Goal: Task Accomplishment & Management: Use online tool/utility

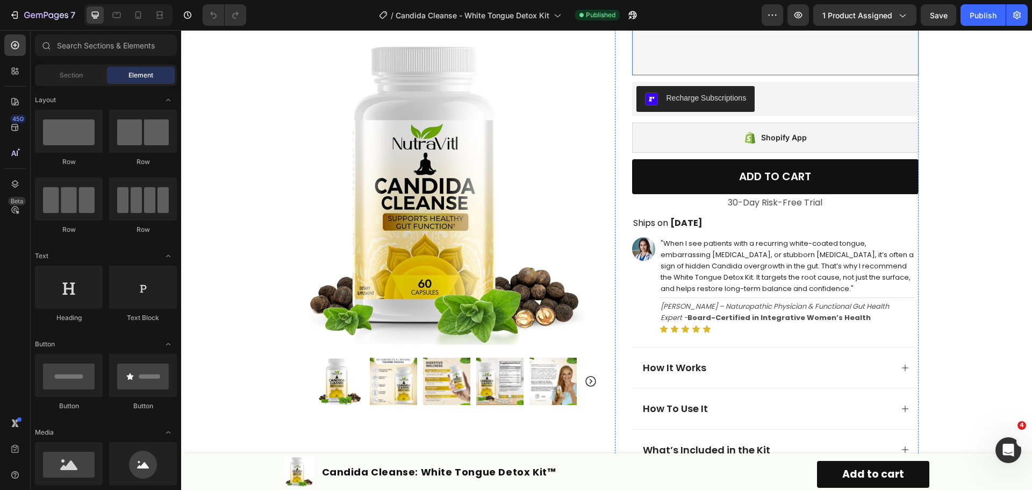
scroll to position [269, 0]
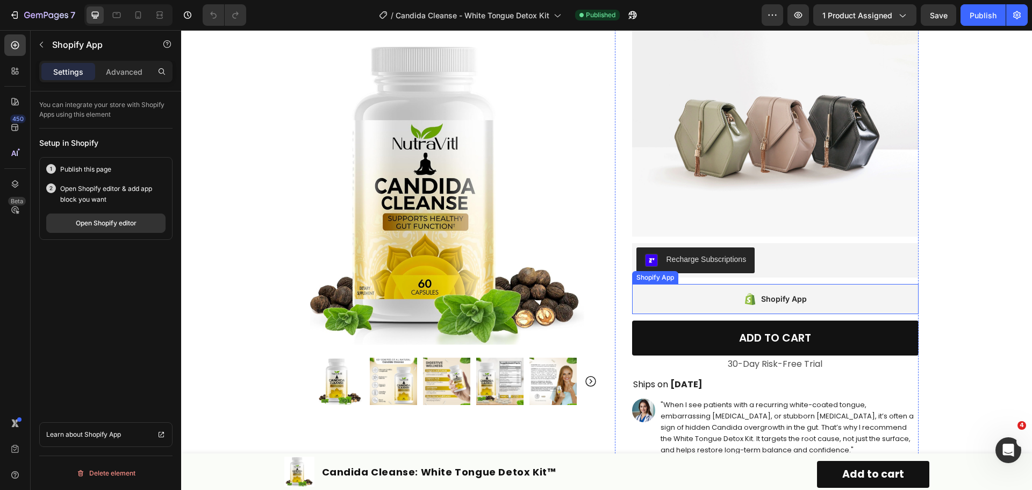
click at [819, 295] on div "Shopify App" at bounding box center [775, 299] width 286 height 30
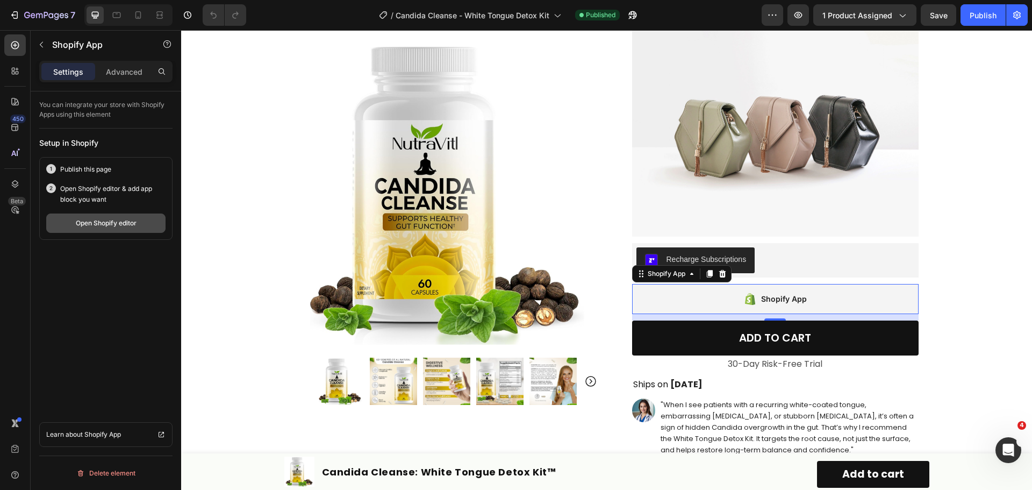
click at [122, 226] on div "Open Shopify editor" at bounding box center [106, 223] width 61 height 10
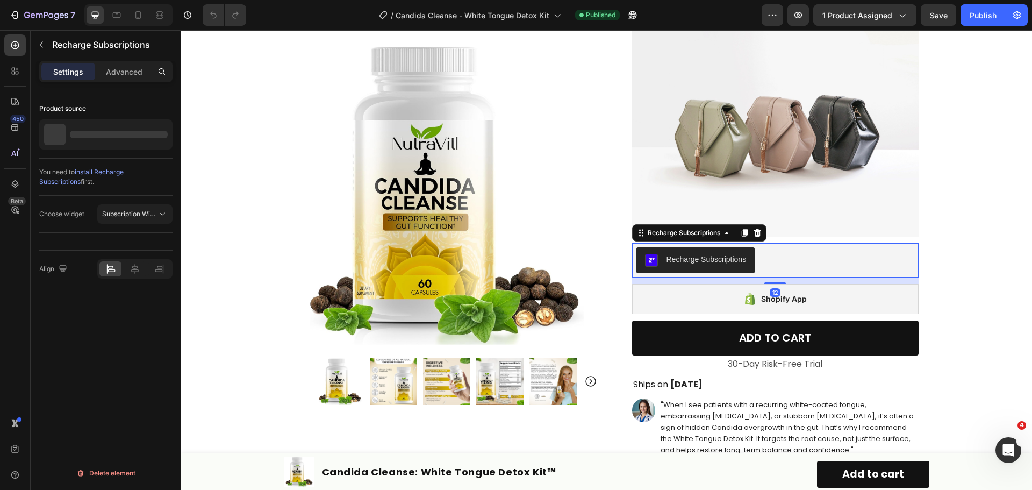
click at [779, 264] on div "Recharge Subscriptions" at bounding box center [775, 260] width 278 height 26
click at [786, 262] on div "Recharge Subscriptions" at bounding box center [775, 260] width 278 height 26
click at [138, 219] on div "Subscription Widget" at bounding box center [135, 213] width 66 height 11
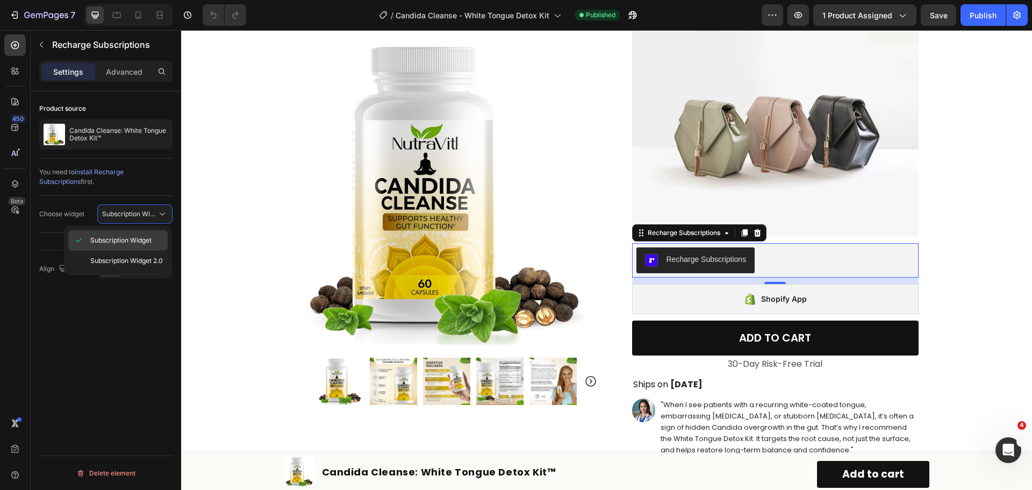
click at [134, 240] on span "Subscription Widget" at bounding box center [120, 240] width 61 height 10
click at [150, 211] on span "Subscription Widget" at bounding box center [132, 214] width 61 height 8
click at [131, 260] on span "Subscription Widget 2.0" at bounding box center [126, 261] width 73 height 10
click at [76, 229] on div "Choose widget Subscription Widget 2.0" at bounding box center [105, 214] width 133 height 37
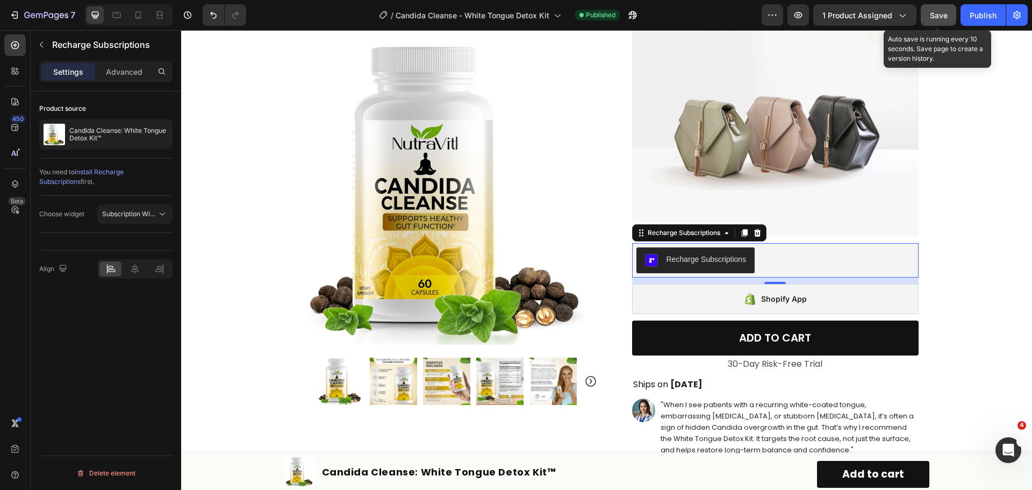
click at [945, 14] on span "Save" at bounding box center [939, 15] width 18 height 9
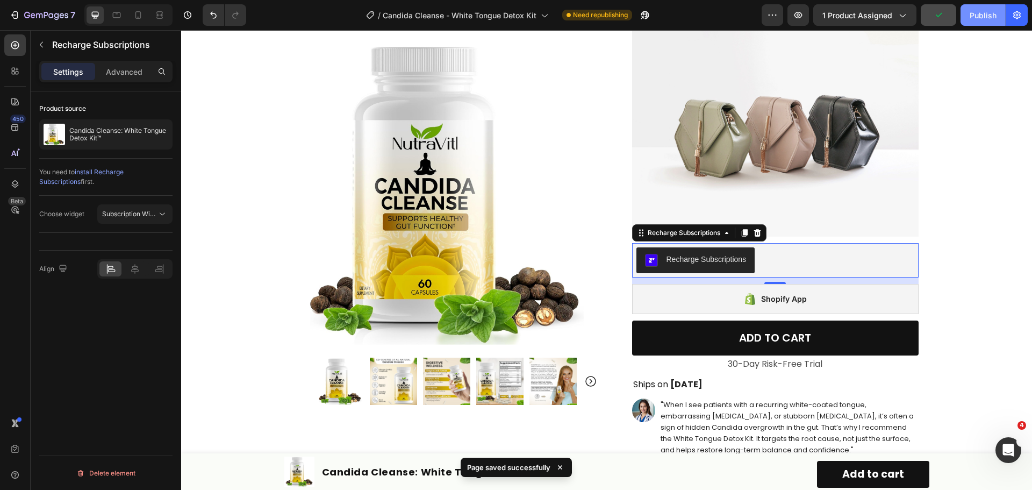
click at [972, 15] on div "Publish" at bounding box center [982, 15] width 27 height 11
click at [124, 172] on span "install Recharge Subscriptions" at bounding box center [81, 177] width 84 height 18
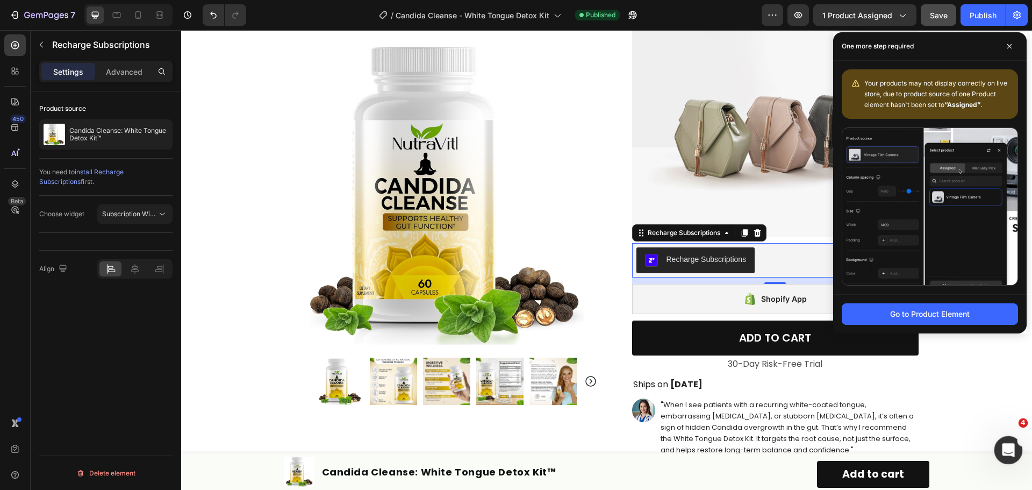
click at [1001, 442] on div "Open Intercom Messenger" at bounding box center [1006, 447] width 35 height 35
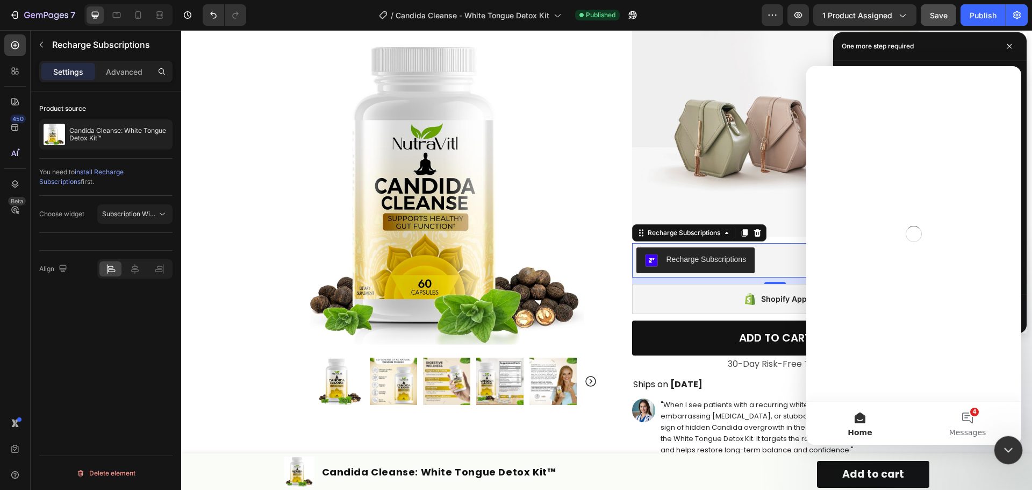
scroll to position [0, 0]
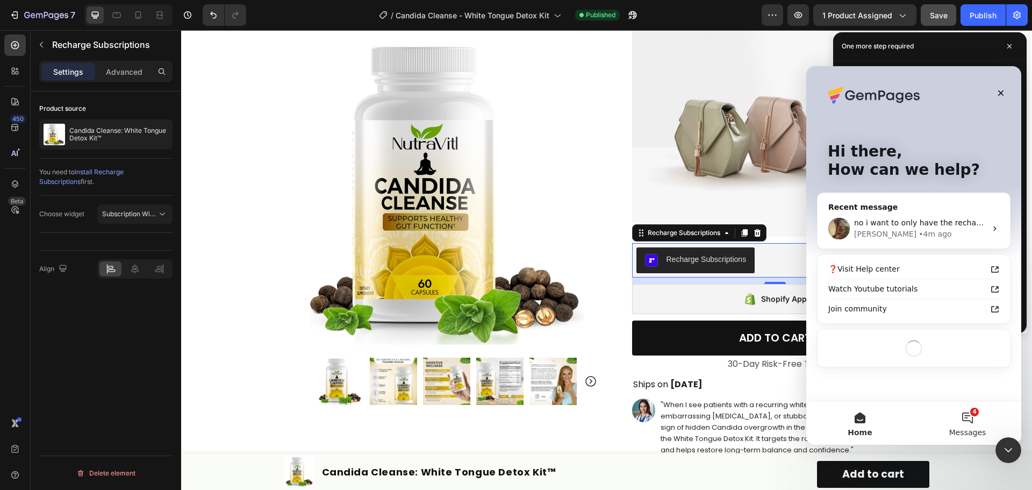
click at [970, 416] on button "4 Messages" at bounding box center [966, 422] width 107 height 43
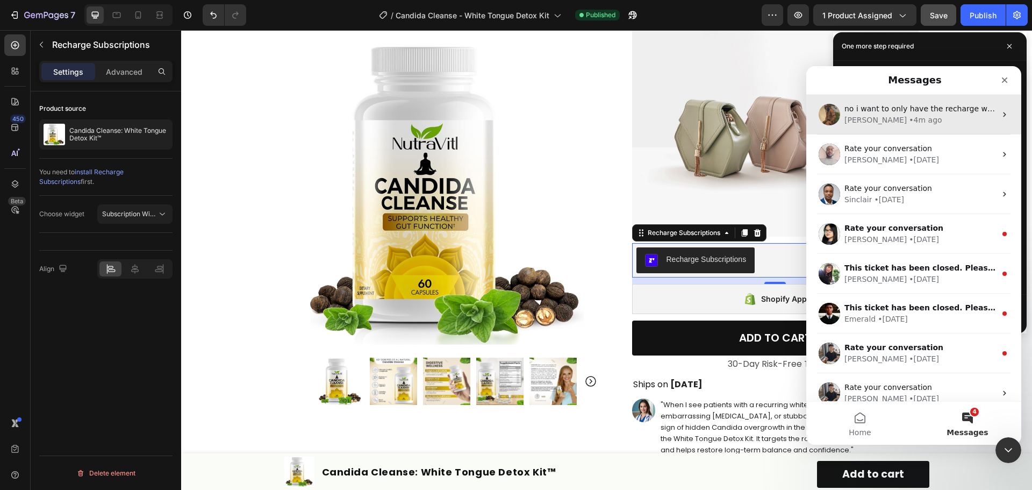
click at [906, 112] on span "no i want to only have the recharge widget" at bounding box center [925, 108] width 162 height 9
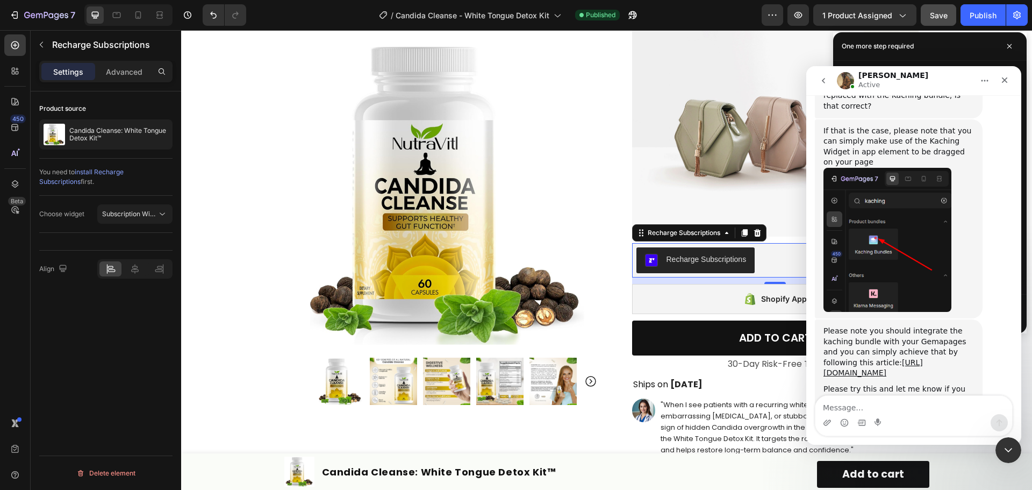
scroll to position [586, 0]
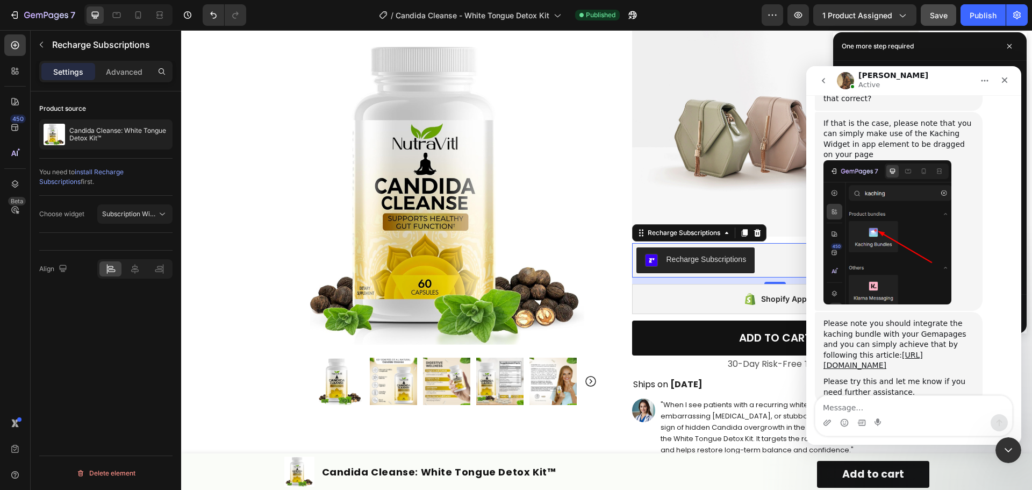
click at [928, 407] on textarea "Message…" at bounding box center [913, 404] width 197 height 18
type textarea "i want recharge to show active but its not"
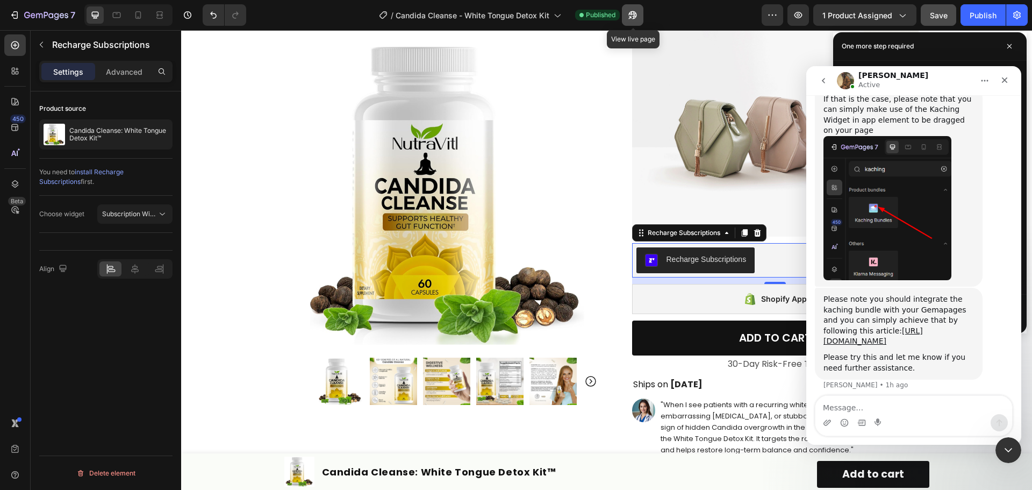
click at [634, 13] on icon "button" at bounding box center [632, 15] width 11 height 11
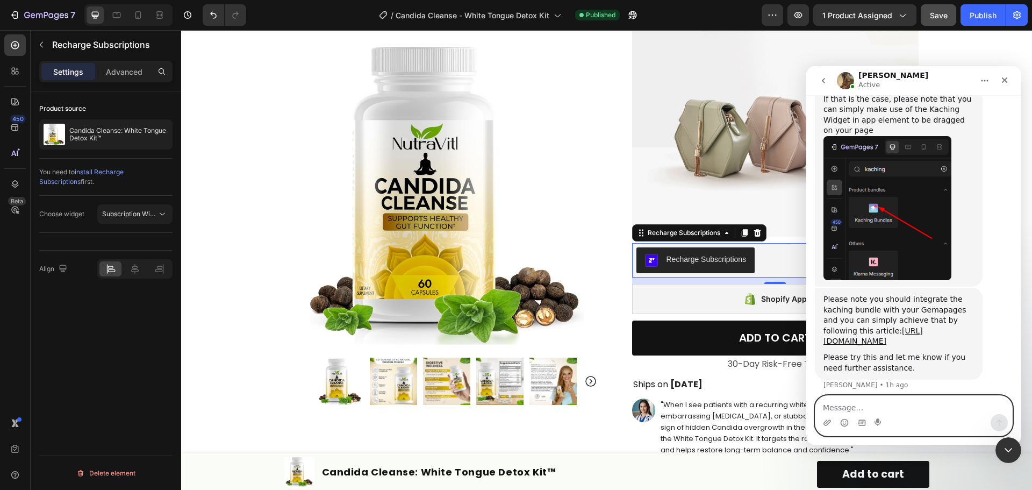
click at [925, 409] on textarea "Message…" at bounding box center [913, 404] width 197 height 18
type textarea "now it is"
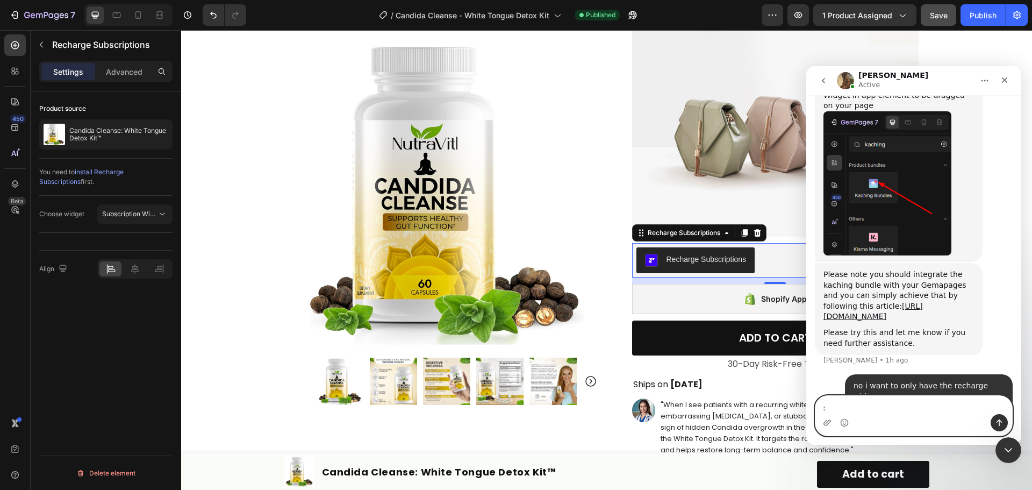
type textarea ":)"
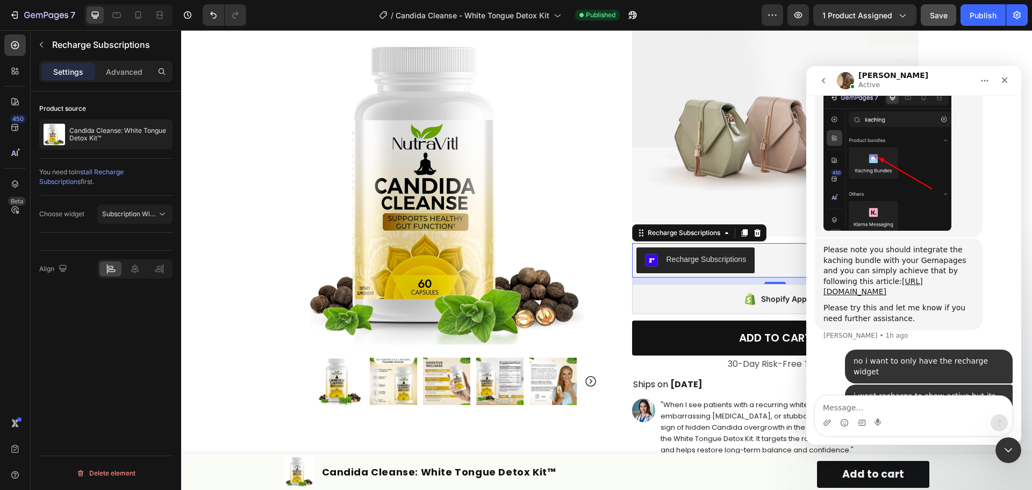
click at [128, 204] on div "Choose widget Subscription Widget 2.0" at bounding box center [105, 214] width 133 height 37
click at [131, 211] on span "Subscription Widget 2.0" at bounding box center [138, 214] width 73 height 8
click at [142, 243] on span "Subscription Widget" at bounding box center [120, 240] width 61 height 10
click at [941, 16] on span "Save" at bounding box center [939, 15] width 18 height 9
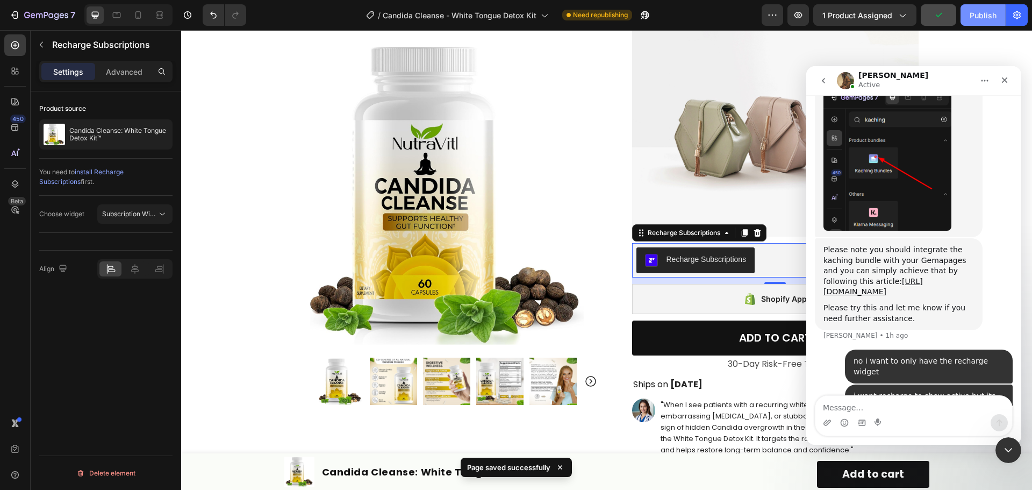
click at [988, 12] on div "Publish" at bounding box center [982, 15] width 27 height 11
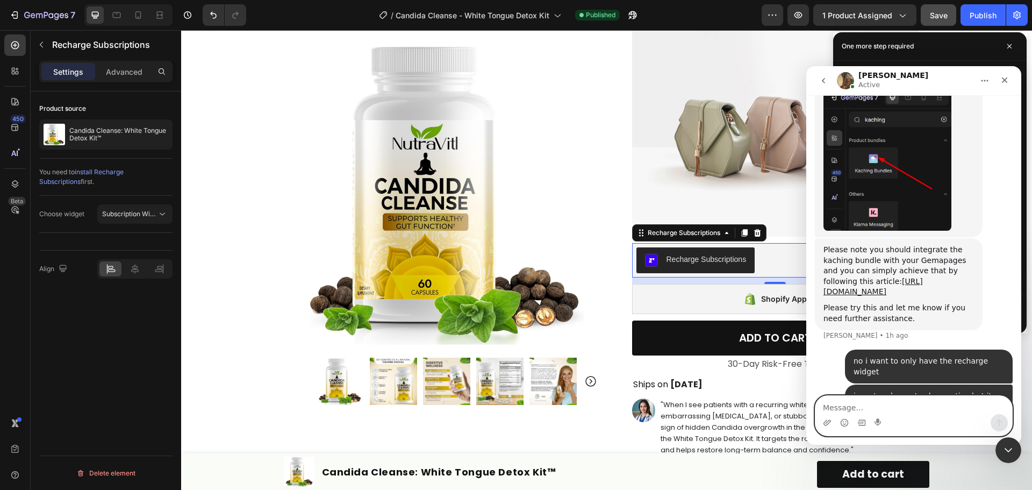
click at [936, 408] on textarea "Message…" at bounding box center [913, 404] width 197 height 18
type textarea "why is it not showing on live site"
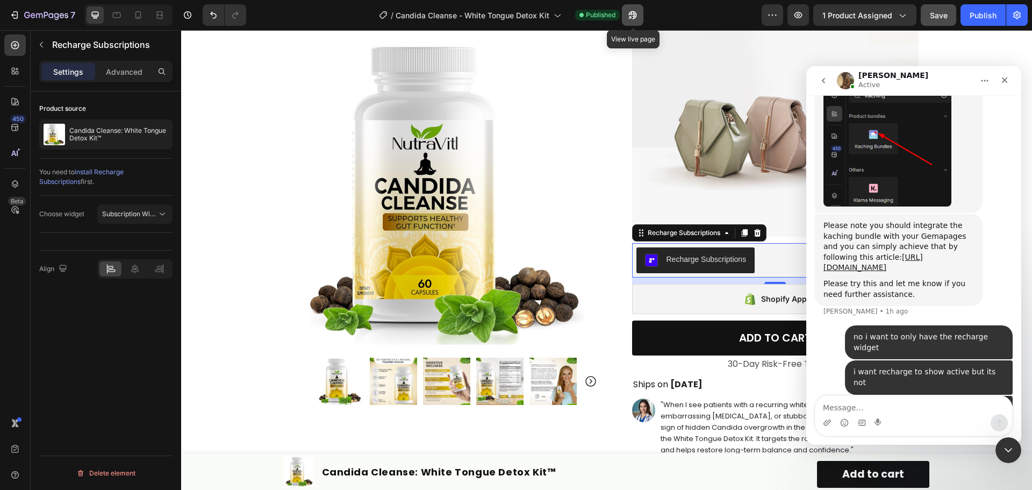
click at [631, 13] on icon "button" at bounding box center [632, 15] width 8 height 8
click at [126, 218] on div "Subscription Widget" at bounding box center [135, 213] width 66 height 11
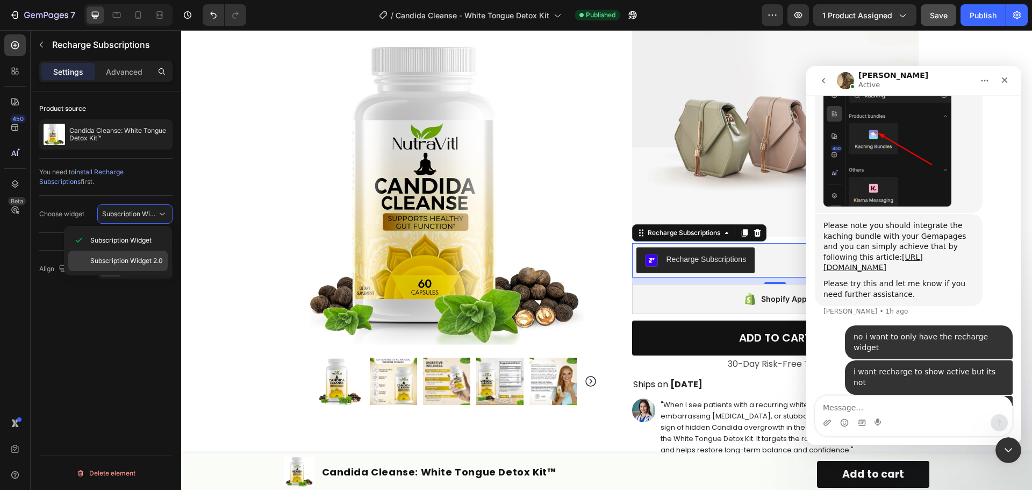
click at [156, 262] on span "Subscription Widget 2.0" at bounding box center [126, 261] width 73 height 10
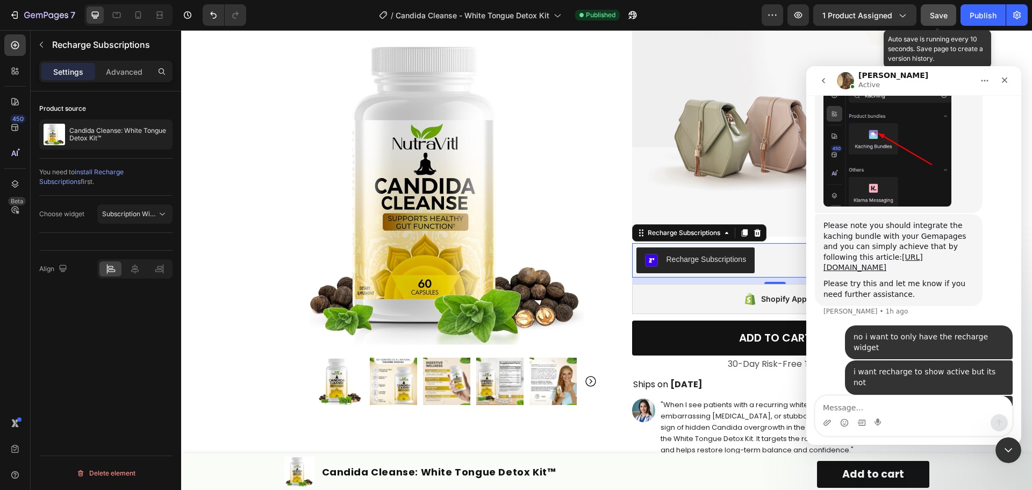
click at [945, 19] on span "Save" at bounding box center [939, 15] width 18 height 9
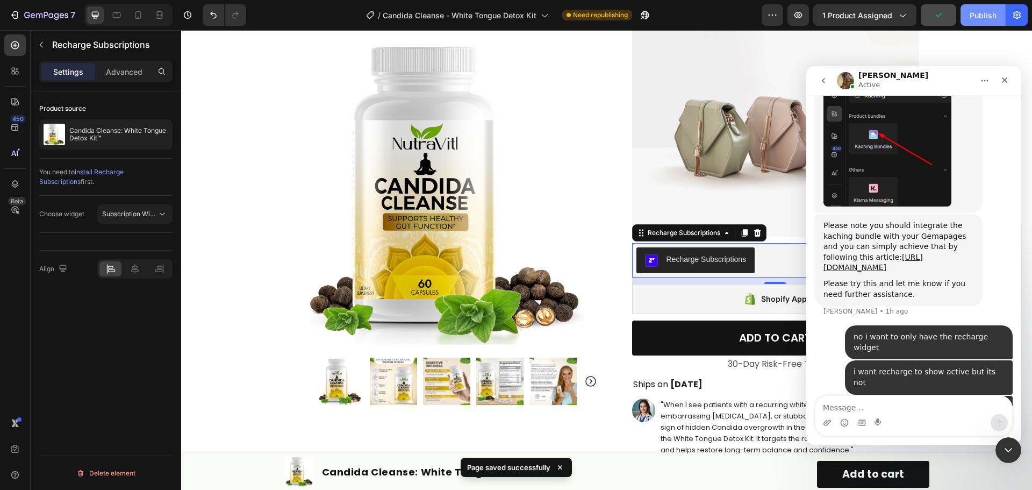
click at [980, 17] on div "Publish" at bounding box center [982, 15] width 27 height 11
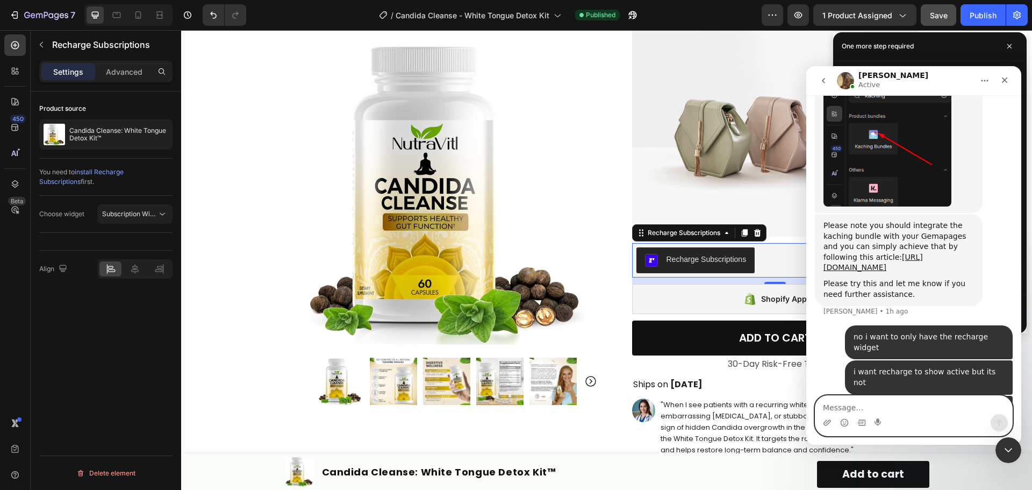
click at [926, 408] on textarea "Message…" at bounding box center [913, 404] width 197 height 18
type textarea "ok i see you have to use 2.0"
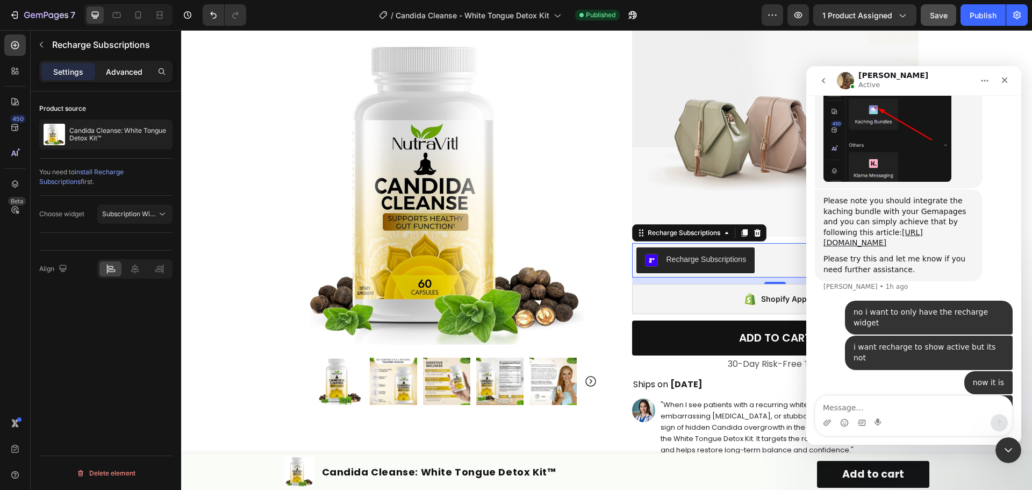
click at [116, 78] on div "Advanced" at bounding box center [124, 71] width 54 height 17
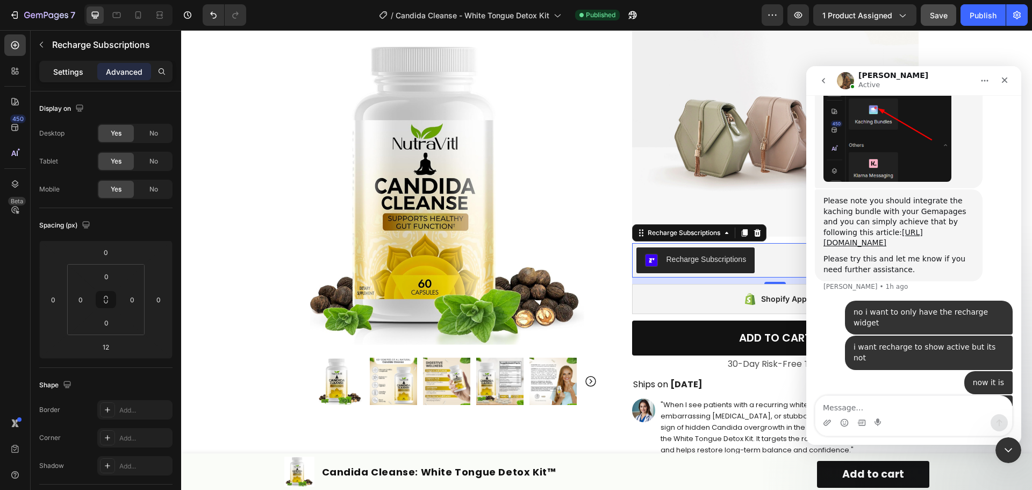
click at [74, 71] on p "Settings" at bounding box center [68, 71] width 30 height 11
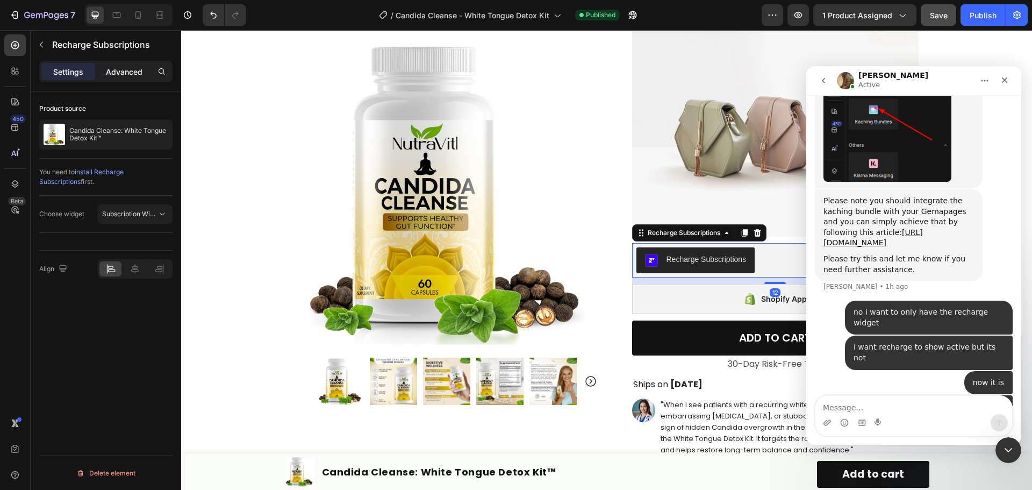
click at [135, 70] on p "Advanced" at bounding box center [124, 71] width 37 height 11
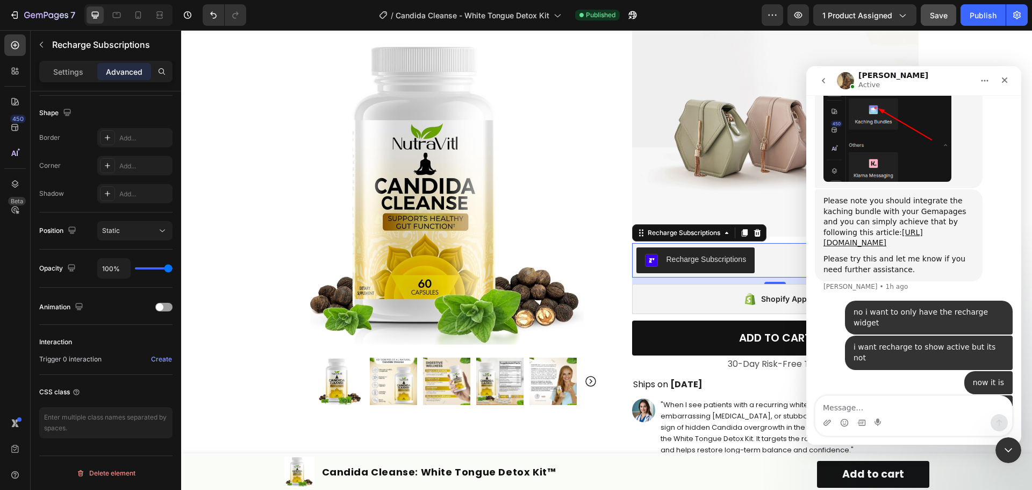
scroll to position [0, 0]
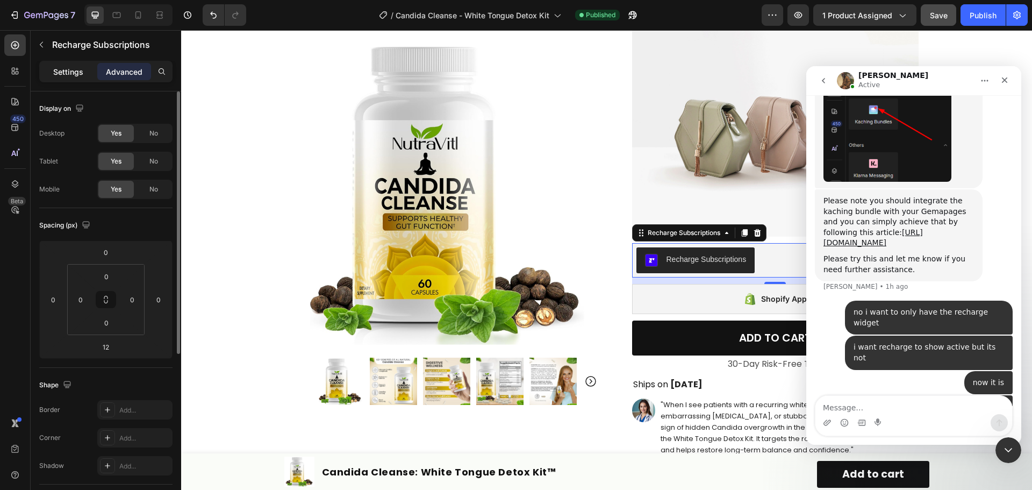
click at [63, 76] on p "Settings" at bounding box center [68, 71] width 30 height 11
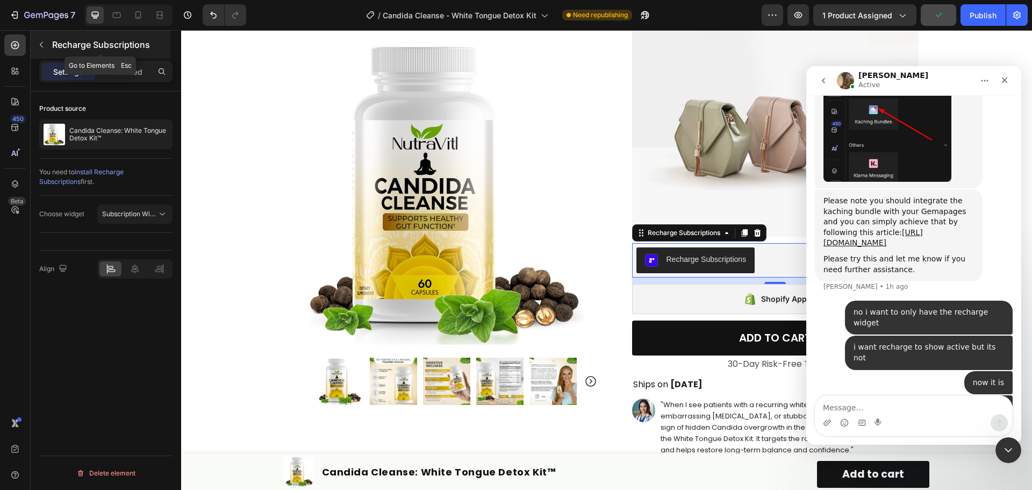
click at [46, 46] on button "button" at bounding box center [41, 44] width 17 height 17
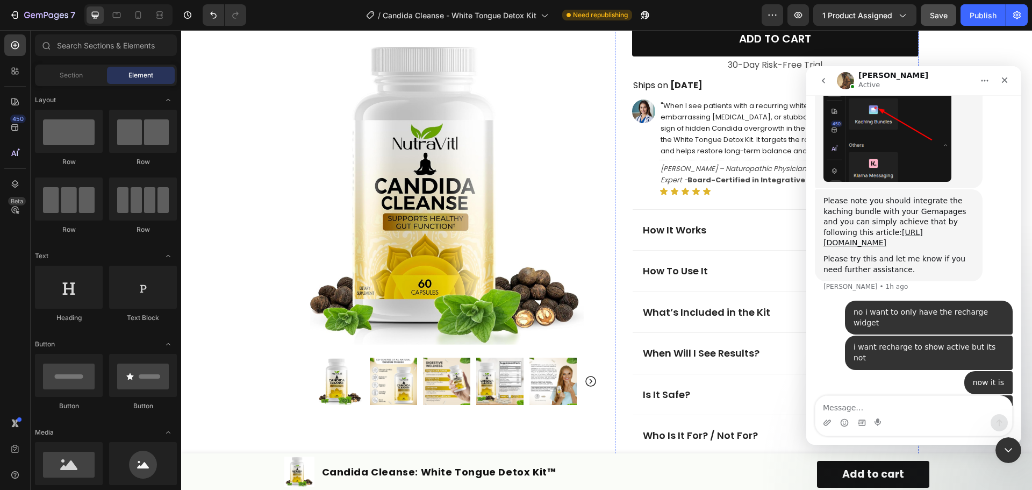
scroll to position [591, 0]
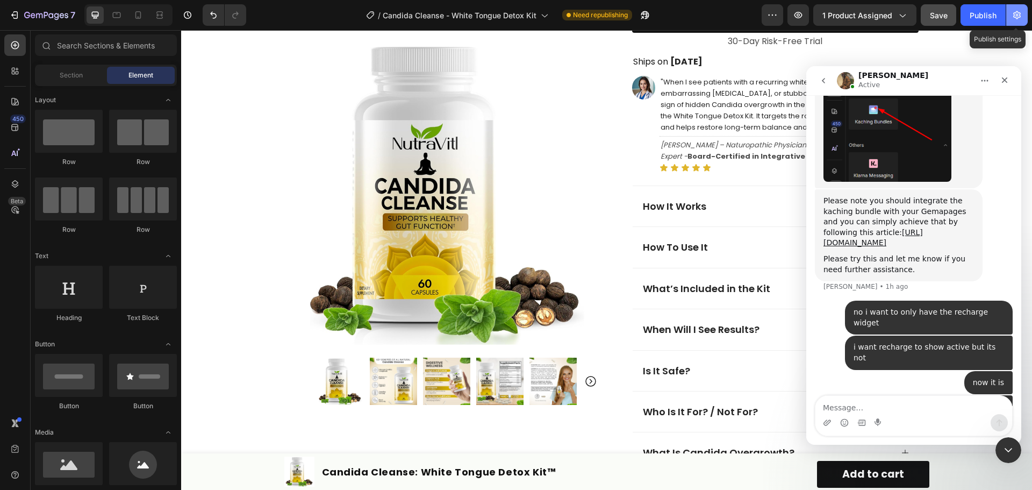
click at [1013, 15] on icon "button" at bounding box center [1016, 15] width 11 height 11
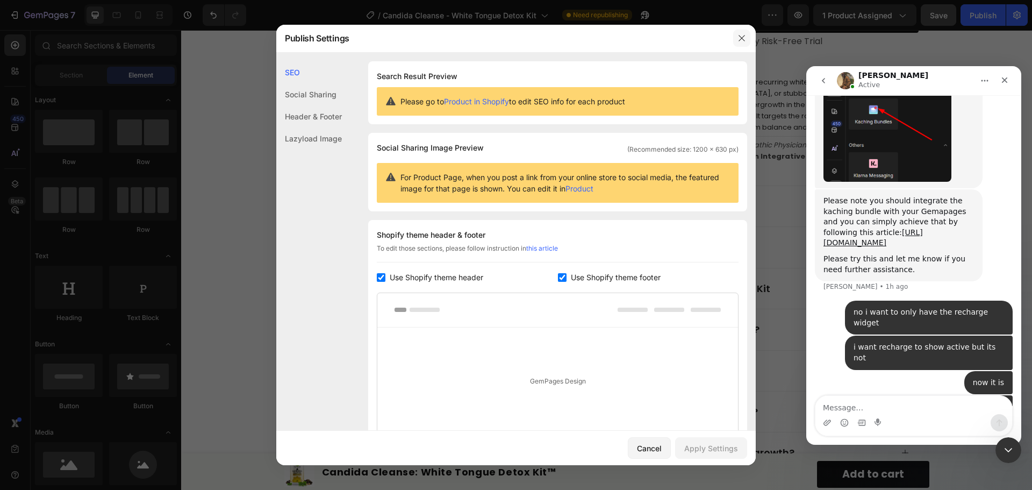
click at [746, 35] on button "button" at bounding box center [741, 38] width 17 height 17
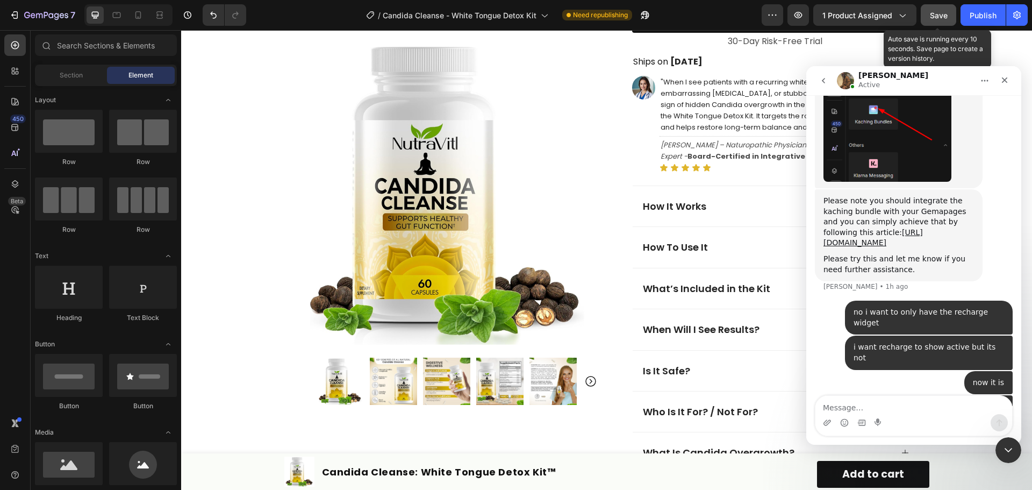
click at [936, 18] on span "Save" at bounding box center [939, 15] width 18 height 9
click at [973, 3] on div "7 Version history / Candida Cleanse - White Tongue Detox Kit Need republishing …" at bounding box center [516, 15] width 1032 height 31
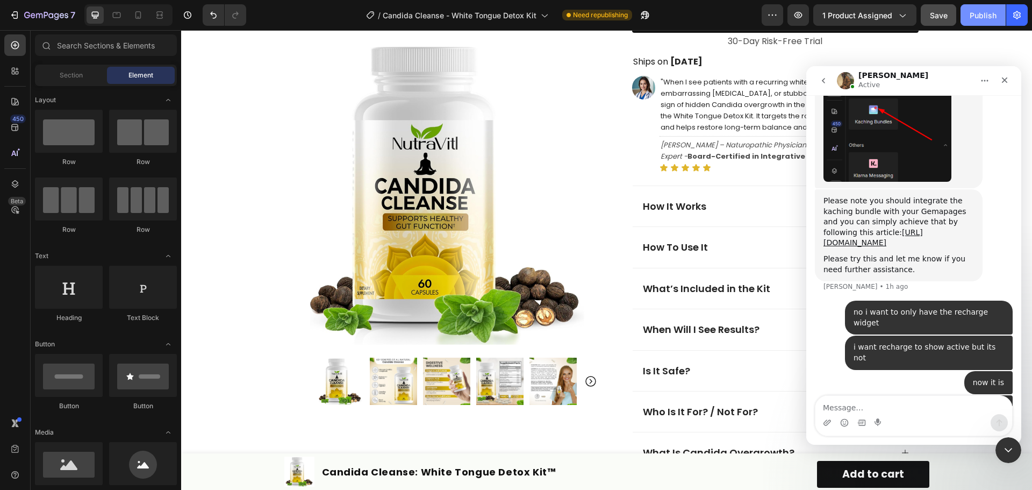
click at [975, 9] on button "Publish" at bounding box center [982, 14] width 45 height 21
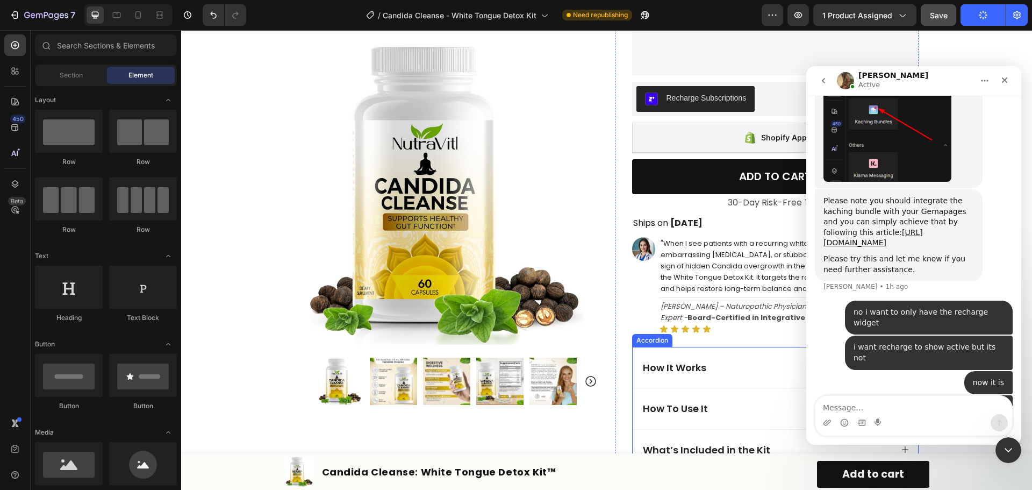
scroll to position [269, 0]
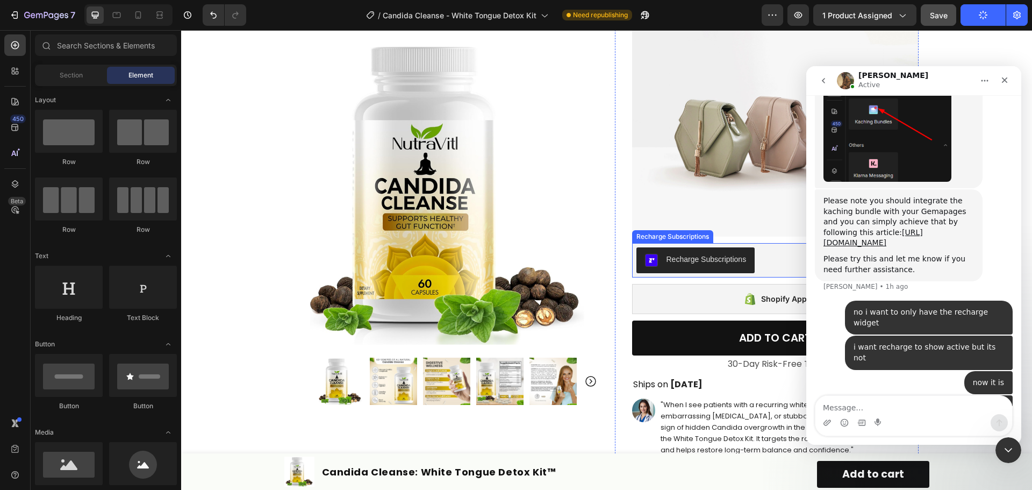
click at [760, 251] on div "Recharge Subscriptions" at bounding box center [775, 260] width 278 height 26
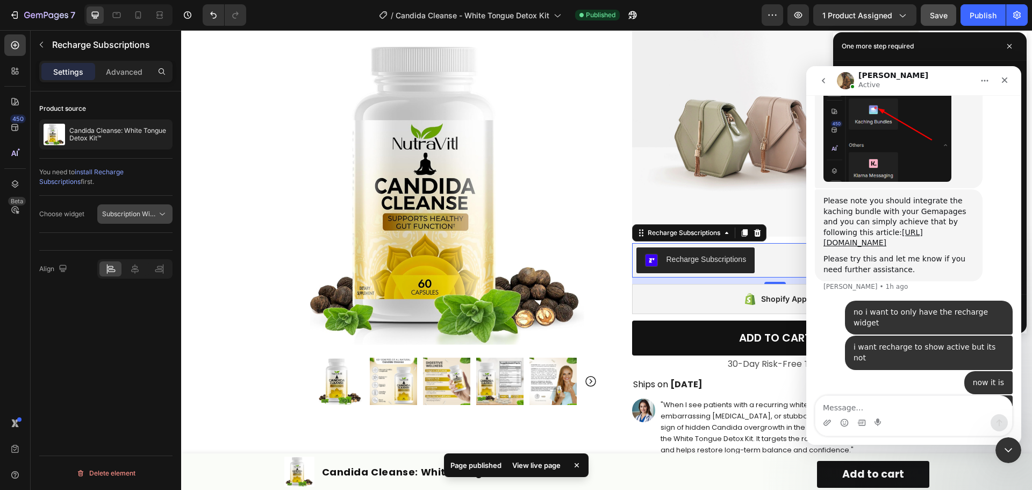
click at [165, 211] on icon at bounding box center [162, 213] width 11 height 11
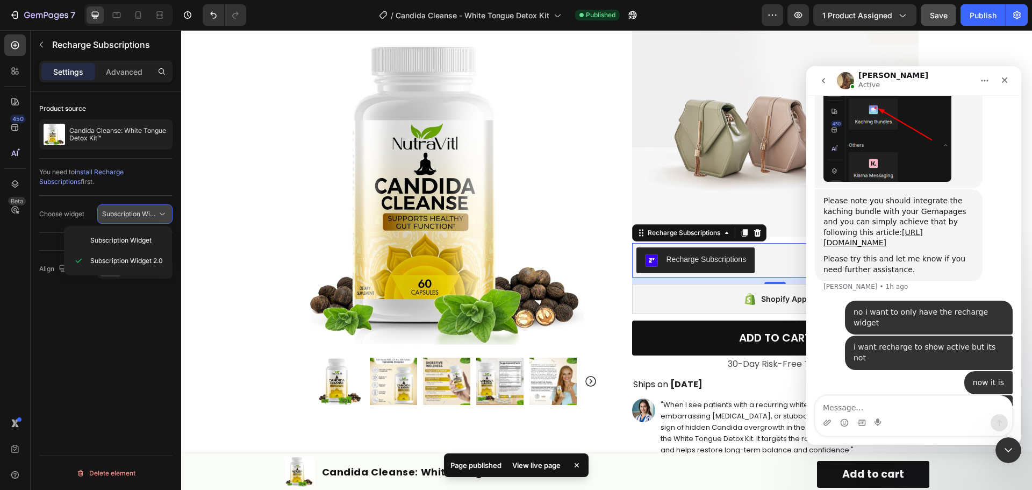
click at [165, 211] on icon at bounding box center [162, 213] width 11 height 11
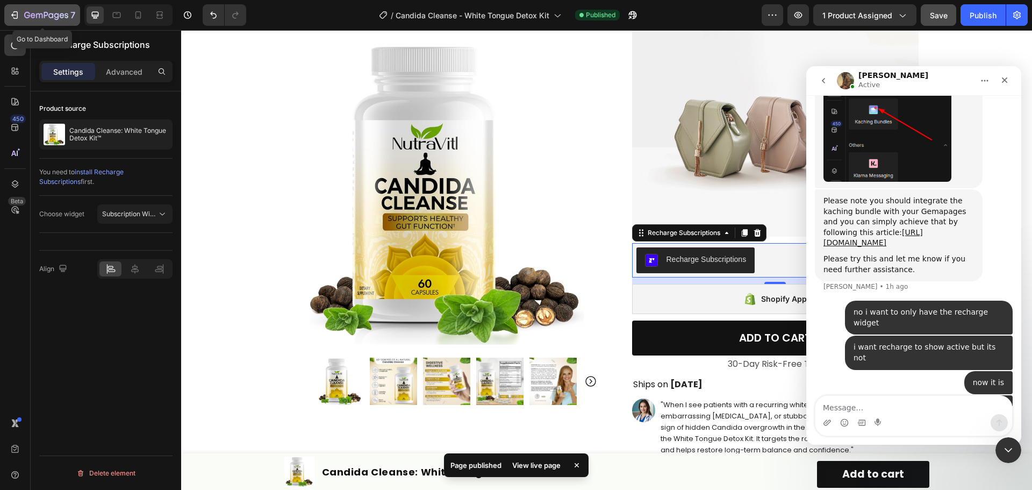
click at [23, 20] on div "7" at bounding box center [42, 15] width 66 height 13
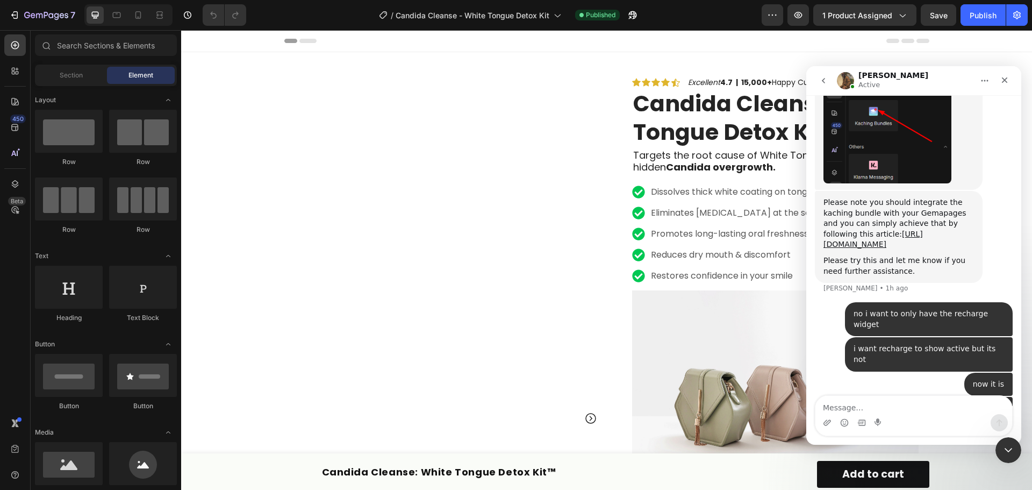
scroll to position [708, 0]
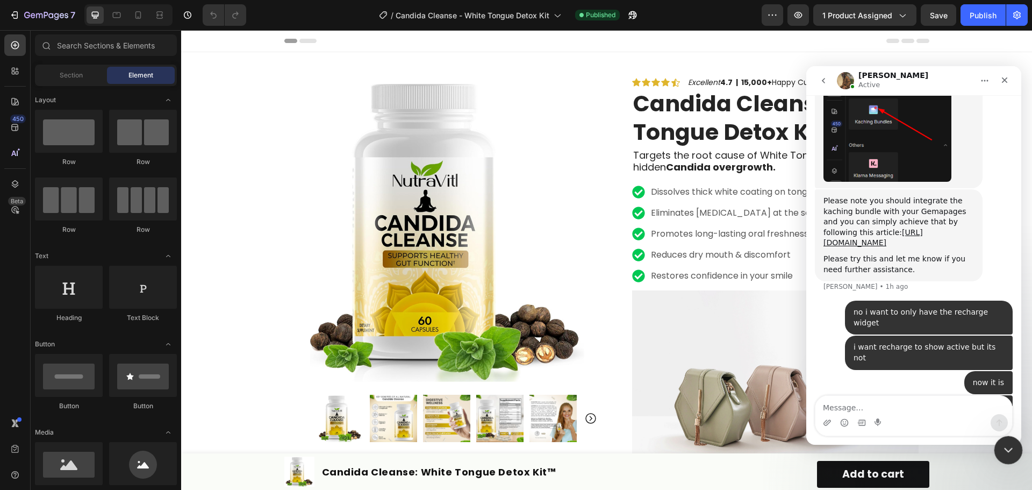
click at [1009, 447] on icon "Close Intercom Messenger" at bounding box center [1007, 448] width 8 height 4
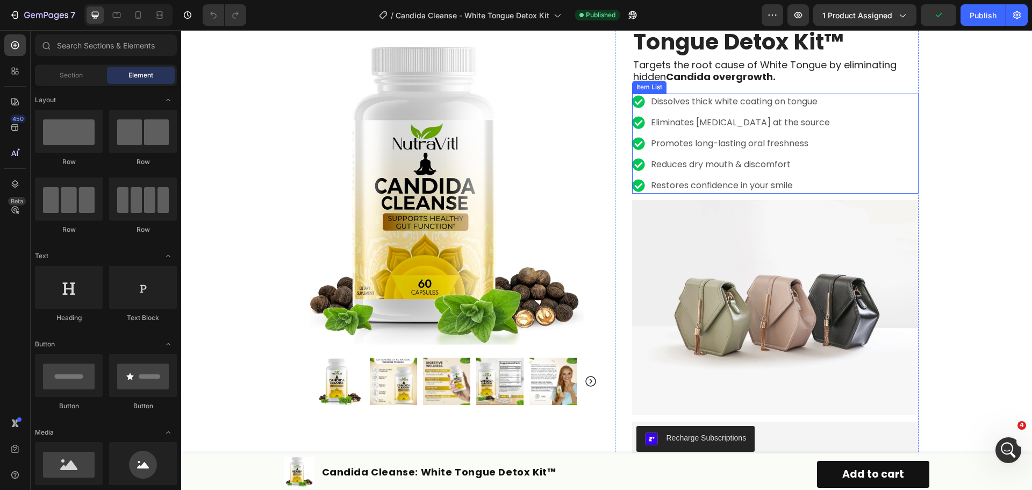
scroll to position [0, 0]
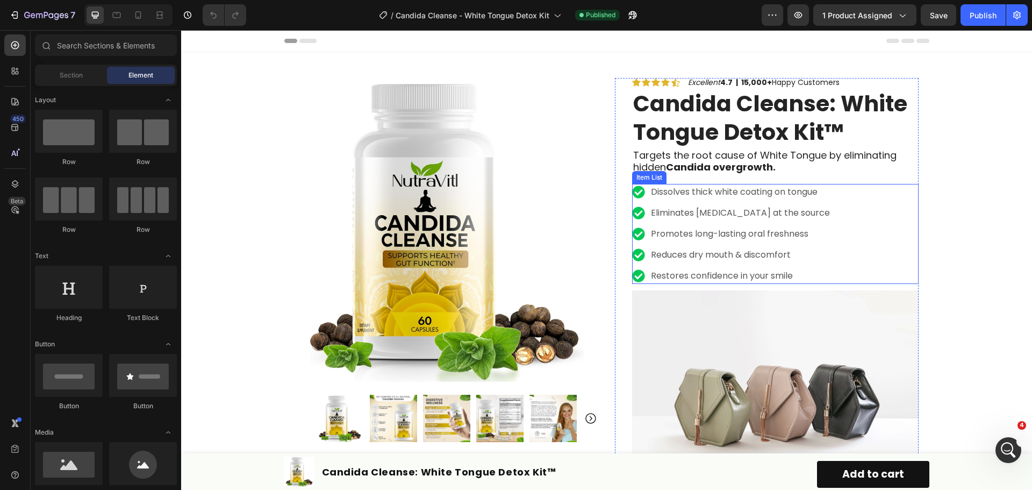
click at [759, 278] on p "Restores confidence in your smile" at bounding box center [740, 275] width 179 height 13
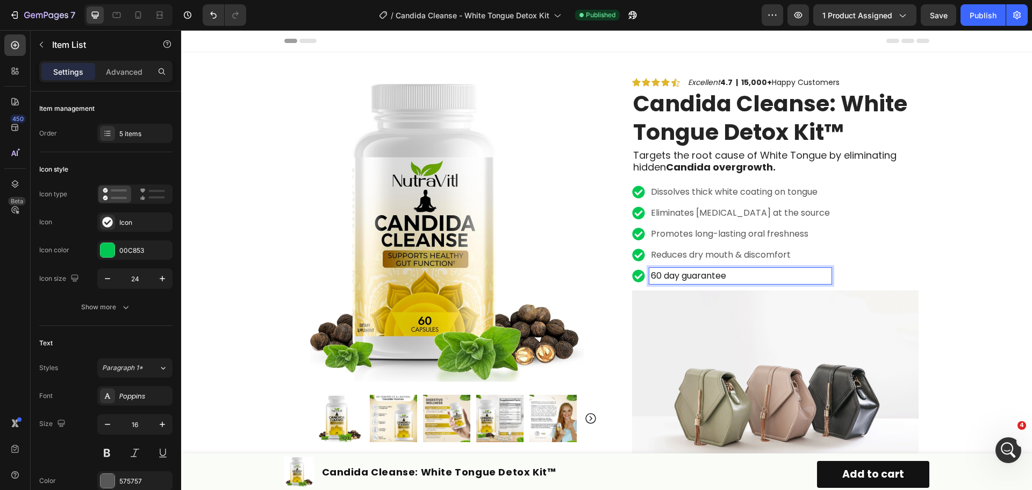
click at [877, 272] on div "Dissolves thick white coating on tongue Eliminates bad breath at the source Pro…" at bounding box center [775, 234] width 286 height 100
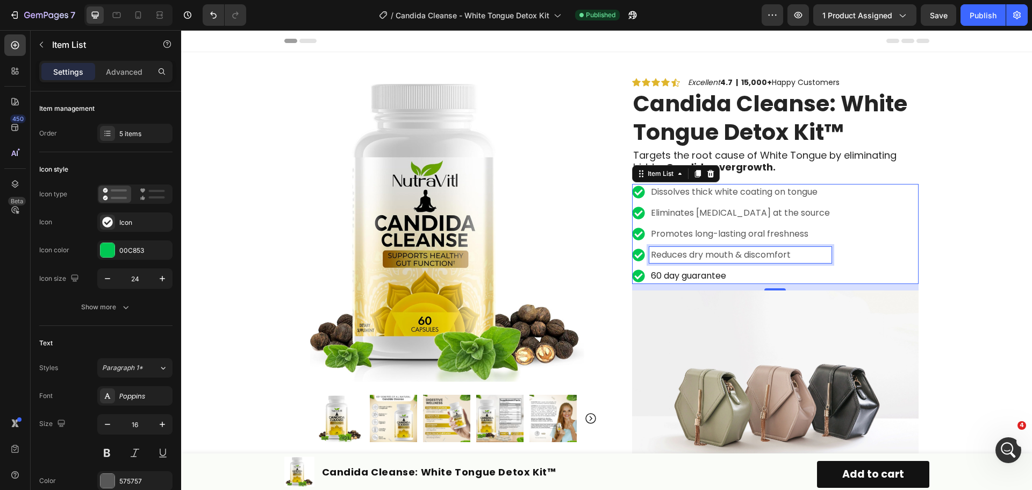
click at [766, 258] on p "Reduces dry mouth & discomfort" at bounding box center [740, 254] width 179 height 13
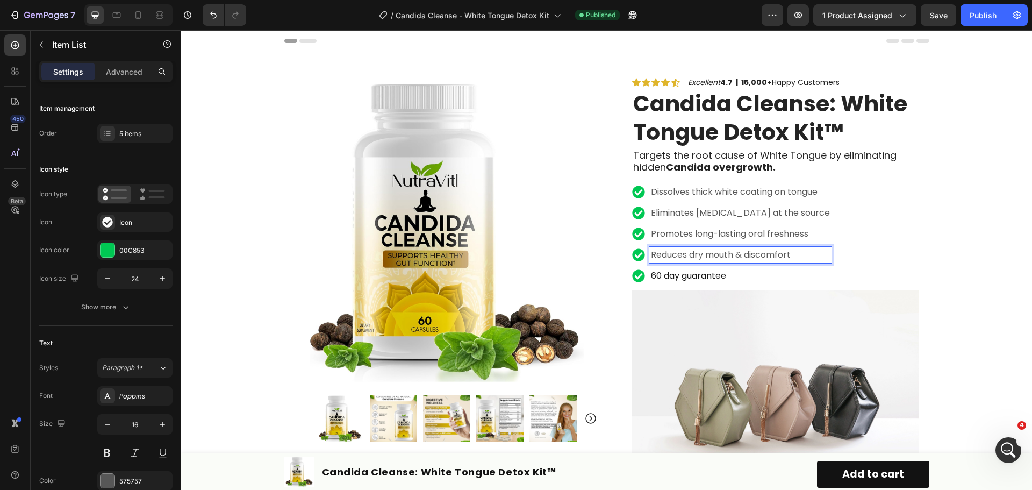
click at [688, 253] on p "Reduces dry mouth & discomfort" at bounding box center [740, 254] width 179 height 13
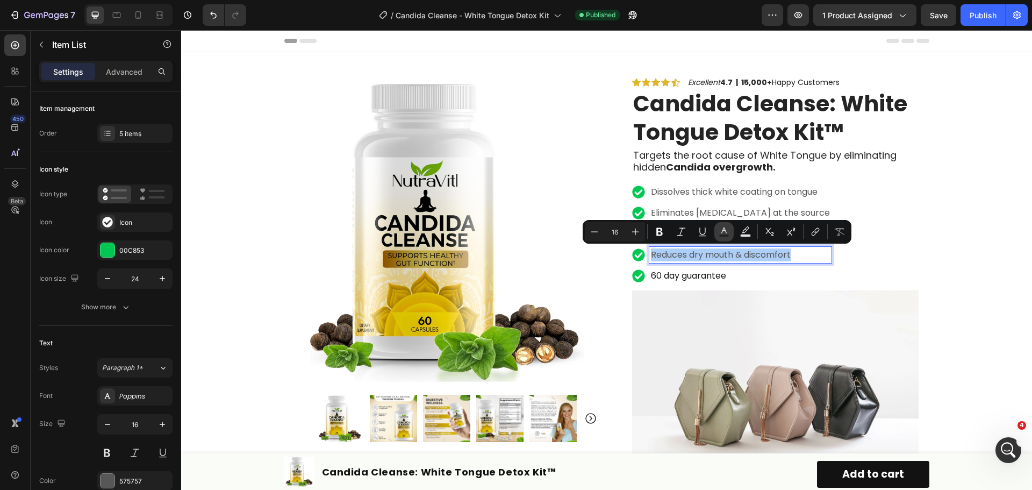
click at [730, 226] on button "Text Color" at bounding box center [723, 231] width 19 height 19
type input "575757"
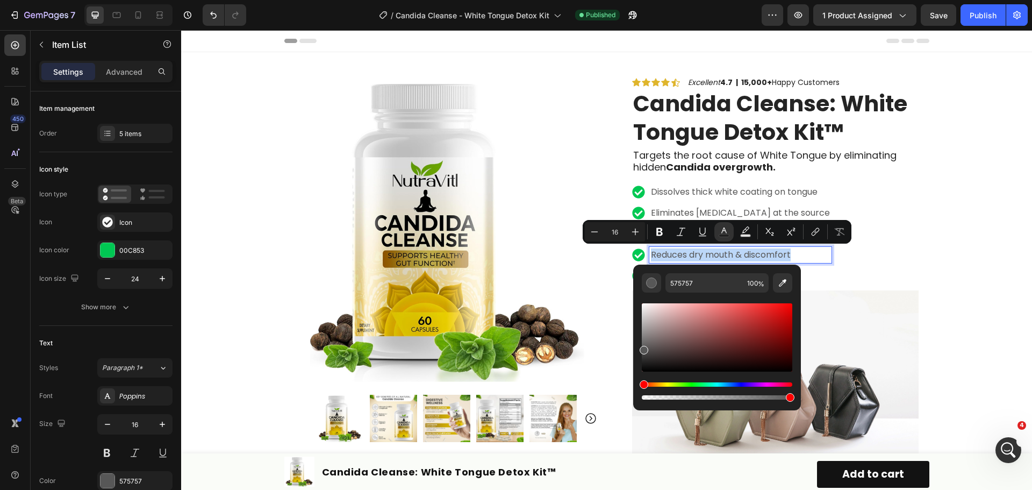
click at [838, 268] on div "Dissolves thick white coating on tongue Eliminates bad breath at the source Pro…" at bounding box center [775, 234] width 286 height 100
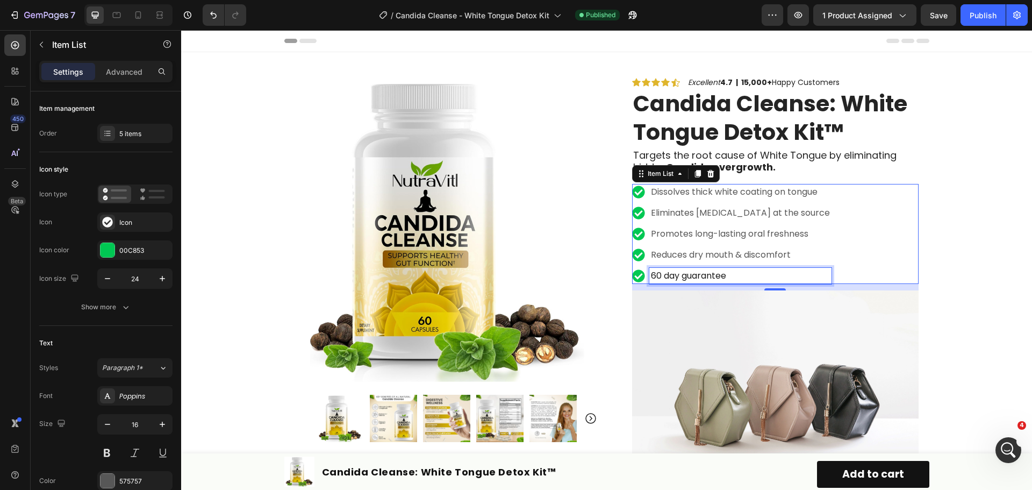
click at [714, 277] on span "60 day guarantee" at bounding box center [688, 275] width 75 height 12
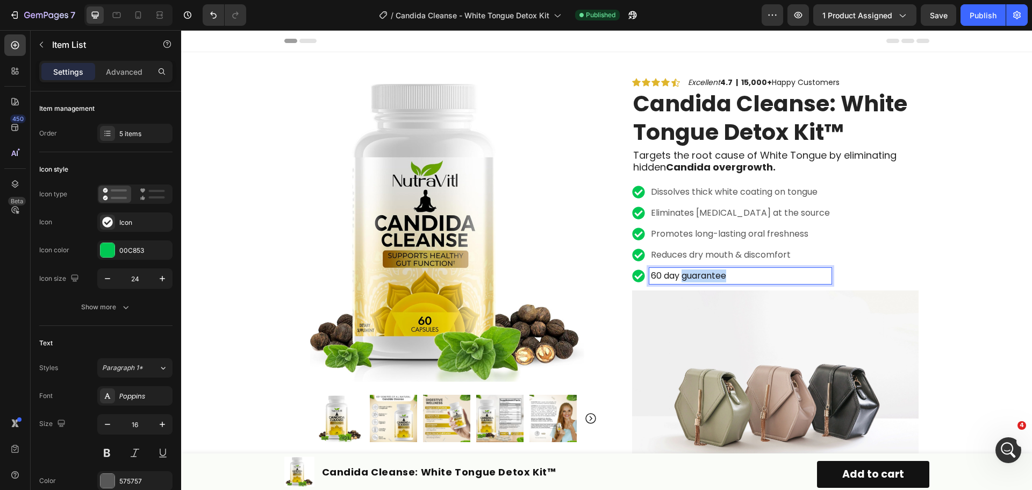
click at [714, 277] on span "60 day guarantee" at bounding box center [688, 275] width 75 height 12
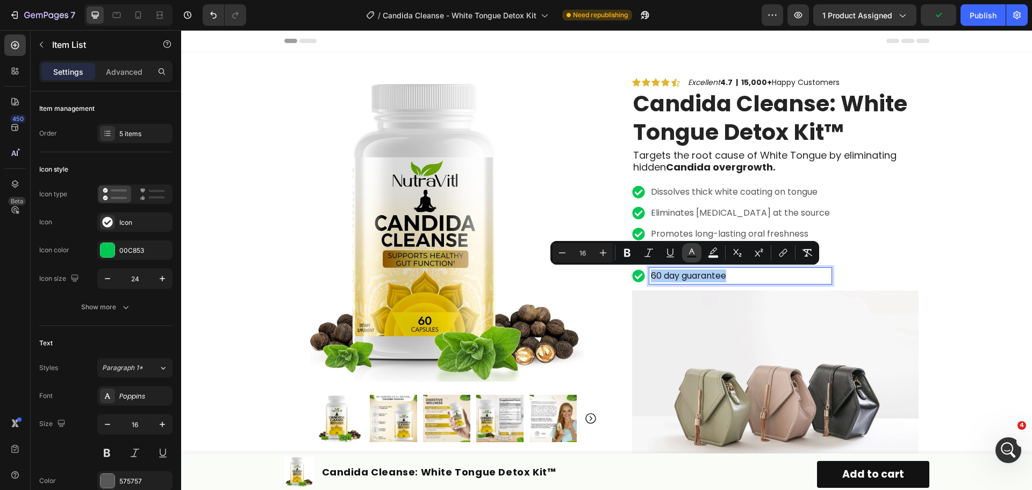
click at [693, 251] on icon "Editor contextual toolbar" at bounding box center [691, 251] width 5 height 6
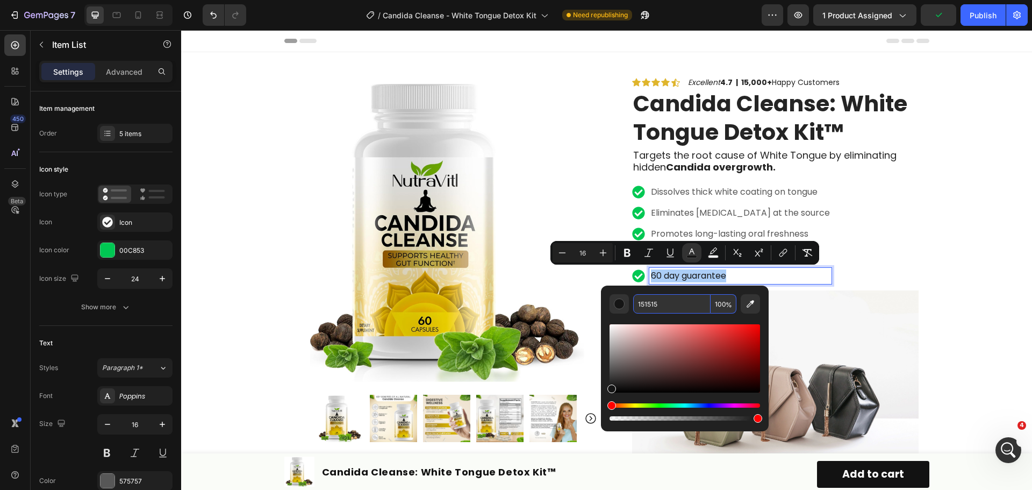
click at [665, 299] on input "151515" at bounding box center [671, 303] width 77 height 19
type input "575757"
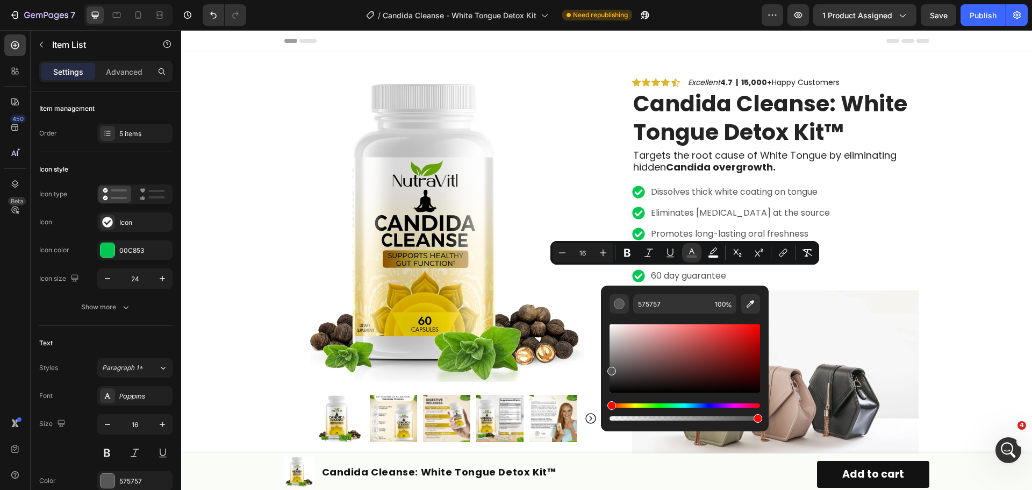
click at [874, 254] on div "Dissolves thick white coating on tongue Eliminates bad breath at the source Pro…" at bounding box center [775, 234] width 286 height 100
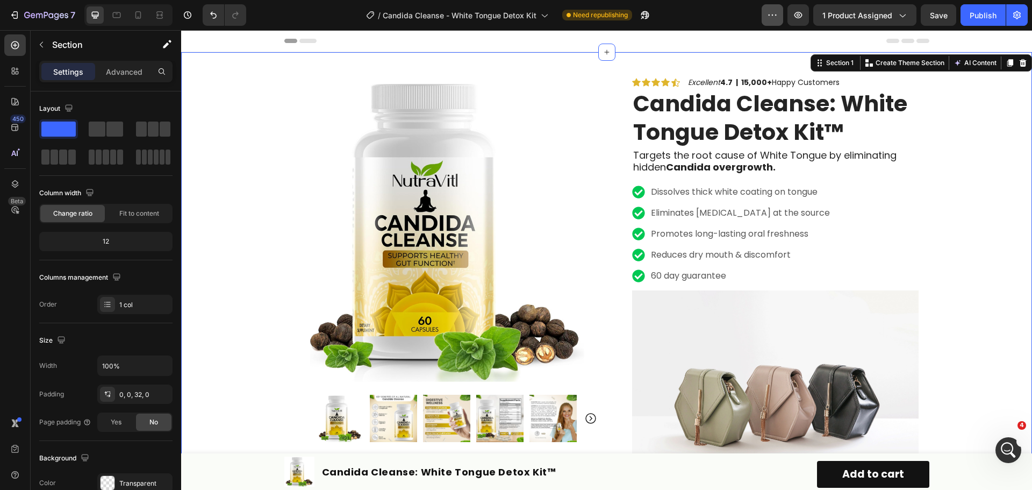
scroll to position [750, 0]
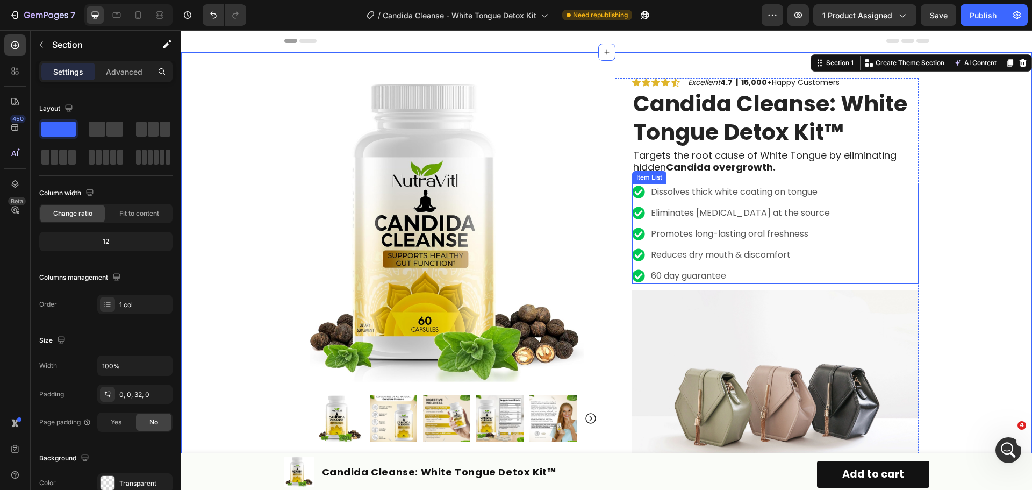
click at [702, 257] on p "Reduces dry mouth & discomfort" at bounding box center [740, 254] width 179 height 13
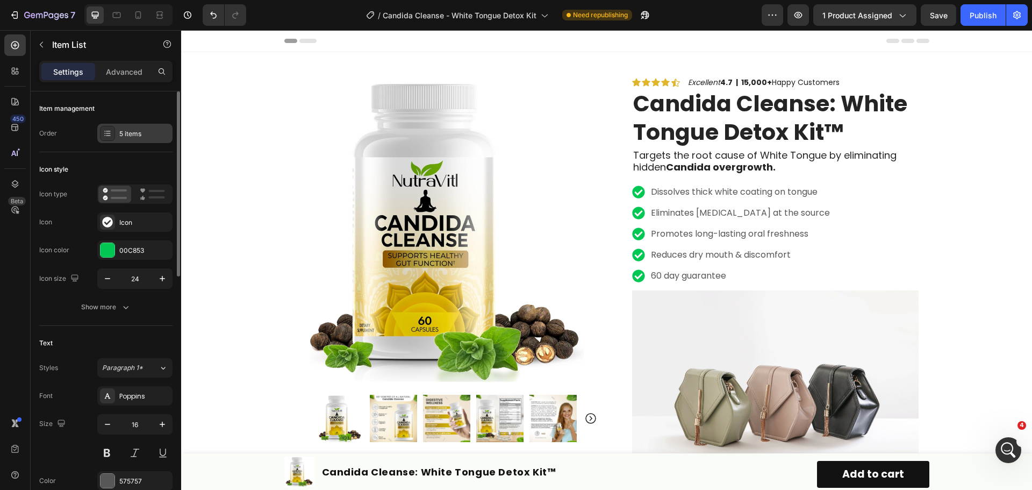
click at [110, 140] on div at bounding box center [107, 133] width 15 height 15
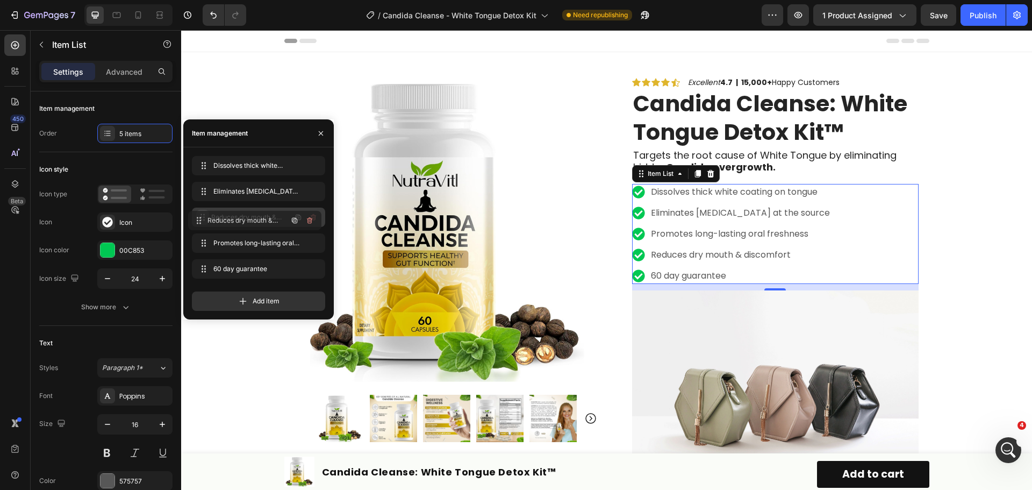
drag, startPoint x: 209, startPoint y: 245, endPoint x: 205, endPoint y: 222, distance: 22.9
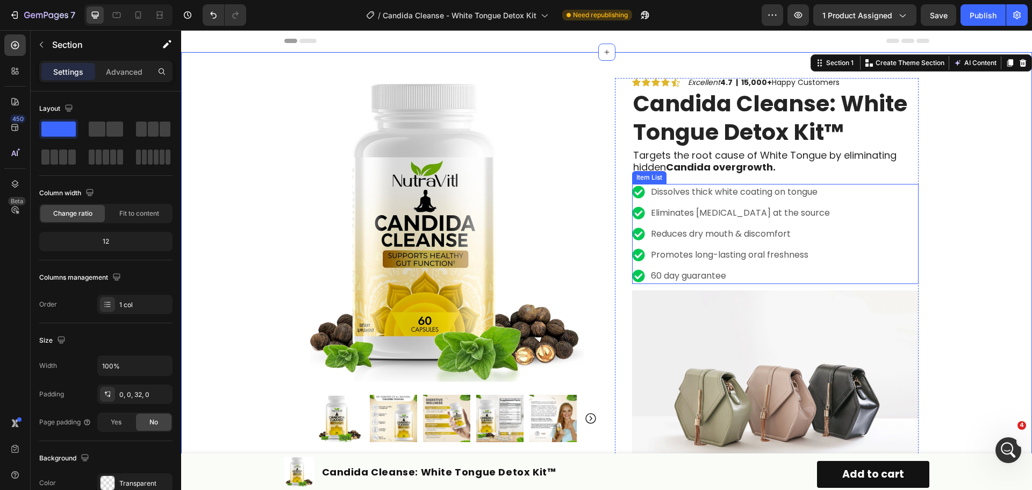
click at [745, 234] on p "Reduces dry mouth & discomfort" at bounding box center [740, 233] width 179 height 13
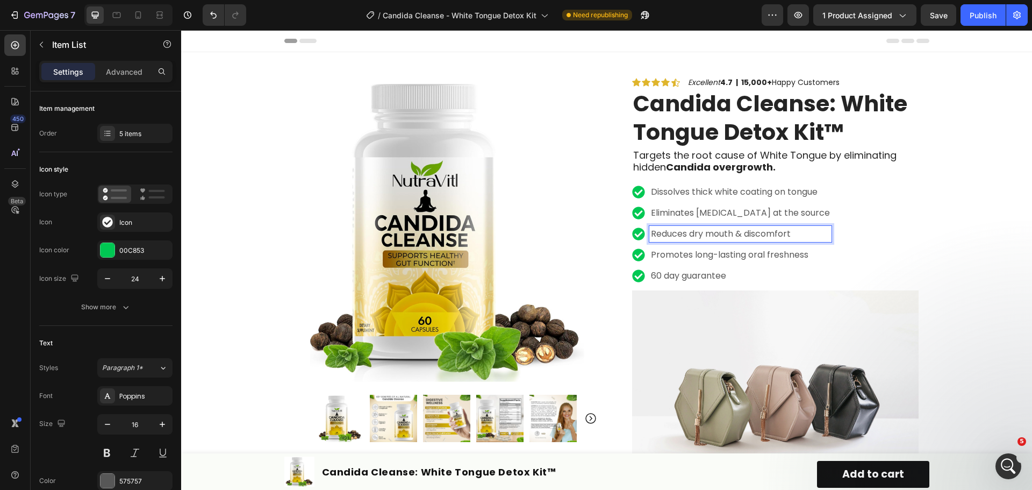
click at [714, 240] on p "Reduces dry mouth & discomfort" at bounding box center [740, 233] width 179 height 13
click at [687, 232] on p "Reduces dry mouth & discomfort" at bounding box center [740, 233] width 179 height 13
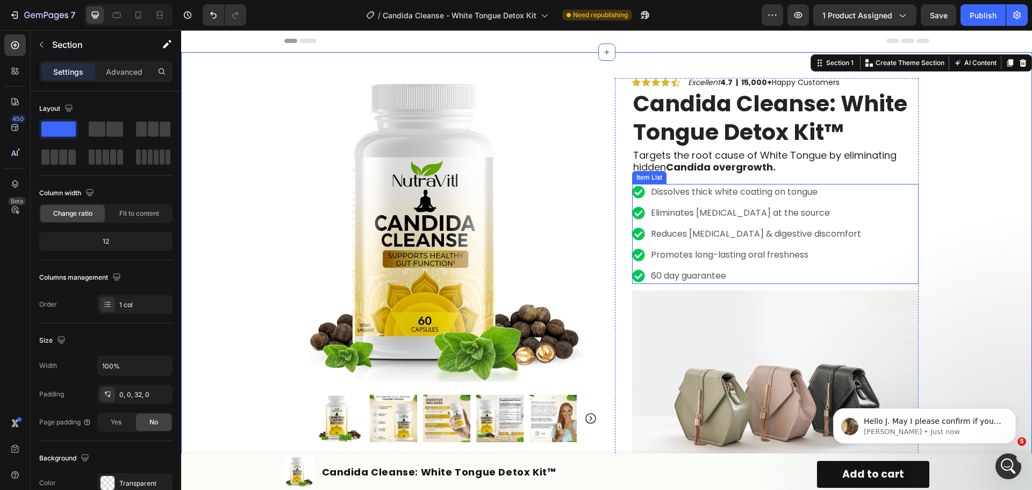
click at [791, 258] on p "Promotes long-lasting oral freshness" at bounding box center [756, 254] width 210 height 13
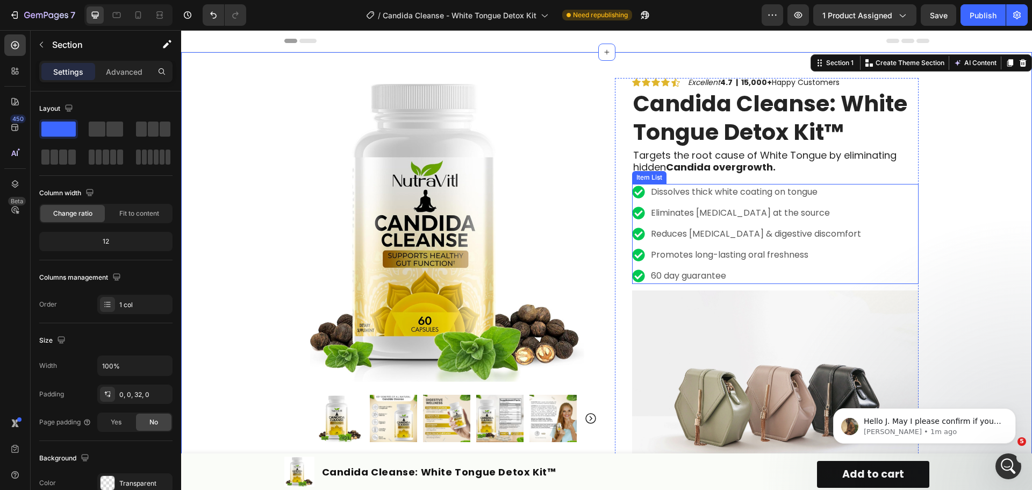
click at [751, 232] on p "Reduces [MEDICAL_DATA] & digestive discomfort" at bounding box center [756, 233] width 210 height 13
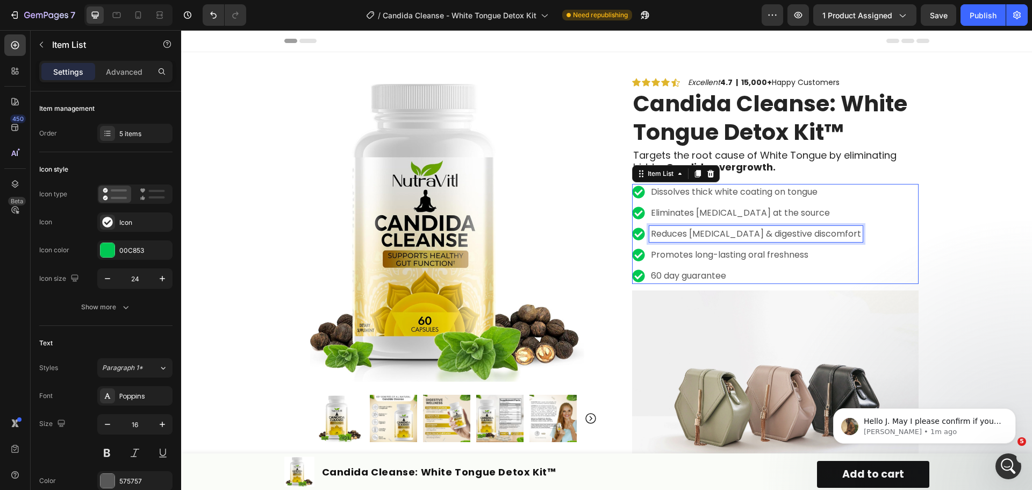
click at [751, 232] on p "Reduces [MEDICAL_DATA] & digestive discomfort" at bounding box center [756, 233] width 210 height 13
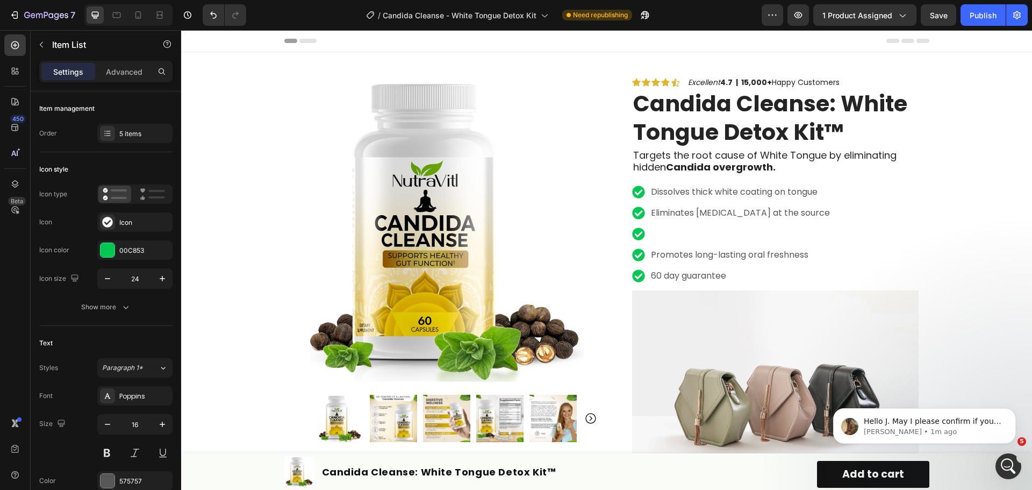
click at [902, 241] on div "Dissolves thick white coating on tongue Eliminates bad breath at the source Pro…" at bounding box center [775, 234] width 286 height 100
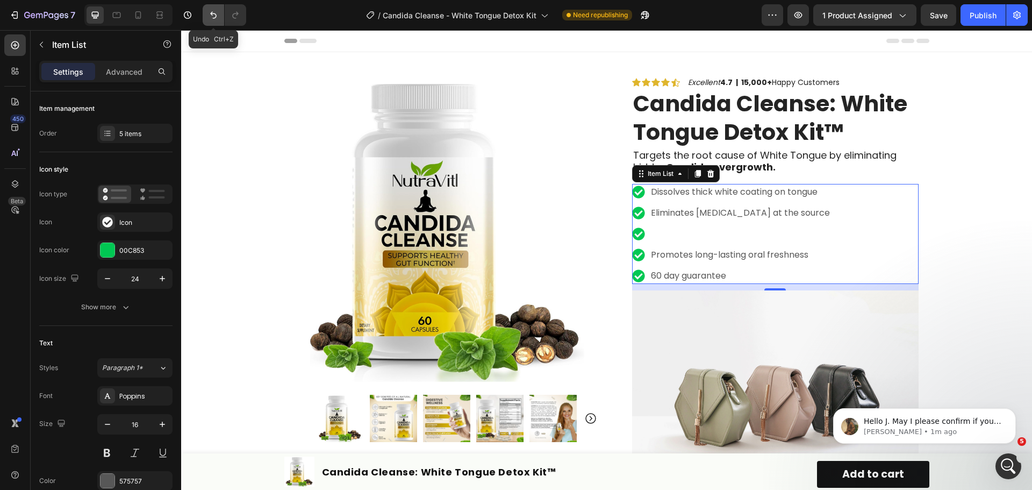
click at [217, 12] on icon "Undo/Redo" at bounding box center [213, 15] width 11 height 11
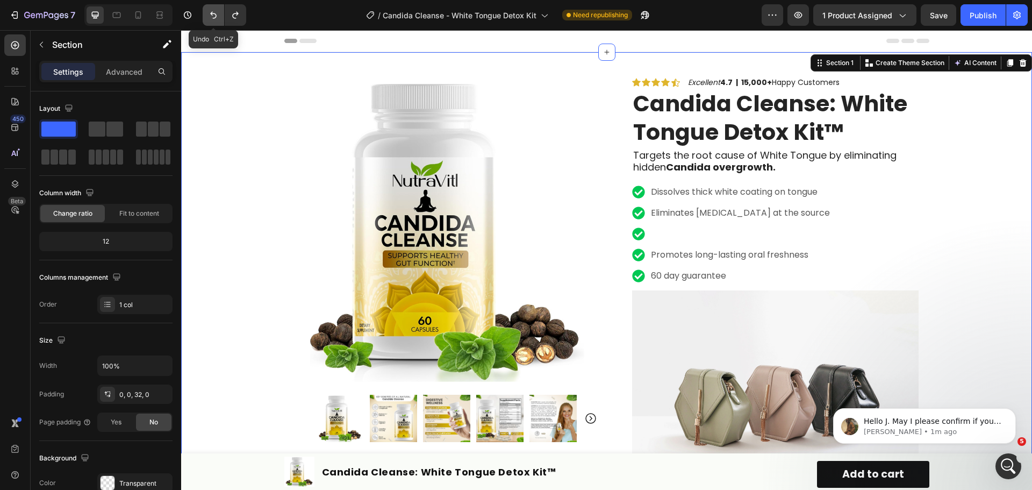
click at [214, 17] on icon "Undo/Redo" at bounding box center [213, 15] width 11 height 11
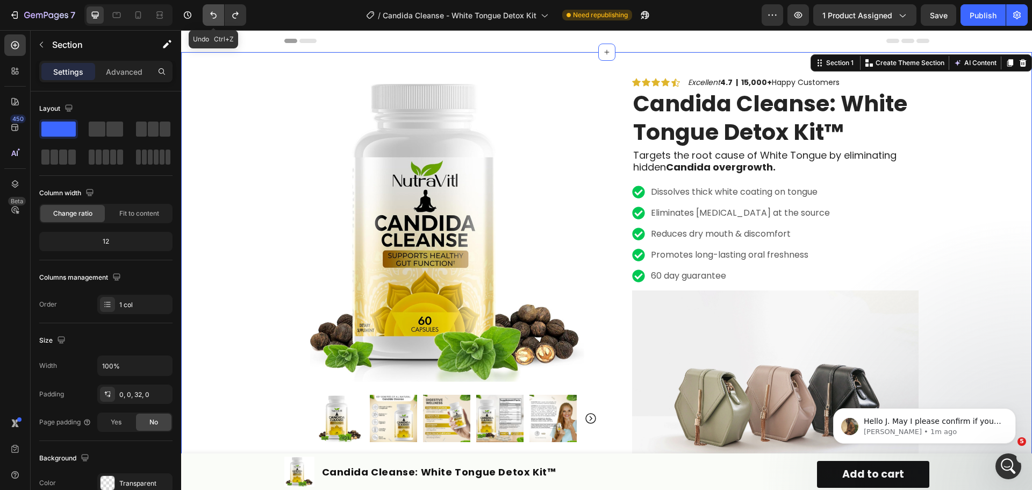
click at [216, 18] on icon "Undo/Redo" at bounding box center [213, 15] width 11 height 11
click at [231, 20] on button "Undo/Redo" at bounding box center [235, 14] width 21 height 21
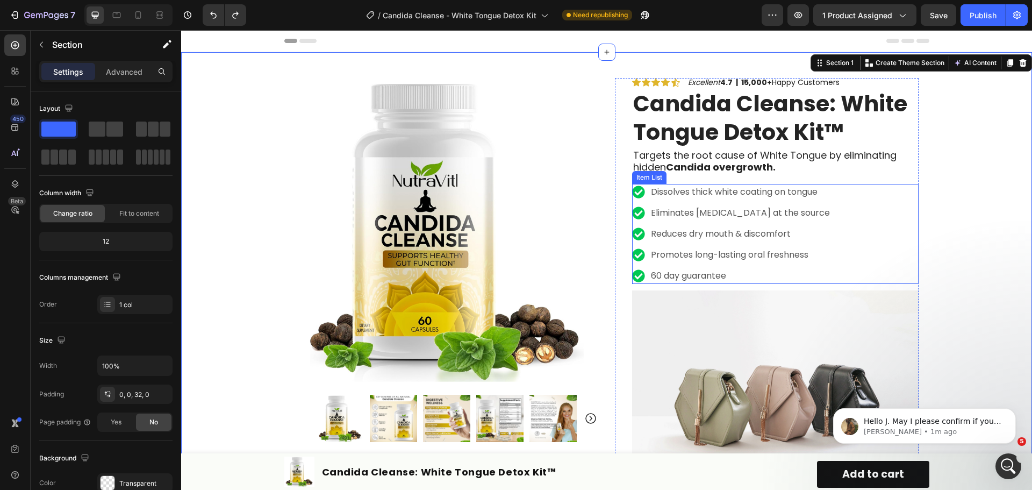
click at [789, 256] on p "Promotes long-lasting oral freshness" at bounding box center [740, 254] width 179 height 13
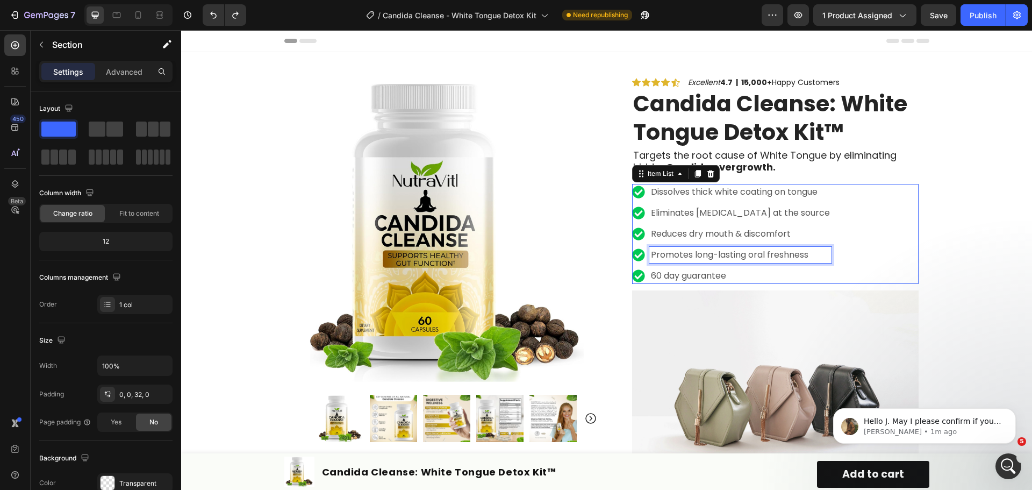
click at [789, 256] on p "Promotes long-lasting oral freshness" at bounding box center [740, 254] width 179 height 13
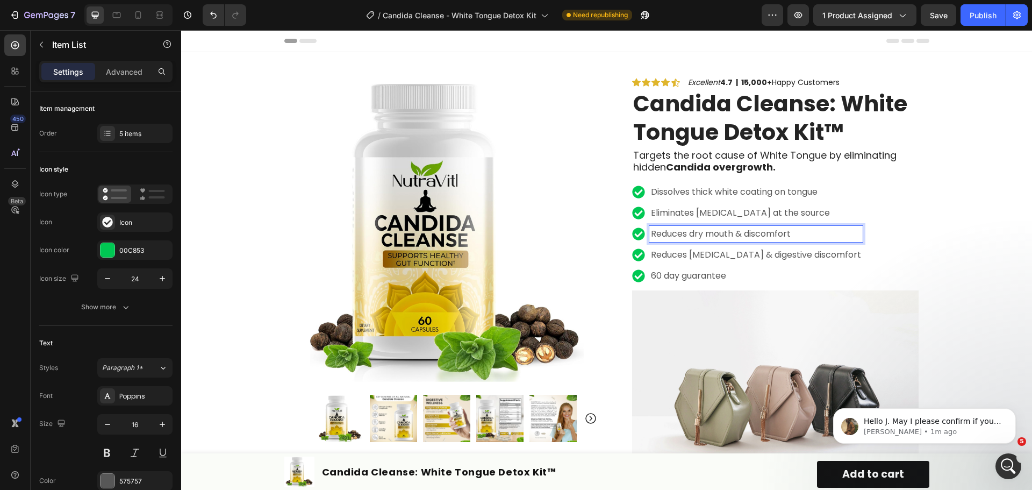
click at [781, 232] on p "Reduces dry mouth & discomfort" at bounding box center [756, 233] width 210 height 13
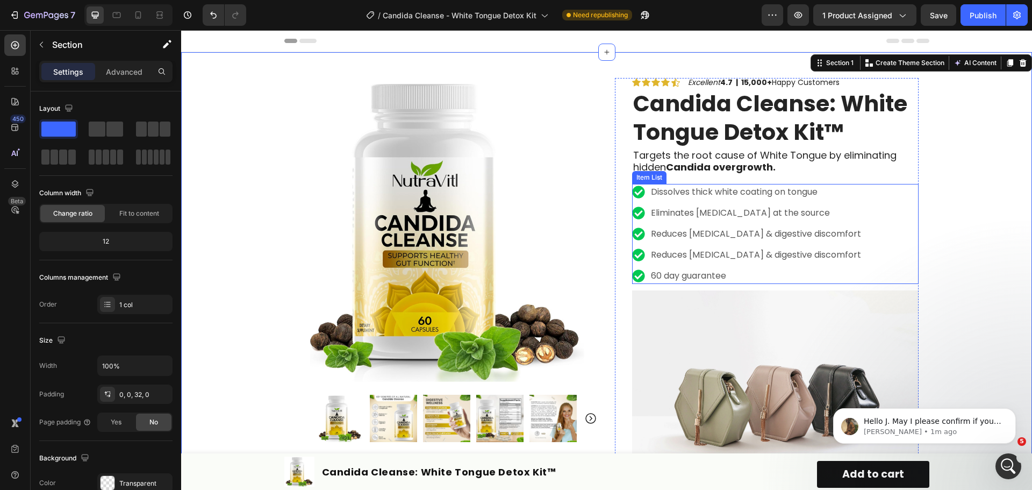
click at [800, 255] on p "Reduces [MEDICAL_DATA] & digestive discomfort" at bounding box center [756, 254] width 210 height 13
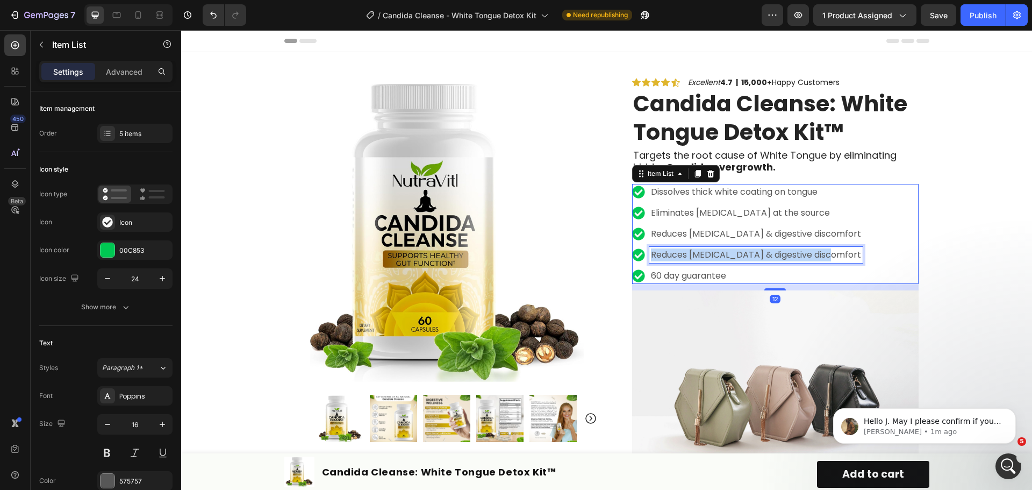
click at [800, 255] on p "Reduces [MEDICAL_DATA] & digestive discomfort" at bounding box center [756, 254] width 210 height 13
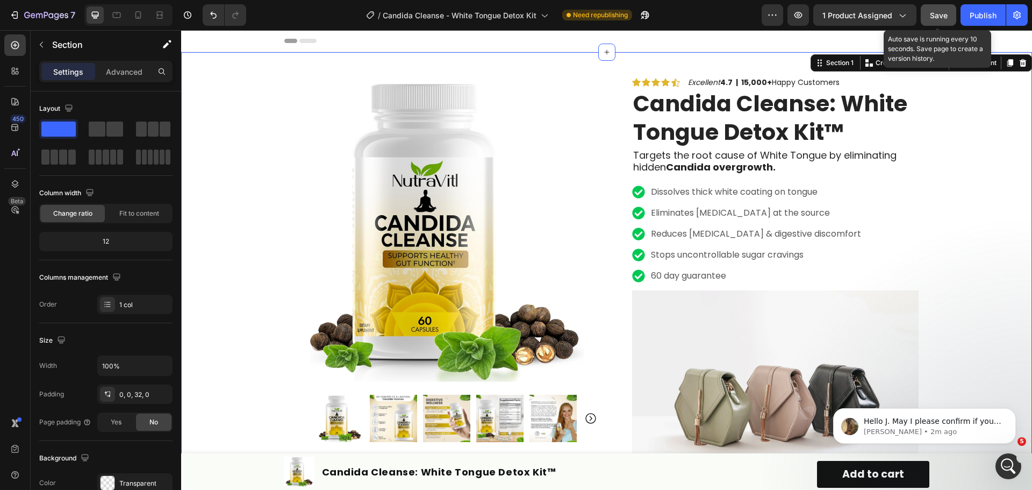
click at [948, 9] on button "Save" at bounding box center [937, 14] width 35 height 21
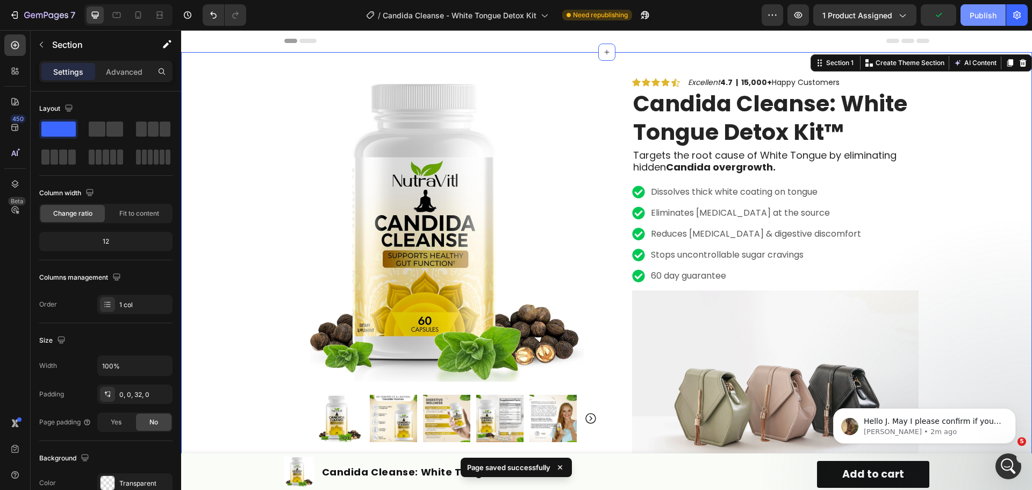
click at [980, 16] on div "Publish" at bounding box center [982, 15] width 27 height 11
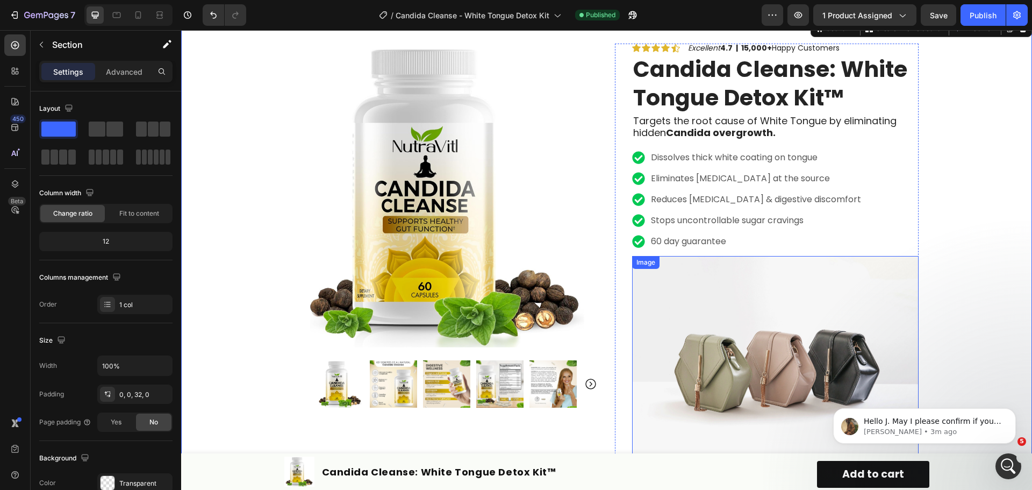
scroll to position [0, 0]
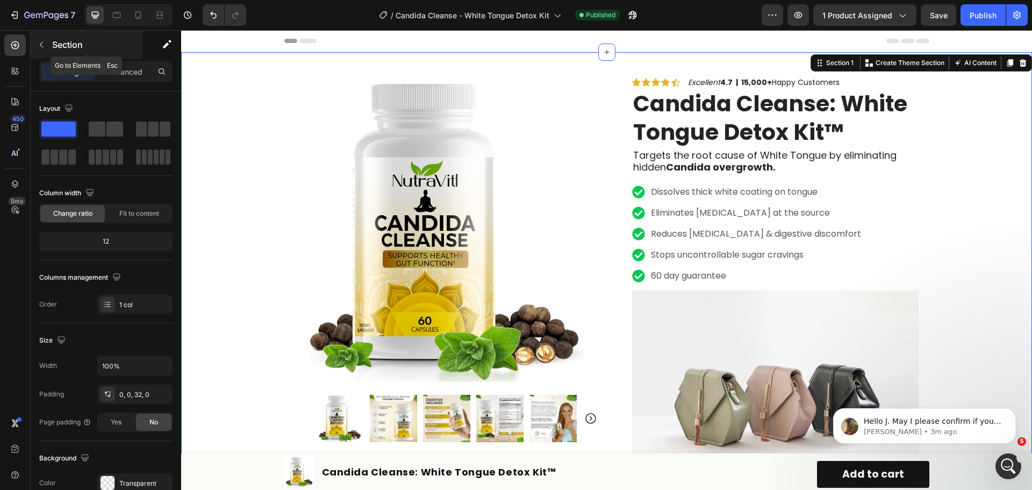
click at [35, 47] on button "button" at bounding box center [41, 44] width 17 height 17
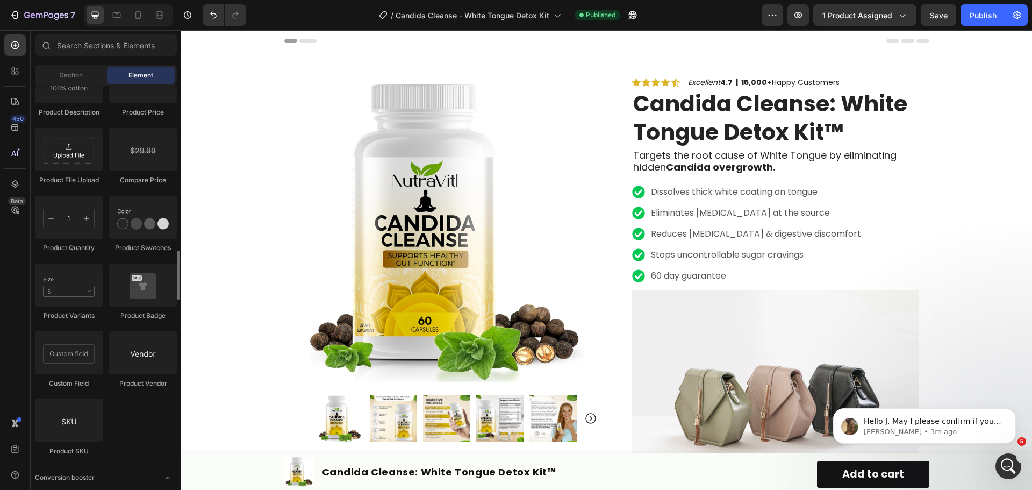
scroll to position [1719, 0]
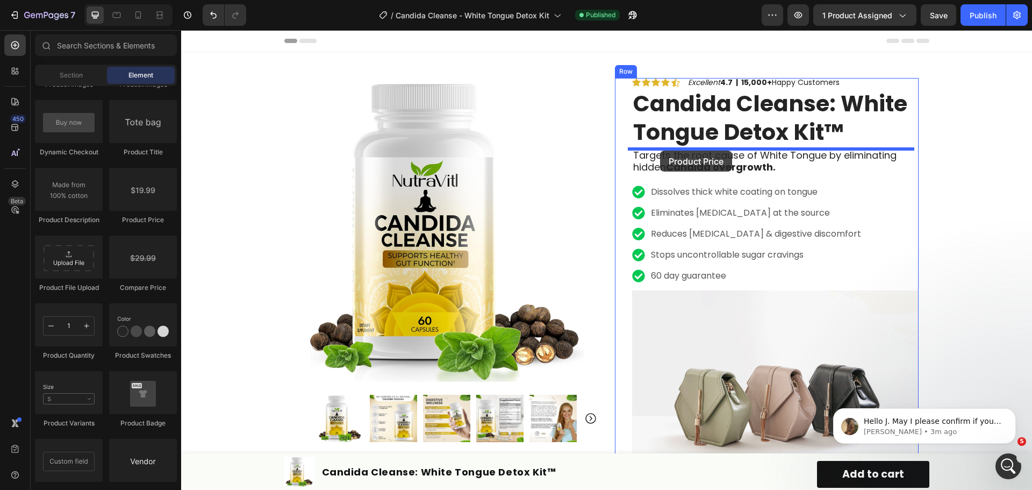
drag, startPoint x: 318, startPoint y: 232, endPoint x: 660, endPoint y: 150, distance: 351.4
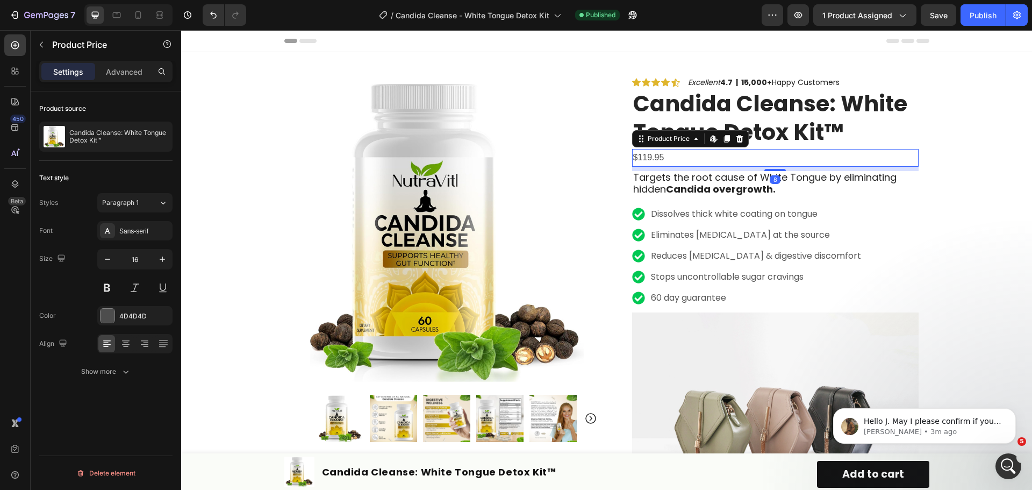
click at [681, 156] on div "$119.95" at bounding box center [775, 158] width 286 height 18
click at [659, 162] on div "$119.95" at bounding box center [775, 158] width 286 height 18
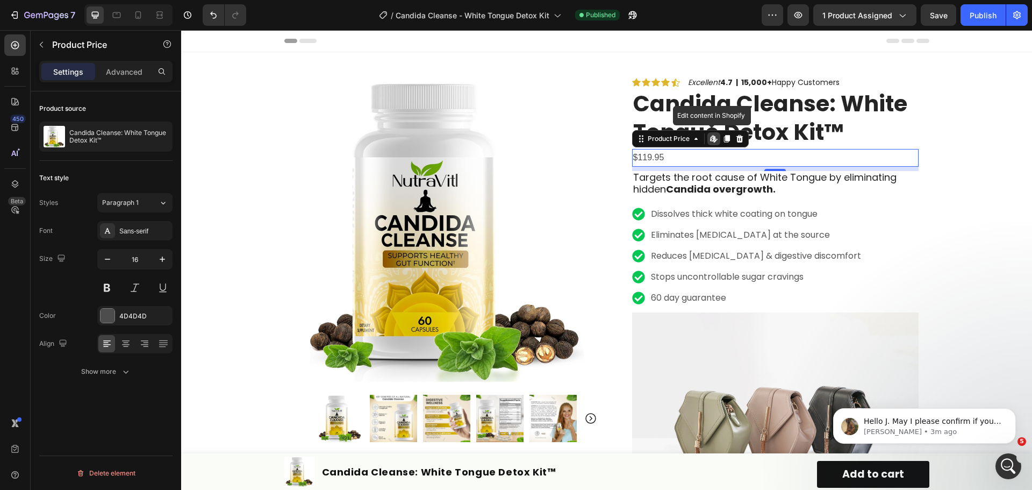
click at [659, 162] on div "$119.95" at bounding box center [775, 158] width 286 height 18
click at [128, 235] on div "Sans-serif" at bounding box center [144, 231] width 51 height 10
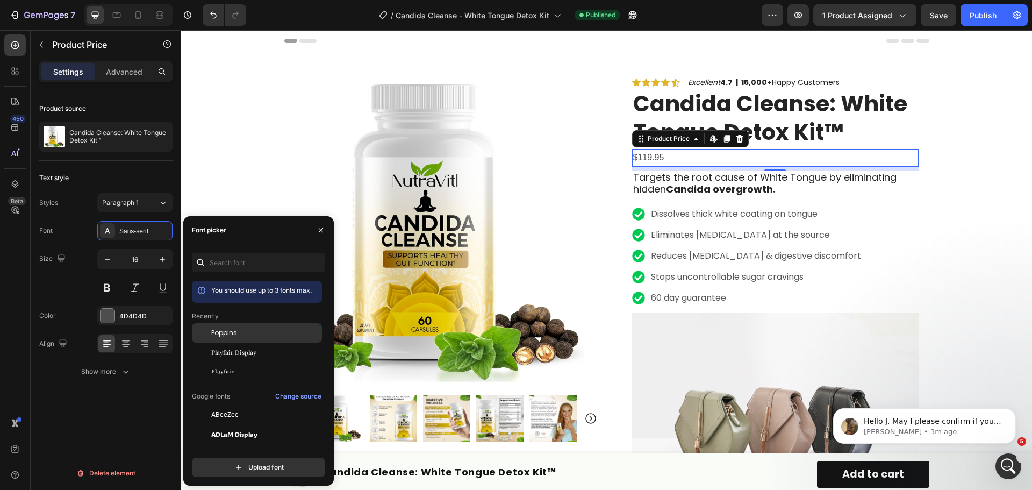
click at [247, 330] on div "Poppins" at bounding box center [265, 333] width 109 height 10
click at [157, 256] on icon "button" at bounding box center [162, 259] width 11 height 11
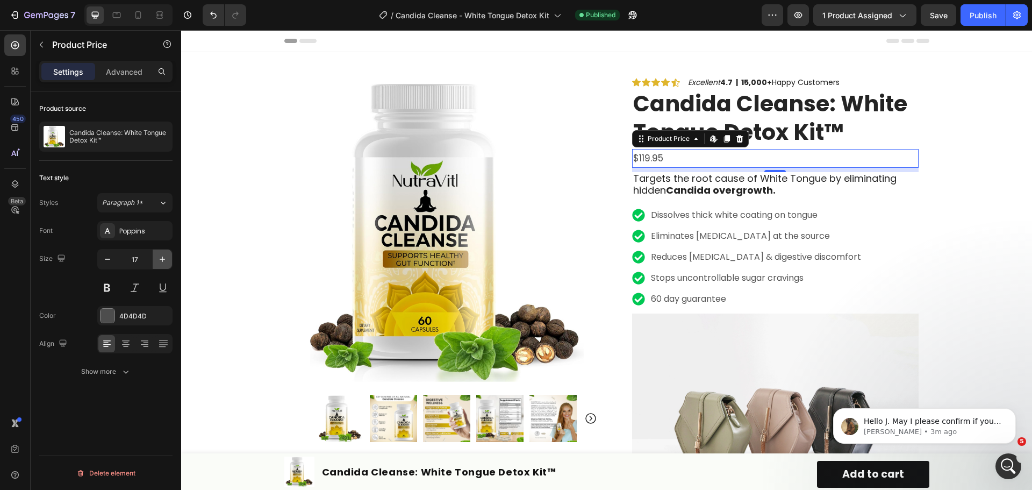
click at [157, 256] on icon "button" at bounding box center [162, 259] width 11 height 11
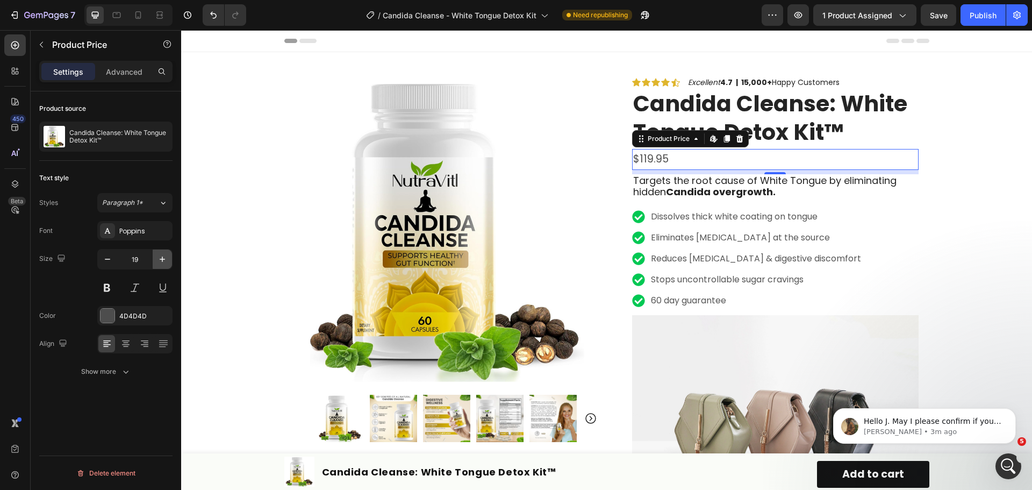
click at [157, 256] on icon "button" at bounding box center [162, 259] width 11 height 11
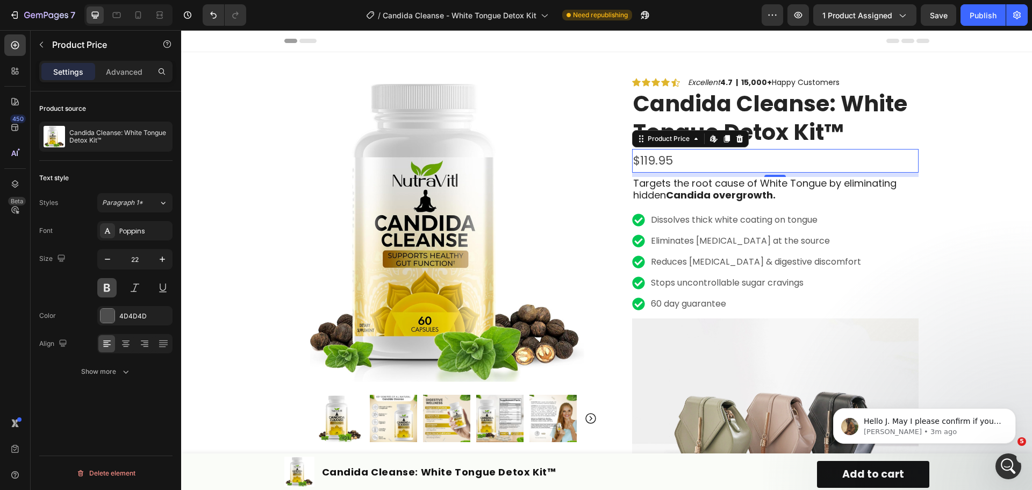
click at [109, 287] on button at bounding box center [106, 287] width 19 height 19
click at [163, 261] on icon "button" at bounding box center [162, 259] width 11 height 11
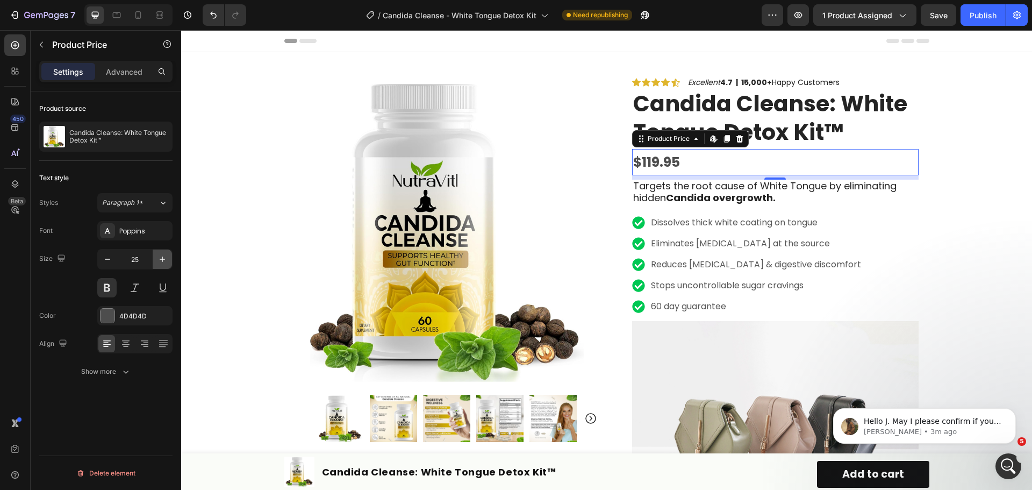
click at [163, 261] on icon "button" at bounding box center [162, 259] width 11 height 11
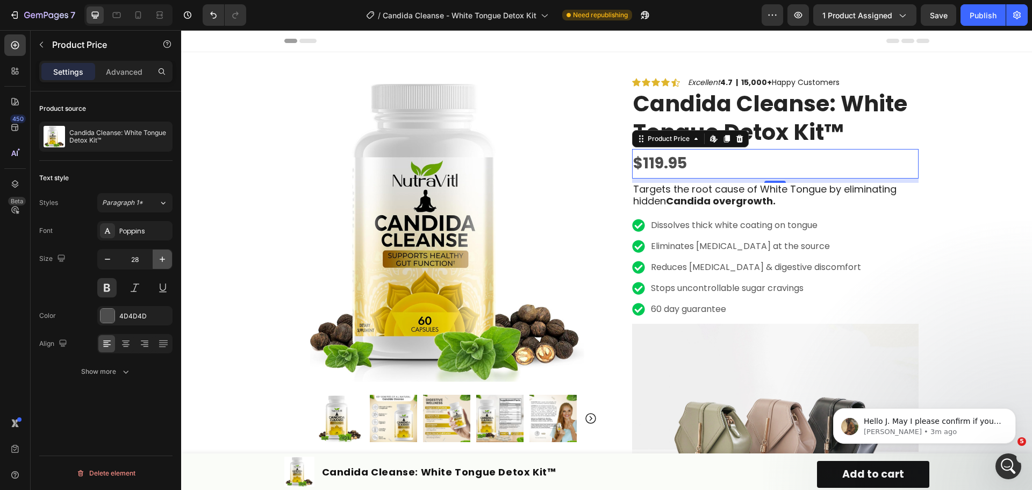
click at [163, 261] on icon "button" at bounding box center [162, 259] width 11 height 11
click at [107, 263] on icon "button" at bounding box center [107, 259] width 11 height 11
click at [107, 262] on icon "button" at bounding box center [107, 259] width 11 height 11
type input "28"
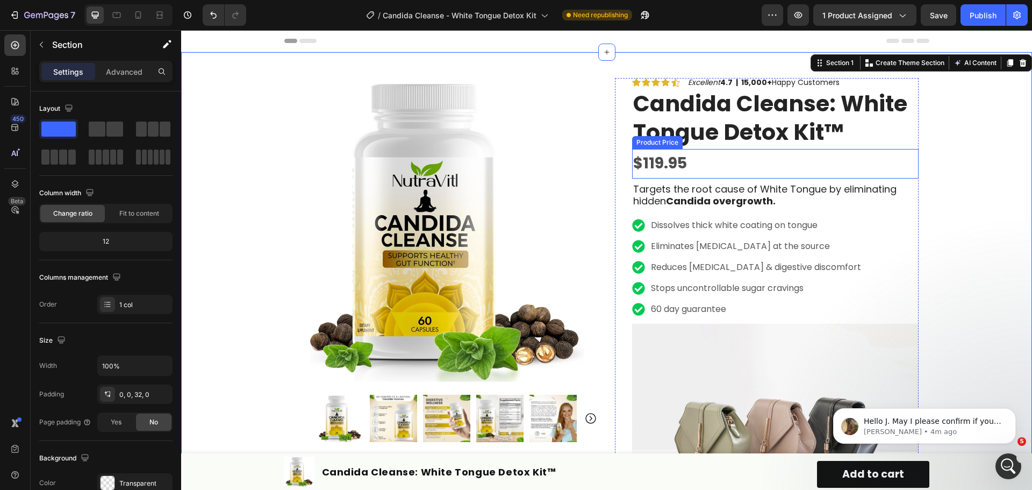
click at [738, 170] on div "$119.95" at bounding box center [775, 163] width 286 height 29
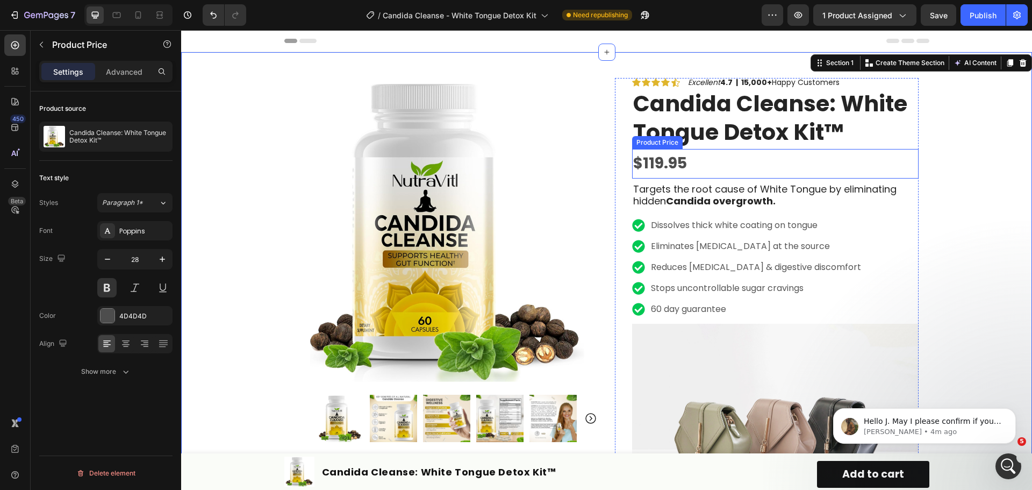
click at [714, 161] on div "$119.95" at bounding box center [775, 163] width 286 height 29
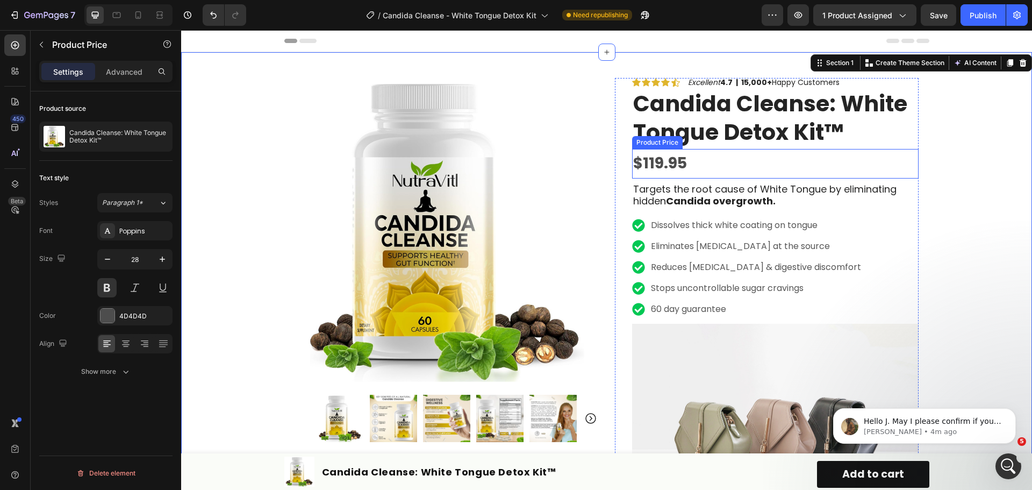
click at [664, 172] on div "$119.95" at bounding box center [775, 163] width 286 height 29
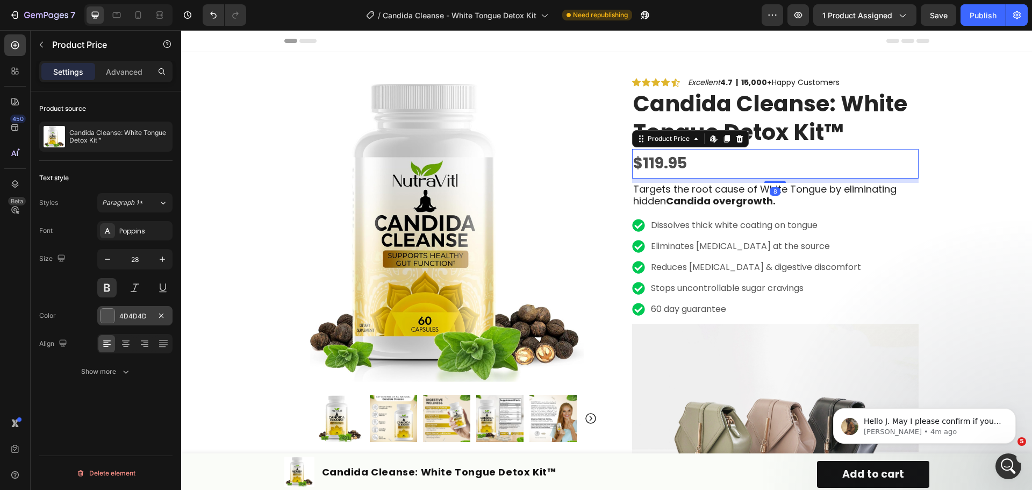
click at [107, 319] on div at bounding box center [107, 315] width 14 height 14
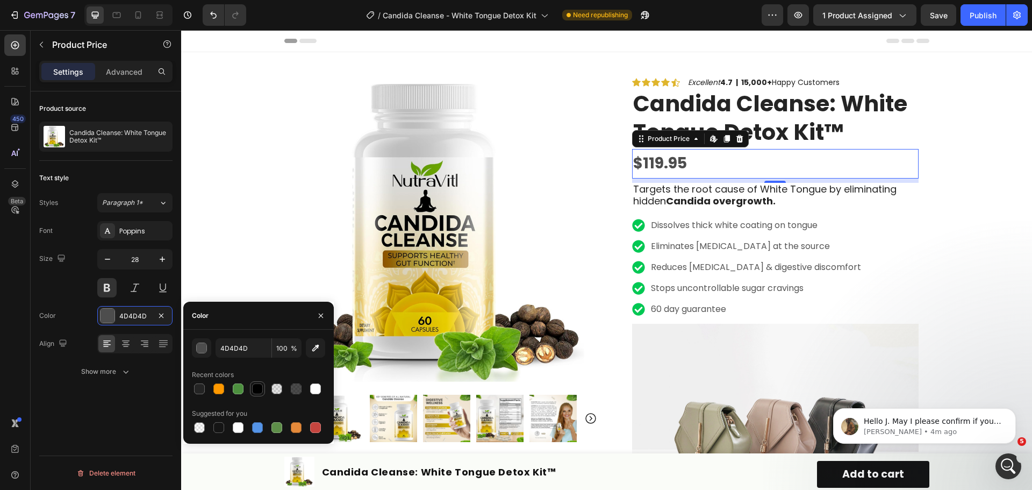
click at [256, 392] on div at bounding box center [257, 388] width 11 height 11
type input "000000"
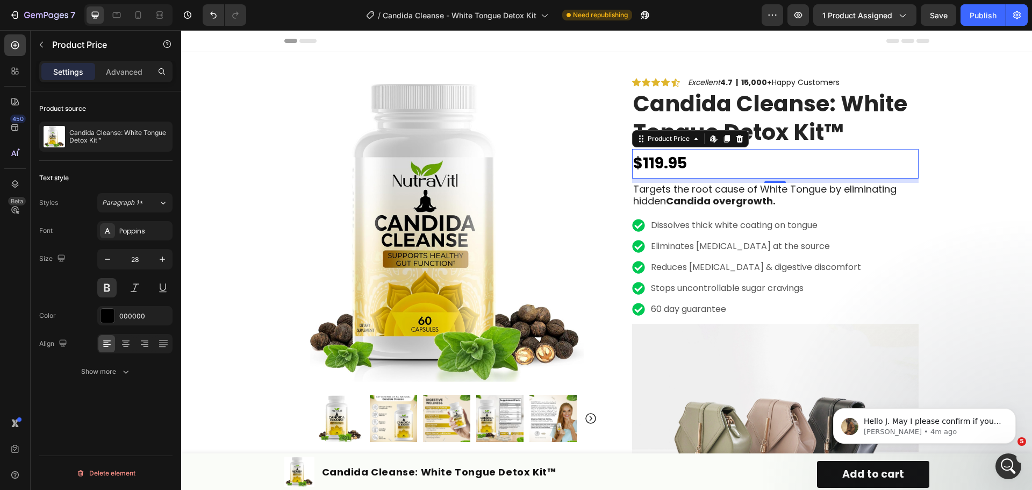
click at [85, 430] on div "Product source Candida Cleanse: White Tongue Detox Kit™ Text style Styles Parag…" at bounding box center [106, 305] width 150 height 429
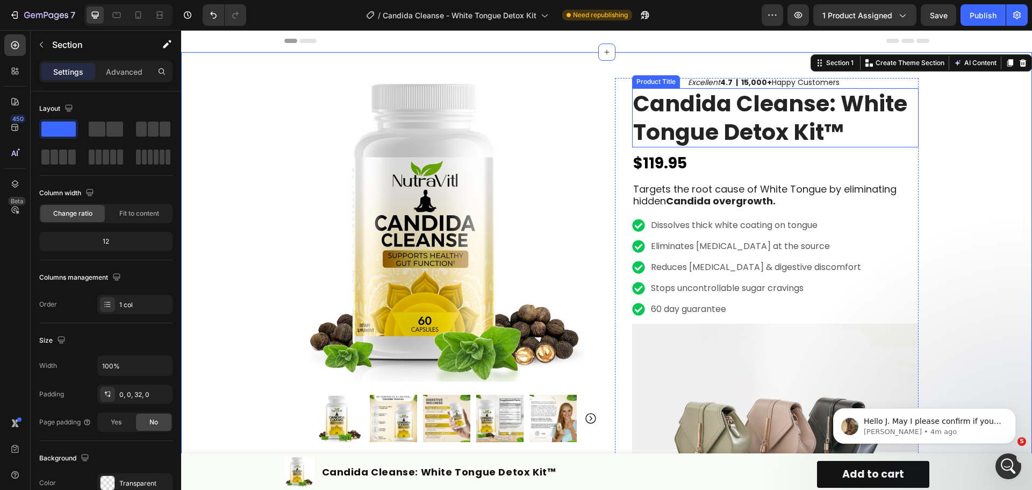
click at [737, 113] on h1 "Candida Cleanse: White Tongue Detox Kit™" at bounding box center [775, 118] width 286 height 60
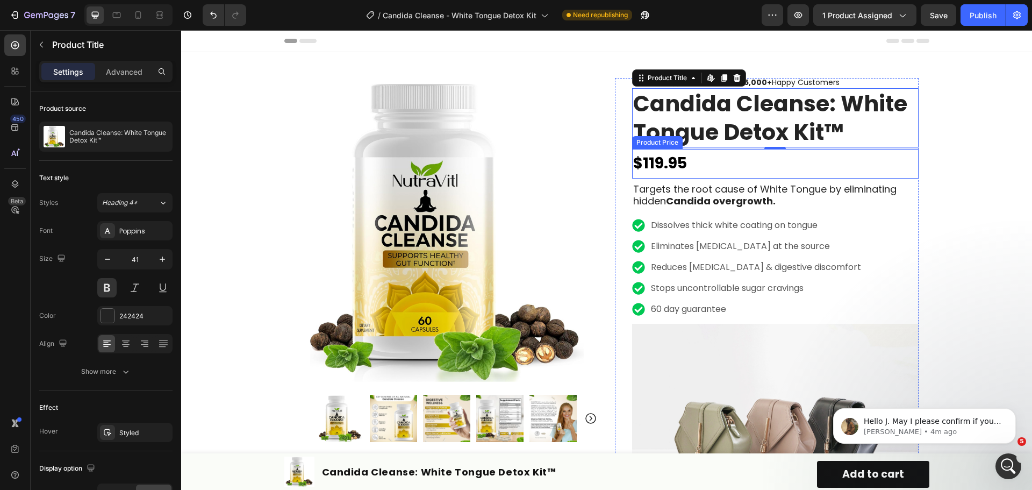
click at [681, 161] on div "$119.95" at bounding box center [775, 163] width 286 height 29
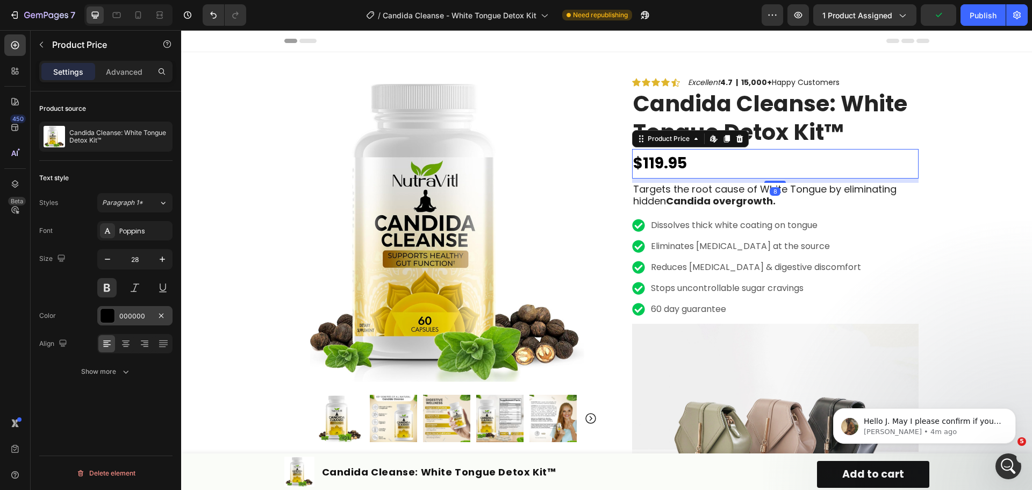
click at [135, 315] on div "000000" at bounding box center [134, 316] width 31 height 10
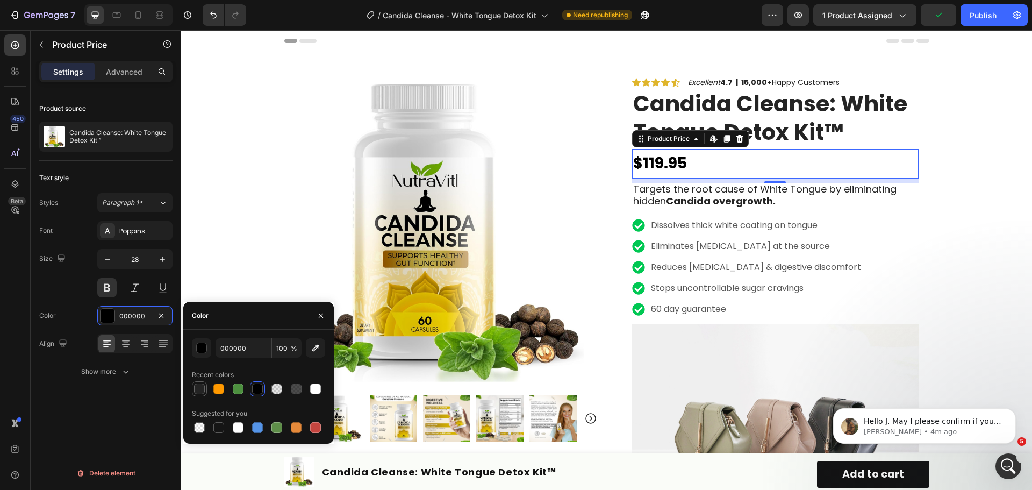
click at [202, 391] on div at bounding box center [199, 388] width 11 height 11
type input "242424"
click at [202, 385] on div at bounding box center [199, 388] width 11 height 11
click at [114, 426] on div "Product source Candida Cleanse: White Tongue Detox Kit™ Text style Styles Parag…" at bounding box center [106, 305] width 150 height 429
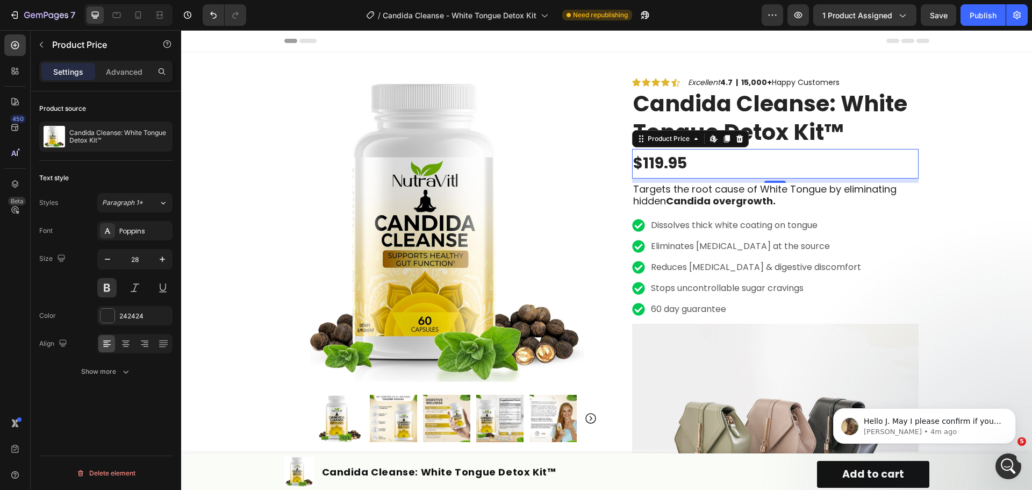
click at [682, 163] on div "$119.95" at bounding box center [775, 163] width 286 height 29
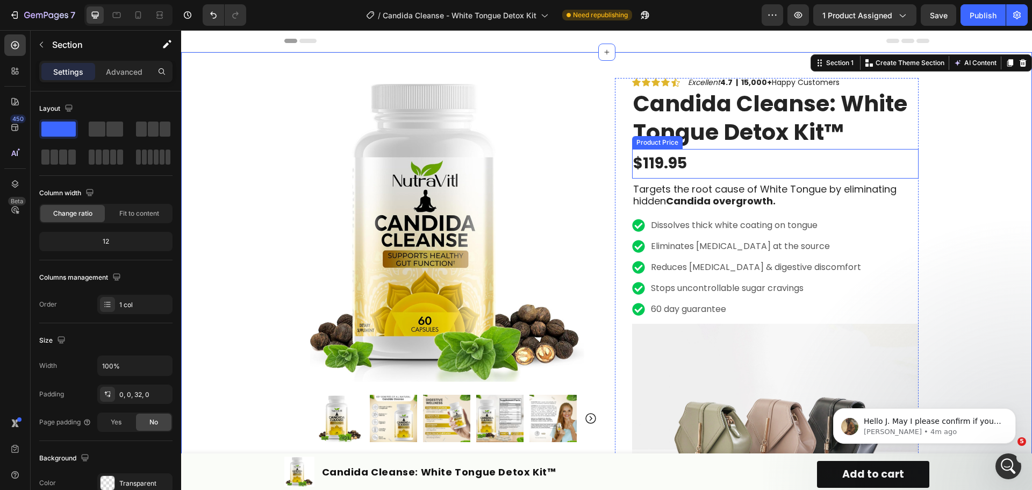
click at [729, 166] on div "$119.95" at bounding box center [775, 163] width 286 height 29
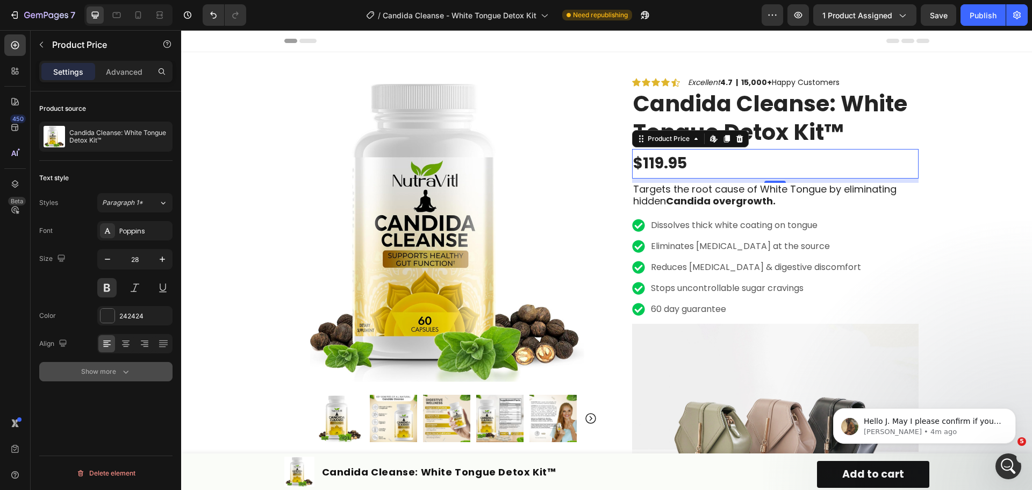
click at [106, 369] on div "Show more" at bounding box center [106, 371] width 50 height 11
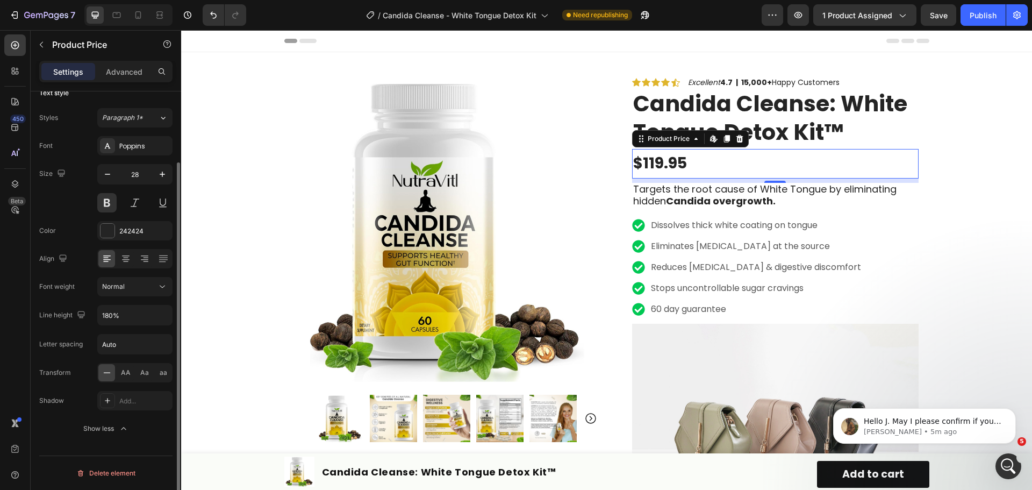
scroll to position [0, 0]
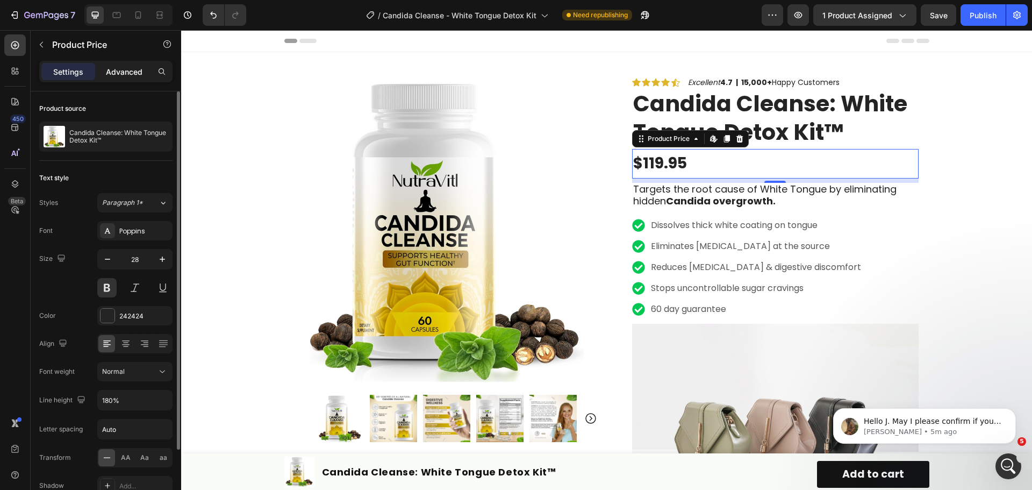
click at [117, 69] on p "Advanced" at bounding box center [124, 71] width 37 height 11
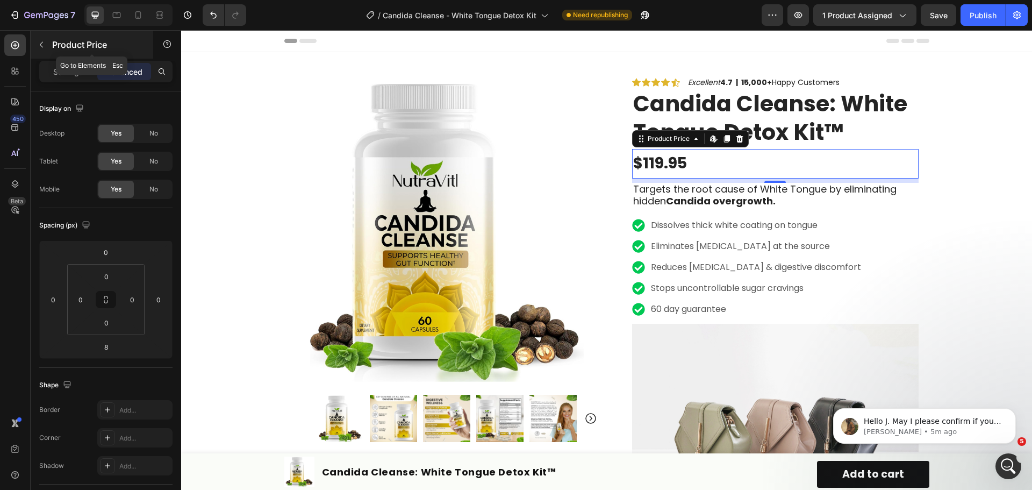
click at [41, 43] on icon "button" at bounding box center [41, 45] width 3 height 6
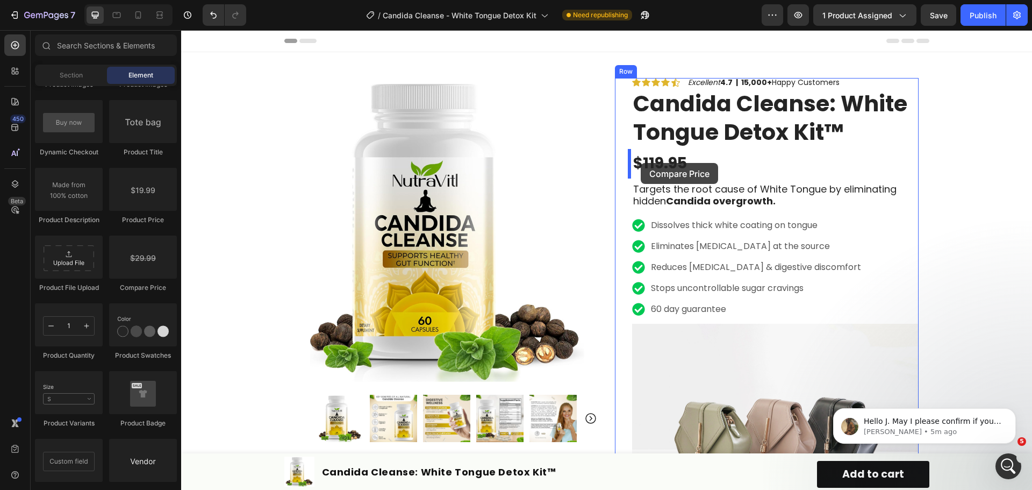
drag, startPoint x: 320, startPoint y: 303, endPoint x: 641, endPoint y: 163, distance: 349.4
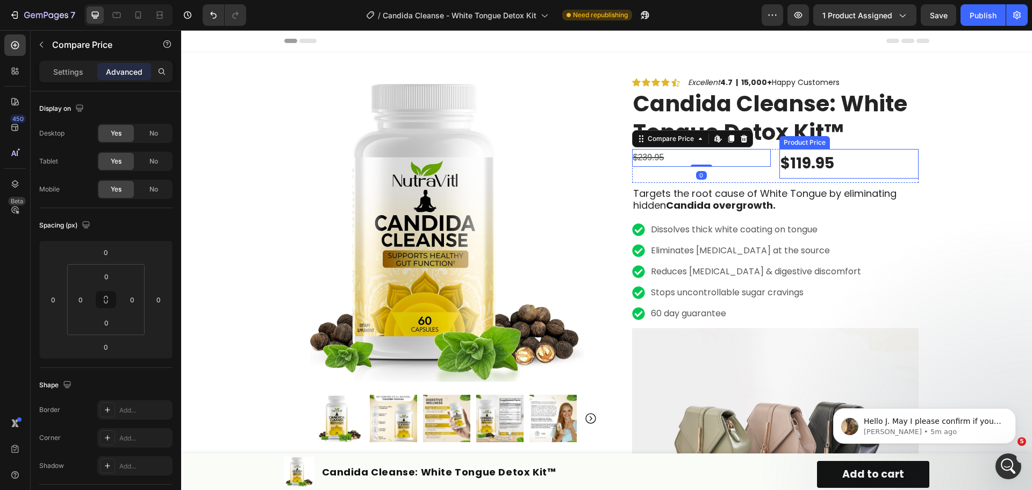
click at [843, 168] on div "$119.95" at bounding box center [848, 163] width 139 height 29
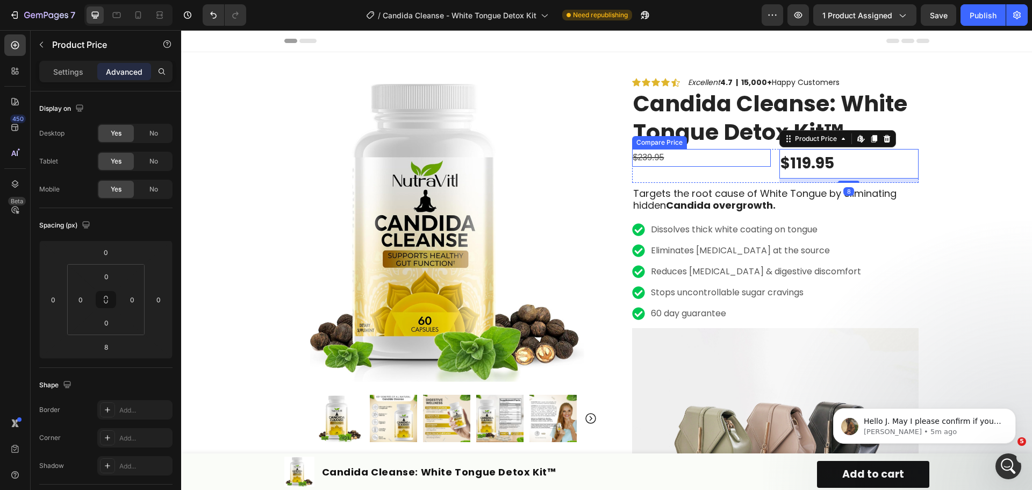
click at [701, 160] on div "$239.95" at bounding box center [701, 158] width 139 height 18
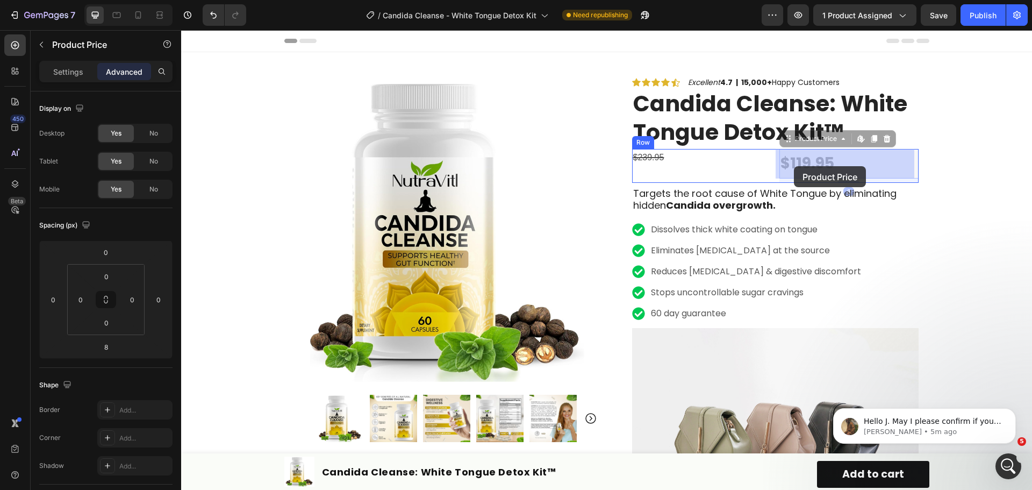
drag, startPoint x: 838, startPoint y: 165, endPoint x: 794, endPoint y: 166, distance: 44.1
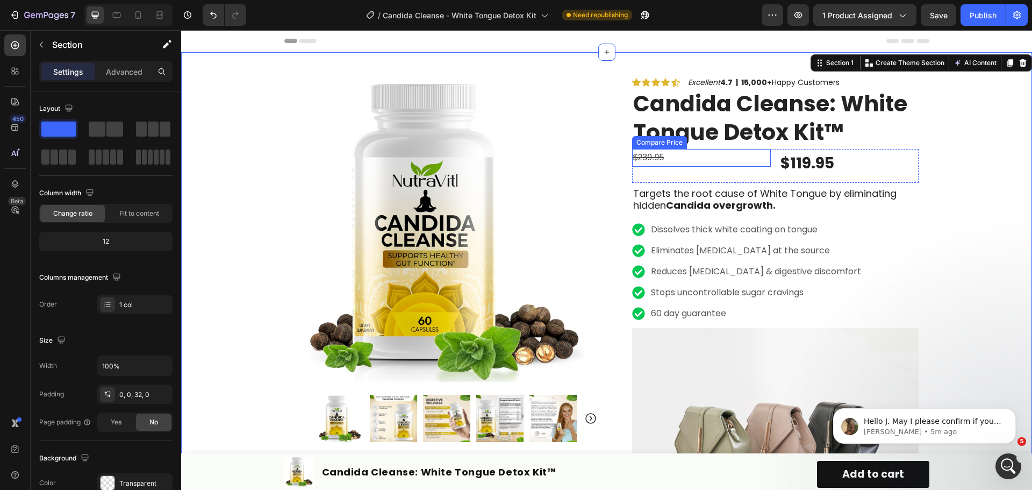
click at [711, 169] on div "$239.95 Compare Price Compare Price" at bounding box center [701, 165] width 139 height 33
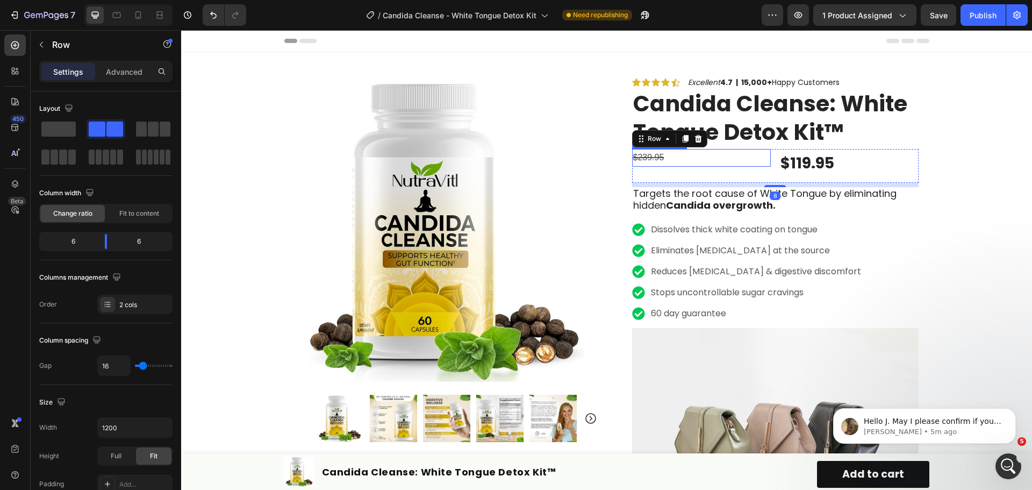
click at [723, 163] on div "$239.95" at bounding box center [701, 158] width 139 height 18
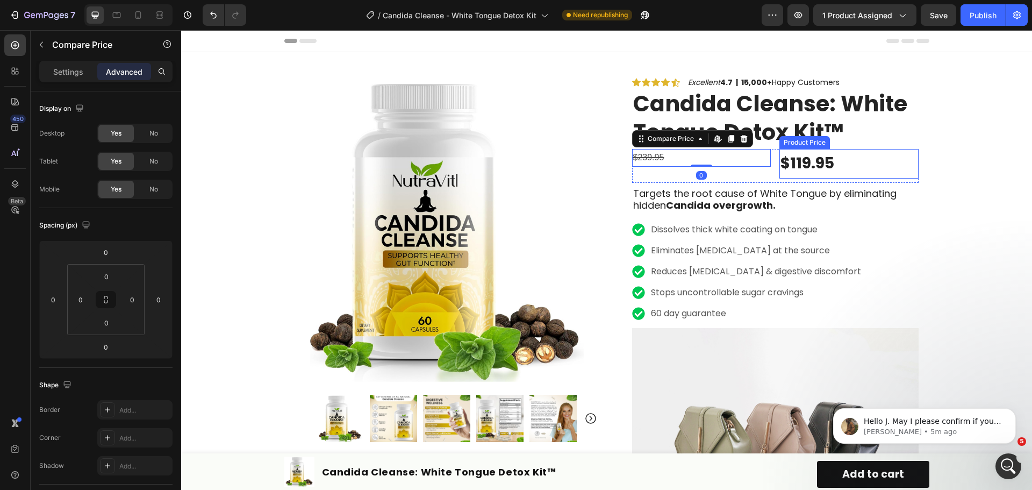
click at [814, 168] on div "$119.95" at bounding box center [848, 163] width 139 height 29
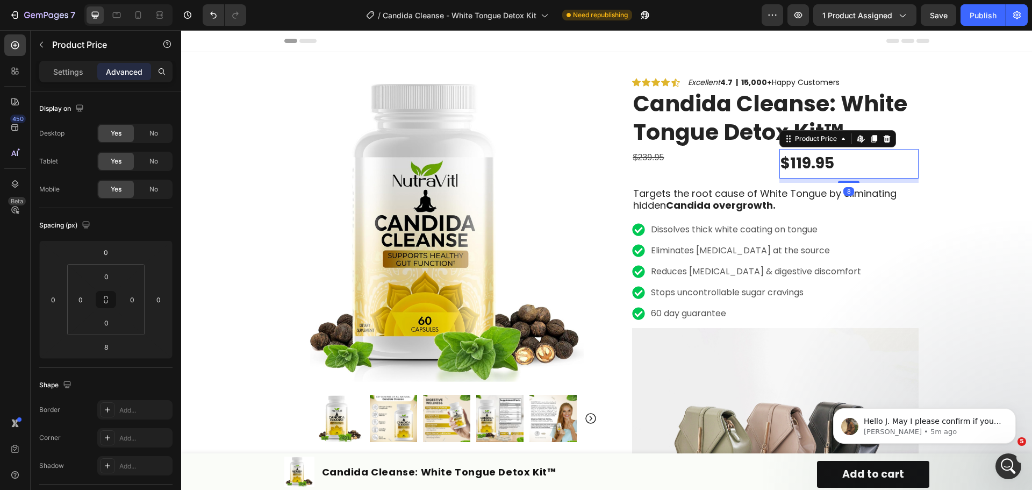
click at [819, 166] on div "$119.95" at bounding box center [848, 163] width 139 height 29
click at [819, 165] on div "$119.95" at bounding box center [848, 163] width 139 height 29
click at [53, 70] on p "Settings" at bounding box center [68, 71] width 30 height 11
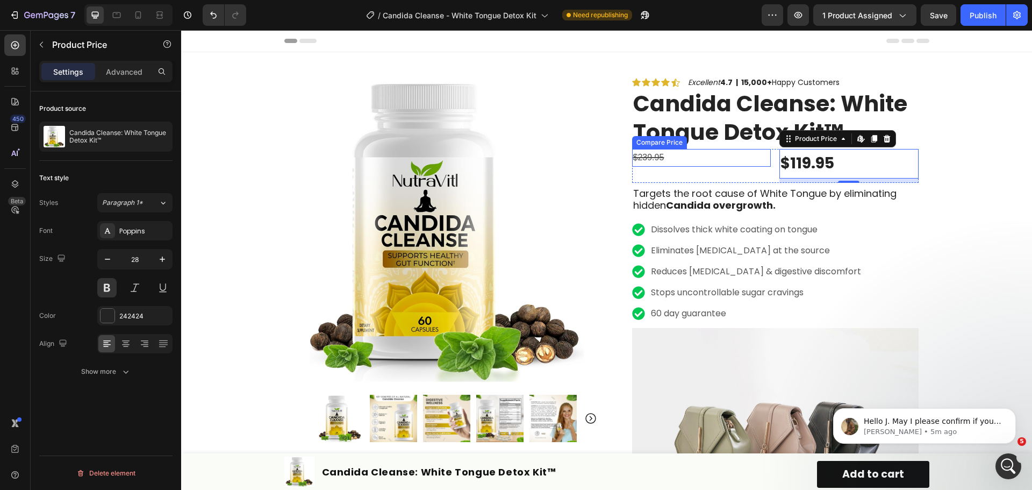
click at [647, 160] on div "$239.95" at bounding box center [701, 158] width 139 height 18
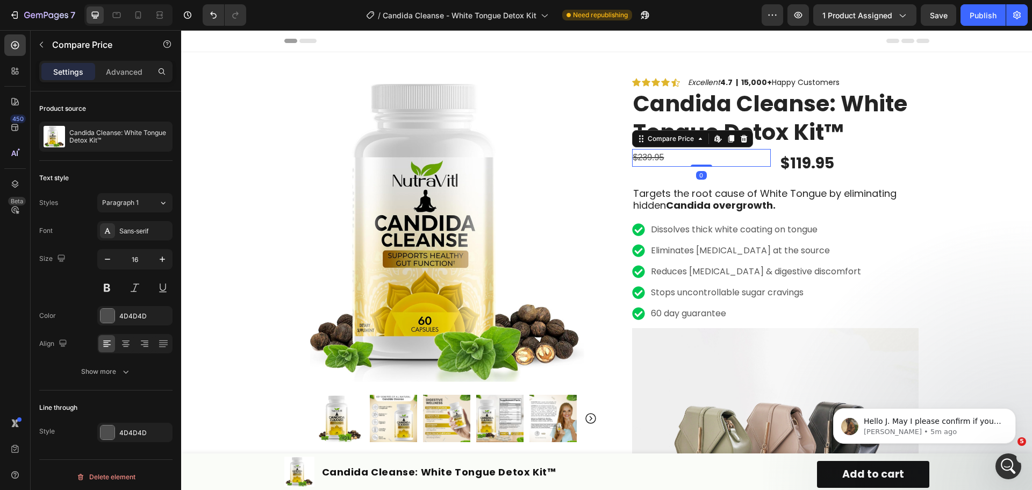
click at [647, 160] on div "$239.95" at bounding box center [701, 158] width 139 height 18
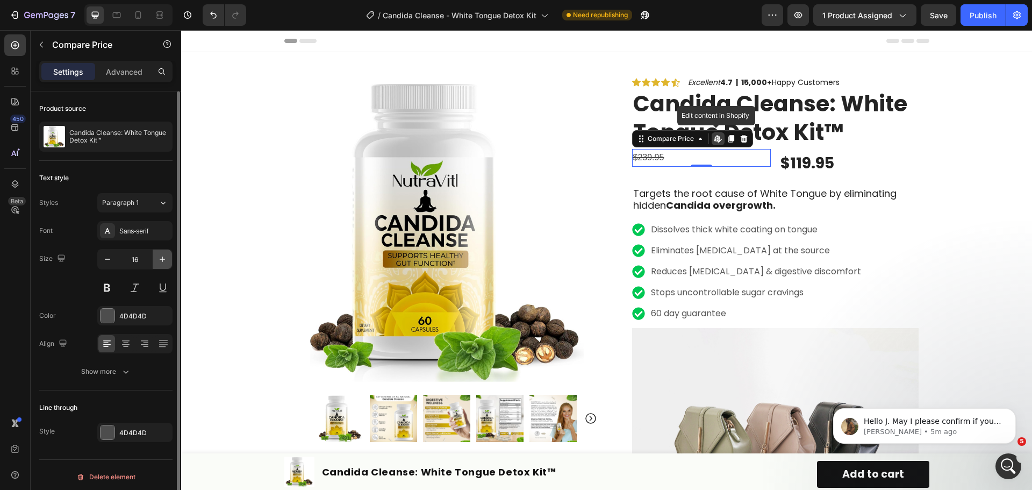
click at [163, 254] on icon "button" at bounding box center [162, 259] width 11 height 11
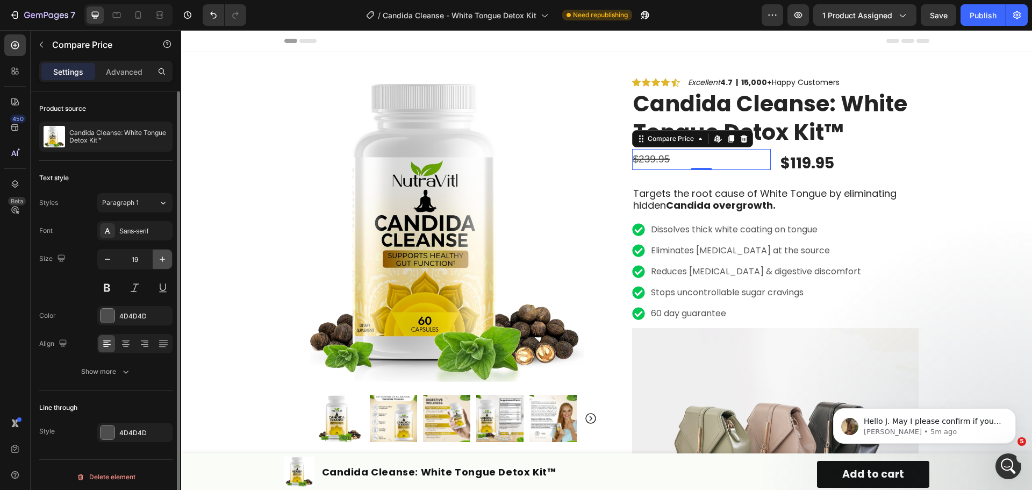
click at [163, 254] on icon "button" at bounding box center [162, 259] width 11 height 11
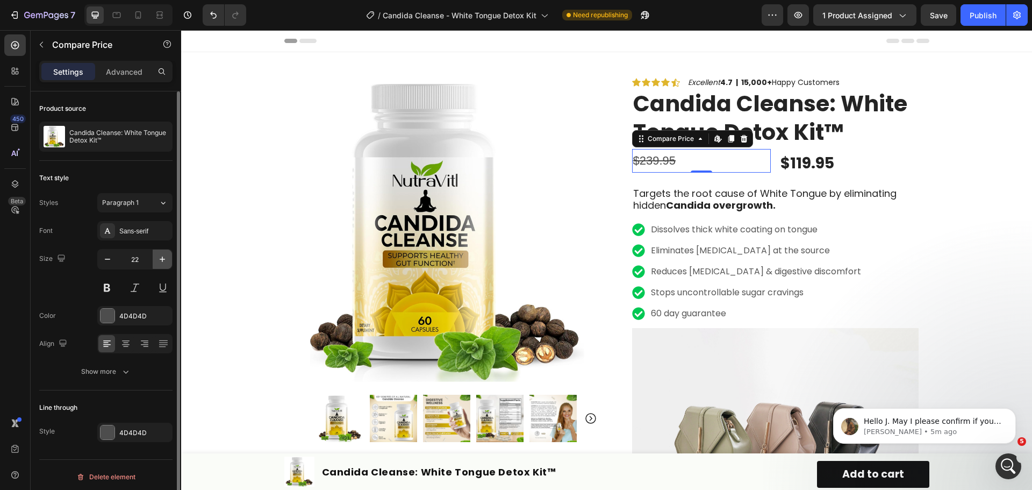
click at [163, 254] on icon "button" at bounding box center [162, 259] width 11 height 11
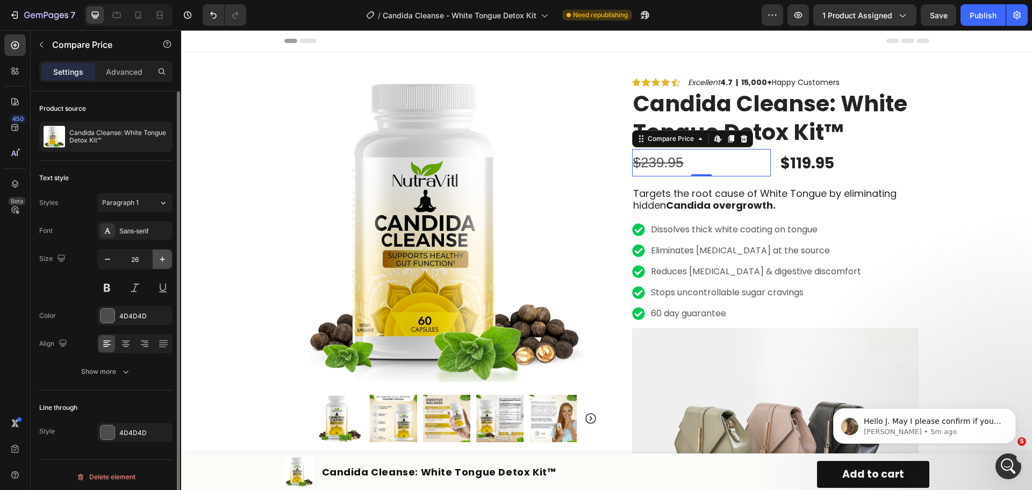
click at [163, 254] on icon "button" at bounding box center [162, 259] width 11 height 11
click at [99, 261] on button "button" at bounding box center [107, 258] width 19 height 19
type input "28"
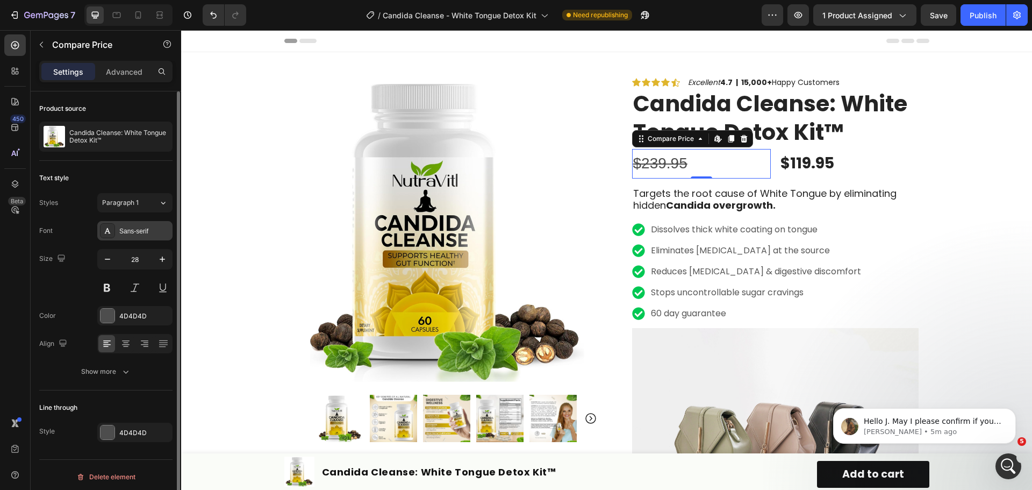
click at [148, 231] on div "Sans-serif" at bounding box center [144, 231] width 51 height 10
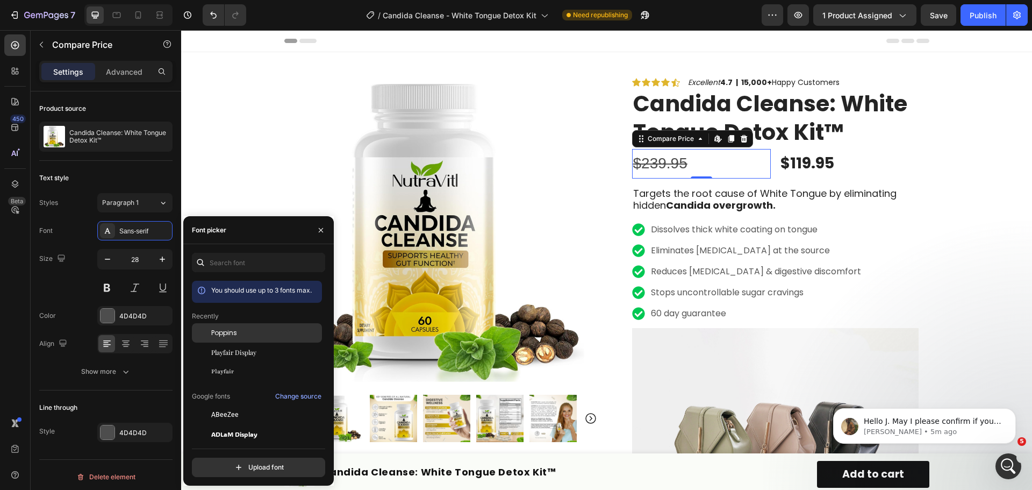
click at [250, 327] on div "Poppins" at bounding box center [257, 332] width 130 height 19
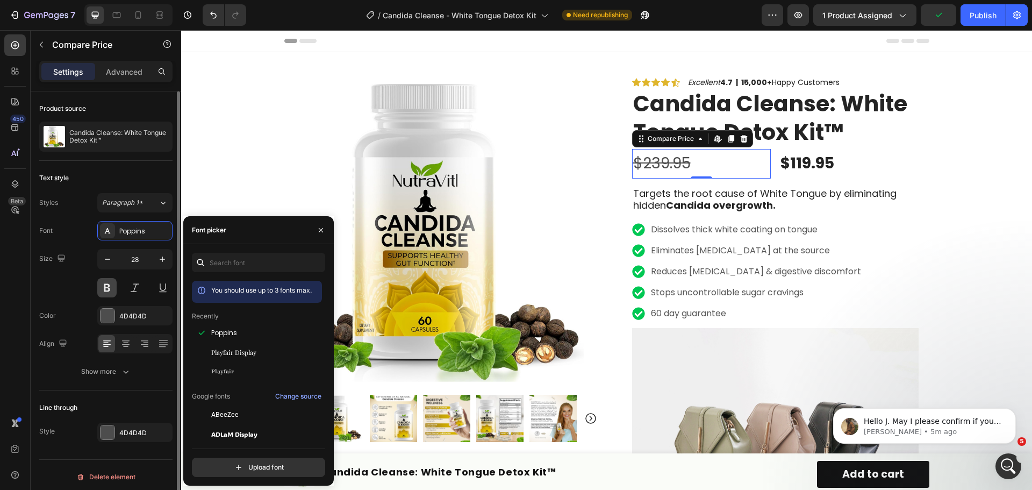
click at [110, 286] on button at bounding box center [106, 287] width 19 height 19
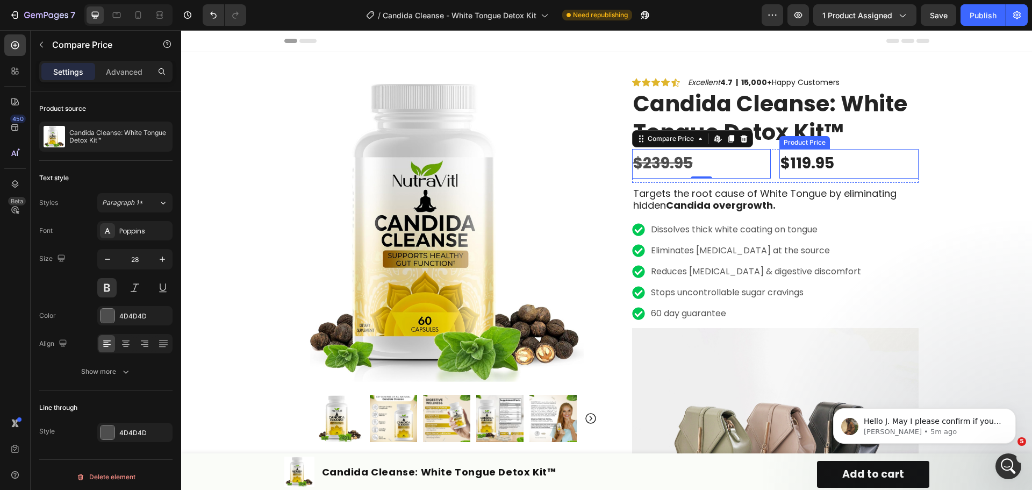
click at [910, 163] on div "$119.95" at bounding box center [848, 163] width 139 height 29
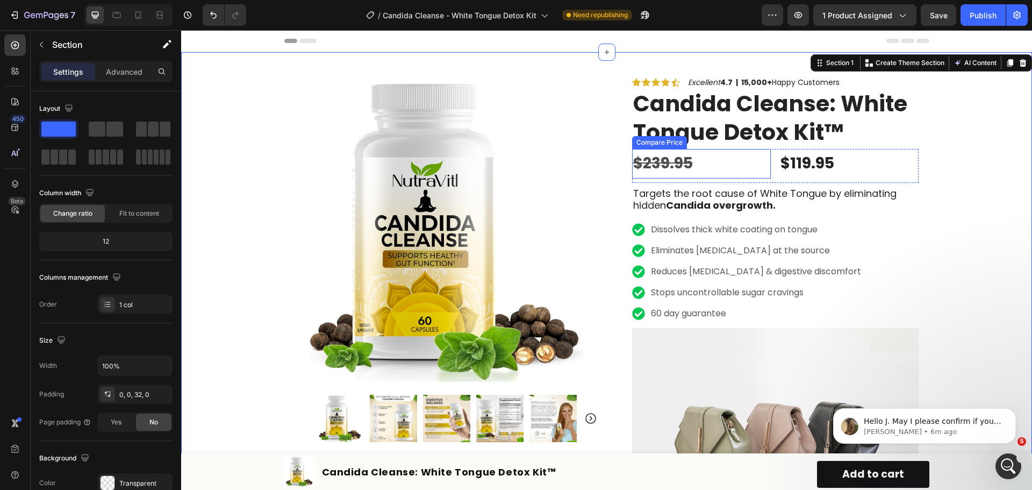
click at [734, 161] on div "$239.95" at bounding box center [701, 163] width 139 height 29
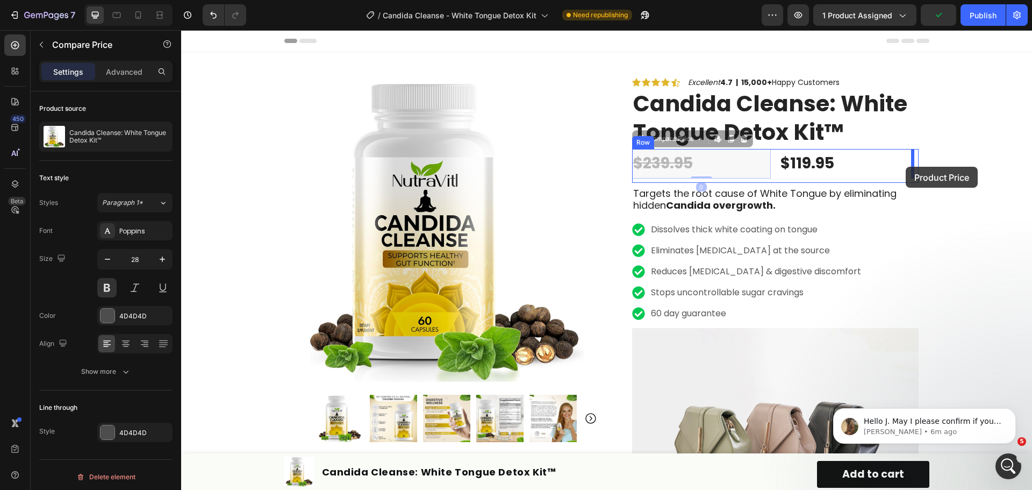
drag, startPoint x: 637, startPoint y: 140, endPoint x: 905, endPoint y: 167, distance: 269.5
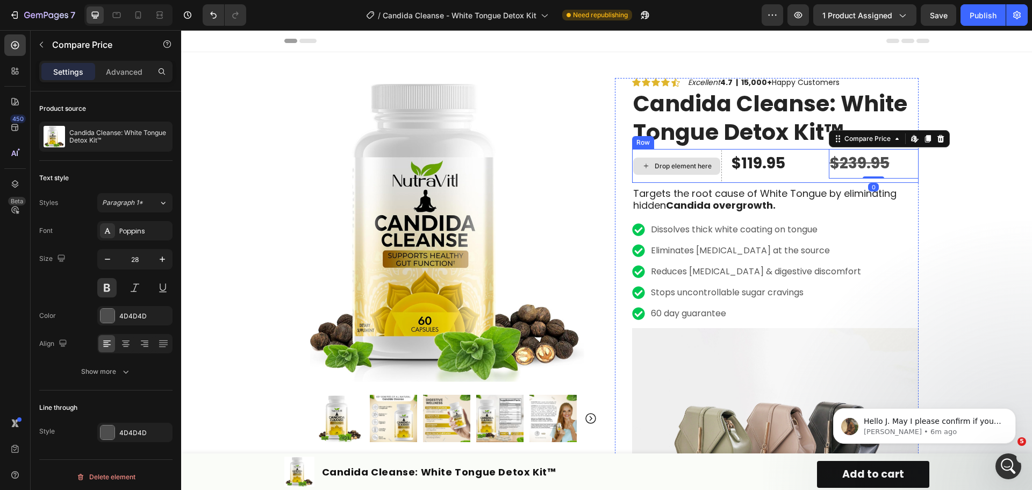
click at [700, 169] on div "Drop element here" at bounding box center [682, 166] width 57 height 9
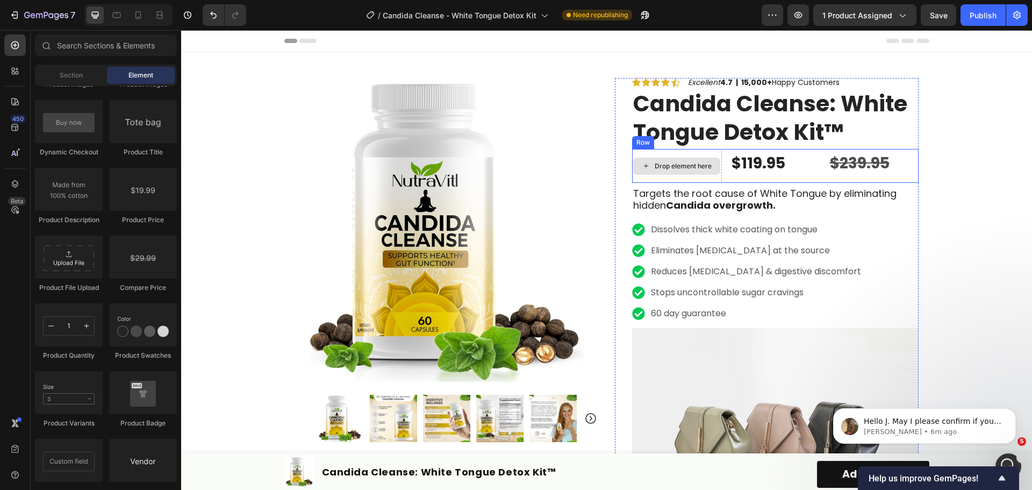
click at [694, 156] on div "Drop element here" at bounding box center [677, 165] width 90 height 33
click at [695, 159] on div "Drop element here" at bounding box center [676, 165] width 87 height 17
click at [688, 165] on div "Drop element here" at bounding box center [682, 166] width 57 height 9
click at [703, 178] on div "Drop element here" at bounding box center [677, 165] width 90 height 33
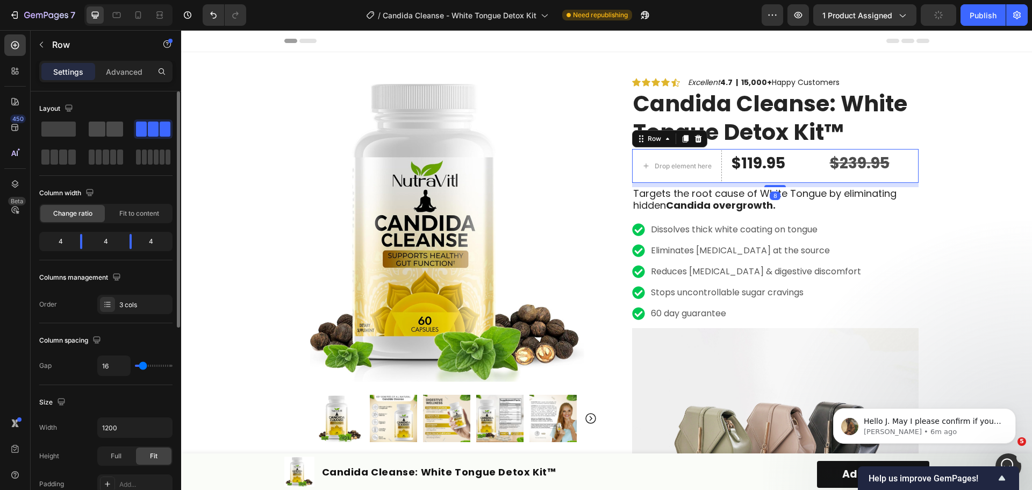
click at [105, 128] on span at bounding box center [97, 128] width 17 height 15
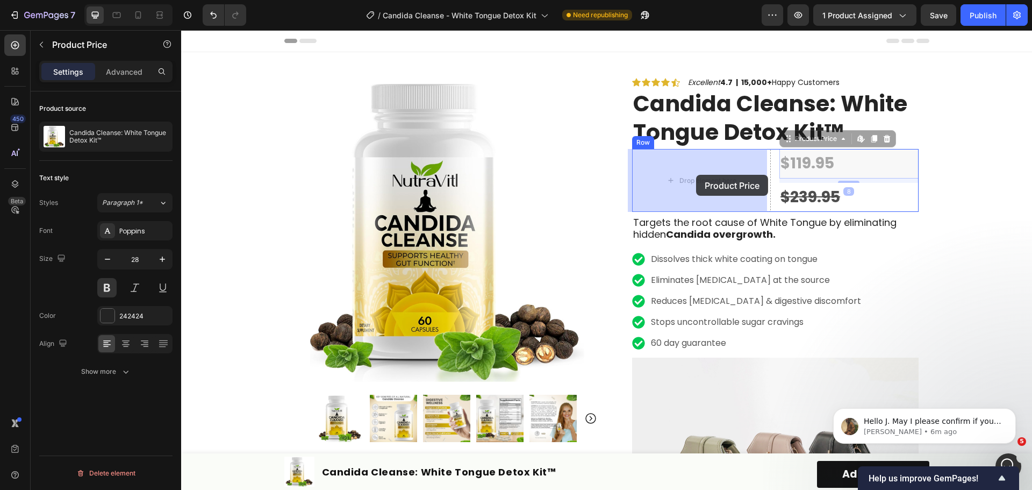
drag, startPoint x: 814, startPoint y: 166, endPoint x: 696, endPoint y: 175, distance: 118.6
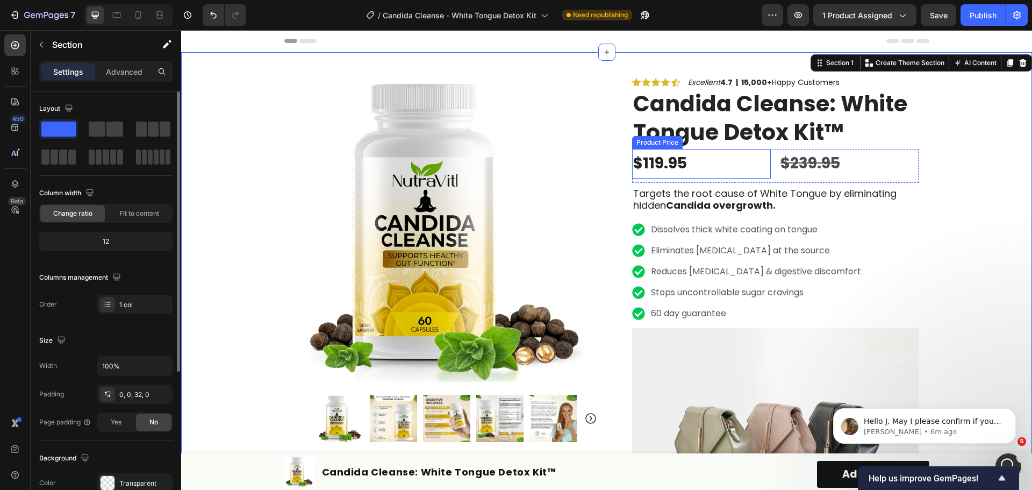
click at [741, 169] on div "$119.95" at bounding box center [701, 163] width 139 height 29
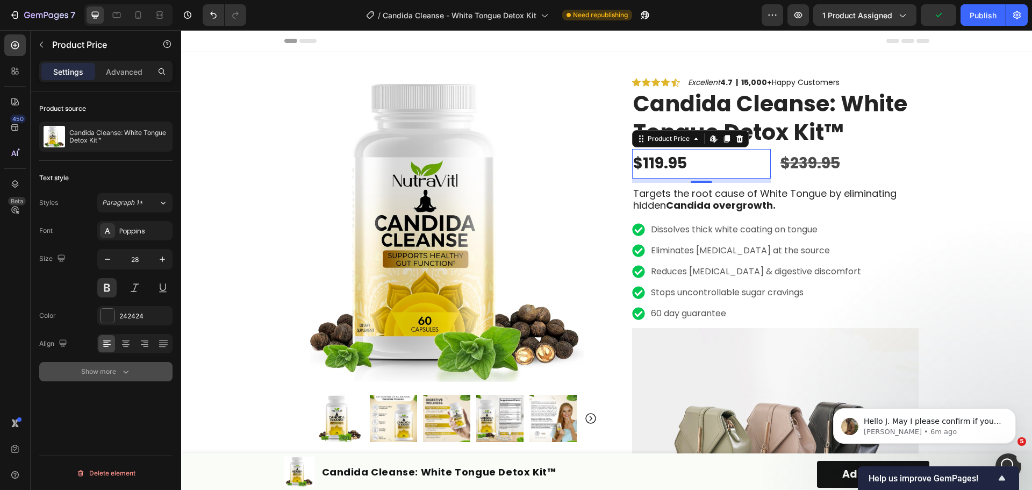
click at [125, 371] on icon "button" at bounding box center [125, 371] width 11 height 11
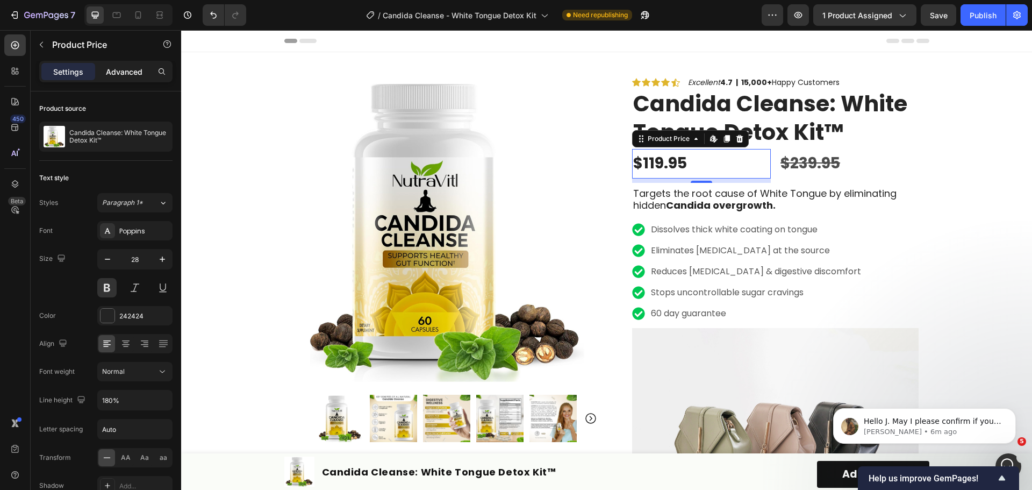
click at [131, 67] on p "Advanced" at bounding box center [124, 71] width 37 height 11
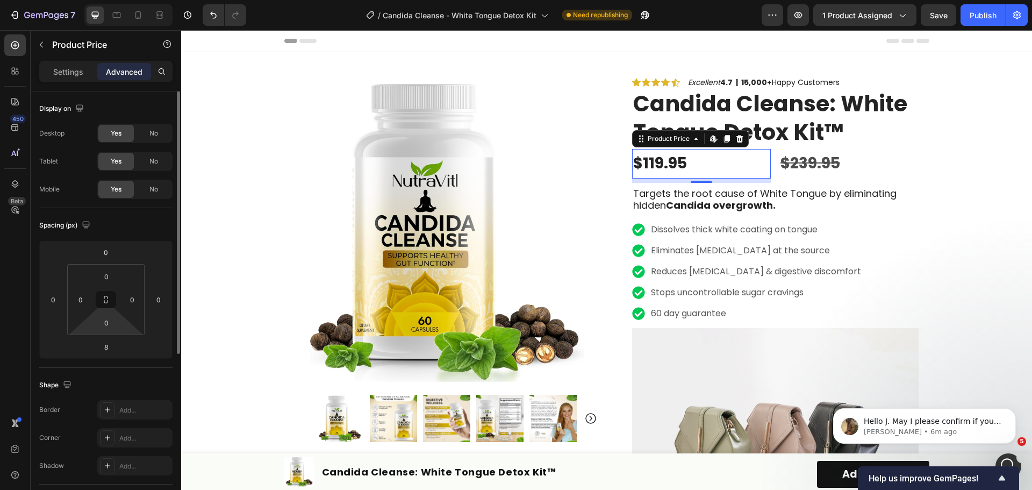
scroll to position [107, 0]
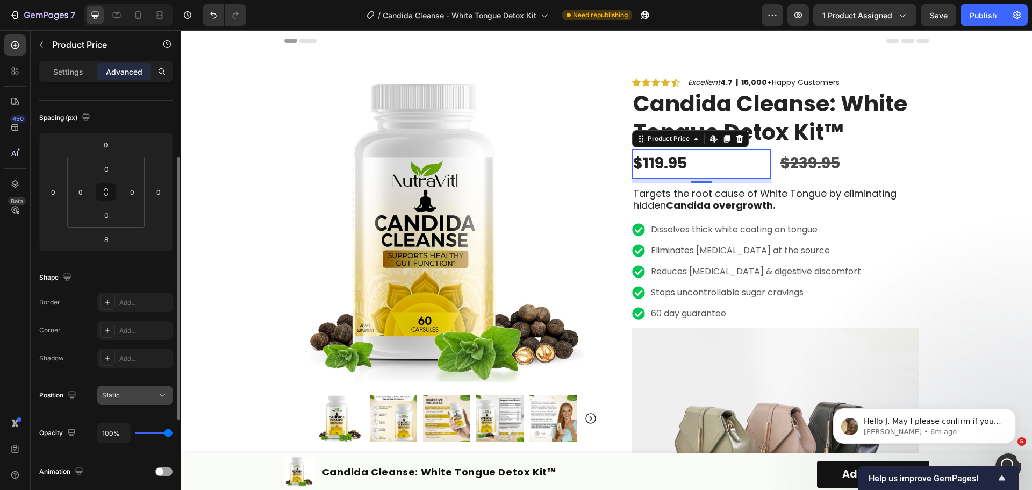
click at [149, 398] on div "Static" at bounding box center [129, 395] width 55 height 10
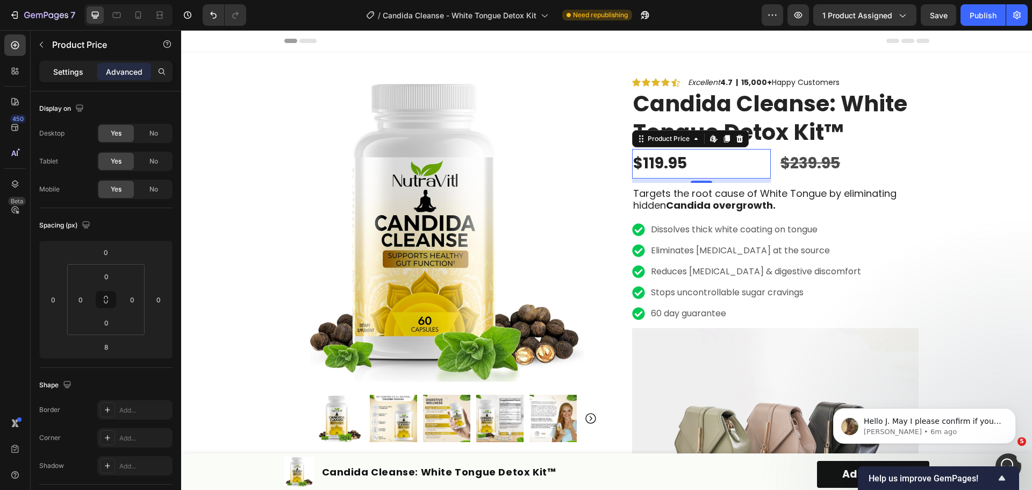
click at [74, 75] on p "Settings" at bounding box center [68, 71] width 30 height 11
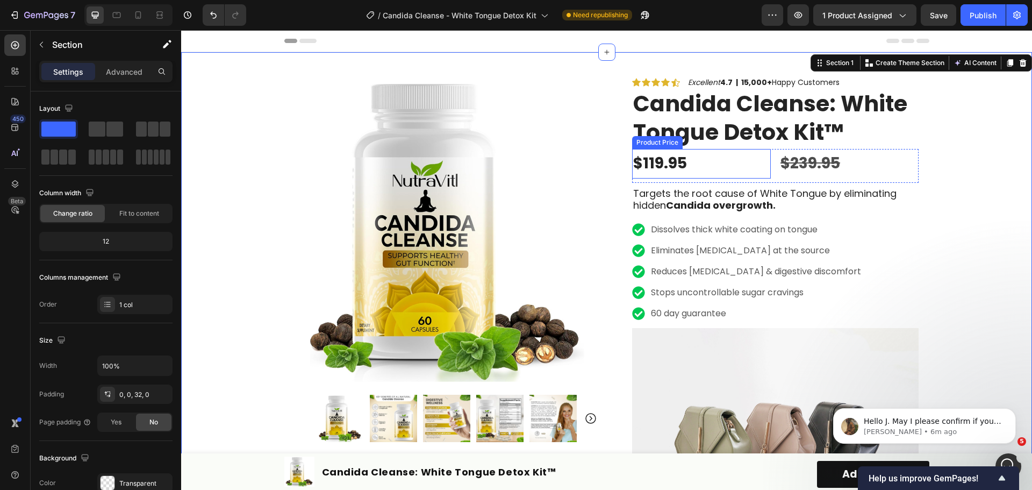
click at [731, 161] on div "$119.95" at bounding box center [701, 163] width 139 height 29
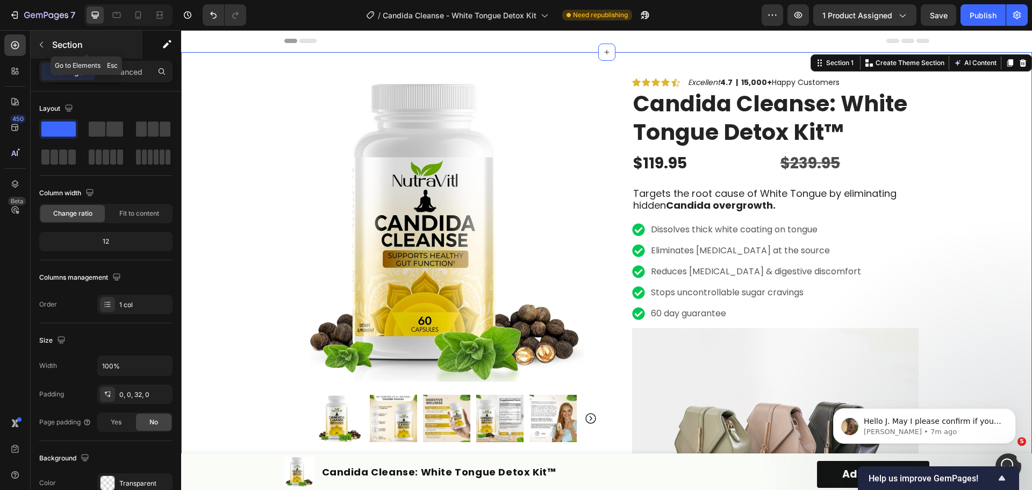
click at [45, 44] on icon "button" at bounding box center [41, 44] width 9 height 9
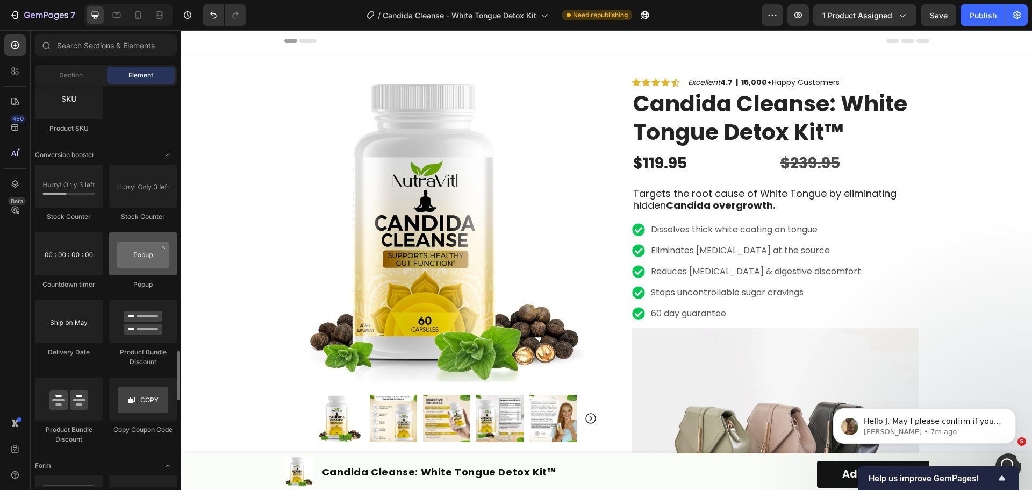
scroll to position [2203, 0]
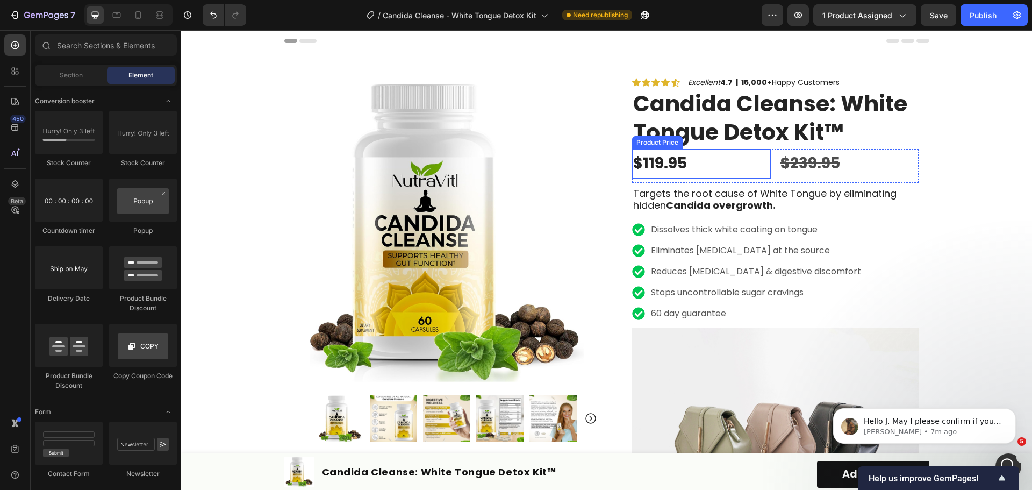
click at [655, 158] on div "$119.95" at bounding box center [701, 163] width 139 height 29
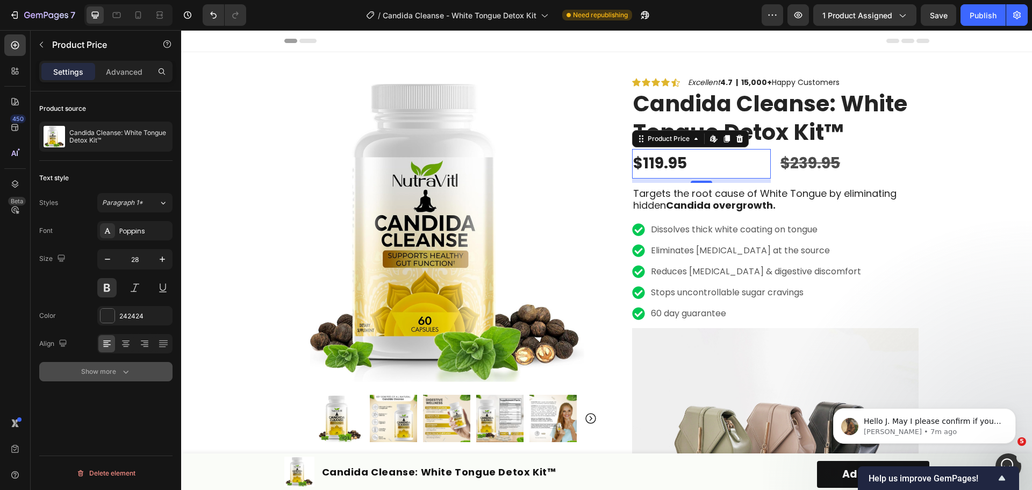
click at [120, 366] on icon "button" at bounding box center [125, 371] width 11 height 11
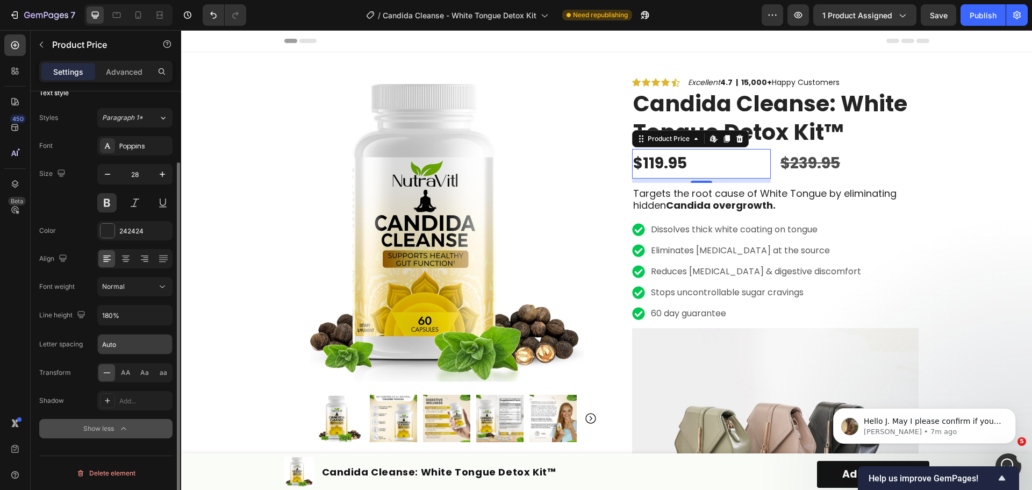
scroll to position [0, 0]
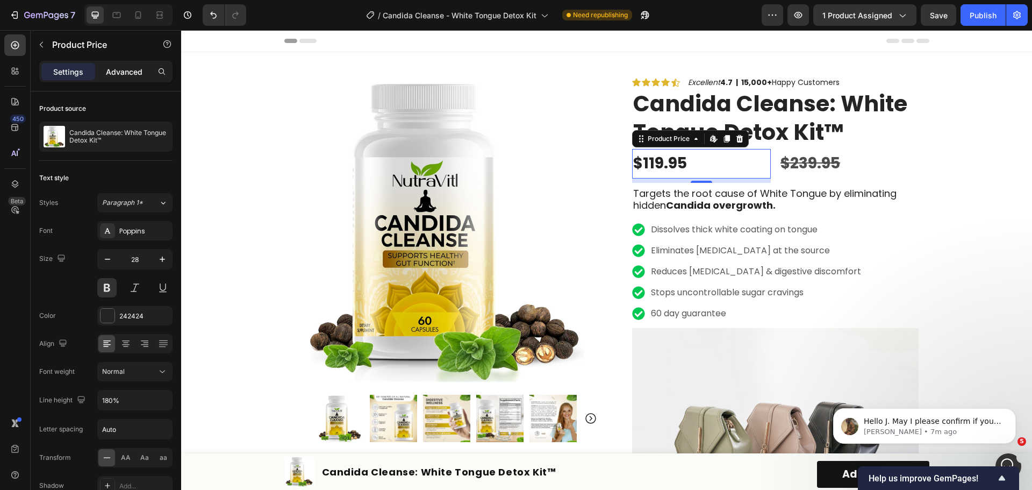
click at [138, 67] on p "Advanced" at bounding box center [124, 71] width 37 height 11
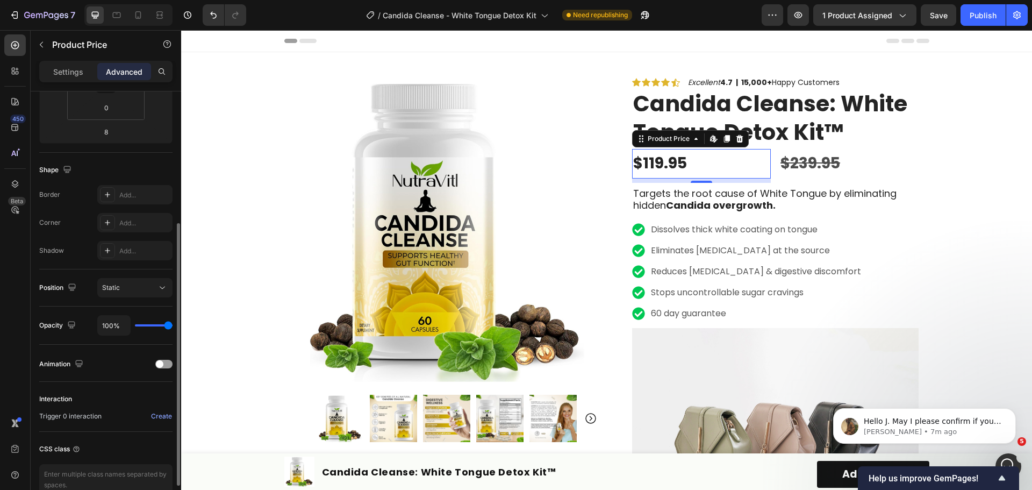
scroll to position [161, 0]
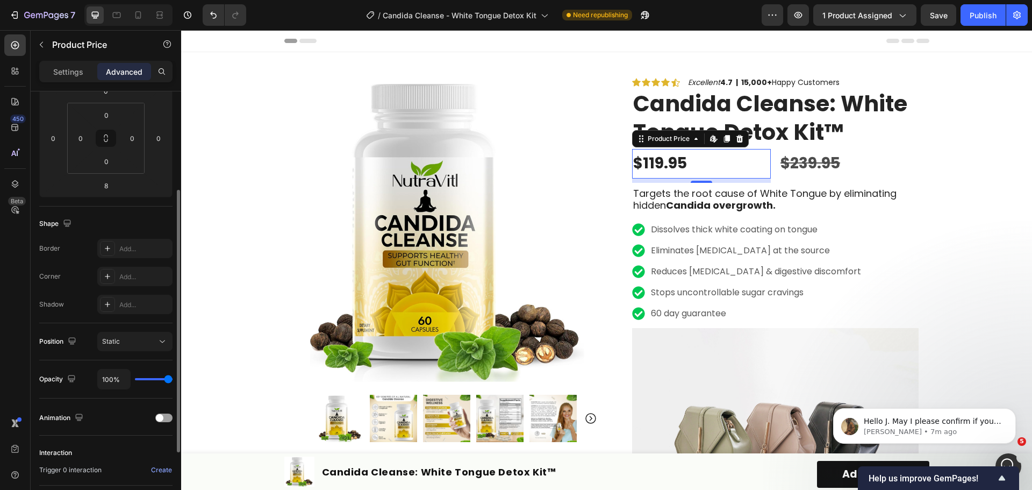
click at [746, 163] on div "$119.95" at bounding box center [701, 163] width 139 height 29
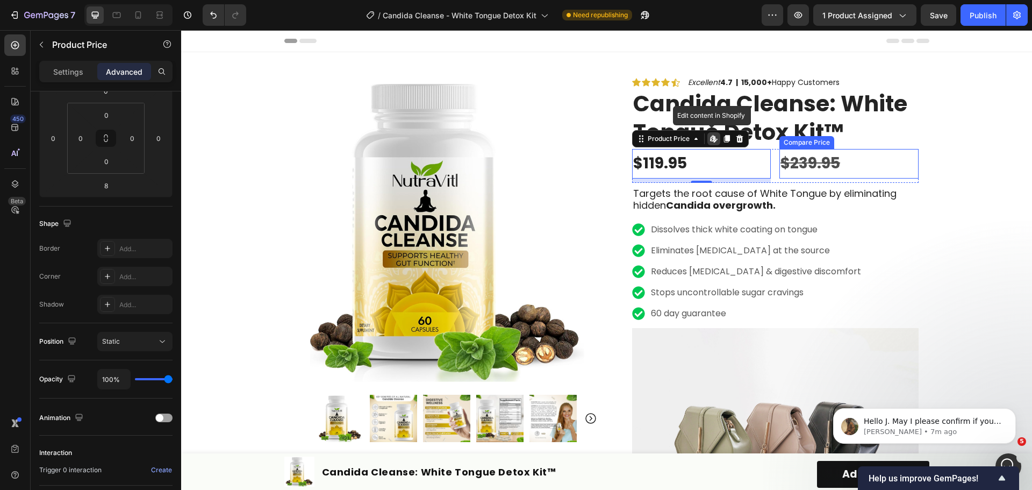
click at [828, 168] on div "$239.95" at bounding box center [848, 163] width 139 height 29
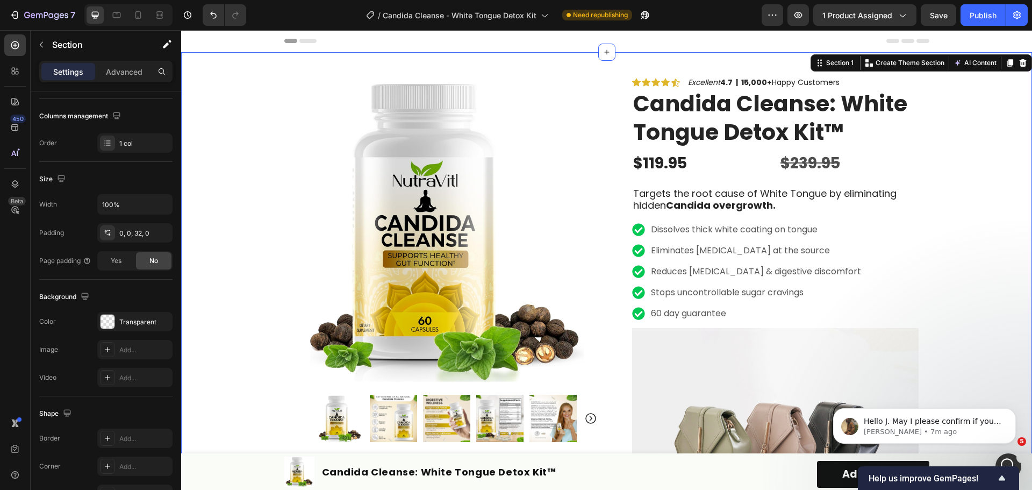
scroll to position [0, 0]
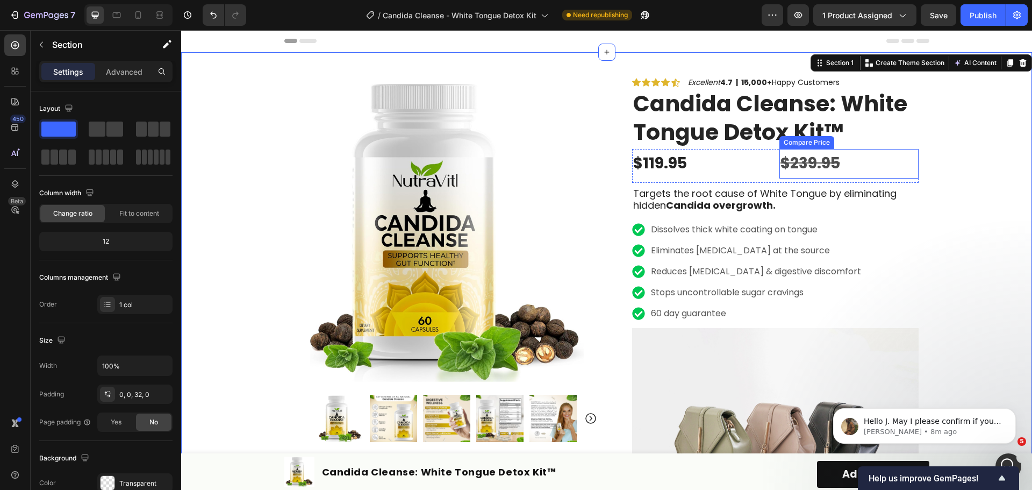
click at [800, 160] on div "$239.95" at bounding box center [848, 163] width 139 height 29
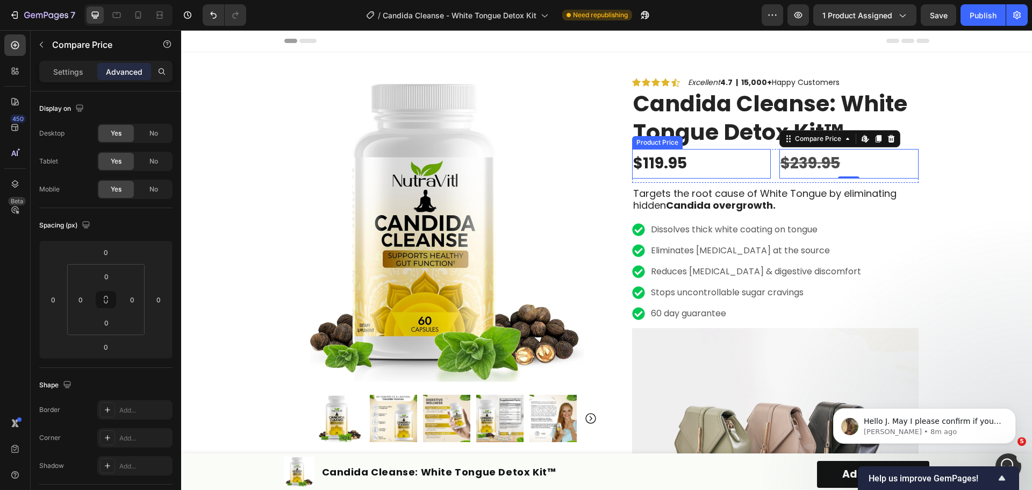
click at [712, 163] on div "$119.95" at bounding box center [701, 163] width 139 height 29
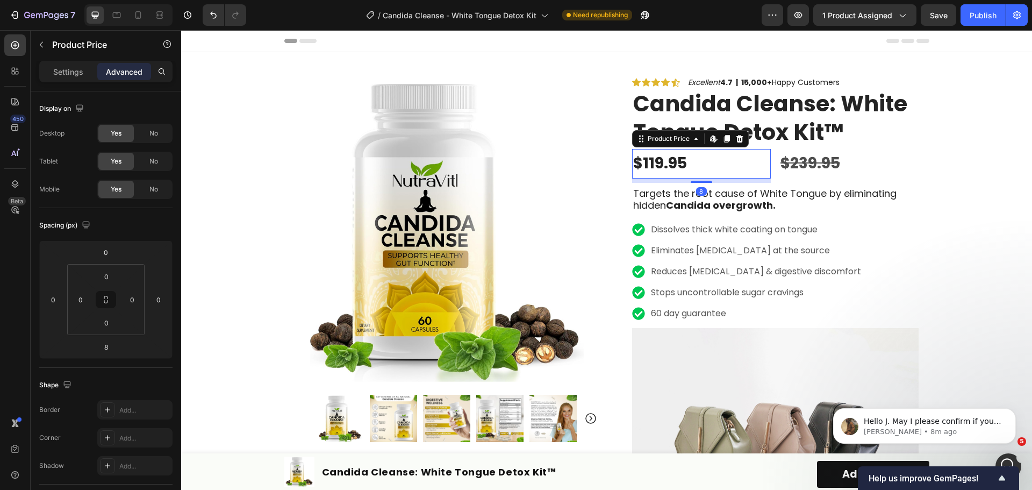
click at [712, 163] on div "$119.95" at bounding box center [701, 163] width 139 height 29
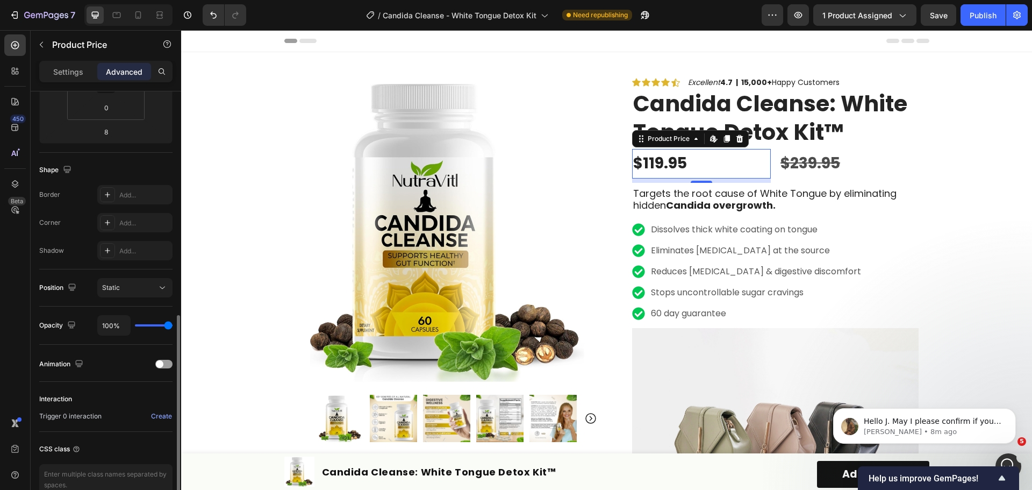
scroll to position [272, 0]
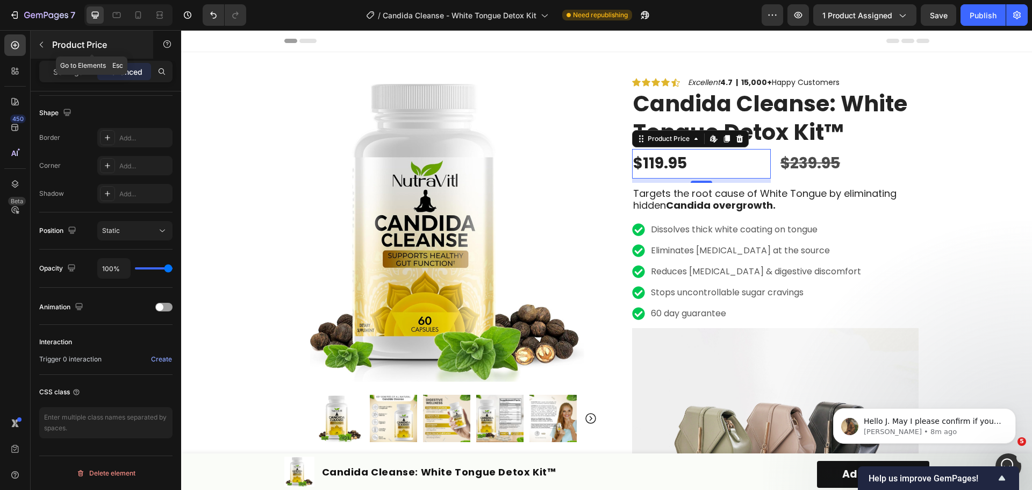
click at [38, 43] on icon "button" at bounding box center [41, 44] width 9 height 9
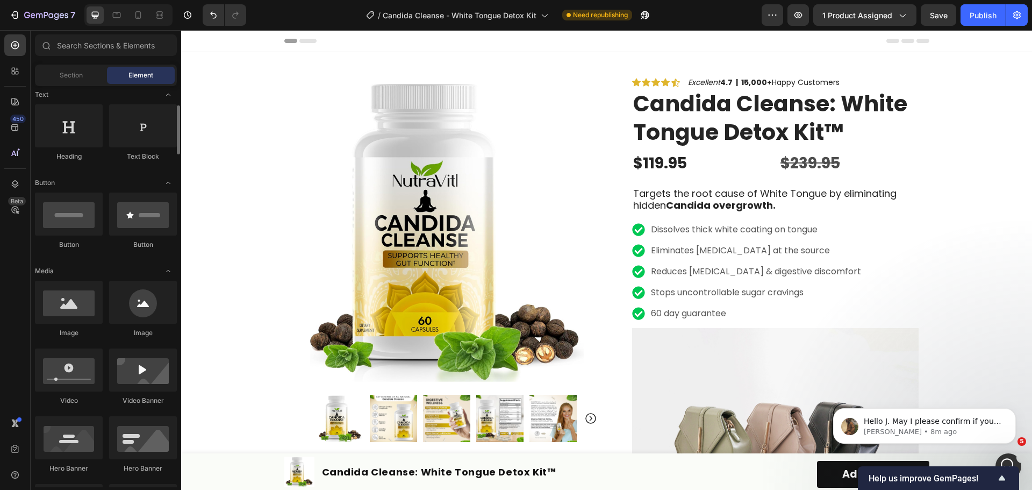
scroll to position [0, 0]
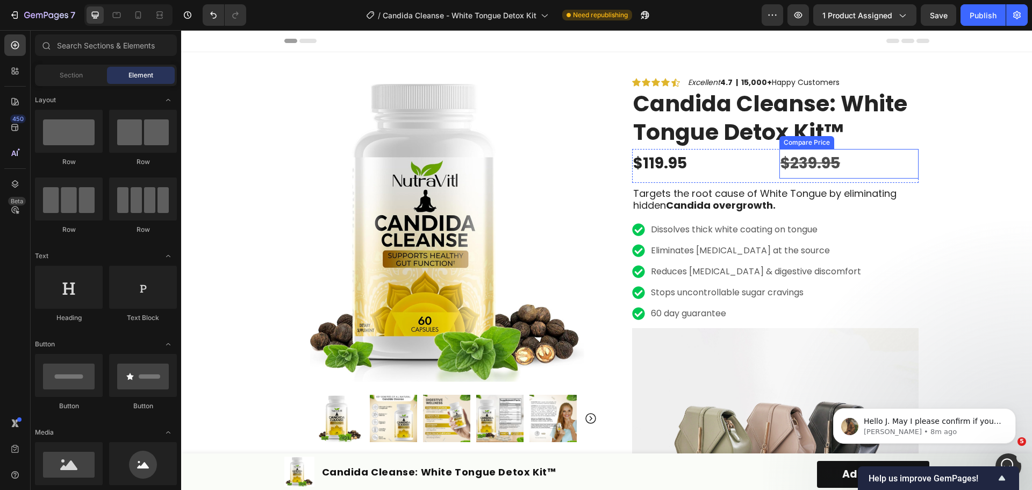
click at [768, 171] on div "$119.95 Product Price Product Price $239.95 Compare Price Compare Price Row" at bounding box center [775, 165] width 286 height 33
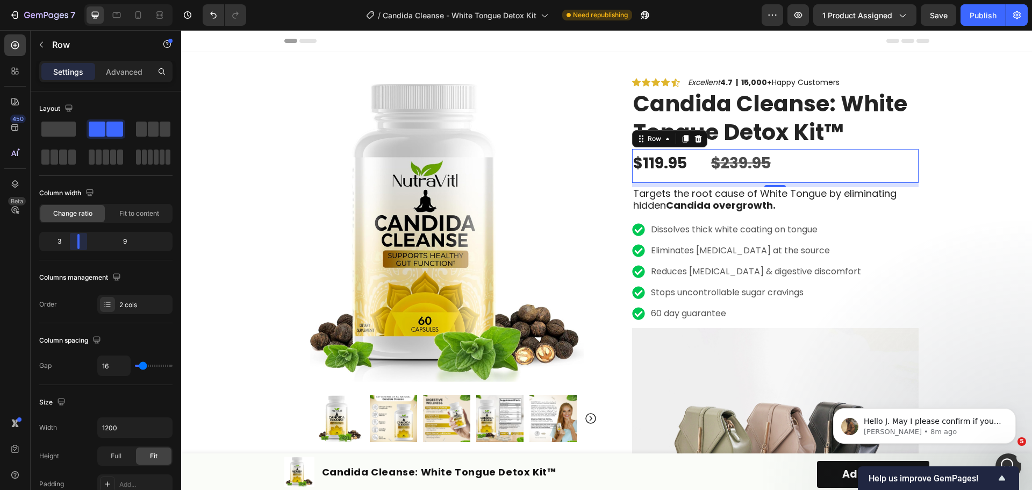
drag, startPoint x: 102, startPoint y: 243, endPoint x: 76, endPoint y: 147, distance: 99.6
click at [69, 0] on body "7 Version history / Candida Cleanse - White Tongue Detox Kit Need republishing …" at bounding box center [516, 0] width 1032 height 0
click at [685, 164] on div "$119.95" at bounding box center [666, 163] width 69 height 29
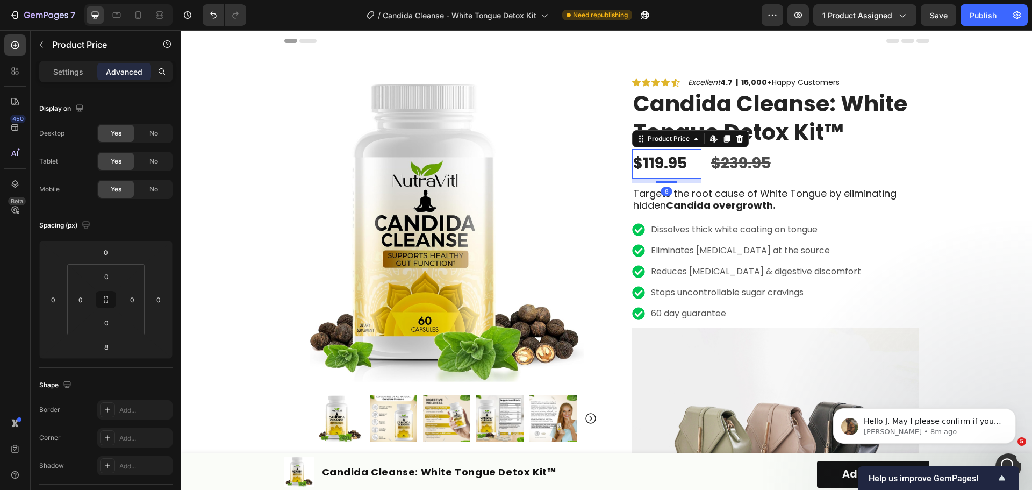
click at [687, 165] on div "$119.95" at bounding box center [666, 163] width 69 height 29
click at [724, 164] on div "$239.95" at bounding box center [814, 163] width 208 height 29
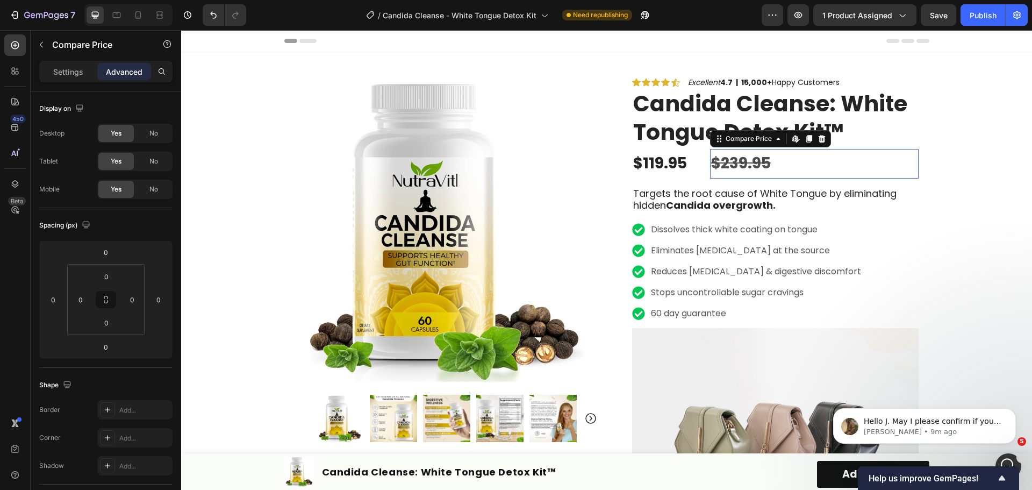
scroll to position [272, 0]
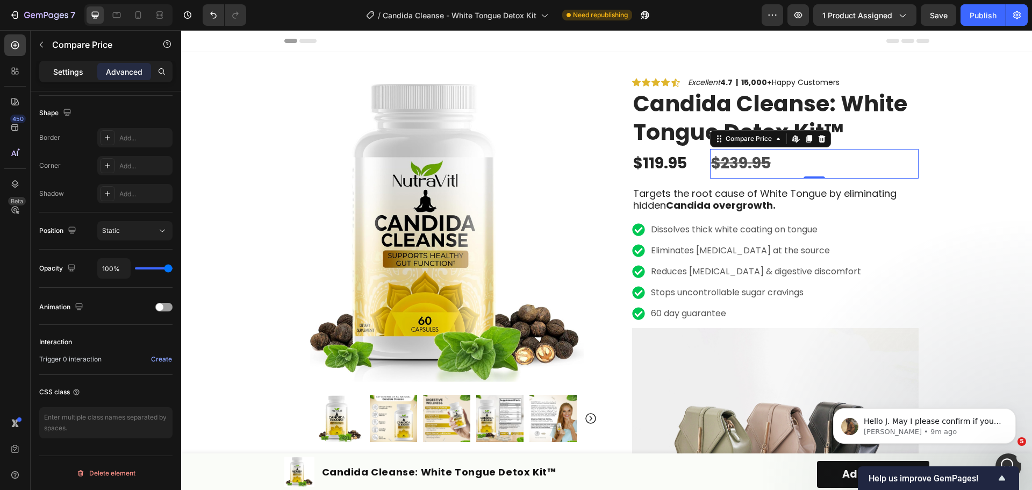
click at [76, 73] on p "Settings" at bounding box center [68, 71] width 30 height 11
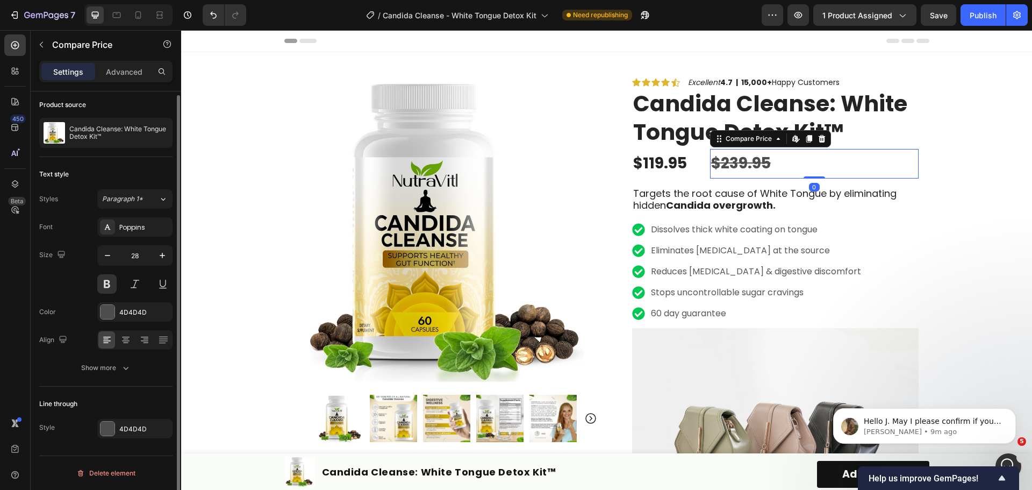
scroll to position [4, 0]
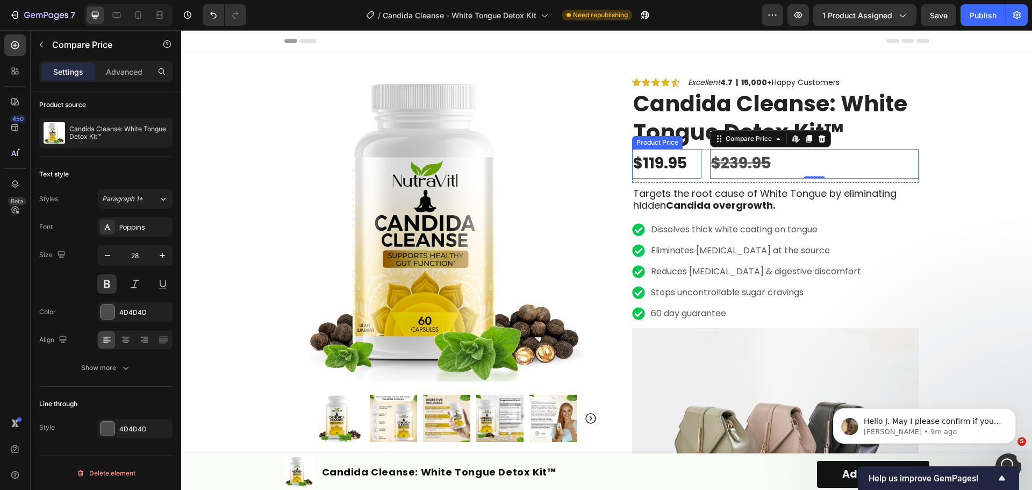
click at [684, 156] on div "$119.95" at bounding box center [666, 163] width 69 height 29
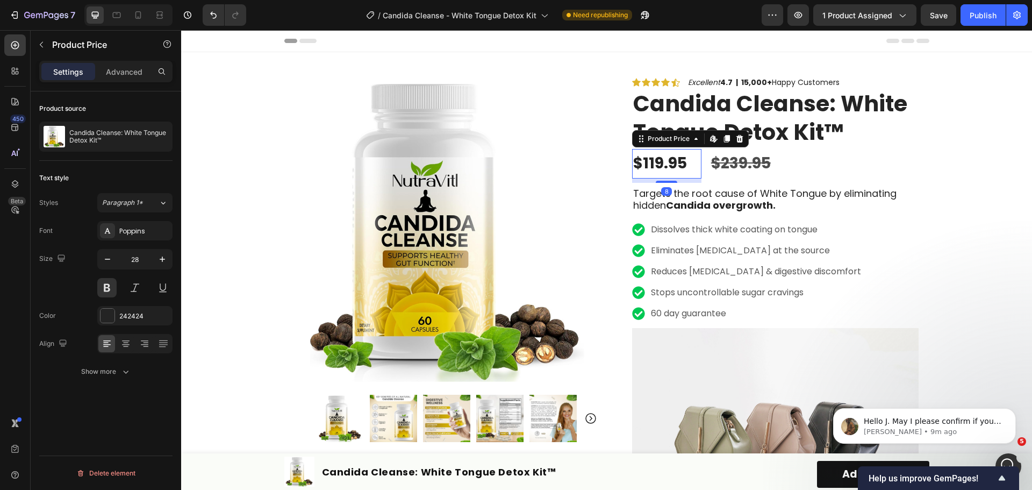
scroll to position [0, 0]
click at [859, 168] on div "$239.95" at bounding box center [814, 163] width 208 height 29
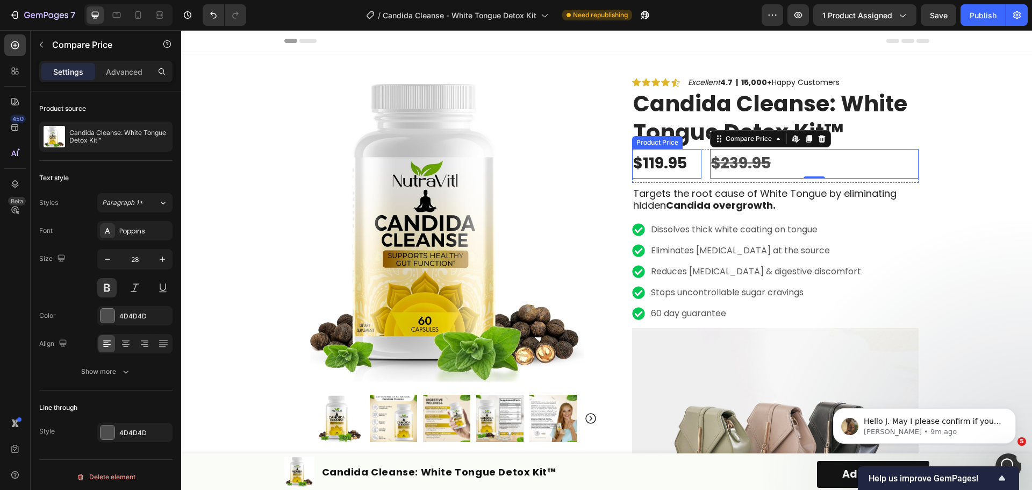
click at [688, 174] on div "$119.95" at bounding box center [666, 163] width 69 height 29
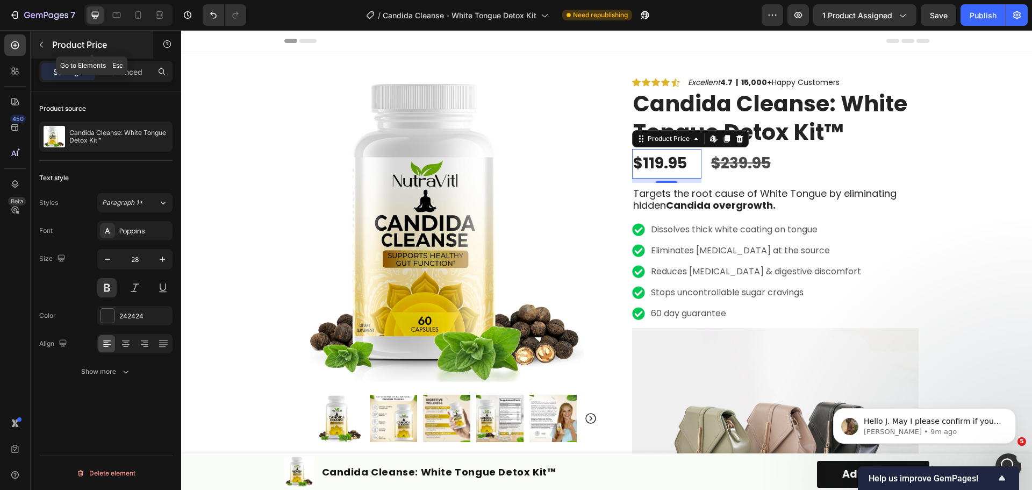
click at [39, 47] on icon "button" at bounding box center [41, 44] width 9 height 9
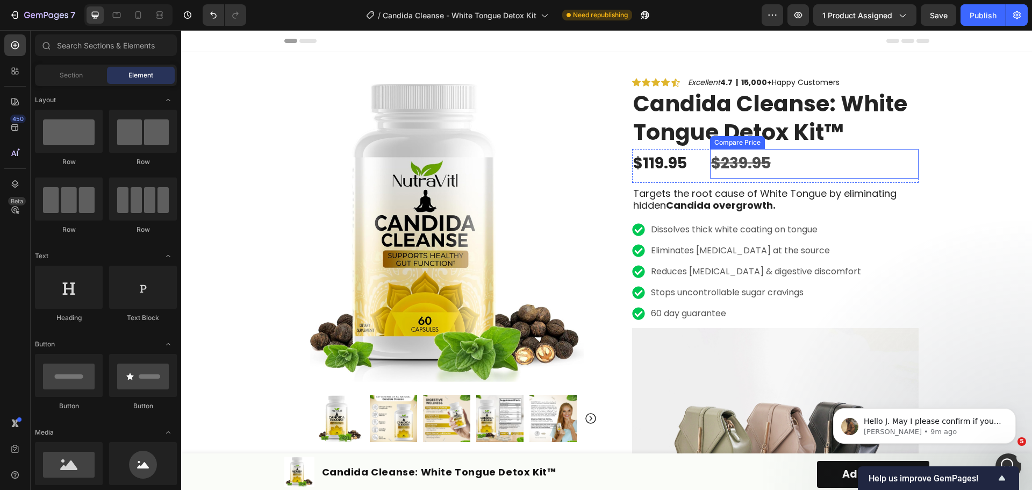
click at [852, 171] on div "$239.95" at bounding box center [814, 163] width 208 height 29
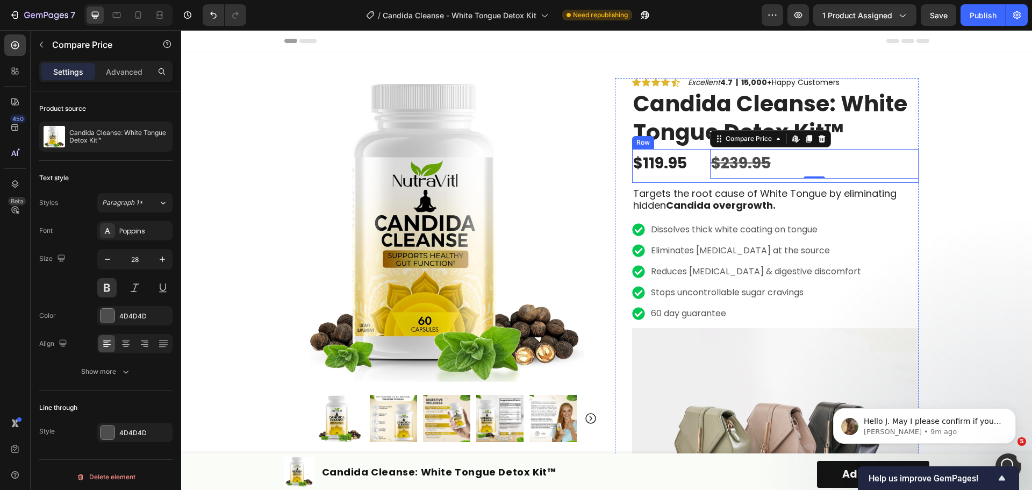
click at [699, 181] on div "$119.95 Product Price Product Price $239.95 Compare Price Edit content in Shopi…" at bounding box center [775, 165] width 286 height 33
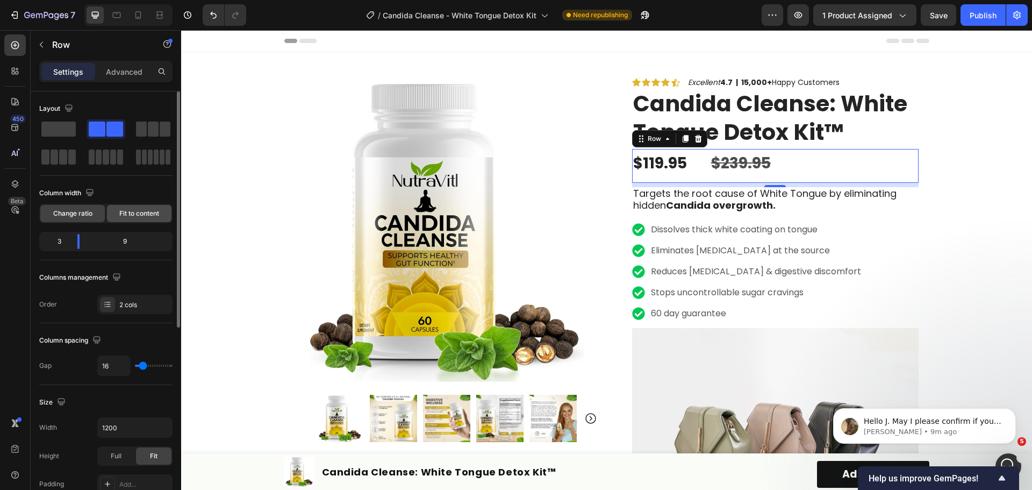
click at [127, 215] on span "Fit to content" at bounding box center [139, 213] width 40 height 10
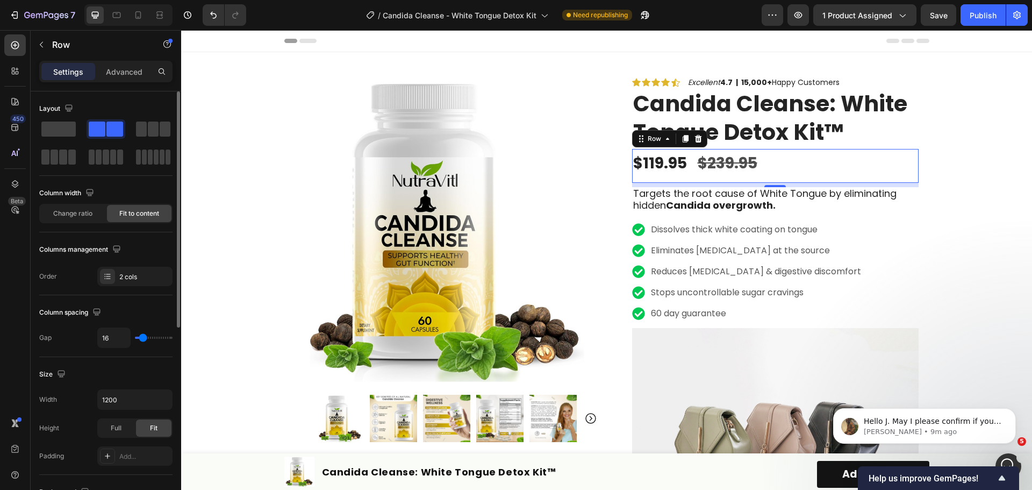
click at [127, 215] on span "Fit to content" at bounding box center [139, 213] width 40 height 10
click at [88, 212] on span "Change ratio" at bounding box center [72, 213] width 39 height 10
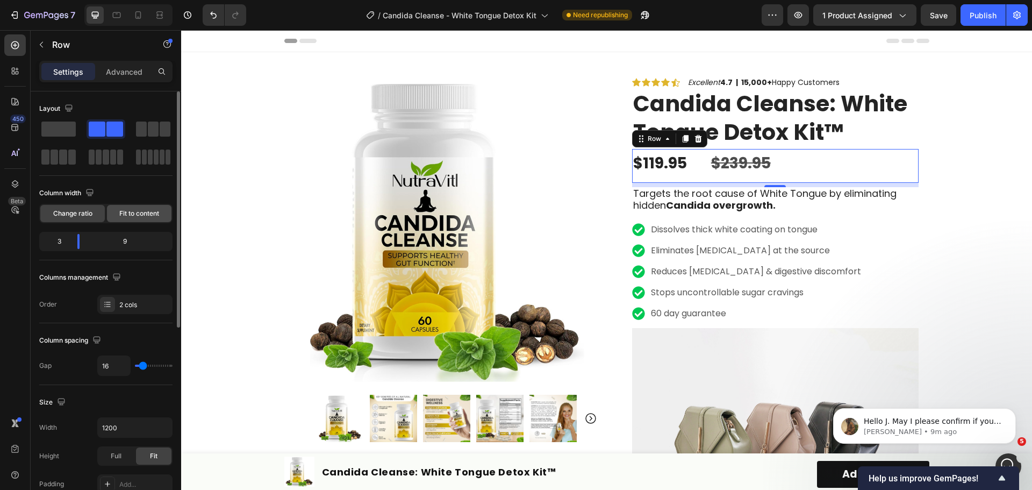
click at [130, 213] on span "Fit to content" at bounding box center [139, 213] width 40 height 10
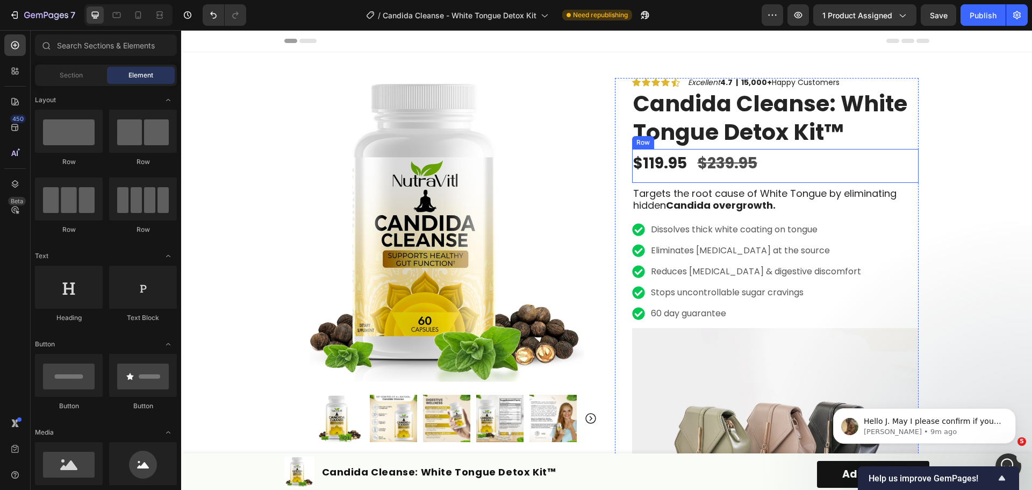
click at [840, 150] on div "$119.95 Product Price Product Price $239.95 Compare Price Compare Price Row" at bounding box center [775, 165] width 286 height 33
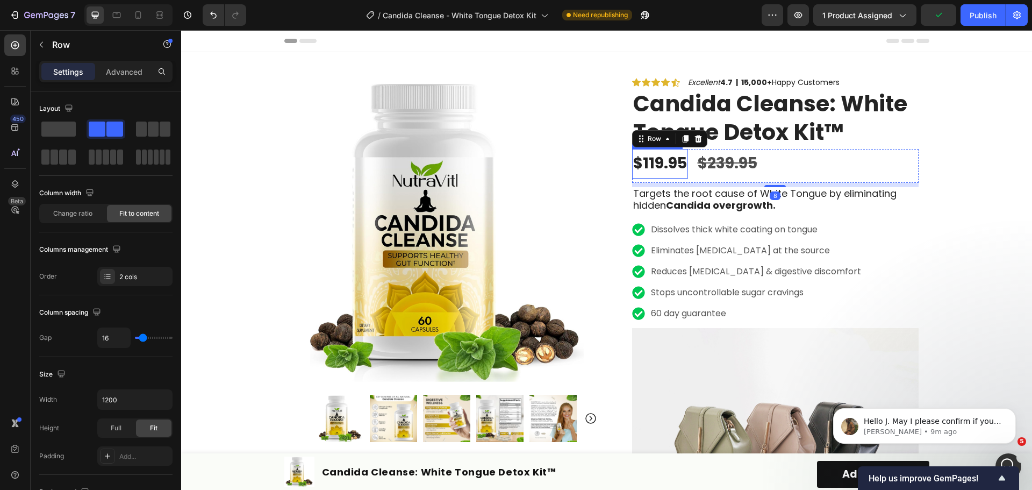
click at [673, 164] on div "$119.95" at bounding box center [660, 163] width 56 height 29
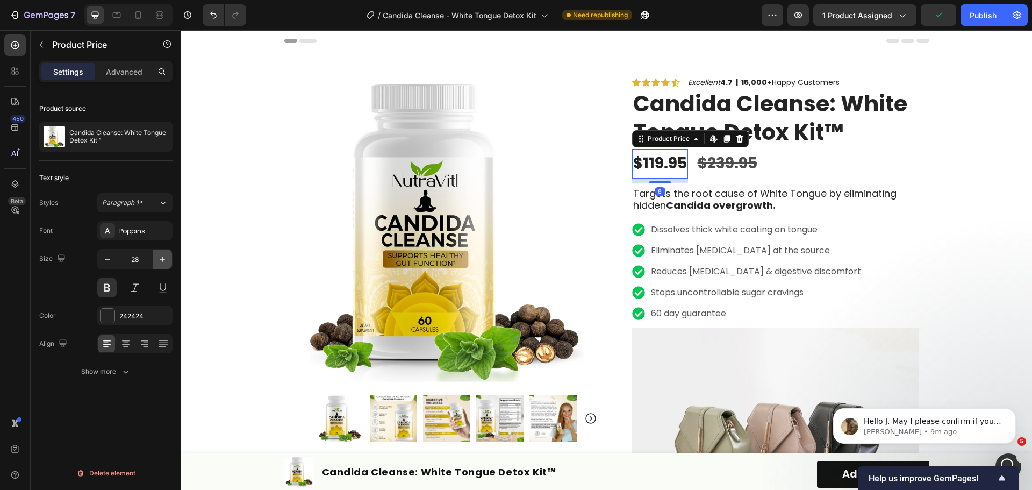
click at [161, 262] on icon "button" at bounding box center [162, 259] width 11 height 11
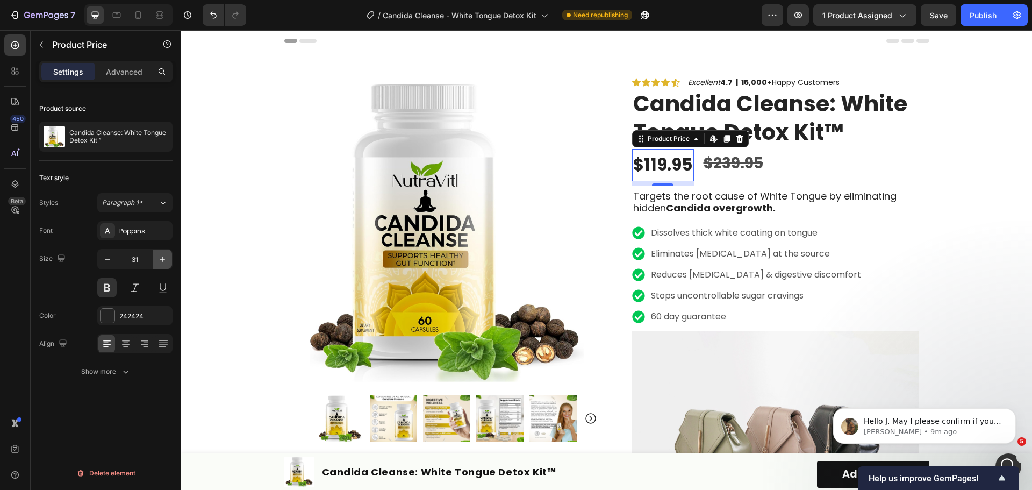
click at [161, 262] on icon "button" at bounding box center [162, 259] width 11 height 11
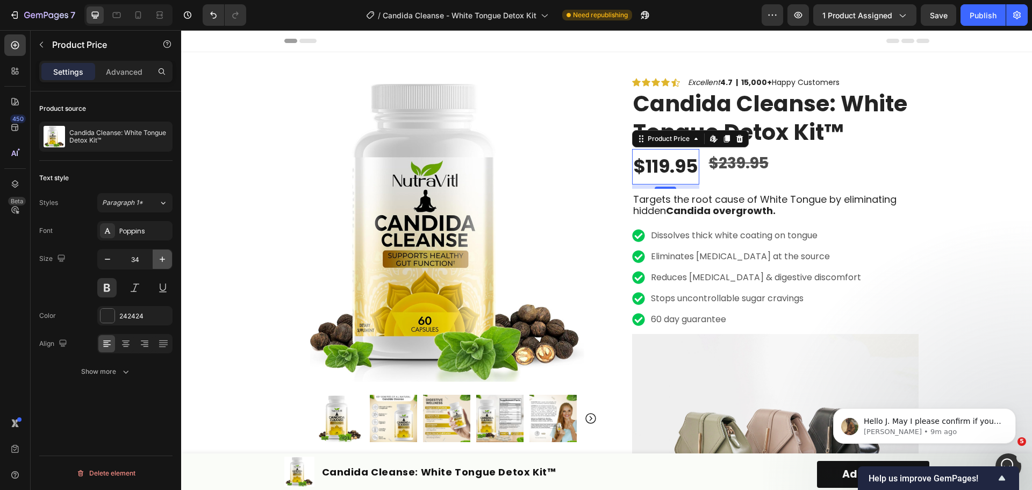
click at [161, 262] on icon "button" at bounding box center [162, 259] width 11 height 11
click at [103, 257] on icon "button" at bounding box center [107, 259] width 11 height 11
type input "33"
click at [726, 159] on div "$239.95" at bounding box center [738, 163] width 62 height 29
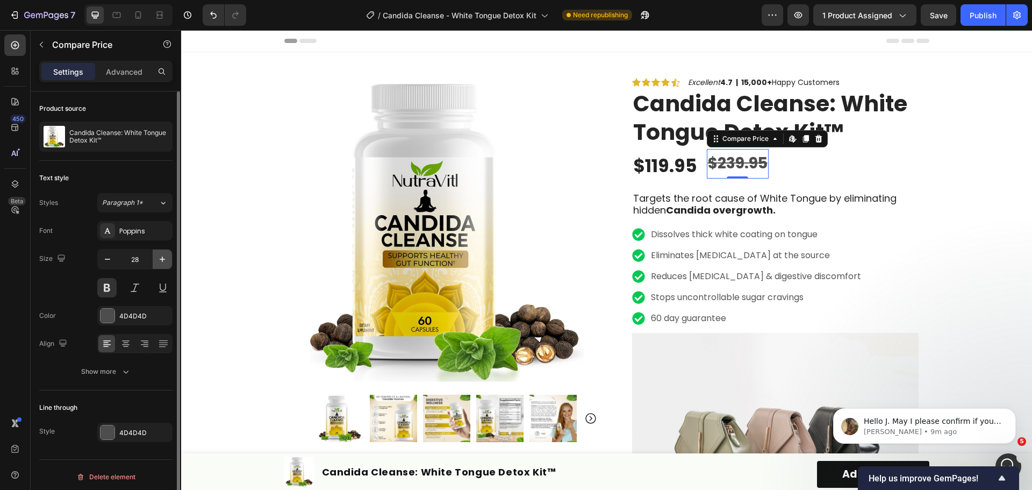
click at [162, 258] on icon "button" at bounding box center [162, 258] width 5 height 5
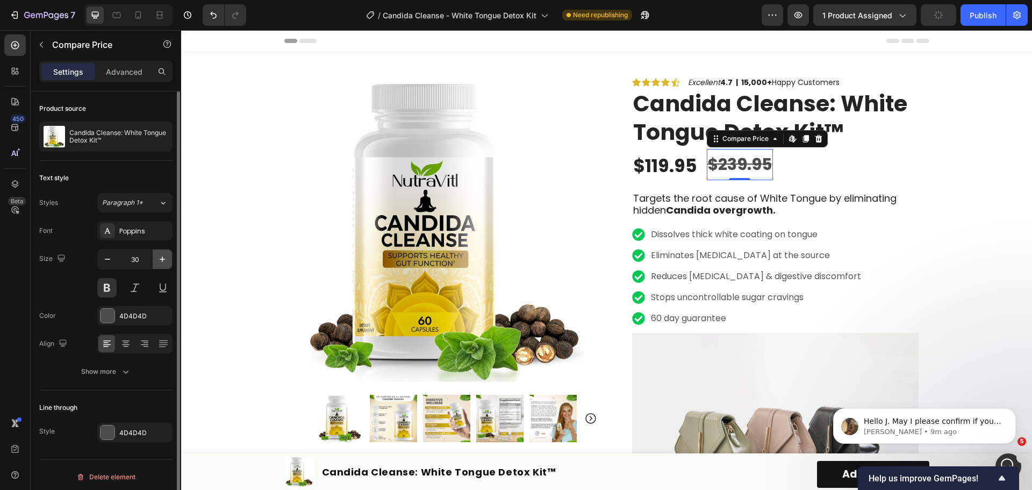
click at [162, 258] on icon "button" at bounding box center [162, 258] width 5 height 5
type input "33"
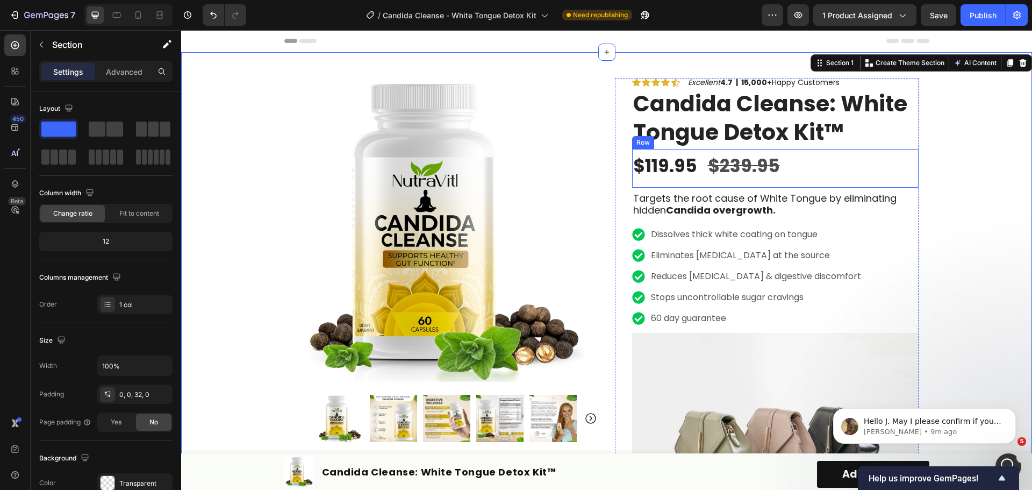
click at [696, 178] on div "$119.95 Product Price Product Price $239.95 Compare Price Compare Price Row" at bounding box center [775, 168] width 286 height 38
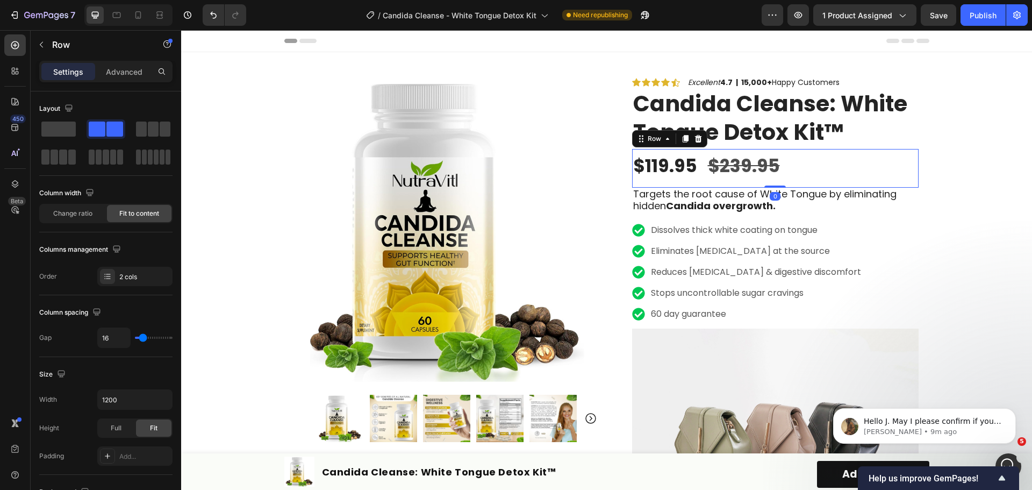
drag, startPoint x: 777, startPoint y: 191, endPoint x: 774, endPoint y: 174, distance: 17.5
click at [774, 174] on div "$119.95 Product Price Product Price $239.95 Compare Price Compare Price Row 0" at bounding box center [775, 168] width 286 height 38
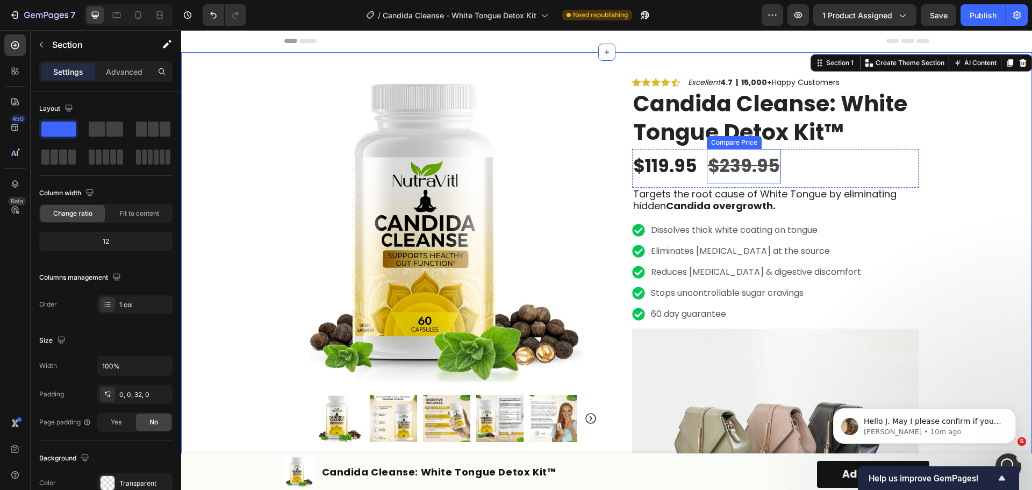
click at [712, 169] on div "$239.95" at bounding box center [744, 166] width 74 height 34
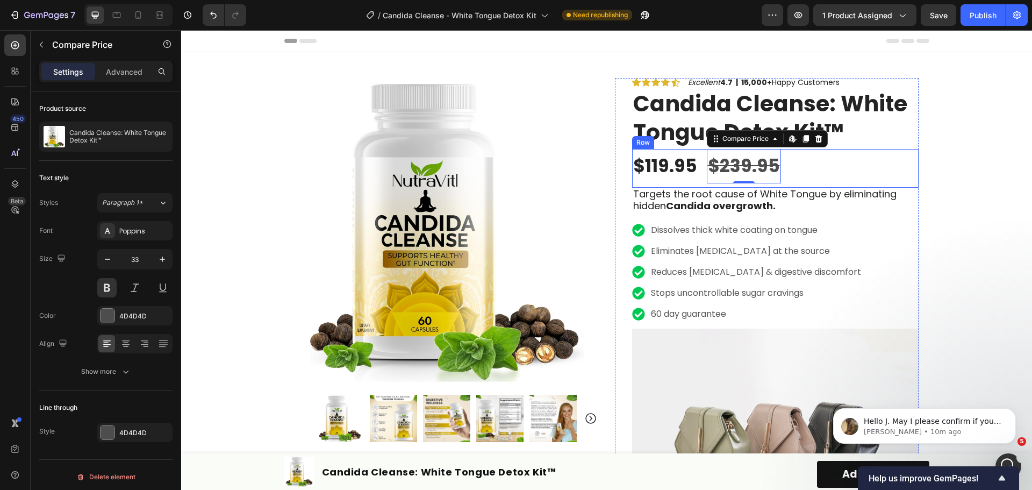
click at [695, 163] on div "$119.95 Product Price Product Price $239.95 Compare Price Edit content in Shopi…" at bounding box center [775, 168] width 286 height 38
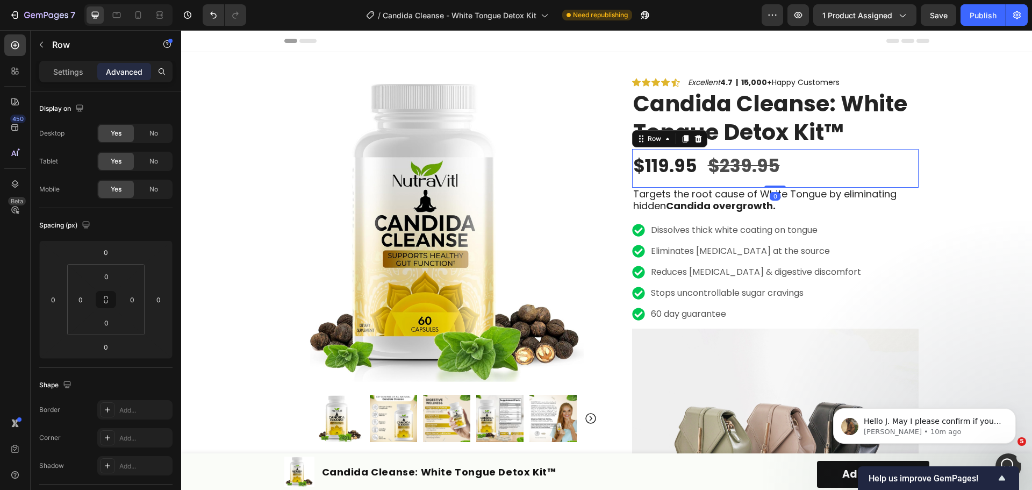
click at [680, 163] on div "$119.95" at bounding box center [665, 166] width 66 height 34
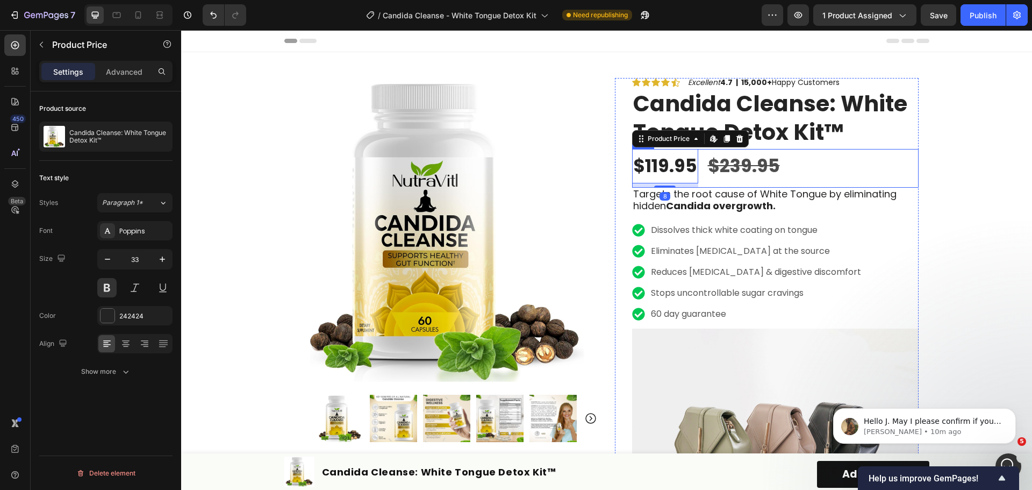
click at [699, 164] on div "$119.95 Product Price Edit content in Shopify 8 Product Price Edit content in S…" at bounding box center [775, 168] width 286 height 38
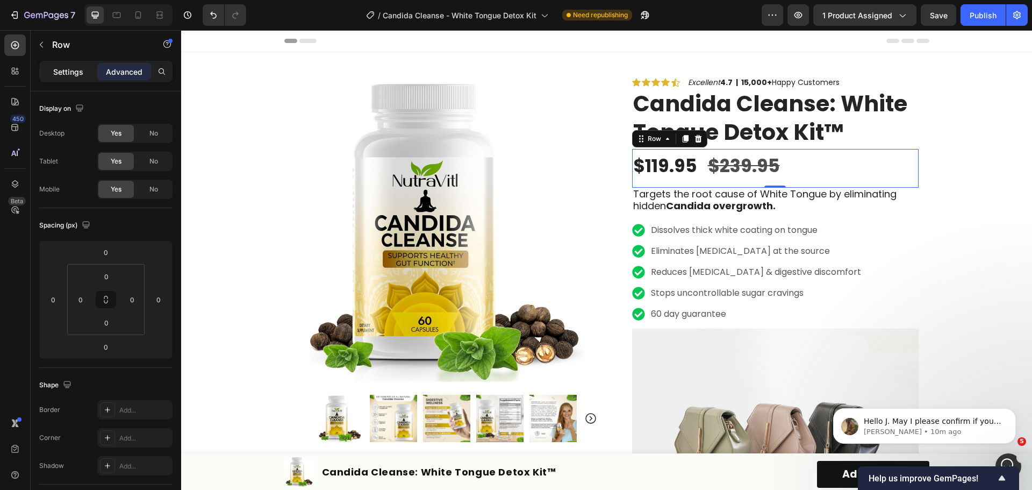
click at [70, 79] on div "Settings" at bounding box center [68, 71] width 54 height 17
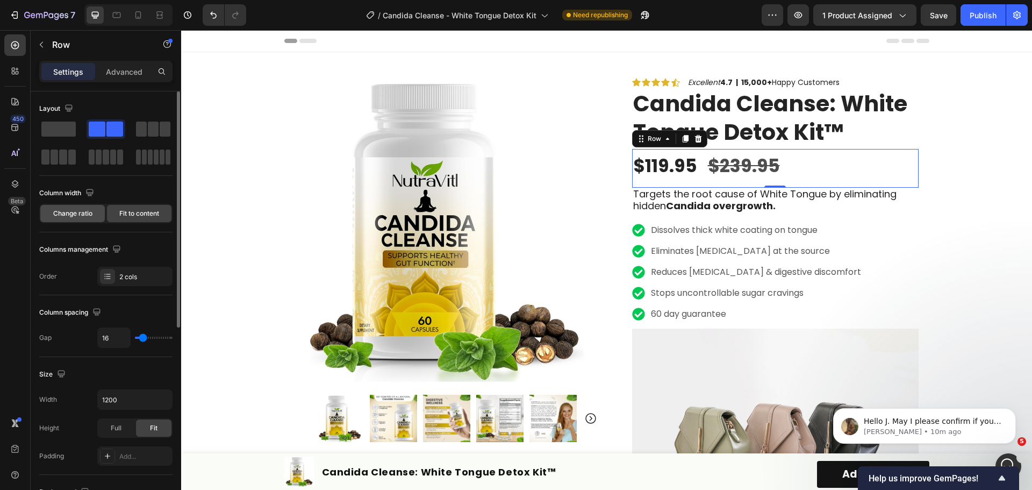
click at [85, 214] on span "Change ratio" at bounding box center [72, 213] width 39 height 10
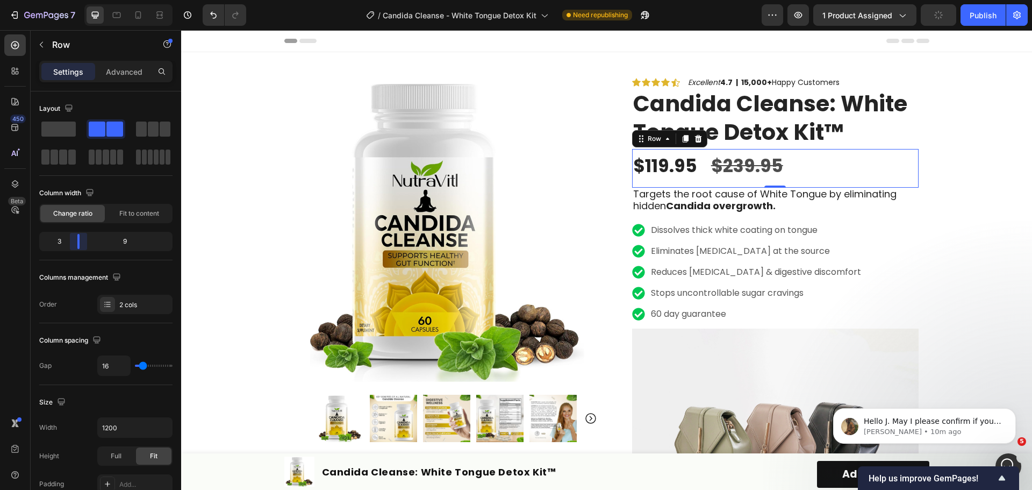
drag, startPoint x: 81, startPoint y: 241, endPoint x: 69, endPoint y: 240, distance: 11.3
click at [69, 0] on body "7 Version history / Candida Cleanse - White Tongue Detox Kit Need republishing …" at bounding box center [516, 0] width 1032 height 0
click at [135, 214] on span "Fit to content" at bounding box center [139, 213] width 40 height 10
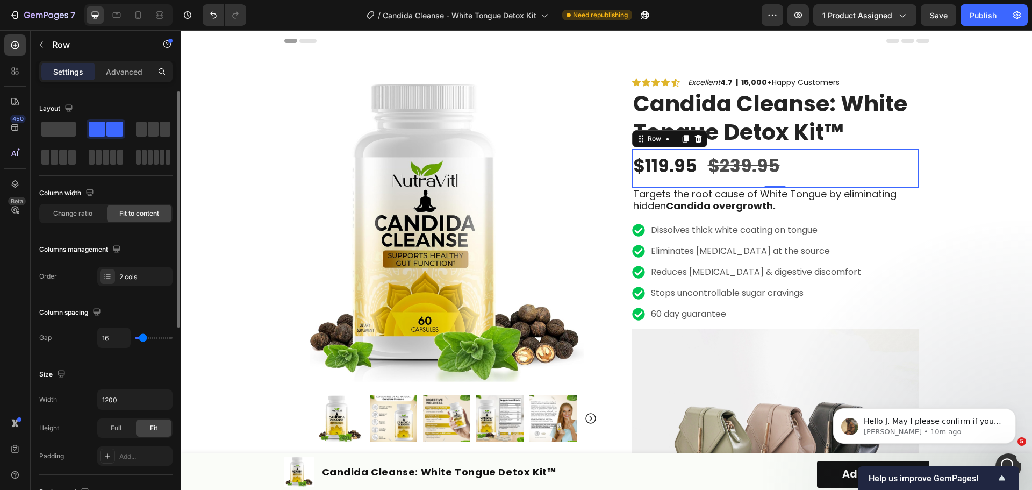
type input "20"
type input "11"
type input "7"
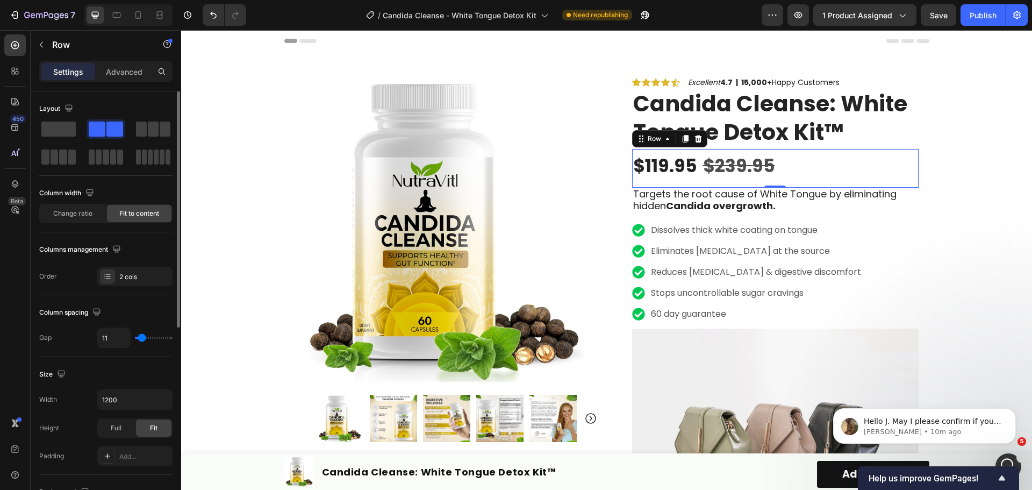
type input "7"
type input "4"
type input "0"
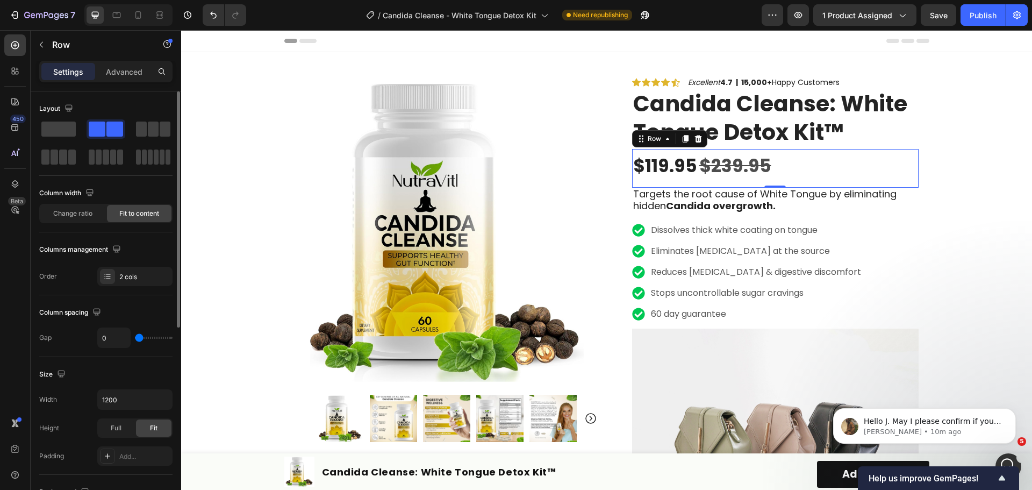
type input "7"
click at [141, 336] on input "range" at bounding box center [154, 337] width 38 height 2
click at [147, 317] on div "Column spacing" at bounding box center [105, 312] width 133 height 17
click at [743, 161] on div "$239.95" at bounding box center [739, 166] width 74 height 34
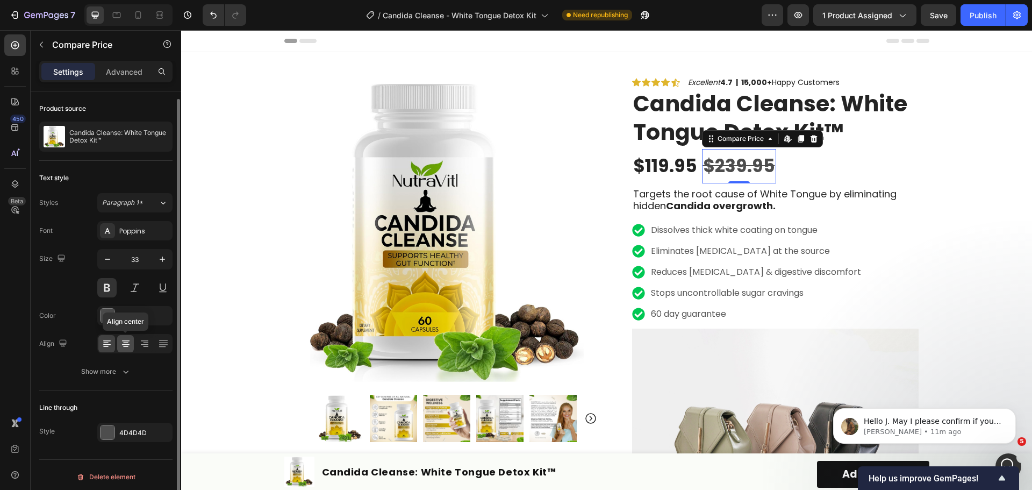
scroll to position [4, 0]
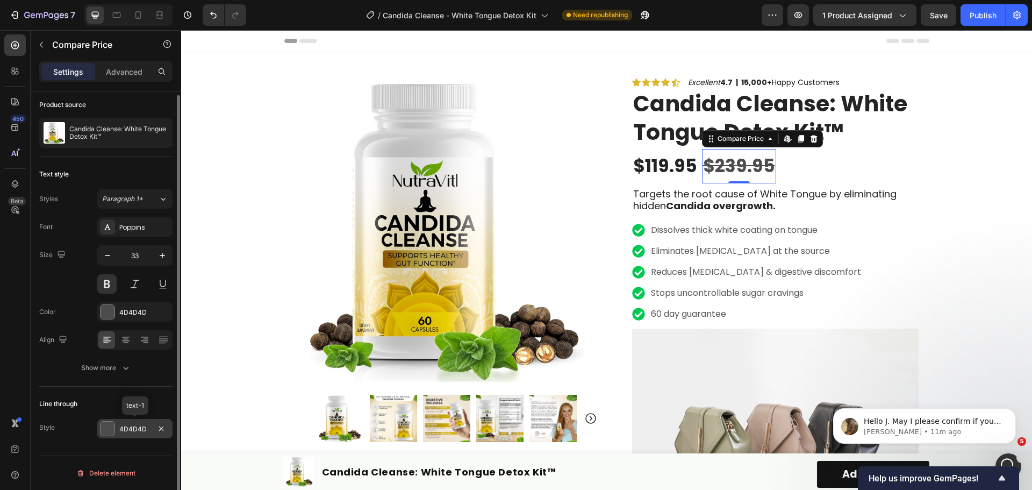
click at [132, 427] on div "4D4D4D" at bounding box center [134, 429] width 31 height 10
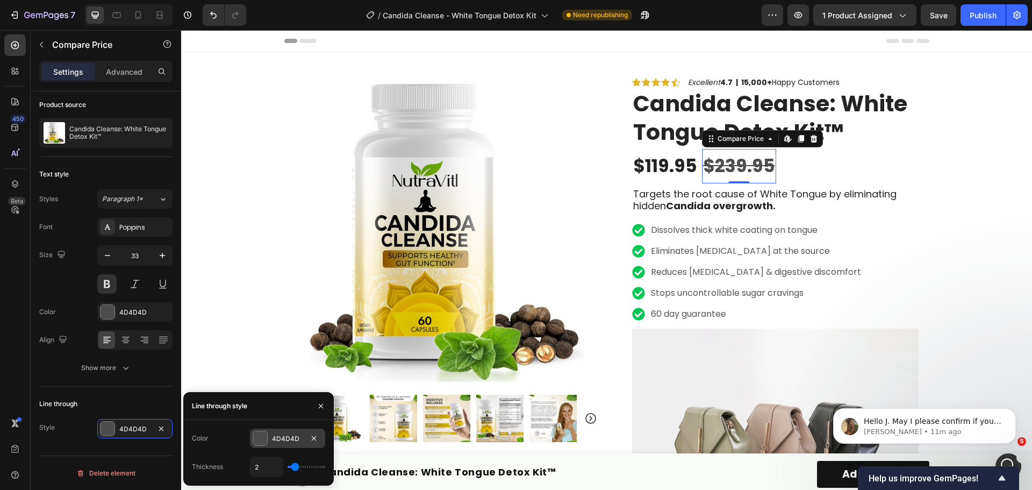
click at [258, 441] on div at bounding box center [260, 438] width 14 height 14
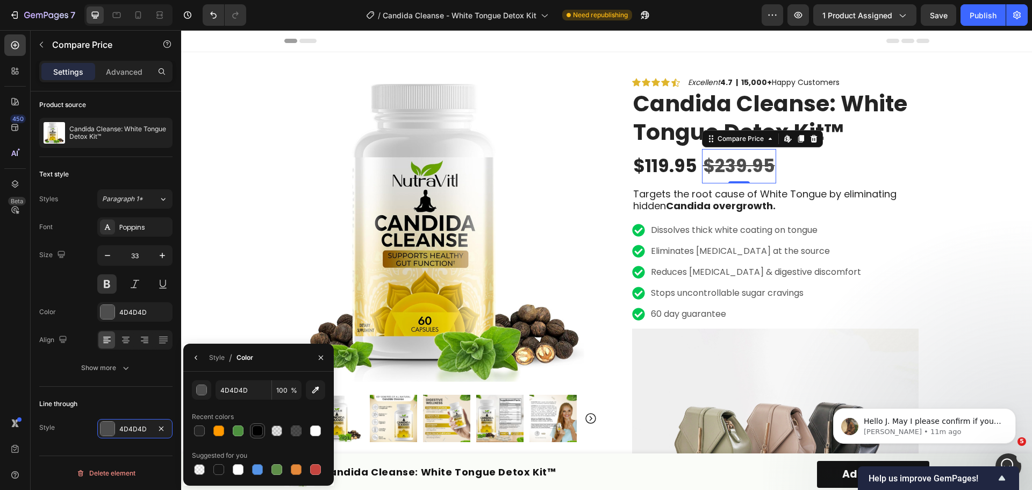
click at [257, 433] on div at bounding box center [257, 430] width 11 height 11
click at [202, 430] on div at bounding box center [199, 430] width 11 height 11
click at [202, 425] on div at bounding box center [199, 430] width 11 height 11
click at [240, 392] on input "242424" at bounding box center [243, 389] width 56 height 19
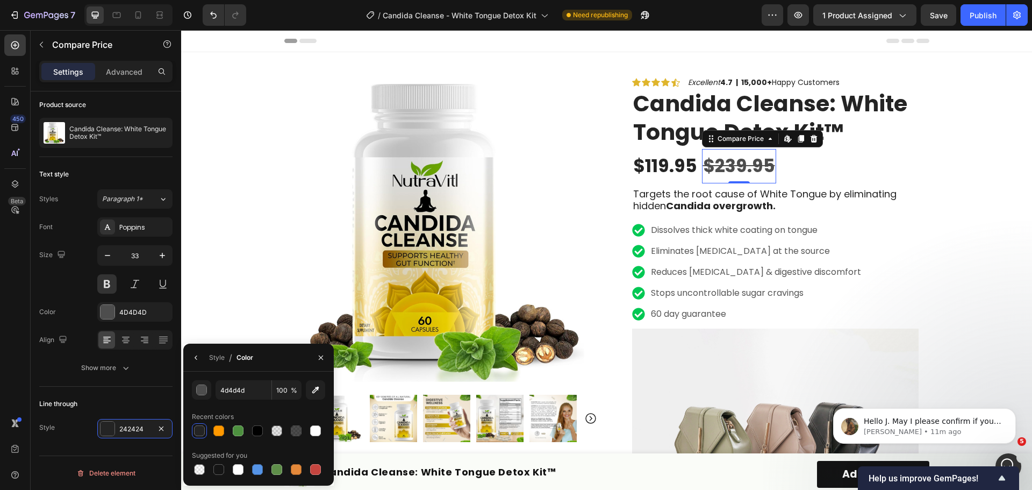
click at [190, 412] on div "4d4d4d 100 % Recent colors Suggested for you" at bounding box center [258, 428] width 150 height 97
type input "4D4D4D"
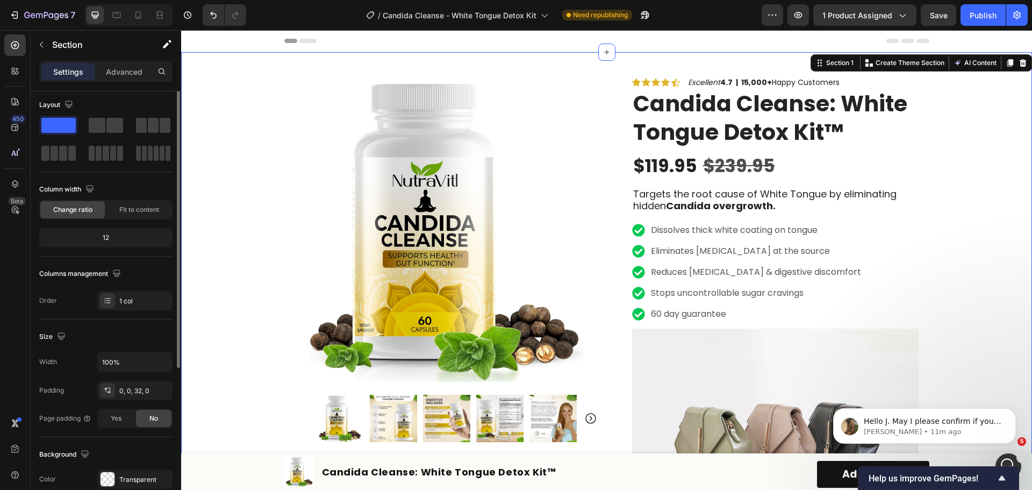
scroll to position [0, 0]
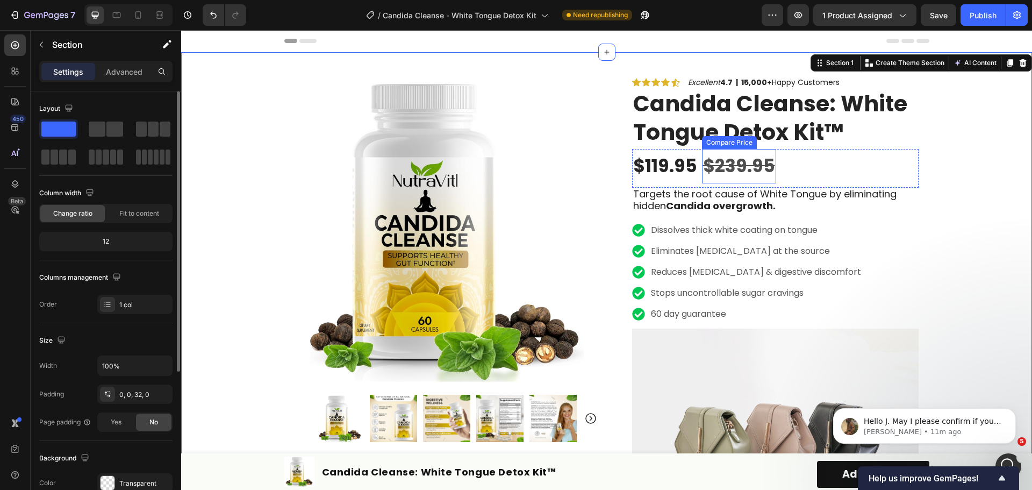
click at [755, 169] on div "$239.95" at bounding box center [739, 166] width 74 height 34
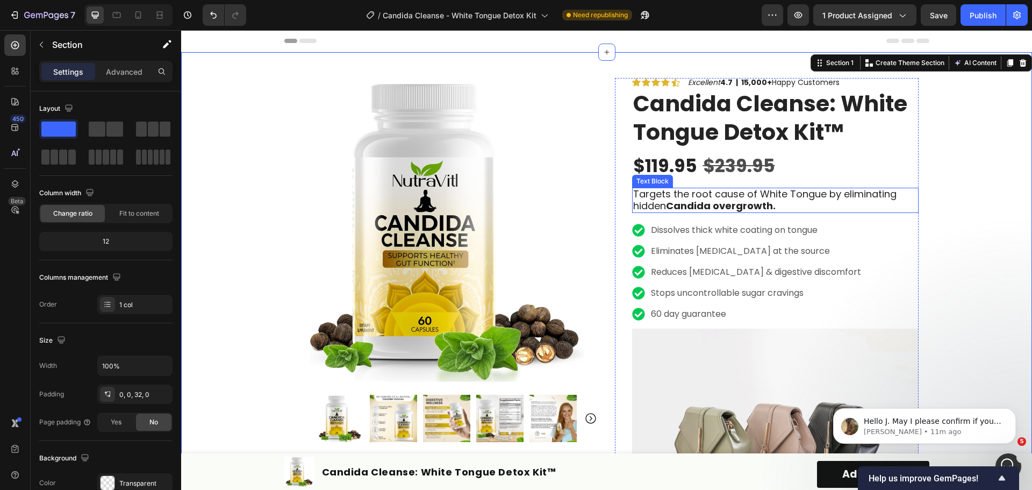
click at [821, 200] on p "Targets the root cause of White Tongue by eliminating hidden Candida overgrowth." at bounding box center [775, 201] width 284 height 24
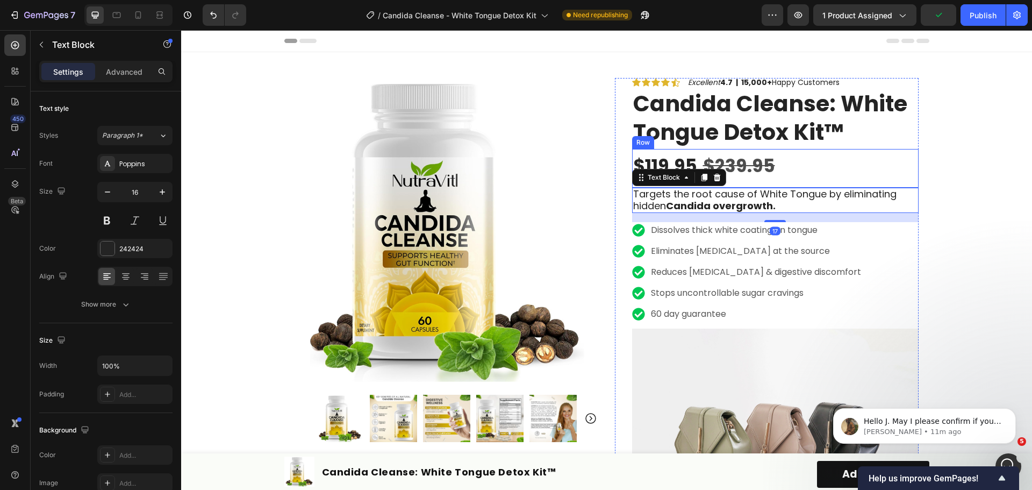
click at [834, 164] on div "$119.95 Product Price Product Price $239.95 Compare Price Compare Price Row" at bounding box center [775, 168] width 286 height 38
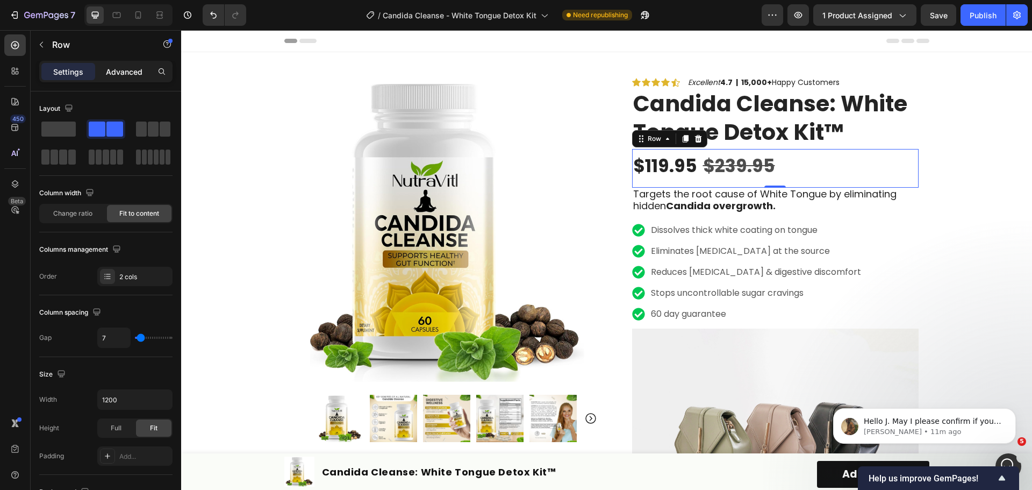
click at [123, 69] on p "Advanced" at bounding box center [124, 71] width 37 height 11
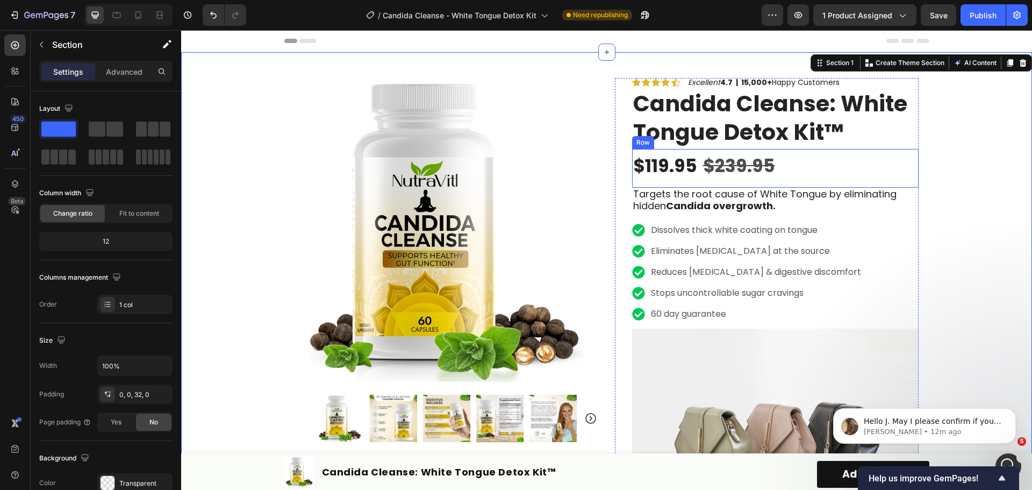
click at [799, 166] on div "$119.95 Product Price Product Price $239.95 Compare Price Compare Price Row" at bounding box center [775, 168] width 286 height 38
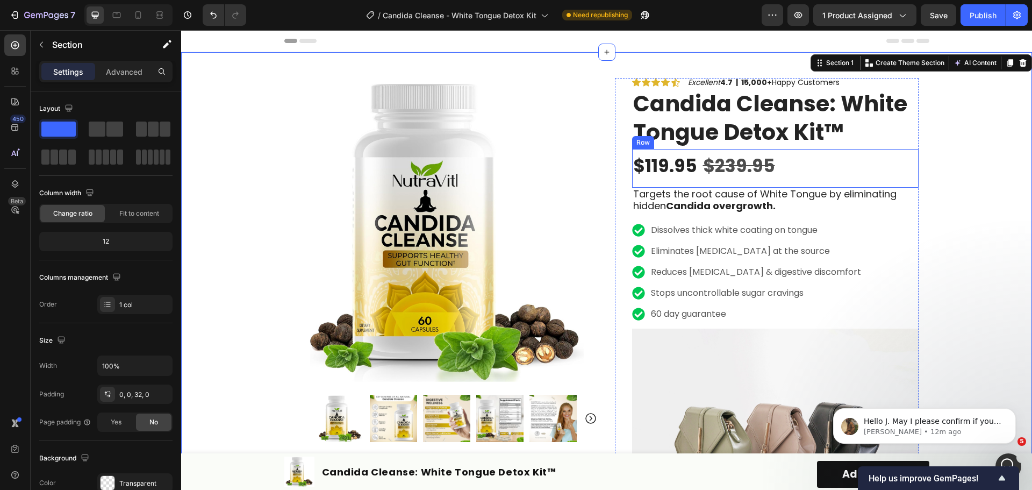
click at [839, 166] on div "$119.95 Product Price Product Price $239.95 Compare Price Compare Price Row" at bounding box center [775, 168] width 286 height 38
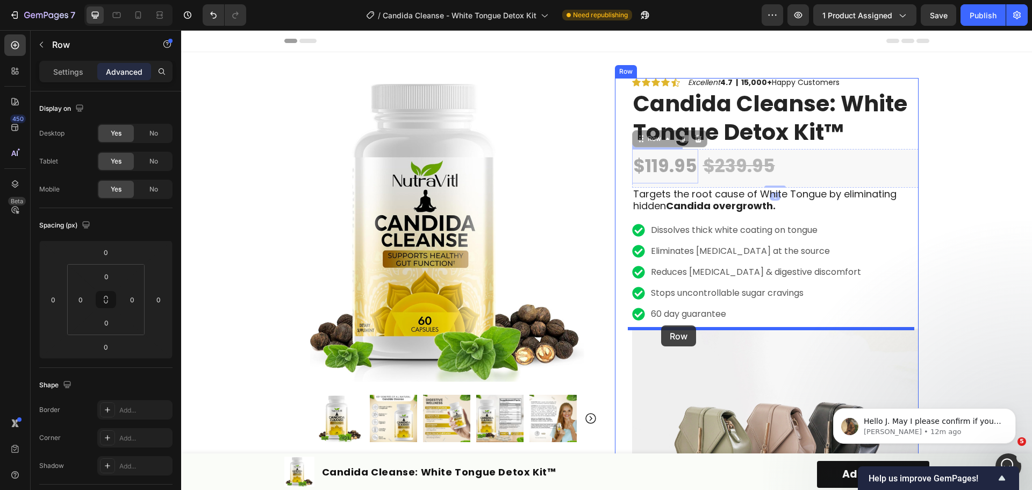
drag, startPoint x: 635, startPoint y: 140, endPoint x: 661, endPoint y: 325, distance: 187.2
type input "12"
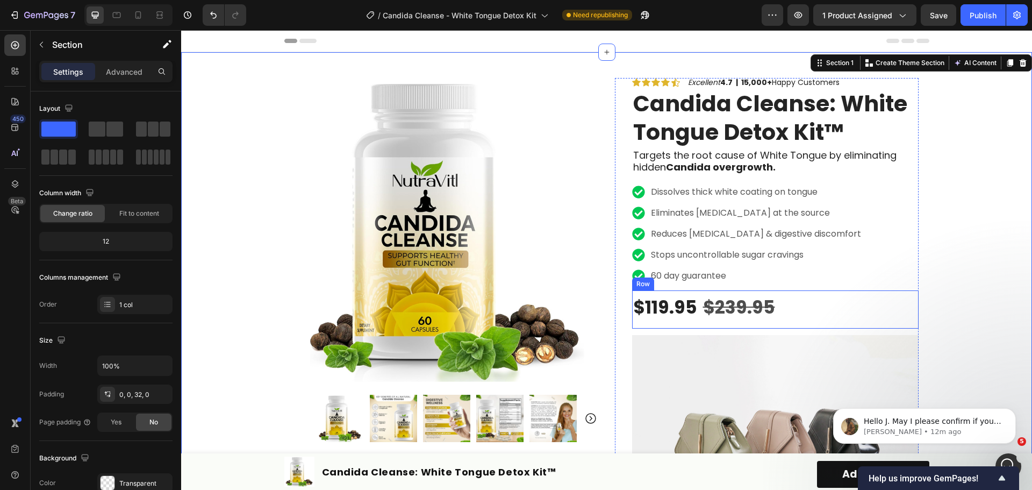
click at [785, 309] on div "$119.95 Product Price Product Price $239.95 Compare Price Compare Price Row" at bounding box center [775, 309] width 286 height 38
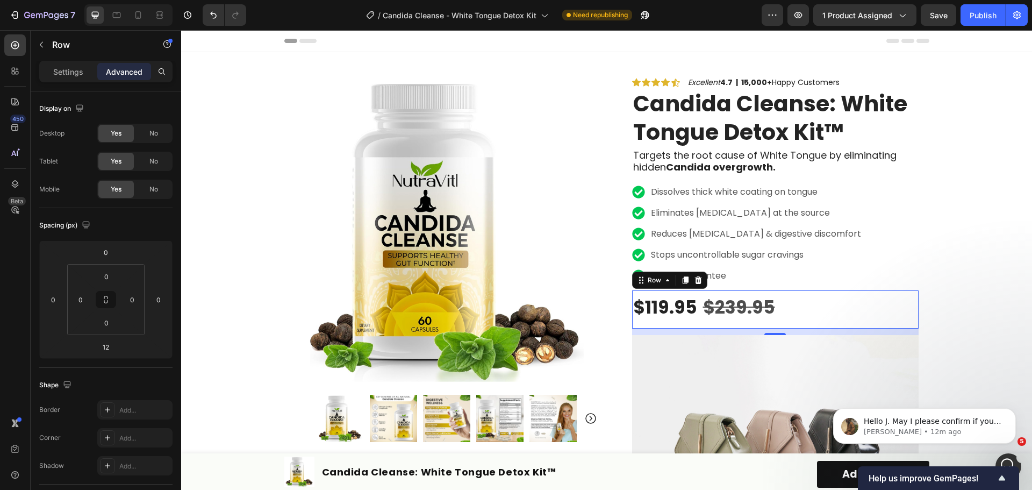
scroll to position [819, 0]
click at [43, 43] on icon "button" at bounding box center [41, 44] width 9 height 9
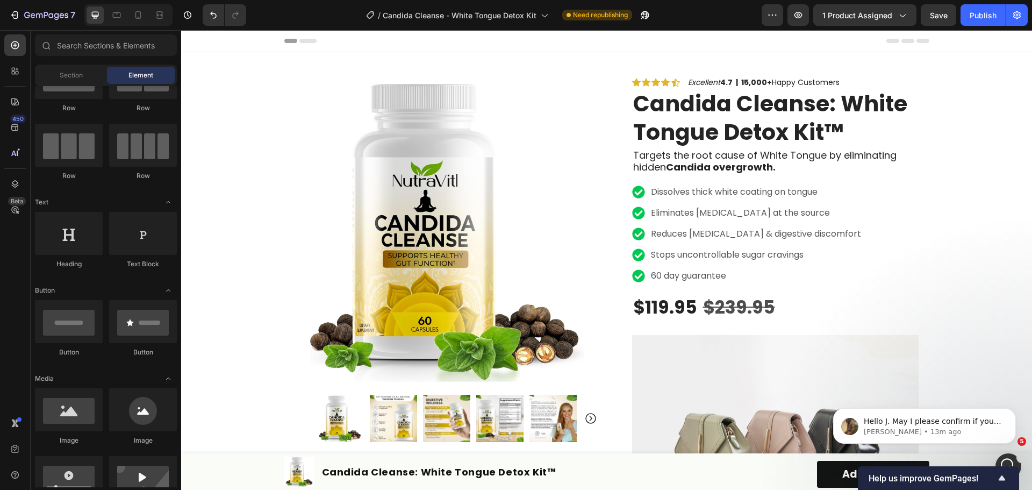
scroll to position [0, 0]
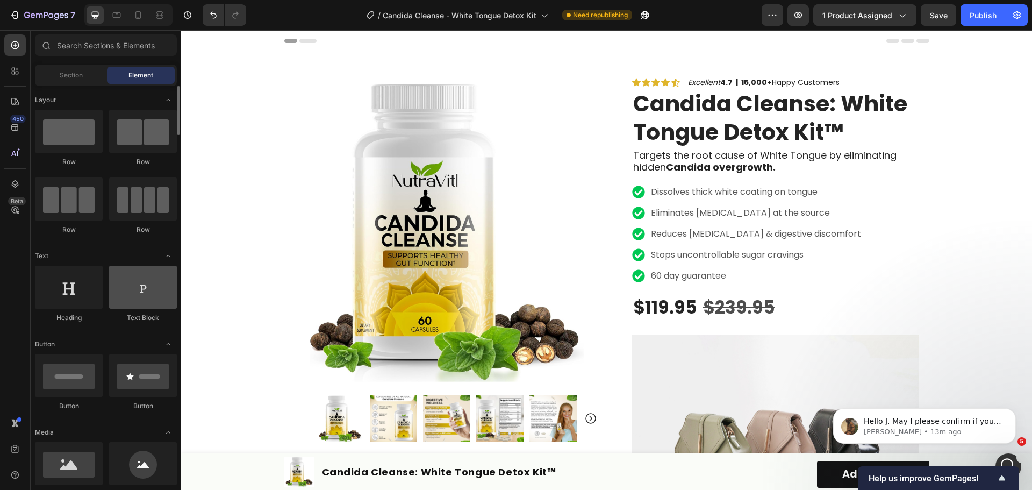
click at [132, 294] on div at bounding box center [143, 286] width 68 height 43
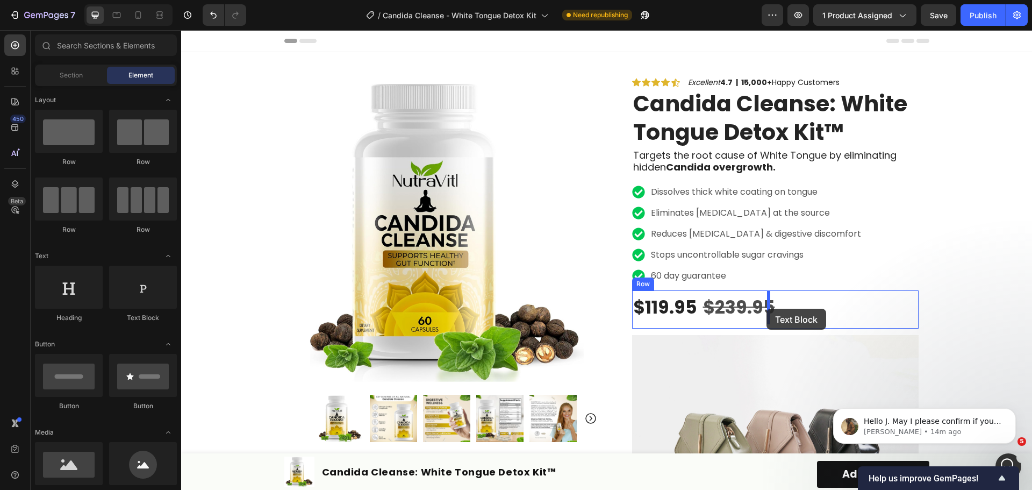
drag, startPoint x: 318, startPoint y: 325, endPoint x: 766, endPoint y: 308, distance: 449.0
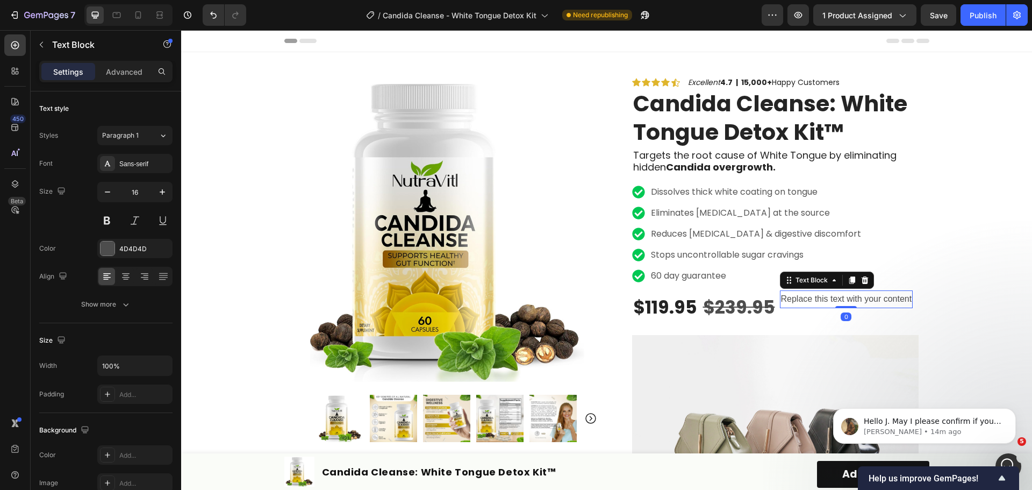
click at [807, 300] on div "Replace this text with your content" at bounding box center [846, 299] width 133 height 18
click at [807, 300] on p "Replace this text with your content" at bounding box center [846, 299] width 131 height 16
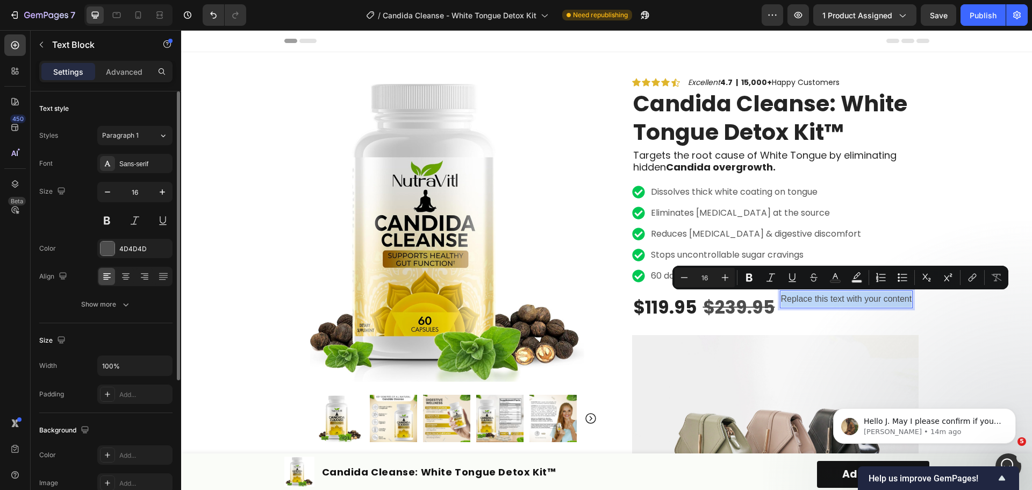
scroll to position [54, 0]
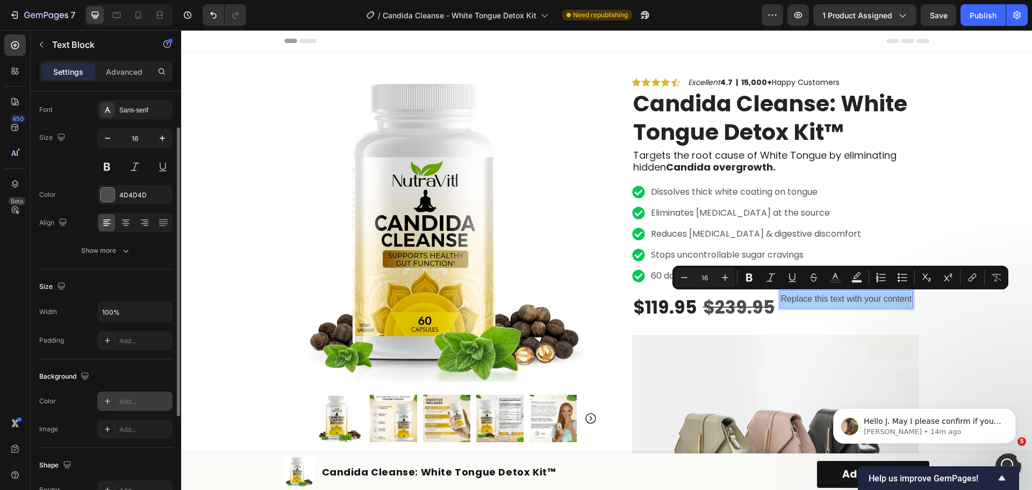
click at [133, 397] on div "Add..." at bounding box center [144, 402] width 51 height 10
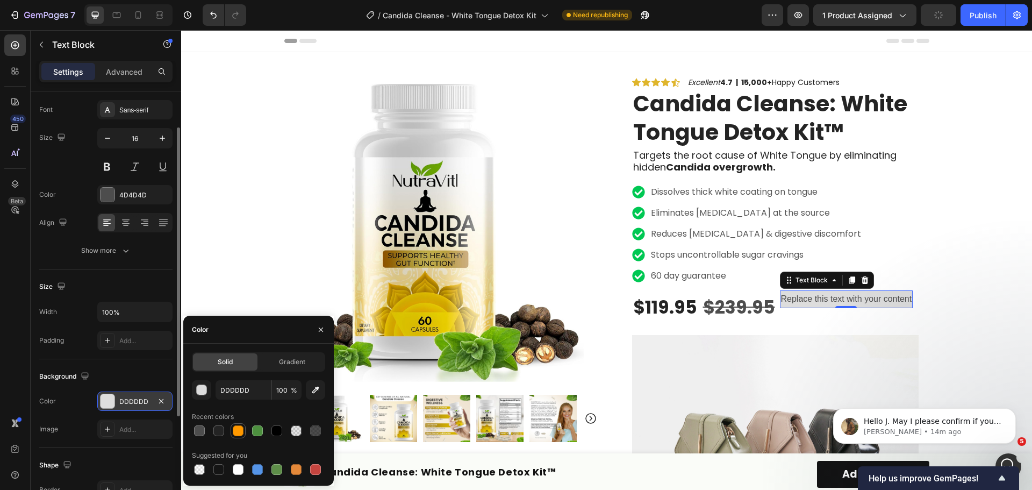
click at [240, 428] on div at bounding box center [238, 430] width 11 height 11
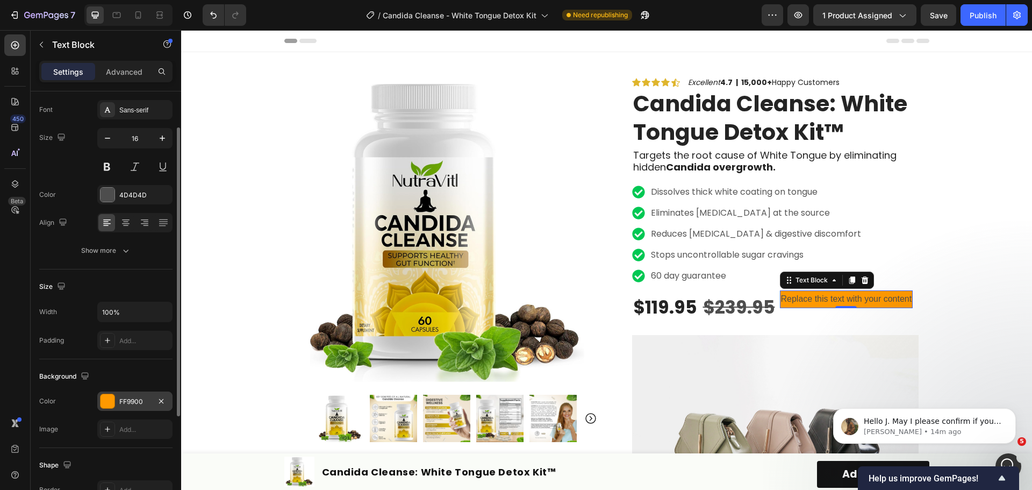
click at [137, 380] on div "Background" at bounding box center [105, 376] width 133 height 17
click at [135, 397] on div "FF9900" at bounding box center [134, 402] width 31 height 10
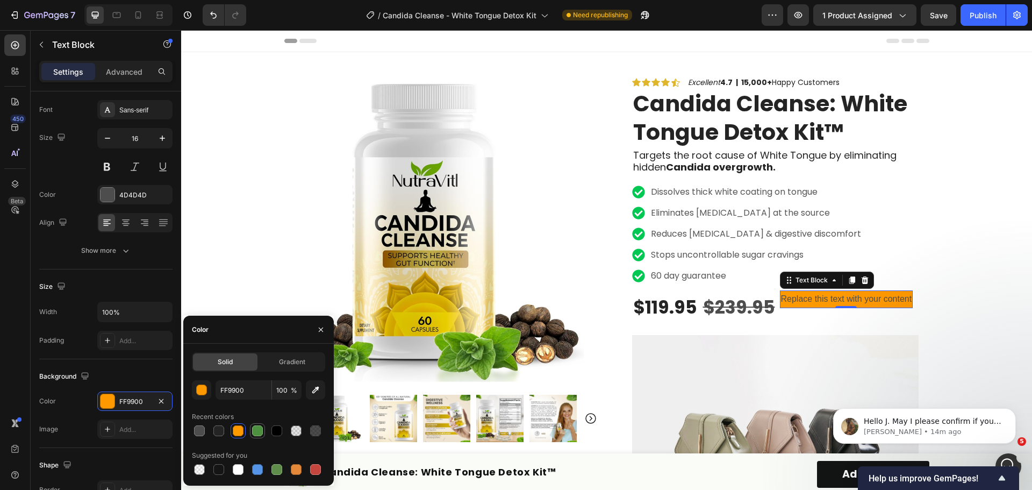
click at [258, 430] on div at bounding box center [257, 430] width 11 height 11
type input "4D903F"
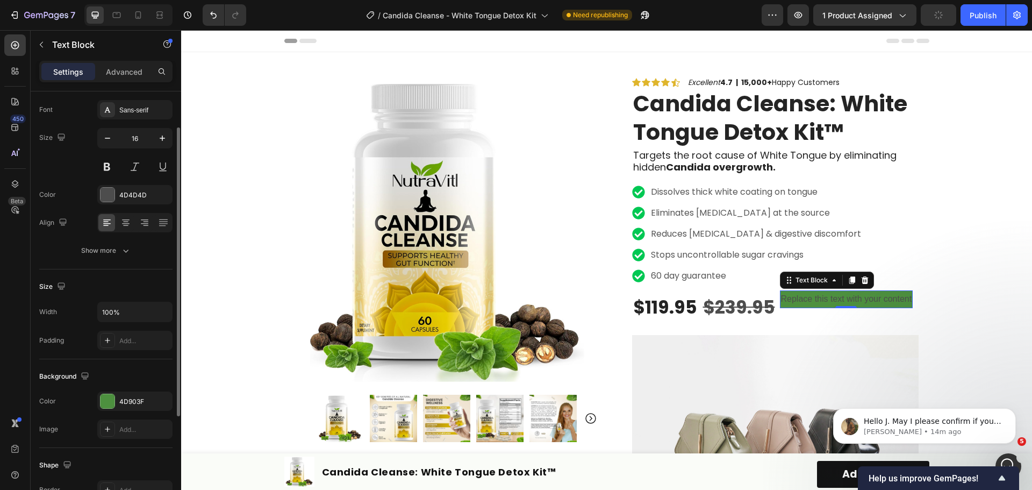
click at [142, 373] on div "Background" at bounding box center [105, 376] width 133 height 17
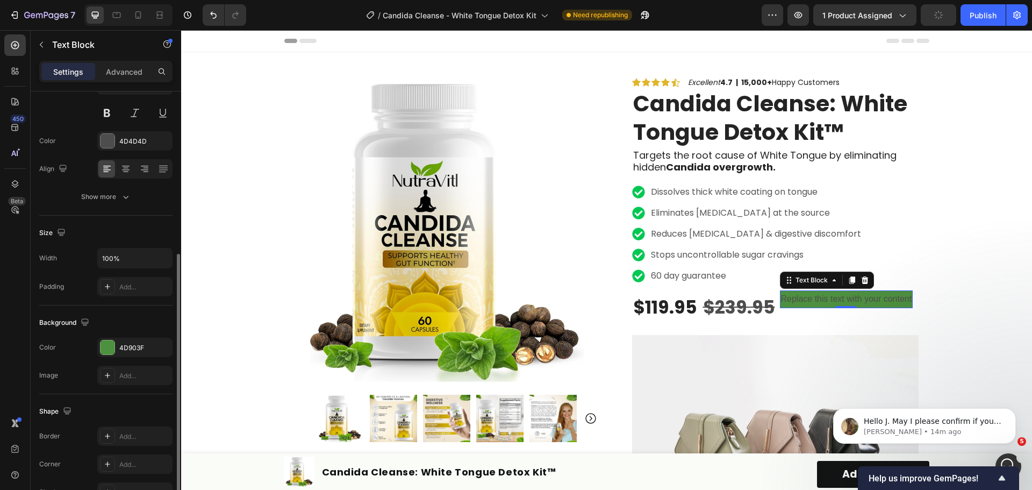
scroll to position [208, 0]
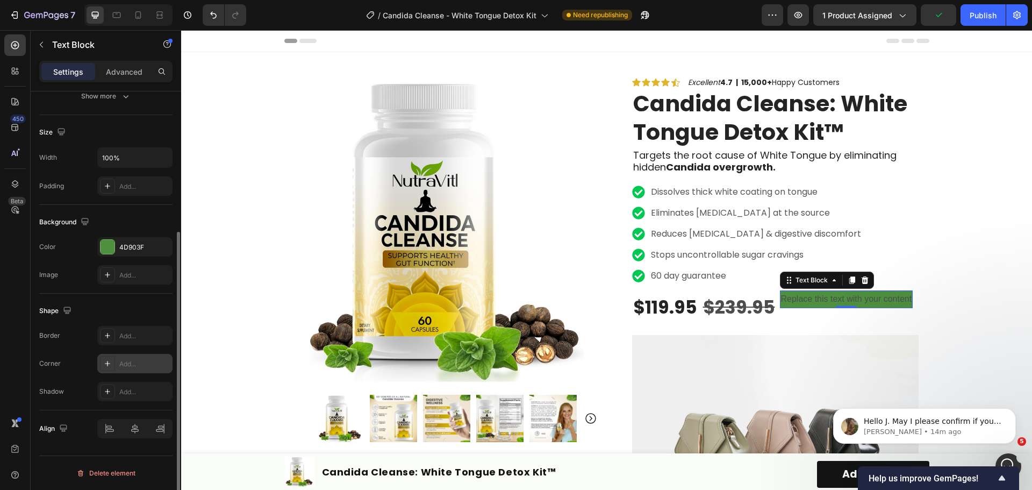
click at [132, 365] on div "Add..." at bounding box center [144, 364] width 51 height 10
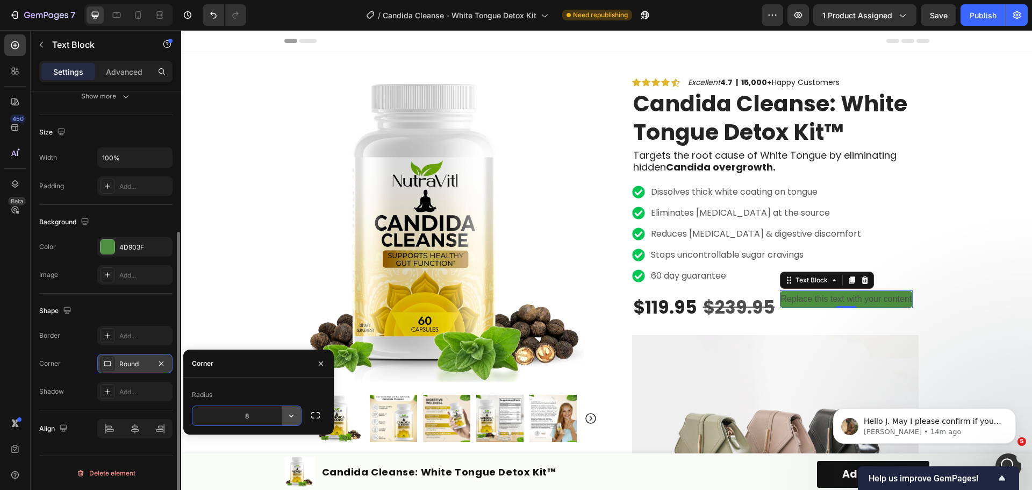
click at [286, 415] on icon "button" at bounding box center [291, 415] width 11 height 11
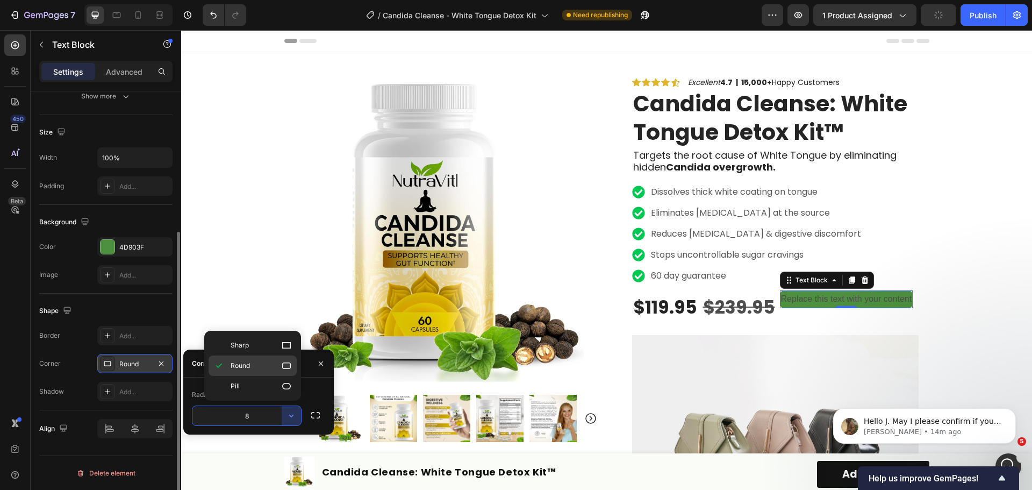
click at [284, 363] on icon at bounding box center [286, 365] width 11 height 11
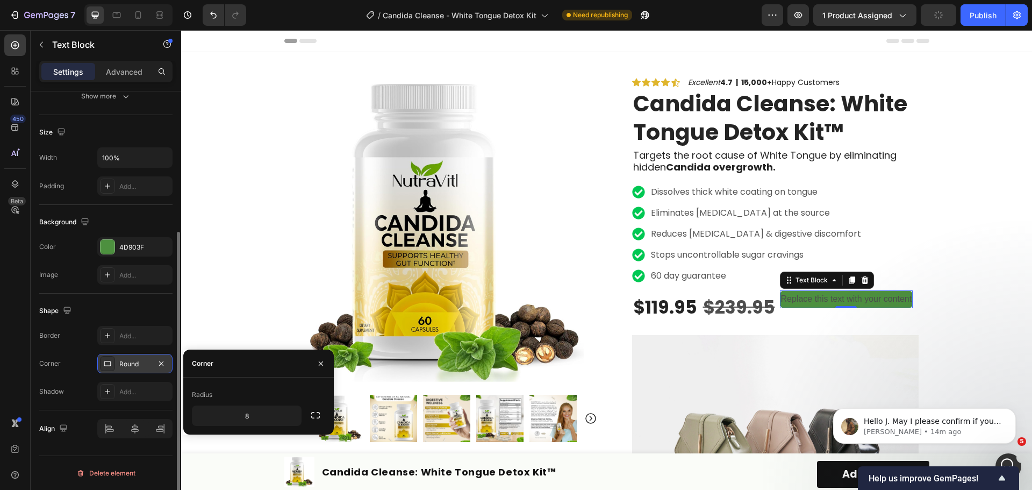
click at [46, 377] on div "Border Add... Corner Round Shadow Add..." at bounding box center [105, 363] width 133 height 75
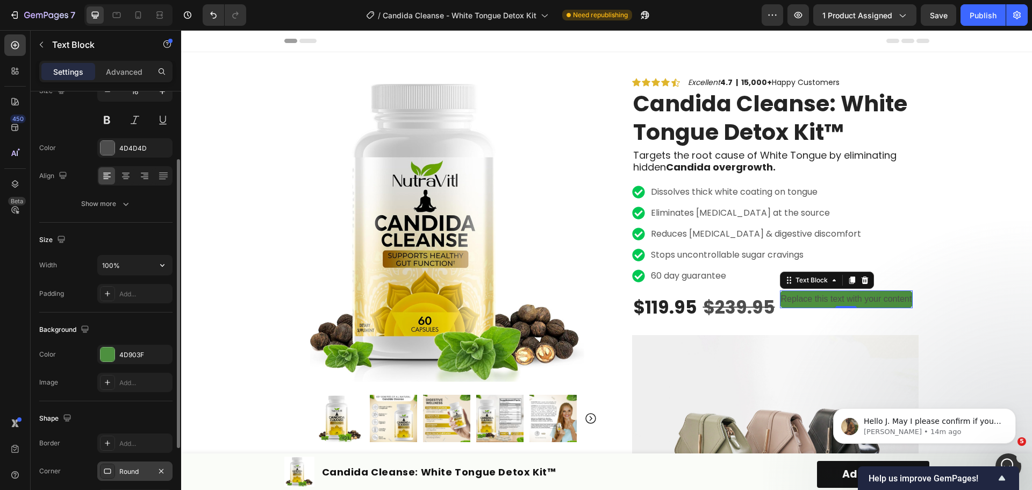
scroll to position [0, 0]
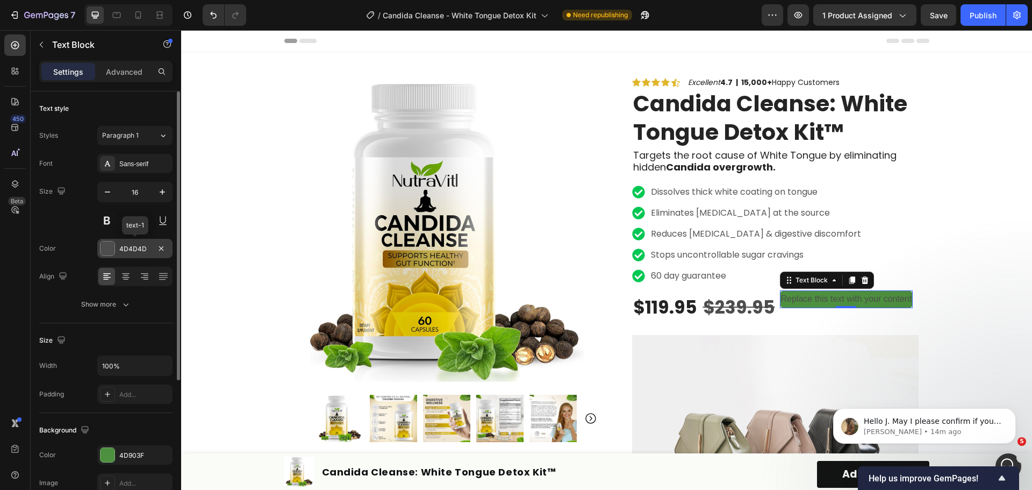
click at [139, 253] on div "4D4D4D" at bounding box center [134, 249] width 31 height 10
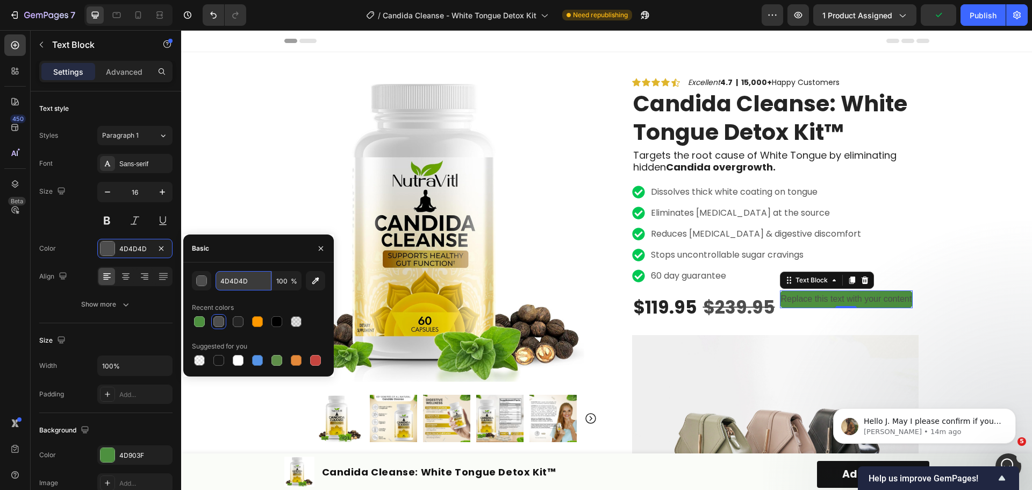
click at [248, 285] on input "4D4D4D" at bounding box center [243, 280] width 56 height 19
click at [200, 283] on div "button" at bounding box center [202, 281] width 11 height 11
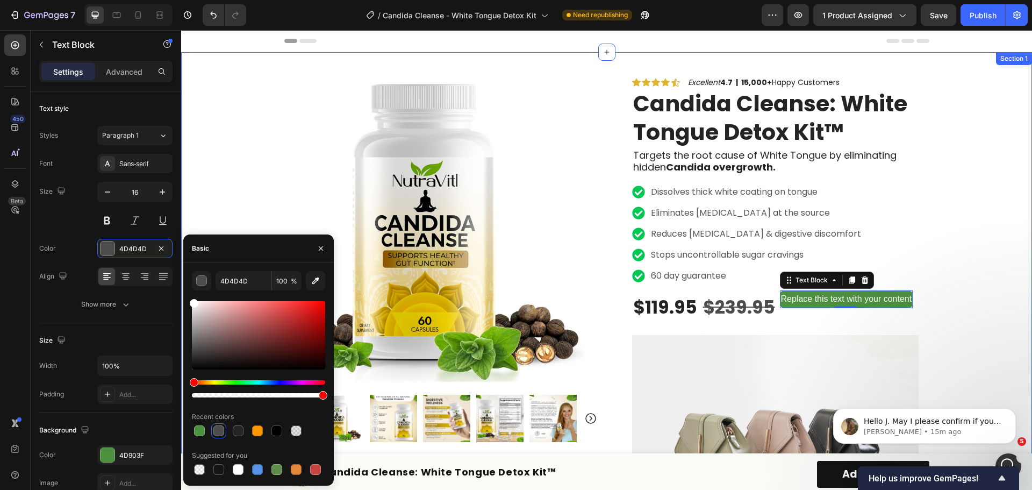
drag, startPoint x: 376, startPoint y: 397, endPoint x: 183, endPoint y: 293, distance: 219.0
click at [199, 301] on div at bounding box center [258, 335] width 133 height 68
drag, startPoint x: 367, startPoint y: 330, endPoint x: 183, endPoint y: 299, distance: 186.9
type input "FFFFFF"
click at [196, 298] on div "FFFFFF 100 % Recent colors Suggested for you" at bounding box center [258, 374] width 133 height 206
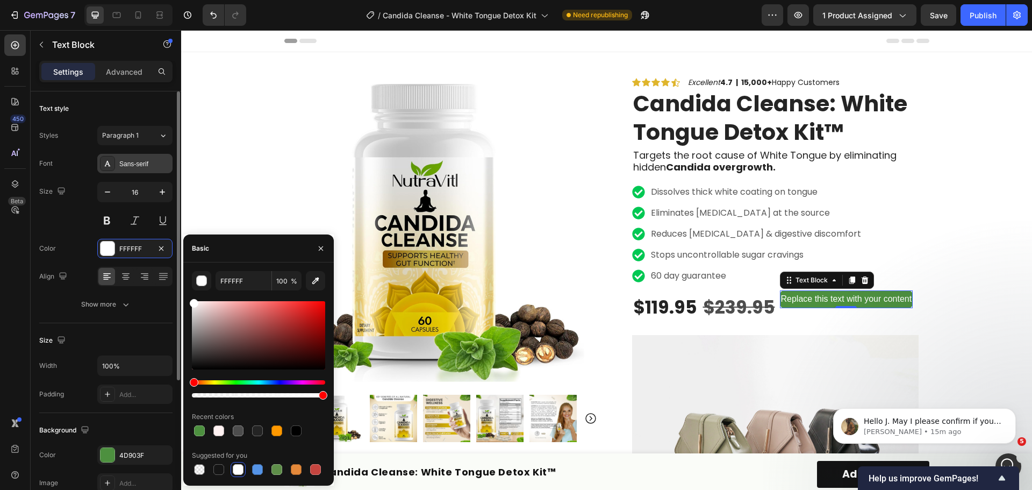
click at [145, 158] on div "Sans-serif" at bounding box center [134, 163] width 75 height 19
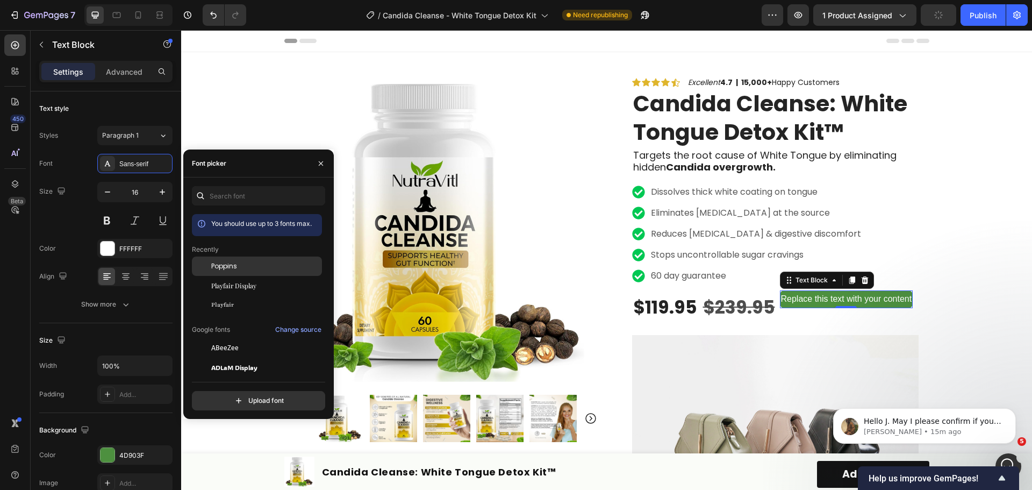
click at [232, 266] on span "Poppins" at bounding box center [224, 266] width 26 height 10
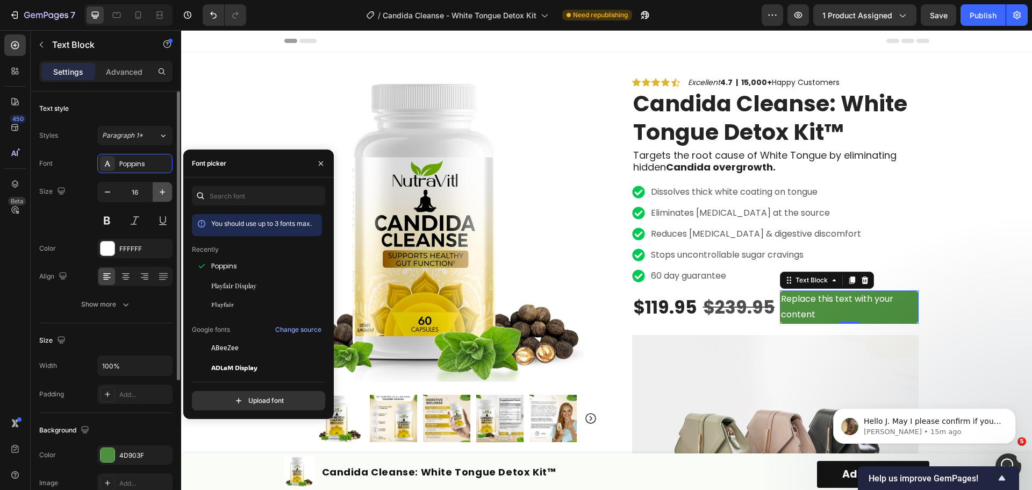
click at [162, 194] on icon "button" at bounding box center [162, 191] width 5 height 5
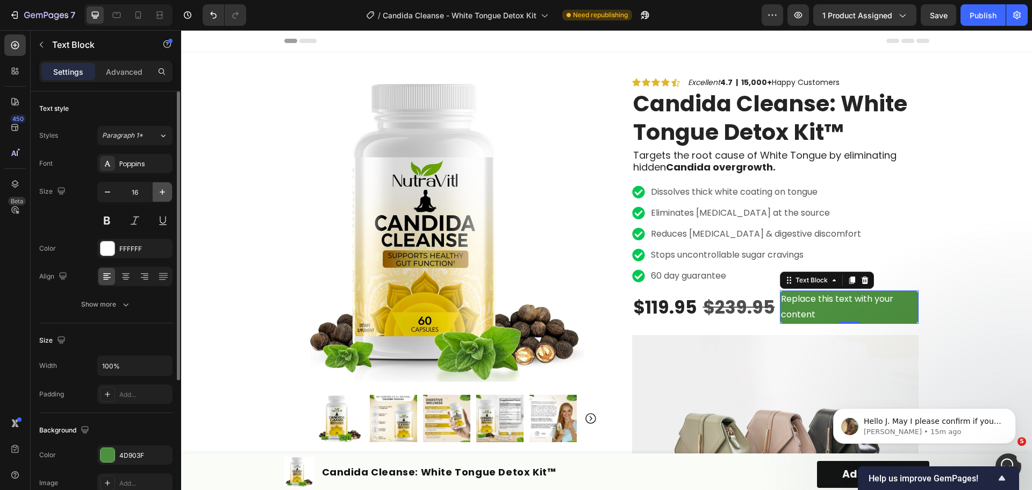
click at [162, 193] on icon "button" at bounding box center [162, 191] width 5 height 5
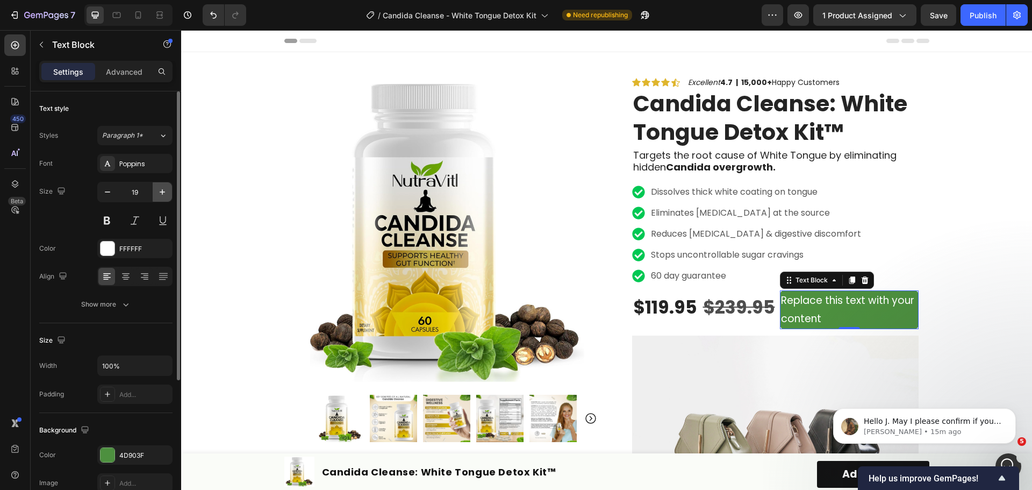
click at [162, 193] on icon "button" at bounding box center [162, 191] width 5 height 5
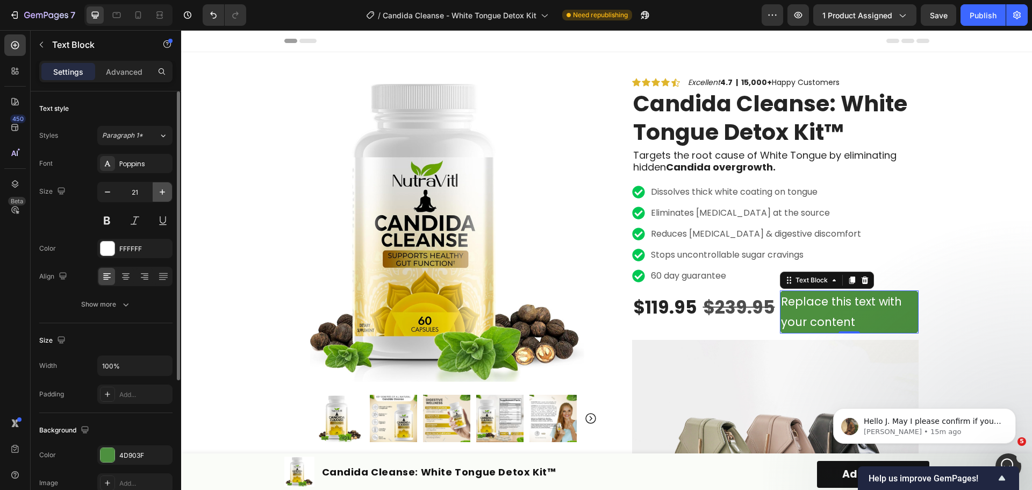
click at [162, 193] on icon "button" at bounding box center [162, 191] width 5 height 5
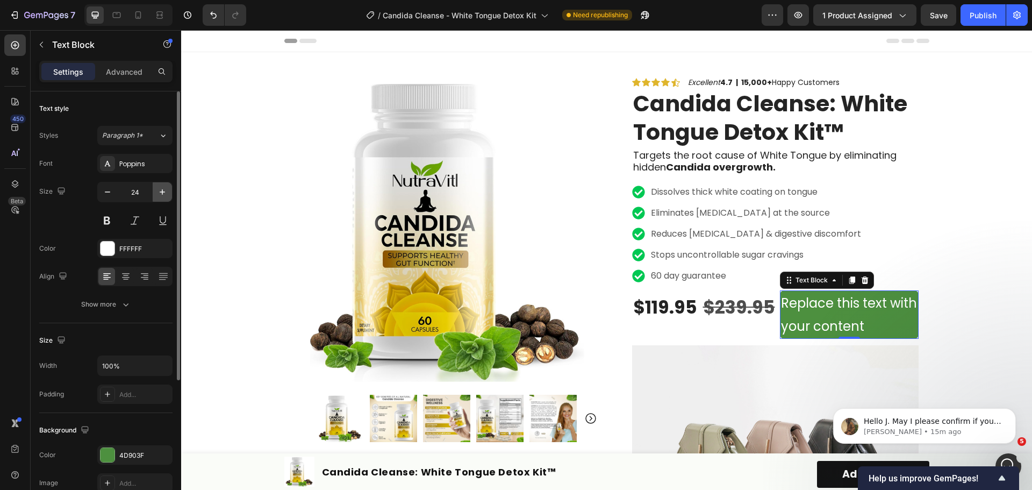
click at [162, 193] on icon "button" at bounding box center [162, 191] width 5 height 5
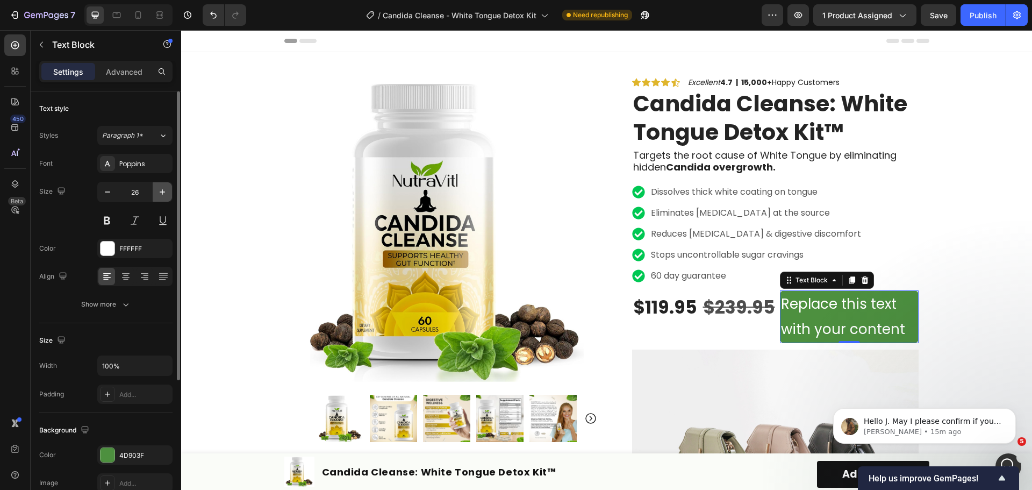
click at [162, 193] on icon "button" at bounding box center [162, 191] width 5 height 5
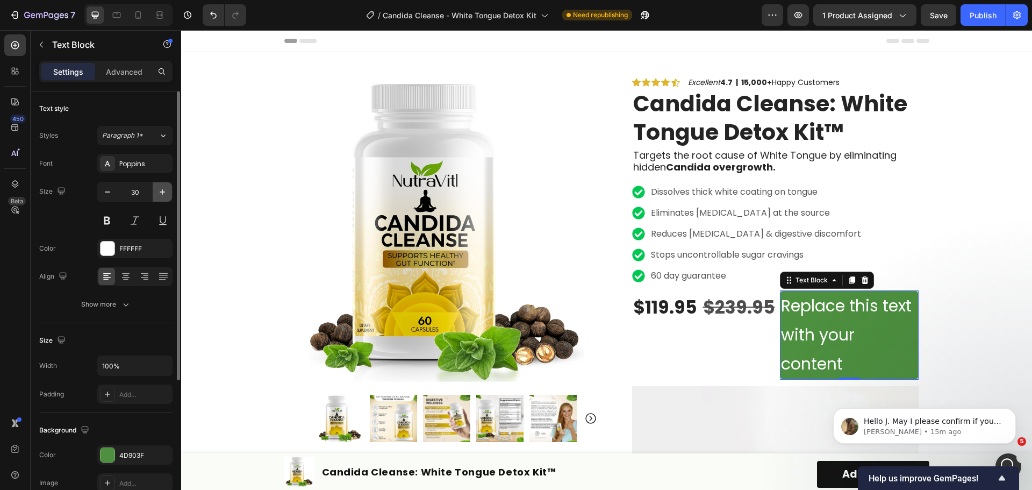
click at [162, 193] on icon "button" at bounding box center [162, 191] width 5 height 5
type input "32"
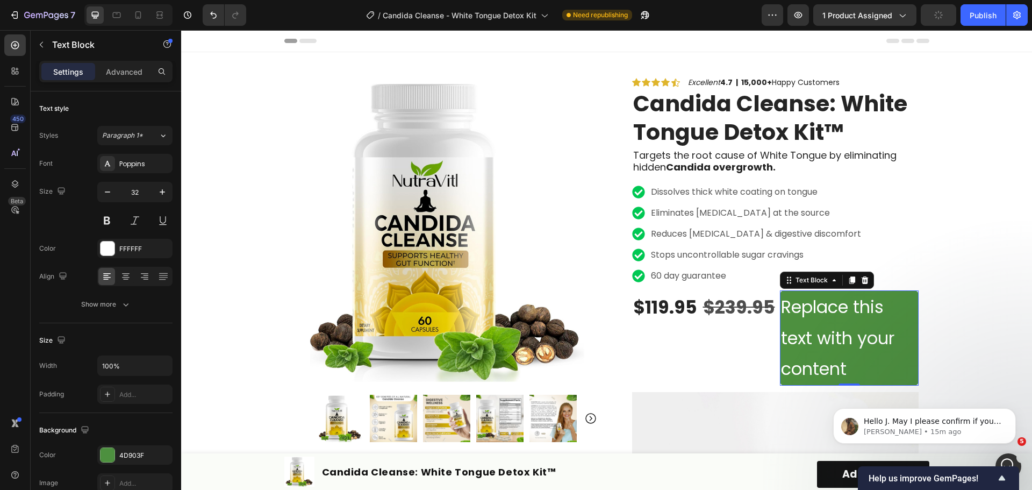
click at [841, 308] on p "Replace this text with your content" at bounding box center [849, 337] width 136 height 93
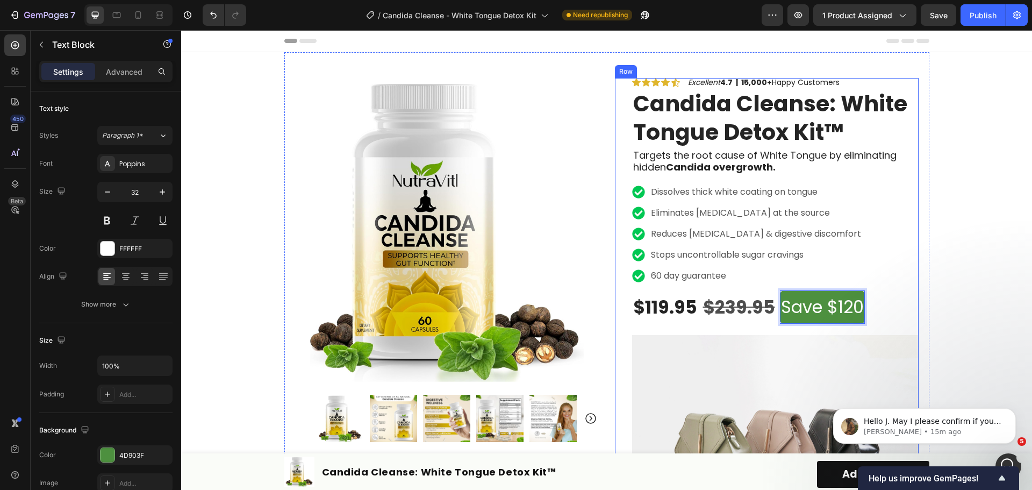
click at [889, 291] on div "$119.95 Product Price Product Price $239.95 Compare Price Compare Price Save $1…" at bounding box center [775, 309] width 286 height 38
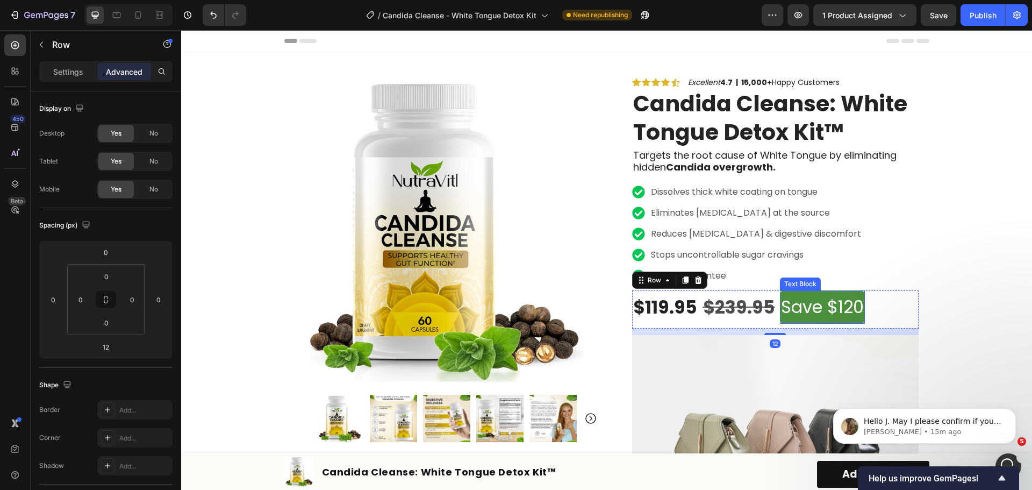
click at [822, 305] on p "Save $120" at bounding box center [822, 306] width 83 height 31
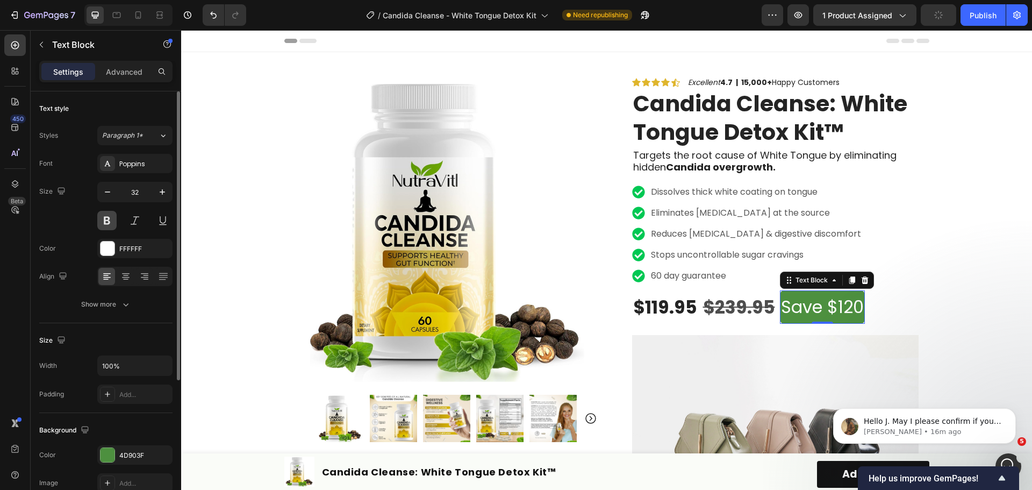
click at [106, 217] on button at bounding box center [106, 220] width 19 height 19
click at [128, 131] on span "Paragraph 1*" at bounding box center [122, 136] width 41 height 10
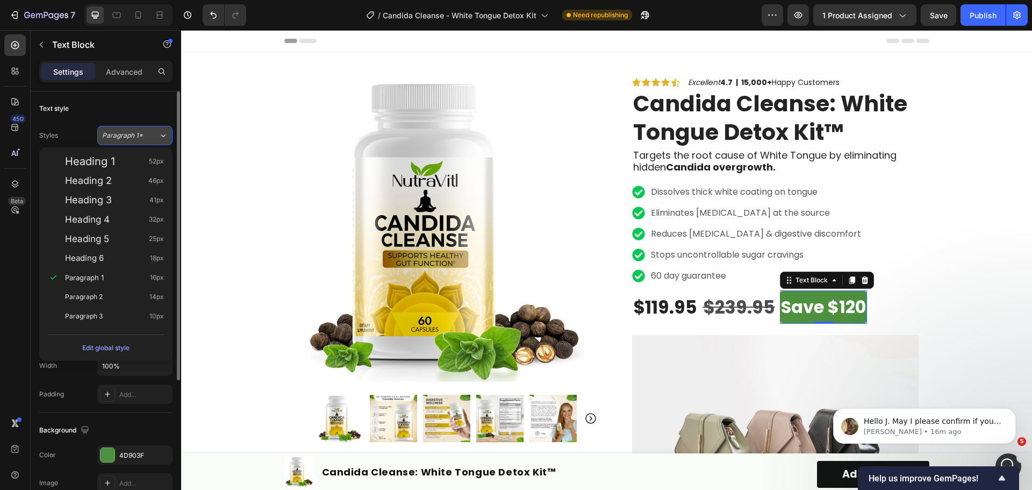
click at [128, 131] on span "Paragraph 1*" at bounding box center [122, 136] width 41 height 10
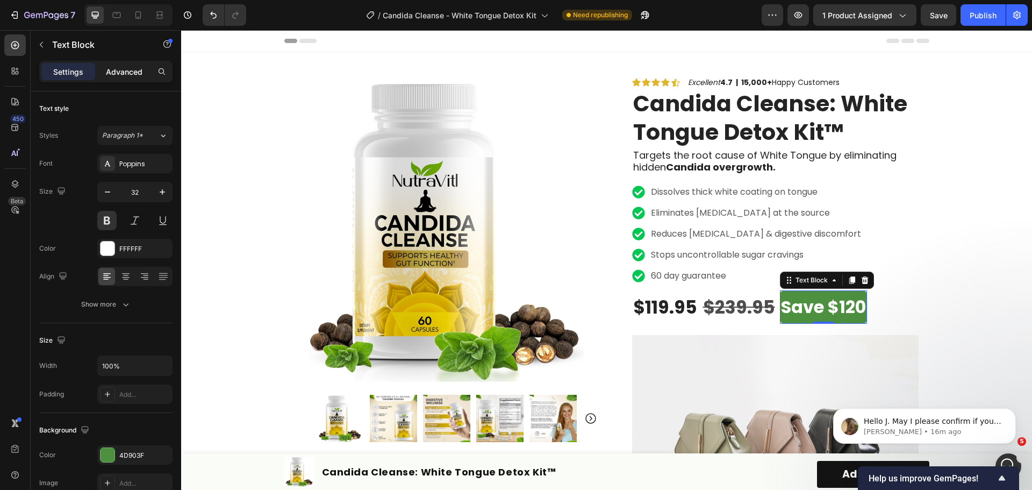
click at [132, 74] on p "Advanced" at bounding box center [124, 71] width 37 height 11
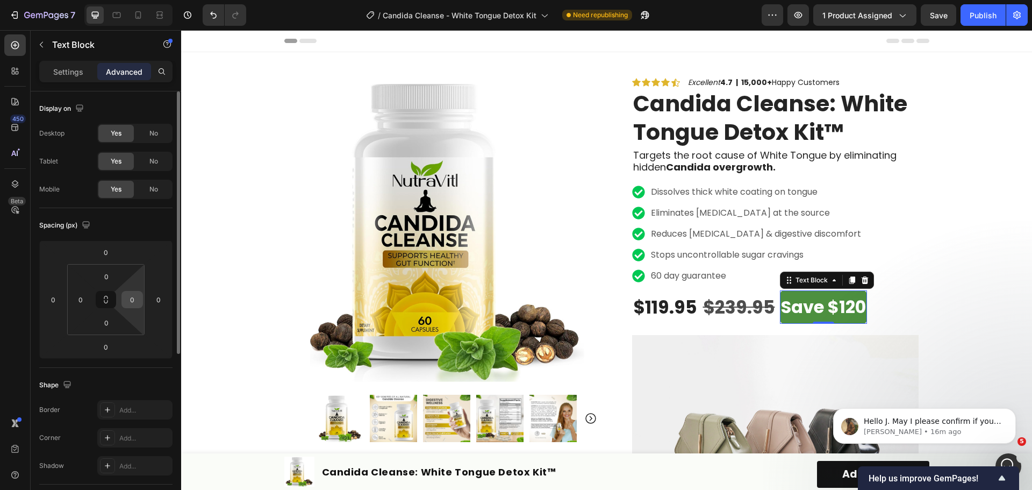
click at [132, 298] on input "0" at bounding box center [132, 299] width 16 height 16
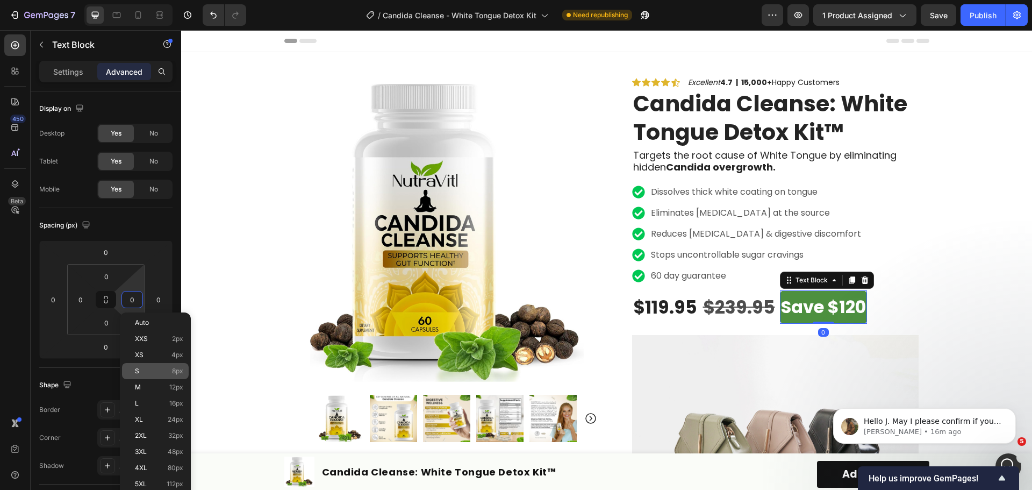
click at [168, 371] on p "S 8px" at bounding box center [159, 371] width 48 height 8
type input "8"
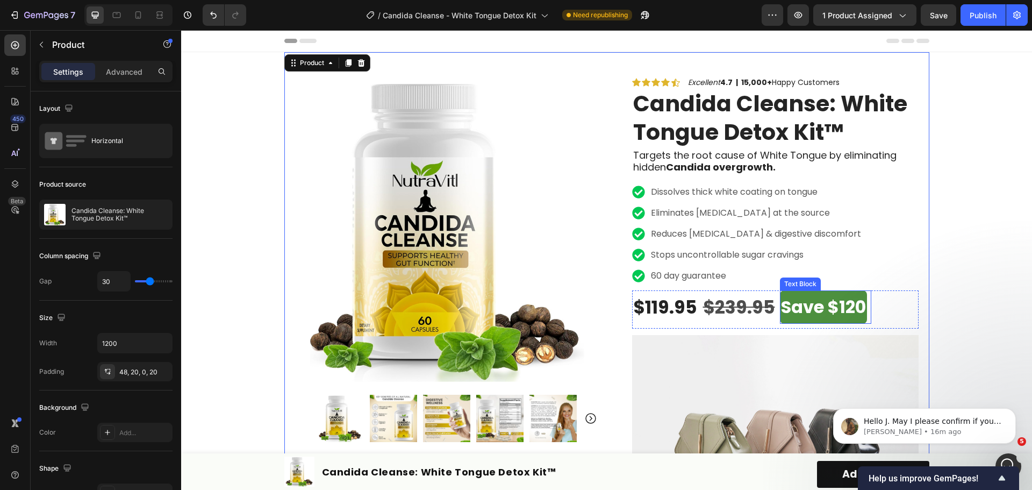
click at [835, 301] on p "Save $120" at bounding box center [823, 306] width 85 height 31
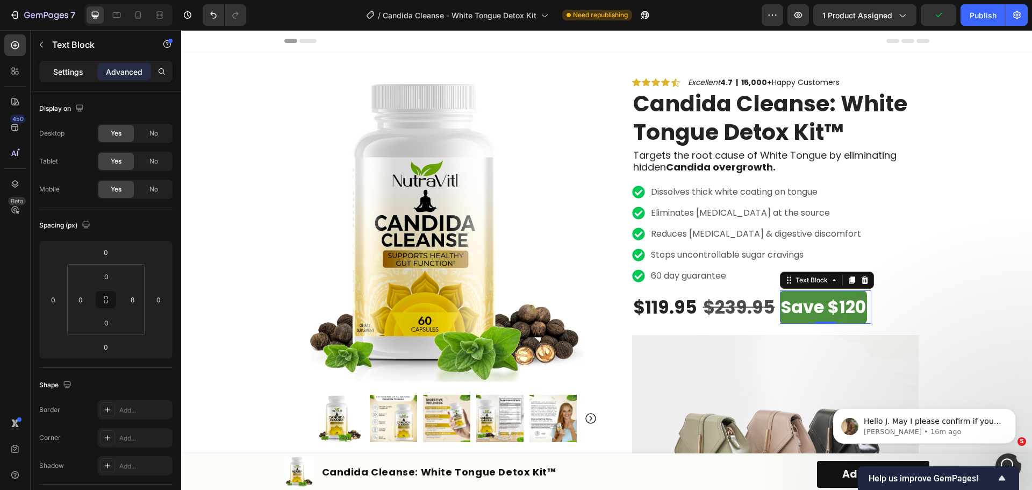
click at [61, 63] on div "Settings" at bounding box center [68, 71] width 54 height 17
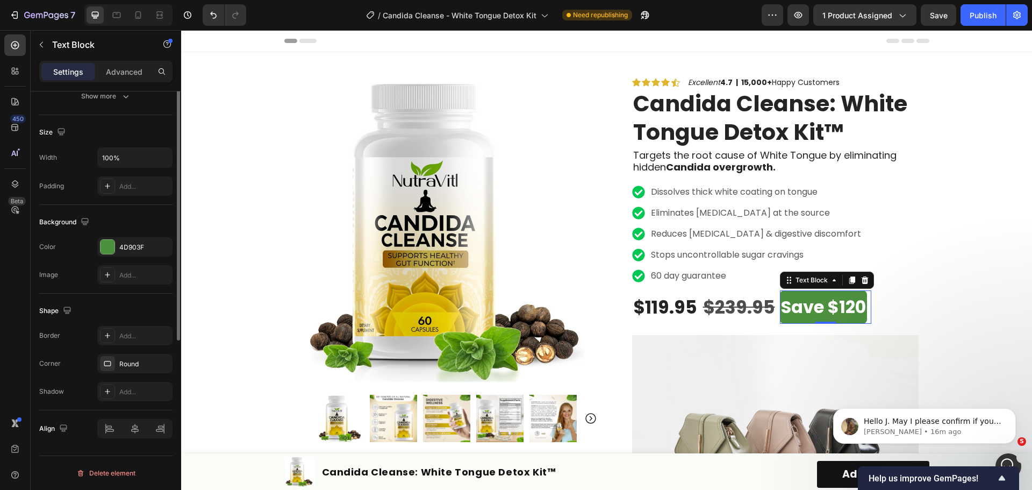
scroll to position [100, 0]
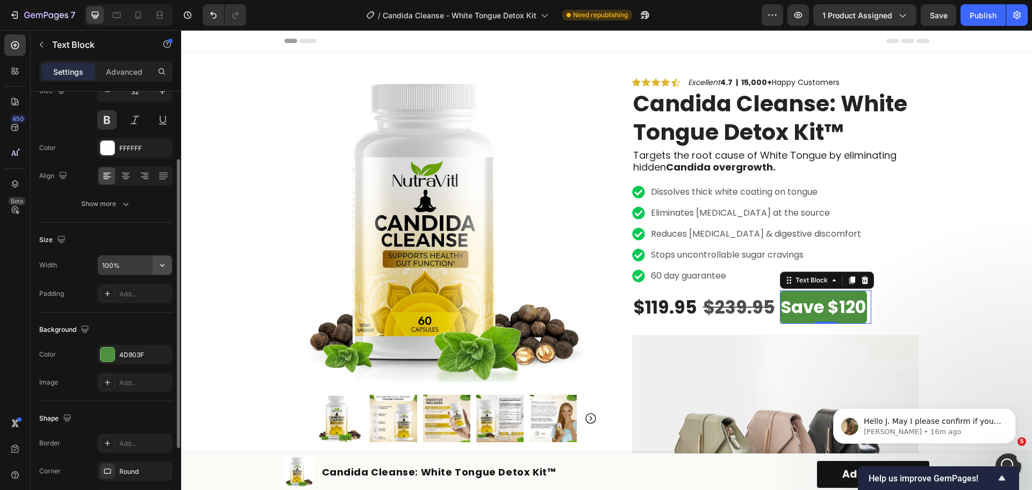
click at [164, 264] on icon "button" at bounding box center [162, 265] width 4 height 3
click at [52, 290] on div "Padding" at bounding box center [51, 294] width 25 height 10
click at [104, 291] on icon at bounding box center [107, 293] width 9 height 9
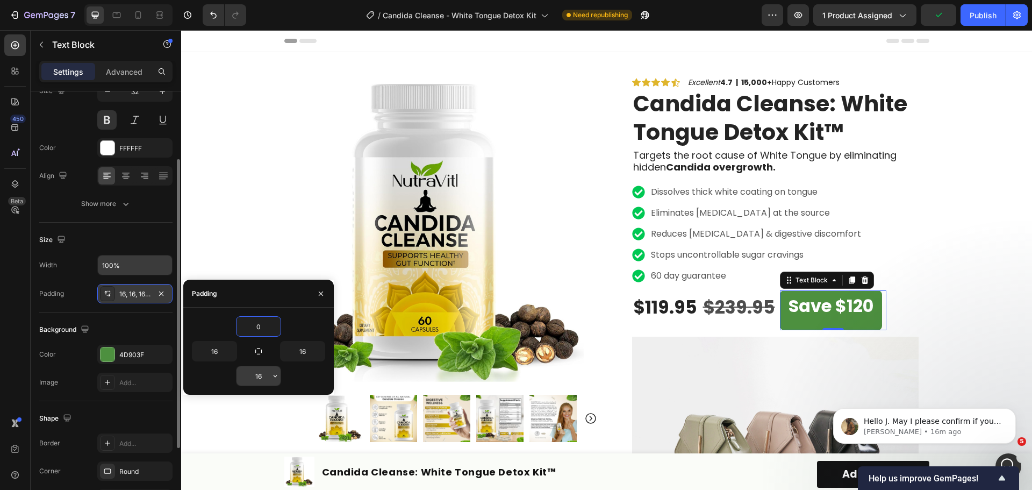
type input "0"
click at [253, 380] on input "16" at bounding box center [258, 375] width 44 height 19
type input "0"
click at [305, 352] on input "16" at bounding box center [302, 350] width 44 height 19
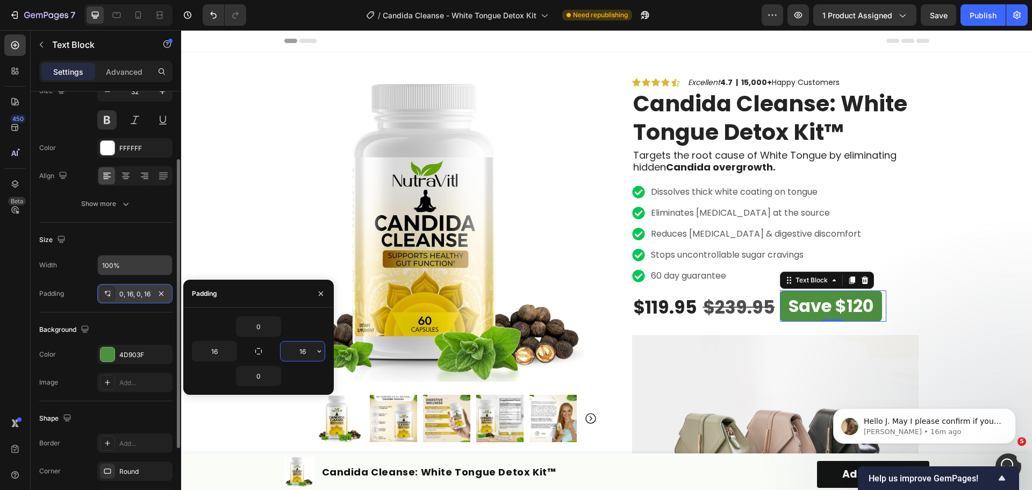
click at [305, 352] on input "16" at bounding box center [302, 350] width 44 height 19
type input "10"
click at [223, 346] on input "16" at bounding box center [214, 350] width 44 height 19
type input "10"
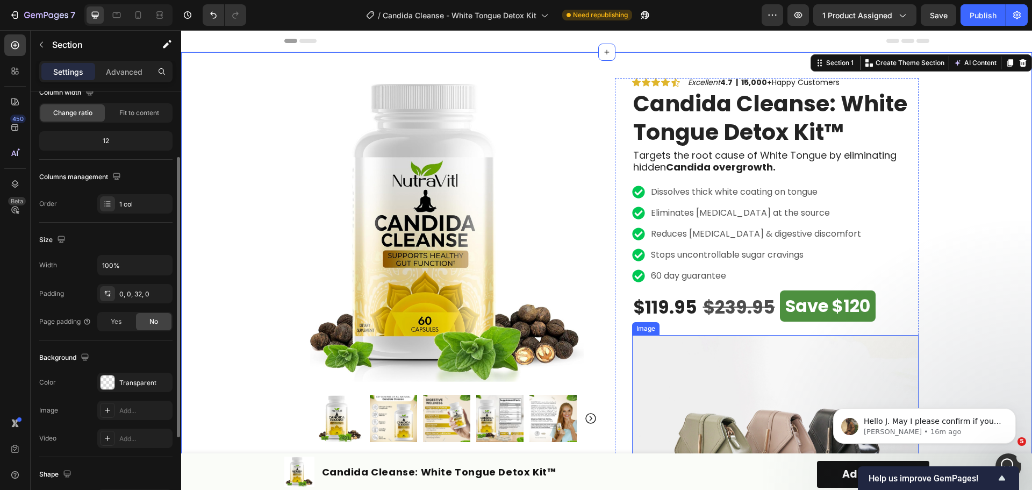
scroll to position [0, 0]
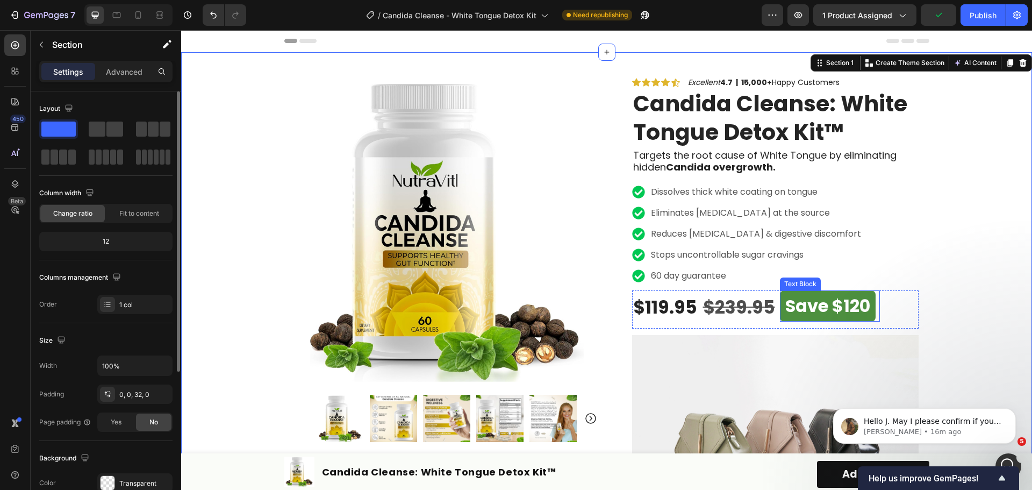
click at [841, 306] on p "Save $120" at bounding box center [827, 305] width 85 height 31
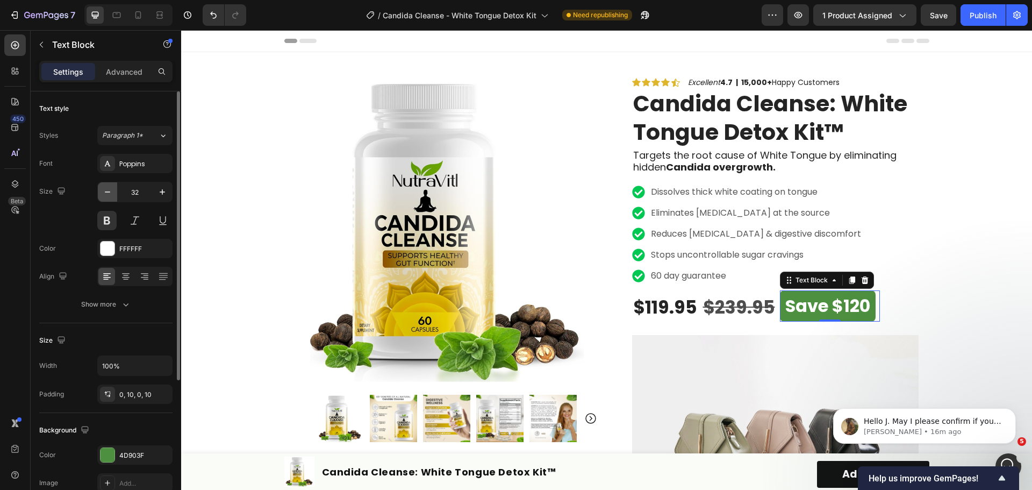
click at [104, 195] on icon "button" at bounding box center [107, 191] width 11 height 11
type input "29"
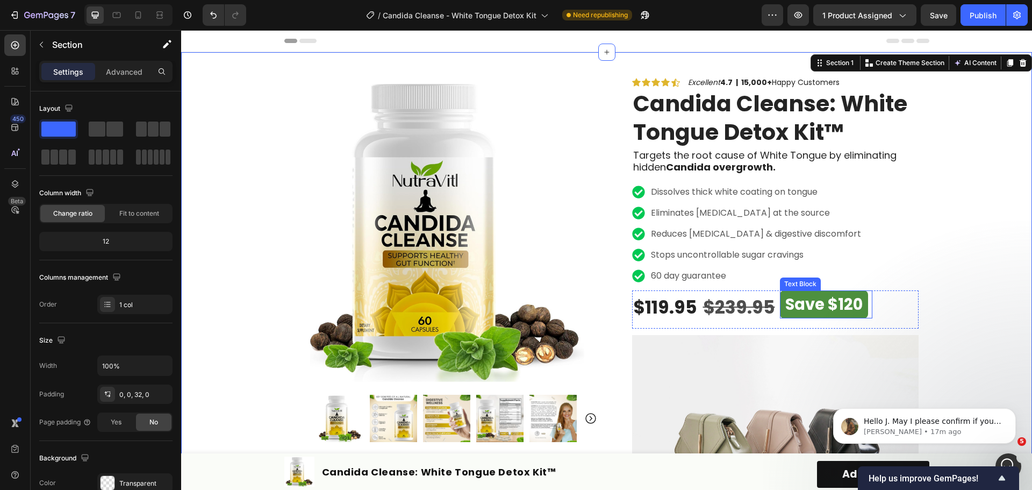
click at [831, 318] on p "Save $120" at bounding box center [823, 304] width 77 height 28
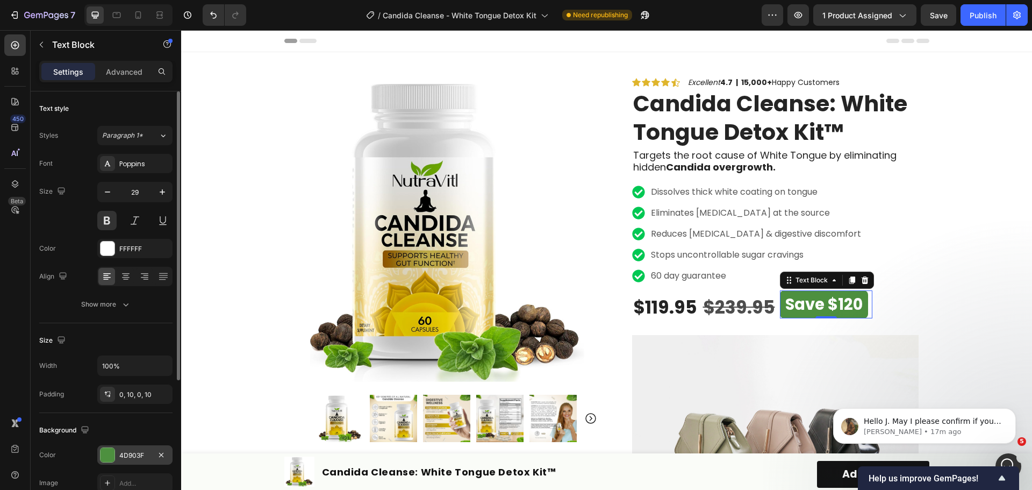
scroll to position [208, 0]
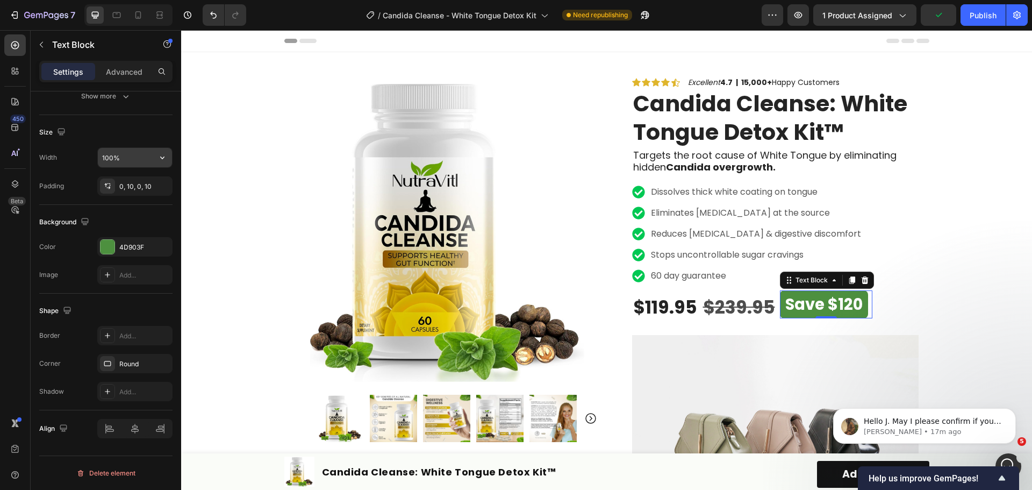
click at [143, 153] on input "100%" at bounding box center [135, 157] width 74 height 19
click at [163, 159] on icon "button" at bounding box center [162, 157] width 11 height 11
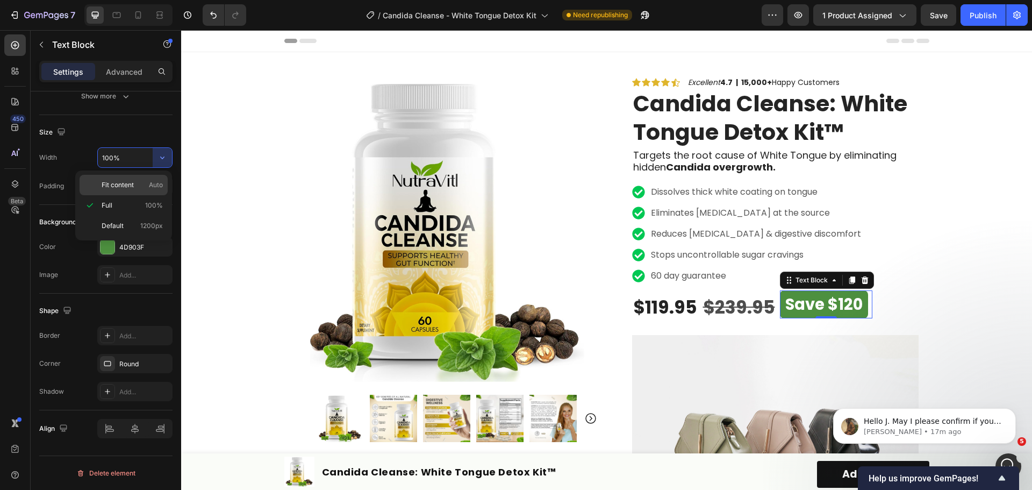
click at [149, 184] on span "Auto" at bounding box center [156, 185] width 14 height 10
type input "Auto"
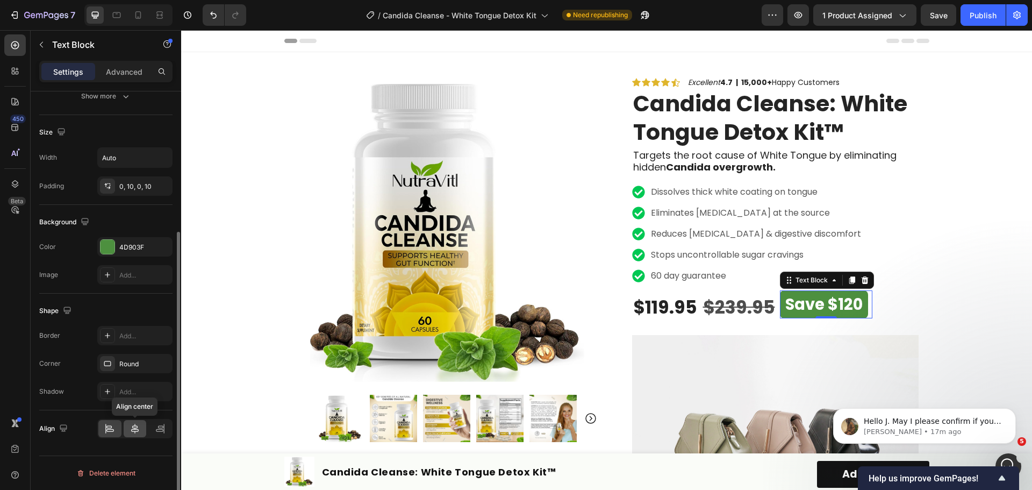
click at [140, 432] on icon at bounding box center [134, 428] width 11 height 11
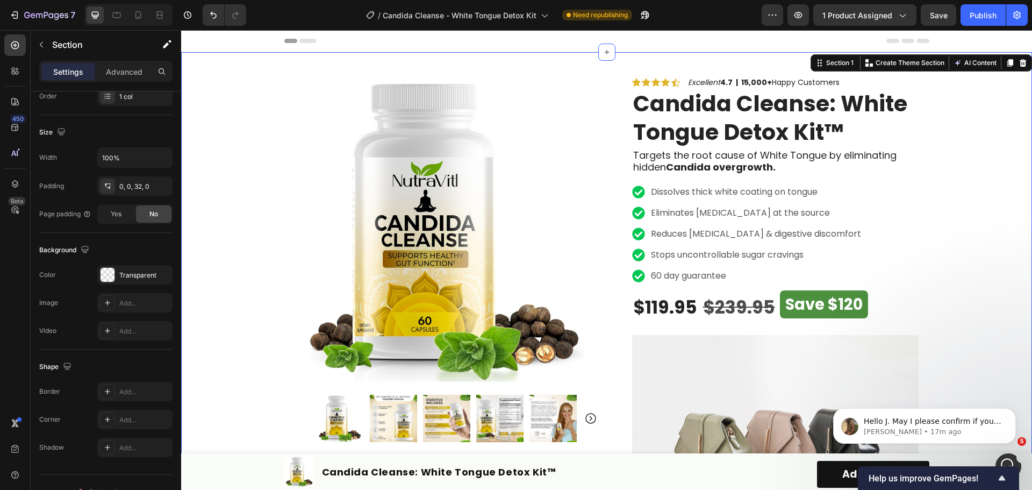
scroll to position [0, 0]
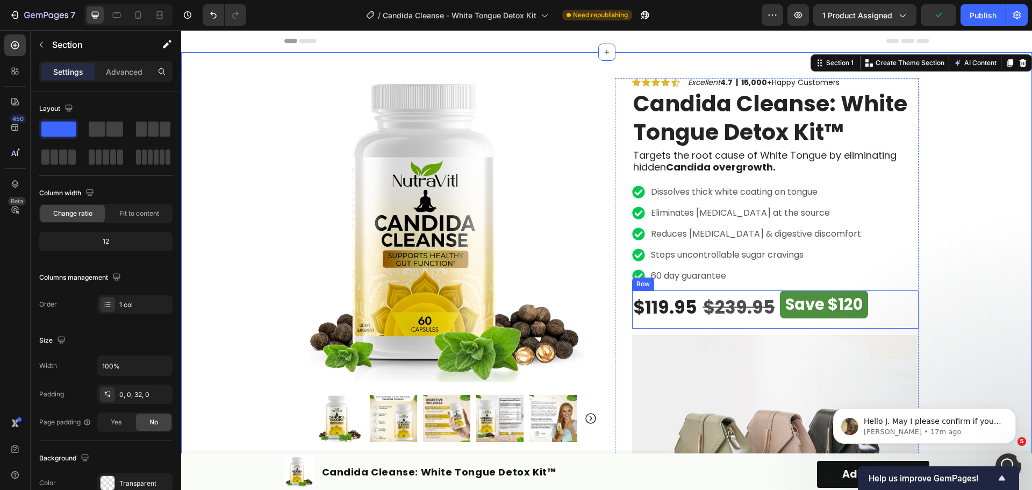
click at [792, 324] on div "Save $120 Text Block" at bounding box center [826, 309] width 92 height 38
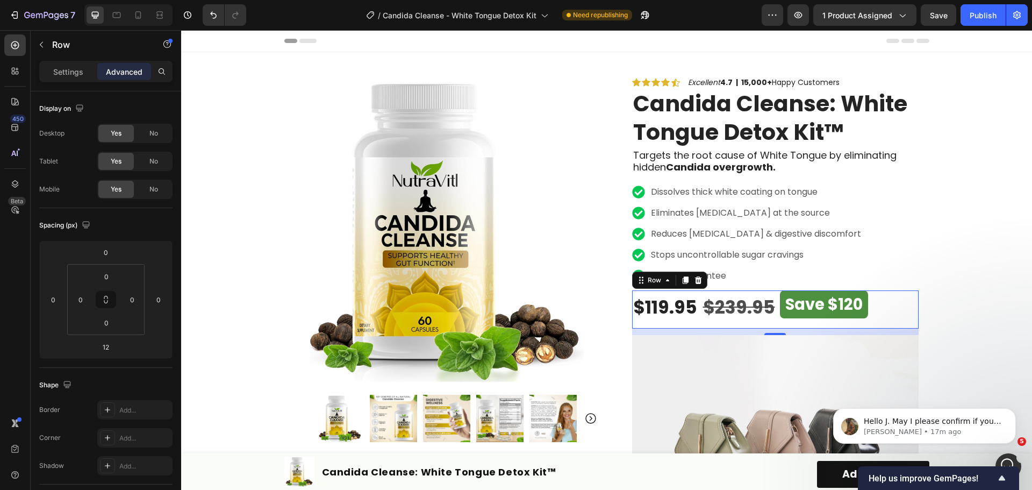
click at [900, 306] on div "$119.95 Product Price Product Price $239.95 Compare Price Compare Price Save $1…" at bounding box center [775, 309] width 286 height 38
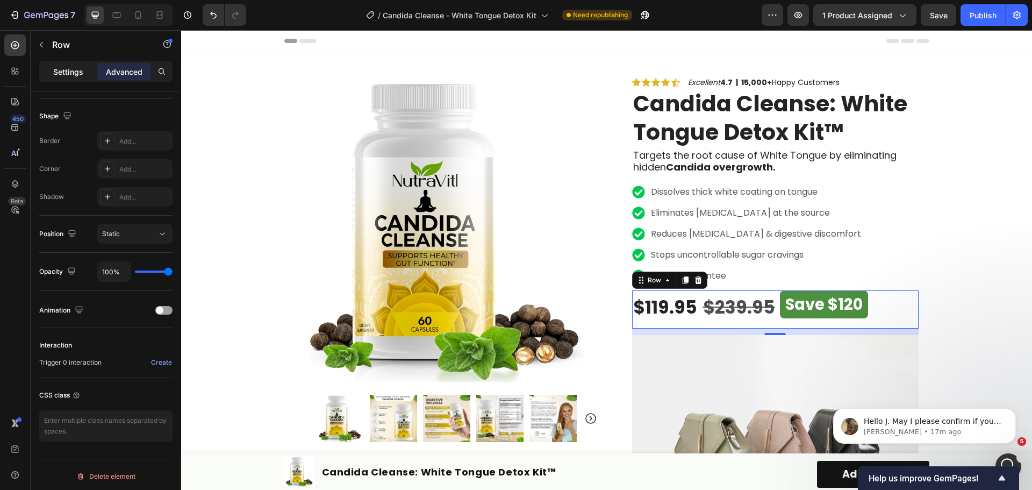
click at [70, 75] on p "Settings" at bounding box center [68, 71] width 30 height 11
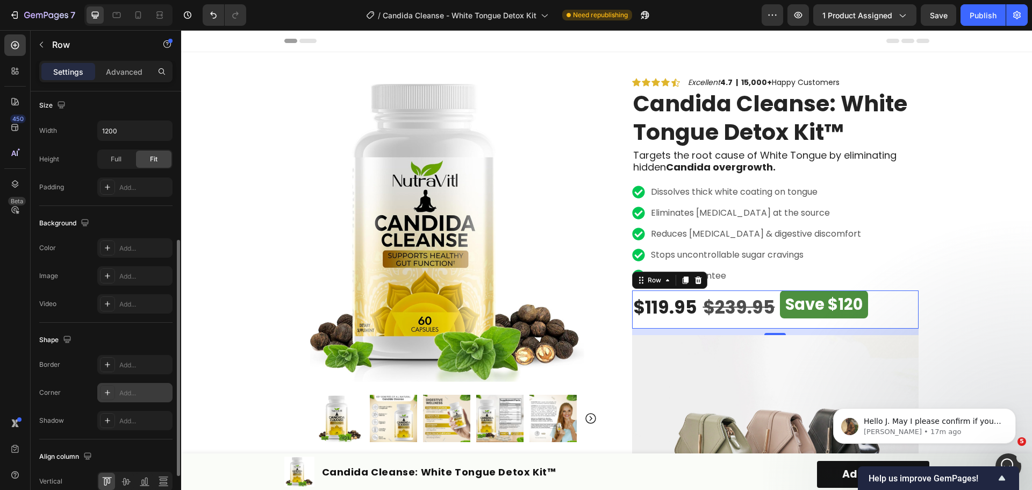
scroll to position [349, 0]
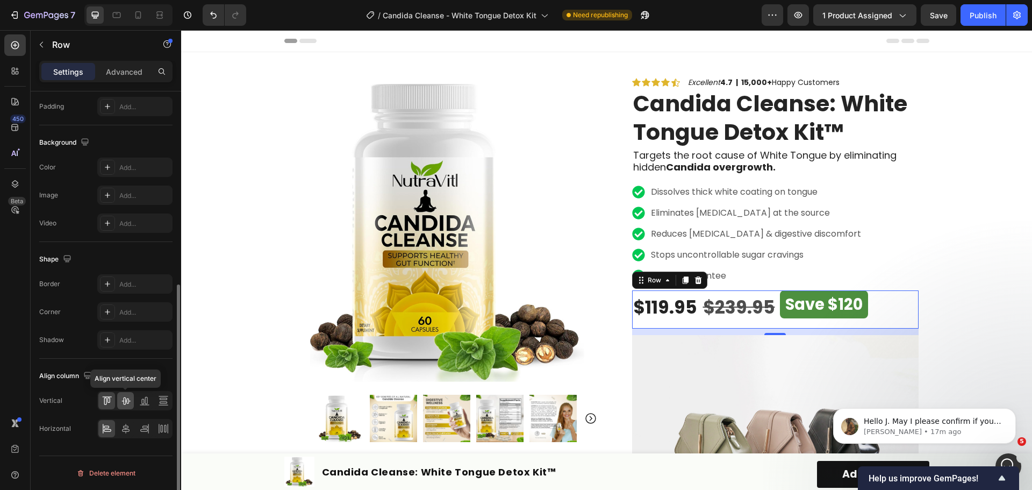
click at [128, 401] on icon at bounding box center [125, 400] width 11 height 11
click at [109, 398] on icon at bounding box center [107, 400] width 11 height 11
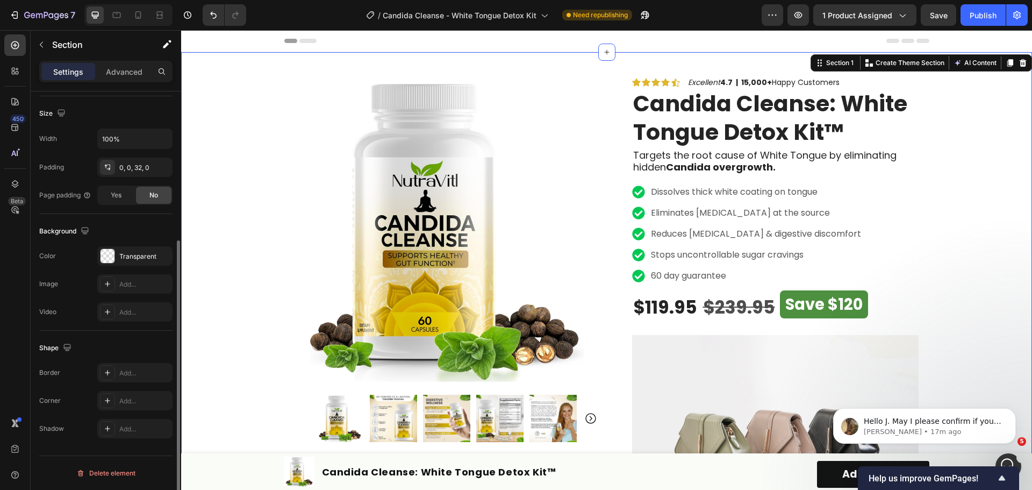
scroll to position [0, 0]
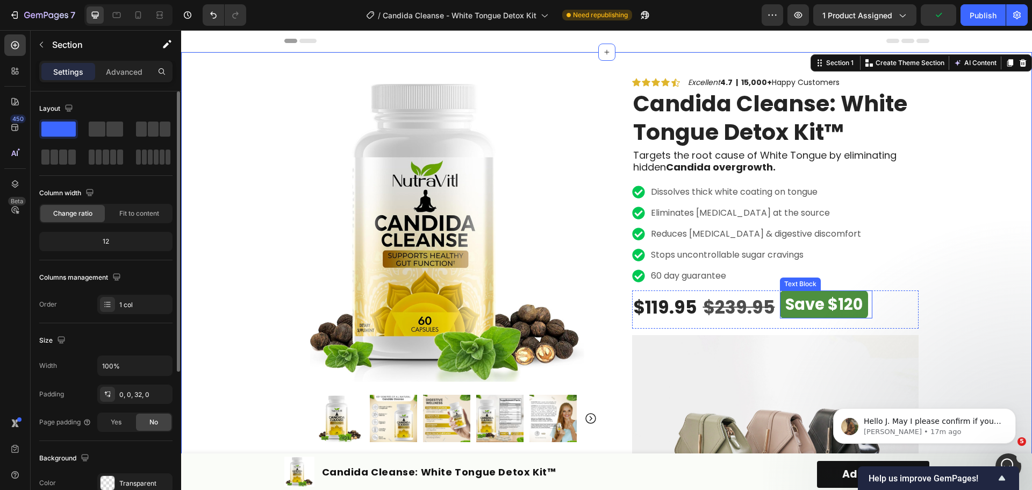
click at [812, 311] on p "Save $120" at bounding box center [823, 304] width 77 height 28
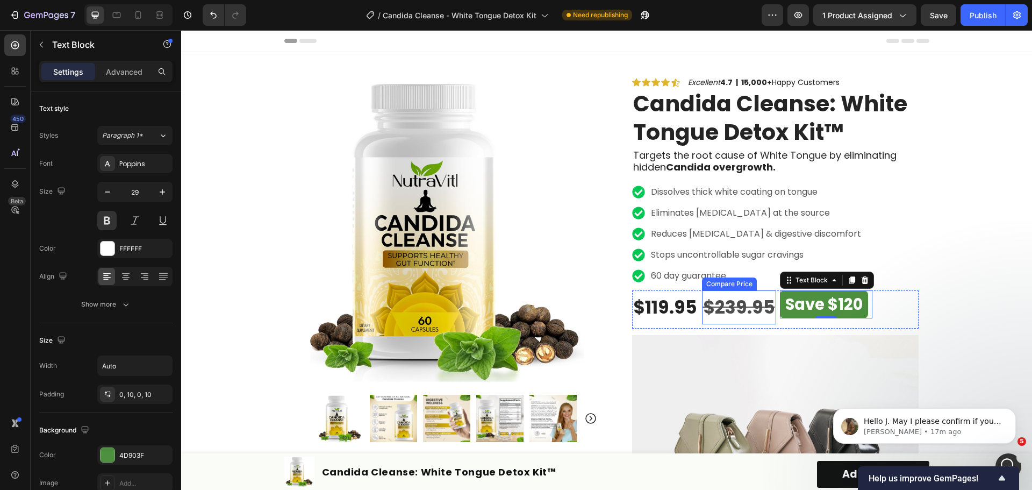
click at [743, 311] on div "$239.95" at bounding box center [739, 307] width 74 height 34
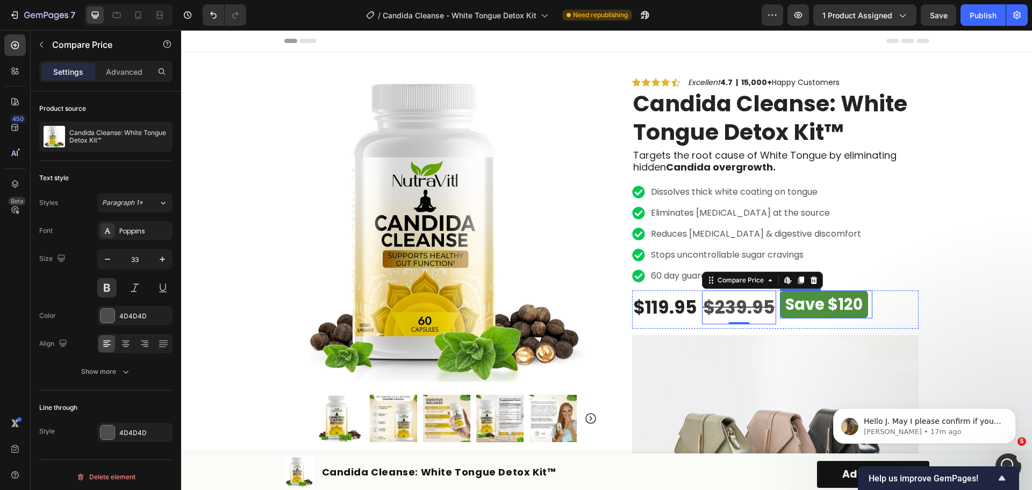
click at [851, 315] on p "Save $120" at bounding box center [823, 304] width 77 height 28
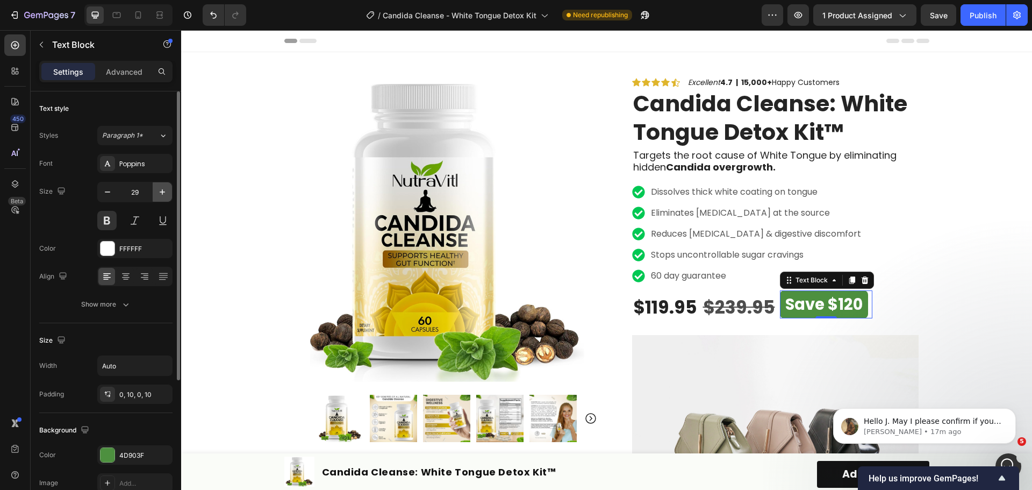
click at [159, 195] on icon "button" at bounding box center [162, 191] width 11 height 11
type input "33"
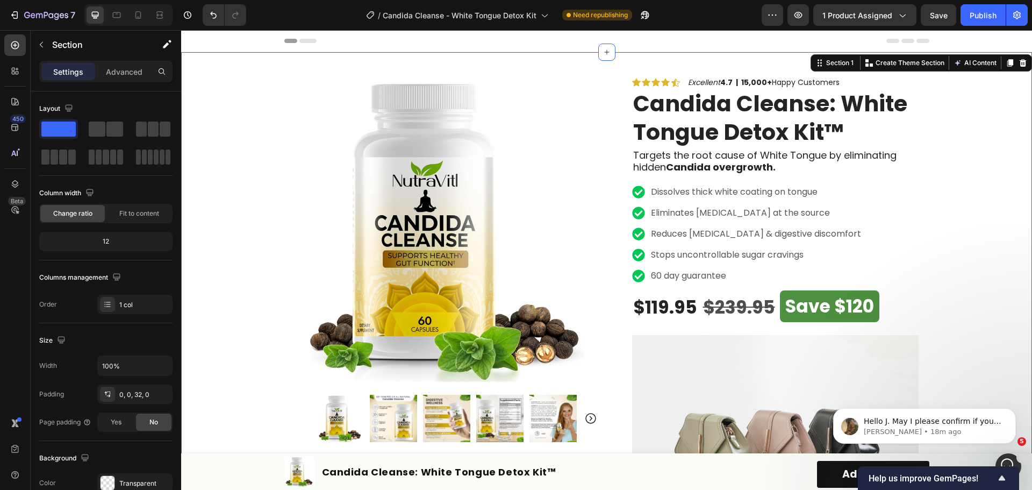
click at [666, 301] on div "$119.95" at bounding box center [665, 307] width 66 height 34
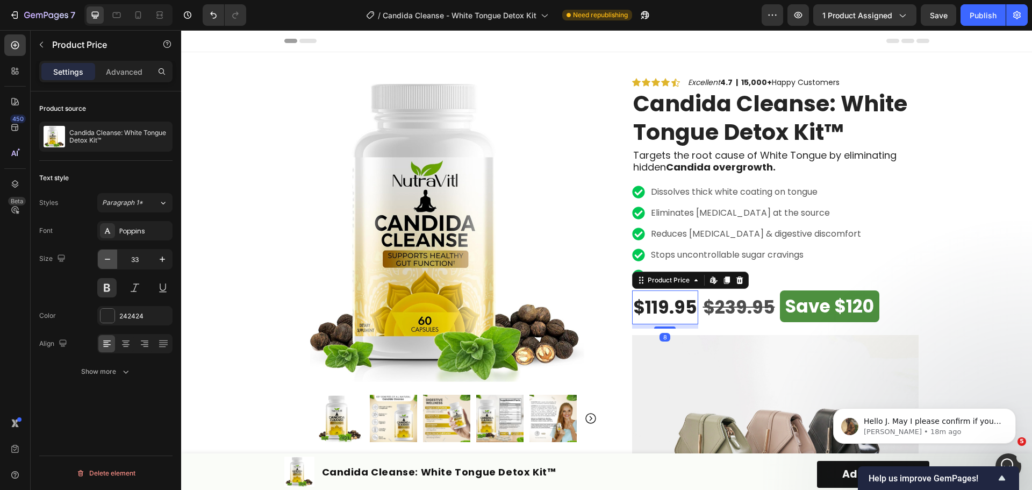
click at [106, 260] on icon "button" at bounding box center [107, 259] width 11 height 11
type input "29"
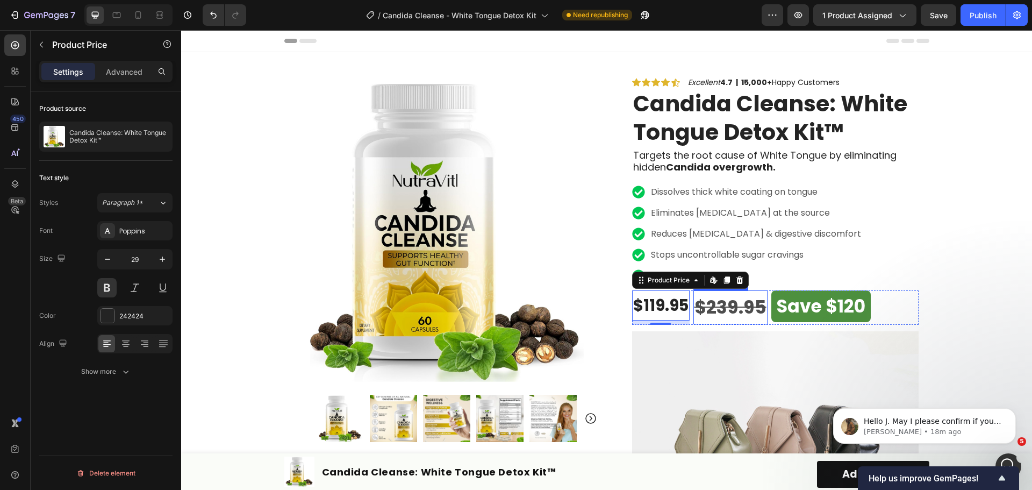
click at [721, 314] on div "$239.95" at bounding box center [730, 307] width 74 height 34
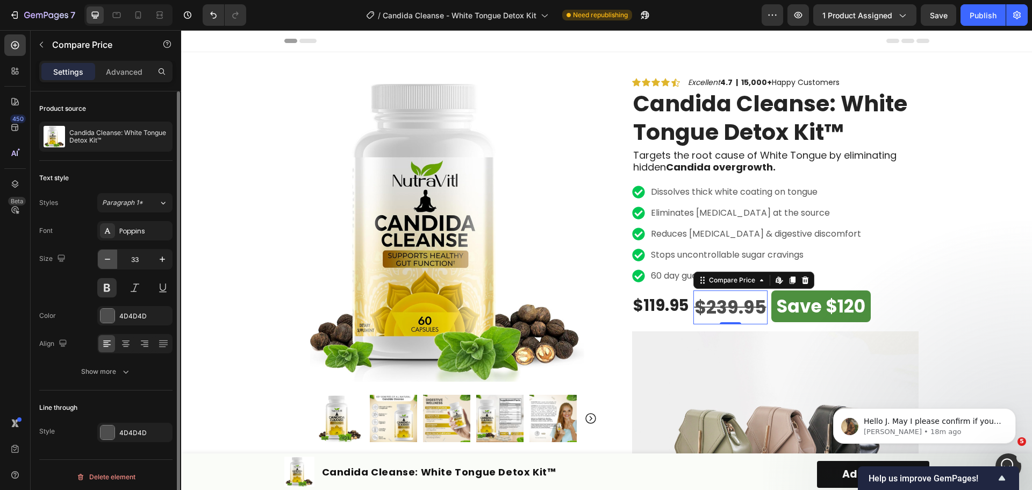
click at [110, 262] on icon "button" at bounding box center [107, 259] width 11 height 11
click at [110, 261] on icon "button" at bounding box center [107, 259] width 11 height 11
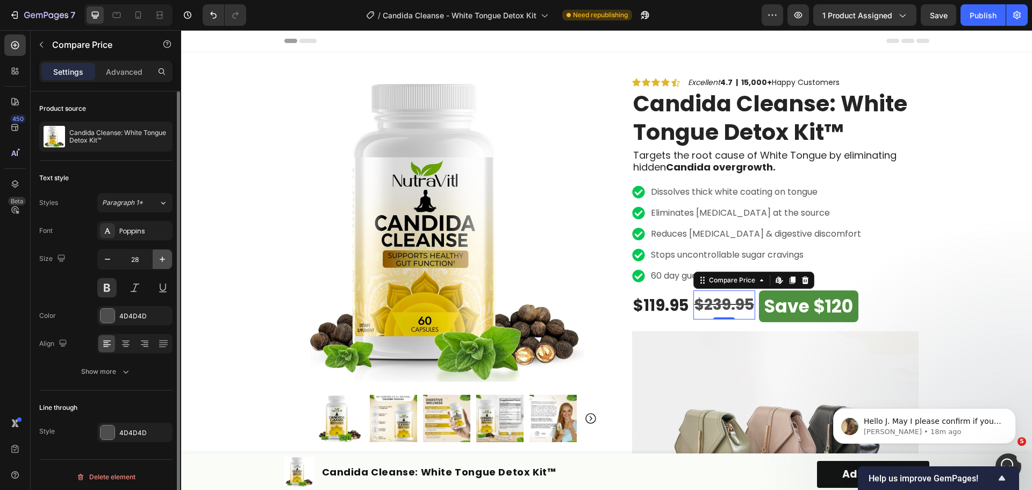
click at [164, 258] on icon "button" at bounding box center [162, 259] width 11 height 11
type input "29"
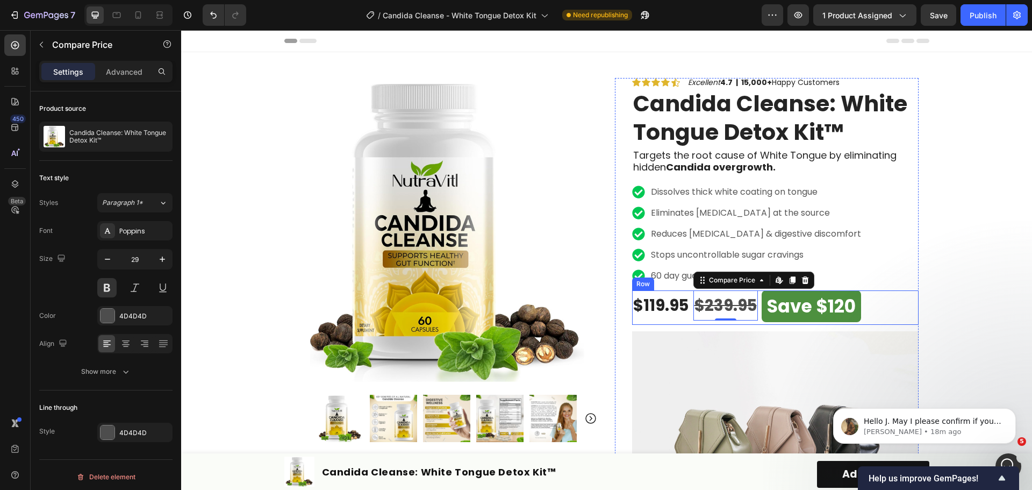
click at [825, 323] on div "Save $120 Text Block" at bounding box center [813, 307] width 104 height 34
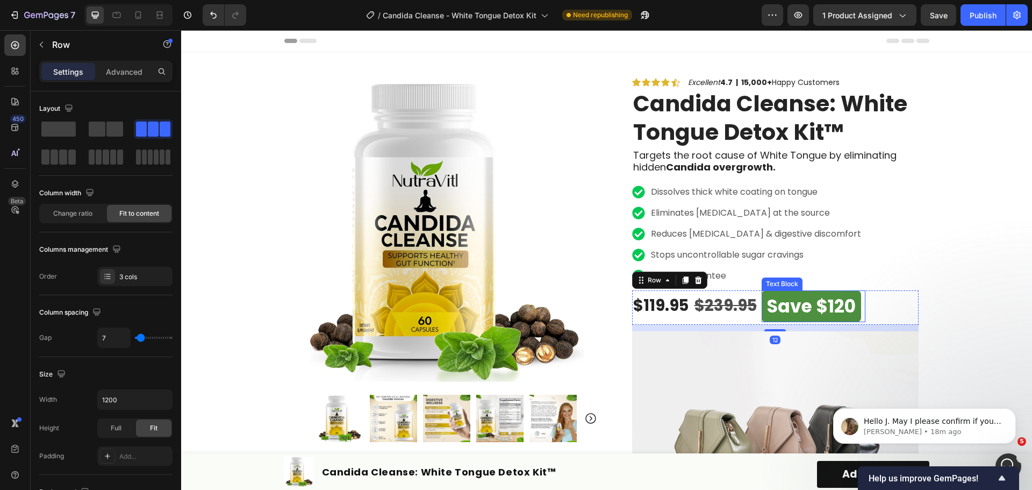
click at [828, 315] on p "Save $120" at bounding box center [811, 306] width 89 height 32
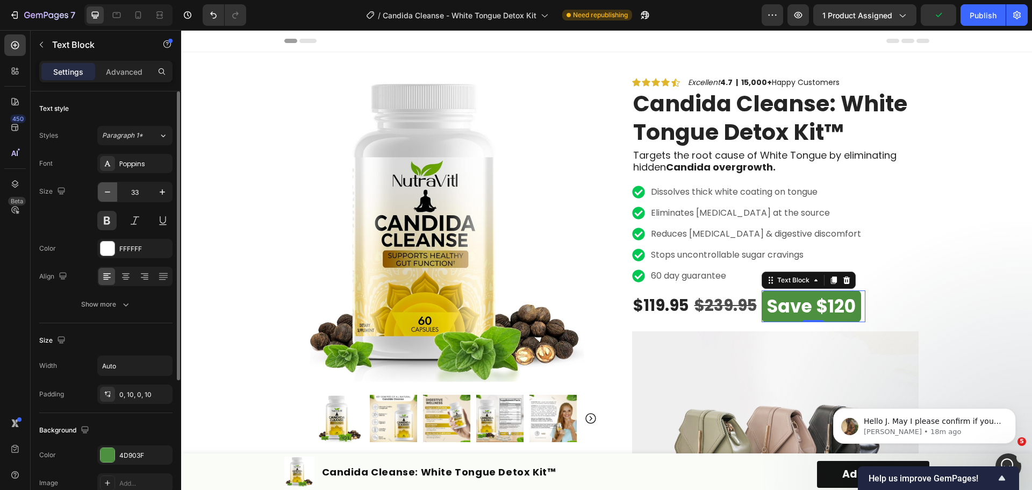
click at [99, 190] on button "button" at bounding box center [107, 191] width 19 height 19
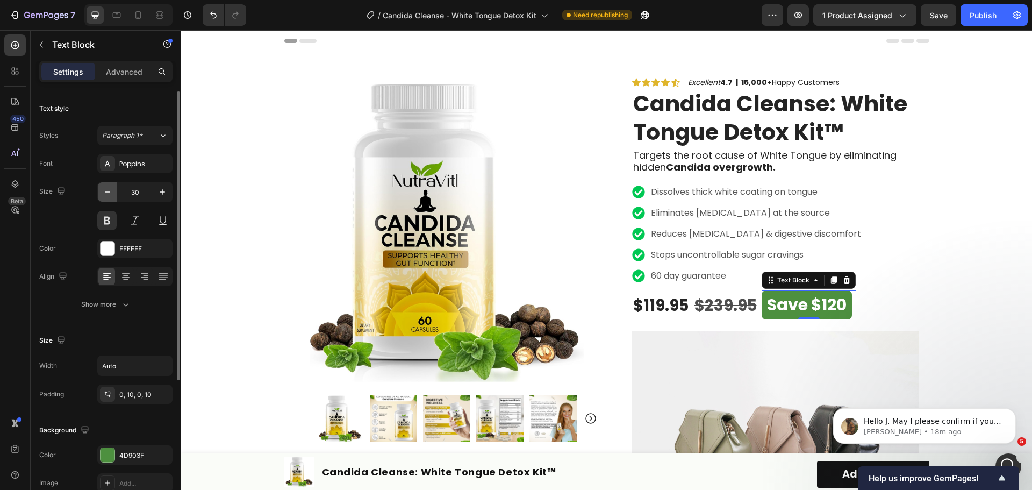
type input "29"
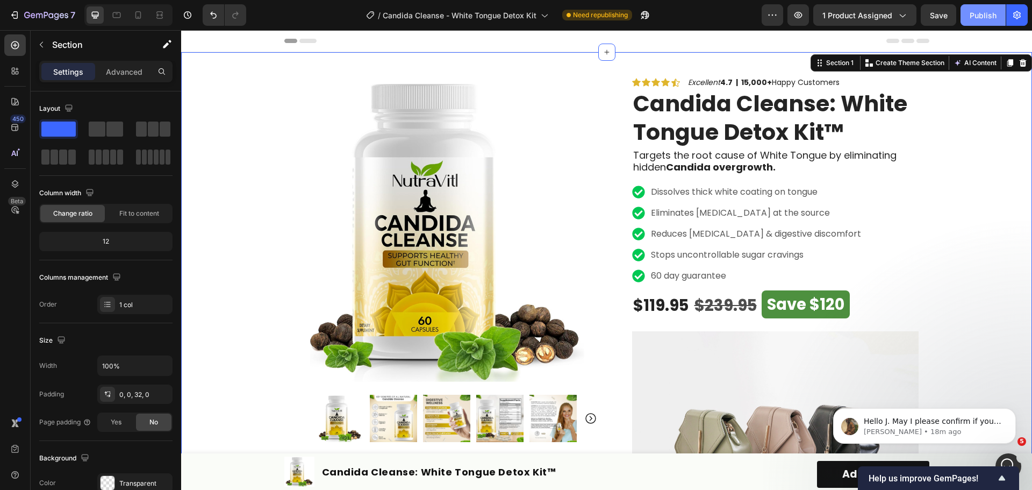
click at [974, 11] on div "Publish" at bounding box center [982, 15] width 27 height 11
click at [652, 307] on div "$119.95" at bounding box center [660, 305] width 57 height 30
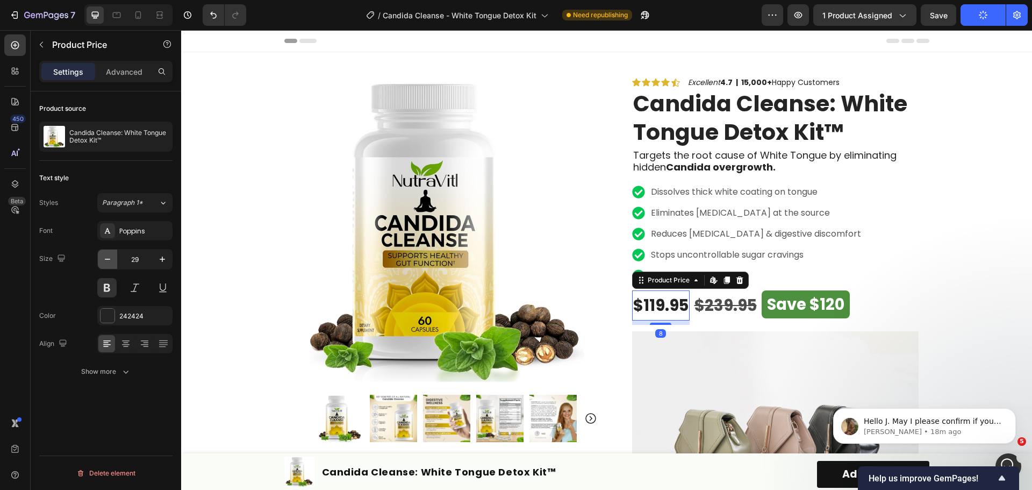
click at [108, 264] on icon "button" at bounding box center [107, 259] width 11 height 11
type input "27"
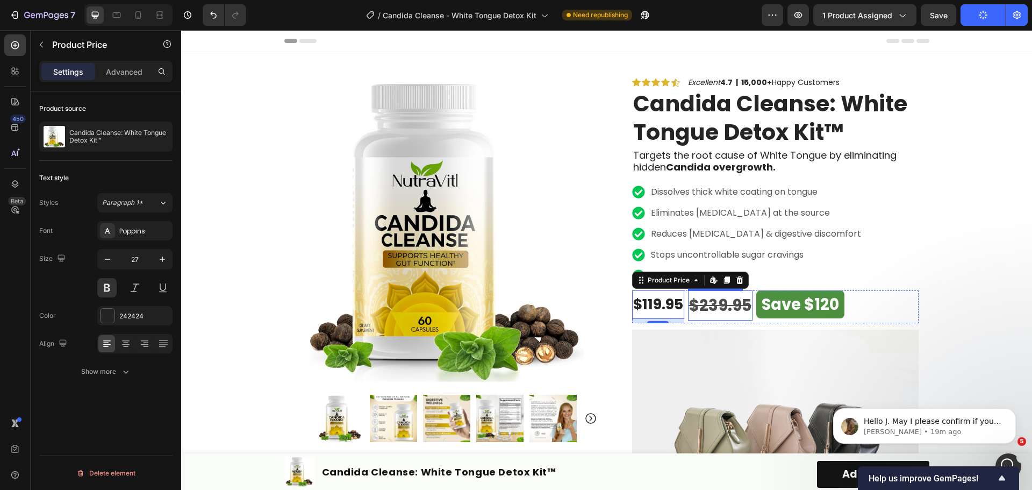
click at [738, 310] on div "$239.95" at bounding box center [720, 305] width 64 height 30
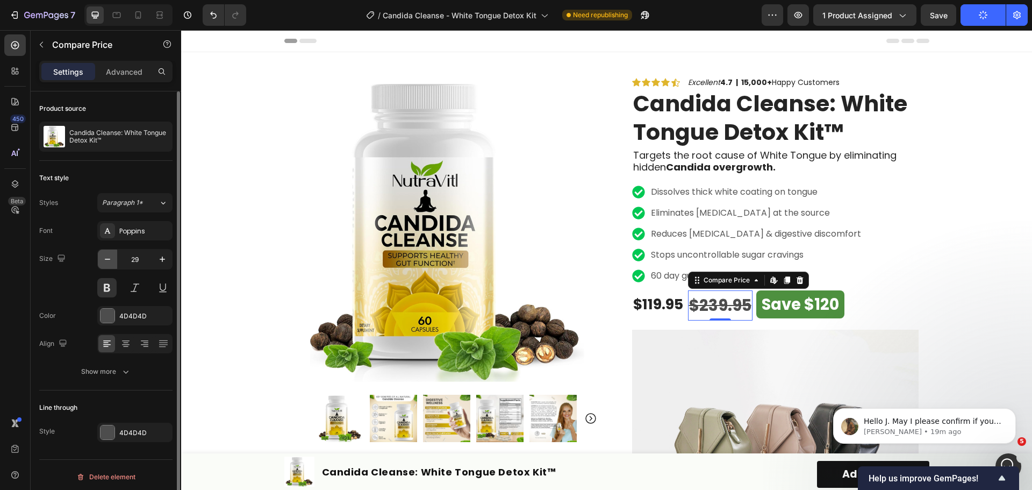
click at [111, 257] on icon "button" at bounding box center [107, 259] width 11 height 11
type input "27"
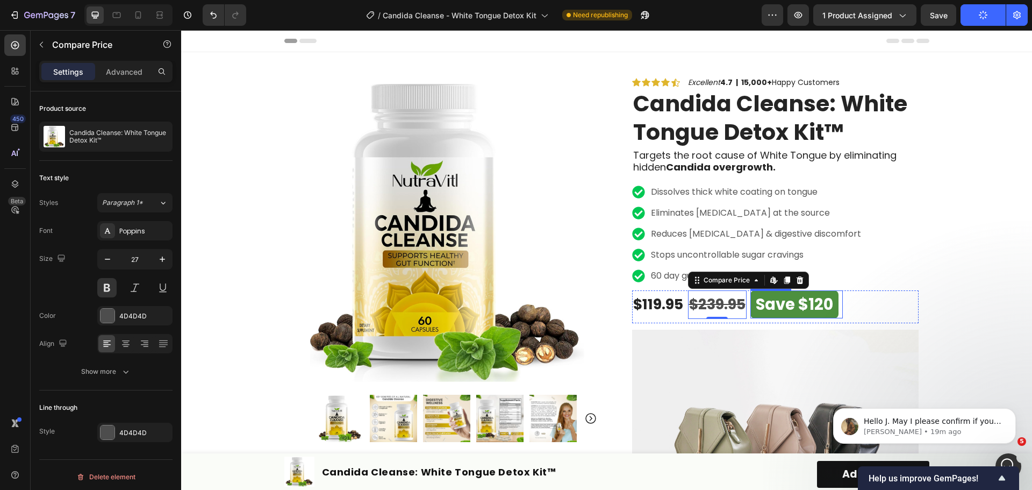
click at [790, 308] on p "Save $120" at bounding box center [793, 304] width 77 height 28
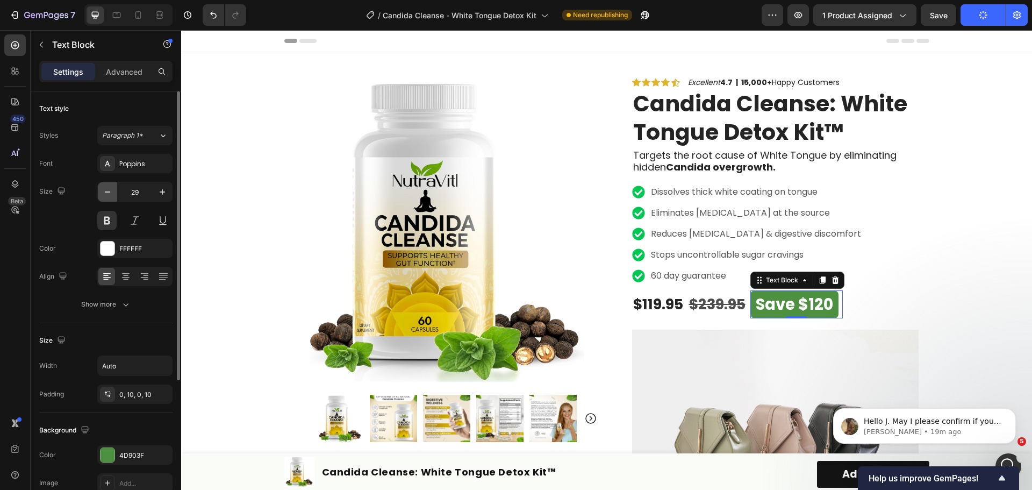
click at [108, 191] on icon "button" at bounding box center [107, 191] width 11 height 11
type input "27"
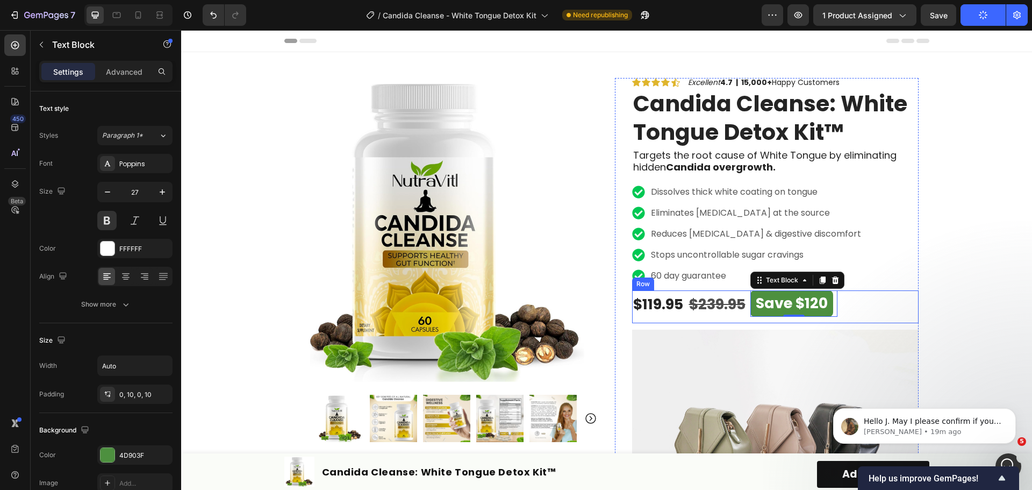
click at [897, 304] on div "$119.95 Product Price Product Price $239.95 Compare Price Compare Price Save $1…" at bounding box center [775, 306] width 286 height 33
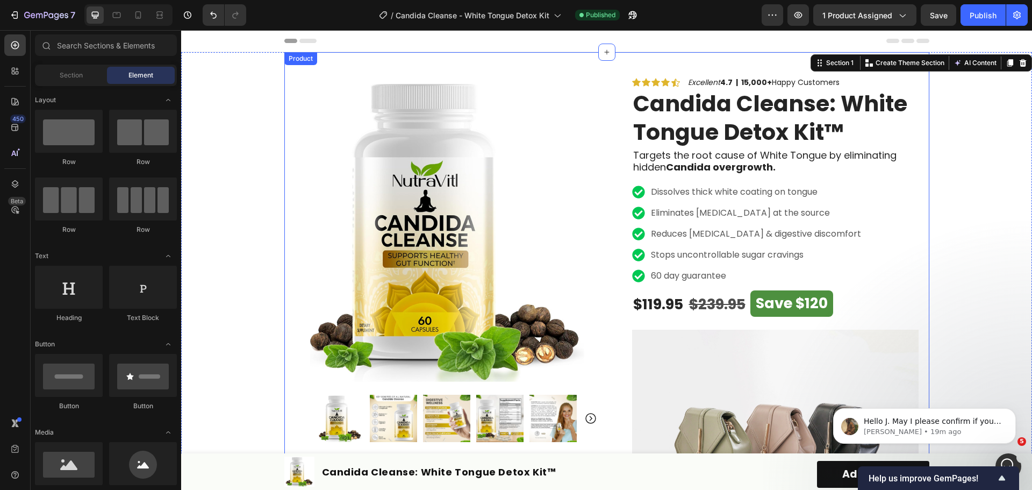
click at [710, 44] on div "Header" at bounding box center [606, 40] width 645 height 21
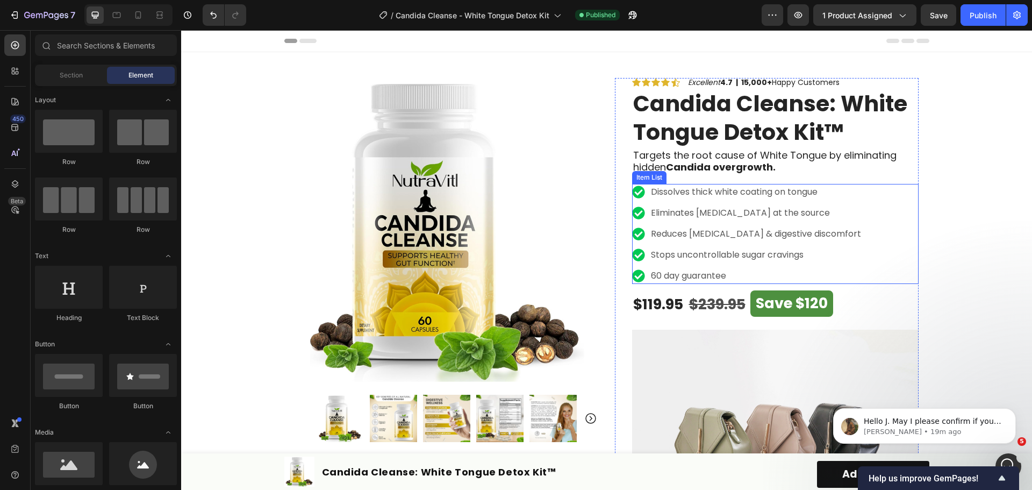
click at [766, 236] on p "Reduces [MEDICAL_DATA] & digestive discomfort" at bounding box center [756, 233] width 210 height 13
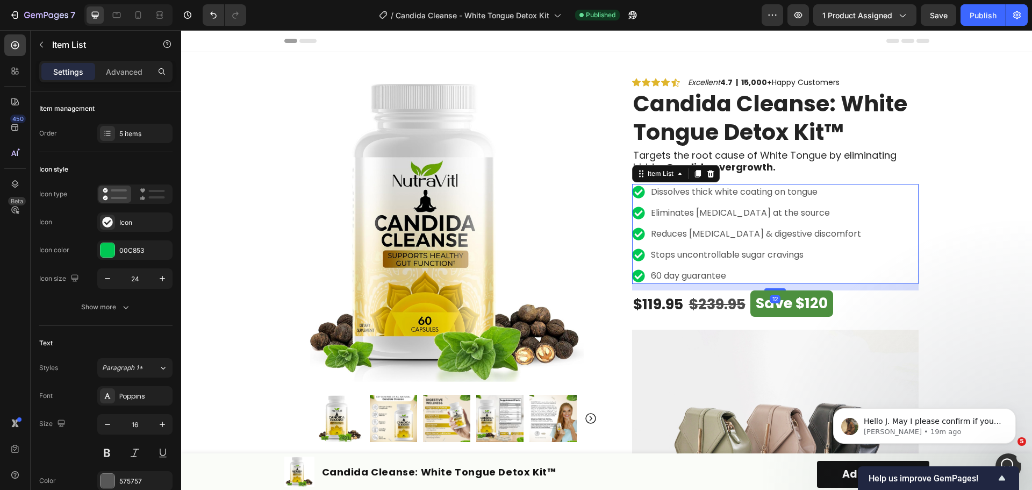
click at [850, 243] on div "Dissolves thick white coating on tongue Eliminates [MEDICAL_DATA] at the source…" at bounding box center [775, 234] width 286 height 100
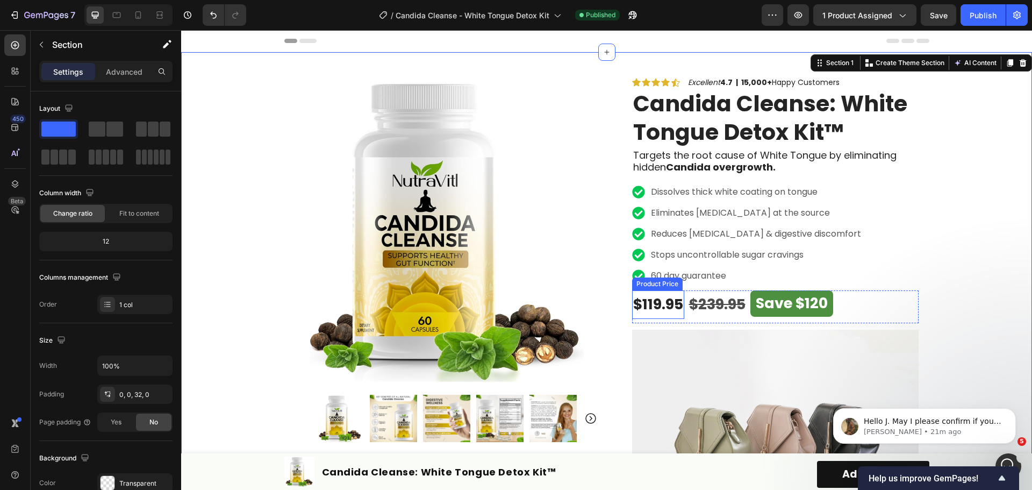
click at [658, 309] on div "$119.95" at bounding box center [658, 304] width 52 height 28
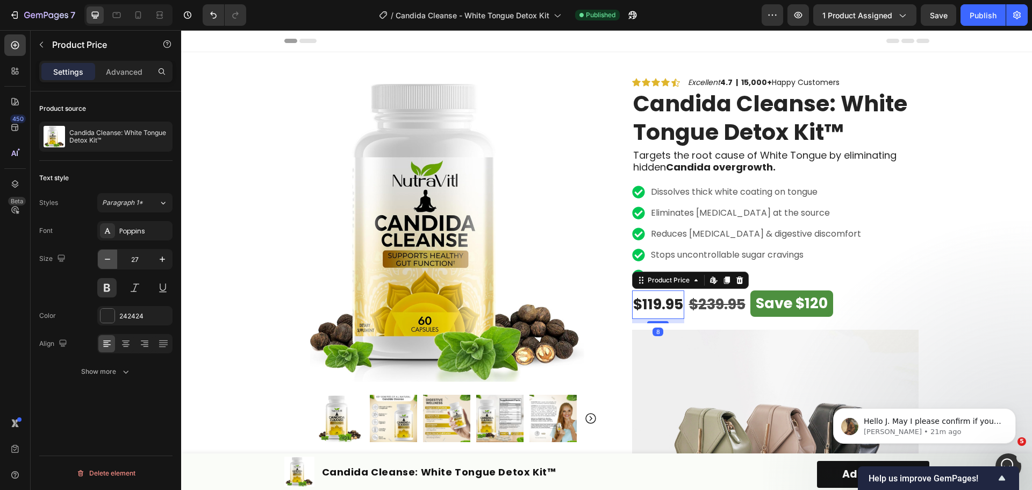
click at [111, 258] on icon "button" at bounding box center [107, 259] width 11 height 11
click at [112, 257] on icon "button" at bounding box center [107, 259] width 11 height 11
type input "25"
click at [717, 304] on div "$239.95" at bounding box center [714, 304] width 59 height 28
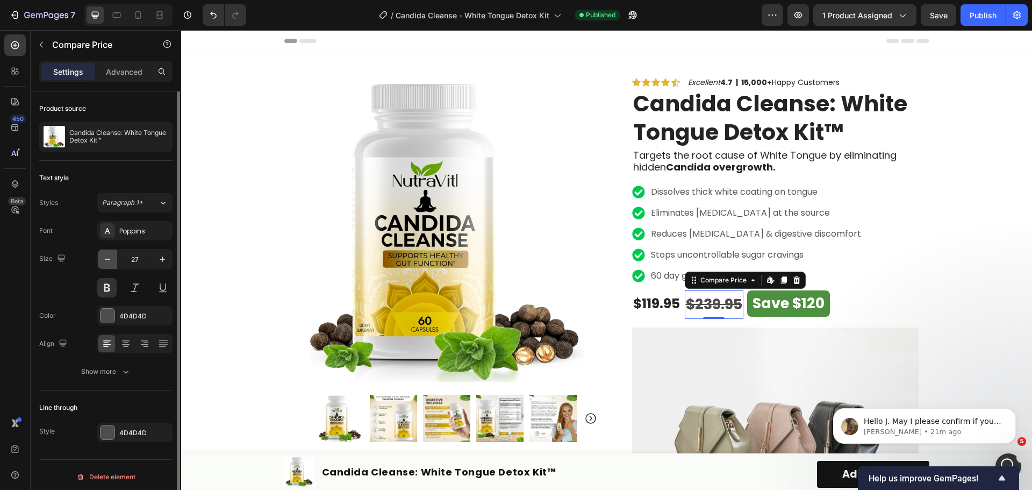
click at [109, 258] on icon "button" at bounding box center [107, 259] width 11 height 11
type input "25"
click at [779, 313] on p "Save $120" at bounding box center [785, 303] width 72 height 26
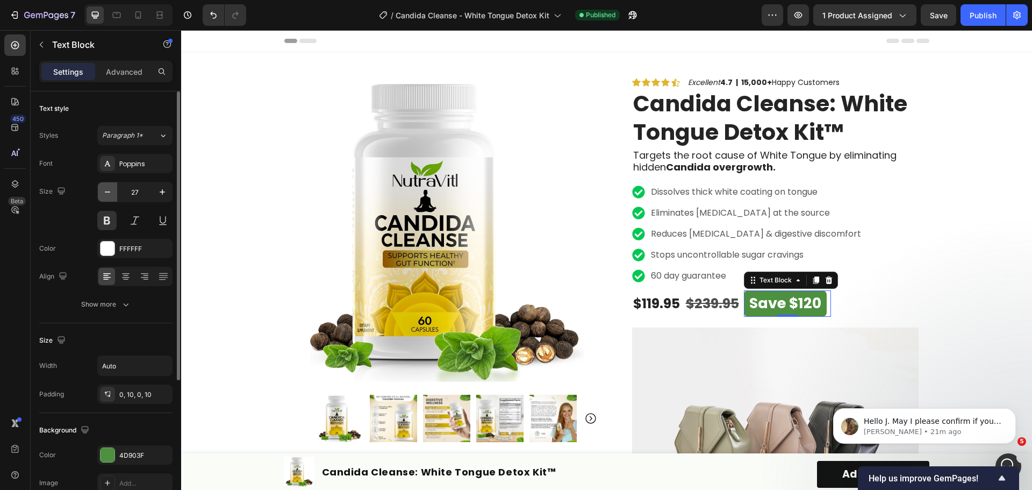
click at [108, 195] on icon "button" at bounding box center [107, 191] width 11 height 11
type input "25"
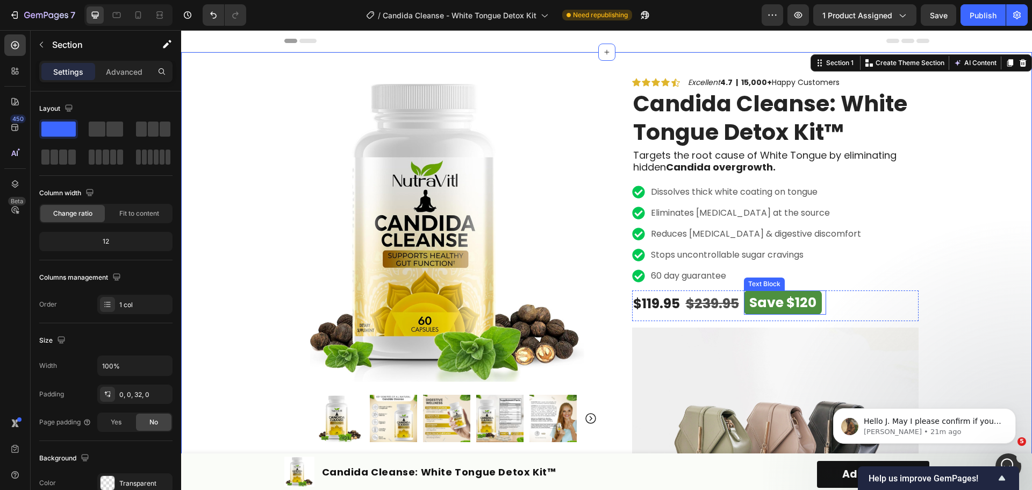
click at [773, 305] on p "Save $120" at bounding box center [782, 302] width 67 height 24
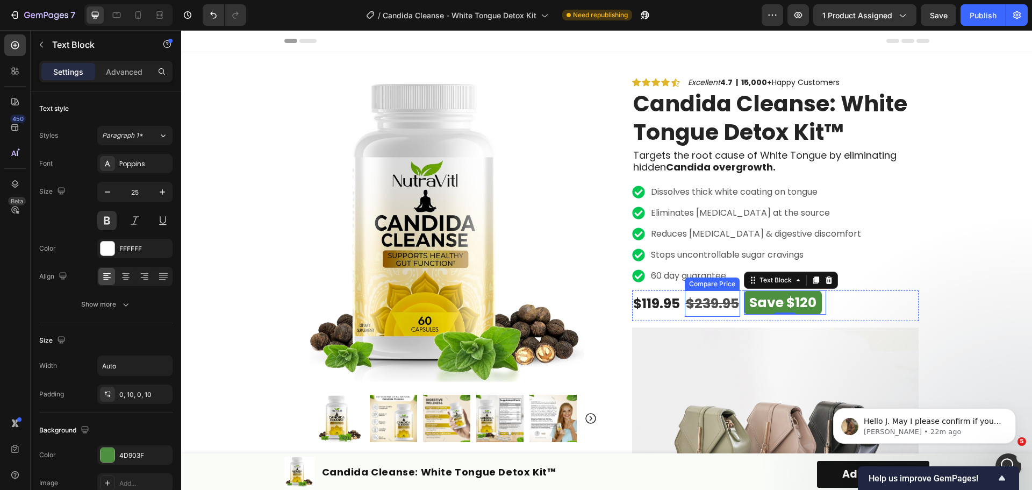
click at [707, 309] on div "$239.95" at bounding box center [712, 303] width 55 height 26
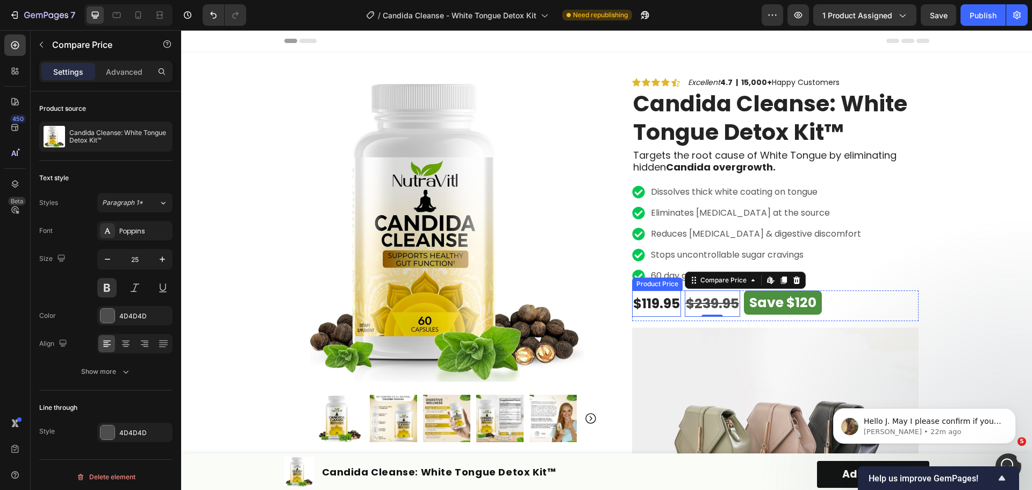
click at [649, 308] on div "$119.95" at bounding box center [656, 303] width 49 height 26
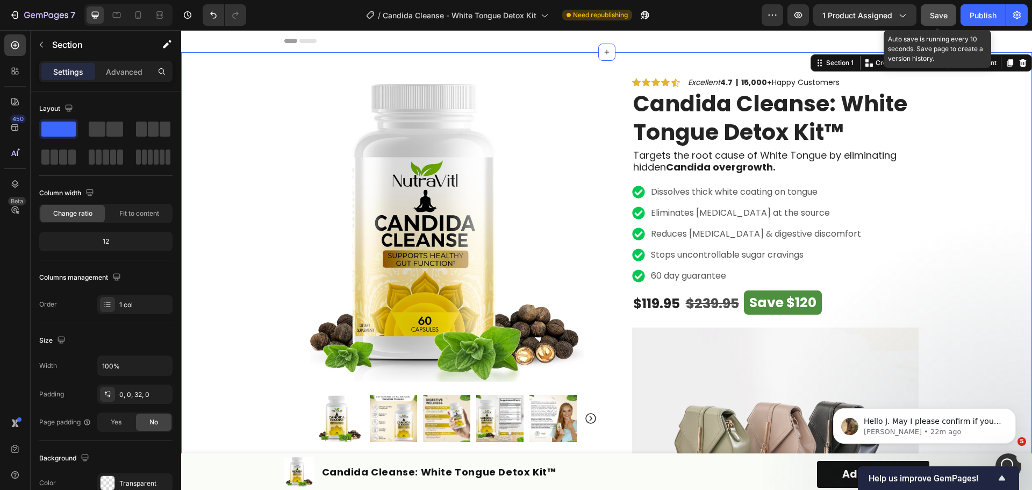
click at [939, 18] on span "Save" at bounding box center [939, 15] width 18 height 9
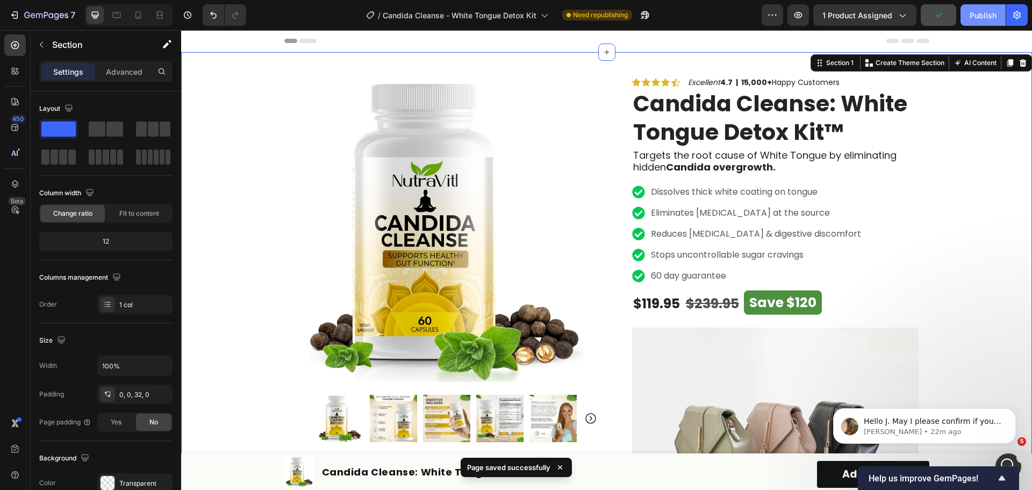
click at [974, 13] on div "Publish" at bounding box center [982, 15] width 27 height 11
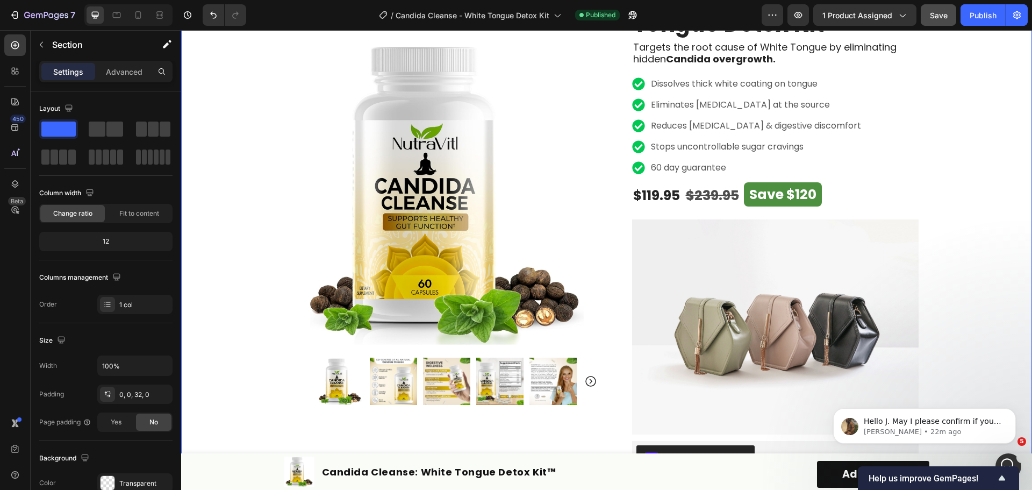
scroll to position [54, 0]
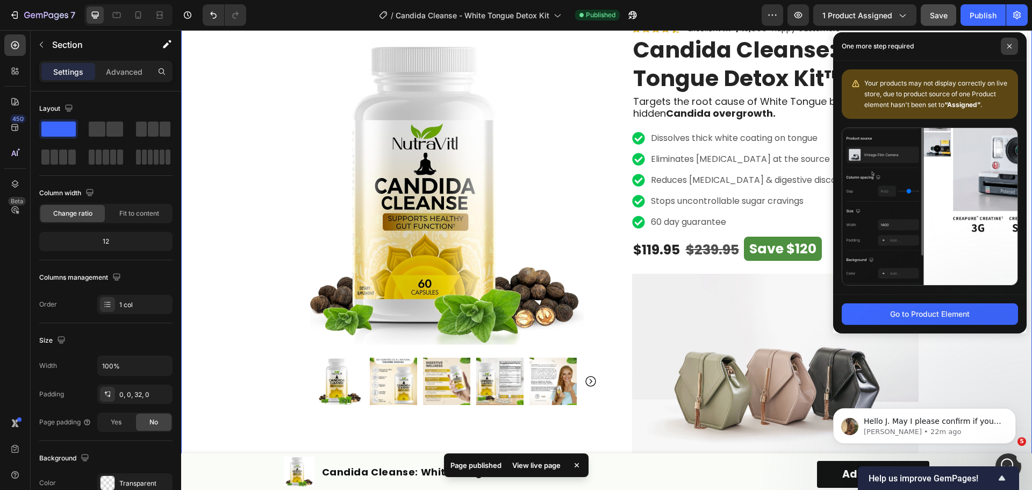
click at [1010, 45] on icon at bounding box center [1008, 46] width 5 height 5
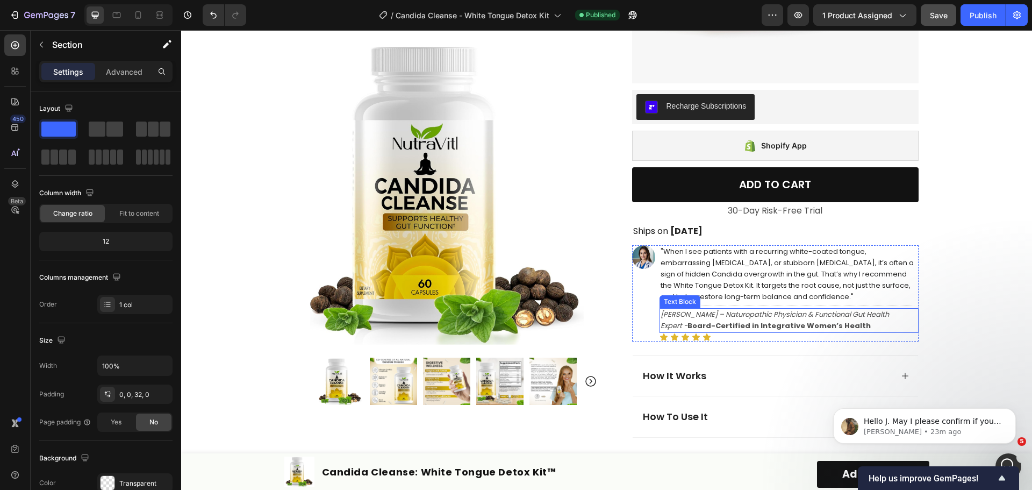
scroll to position [376, 0]
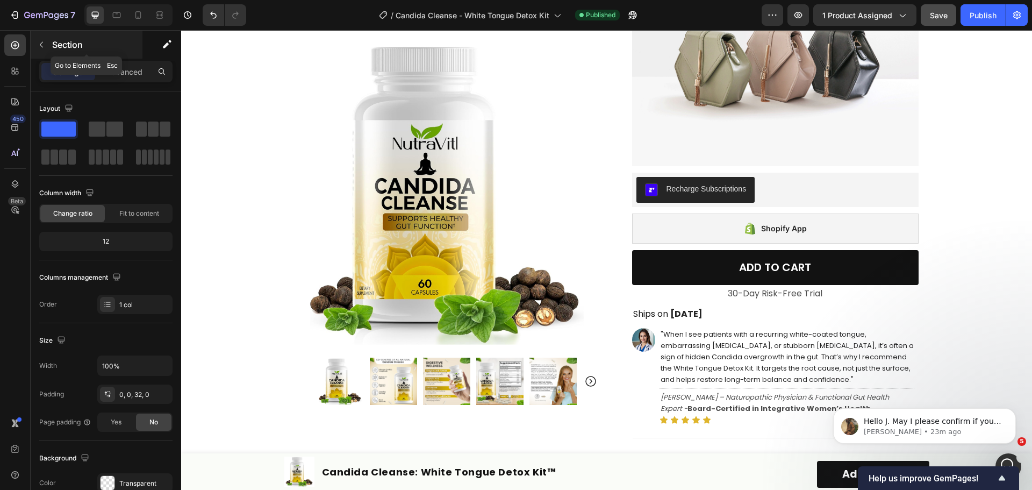
click at [42, 41] on icon "button" at bounding box center [41, 44] width 9 height 9
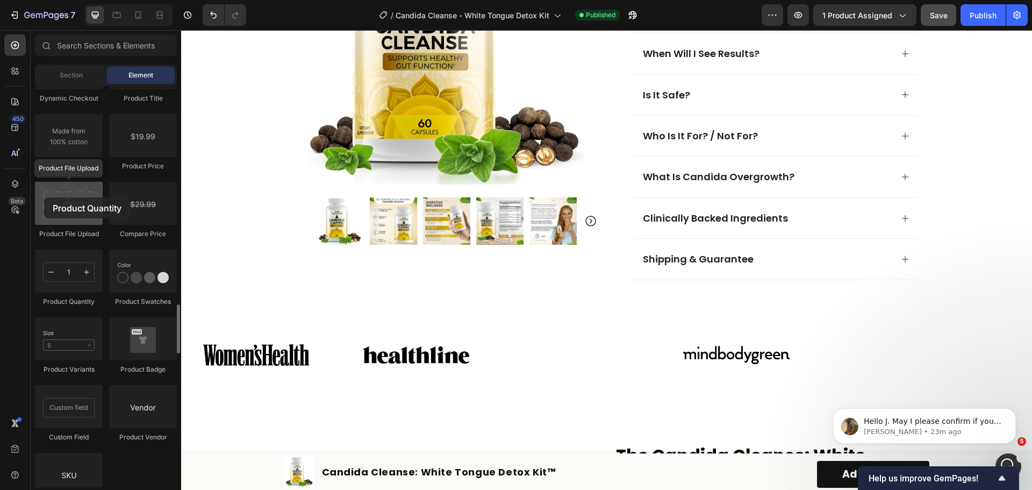
scroll to position [930, 0]
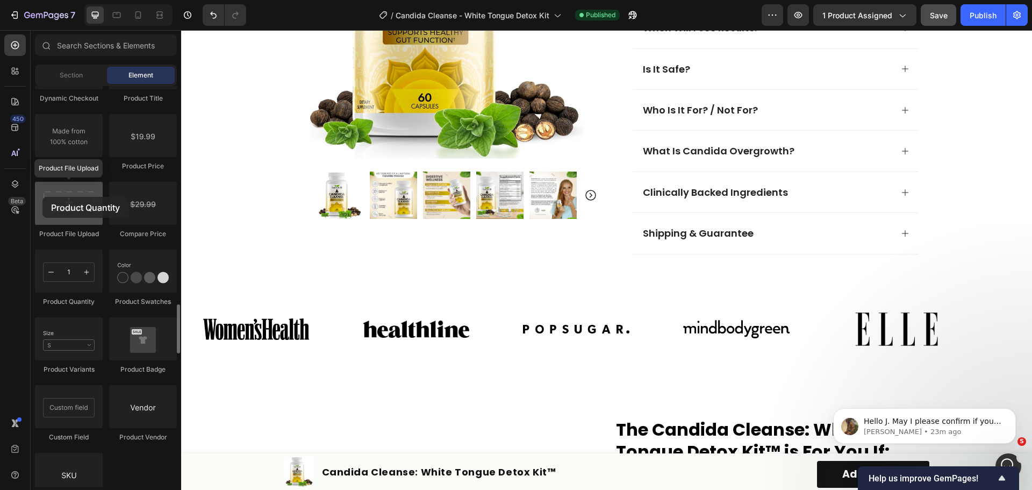
drag, startPoint x: 70, startPoint y: 275, endPoint x: 42, endPoint y: 197, distance: 83.3
click at [42, 197] on div "Product Product Product Product List Related Products Sticky Add to Cart Add to…" at bounding box center [106, 111] width 142 height 815
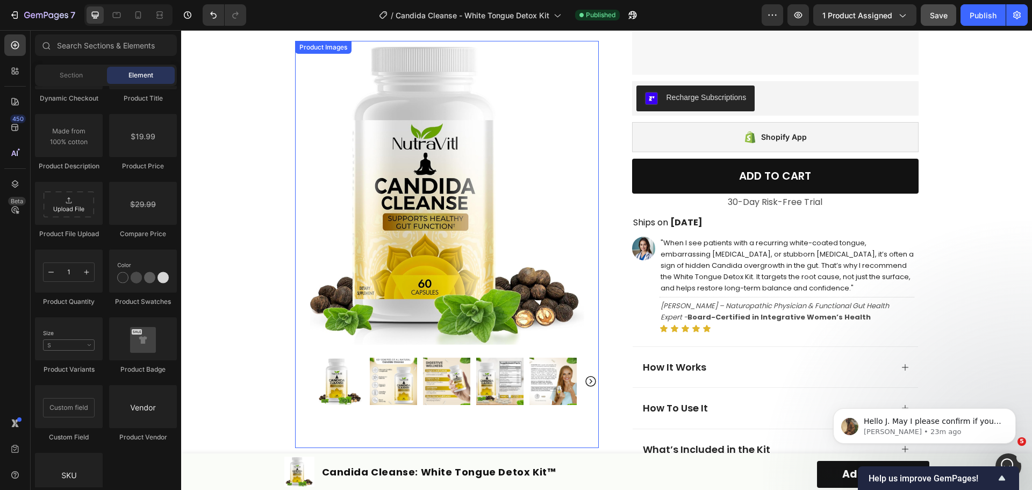
scroll to position [339, 0]
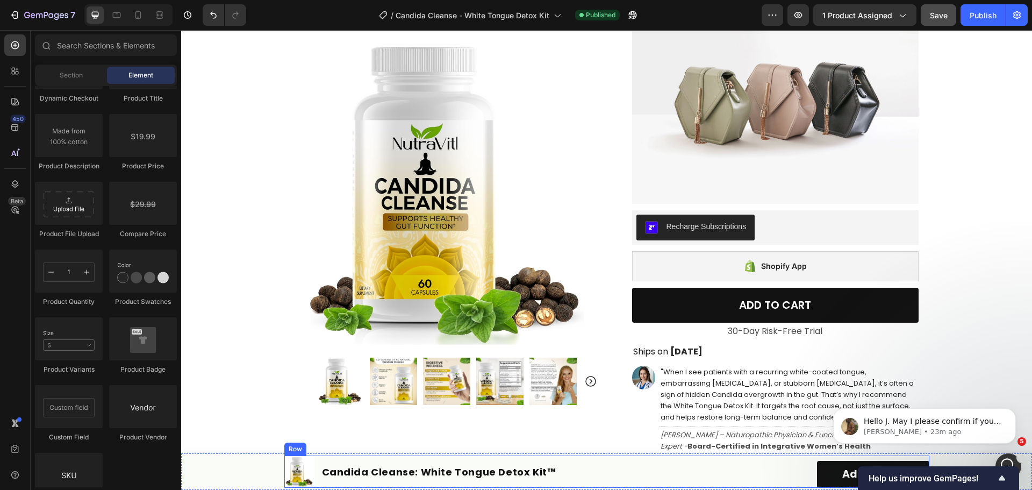
click at [598, 469] on div "Product Images Candida Cleanse: White Tongue Detox Kit™ Product Title Row" at bounding box center [444, 471] width 320 height 32
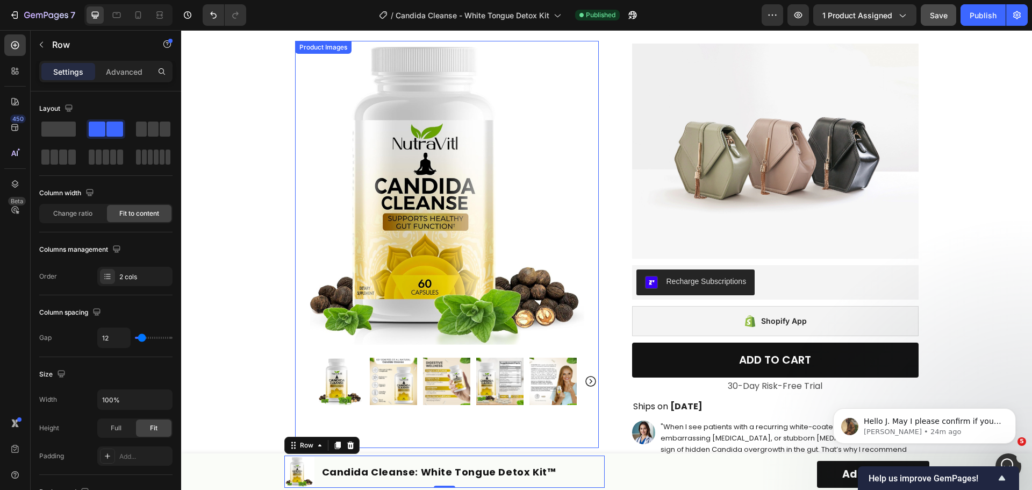
scroll to position [231, 0]
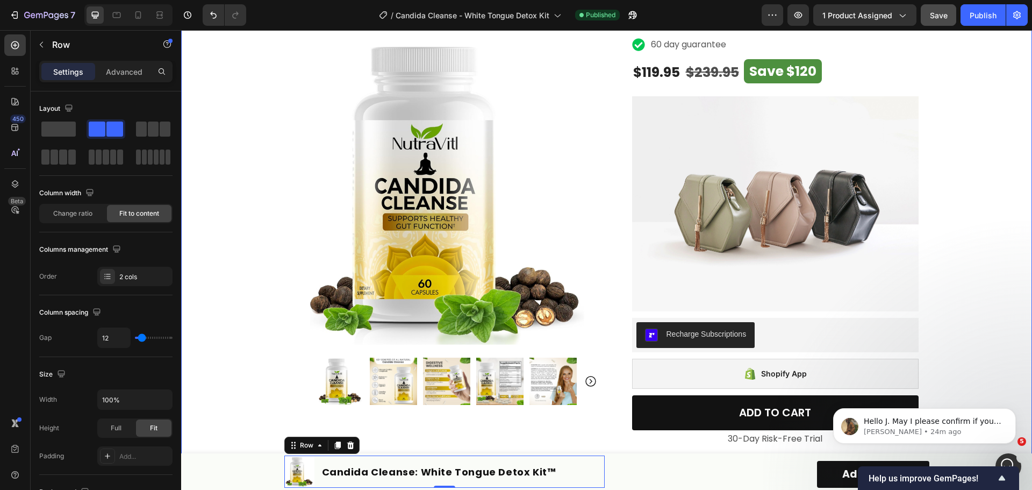
click at [969, 266] on div "Product Images Row Icon Icon Icon Icon Icon Icon List Excellent 4.7 | 15,000+ H…" at bounding box center [606, 391] width 851 height 1140
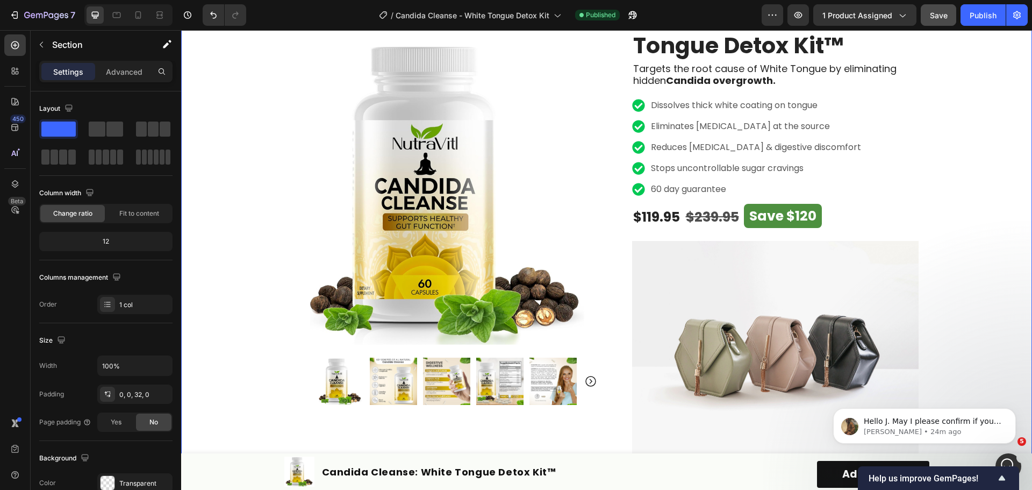
scroll to position [107, 0]
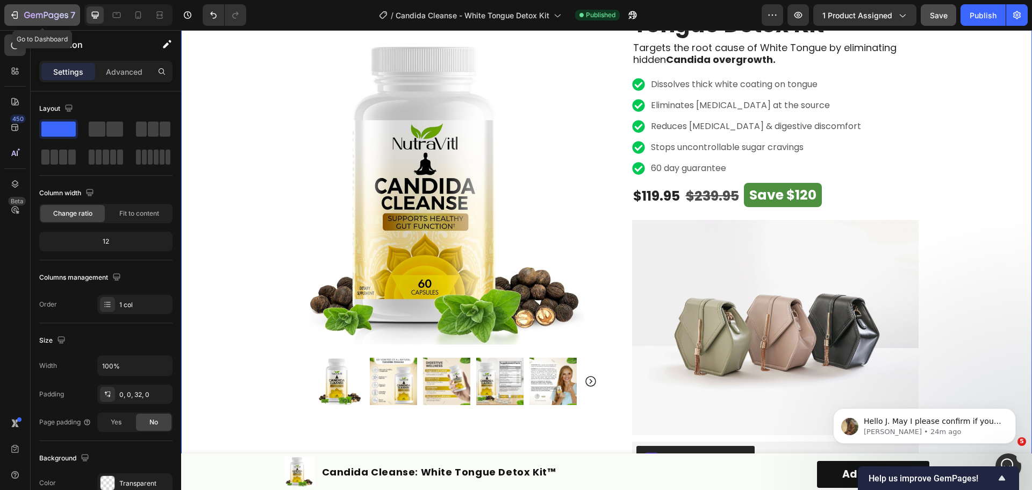
click at [23, 18] on div "7" at bounding box center [42, 15] width 66 height 13
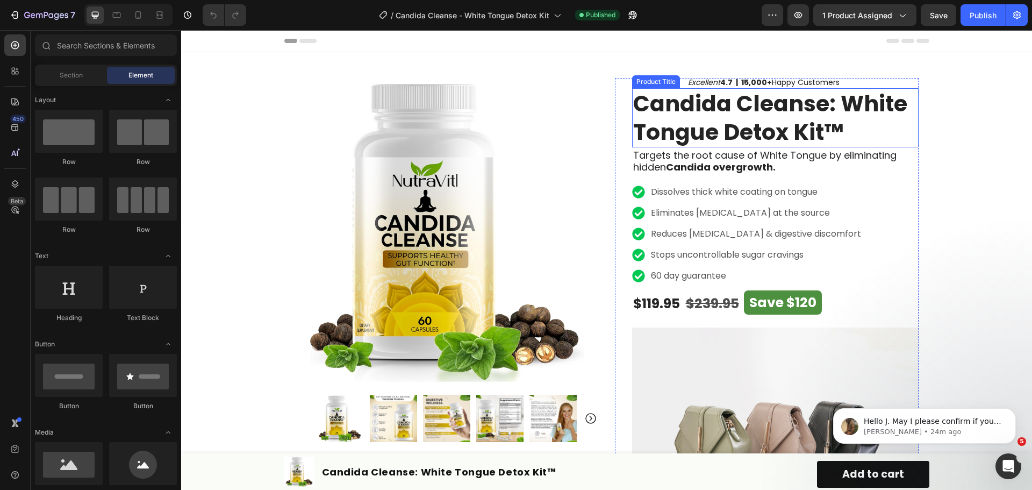
click at [739, 135] on h1 "Candida Cleanse: White Tongue Detox Kit™" at bounding box center [775, 118] width 286 height 60
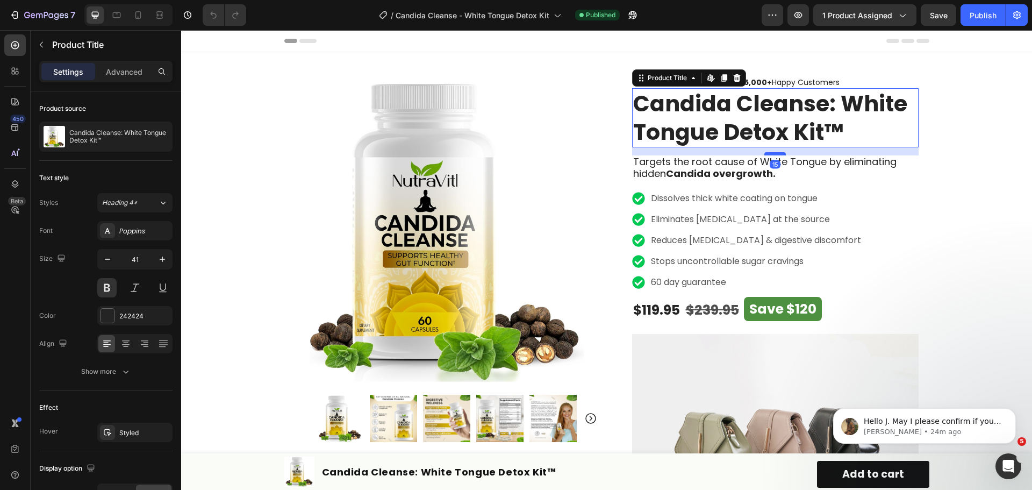
drag, startPoint x: 769, startPoint y: 148, endPoint x: 771, endPoint y: 154, distance: 6.6
click at [771, 154] on div at bounding box center [774, 153] width 21 height 3
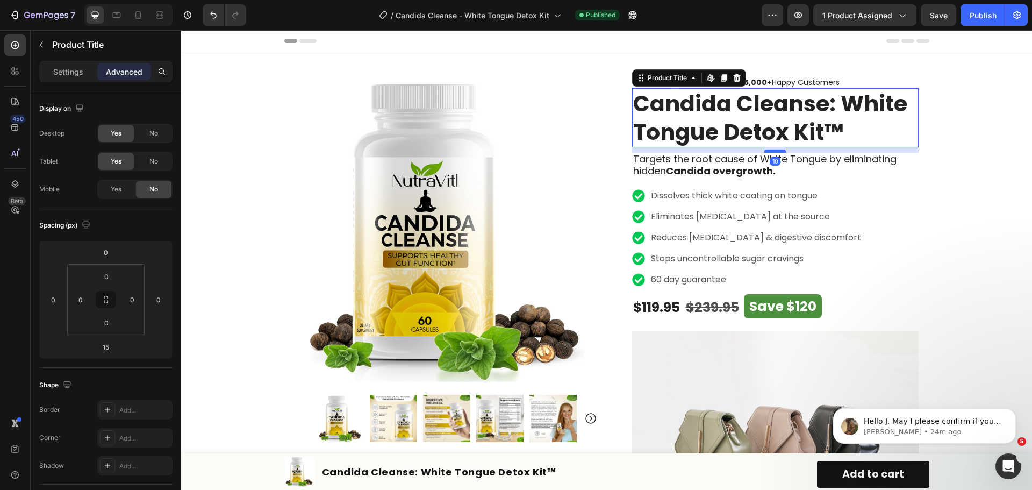
click at [780, 151] on div at bounding box center [774, 150] width 21 height 3
type input "10"
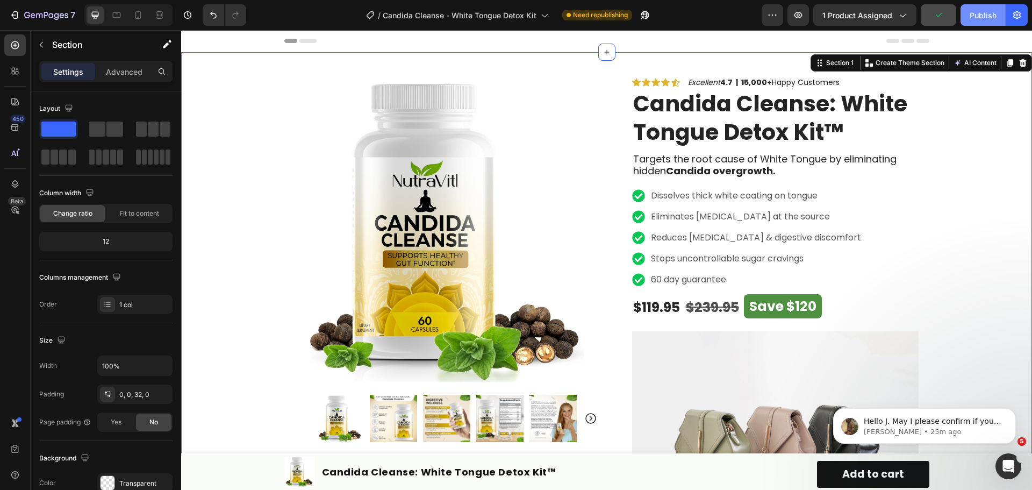
click at [974, 16] on div "Publish" at bounding box center [982, 15] width 27 height 11
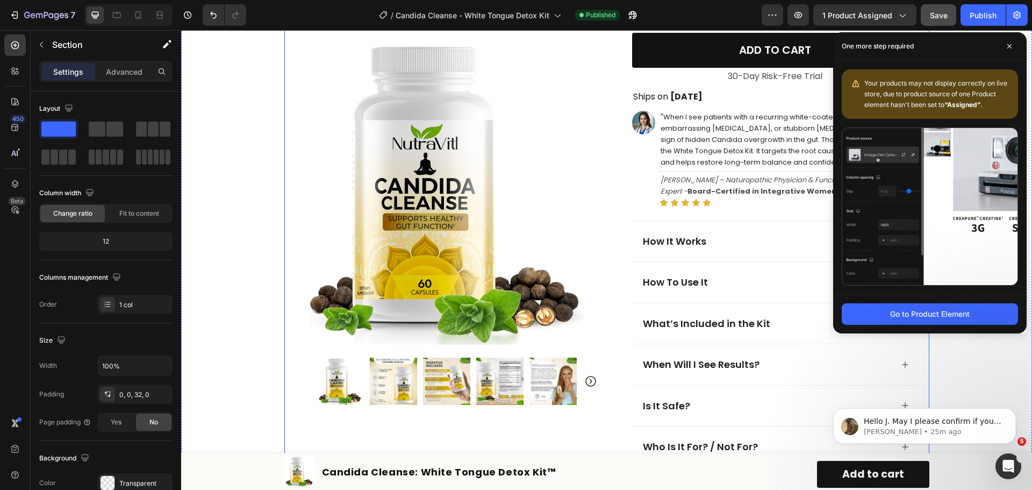
scroll to position [699, 0]
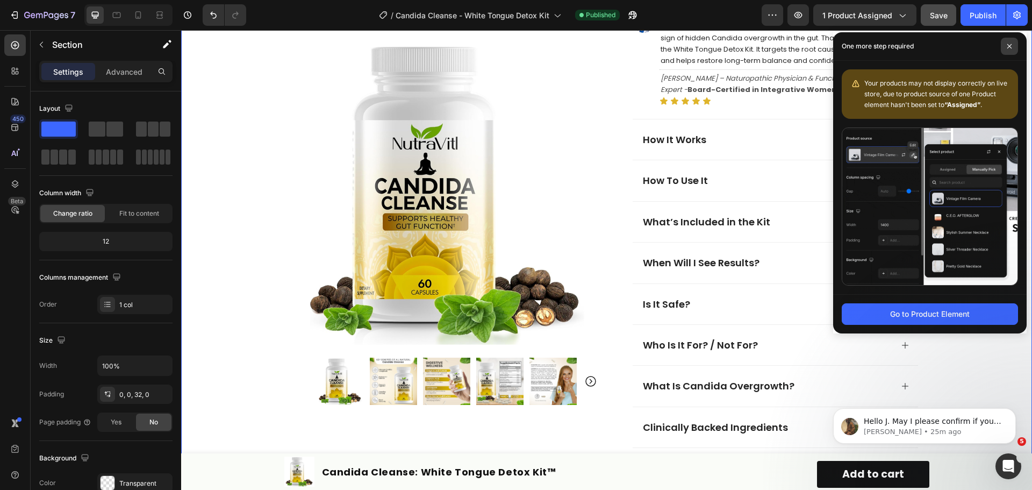
click at [1003, 48] on span at bounding box center [1009, 46] width 17 height 17
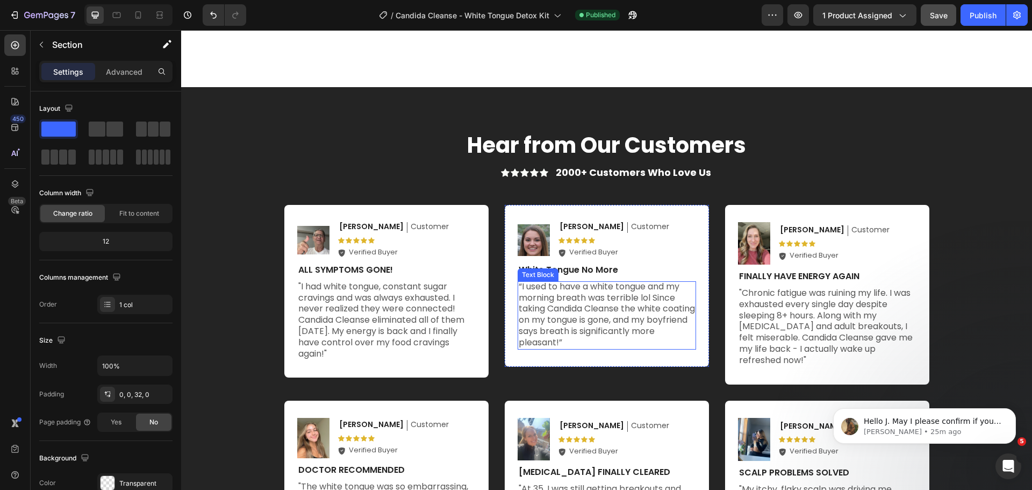
scroll to position [3708, 0]
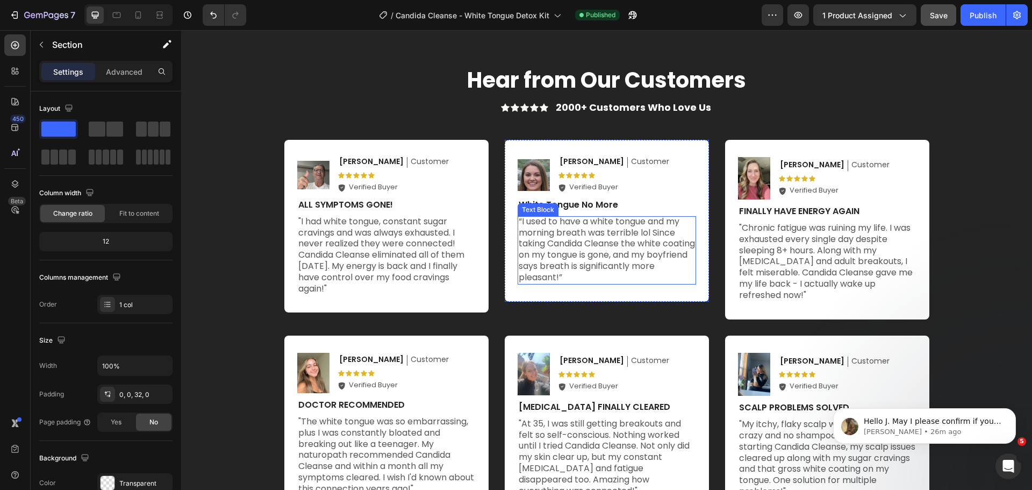
click at [534, 243] on p "“I used to have a white tongue and my morning breath was terrible lol Since tak…" at bounding box center [607, 249] width 176 height 67
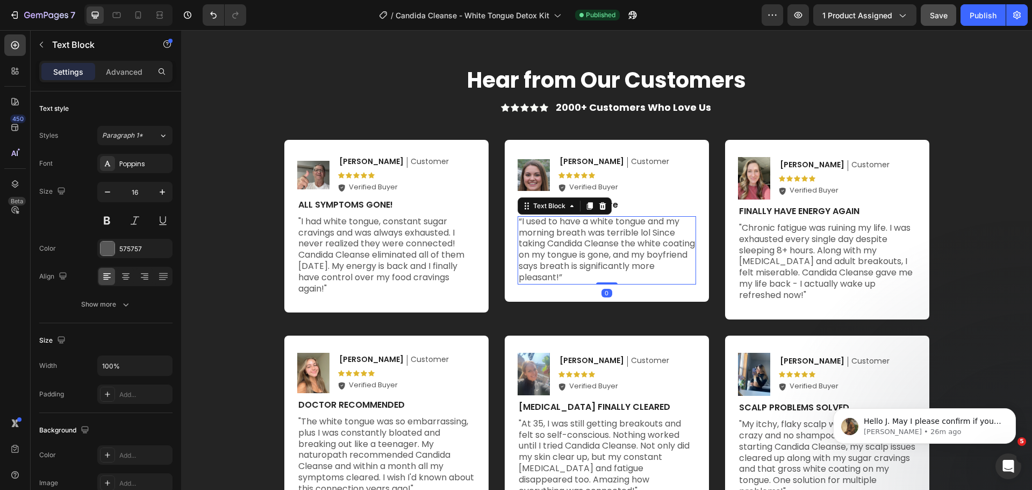
click at [534, 243] on p "“I used to have a white tongue and my morning breath was terrible lol Since tak…" at bounding box center [607, 249] width 176 height 67
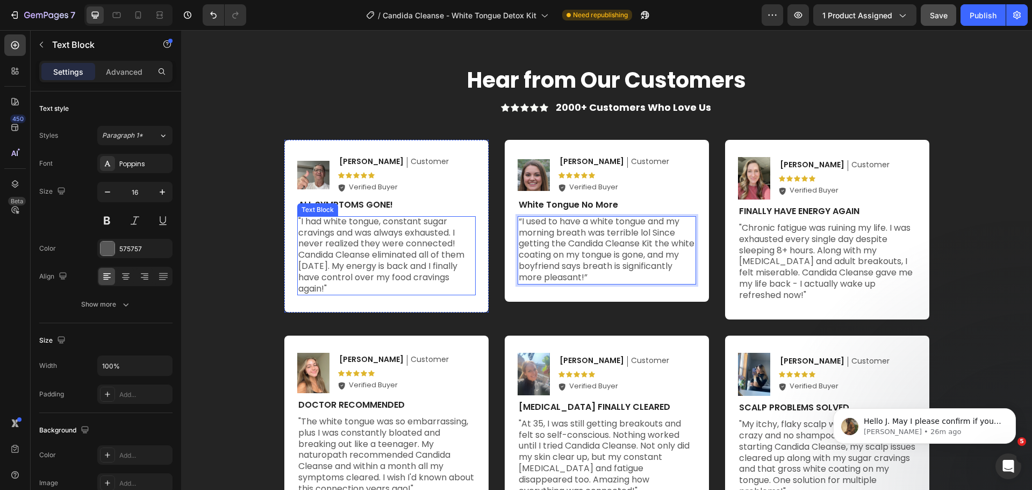
click at [332, 268] on p ""I had white tongue, constant sugar cravings and was always exhausted. I never …" at bounding box center [386, 255] width 176 height 78
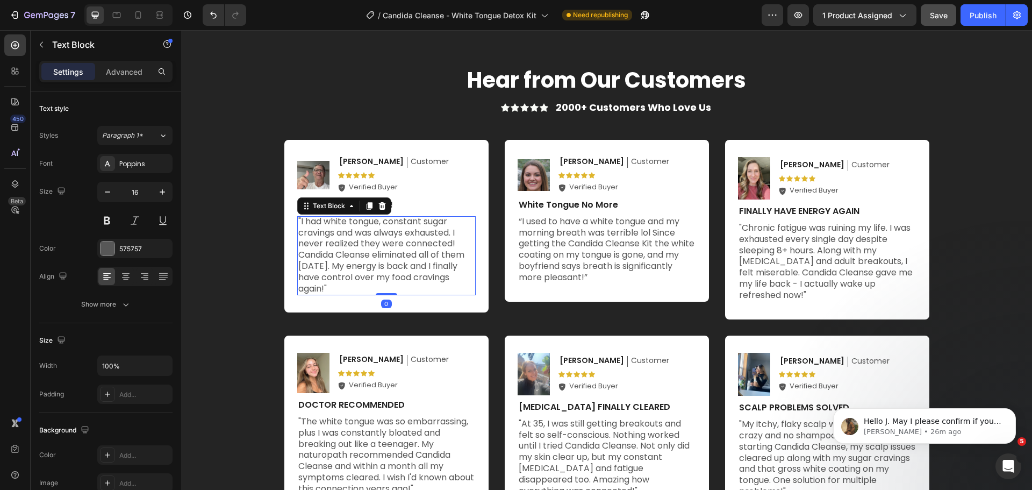
click at [327, 265] on p ""I had white tongue, constant sugar cravings and was always exhausted. I never …" at bounding box center [386, 255] width 176 height 78
click at [356, 285] on p ""I had white tongue, constant sugar cravings and was always exhausted. I never …" at bounding box center [386, 255] width 176 height 78
click at [379, 291] on p ""I had white tongue, constant sugar cravings and was always exhausted. I never …" at bounding box center [386, 255] width 176 height 78
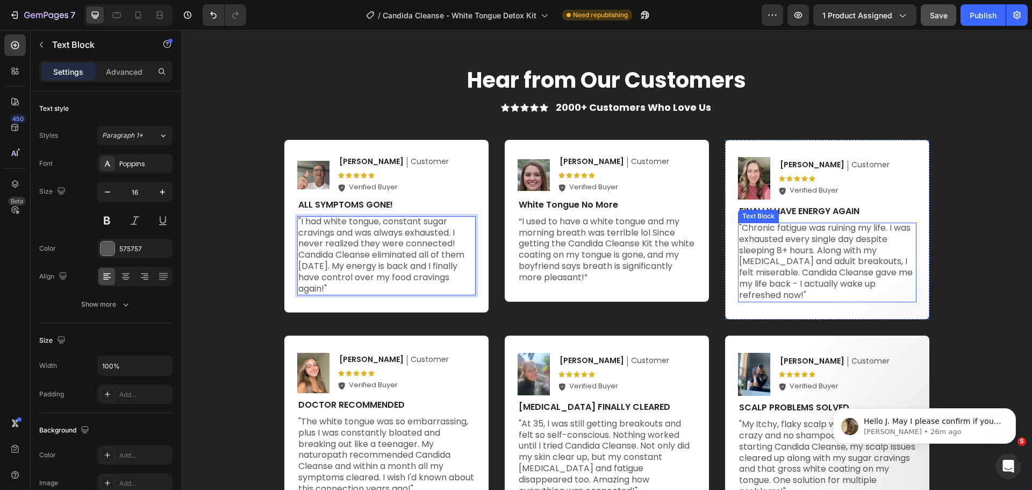
click at [823, 244] on p ""Chronic fatigue was ruining my life. I was exhausted every single day despite …" at bounding box center [827, 261] width 176 height 78
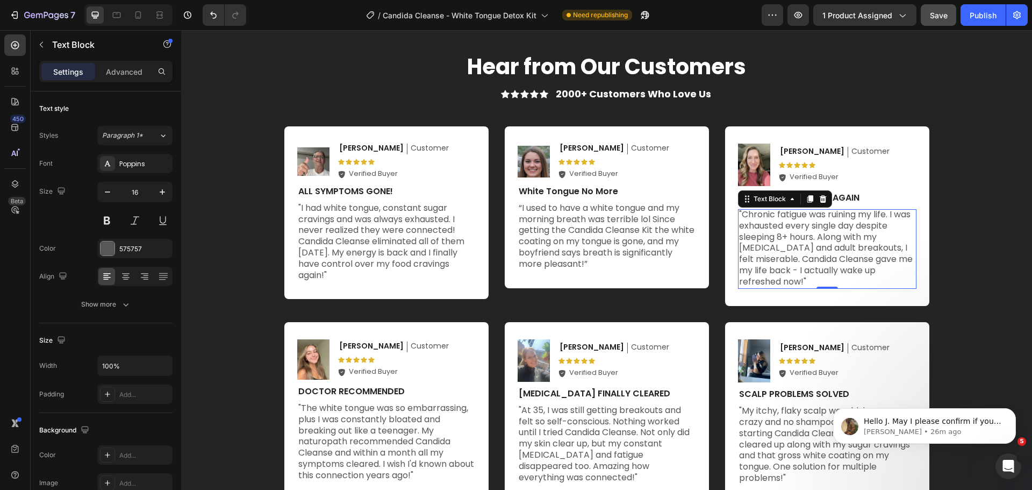
scroll to position [3761, 0]
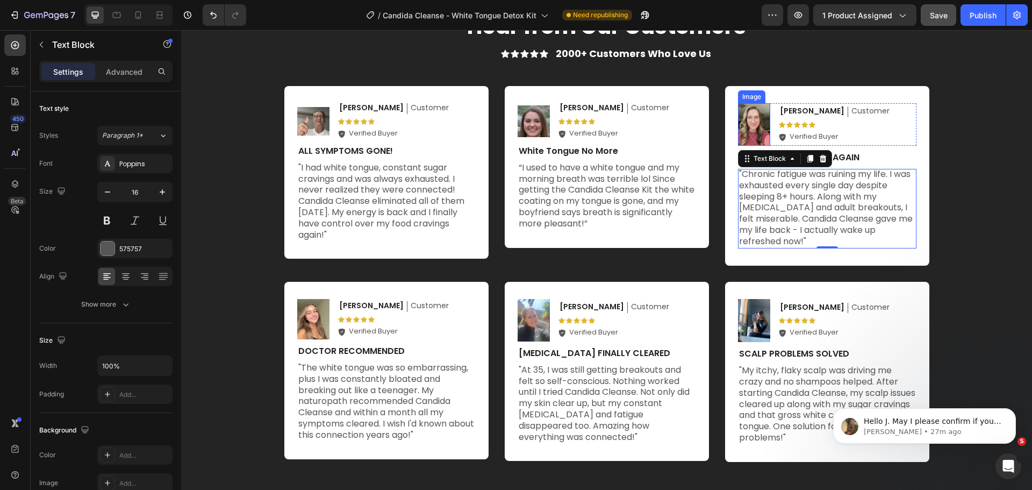
click at [762, 123] on img at bounding box center [754, 124] width 32 height 42
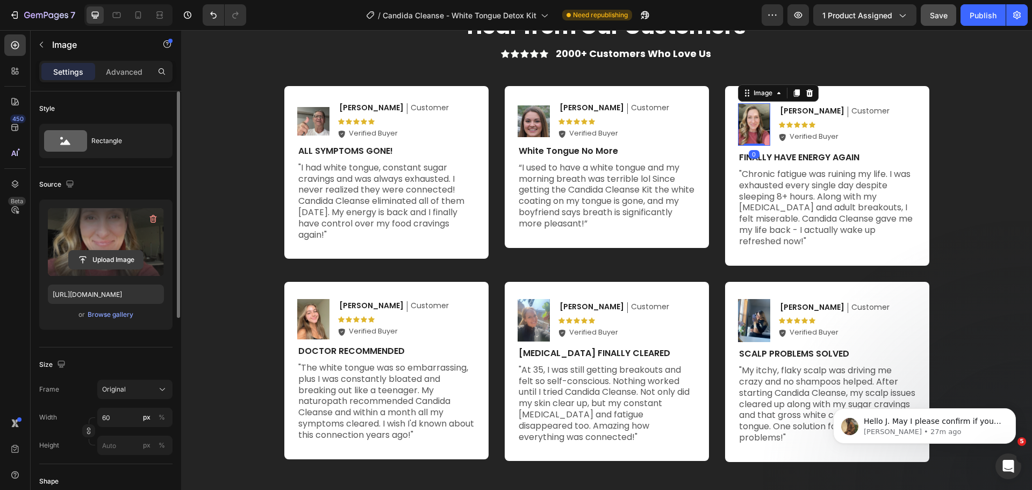
click at [93, 254] on input "file" at bounding box center [106, 259] width 74 height 18
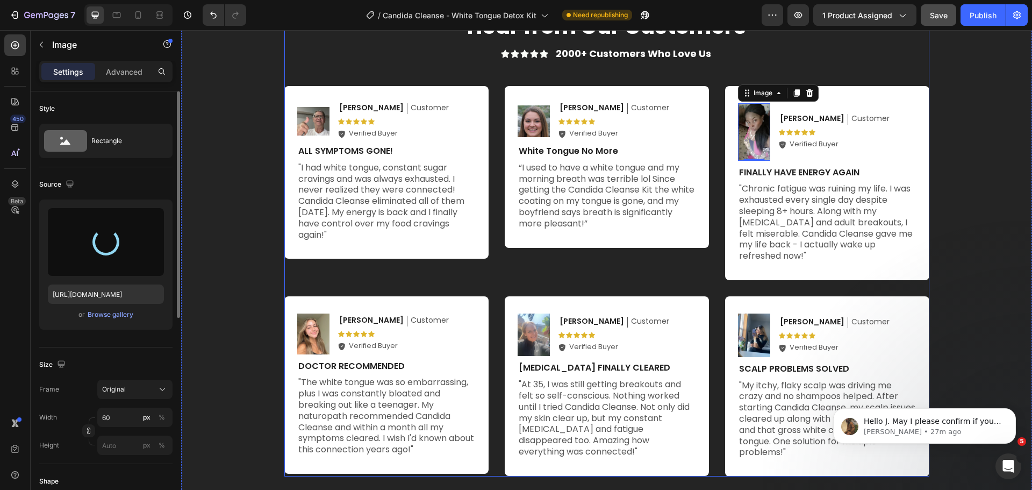
type input "[URL][DOMAIN_NAME]"
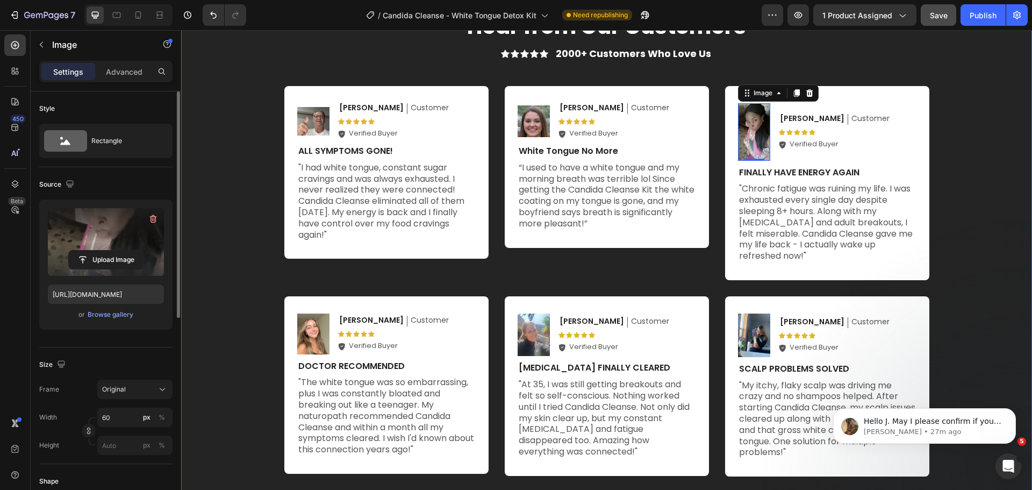
click at [978, 195] on div "Hear from Our Customers Heading Hear from Our Customers Heading Icon Icon Icon …" at bounding box center [606, 243] width 829 height 465
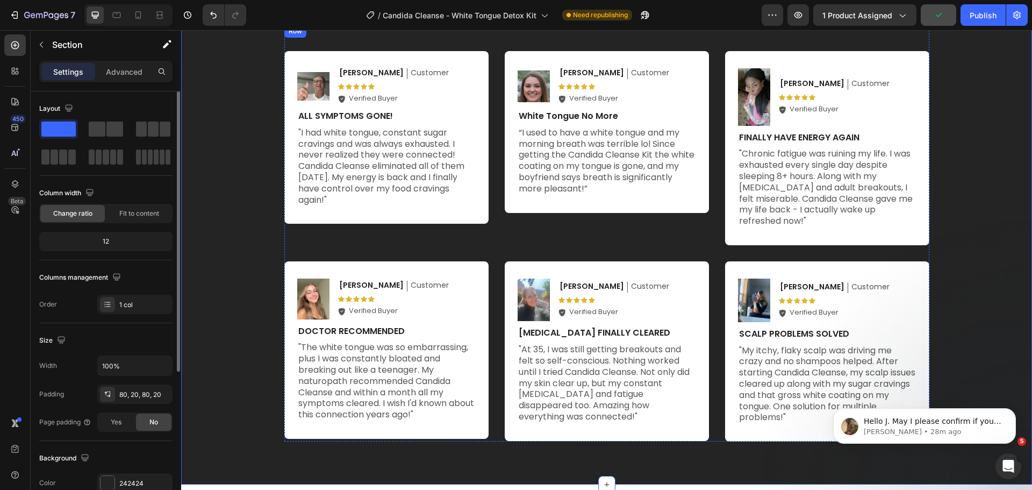
scroll to position [3815, 0]
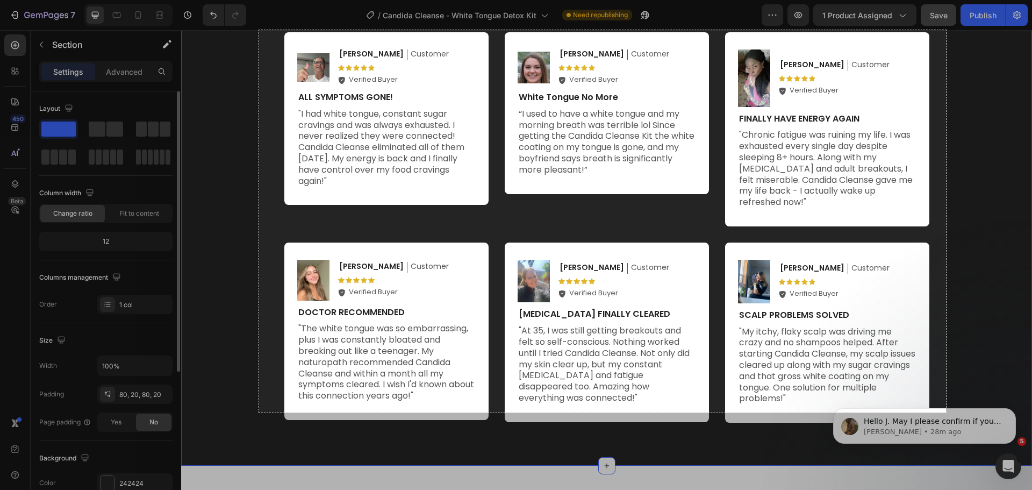
drag, startPoint x: 259, startPoint y: 30, endPoint x: 946, endPoint y: 412, distance: 785.8
click at [946, 412] on div "1278 X 711" at bounding box center [516, 245] width 1032 height 490
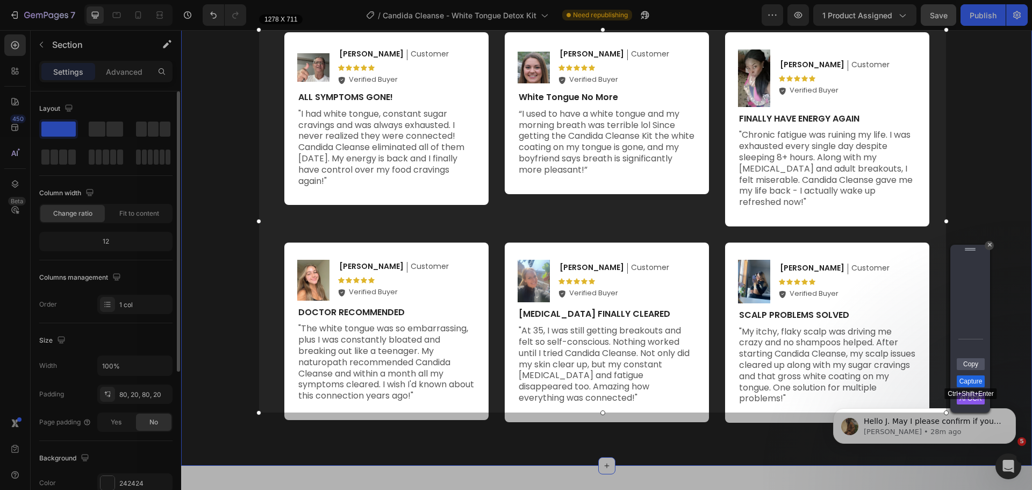
click at [962, 384] on link "Capture" at bounding box center [970, 381] width 28 height 12
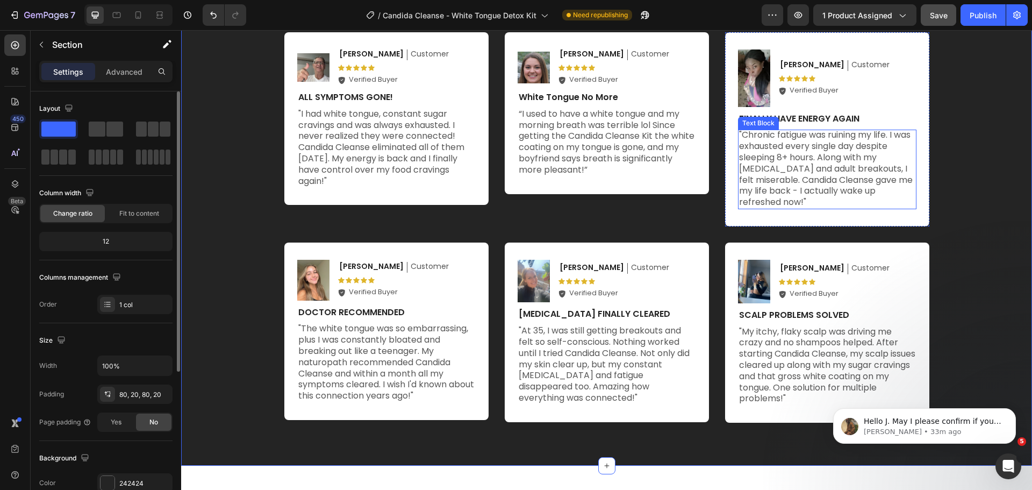
click at [852, 154] on p ""Chronic fatigue was ruining my life. I was exhausted every single day despite …" at bounding box center [827, 168] width 176 height 78
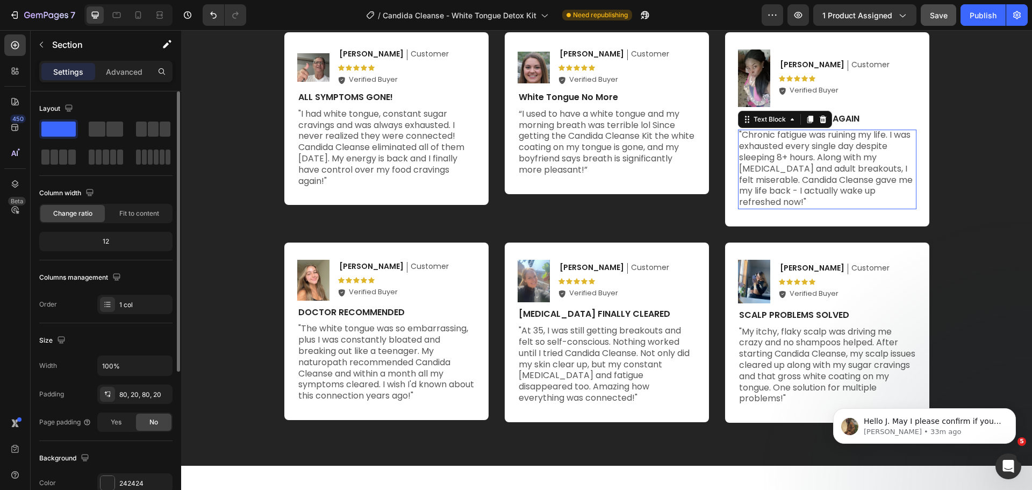
click at [852, 154] on p ""Chronic fatigue was ruining my life. I was exhausted every single day despite …" at bounding box center [827, 168] width 176 height 78
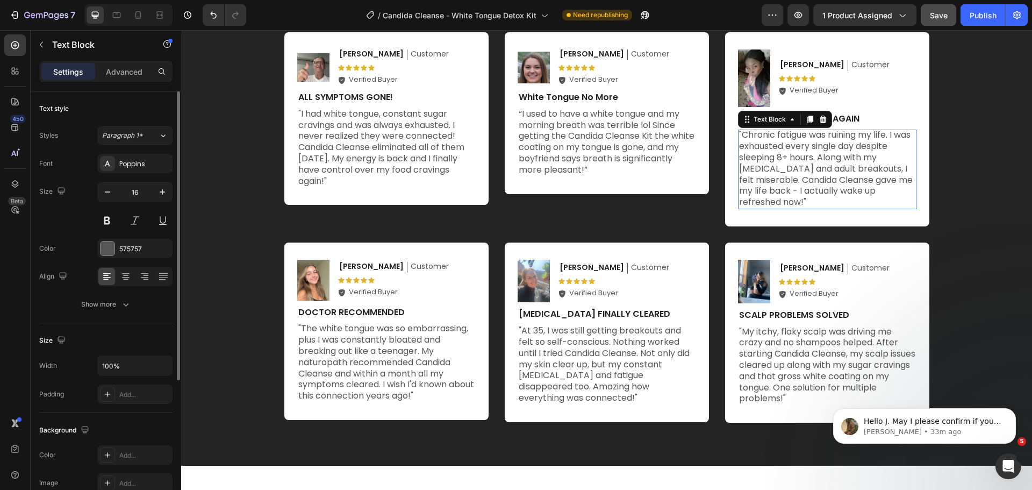
click at [852, 154] on p ""Chronic fatigue was ruining my life. I was exhausted every single day despite …" at bounding box center [827, 168] width 176 height 78
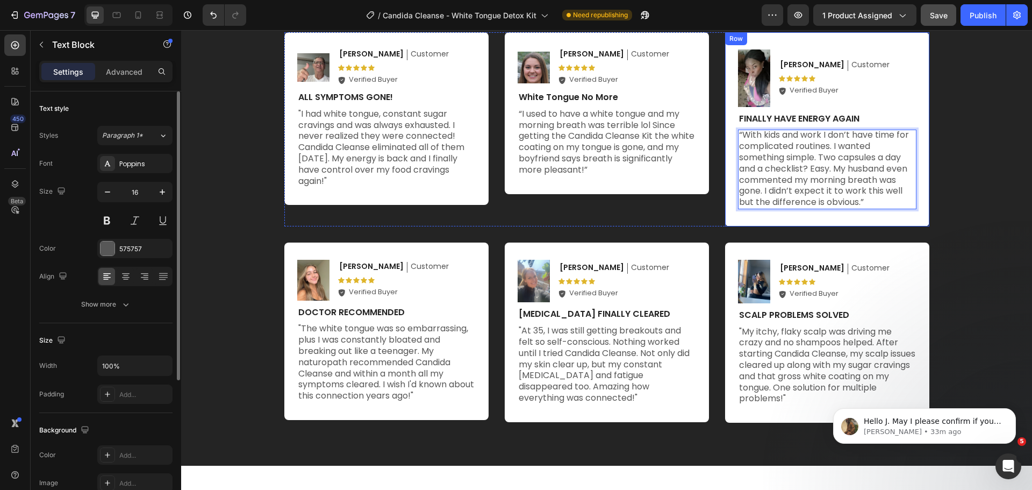
click at [923, 172] on div "Image Lisa M. Text Block Customer Text Block Row Icon Icon Icon Icon Icon Icon …" at bounding box center [827, 129] width 204 height 194
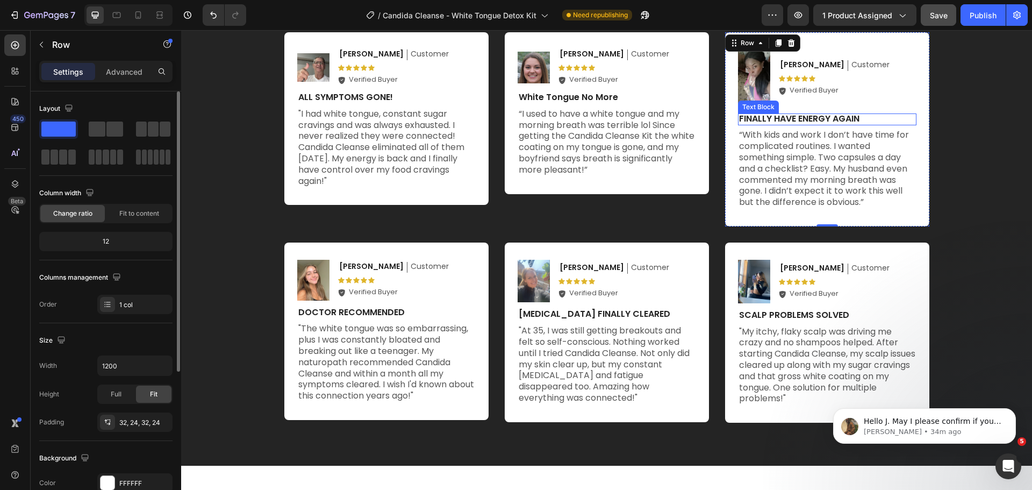
click at [811, 118] on p "FINALLY HAVE ENERGY AGAIN" at bounding box center [827, 118] width 176 height 11
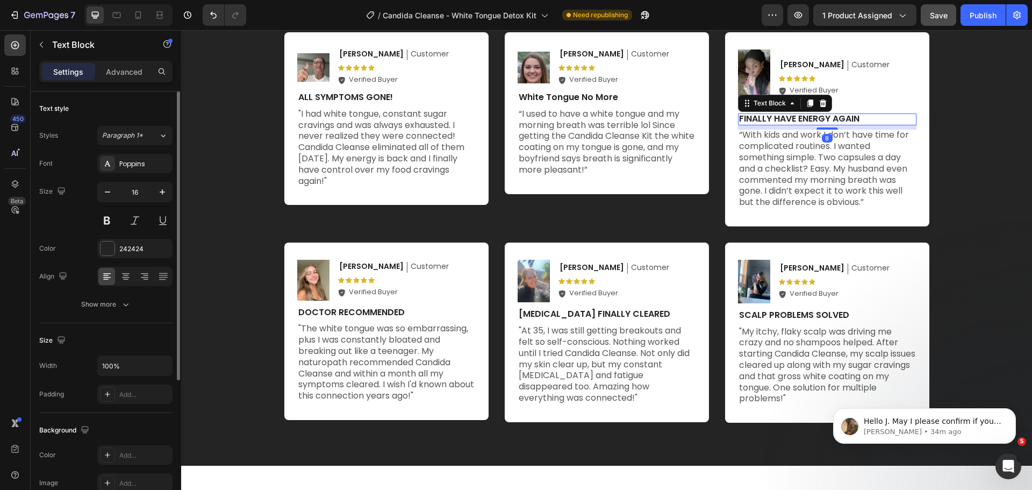
click at [811, 118] on p "FINALLY HAVE ENERGY AGAIN" at bounding box center [827, 118] width 176 height 11
click at [920, 172] on div "Image Lisa M. Text Block Customer Text Block Row Icon Icon Icon Icon Icon Icon …" at bounding box center [827, 129] width 204 height 194
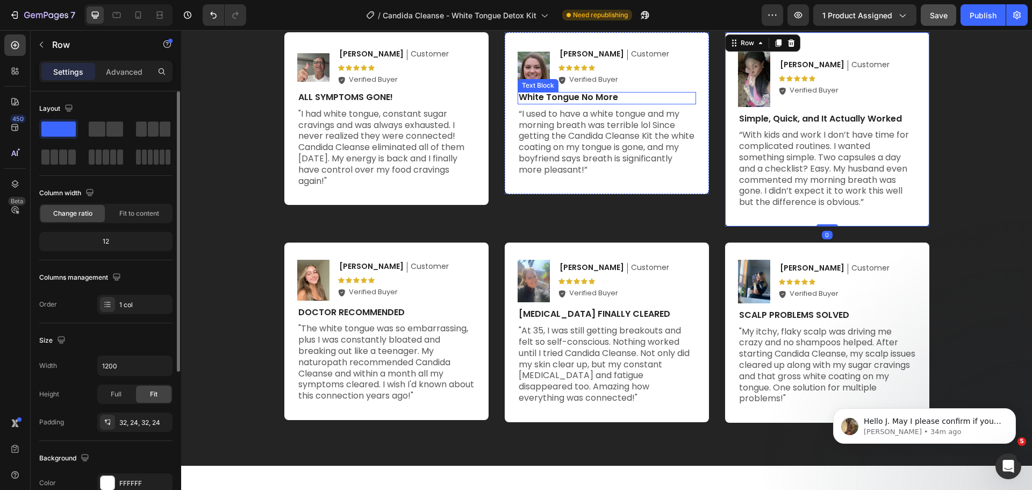
click at [572, 96] on p "White Tongue No More" at bounding box center [607, 97] width 176 height 11
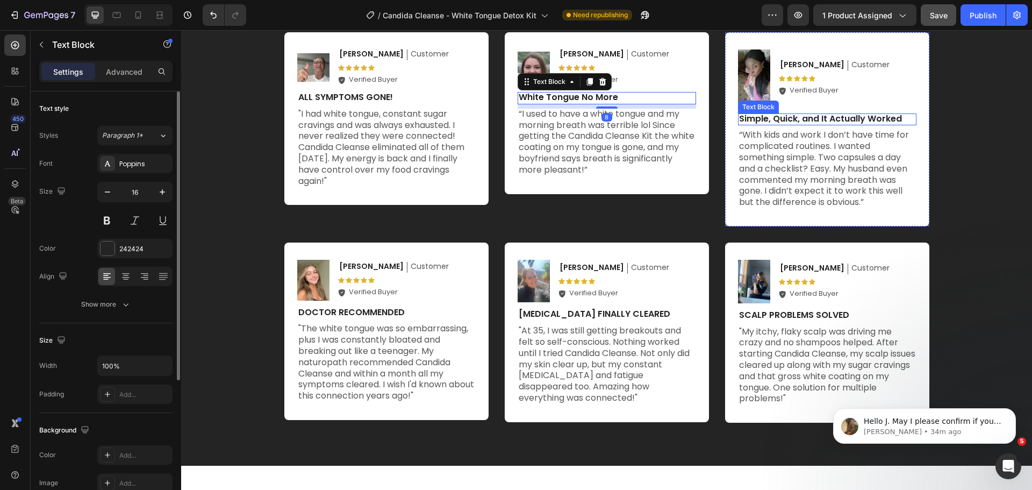
click at [815, 118] on p "Simple, Quick, and It Actually Worked" at bounding box center [827, 118] width 176 height 11
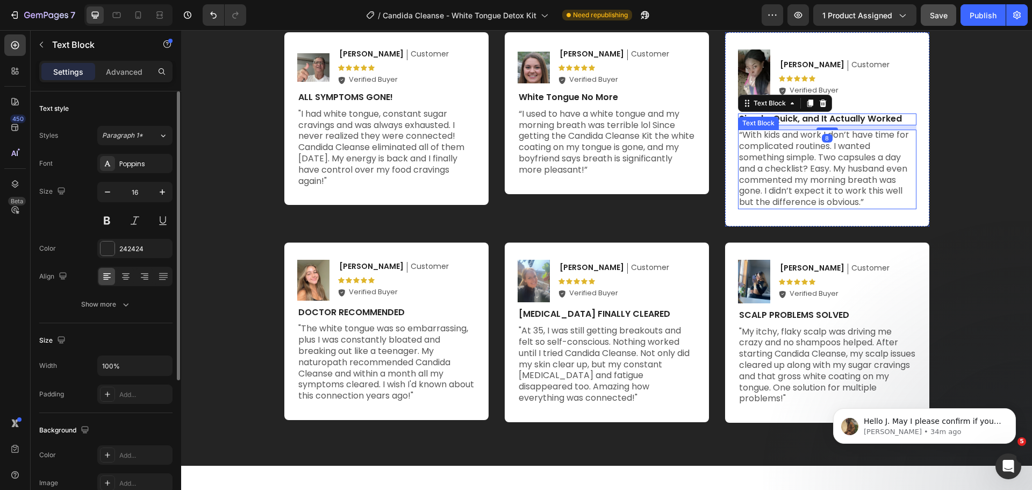
click at [838, 172] on p "“With kids and work I don’t have time for complicated routines. I wanted someth…" at bounding box center [827, 168] width 176 height 78
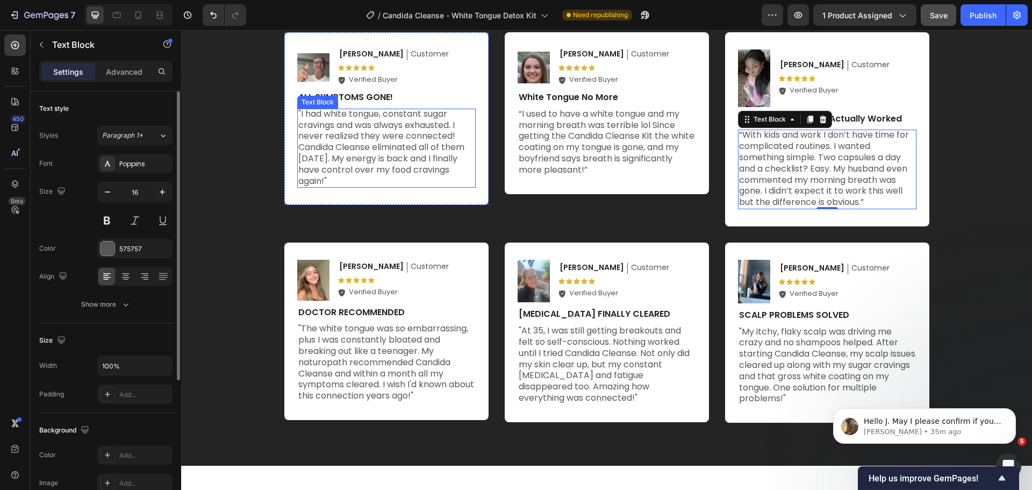
click at [354, 126] on p ""I had white tongue, constant sugar cravings and was always exhausted. I never …" at bounding box center [386, 148] width 176 height 78
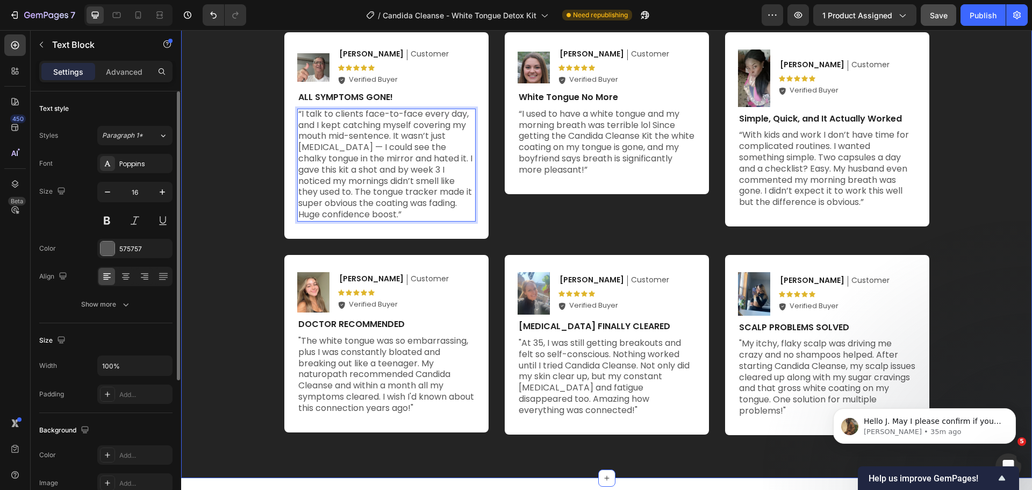
click at [257, 214] on div "Hear from Our Customers Heading Hear from Our Customers Heading Icon Icon Icon …" at bounding box center [606, 196] width 829 height 477
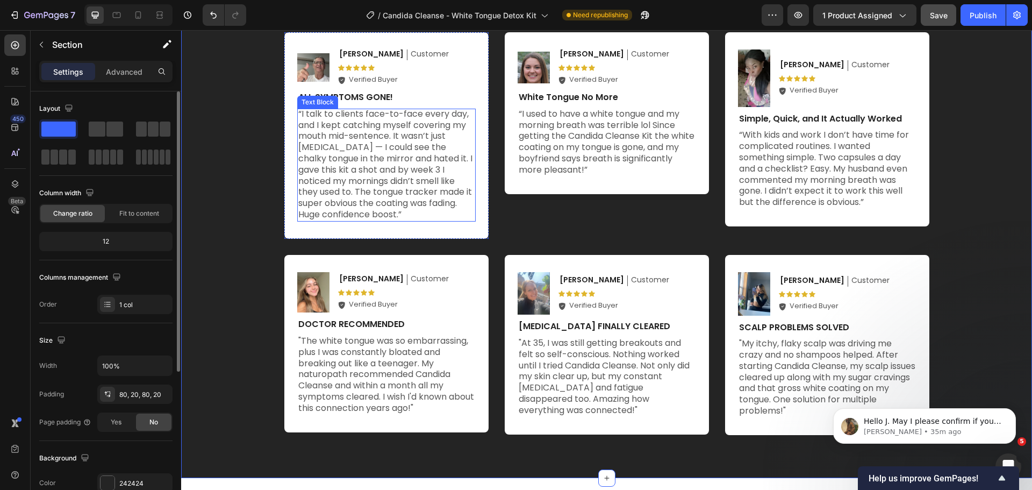
click at [330, 147] on p "“I talk to clients face-to-face every day, and I kept catching myself covering …" at bounding box center [386, 165] width 176 height 112
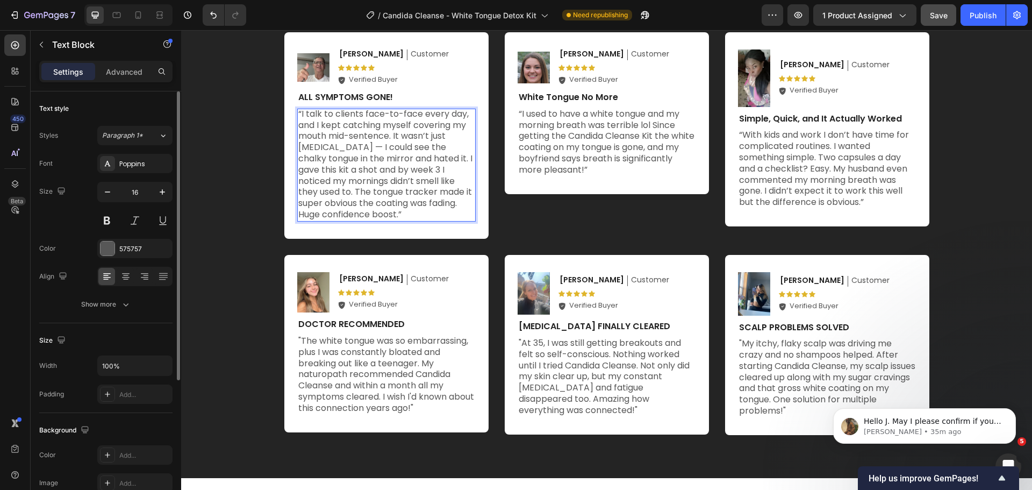
click at [332, 147] on p "“I talk to clients face-to-face every day, and I kept catching myself covering …" at bounding box center [386, 165] width 176 height 112
click at [414, 213] on p "“I talk to clients face-to-face every day, and I kept catching myself covering …" at bounding box center [386, 165] width 176 height 112
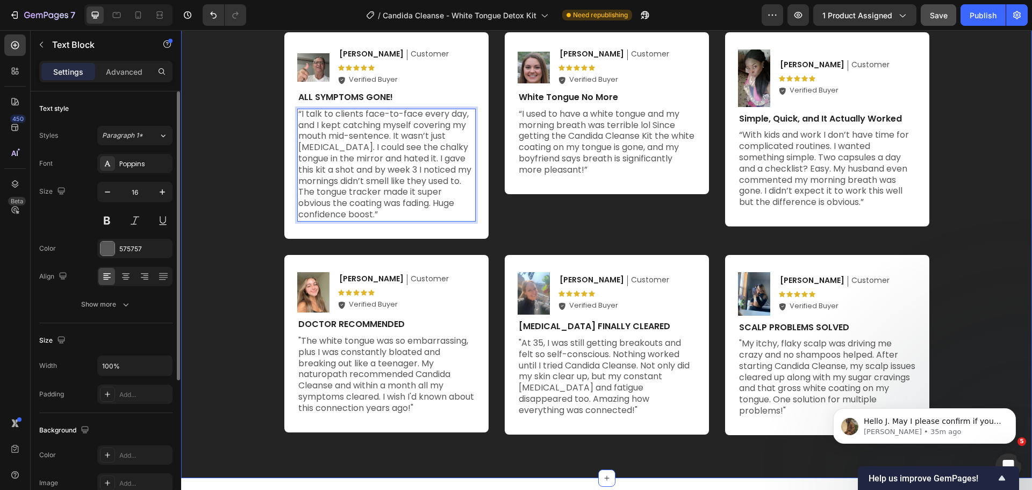
click at [978, 139] on div "Hear from Our Customers Heading Hear from Our Customers Heading Icon Icon Icon …" at bounding box center [606, 196] width 829 height 477
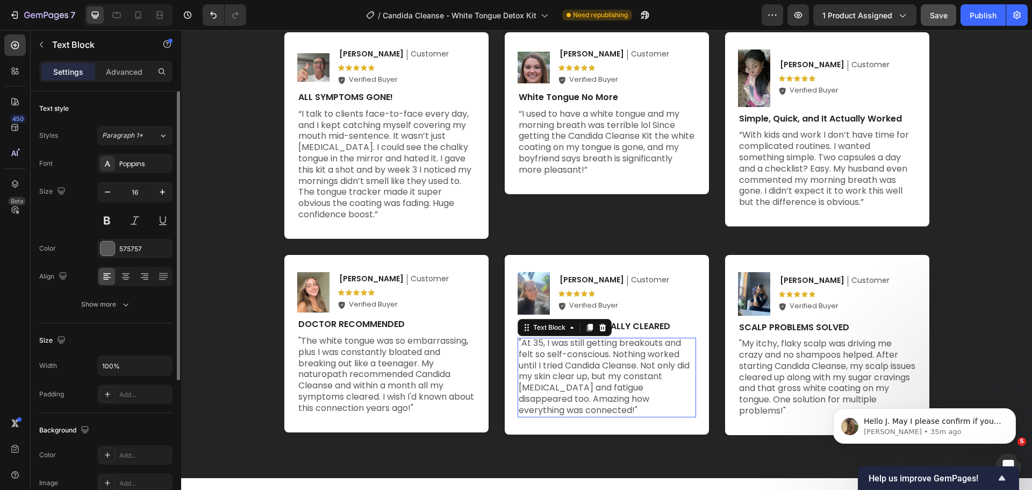
click at [579, 373] on p ""At 35, I was still getting breakouts and felt so self-conscious. Nothing worke…" at bounding box center [607, 376] width 176 height 78
click at [531, 289] on img at bounding box center [533, 293] width 32 height 42
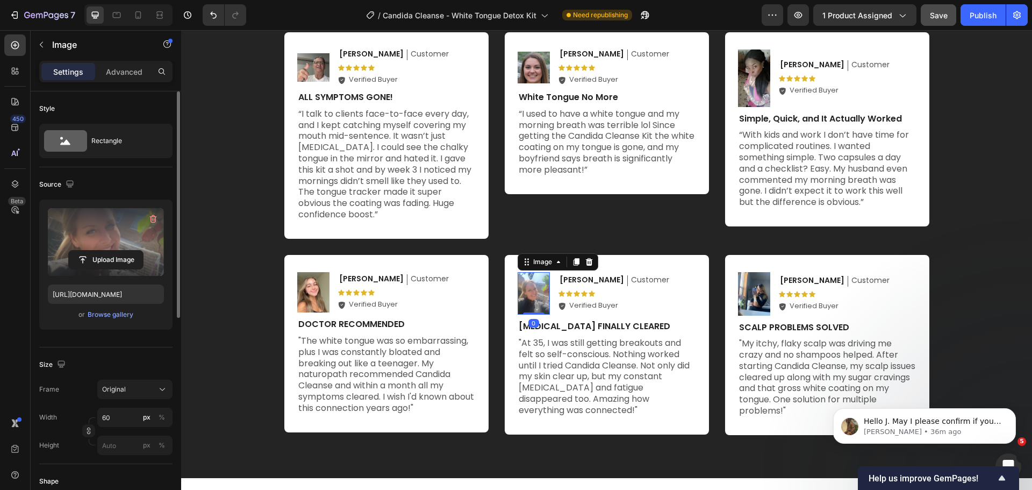
click at [99, 233] on label at bounding box center [106, 242] width 116 height 68
click at [99, 250] on input "file" at bounding box center [106, 259] width 74 height 18
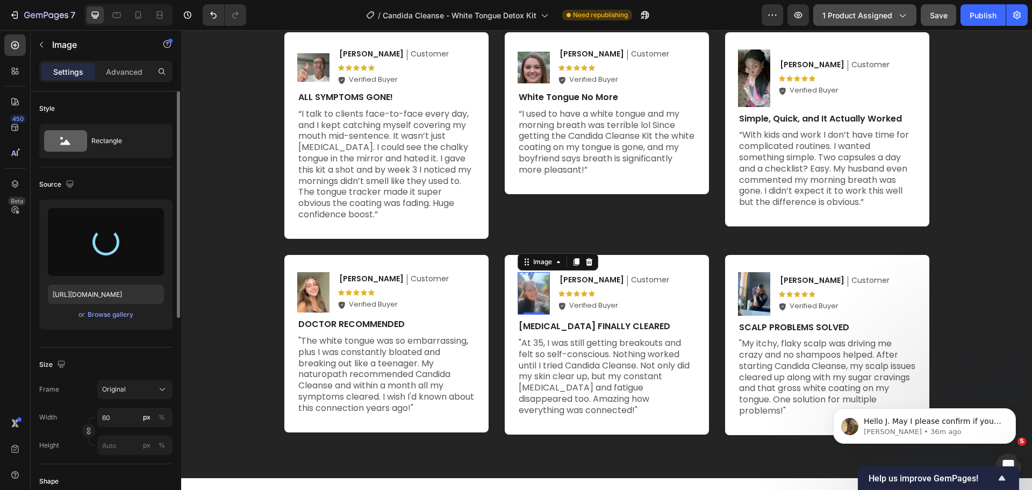
type input "https://cdn.shopify.com/s/files/1/0684/2374/5686/files/gempages_566424905747268…"
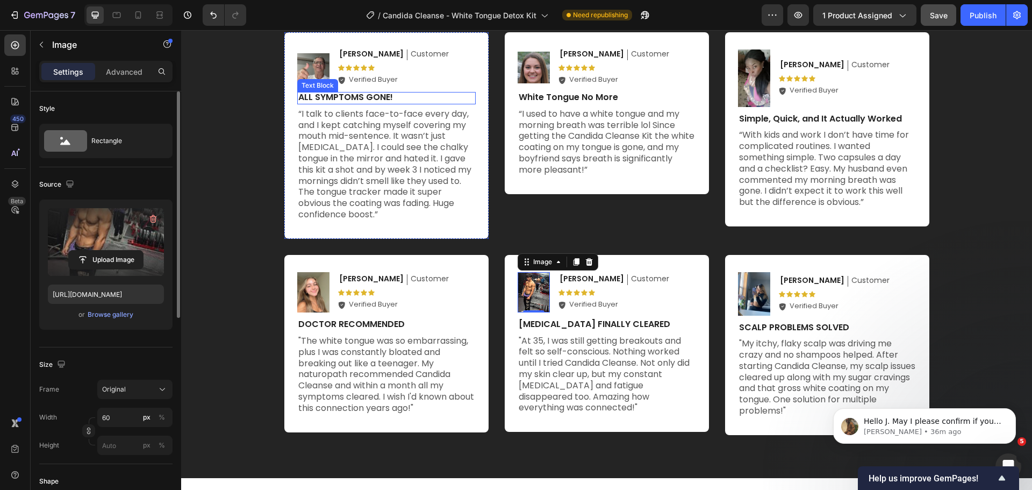
click at [365, 97] on p "ALL SYMPTOMS GONE!" at bounding box center [386, 97] width 176 height 11
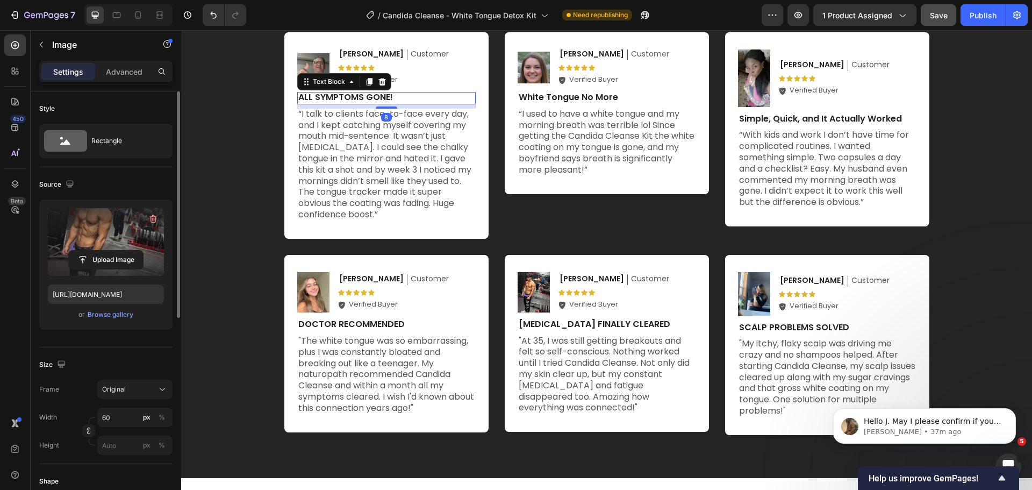
click at [365, 97] on p "ALL SYMPTOMS GONE!" at bounding box center [386, 97] width 176 height 11
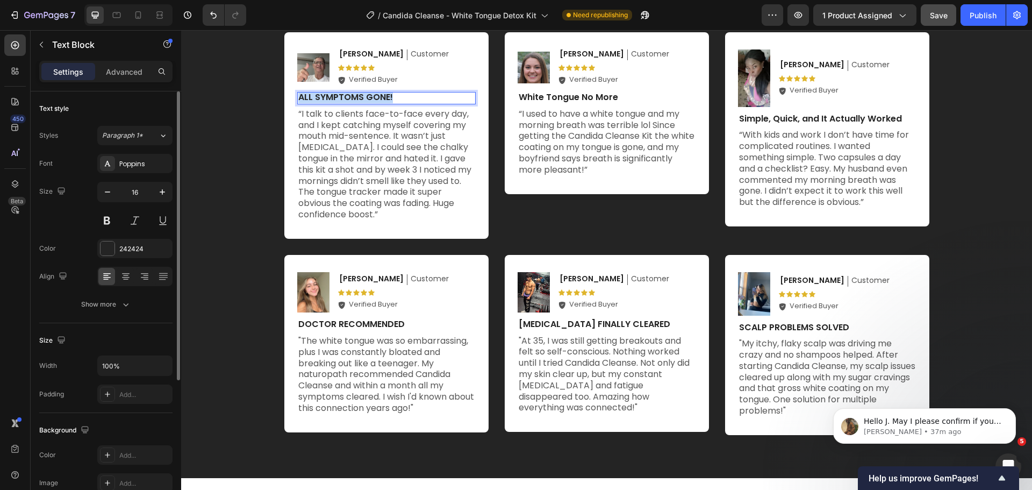
click at [365, 97] on p "ALL SYMPTOMS GONE!" at bounding box center [386, 97] width 176 height 11
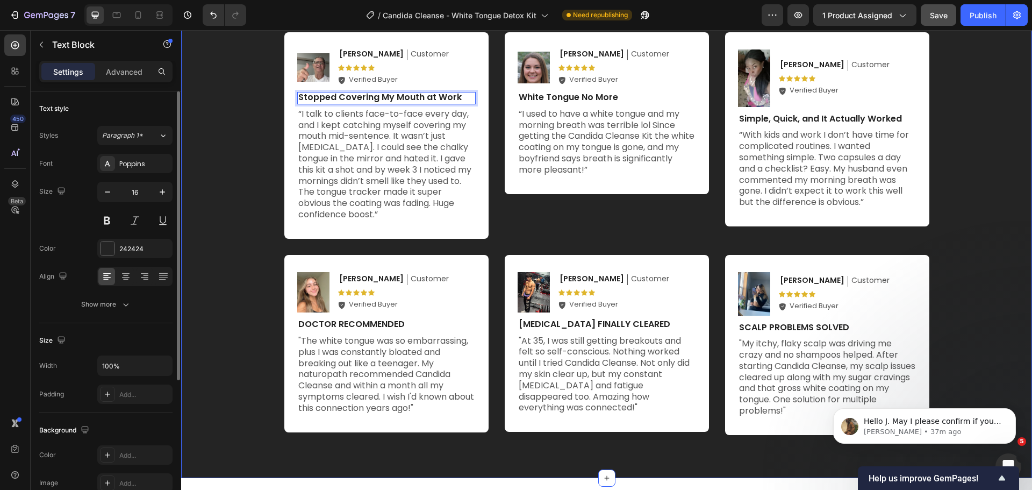
click at [927, 142] on div "Hear from Our Customers Heading Hear from Our Customers Heading Icon Icon Icon …" at bounding box center [606, 196] width 829 height 477
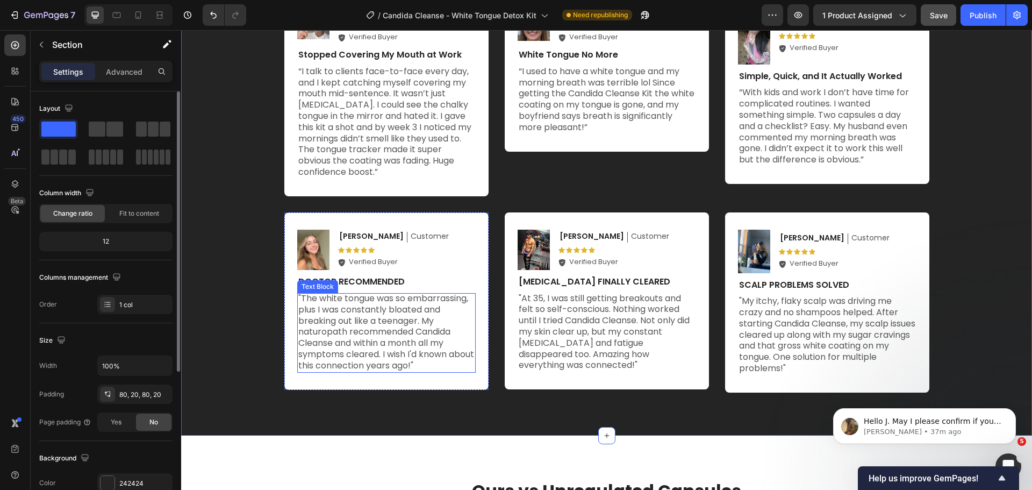
scroll to position [3869, 0]
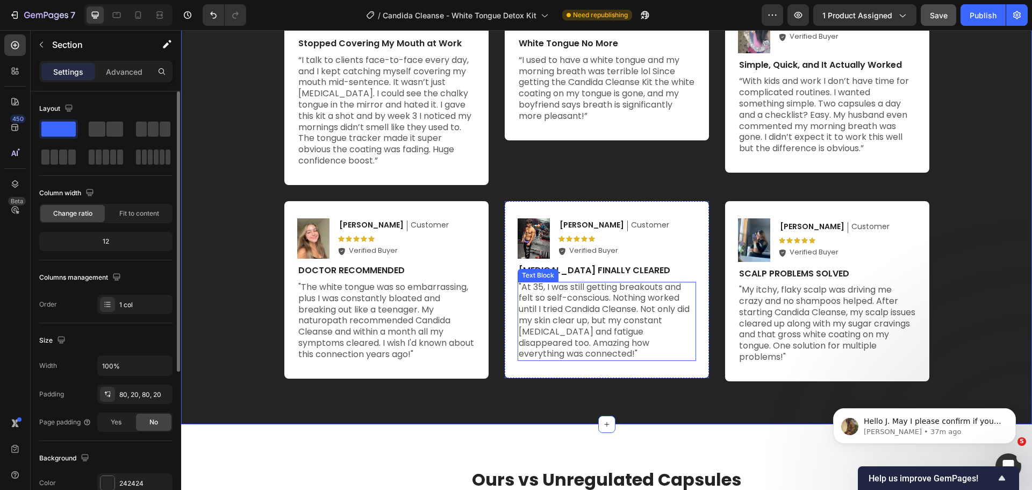
click at [602, 326] on p ""At 35, I was still getting breakouts and felt so self-conscious. Nothing worke…" at bounding box center [607, 321] width 176 height 78
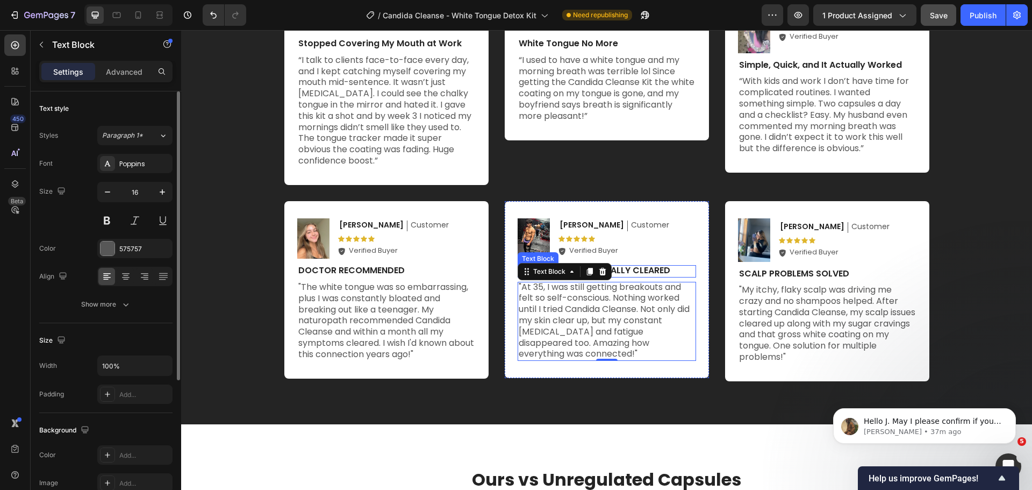
click at [620, 269] on p "ADULT ACNE FINALLY CLEARED" at bounding box center [607, 270] width 176 height 11
click at [617, 312] on p ""At 35, I was still getting breakouts and felt so self-conscious. Nothing worke…" at bounding box center [607, 321] width 176 height 78
click at [646, 268] on p "Girlfriend Noticed the Difference in 3 Weeks" at bounding box center [607, 270] width 176 height 11
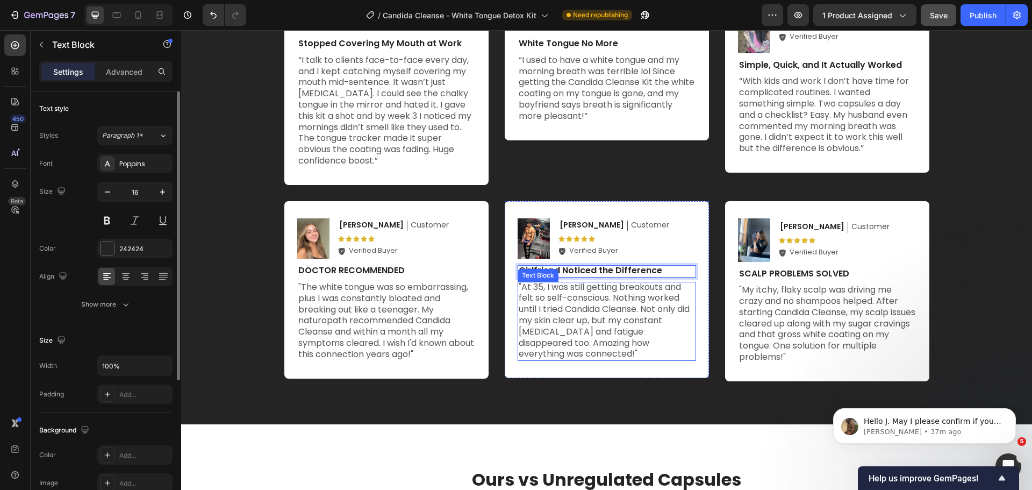
click at [596, 297] on p ""At 35, I was still getting breakouts and felt so self-conscious. Nothing worke…" at bounding box center [607, 321] width 176 height 78
click at [581, 308] on p ""At 35, I was still getting breakouts and felt so self-conscious. Nothing worke…" at bounding box center [607, 321] width 176 height 78
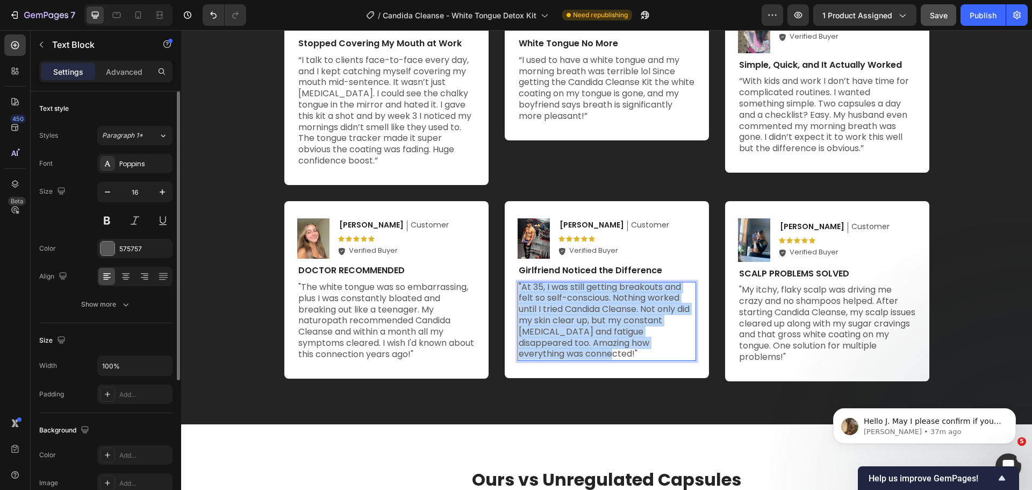
click at [581, 308] on p ""At 35, I was still getting breakouts and felt so self-conscious. Nothing worke…" at bounding box center [607, 321] width 176 height 78
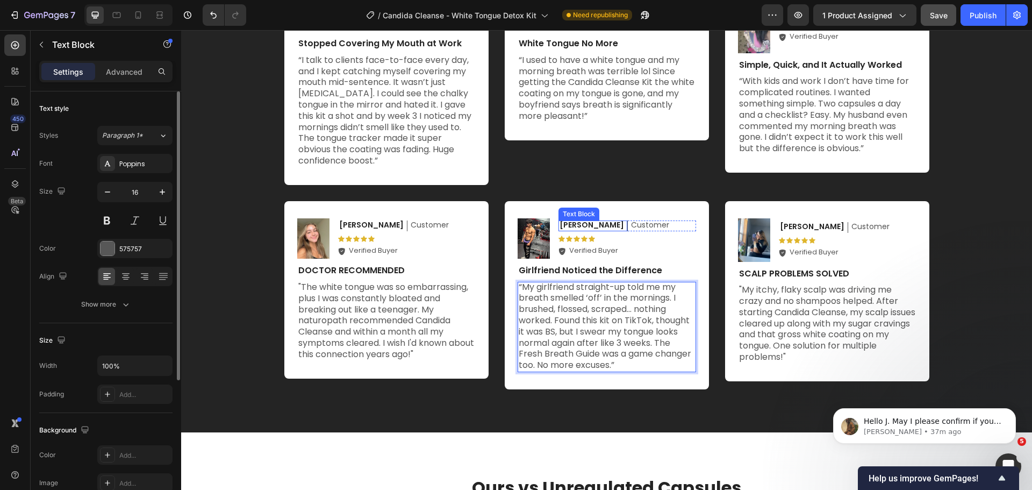
click at [574, 222] on span "Karen S." at bounding box center [591, 224] width 64 height 11
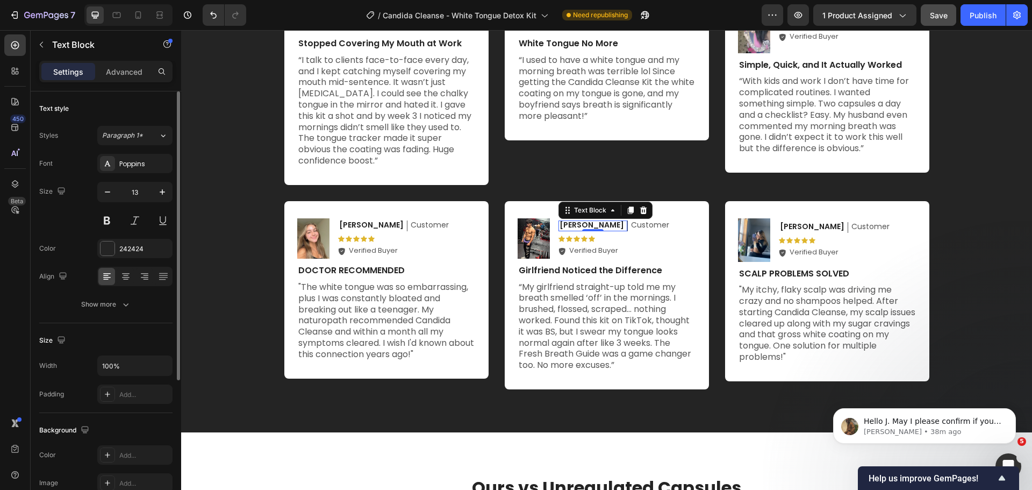
click at [570, 224] on span "Karen S." at bounding box center [591, 224] width 64 height 11
click at [670, 248] on div "Icon Verified Buyer Text Block Row" at bounding box center [627, 251] width 138 height 10
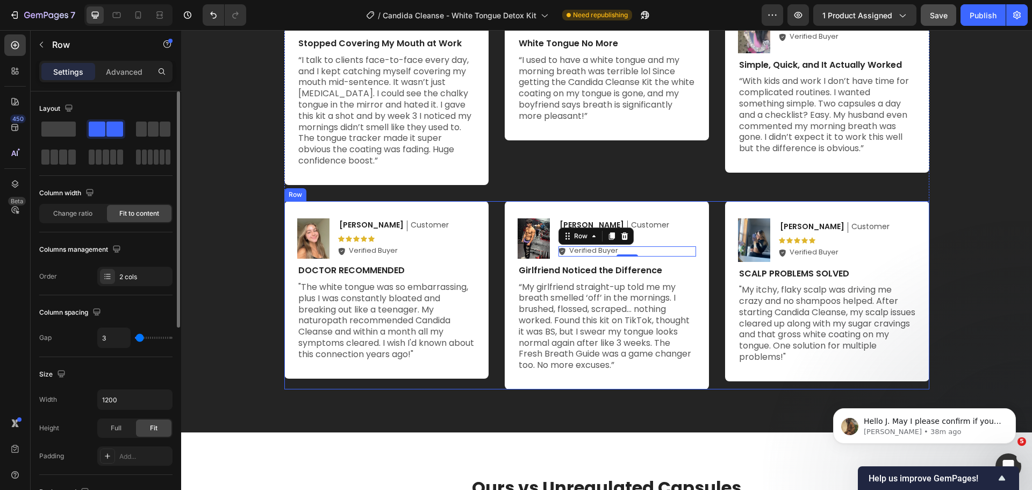
click at [714, 316] on div "Image Samantha T. Text Block Customer Text Block Row Icon Icon Icon Icon Icon I…" at bounding box center [606, 295] width 645 height 188
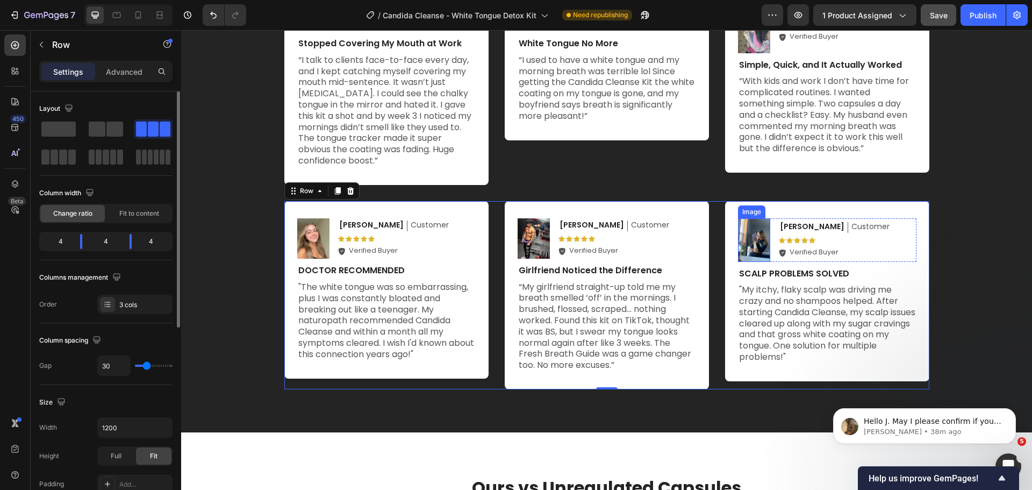
click at [751, 247] on img at bounding box center [754, 240] width 32 height 44
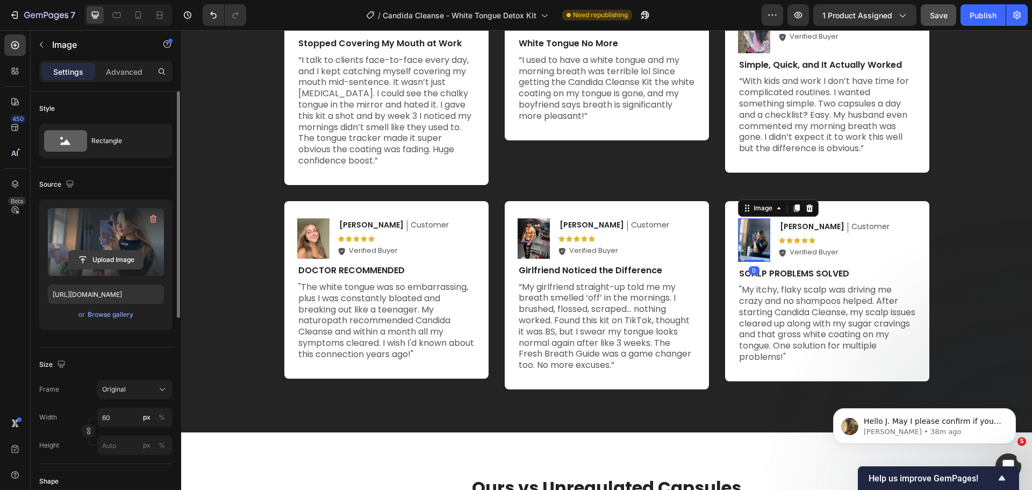
click at [114, 251] on input "file" at bounding box center [106, 259] width 74 height 18
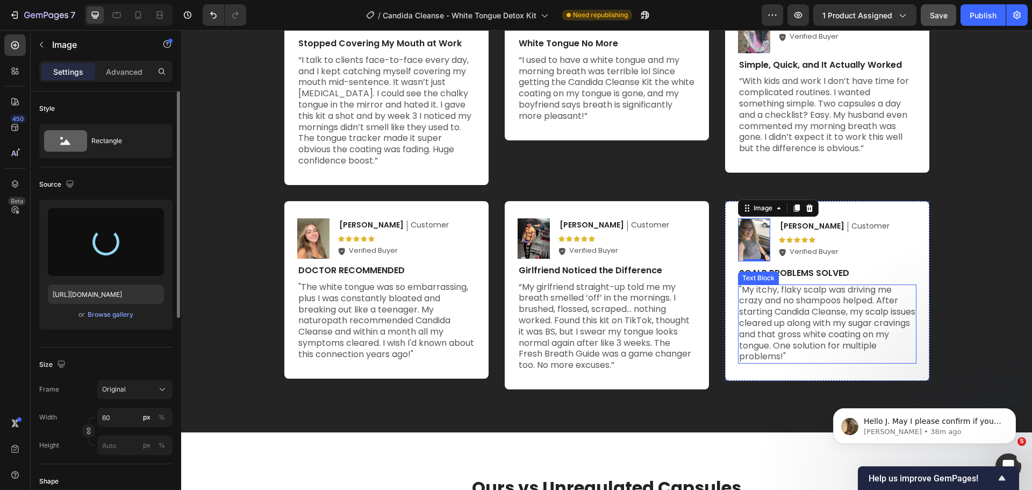
type input "https://cdn.shopify.com/s/files/1/0684/2374/5686/files/gempages_566424905747268…"
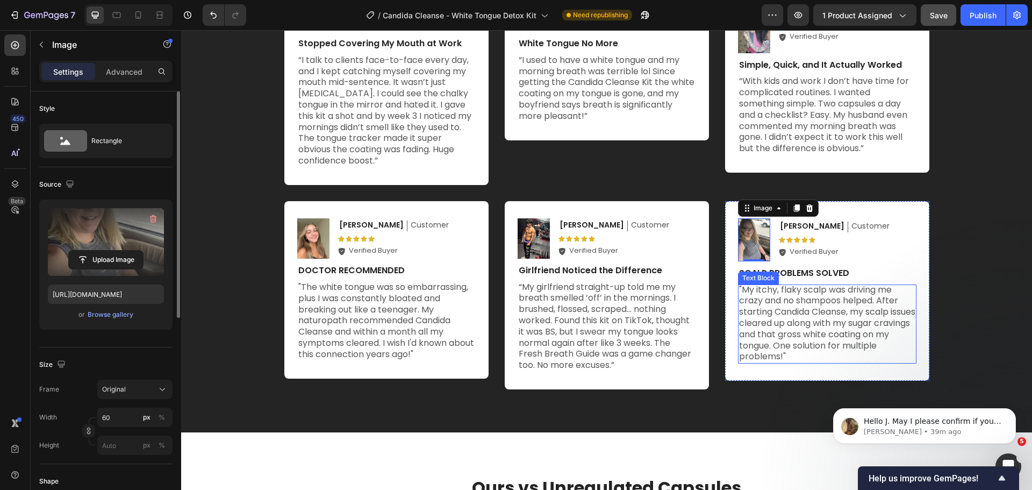
click at [814, 310] on p ""My itchy, flaky scalp was driving me crazy and no shampoos helped. After start…" at bounding box center [827, 323] width 176 height 78
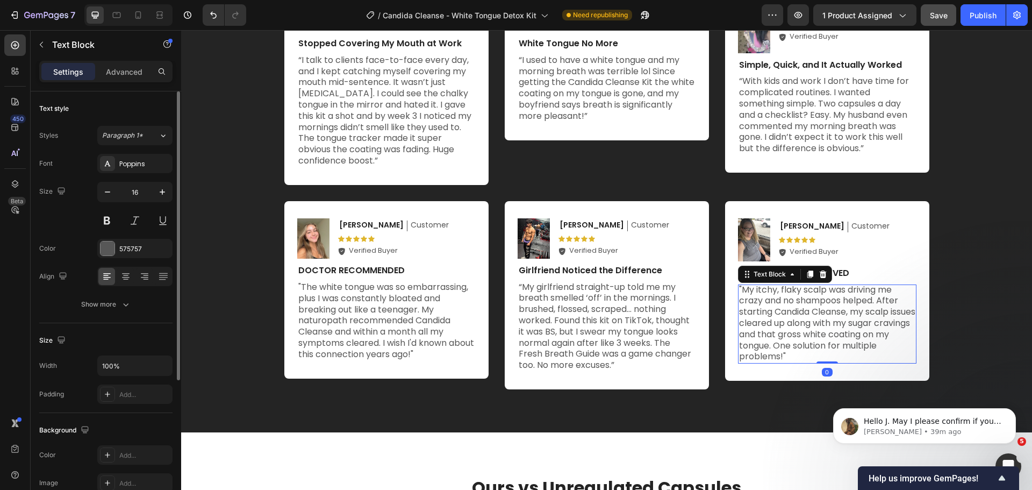
click at [814, 310] on p ""My itchy, flaky scalp was driving me crazy and no shampoos helped. After start…" at bounding box center [827, 323] width 176 height 78
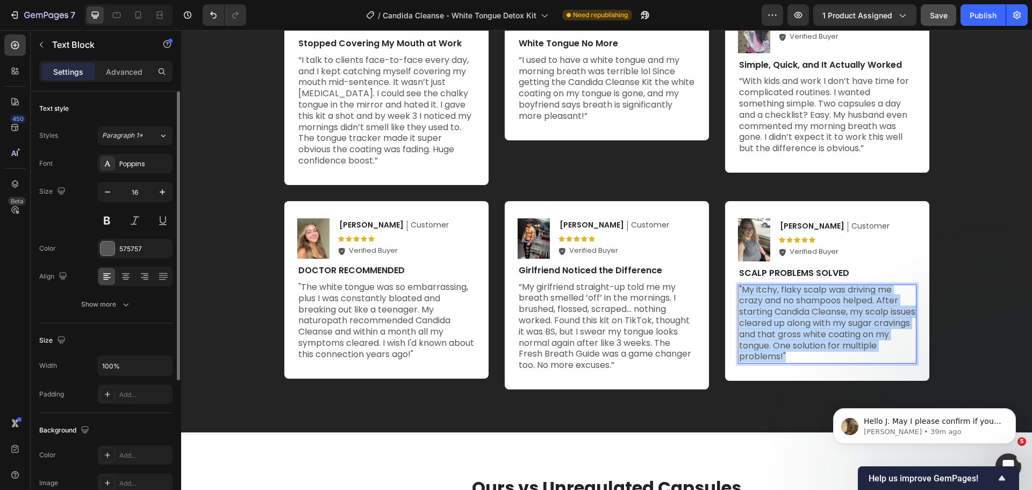
click at [814, 310] on p ""My itchy, flaky scalp was driving me crazy and no shampoos helped. After start…" at bounding box center [827, 323] width 176 height 78
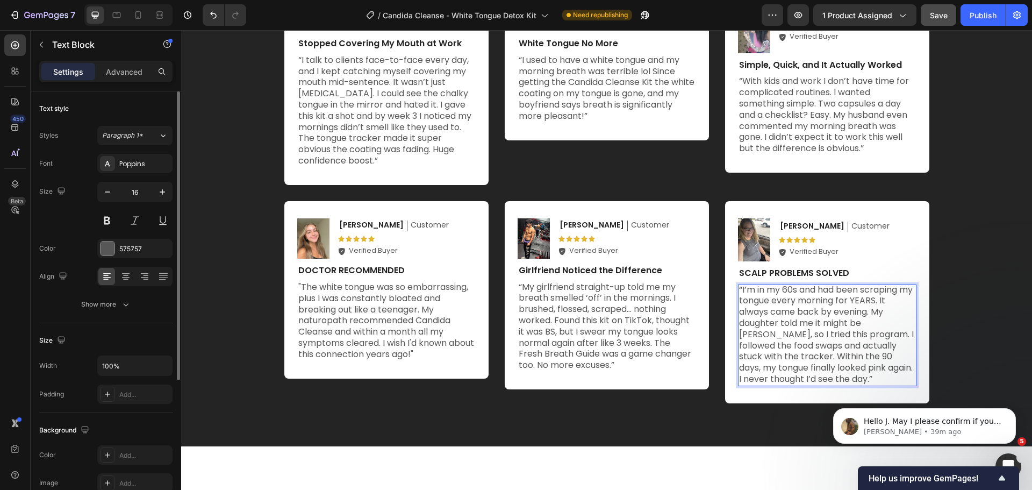
click at [782, 289] on p "“I’m in my 60s and had been scraping my tongue every morning for YEARS. It alwa…" at bounding box center [827, 334] width 176 height 100
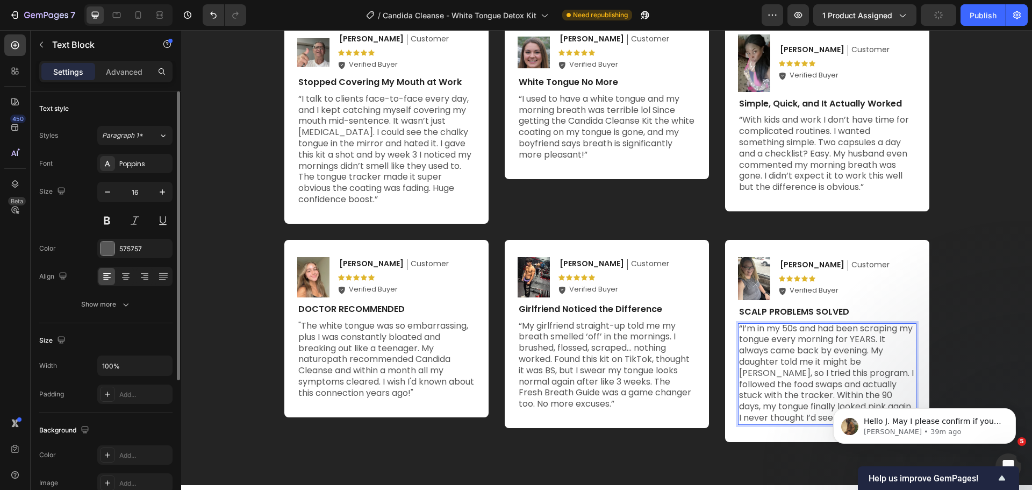
scroll to position [3761, 0]
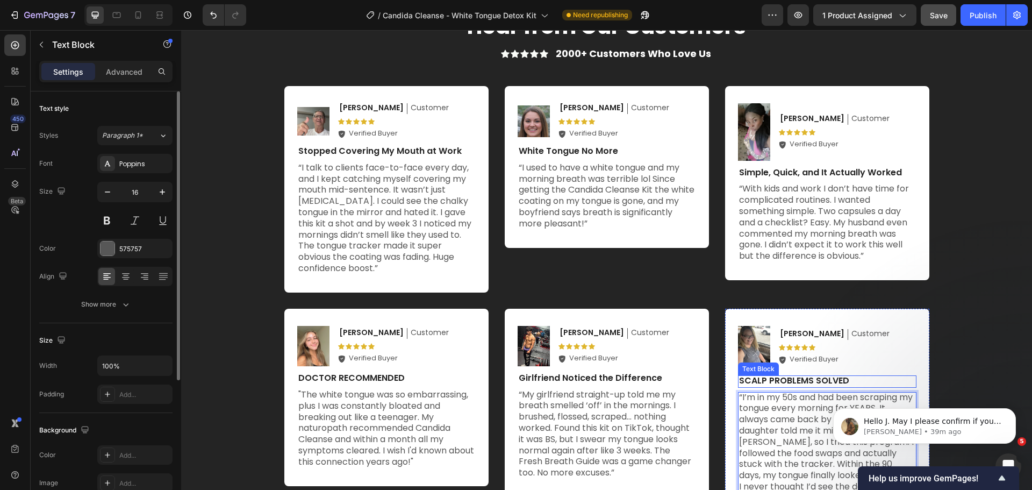
click at [800, 379] on p "SCALP PROBLEMS SOLVED" at bounding box center [827, 380] width 176 height 11
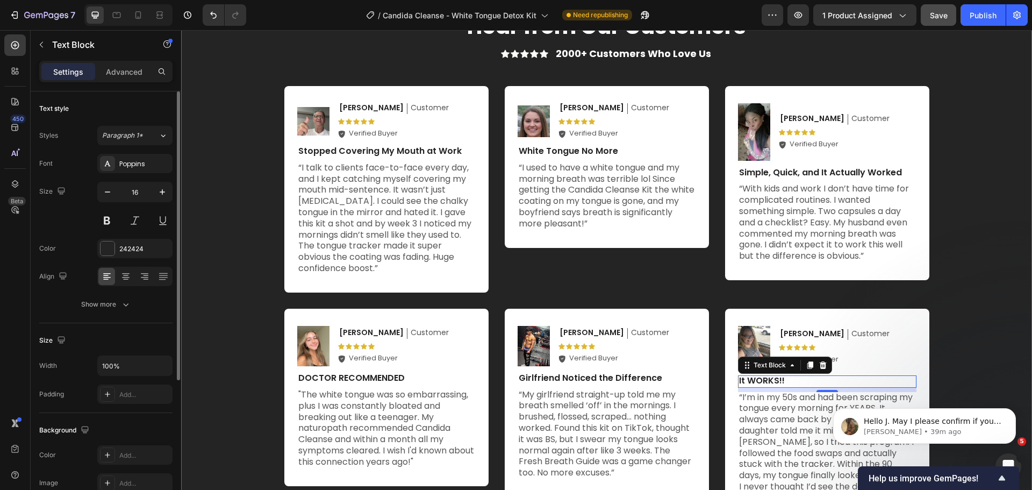
click at [961, 274] on div "Hear from Our Customers Heading Hear from Our Customers Heading Icon Icon Icon …" at bounding box center [606, 260] width 829 height 499
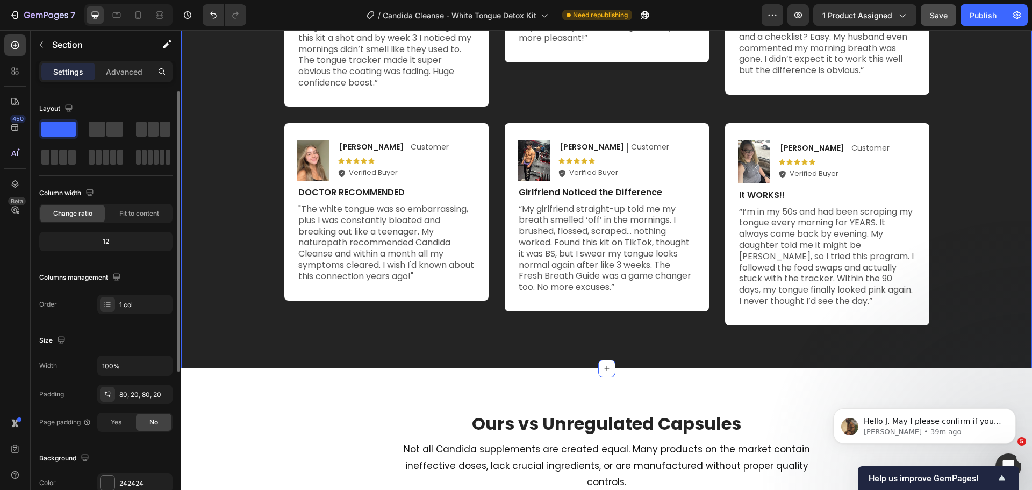
scroll to position [3869, 0]
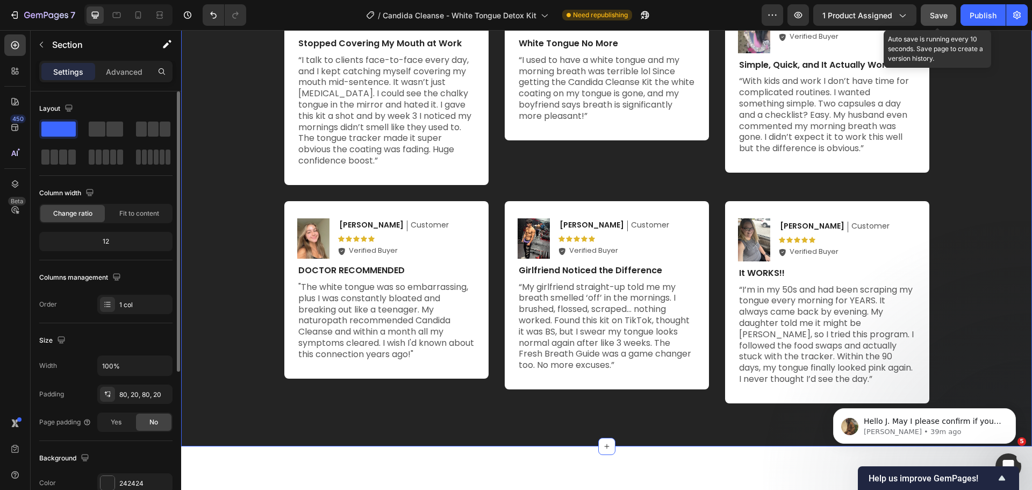
click at [937, 11] on span "Save" at bounding box center [939, 15] width 18 height 9
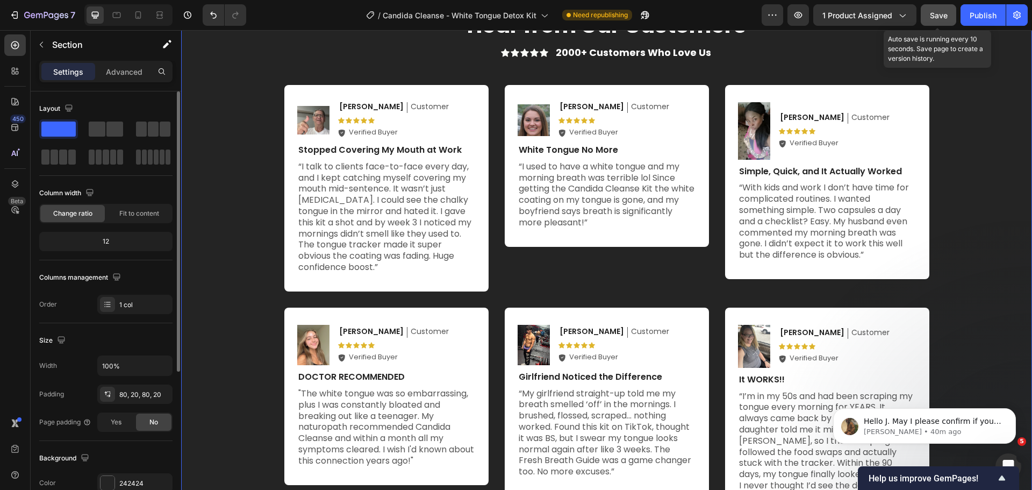
scroll to position [3761, 0]
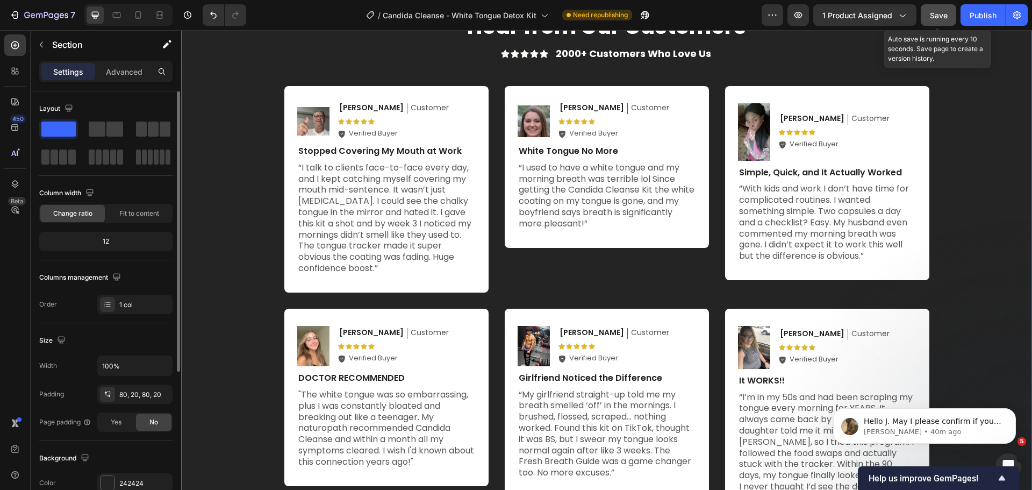
click at [934, 19] on span "Save" at bounding box center [939, 15] width 18 height 9
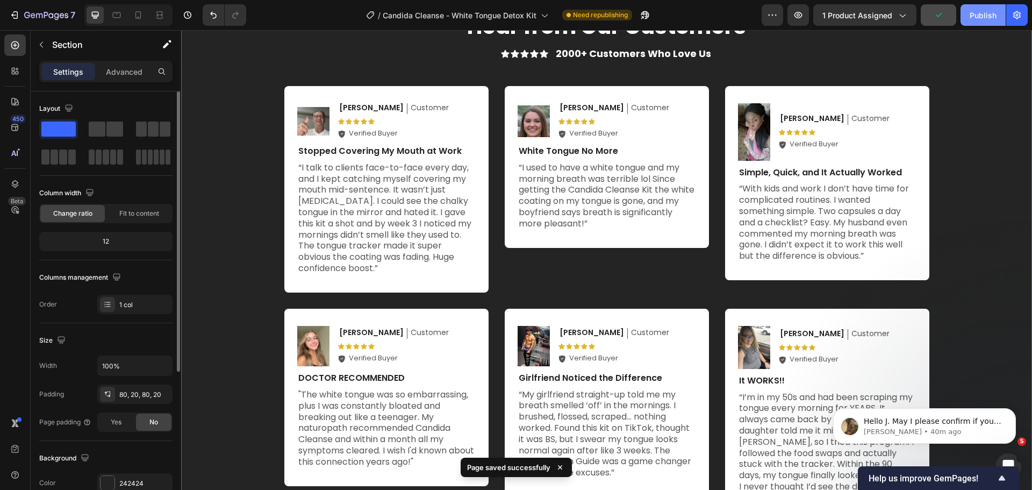
click at [990, 18] on div "Publish" at bounding box center [982, 15] width 27 height 11
click at [474, 96] on div "Image Robert J. Text Block Customer Text Block Row Icon Icon Icon Icon Icon Ico…" at bounding box center [386, 189] width 204 height 206
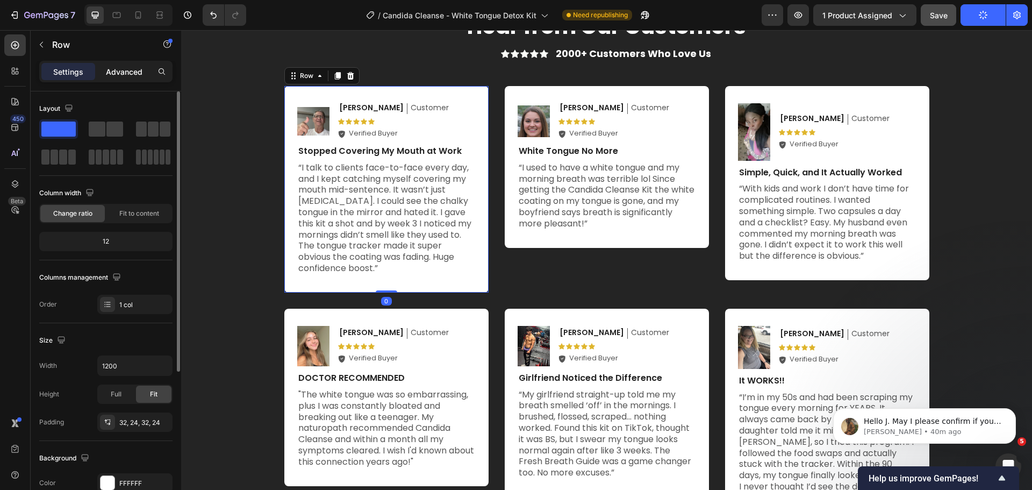
click at [132, 75] on p "Advanced" at bounding box center [124, 71] width 37 height 11
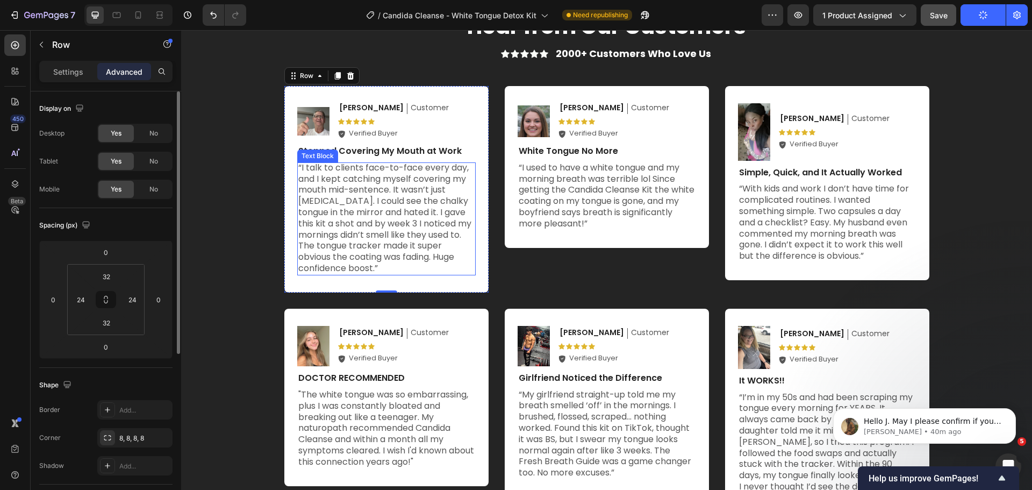
click at [429, 206] on p "“I talk to clients face-to-face every day, and I kept catching myself covering …" at bounding box center [386, 218] width 176 height 112
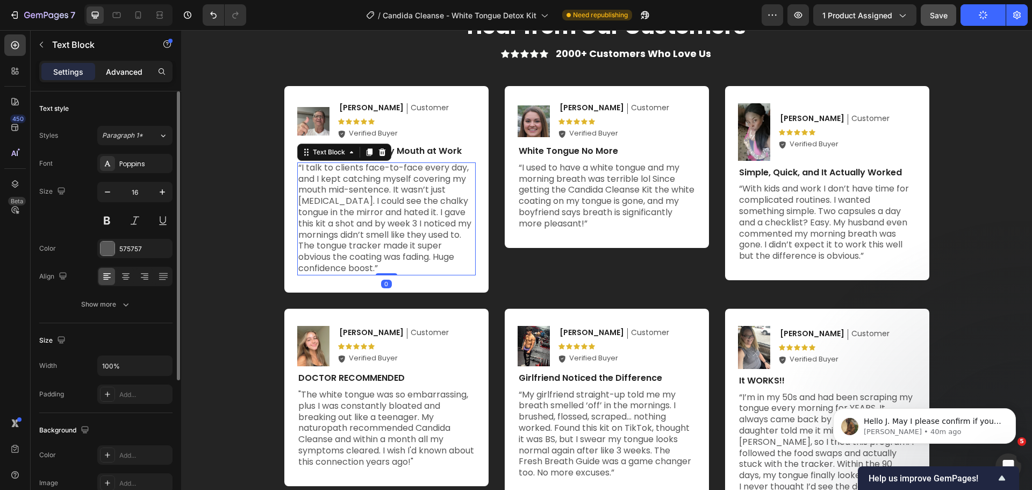
click at [132, 75] on p "Advanced" at bounding box center [124, 71] width 37 height 11
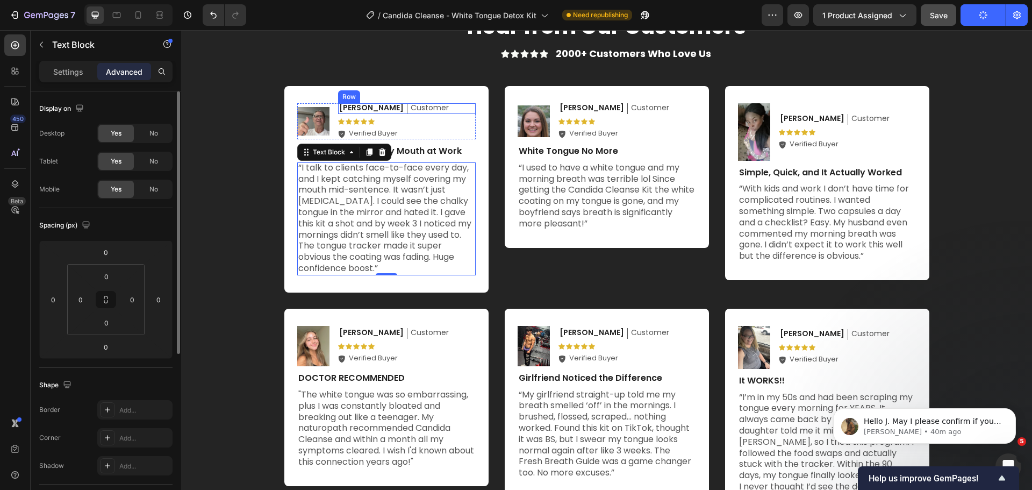
click at [461, 100] on div "Image Robert J. Text Block Customer Text Block Row Icon Icon Icon Icon Icon Ico…" at bounding box center [386, 189] width 204 height 206
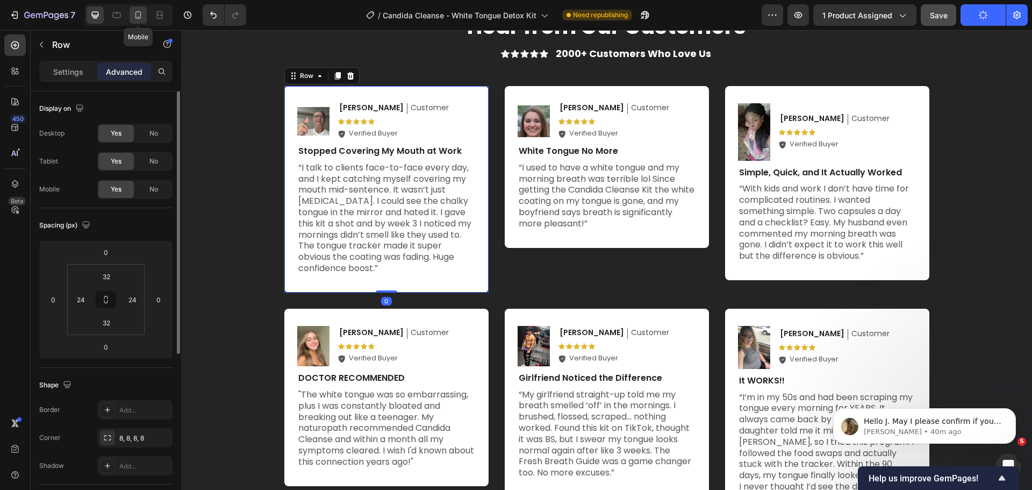
click at [138, 16] on icon at bounding box center [138, 15] width 11 height 11
type input "14"
type input "10"
type input "14"
type input "10"
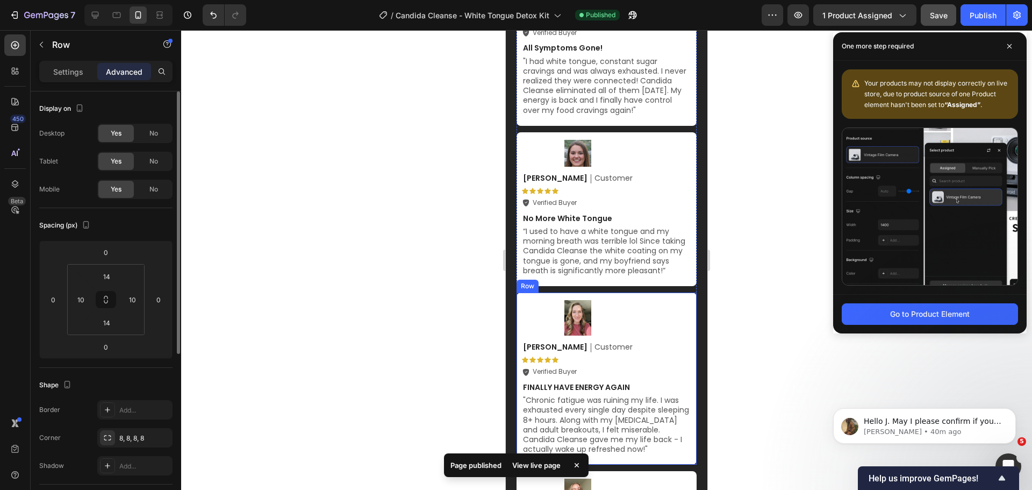
scroll to position [3831, 0]
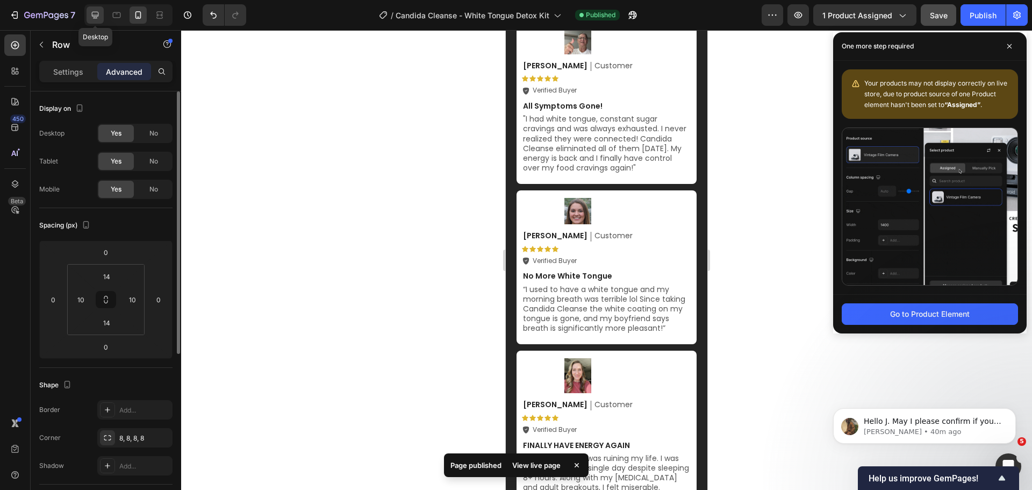
click at [99, 18] on icon at bounding box center [95, 15] width 11 height 11
type input "32"
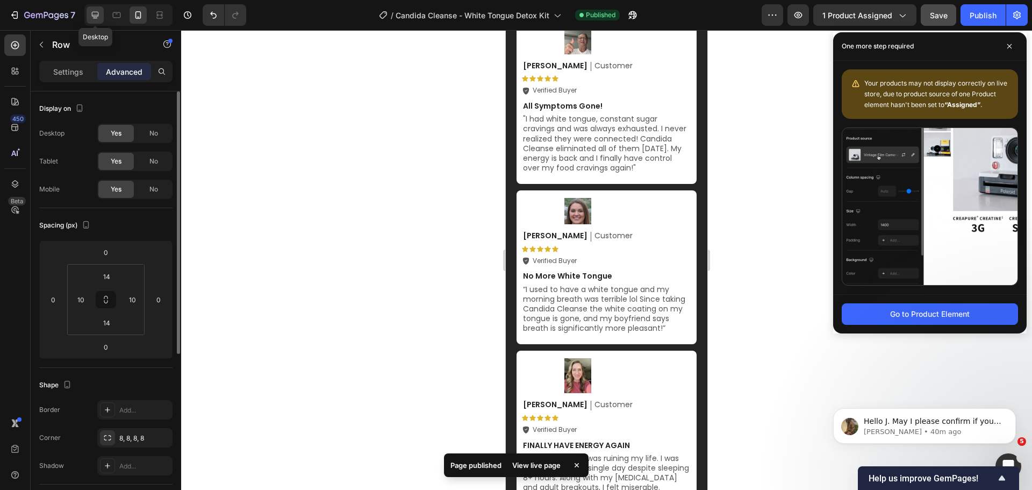
type input "24"
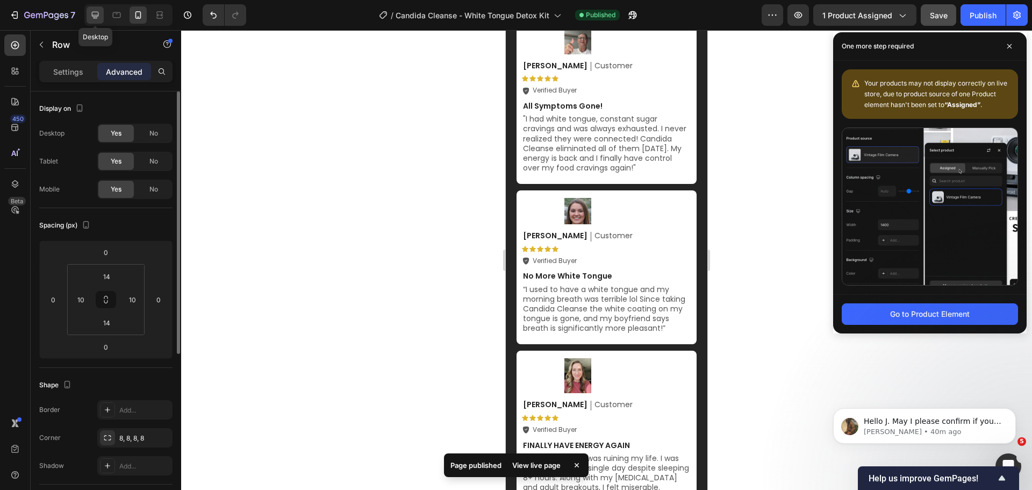
type input "32"
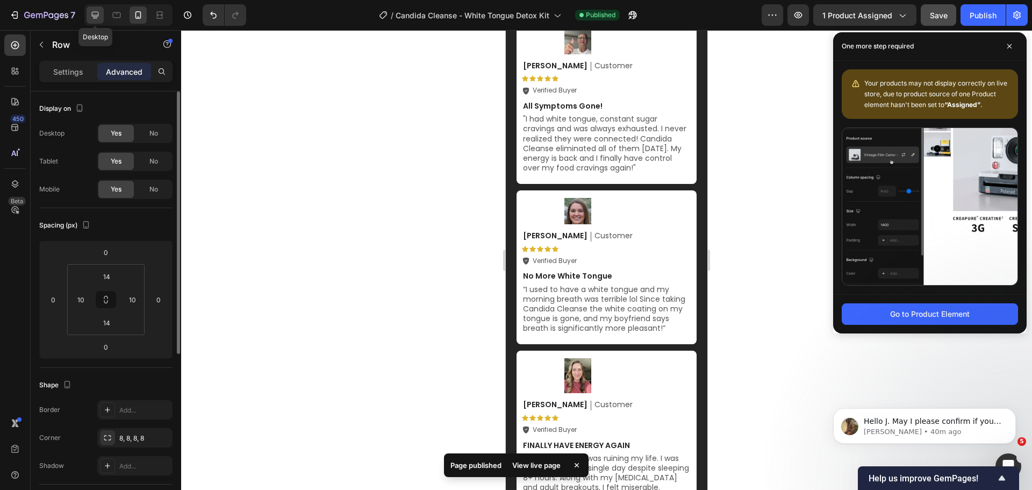
type input "24"
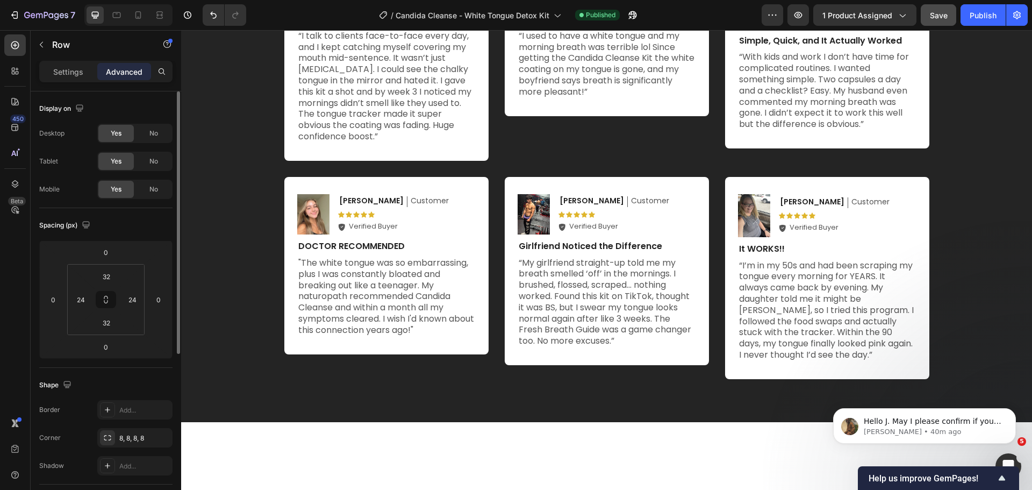
scroll to position [3761, 0]
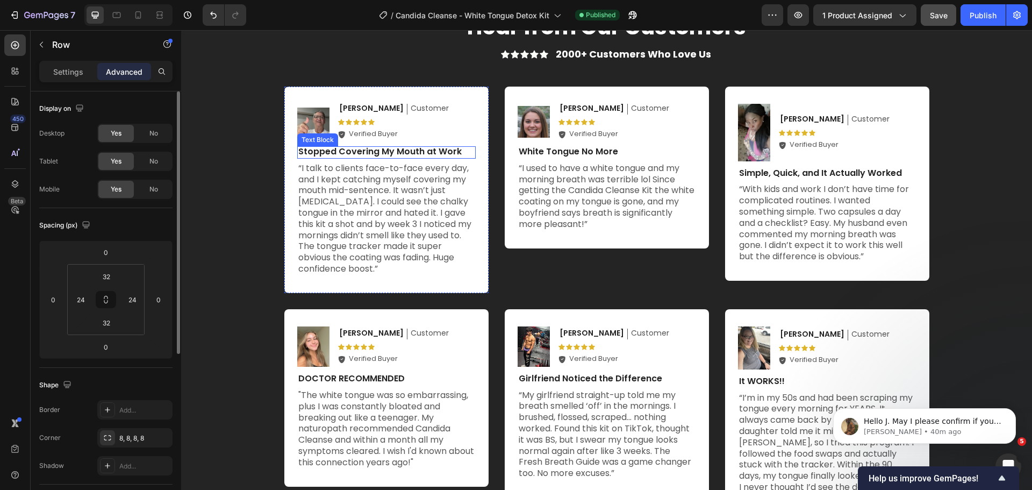
click at [384, 151] on p "Stopped Covering My Mouth at Work" at bounding box center [386, 151] width 176 height 11
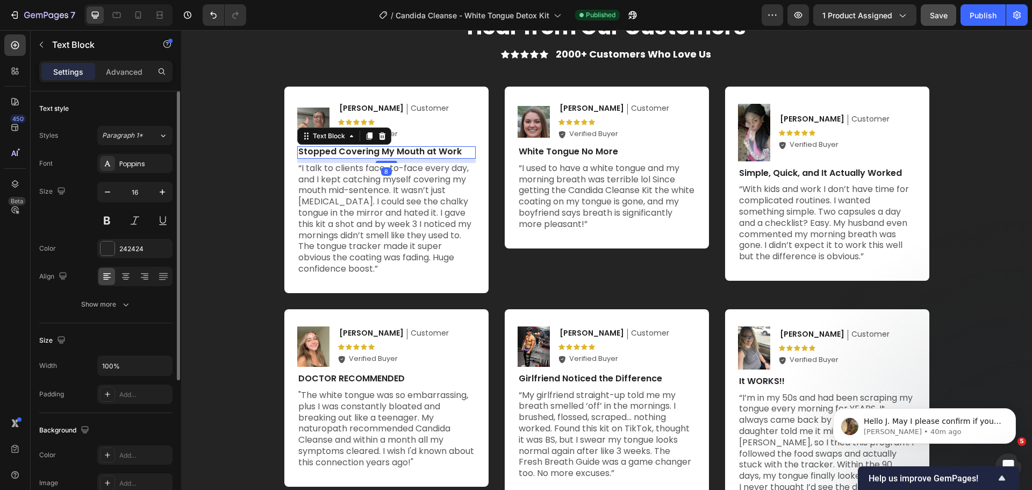
click at [384, 151] on p "Stopped Covering My Mouth at Work" at bounding box center [386, 151] width 176 height 11
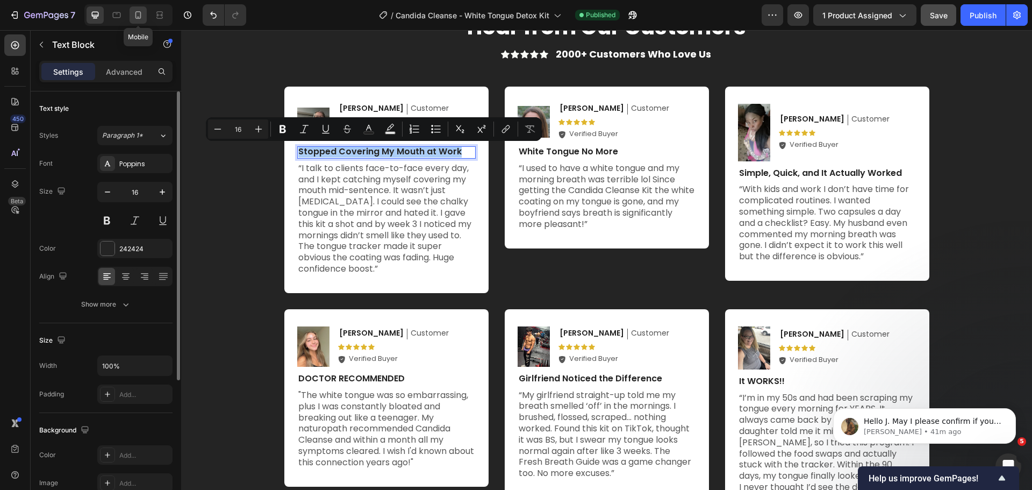
click at [136, 17] on icon at bounding box center [138, 15] width 11 height 11
type input "14"
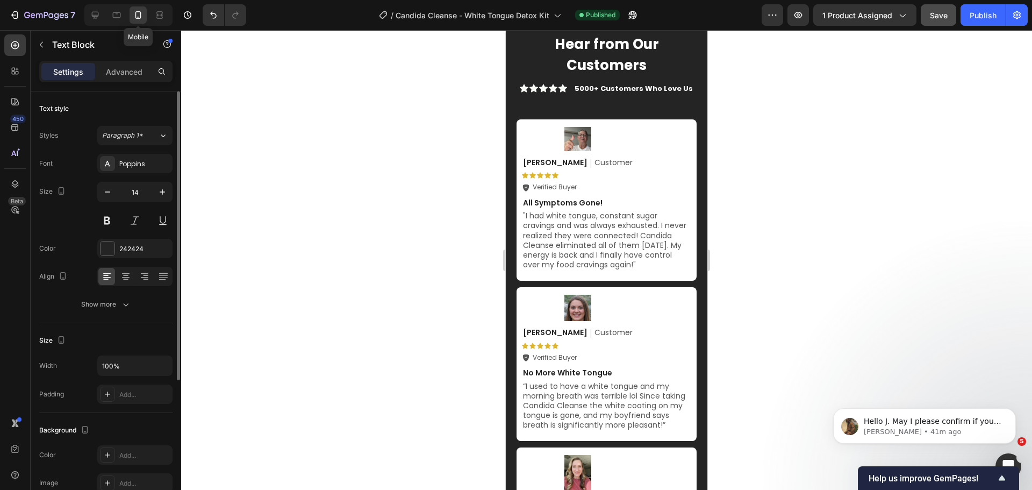
scroll to position [3723, 0]
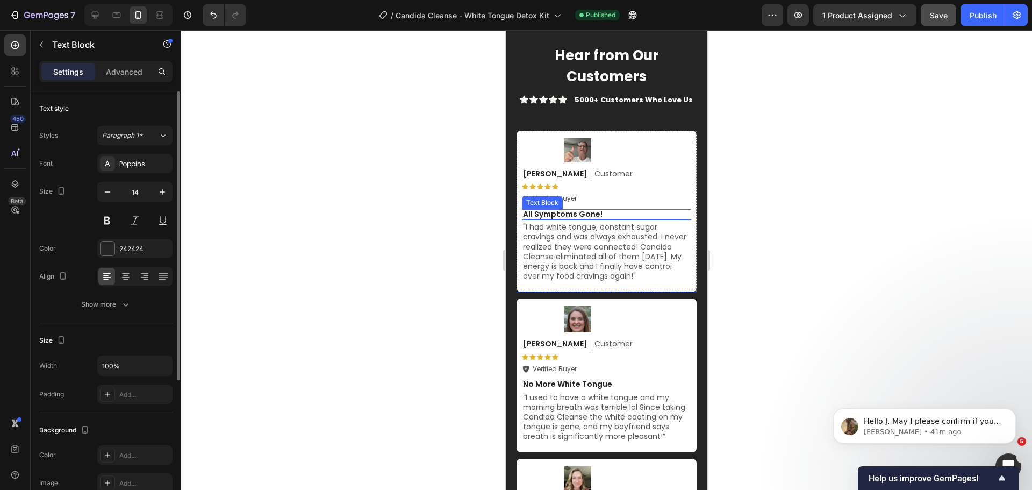
click at [573, 215] on p "All Symptoms Gone!" at bounding box center [606, 214] width 167 height 10
click at [586, 243] on p ""I had white tongue, constant sugar cravings and was always exhausted. I never …" at bounding box center [606, 251] width 167 height 59
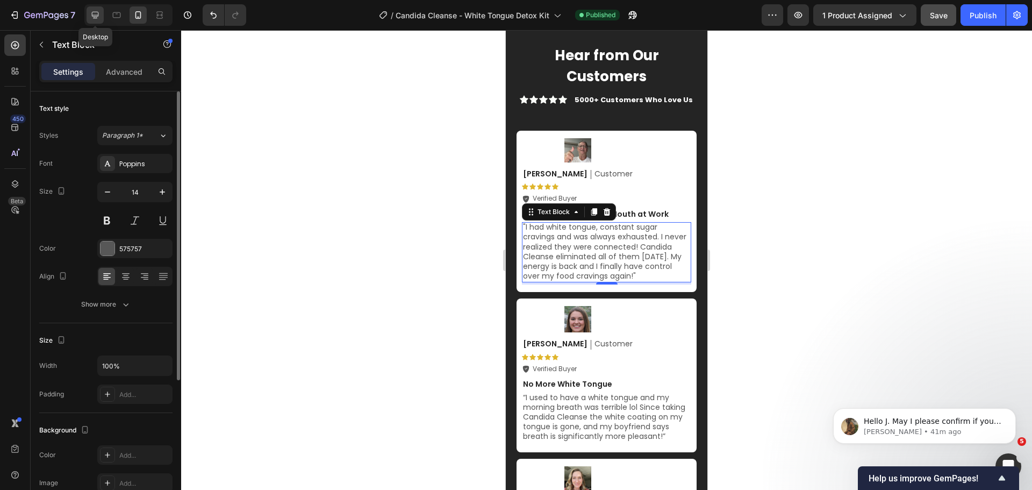
click at [97, 17] on icon at bounding box center [95, 15] width 11 height 11
type input "16"
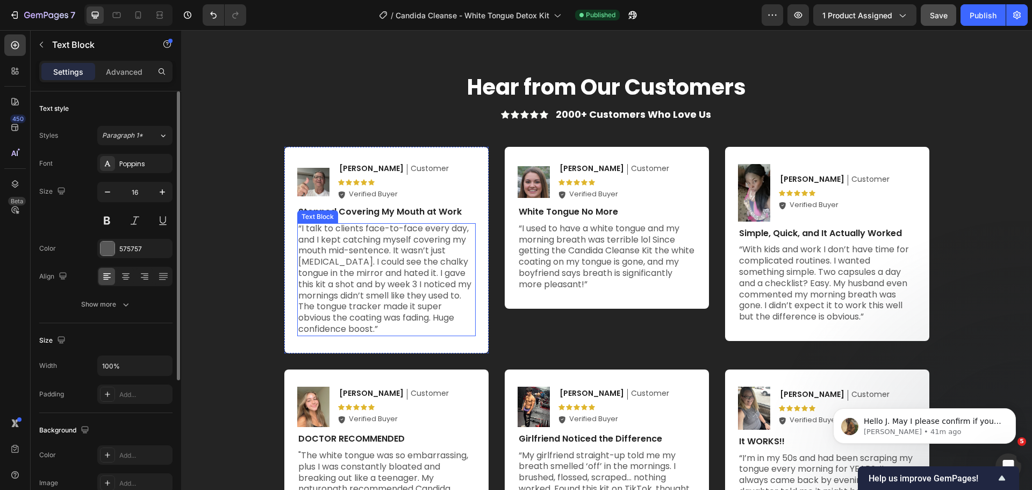
scroll to position [3680, 0]
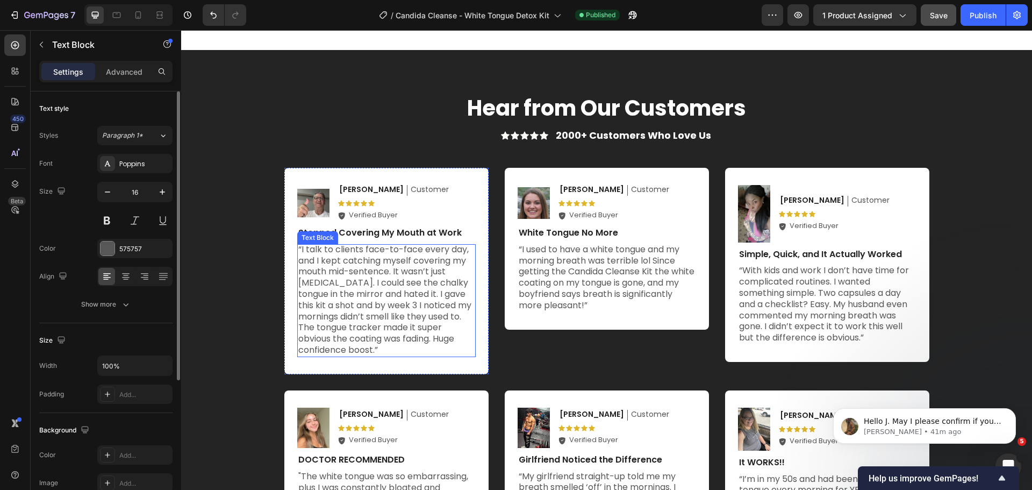
click at [375, 279] on p "“I talk to clients face-to-face every day, and I kept catching myself covering …" at bounding box center [386, 300] width 176 height 112
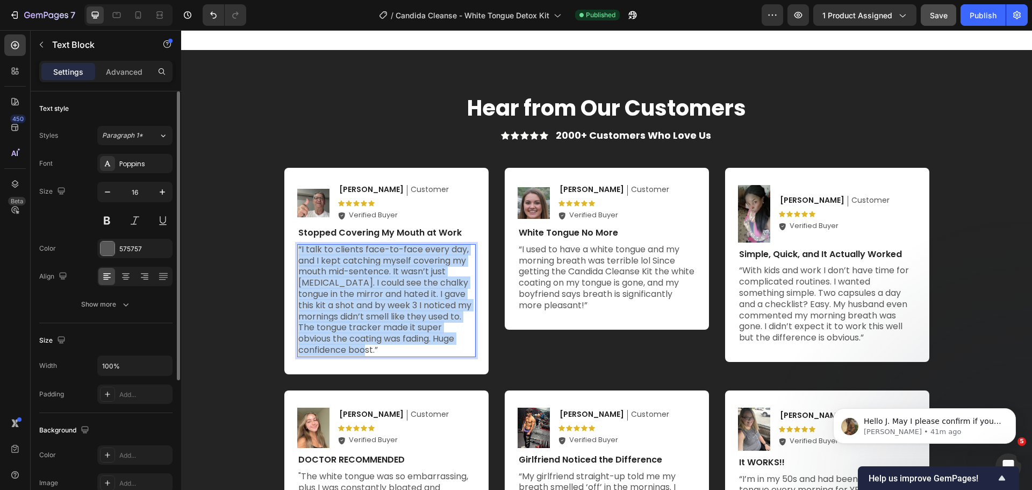
click at [375, 279] on p "“I talk to clients face-to-face every day, and I kept catching myself covering …" at bounding box center [386, 300] width 176 height 112
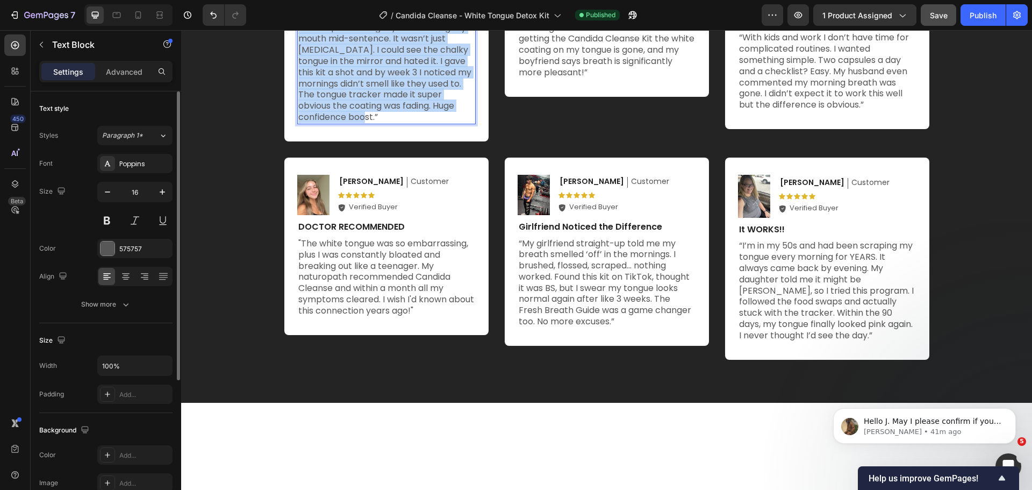
scroll to position [3664, 0]
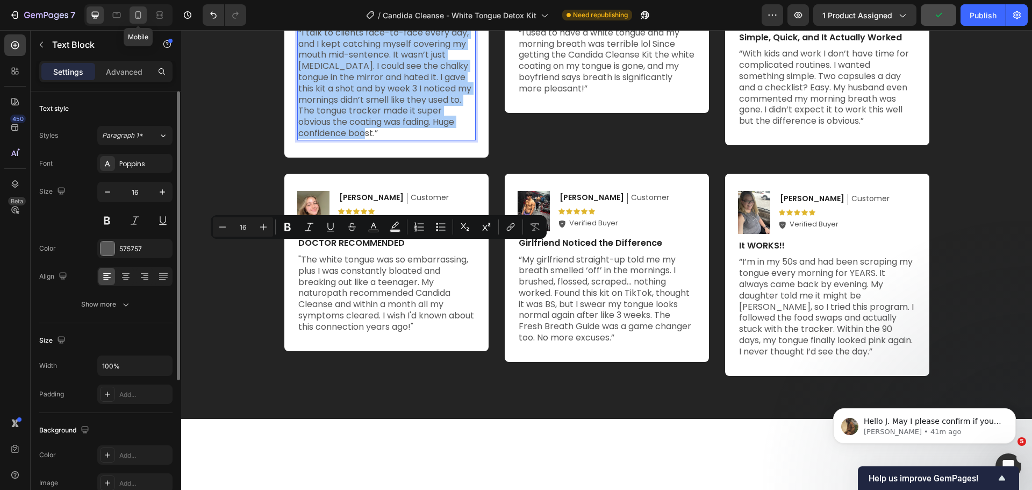
click at [136, 16] on icon at bounding box center [138, 15] width 6 height 8
type input "14"
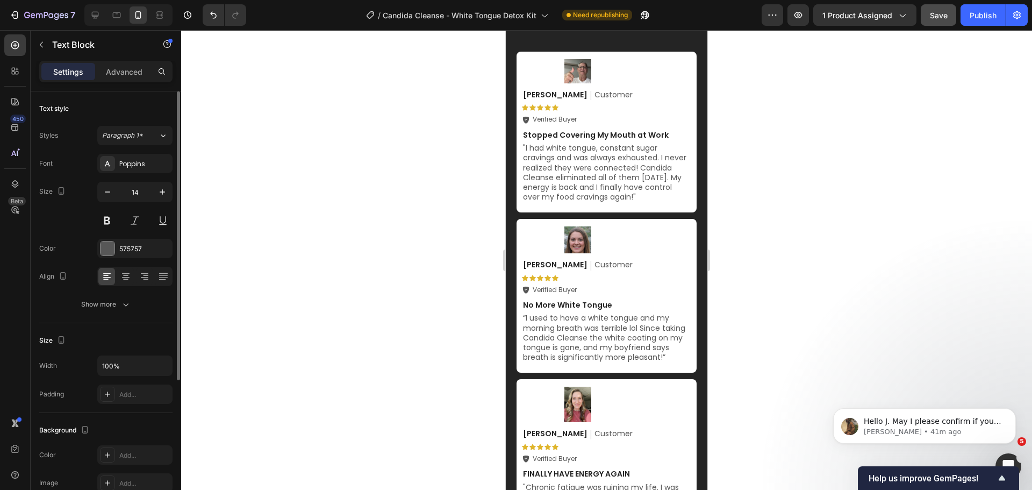
scroll to position [4592, 0]
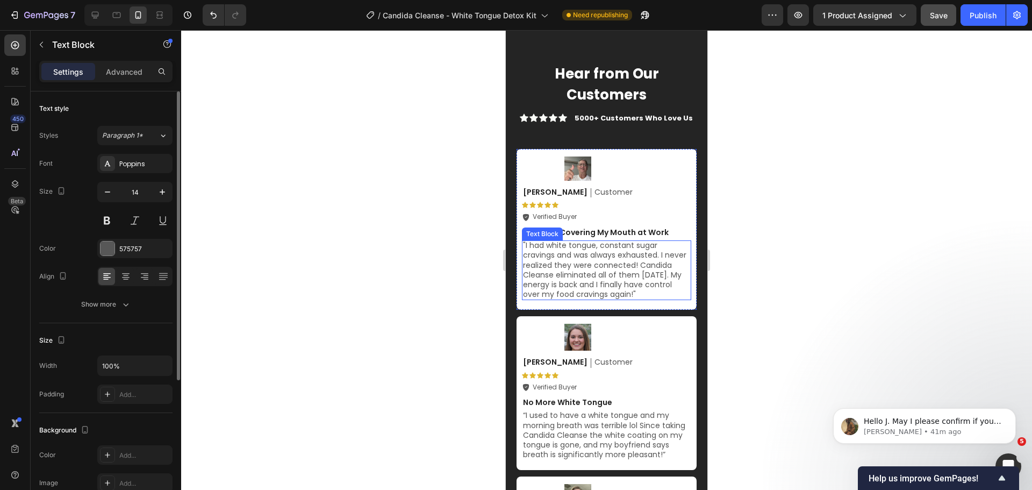
click at [580, 254] on p ""I had white tongue, constant sugar cravings and was always exhausted. I never …" at bounding box center [606, 269] width 167 height 59
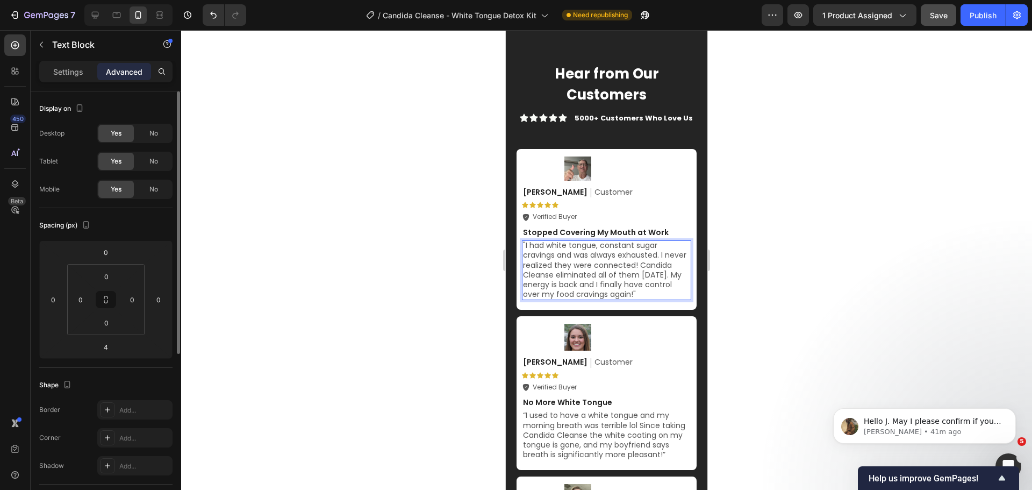
click at [580, 254] on p ""I had white tongue, constant sugar cravings and was always exhausted. I never …" at bounding box center [606, 269] width 167 height 59
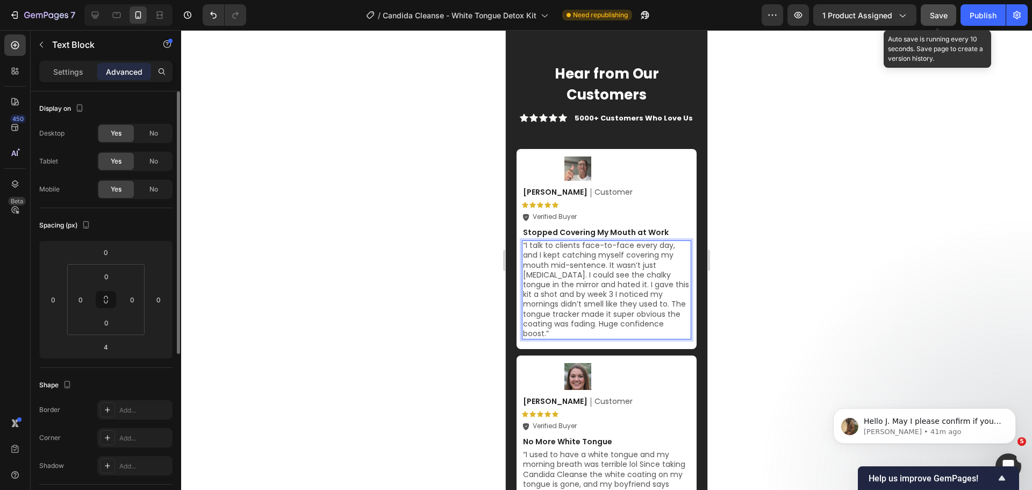
click at [934, 18] on span "Save" at bounding box center [939, 15] width 18 height 9
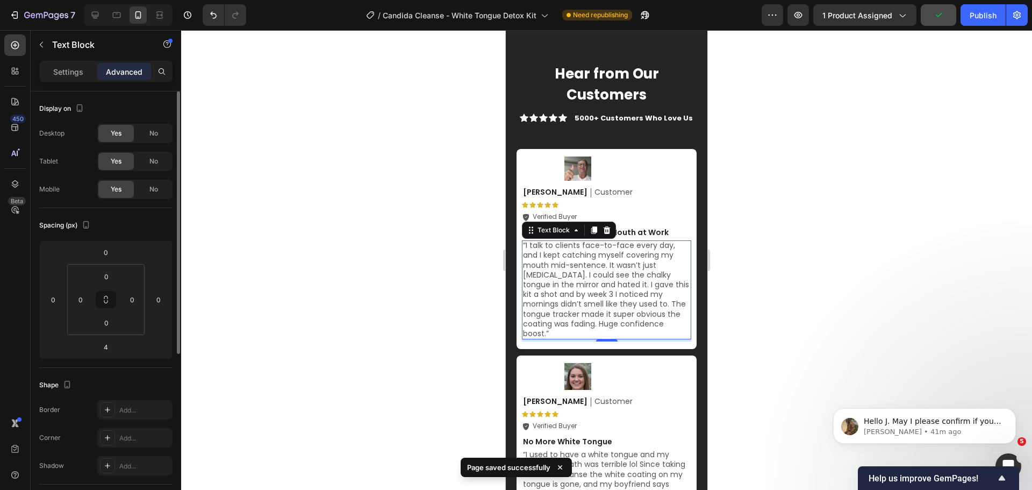
click at [823, 225] on div at bounding box center [606, 259] width 851 height 459
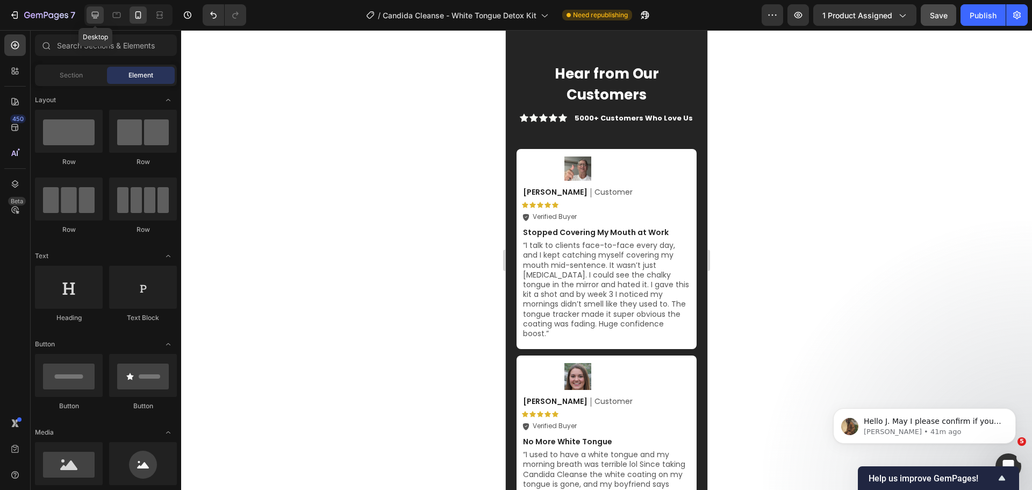
click at [98, 12] on icon at bounding box center [95, 15] width 7 height 7
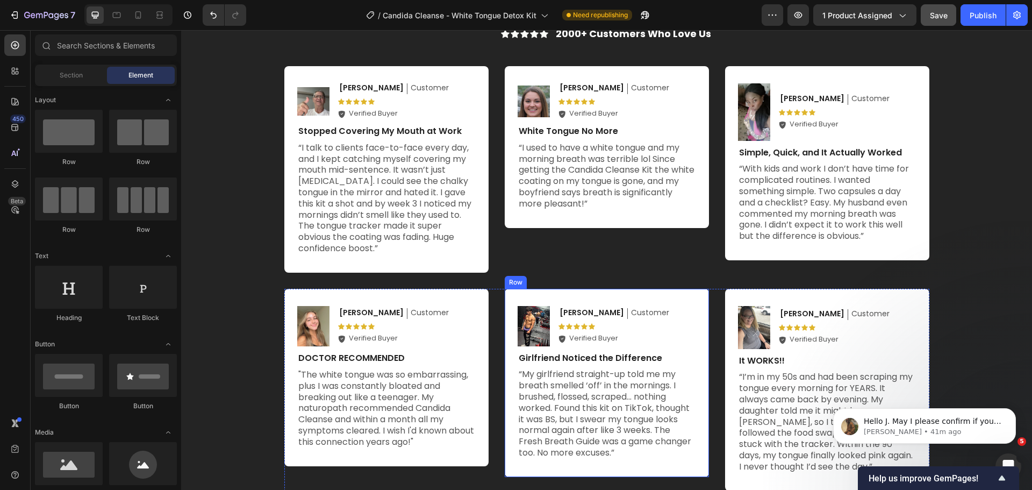
scroll to position [4586, 0]
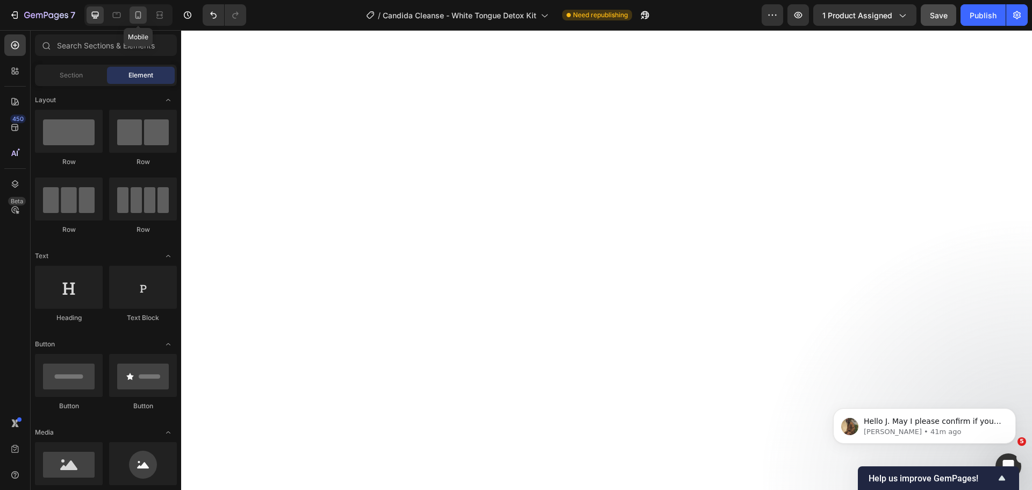
click at [142, 18] on icon at bounding box center [138, 15] width 11 height 11
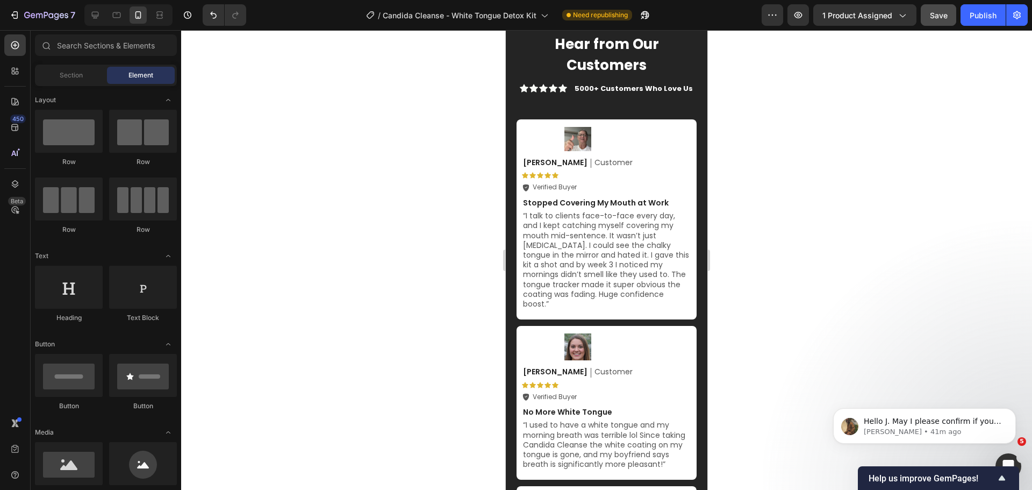
scroll to position [3512, 0]
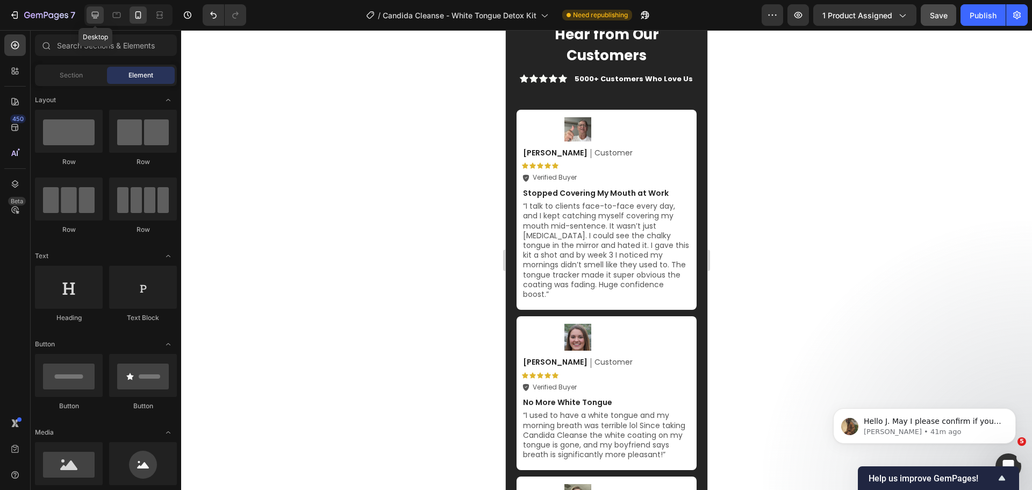
click at [96, 11] on icon at bounding box center [95, 15] width 11 height 11
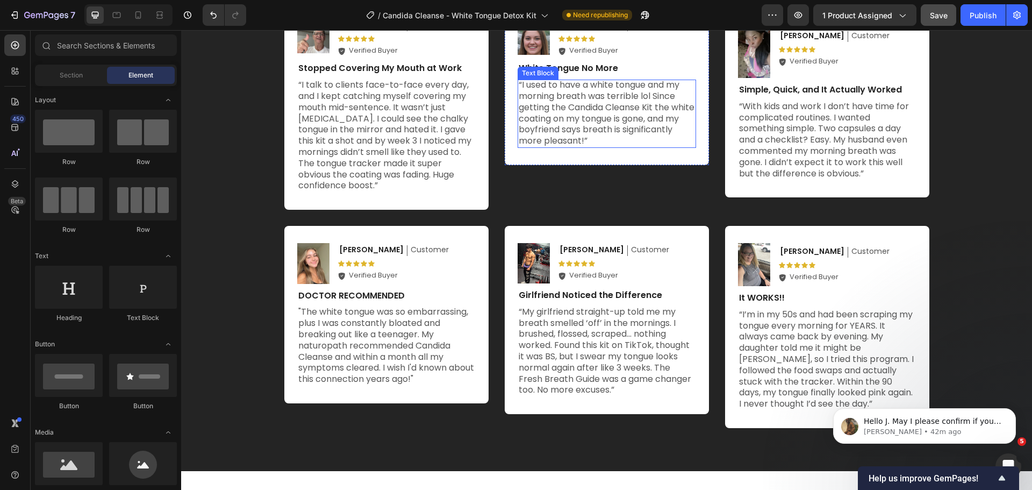
scroll to position [3721, 0]
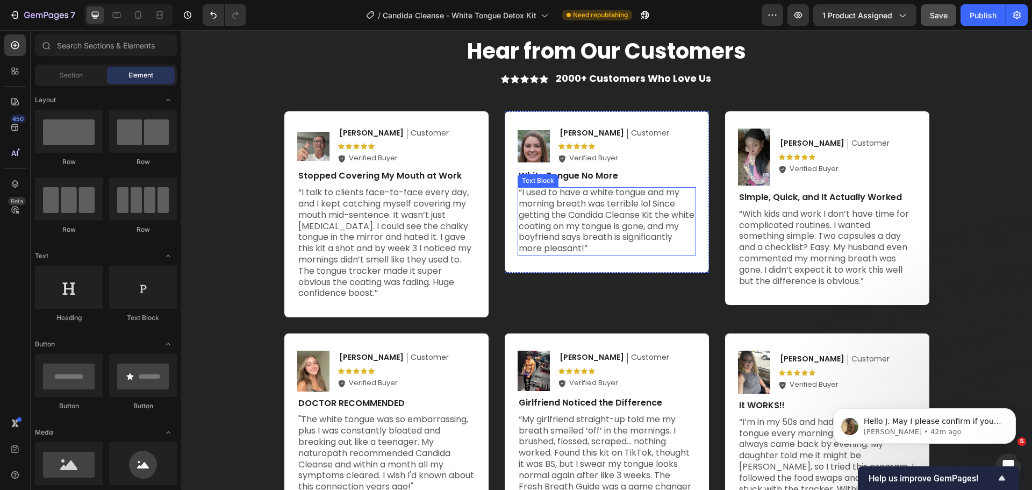
click at [589, 212] on p "“I used to have a white tongue and my morning breath was terrible lol Since get…" at bounding box center [607, 220] width 176 height 67
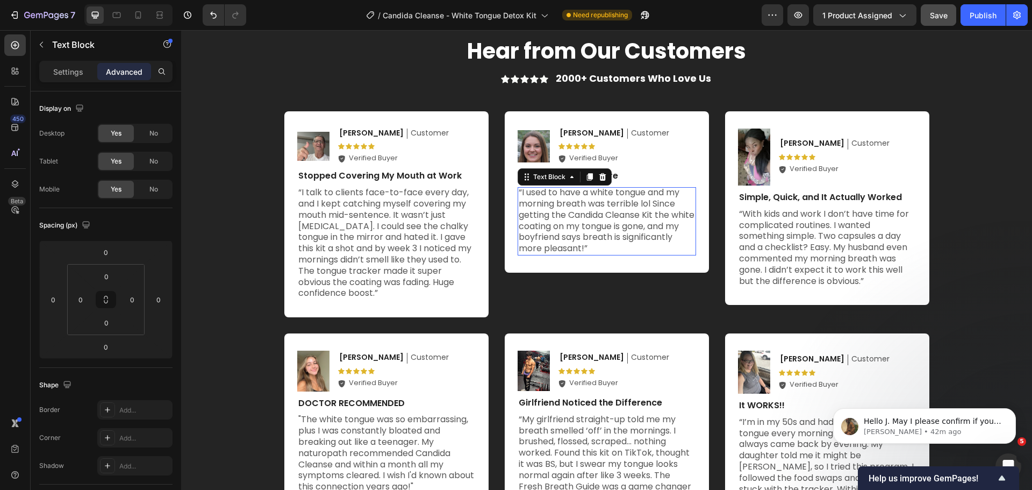
click at [589, 212] on p "“I used to have a white tongue and my morning breath was terrible lol Since get…" at bounding box center [607, 220] width 176 height 67
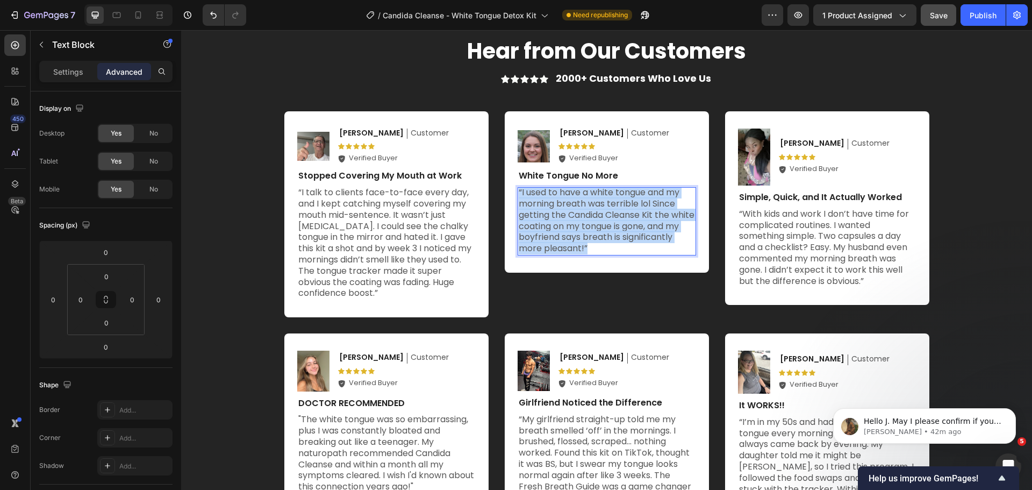
click at [589, 212] on p "“I used to have a white tongue and my morning breath was terrible lol Since get…" at bounding box center [607, 220] width 176 height 67
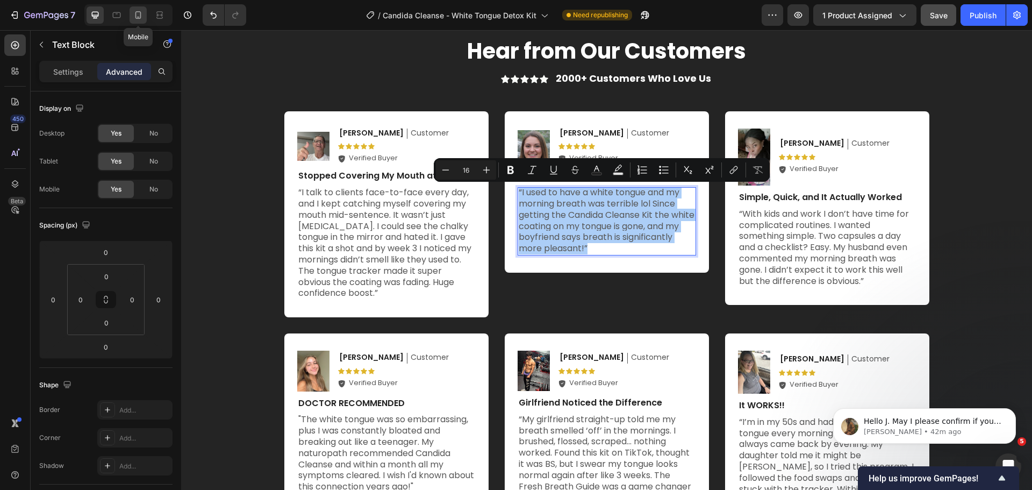
click at [132, 18] on div at bounding box center [137, 14] width 17 height 17
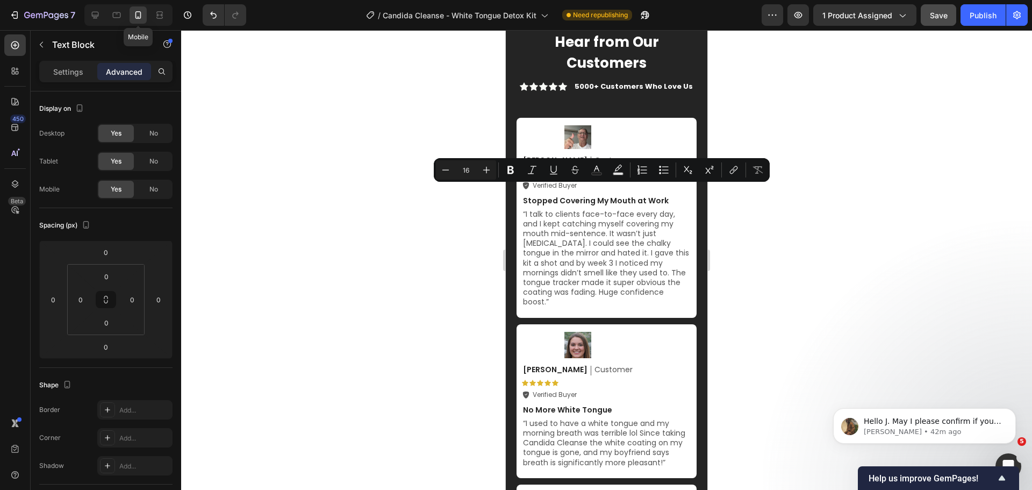
type input "4"
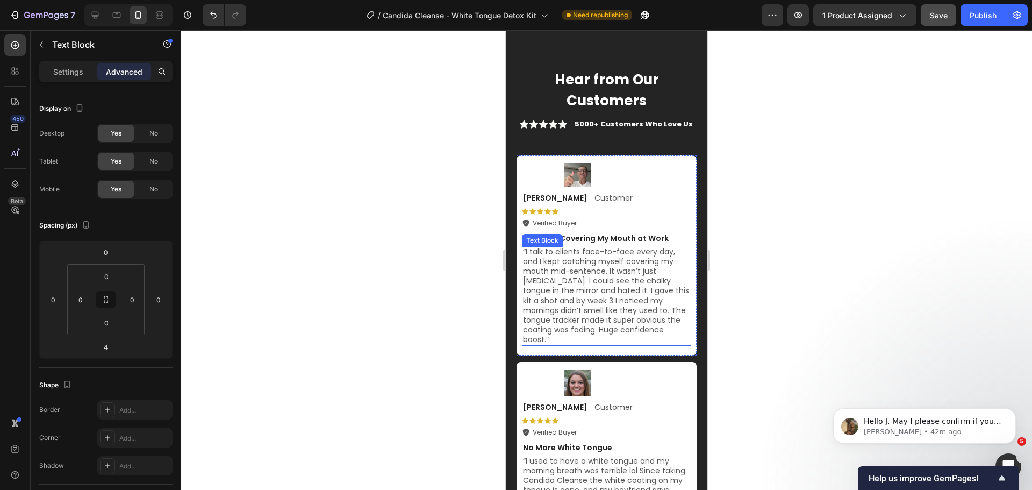
scroll to position [3790, 0]
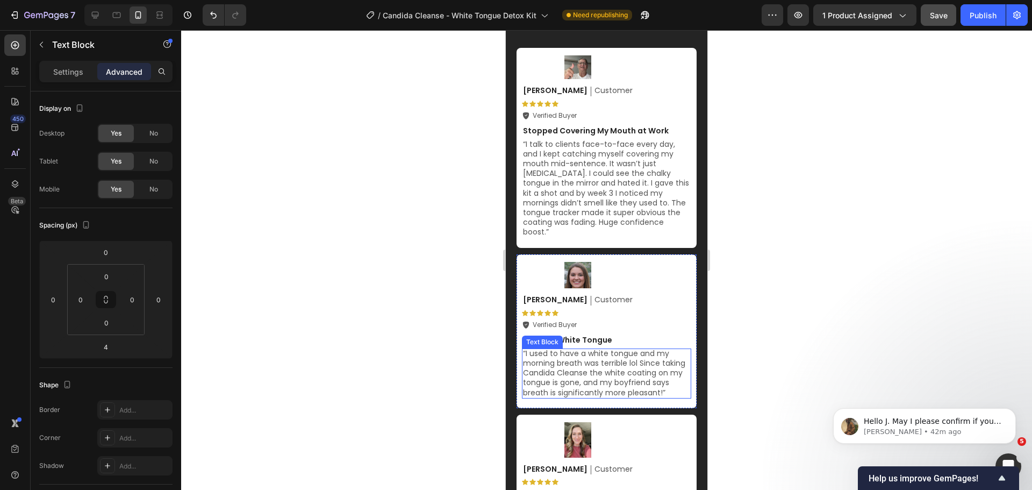
click at [591, 359] on p "“I used to have a white tongue and my morning breath was terrible lol Since tak…" at bounding box center [606, 372] width 167 height 49
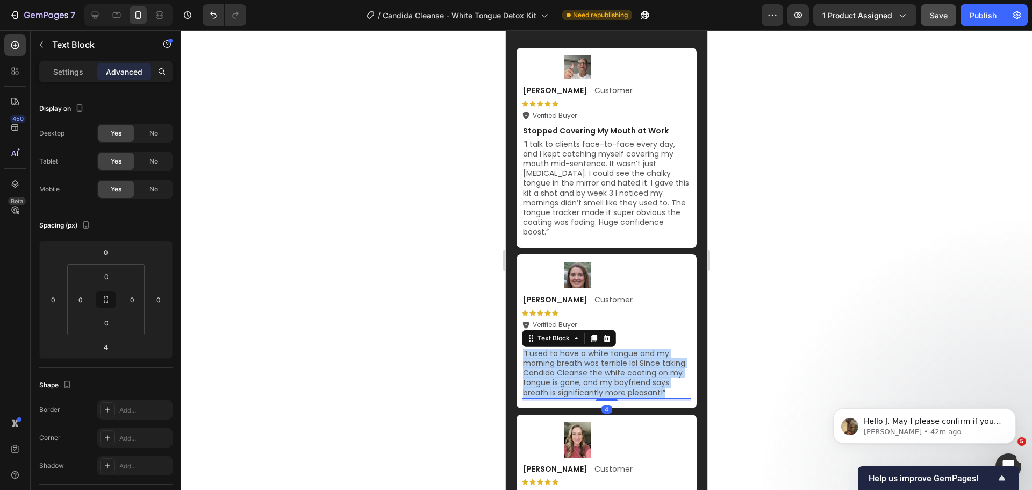
click at [591, 359] on p "“I used to have a white tongue and my morning breath was terrible lol Since tak…" at bounding box center [606, 372] width 167 height 49
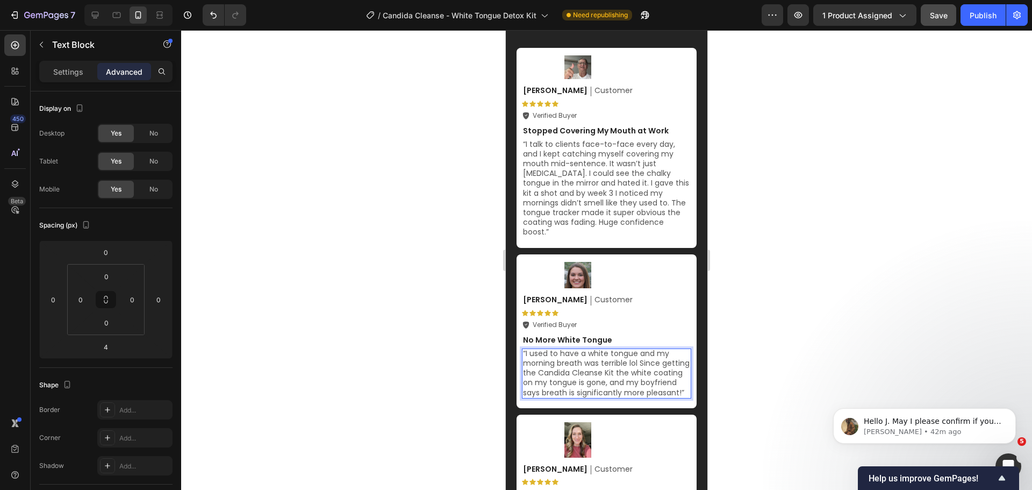
click at [739, 323] on div at bounding box center [606, 259] width 851 height 459
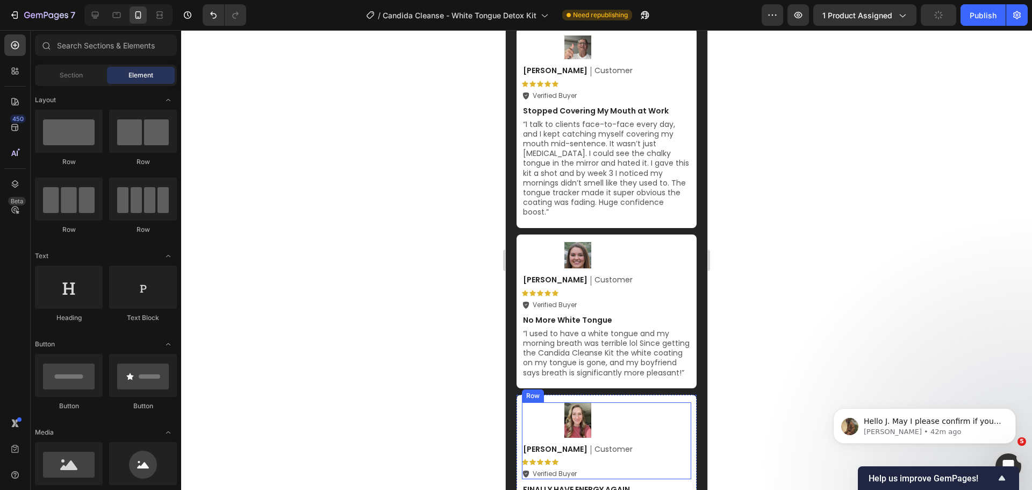
scroll to position [3898, 0]
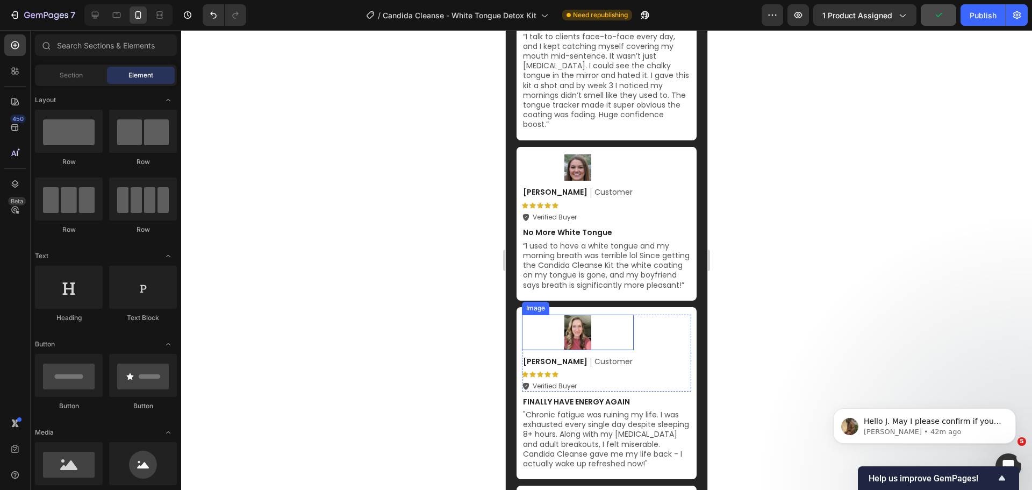
click at [564, 323] on img at bounding box center [577, 331] width 27 height 35
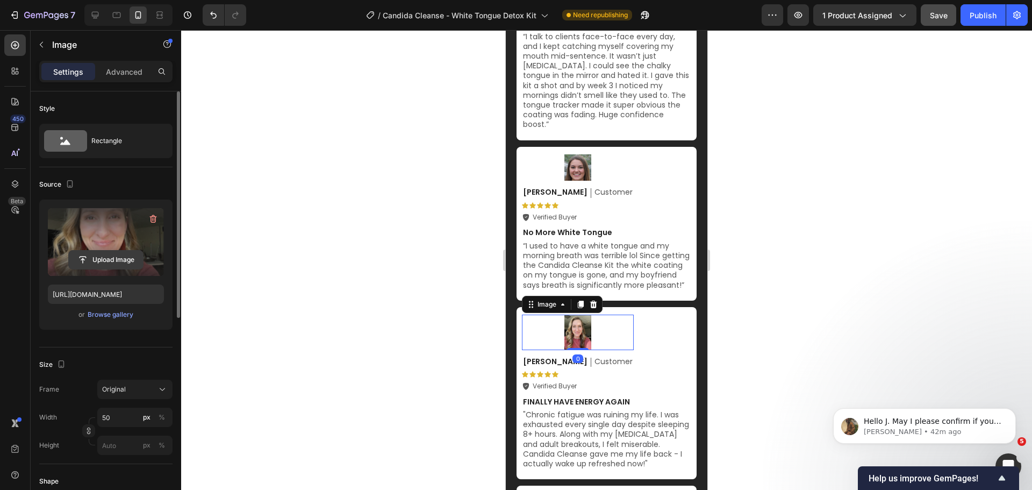
click at [118, 254] on input "file" at bounding box center [106, 259] width 74 height 18
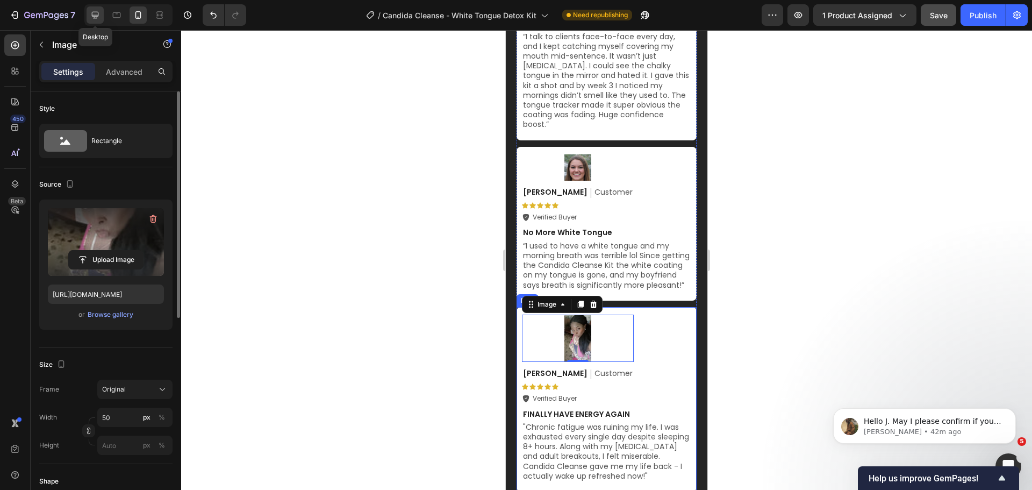
click at [92, 13] on icon at bounding box center [95, 15] width 7 height 7
type input "https://cdn.shopify.com/s/files/1/0684/2374/5686/files/gempages_566424905747268…"
type input "60"
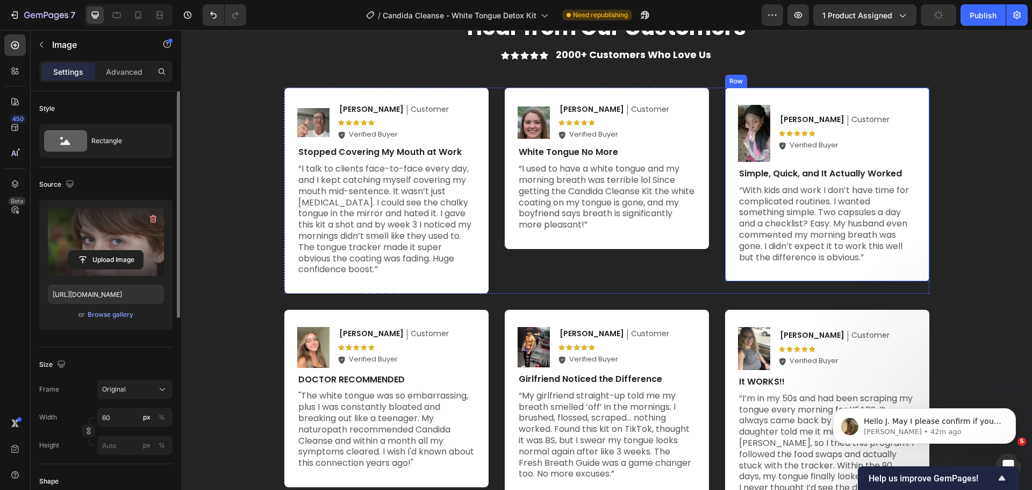
scroll to position [3747, 0]
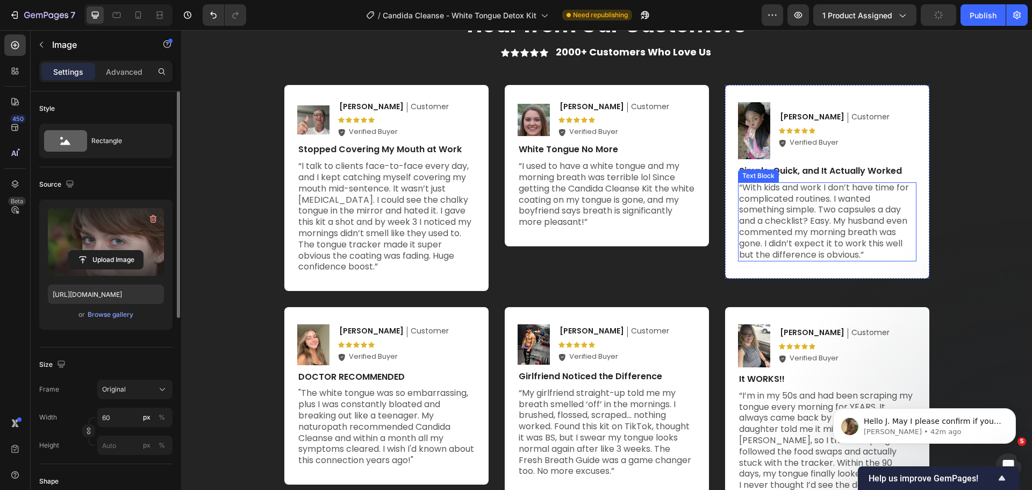
click at [826, 213] on p "“With kids and work I don’t have time for complicated routines. I wanted someth…" at bounding box center [827, 221] width 176 height 78
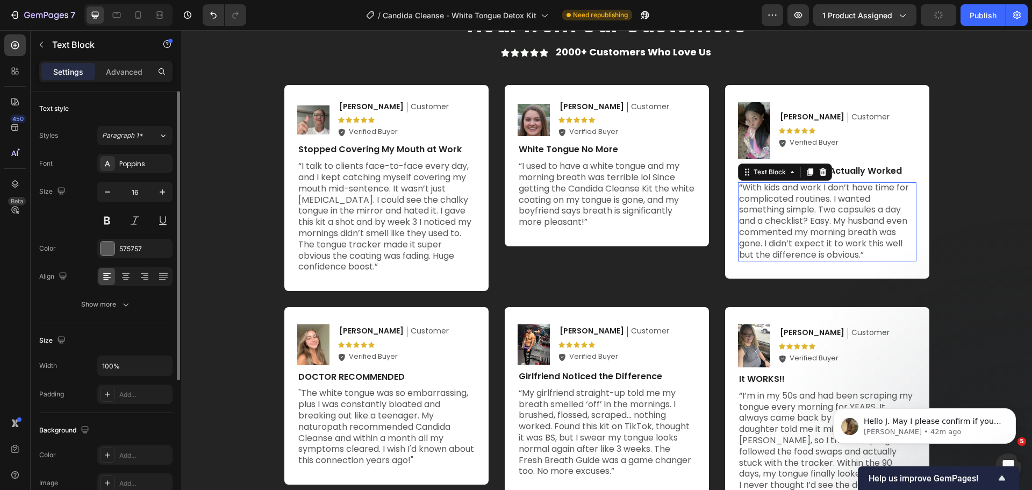
click at [826, 213] on p "“With kids and work I don’t have time for complicated routines. I wanted someth…" at bounding box center [827, 221] width 176 height 78
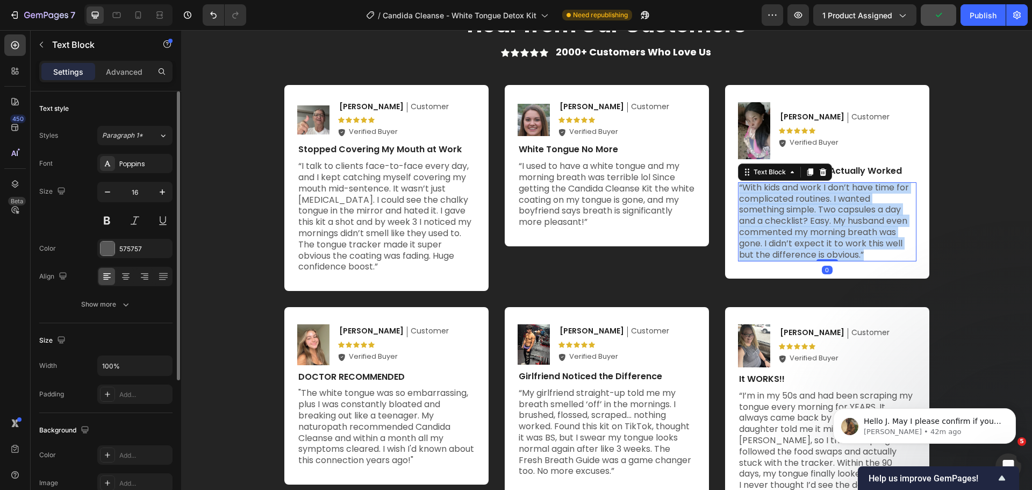
click at [826, 213] on p "“With kids and work I don’t have time for complicated routines. I wanted someth…" at bounding box center [827, 221] width 176 height 78
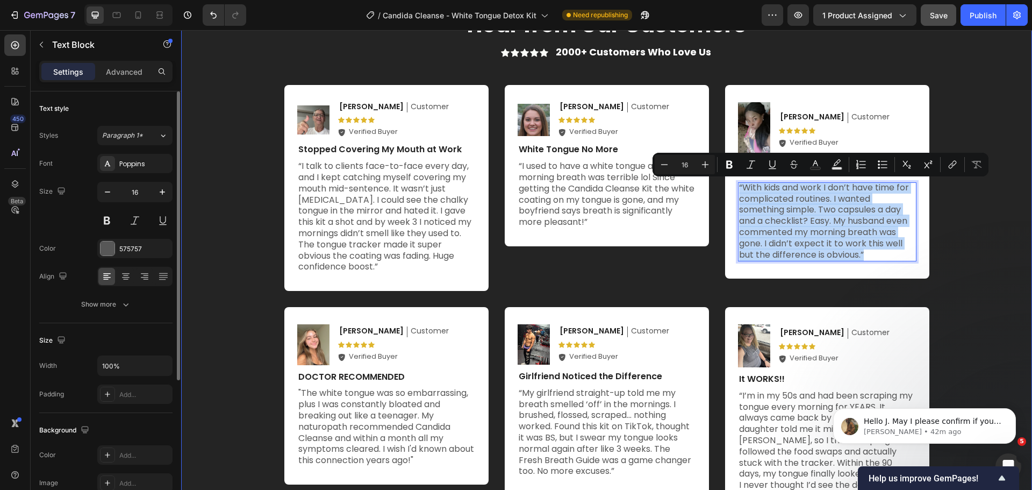
click at [935, 228] on div "Hear from Our Customers Heading Hear from Our Customers Heading Icon Icon Icon …" at bounding box center [606, 259] width 829 height 499
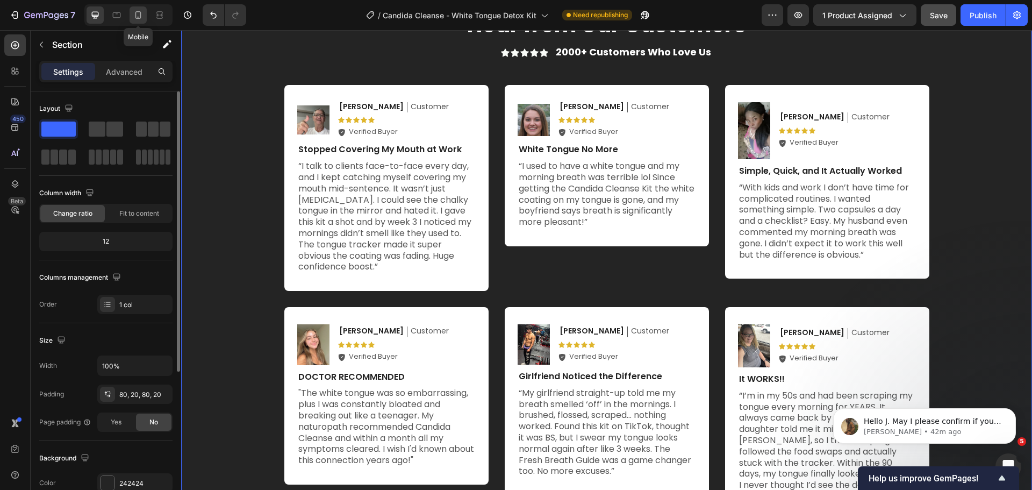
click at [133, 13] on icon at bounding box center [138, 15] width 11 height 11
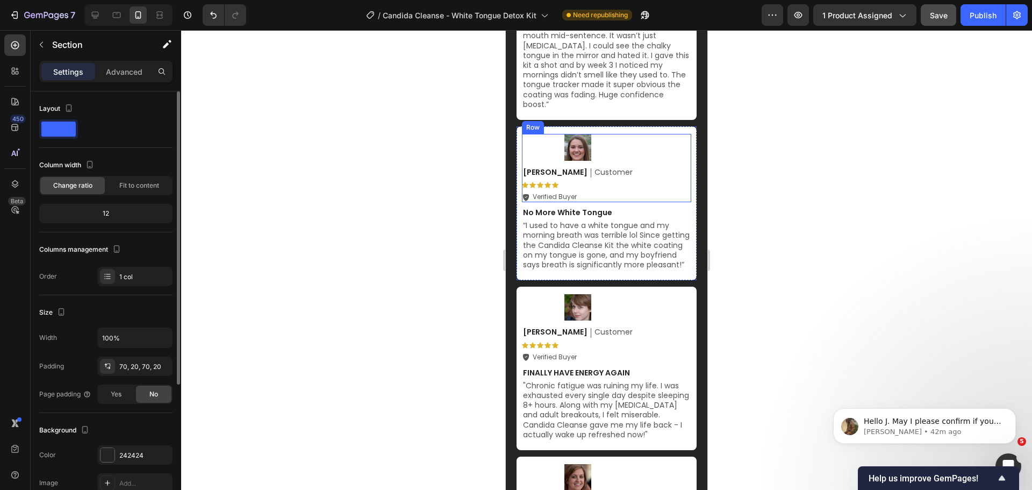
scroll to position [3978, 0]
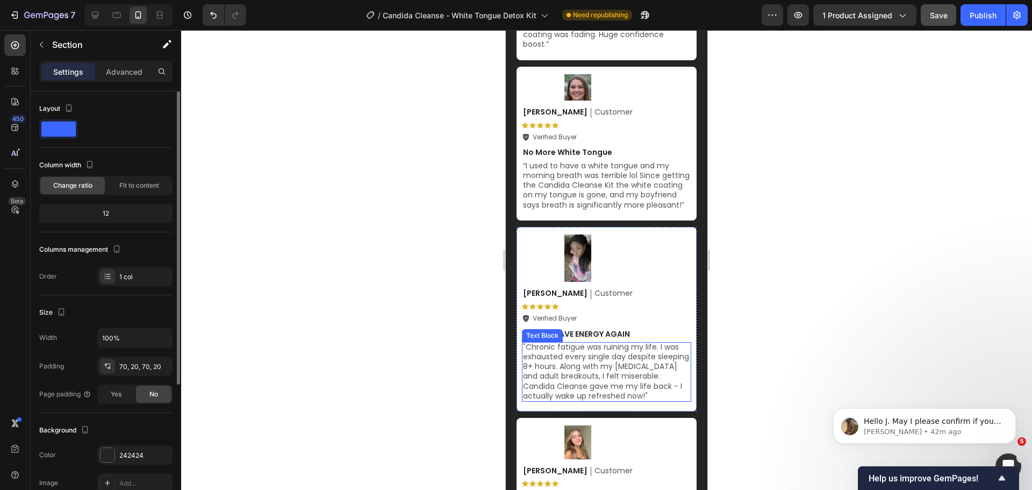
click at [599, 371] on p ""Chronic fatigue was ruining my life. I was exhausted every single day despite …" at bounding box center [606, 371] width 167 height 59
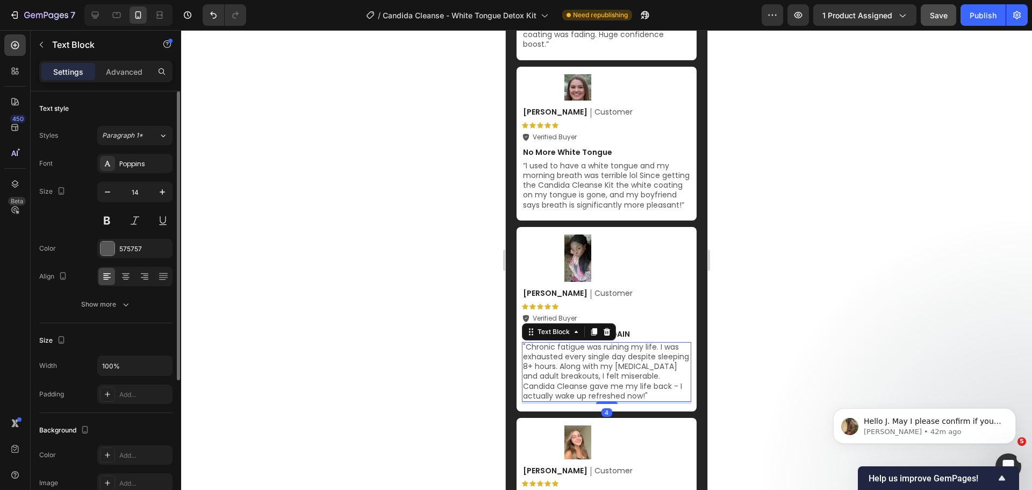
click at [599, 371] on p ""Chronic fatigue was ruining my life. I was exhausted every single day despite …" at bounding box center [606, 371] width 167 height 59
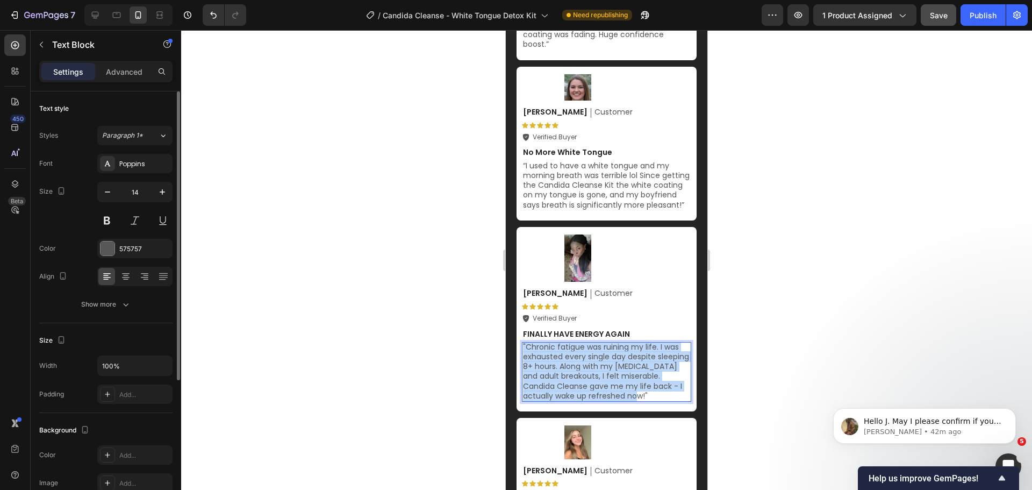
click at [599, 371] on p ""Chronic fatigue was ruining my life. I was exhausted every single day despite …" at bounding box center [606, 371] width 167 height 59
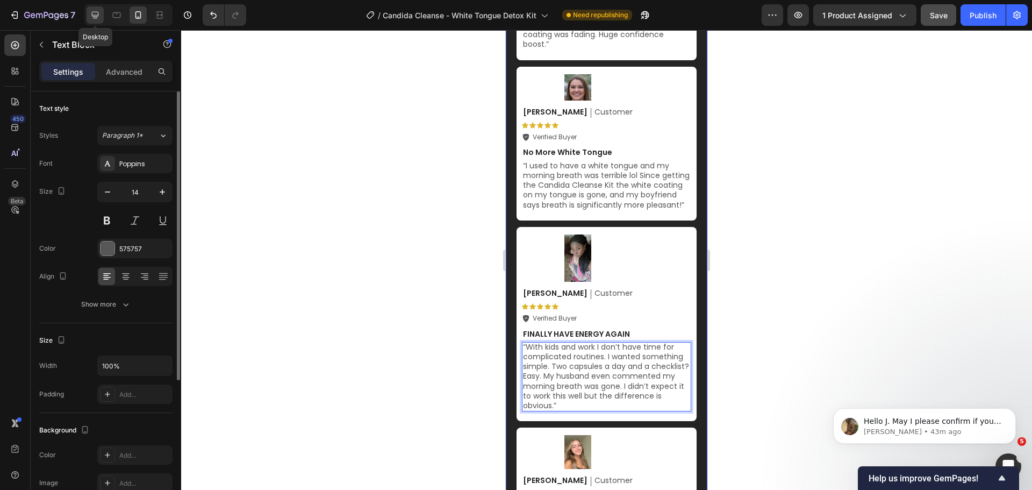
click at [98, 15] on icon at bounding box center [95, 15] width 7 height 7
type input "16"
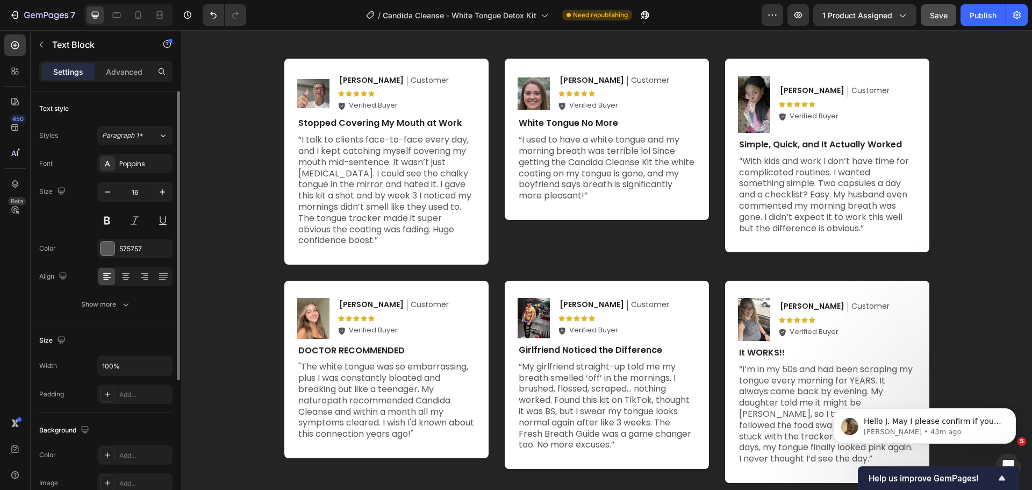
scroll to position [3752, 0]
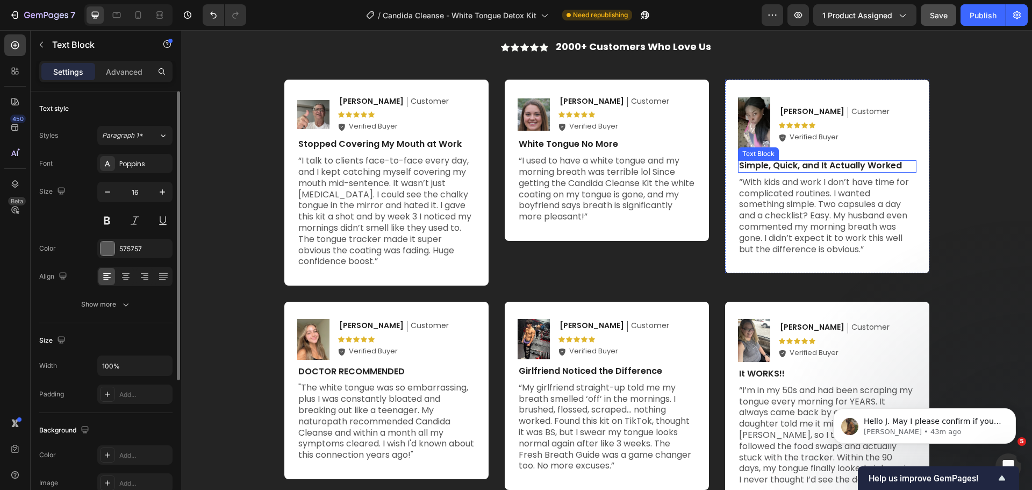
click at [802, 168] on p "Simple, Quick, and It Actually Worked" at bounding box center [827, 165] width 176 height 11
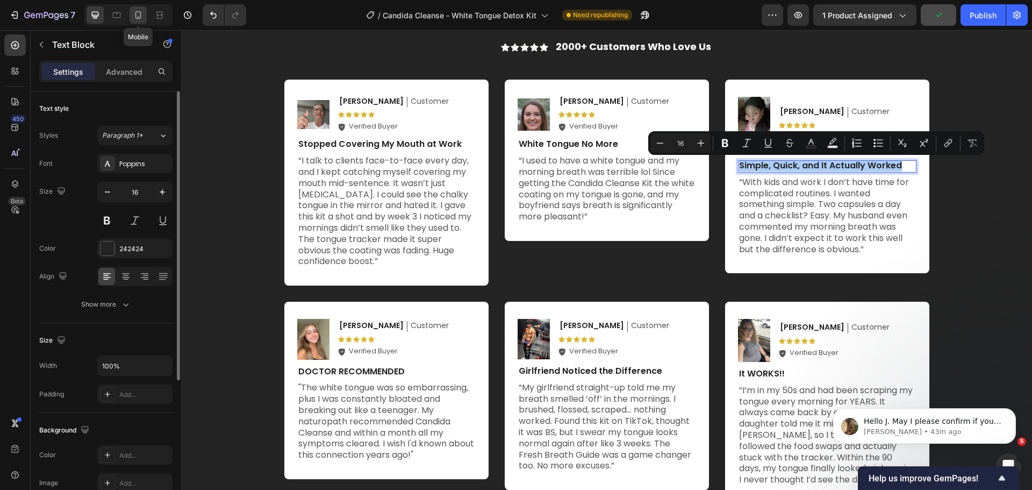
click at [134, 15] on icon at bounding box center [138, 15] width 11 height 11
type input "14"
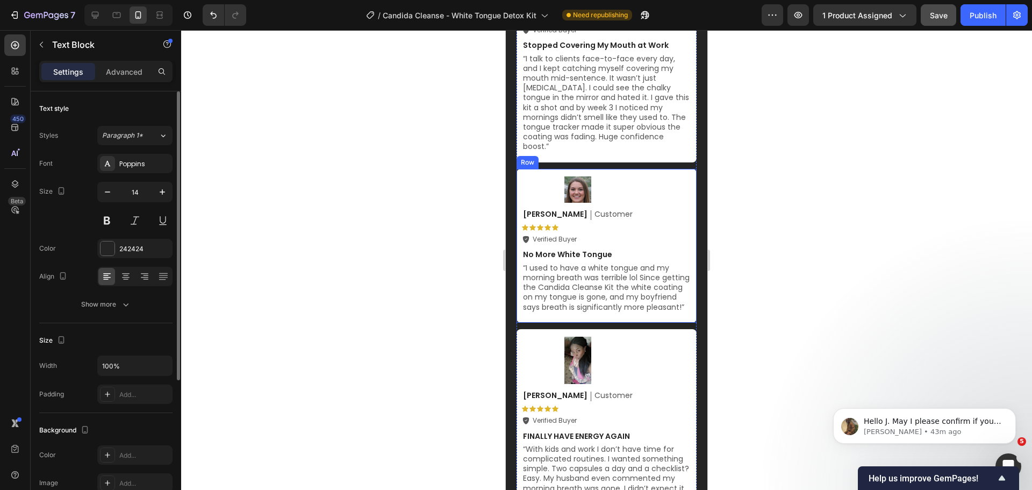
scroll to position [3930, 0]
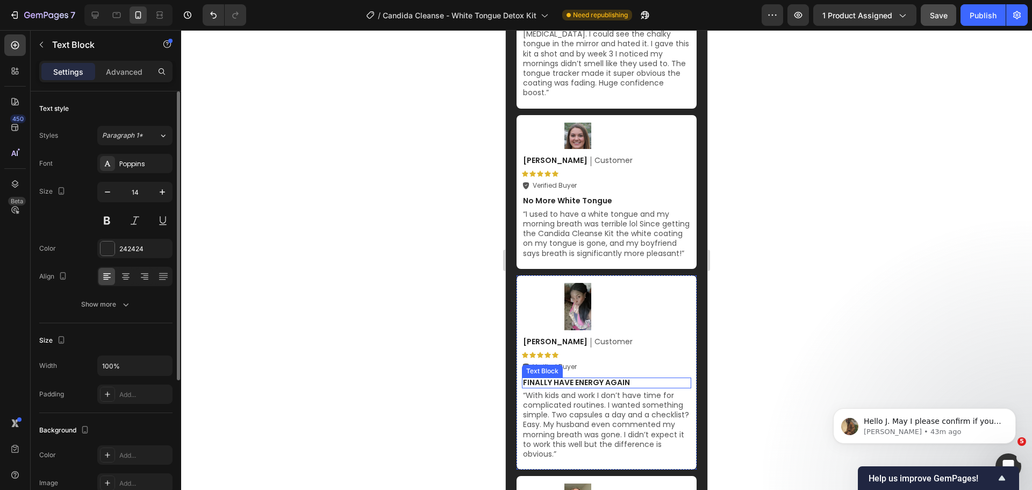
click at [593, 380] on p "FINALLY HAVE ENERGY AGAIN" at bounding box center [606, 382] width 167 height 10
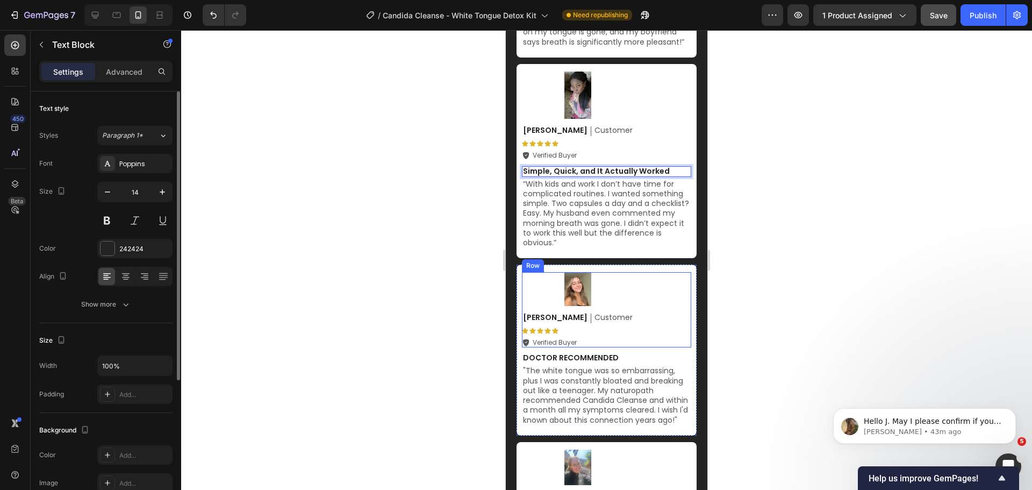
scroll to position [4144, 0]
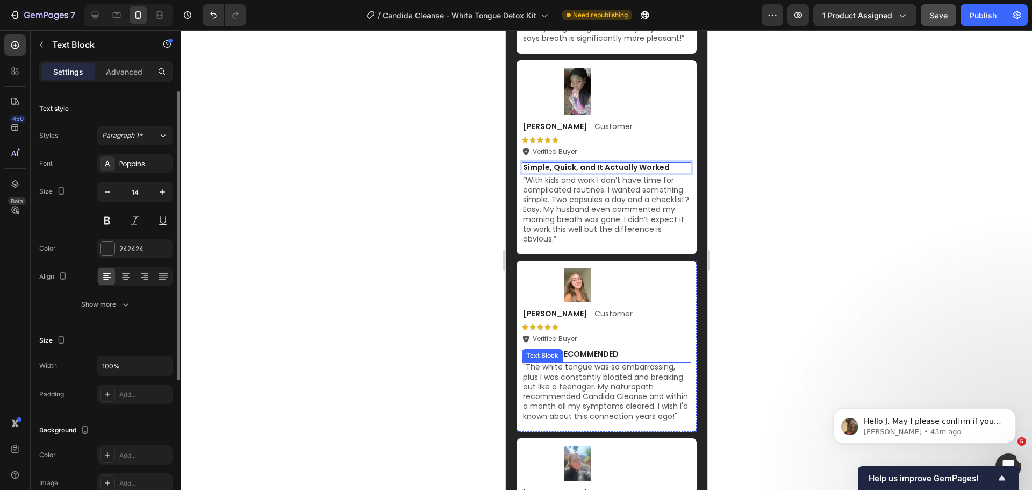
click at [631, 386] on p ""The white tongue was so embarrassing, plus I was constantly bloated and breaki…" at bounding box center [606, 391] width 167 height 59
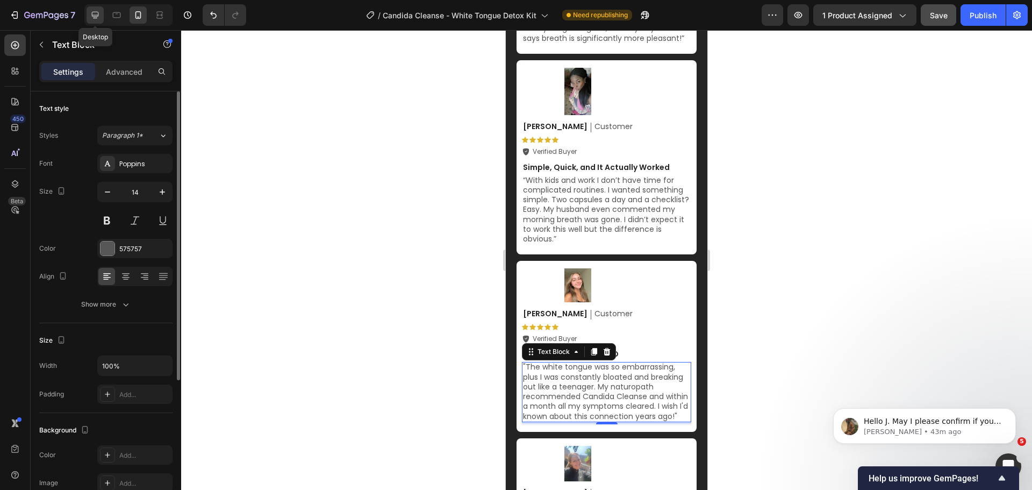
click at [95, 17] on icon at bounding box center [95, 15] width 11 height 11
type input "16"
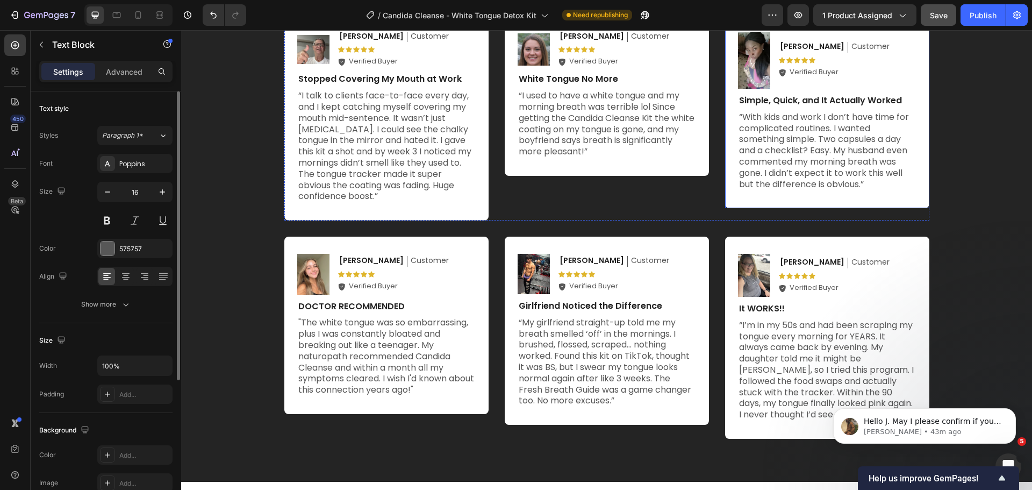
scroll to position [3826, 0]
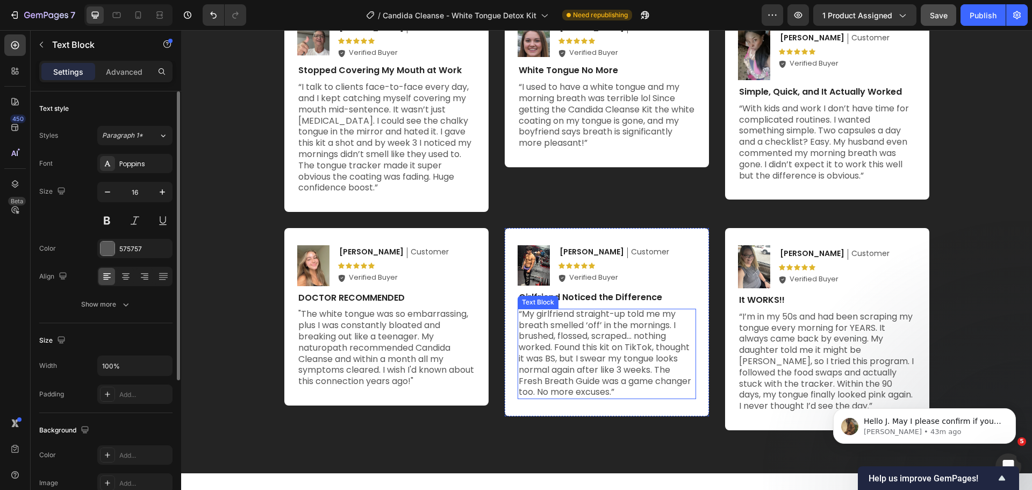
click at [603, 333] on p "“My girlfriend straight-up told me my breath smelled ‘off’ in the mornings. I b…" at bounding box center [607, 352] width 176 height 89
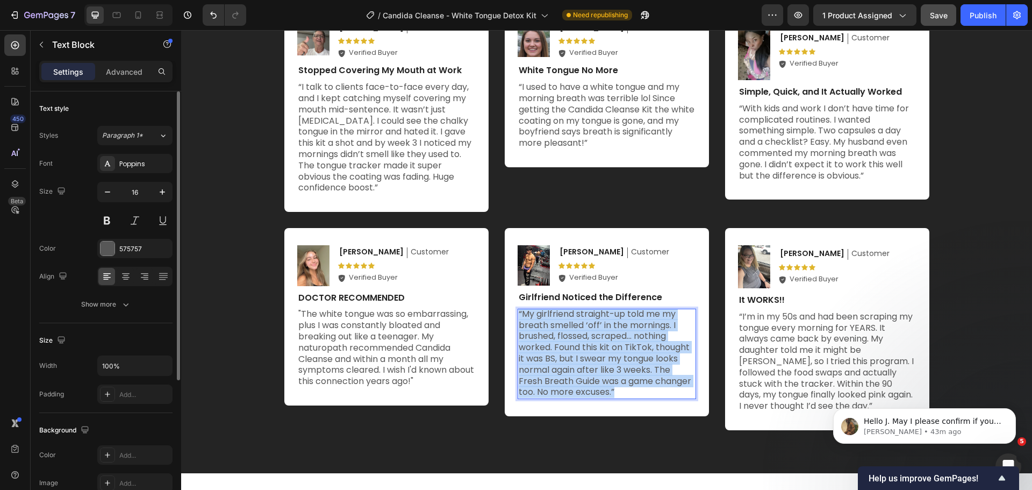
click at [603, 333] on p "“My girlfriend straight-up told me my breath smelled ‘off’ in the mornings. I b…" at bounding box center [607, 352] width 176 height 89
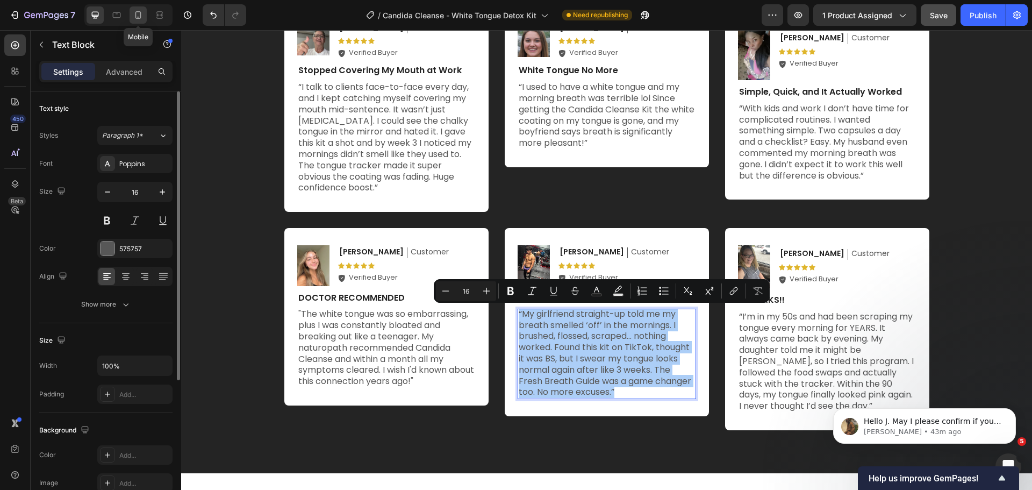
click at [142, 10] on icon at bounding box center [138, 15] width 11 height 11
type input "14"
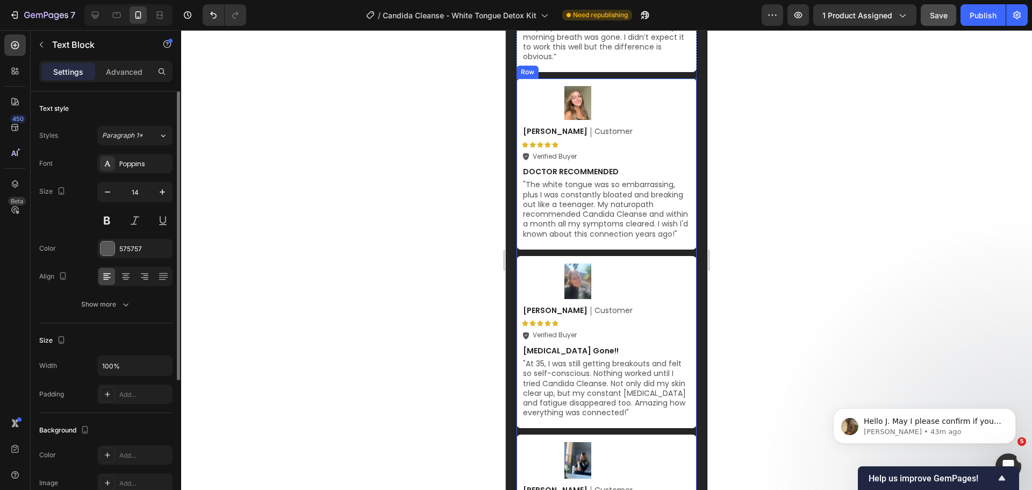
scroll to position [4379, 0]
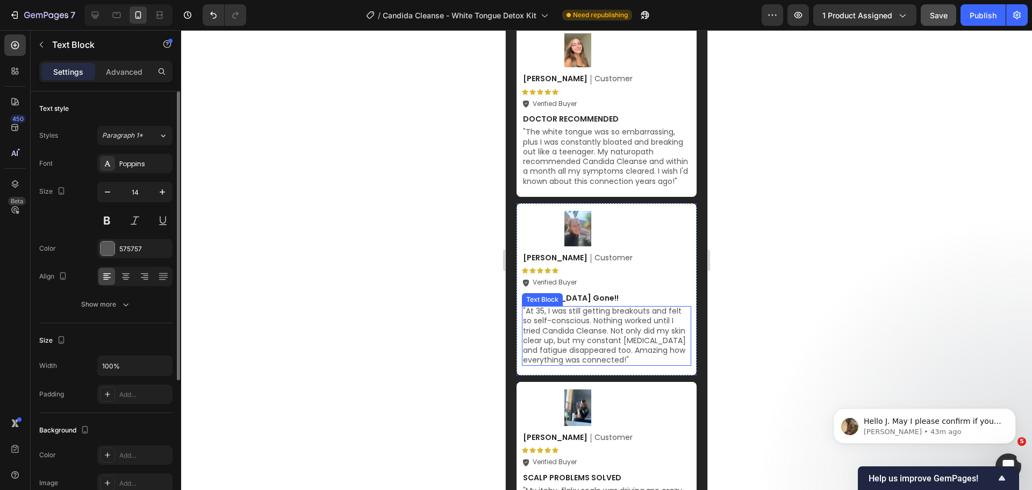
click at [598, 327] on p ""At 35, I was still getting breakouts and felt so self-conscious. Nothing worke…" at bounding box center [606, 335] width 167 height 59
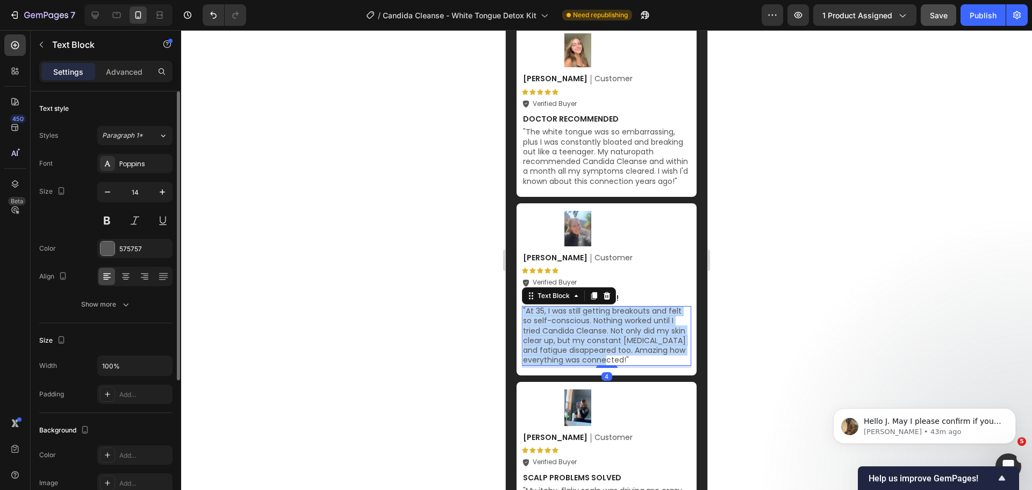
click at [598, 327] on p ""At 35, I was still getting breakouts and felt so self-conscious. Nothing worke…" at bounding box center [606, 335] width 167 height 59
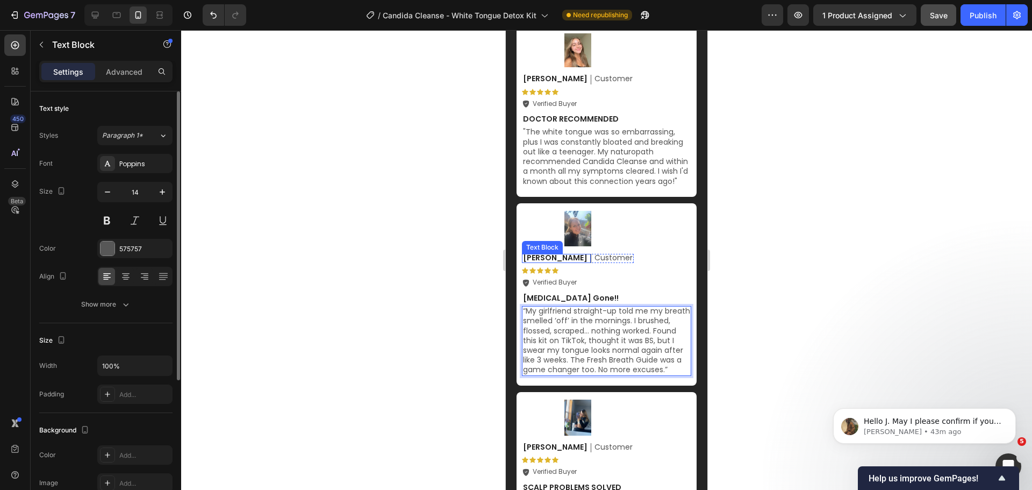
click at [541, 263] on span "Karen S." at bounding box center [555, 257] width 64 height 11
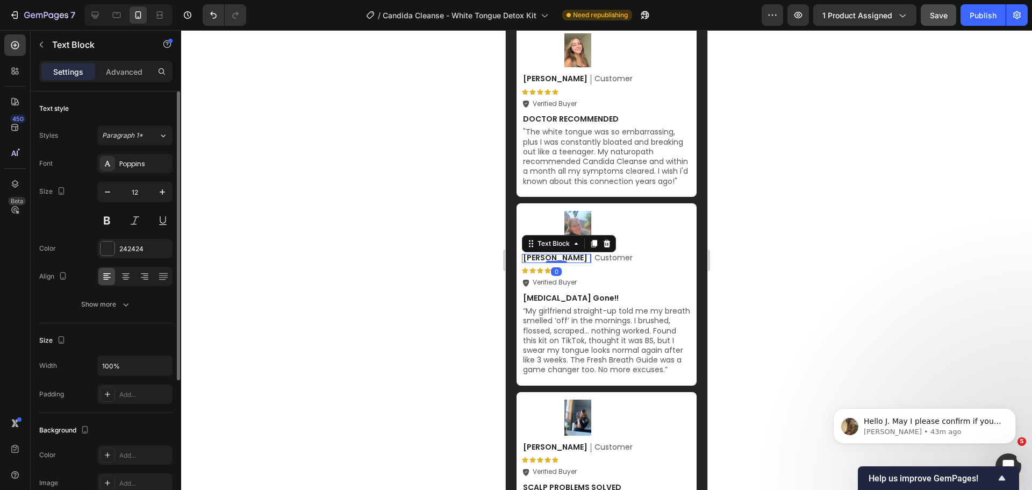
click at [541, 263] on span "Karen S." at bounding box center [555, 257] width 64 height 11
click at [565, 242] on img at bounding box center [577, 228] width 27 height 35
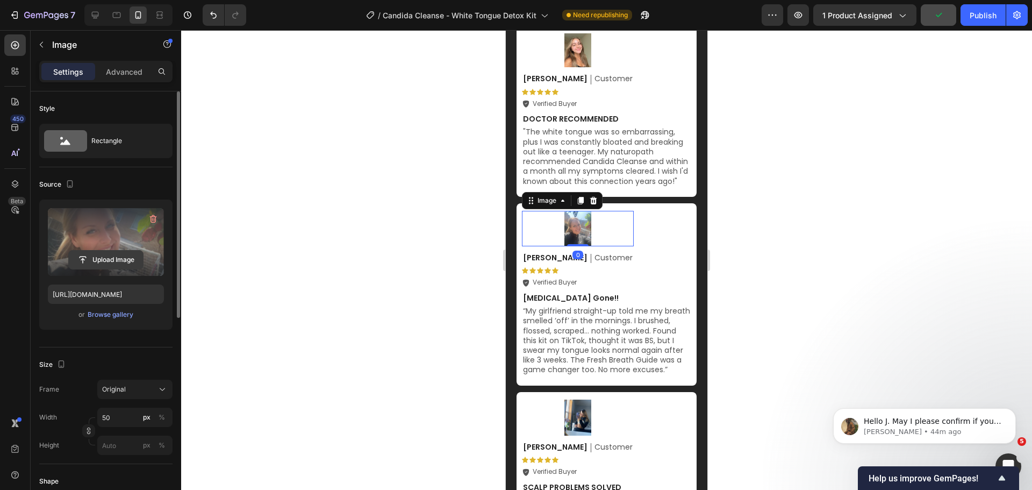
click at [123, 260] on input "file" at bounding box center [106, 259] width 74 height 18
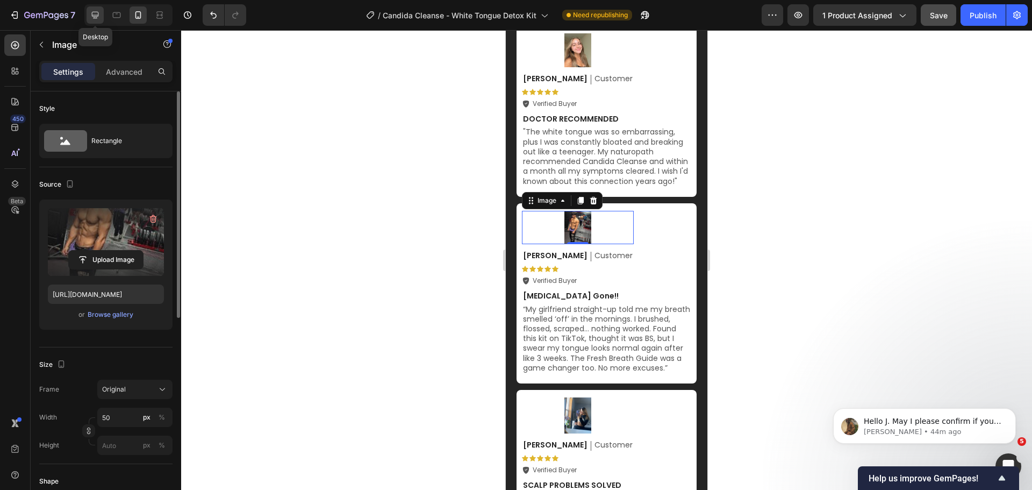
click at [95, 11] on icon at bounding box center [95, 15] width 11 height 11
type input "https://cdn.shopify.com/s/files/1/0684/2374/5686/files/gempages_566424905747268…"
type input "60"
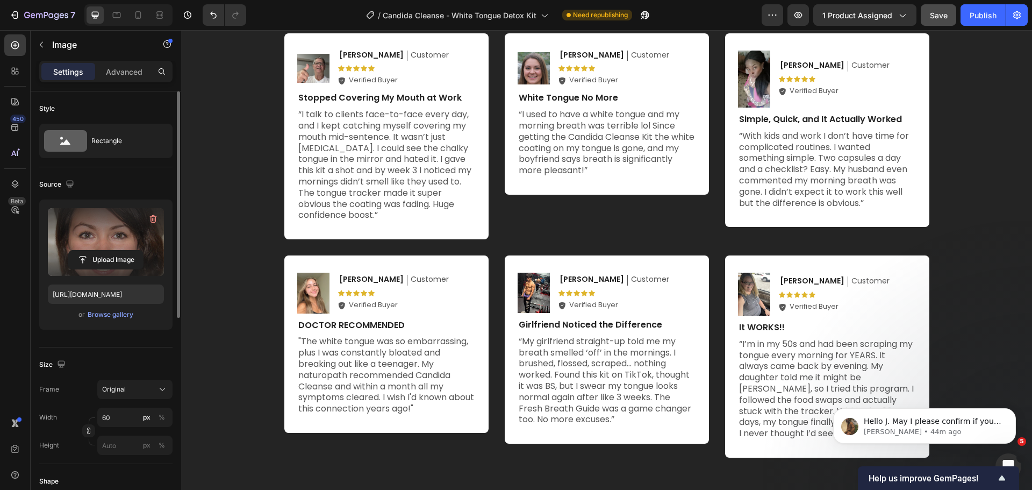
scroll to position [3906, 0]
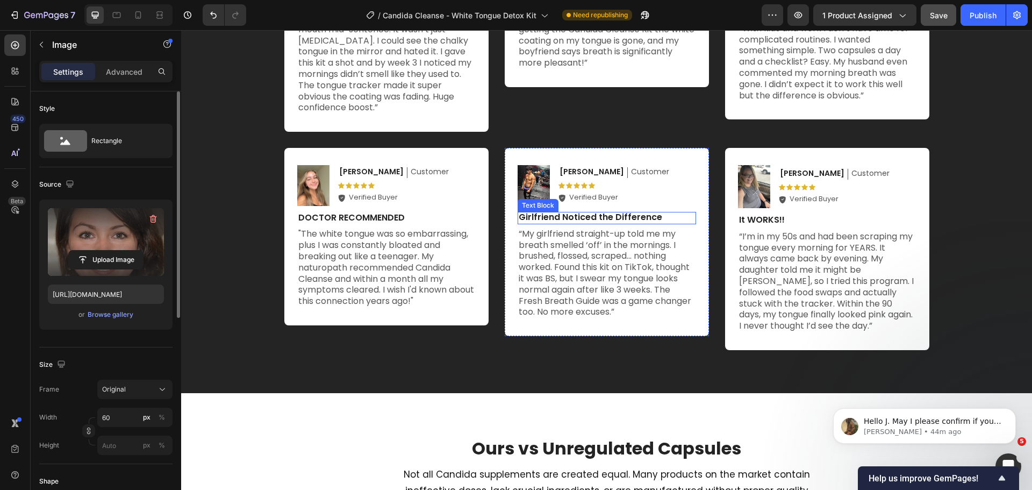
click at [587, 218] on p "Girlfriend Noticed the Difference" at bounding box center [607, 217] width 176 height 11
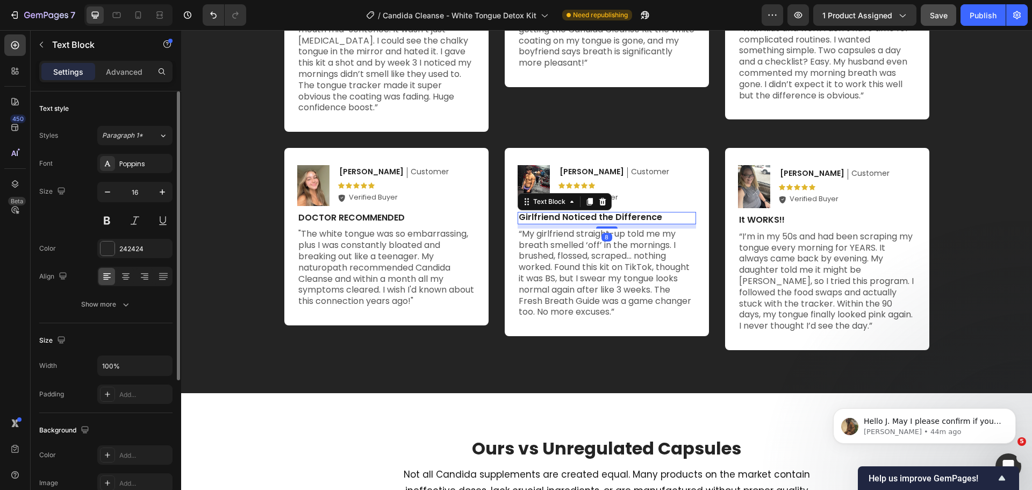
click at [587, 218] on p "Girlfriend Noticed the Difference" at bounding box center [607, 217] width 176 height 11
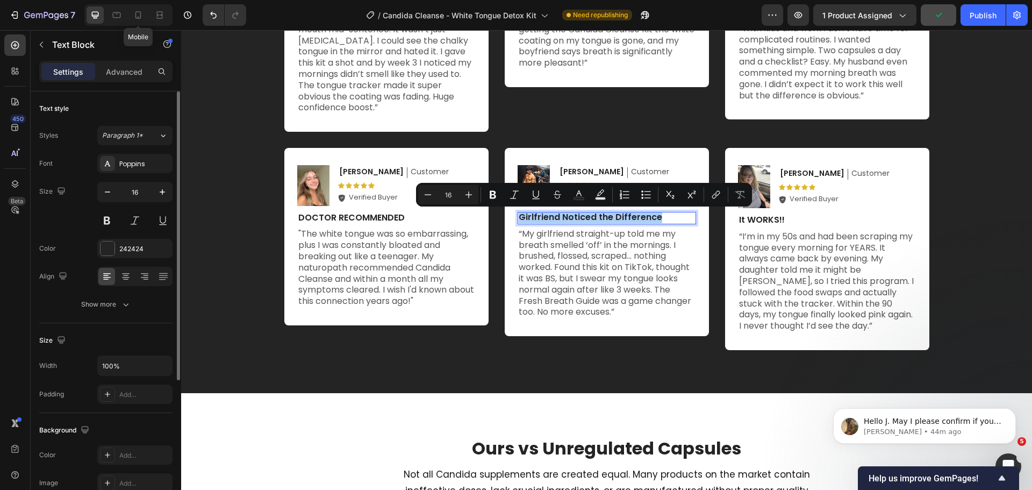
click at [134, 6] on div "Mobile" at bounding box center [128, 14] width 88 height 21
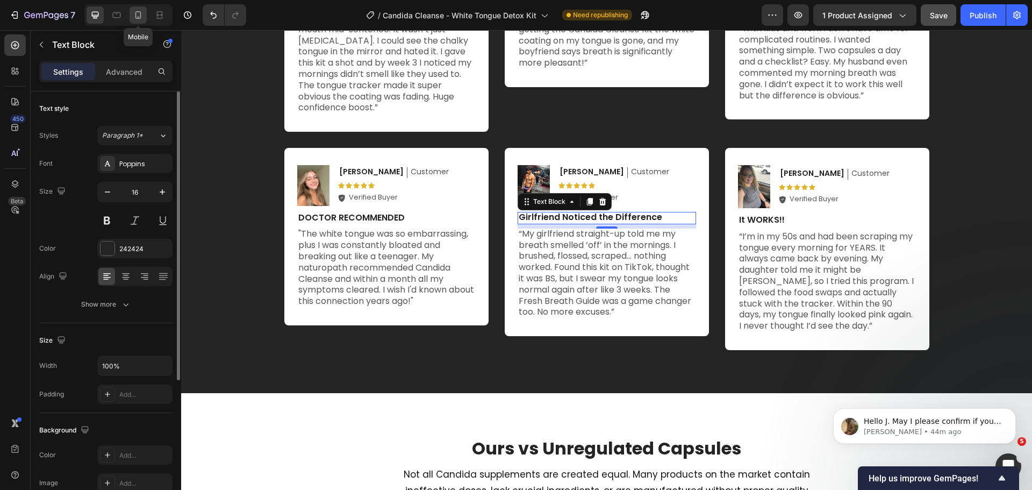
click at [135, 9] on div at bounding box center [137, 14] width 17 height 17
type input "14"
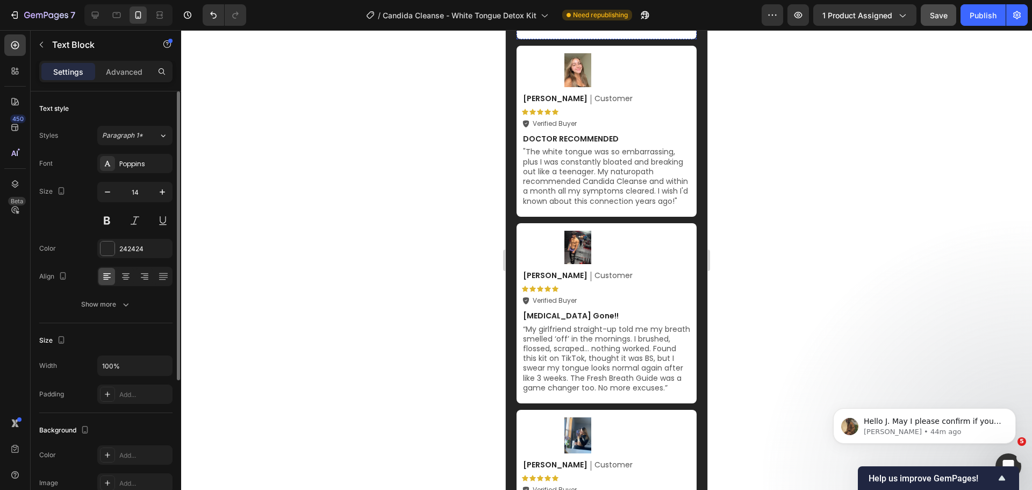
scroll to position [4363, 0]
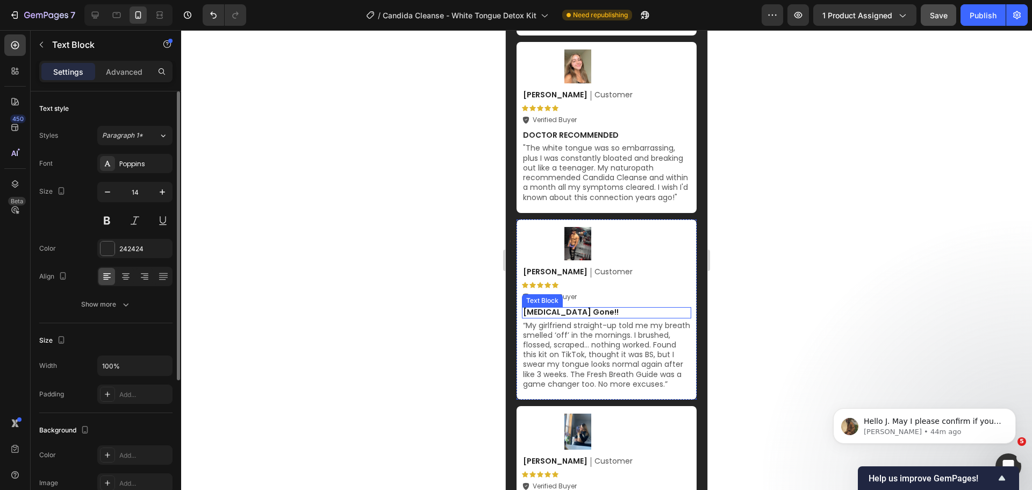
click at [572, 316] on p "Adult Acne Gone!!" at bounding box center [606, 312] width 167 height 10
click at [752, 302] on div at bounding box center [606, 259] width 851 height 459
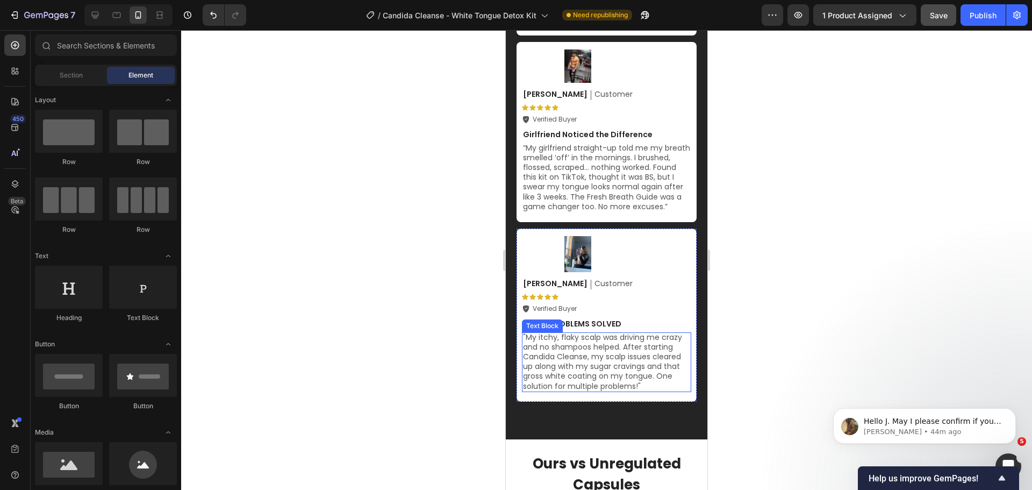
scroll to position [4578, 0]
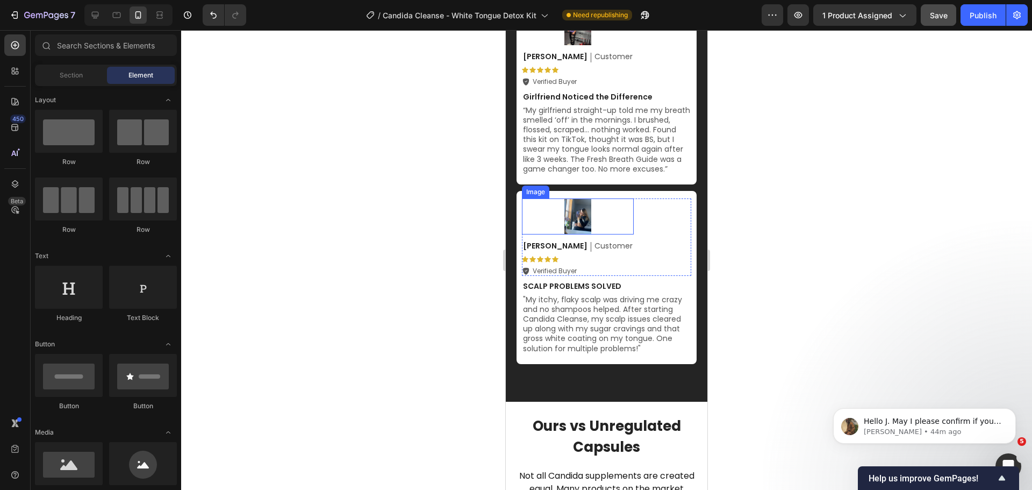
click at [566, 234] on img at bounding box center [577, 216] width 27 height 36
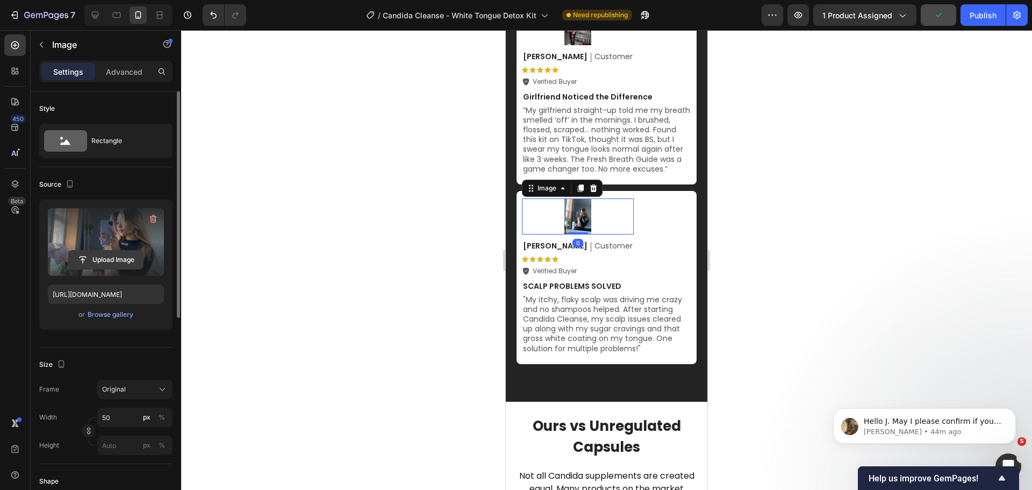
click at [83, 261] on input "file" at bounding box center [106, 259] width 74 height 18
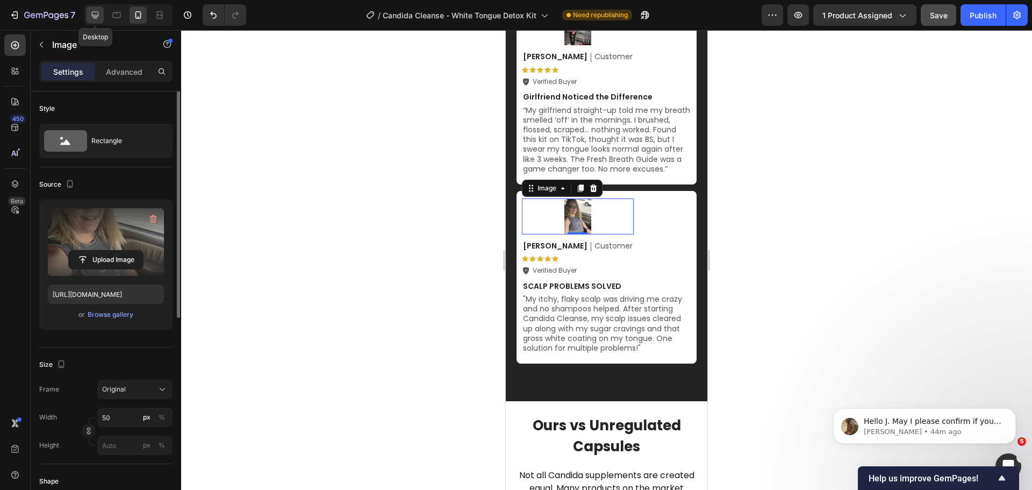
click at [98, 20] on icon at bounding box center [95, 15] width 11 height 11
type input "https://cdn.shopify.com/s/files/1/0684/2374/5686/files/gempages_566424905747268…"
type input "60"
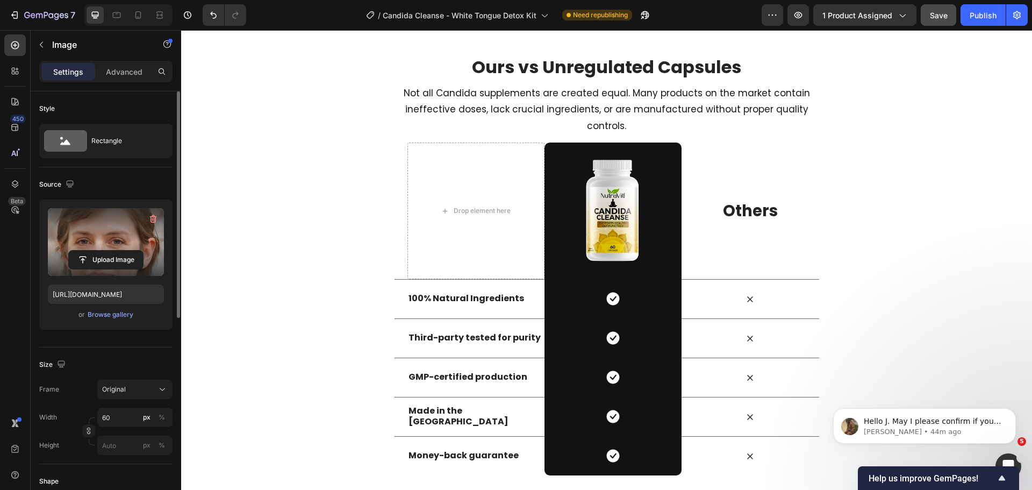
scroll to position [4303, 0]
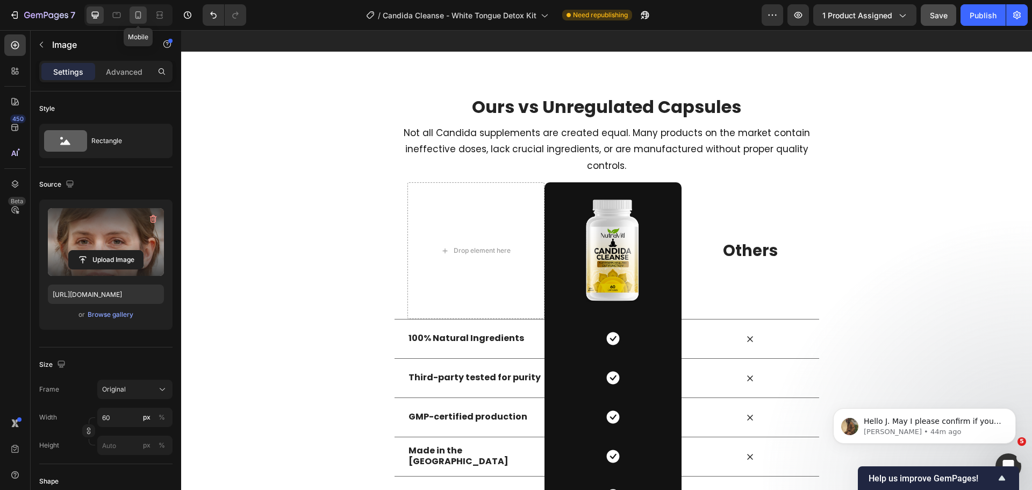
click at [137, 19] on icon at bounding box center [138, 15] width 11 height 11
type input "https://cdn.shopify.com/s/files/1/0684/2374/5686/files/gempages_566424905747268…"
type input "50"
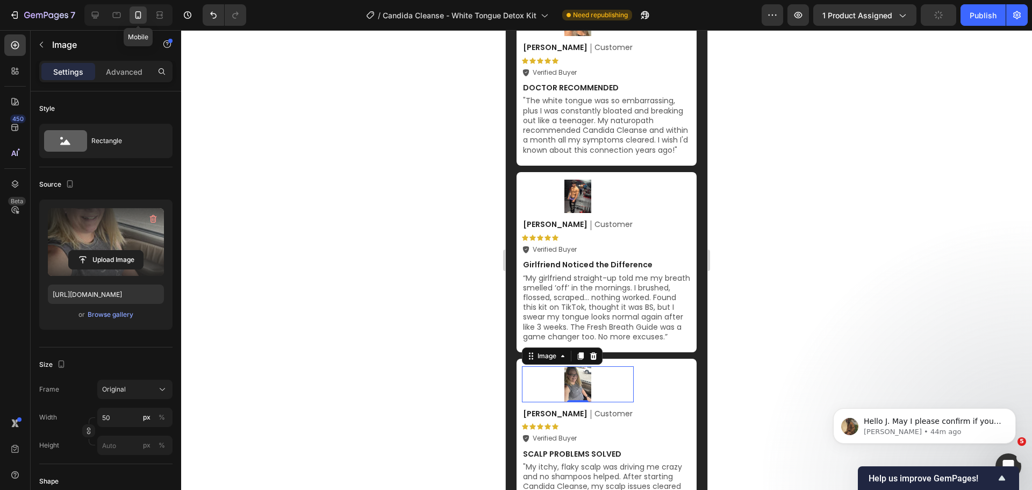
scroll to position [4728, 0]
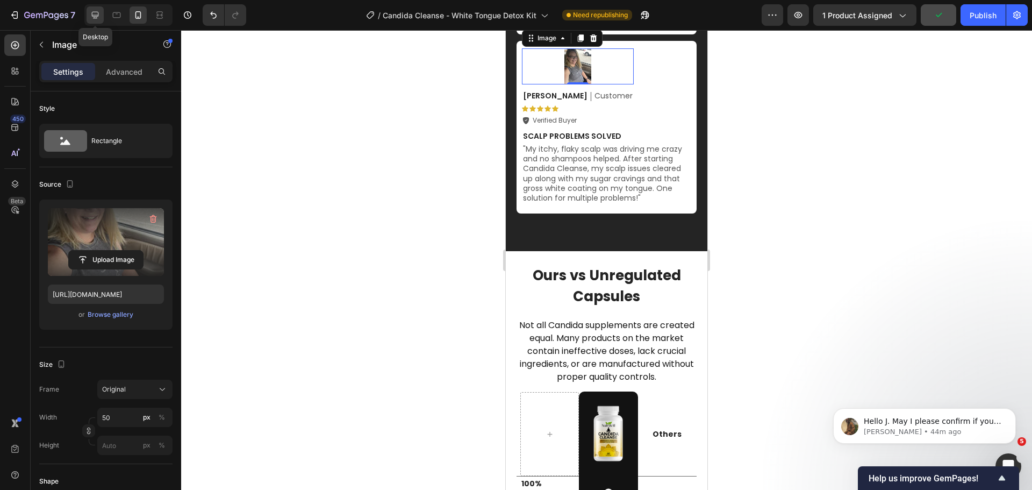
click at [88, 17] on div at bounding box center [95, 14] width 17 height 17
type input "https://cdn.shopify.com/s/files/1/0684/2374/5686/files/gempages_566424905747268…"
type input "60"
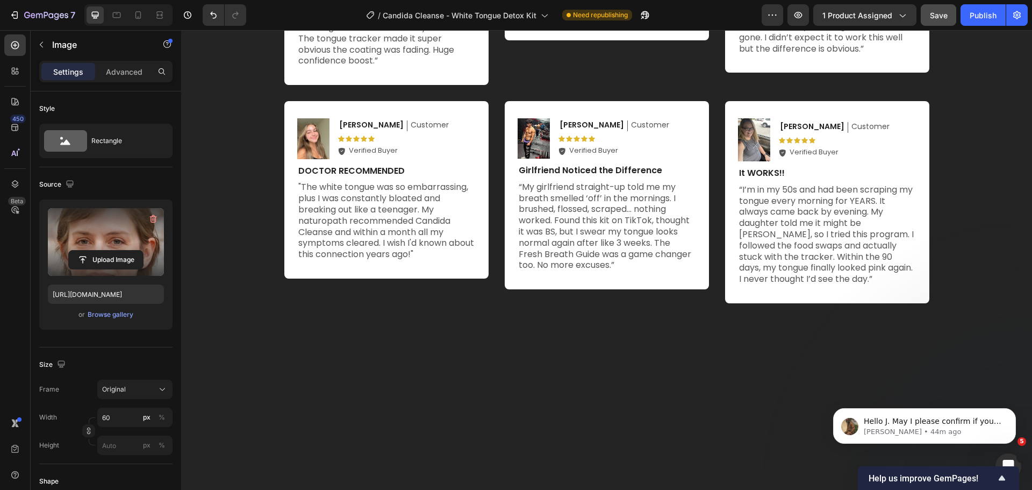
scroll to position [3881, 0]
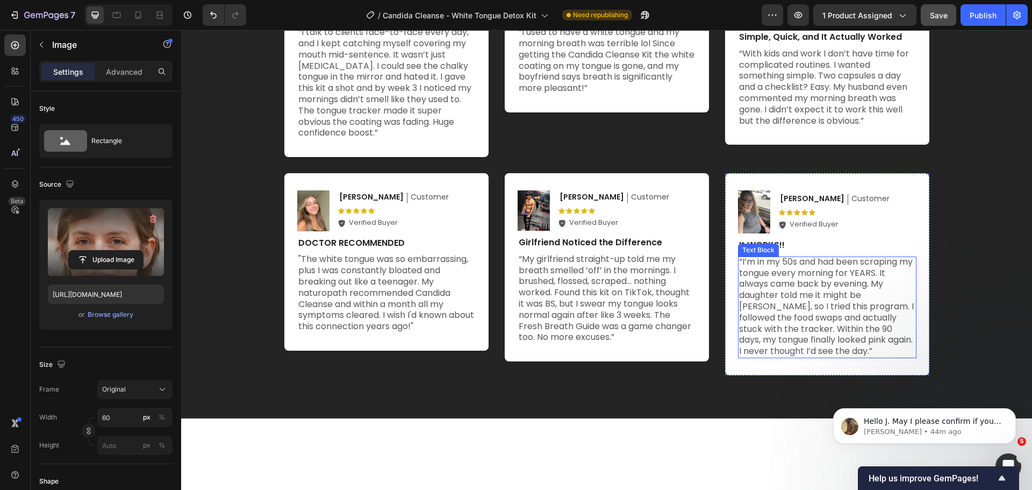
click at [802, 289] on p "“I’m in my 50s and had been scraping my tongue every morning for YEARS. It alwa…" at bounding box center [827, 306] width 176 height 100
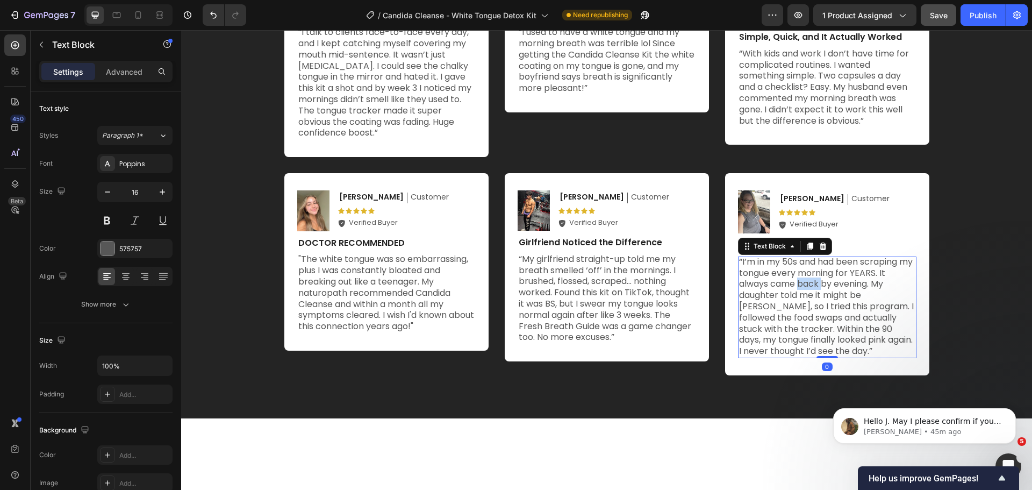
click at [802, 289] on p "“I’m in my 50s and had been scraping my tongue every morning for YEARS. It alwa…" at bounding box center [827, 306] width 176 height 100
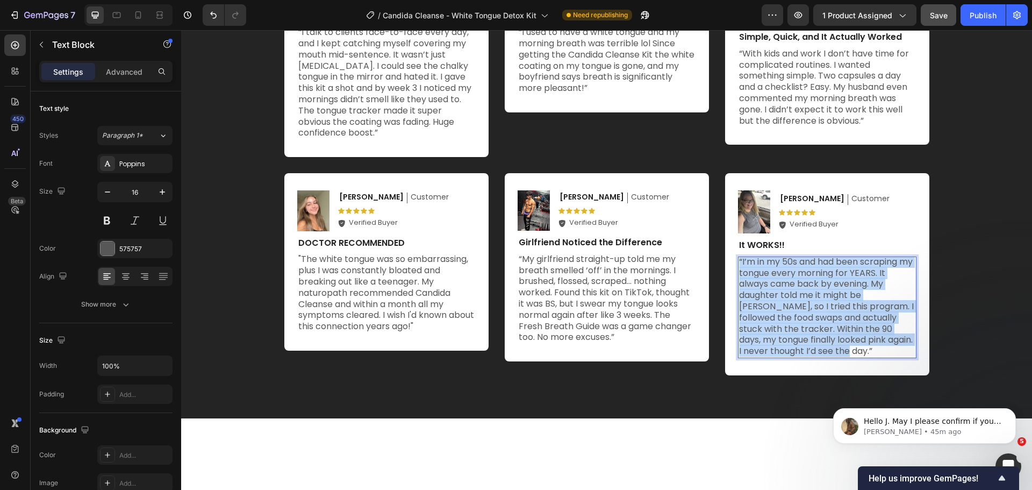
click at [802, 289] on p "“I’m in my 50s and had been scraping my tongue every morning for YEARS. It alwa…" at bounding box center [827, 306] width 176 height 100
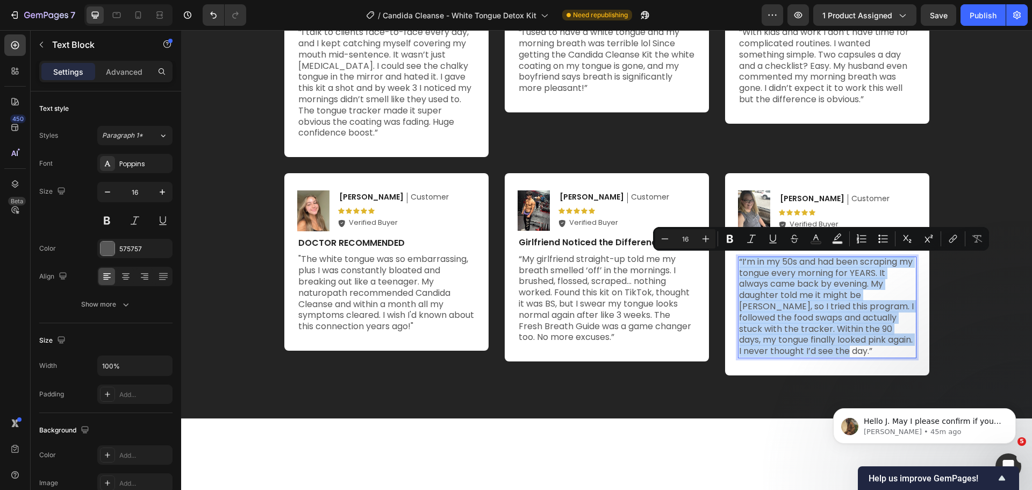
copy p "“I’m in my 50s and had been scraping my tongue every morning for YEARS. It alwa…"
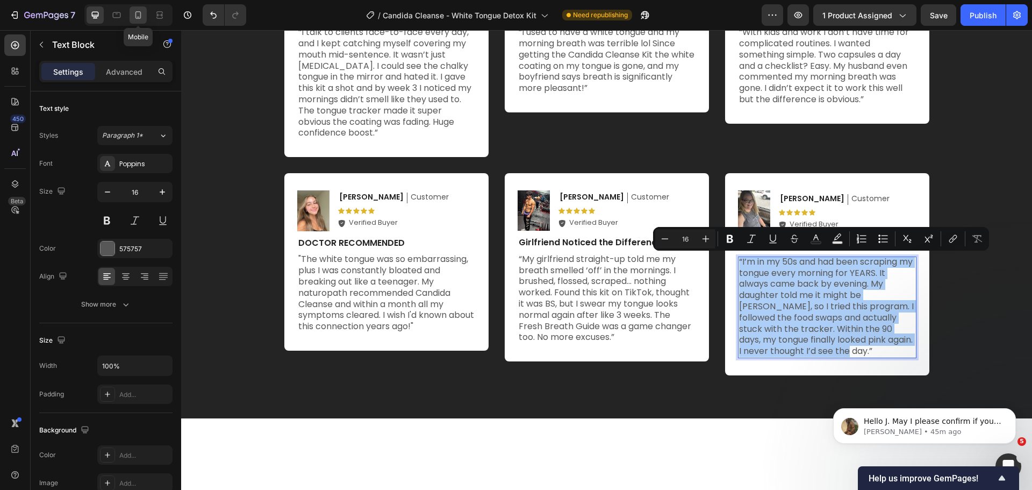
click at [136, 14] on icon at bounding box center [138, 15] width 11 height 11
type input "14"
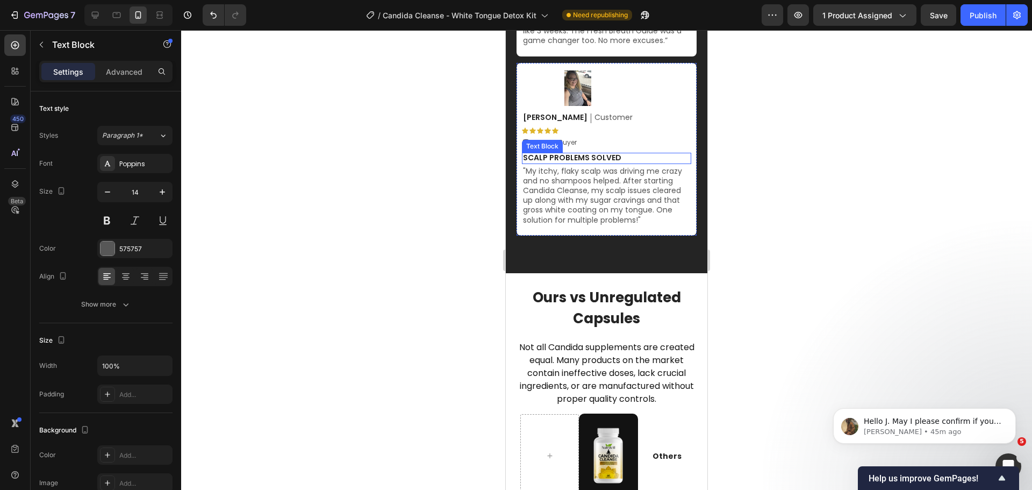
scroll to position [4553, 0]
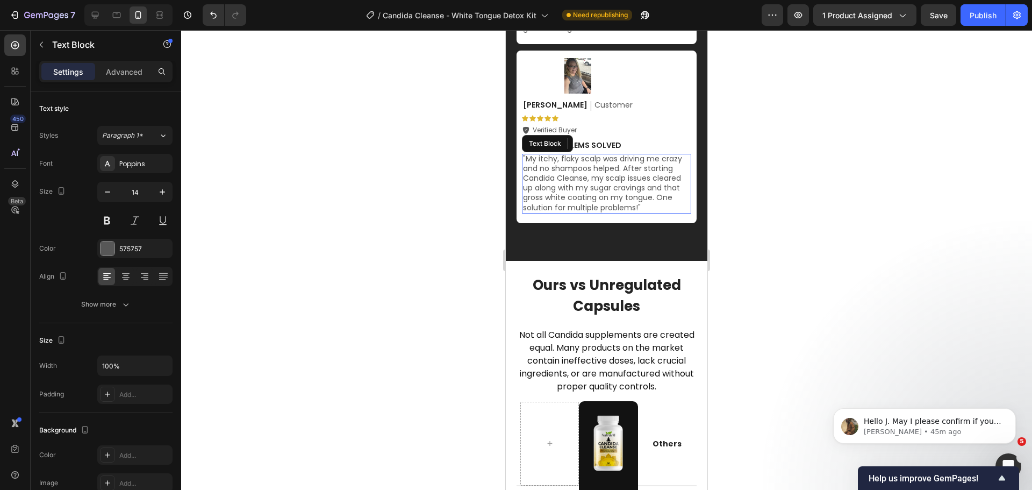
click at [592, 212] on p ""My itchy, flaky scalp was driving me crazy and no shampoos helped. After start…" at bounding box center [606, 183] width 167 height 59
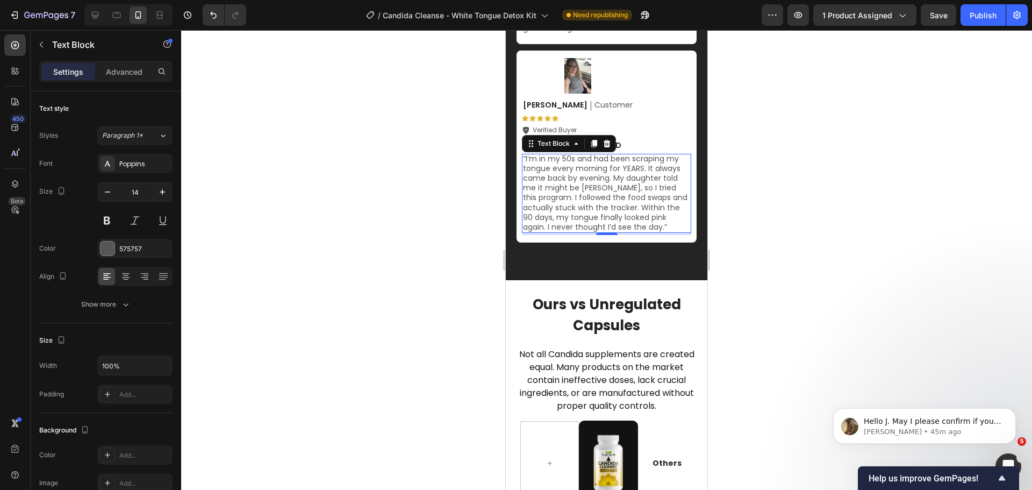
click at [800, 343] on div at bounding box center [606, 259] width 851 height 459
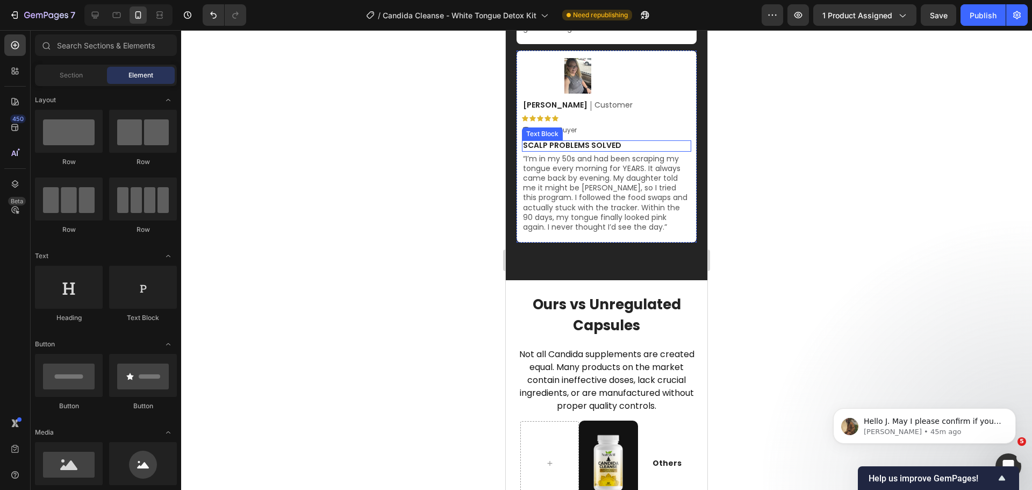
click at [583, 150] on p "SCALP PROBLEMS SOLVED" at bounding box center [606, 145] width 167 height 10
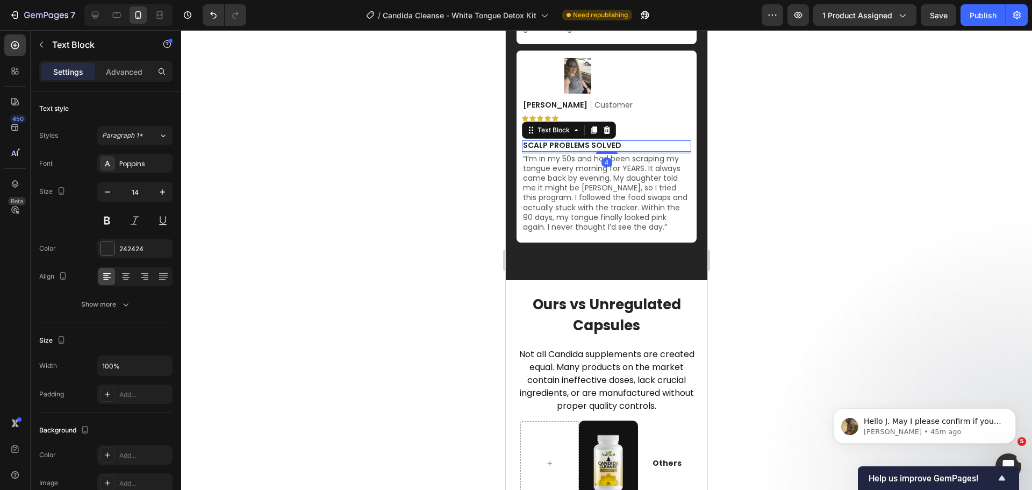
click at [583, 150] on p "SCALP PROBLEMS SOLVED" at bounding box center [606, 145] width 167 height 10
click at [798, 326] on div at bounding box center [606, 259] width 851 height 459
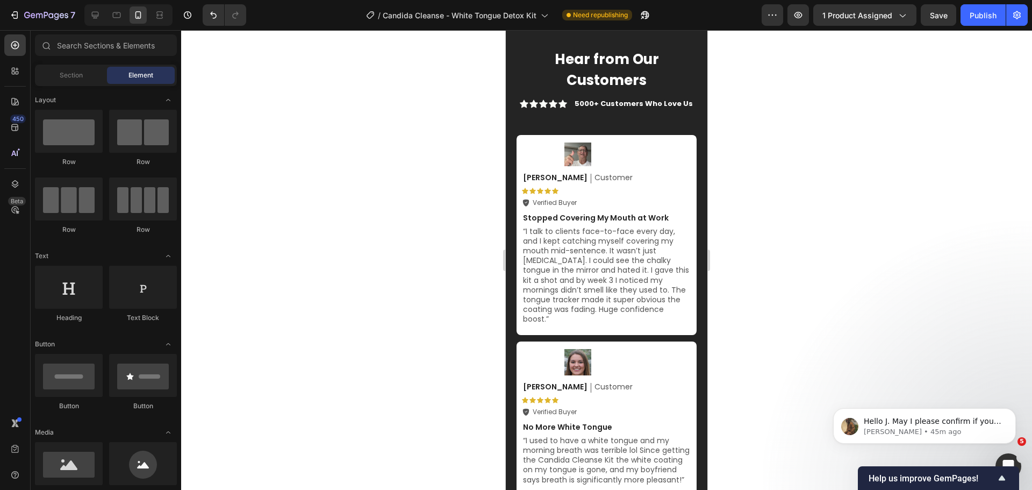
scroll to position [3693, 0]
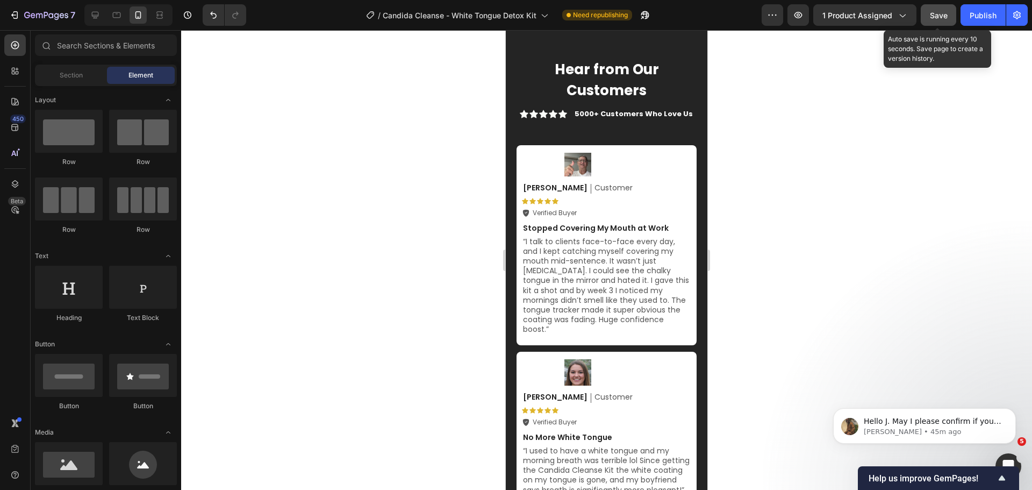
click at [944, 15] on span "Save" at bounding box center [939, 15] width 18 height 9
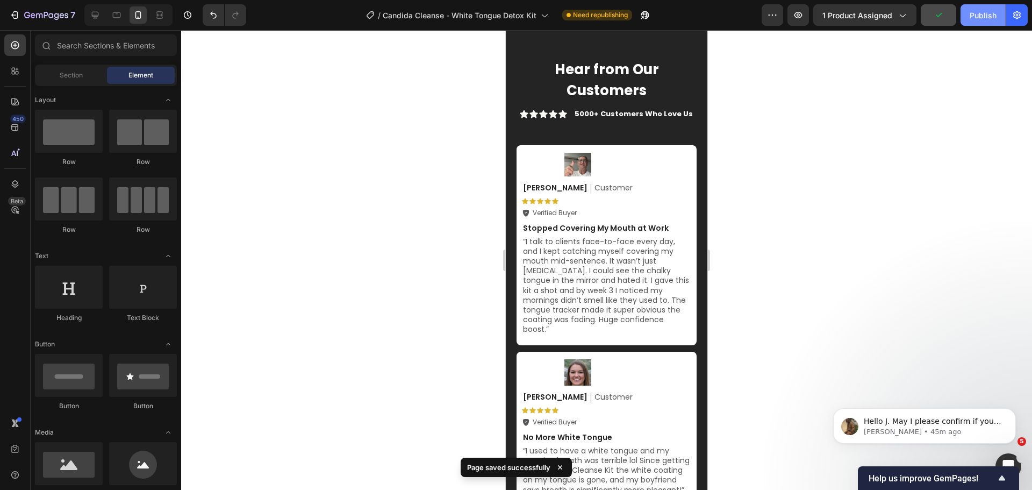
click at [984, 17] on div "Publish" at bounding box center [982, 15] width 27 height 11
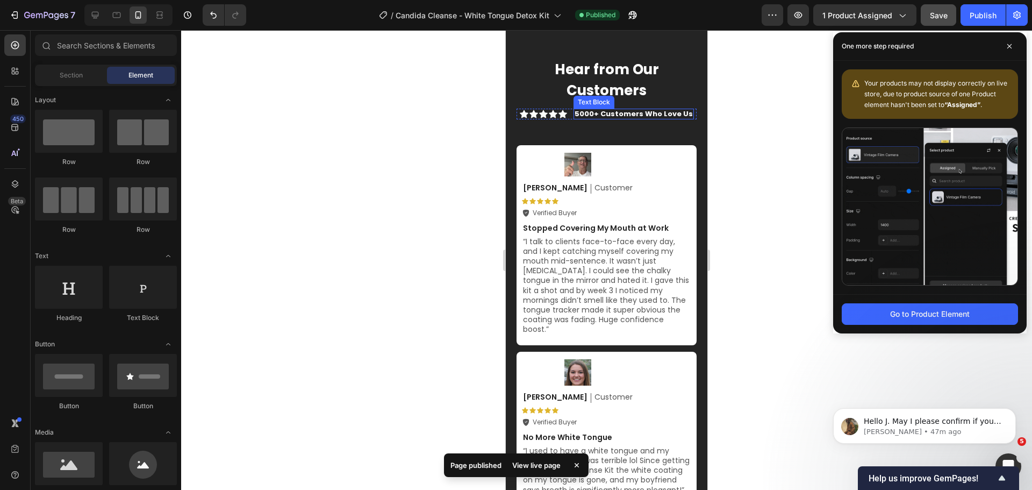
click at [573, 114] on div "5000+ Customers Who Love Us" at bounding box center [633, 115] width 120 height 10
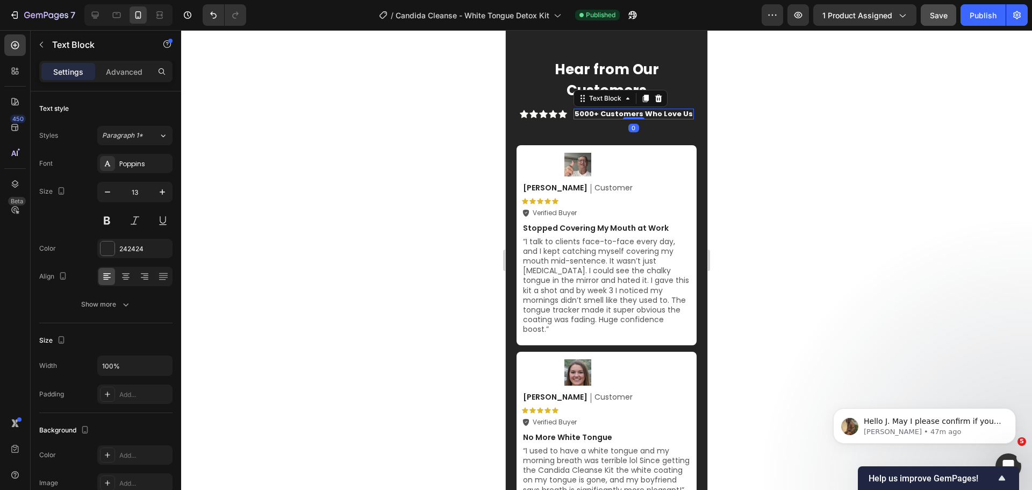
click at [576, 113] on strong "5000+ Customers Who Love Us" at bounding box center [633, 114] width 118 height 10
click at [784, 104] on div at bounding box center [606, 259] width 851 height 459
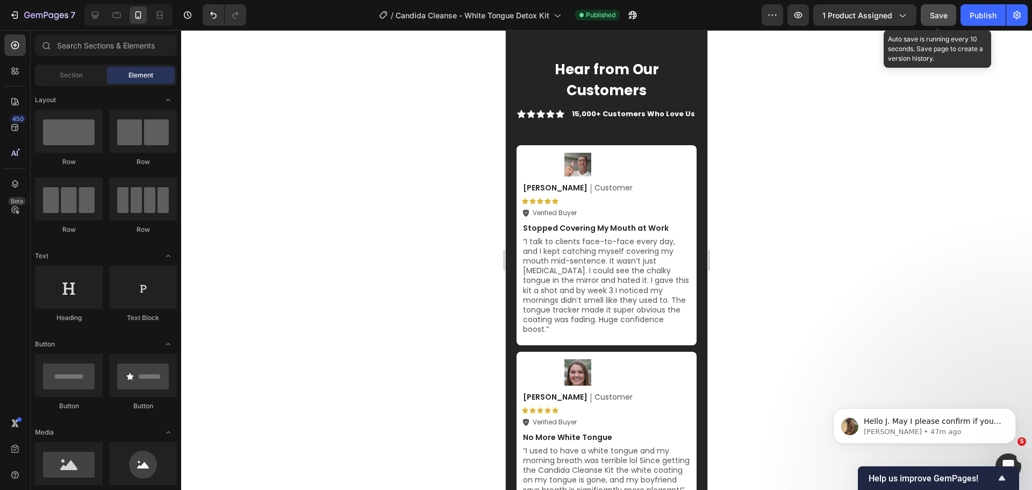
click at [939, 16] on span "Save" at bounding box center [939, 15] width 18 height 9
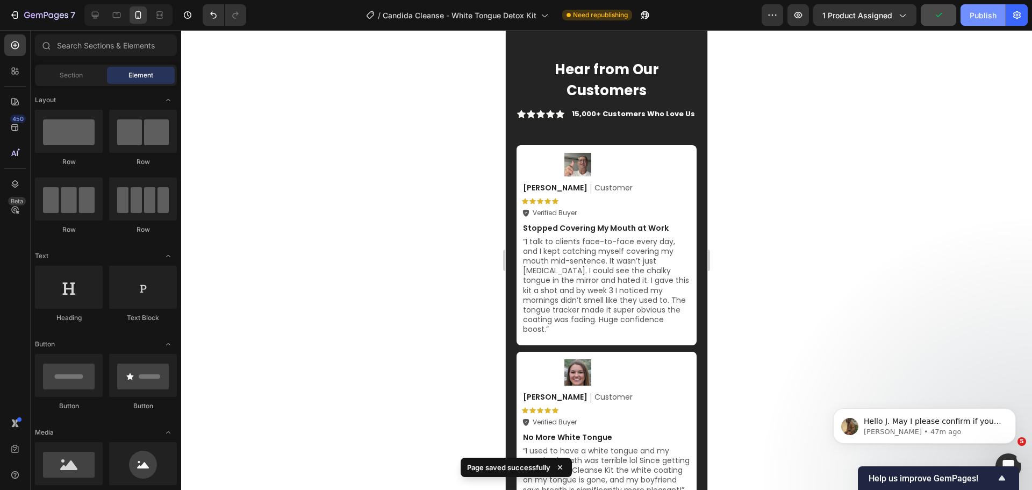
click at [988, 10] on div "Publish" at bounding box center [982, 15] width 27 height 11
click at [118, 16] on icon at bounding box center [116, 15] width 11 height 11
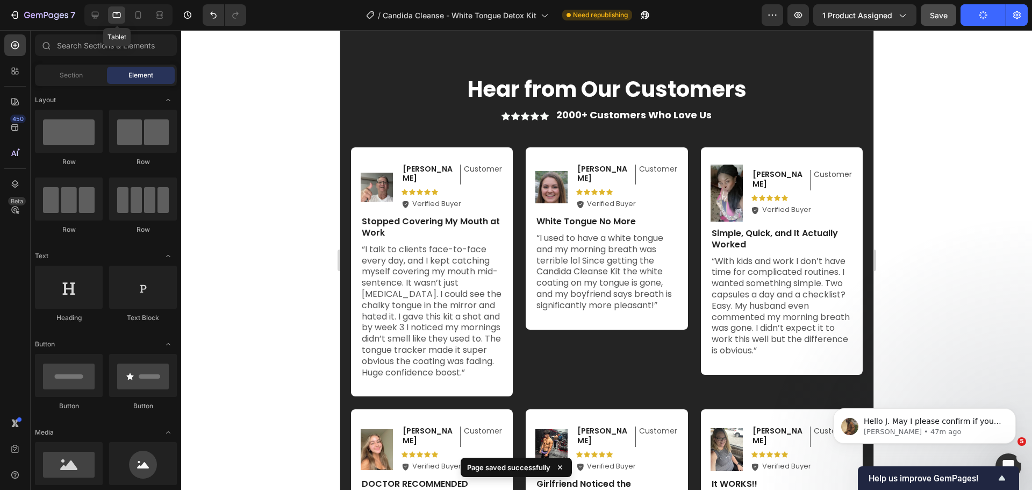
scroll to position [4373, 0]
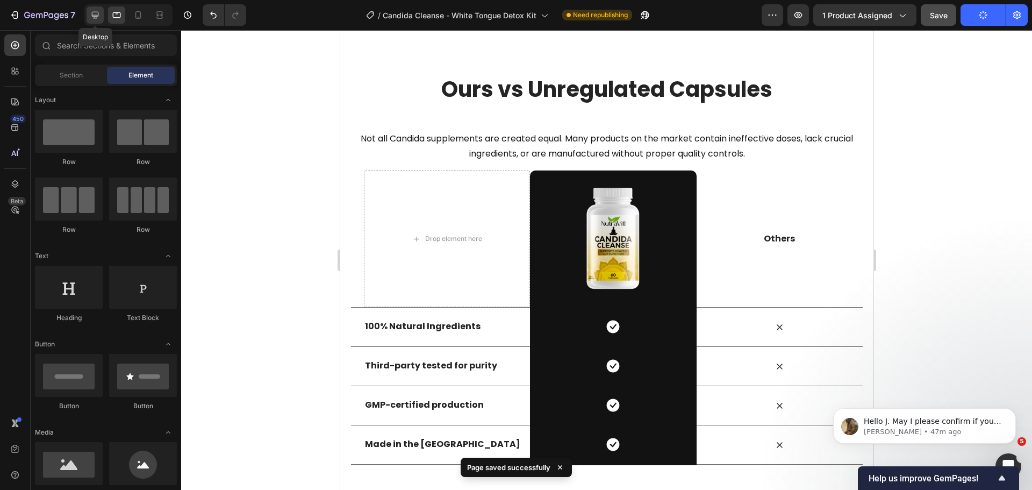
click at [91, 13] on icon at bounding box center [95, 15] width 11 height 11
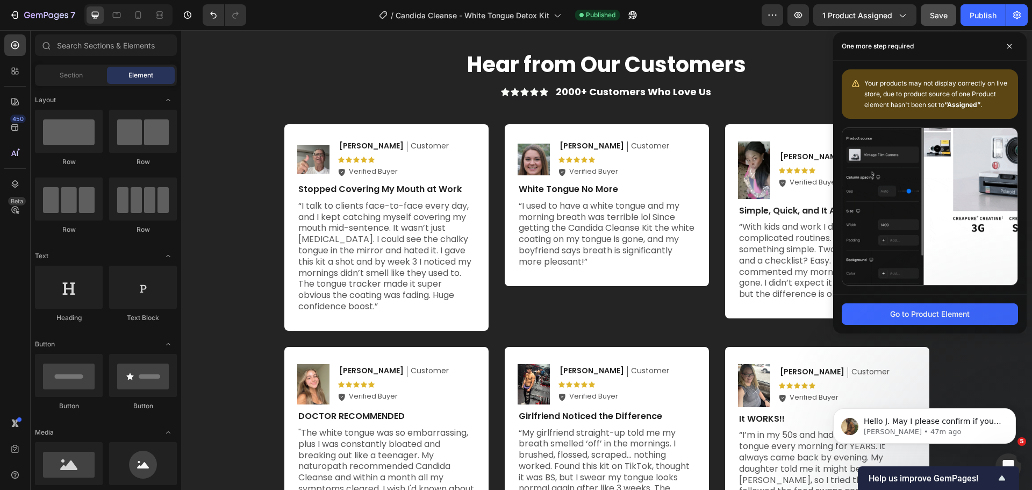
scroll to position [3513, 0]
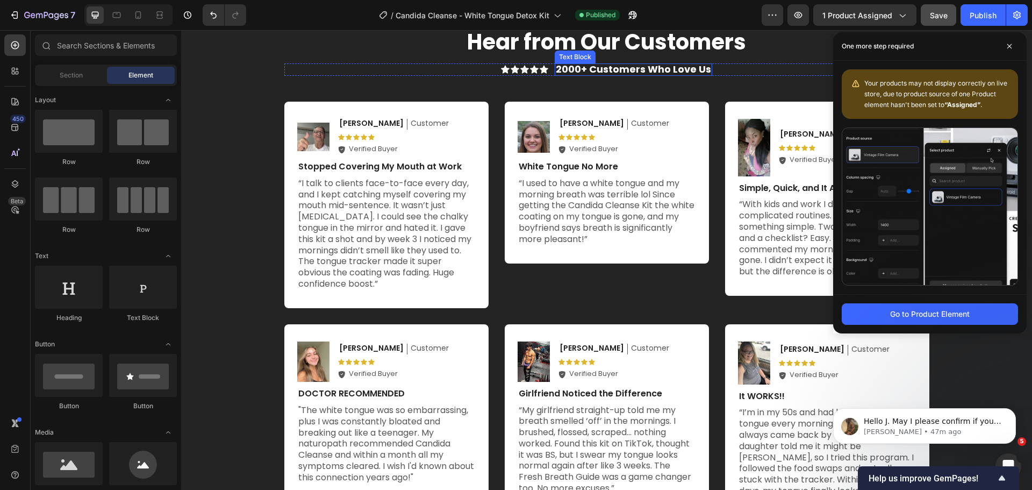
click at [565, 76] on strong "2000+ Customers Who Love Us" at bounding box center [633, 68] width 155 height 13
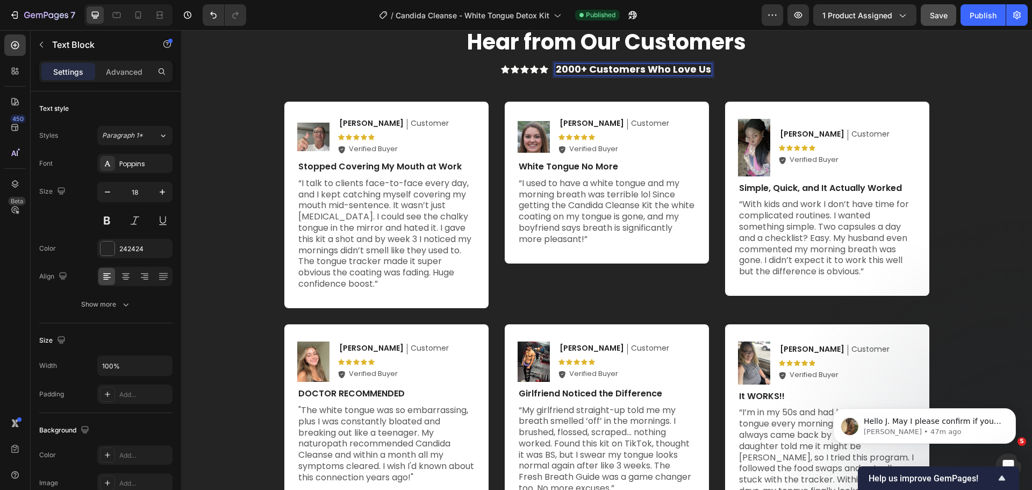
click at [561, 76] on strong "2000+ Customers Who Love Us" at bounding box center [633, 68] width 155 height 13
click at [773, 279] on div "Hear from Our Customers Heading Hear from Our Customers Heading Icon Icon Icon …" at bounding box center [606, 276] width 645 height 499
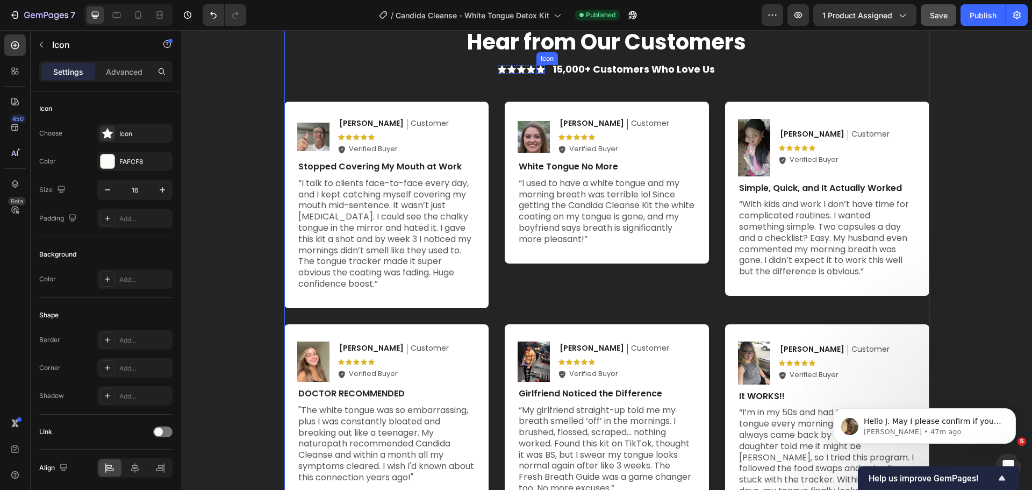
click at [542, 74] on div "Icon" at bounding box center [540, 69] width 9 height 9
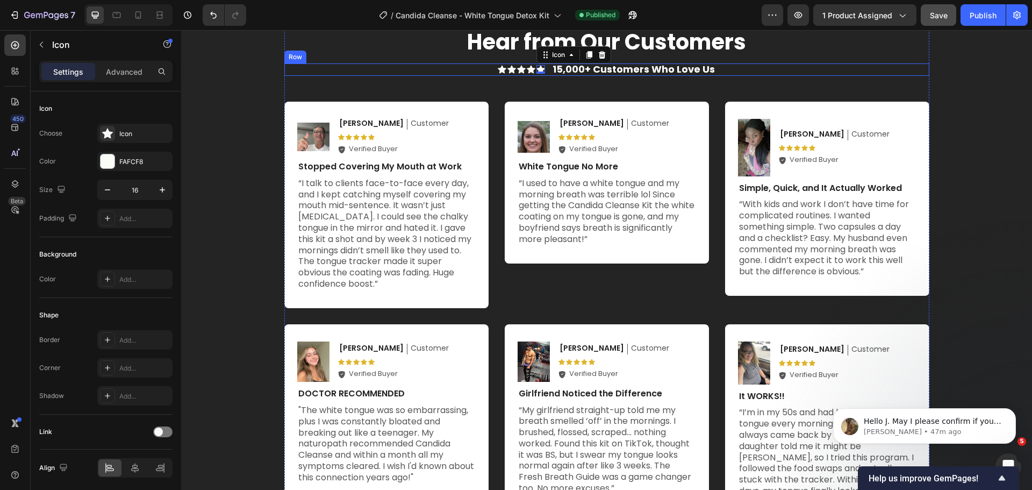
click at [459, 76] on div "Icon Icon Icon Icon Icon 0 Icon List 15,000+ Customers Who Love Us Text Block R…" at bounding box center [606, 69] width 645 height 13
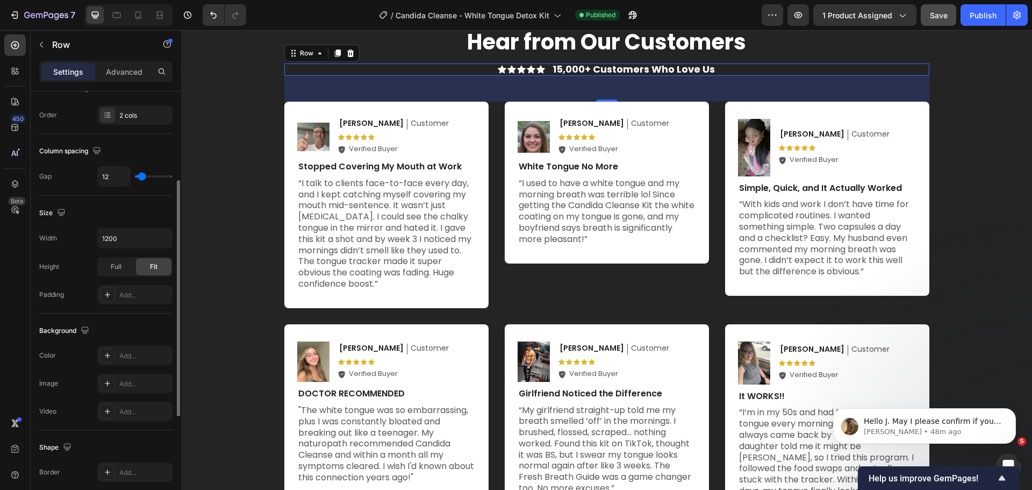
scroll to position [322, 0]
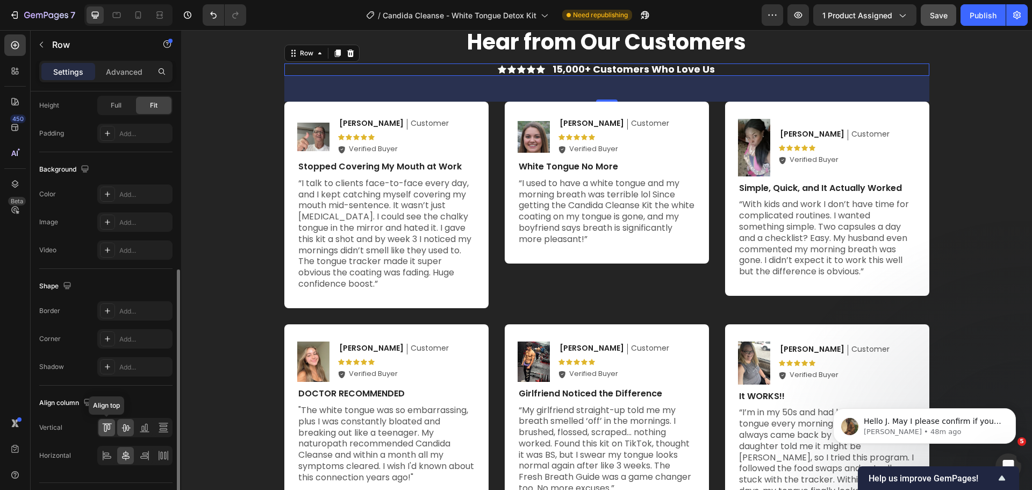
click at [102, 427] on icon at bounding box center [107, 427] width 11 height 11
click at [124, 429] on icon at bounding box center [125, 428] width 9 height 8
click at [143, 430] on icon at bounding box center [142, 428] width 3 height 5
click at [127, 426] on icon at bounding box center [125, 428] width 9 height 8
click at [105, 423] on icon at bounding box center [107, 427] width 11 height 11
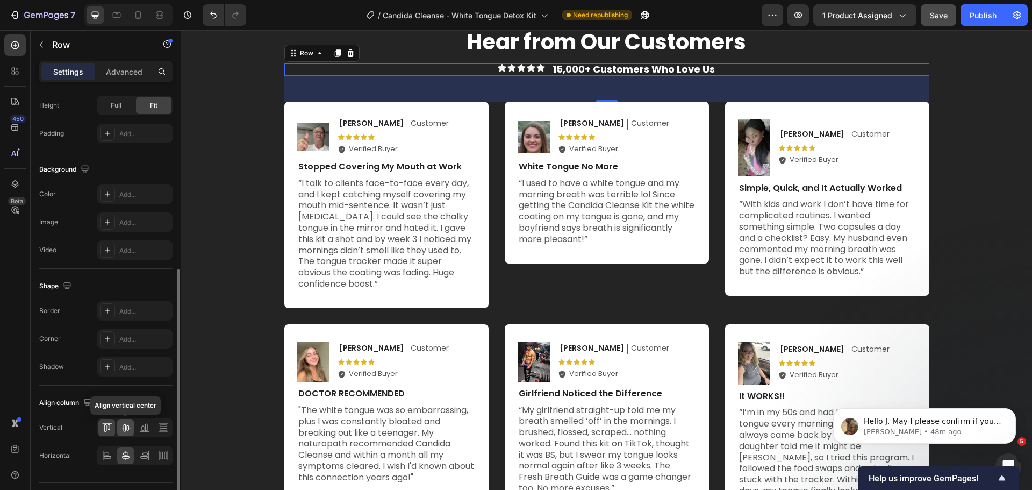
click at [127, 426] on icon at bounding box center [125, 427] width 11 height 11
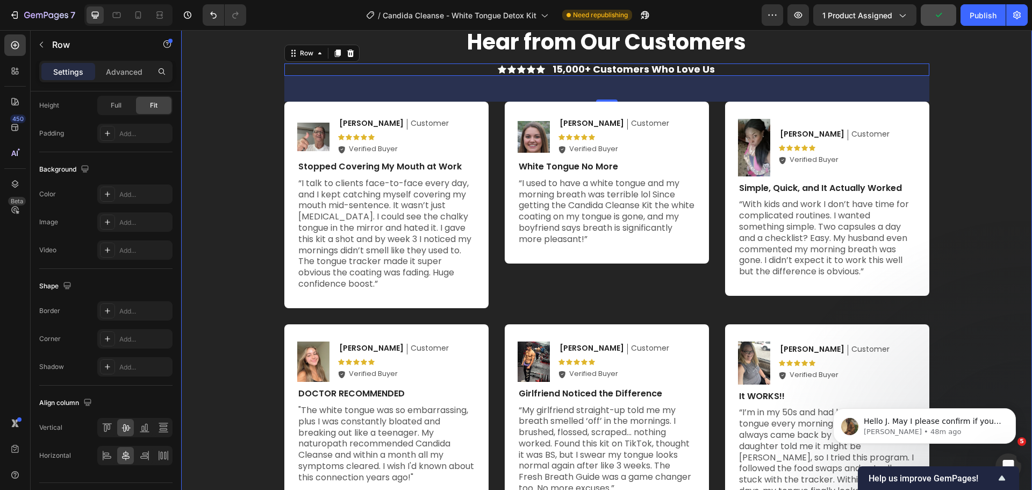
click at [959, 260] on div "Hear from Our Customers Heading Hear from Our Customers Heading Icon Icon Icon …" at bounding box center [606, 276] width 829 height 499
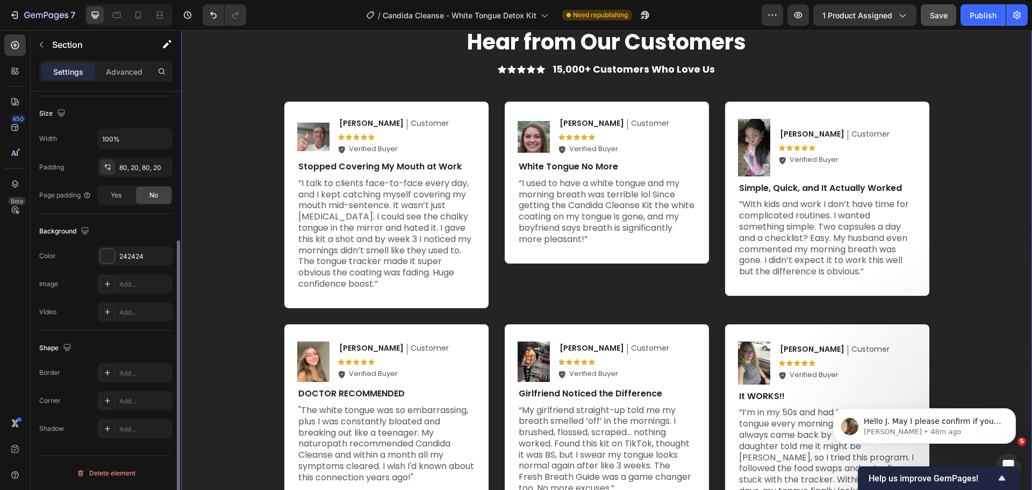
scroll to position [0, 0]
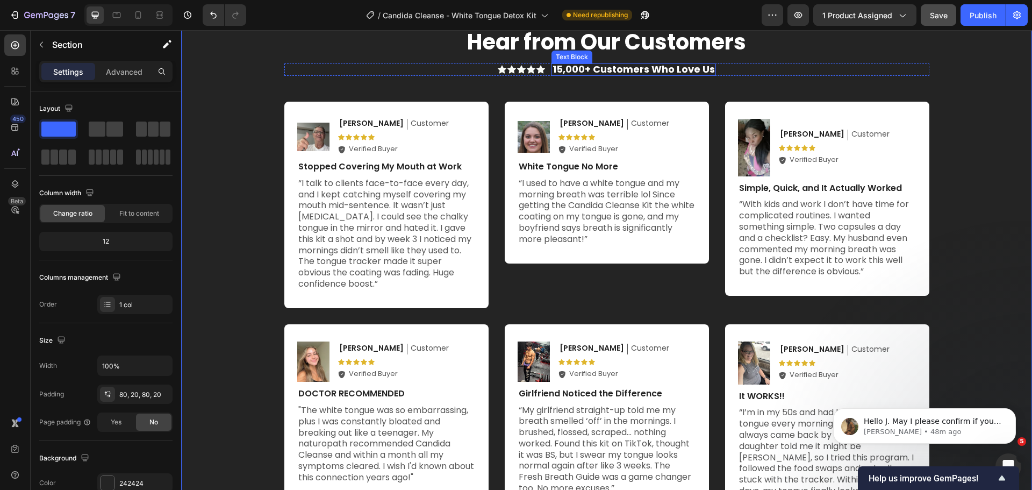
click at [587, 76] on strong "15,000+ Customers Who Love Us" at bounding box center [633, 68] width 162 height 13
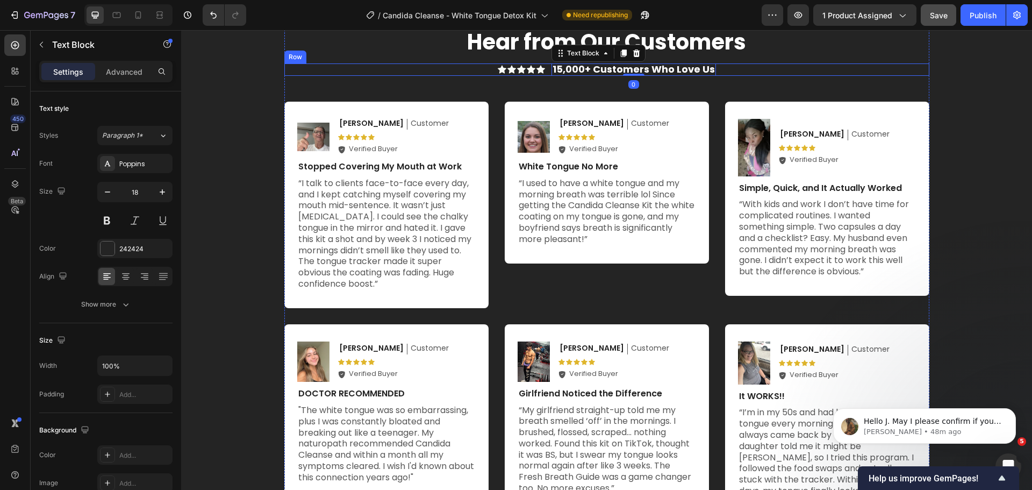
click at [520, 76] on div "Icon Icon Icon Icon Icon Icon List" at bounding box center [521, 69] width 47 height 13
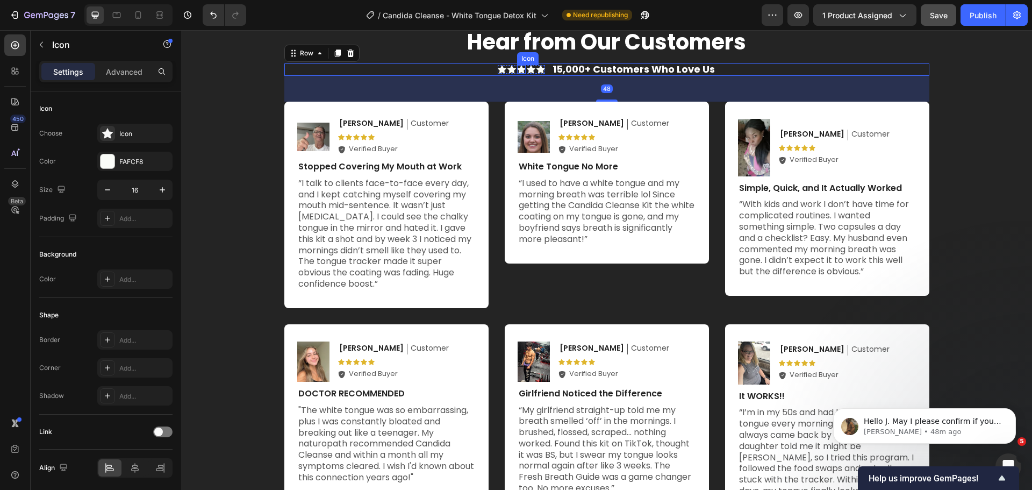
click at [517, 74] on div "Icon" at bounding box center [521, 69] width 9 height 9
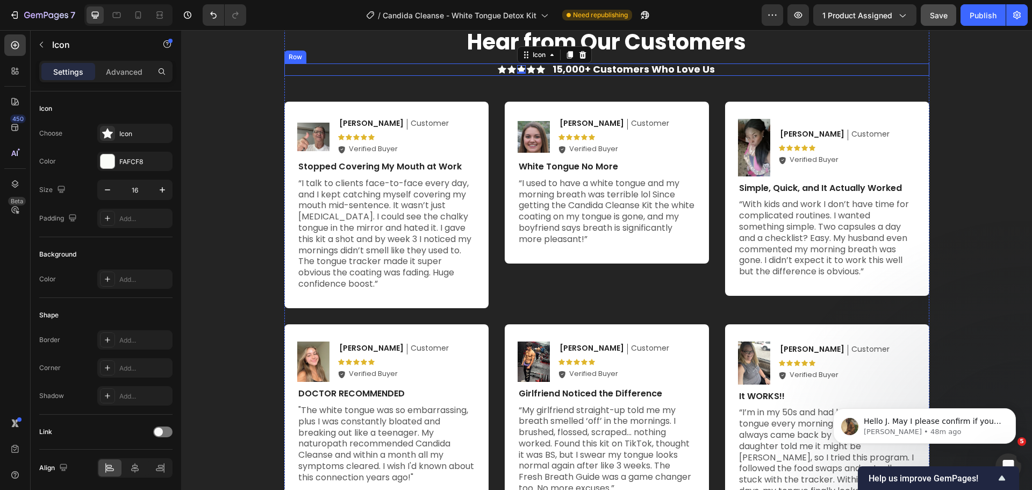
click at [481, 76] on div "Icon Icon Icon 0 Icon Icon Icon List 15,000+ Customers Who Love Us Text Block R…" at bounding box center [606, 69] width 645 height 13
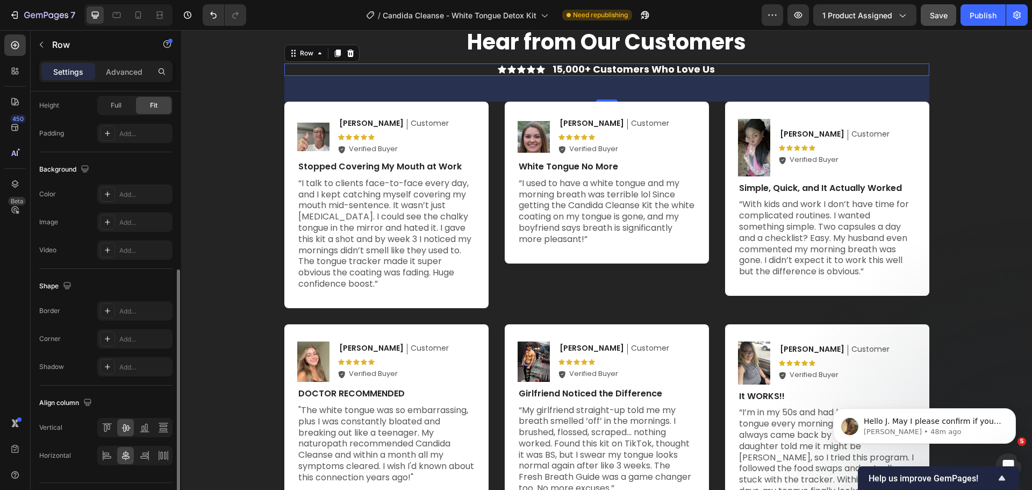
scroll to position [349, 0]
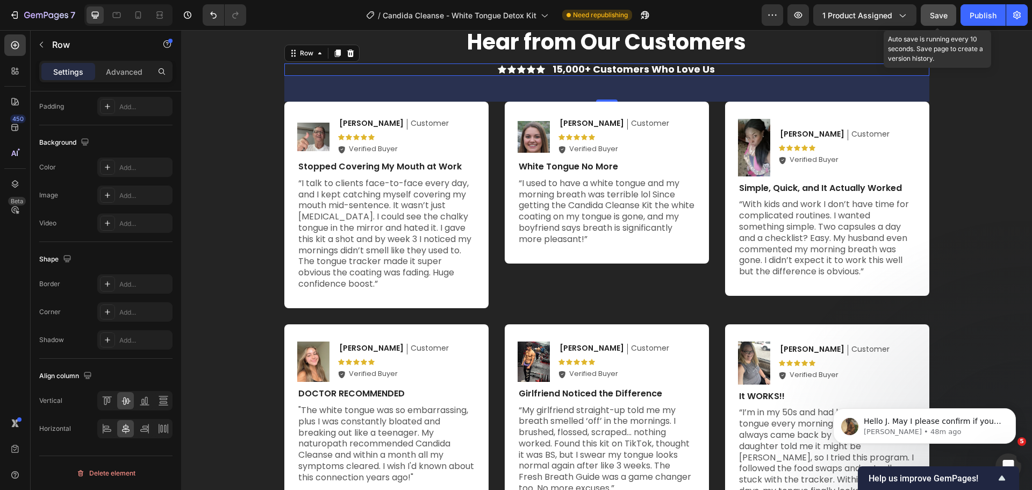
click at [933, 10] on div "Save" at bounding box center [939, 15] width 18 height 11
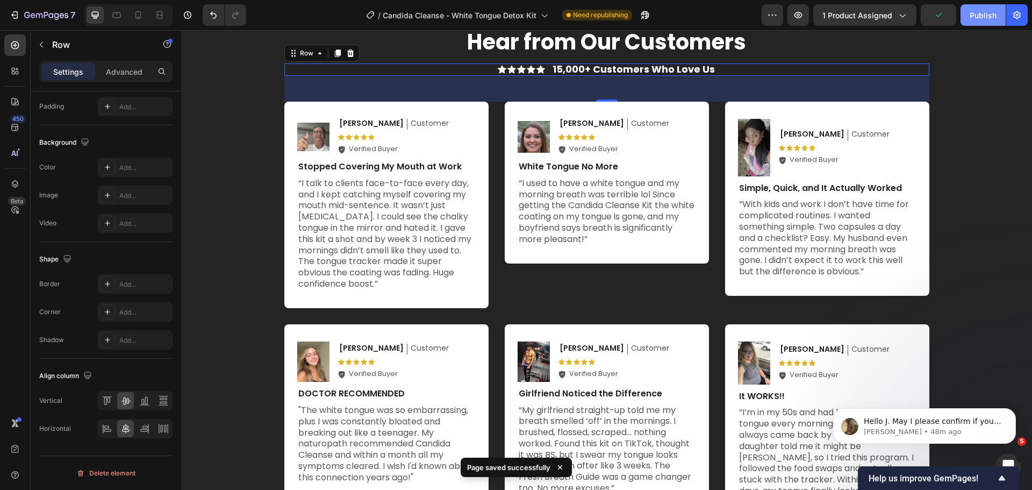
click at [987, 20] on div "Publish" at bounding box center [982, 15] width 27 height 11
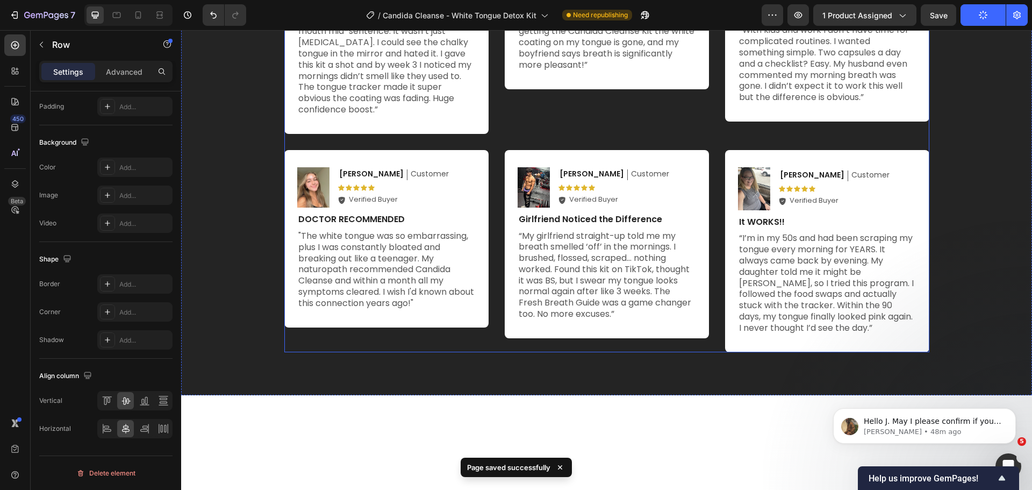
scroll to position [3728, 0]
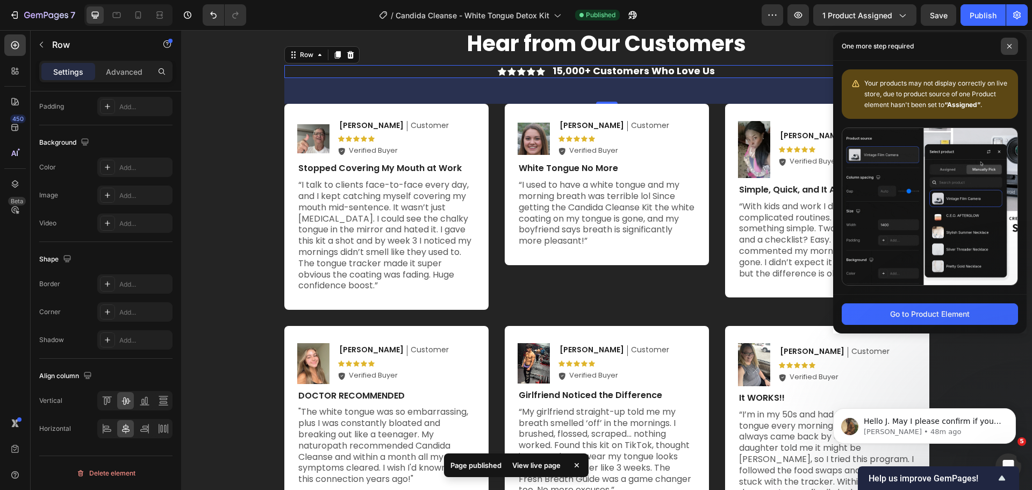
click at [1010, 44] on icon at bounding box center [1008, 46] width 5 height 5
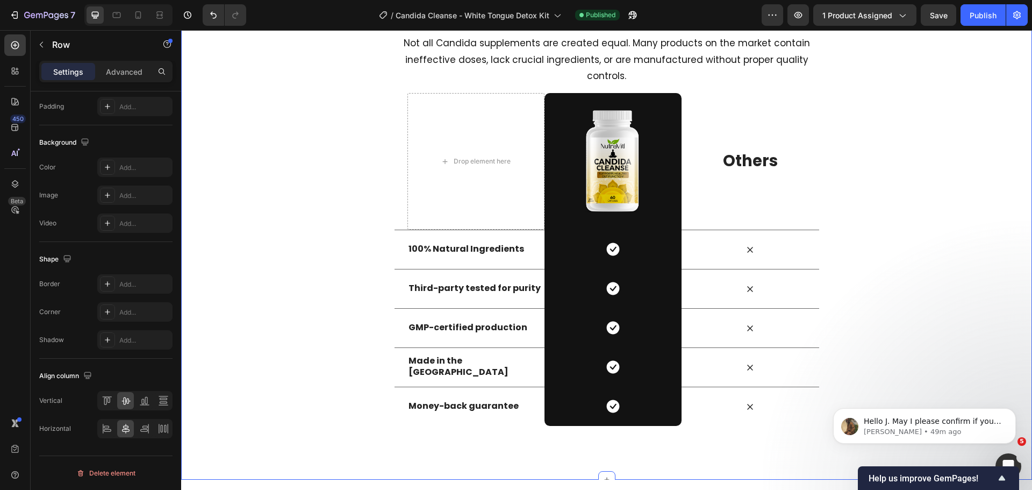
scroll to position [4299, 0]
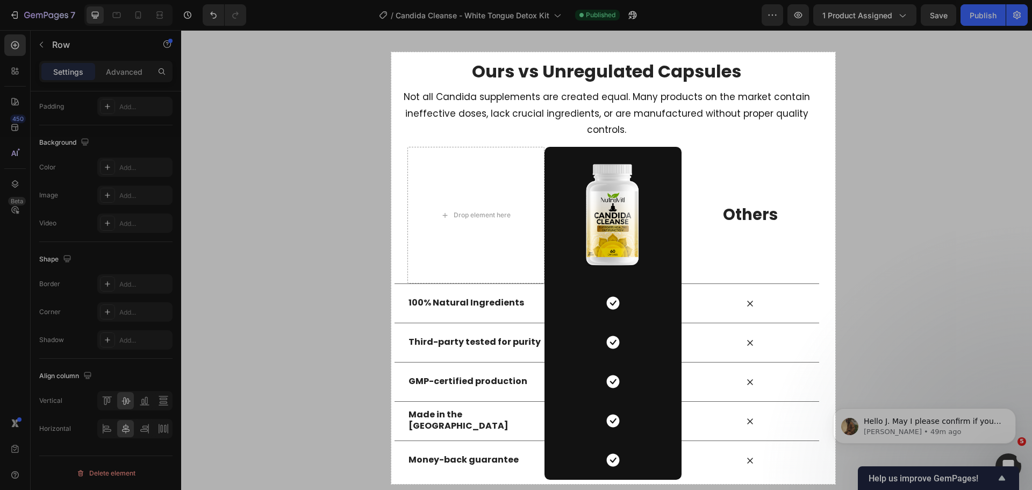
drag, startPoint x: 391, startPoint y: 52, endPoint x: 835, endPoint y: 484, distance: 619.0
click at [835, 484] on div "826 X 803" at bounding box center [516, 245] width 1032 height 490
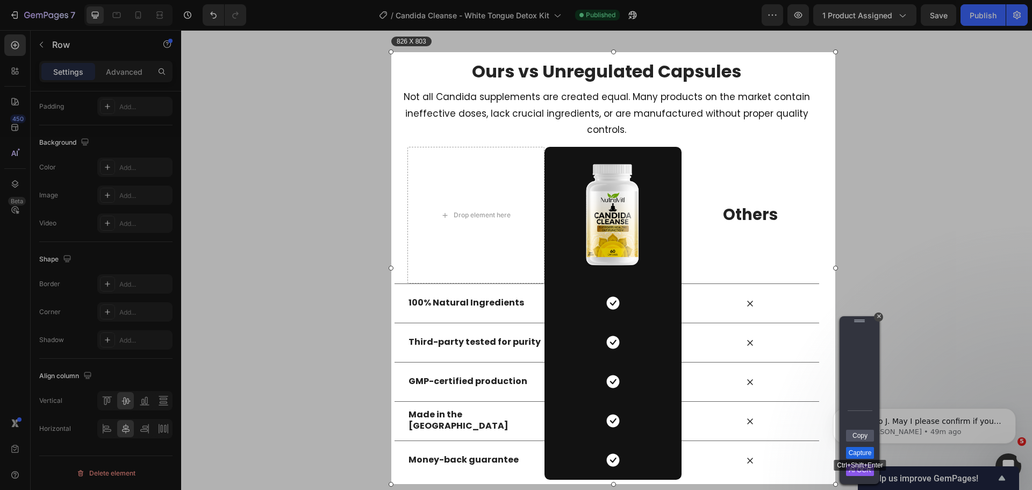
click at [854, 451] on link "Capture" at bounding box center [860, 453] width 28 height 12
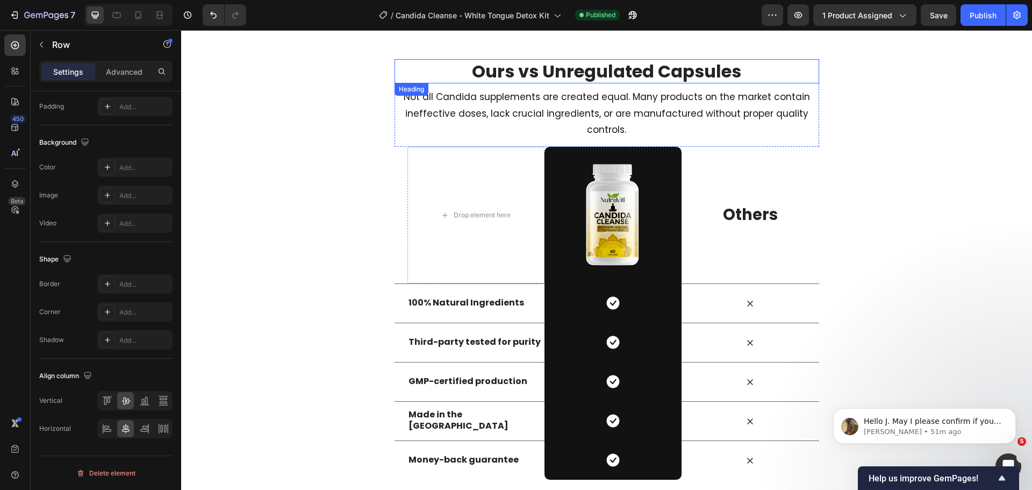
click at [582, 67] on h2 "Ours vs Unregulated Capsules" at bounding box center [606, 71] width 424 height 25
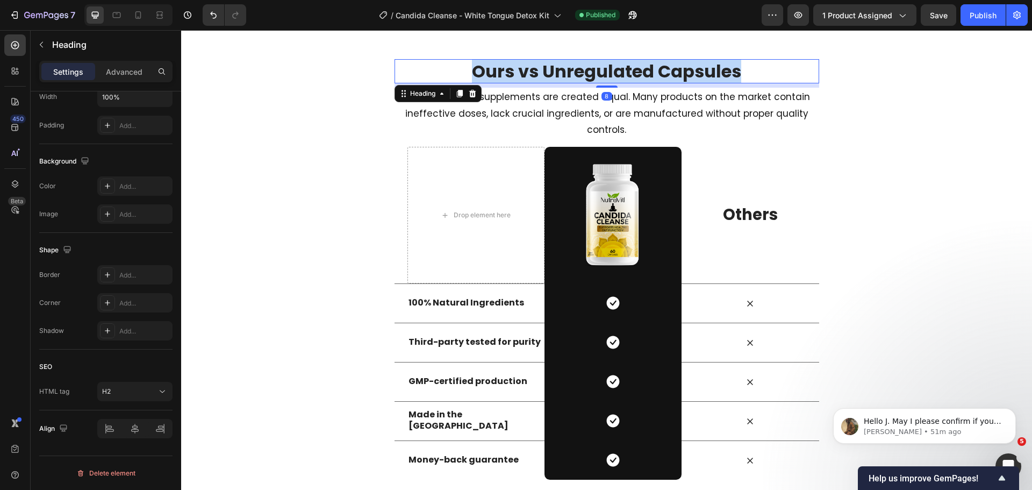
scroll to position [0, 0]
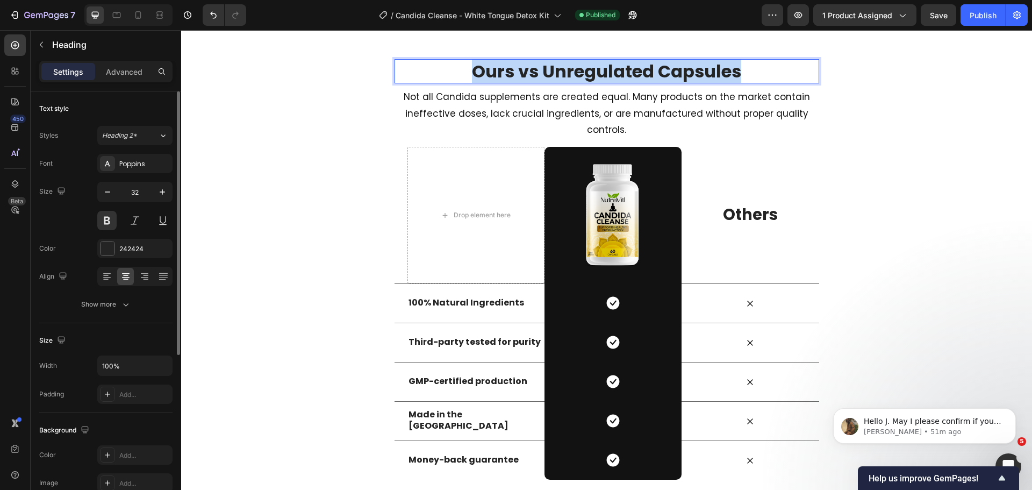
click at [582, 67] on p "Ours vs Unregulated Capsules" at bounding box center [606, 71] width 422 height 23
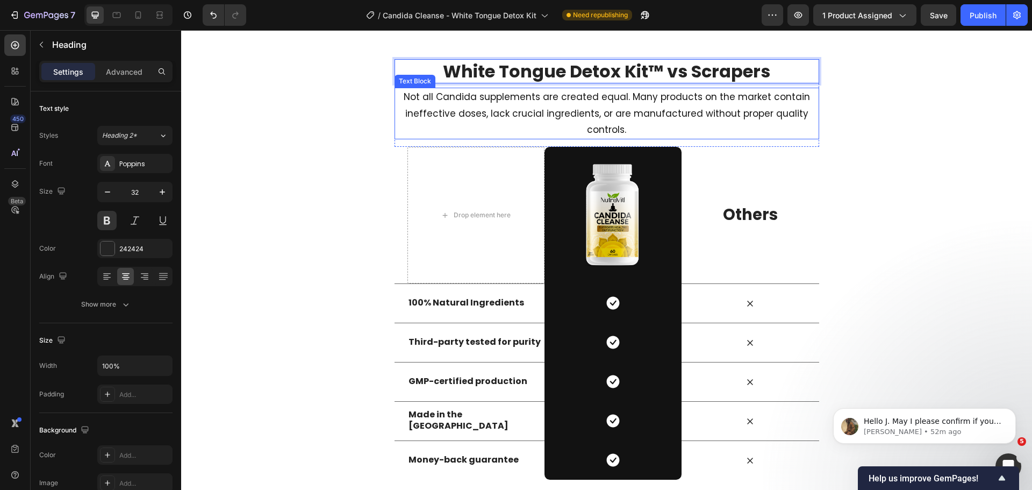
click at [609, 110] on p "Not all Candida supplements are created equal. Many products on the market cont…" at bounding box center [606, 113] width 422 height 49
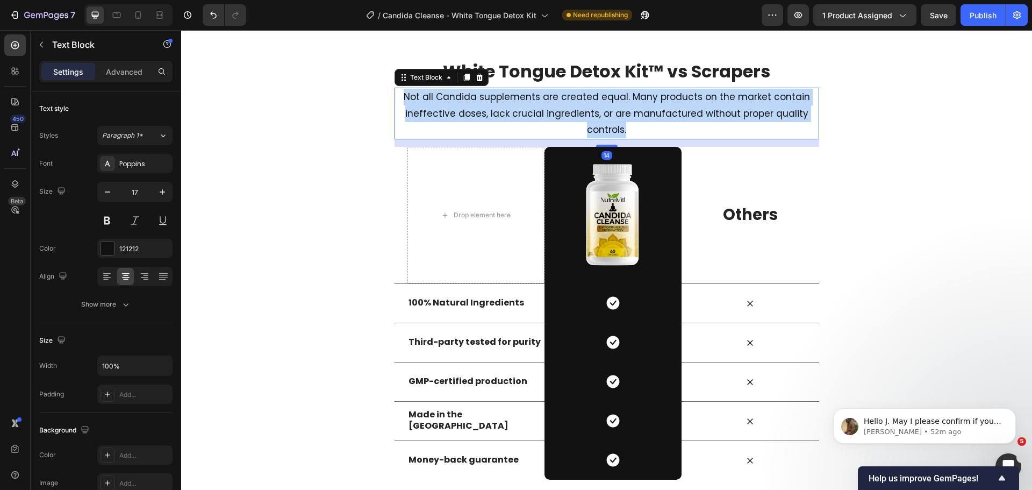
click at [609, 110] on p "Not all Candida supplements are created equal. Many products on the market cont…" at bounding box center [606, 113] width 422 height 49
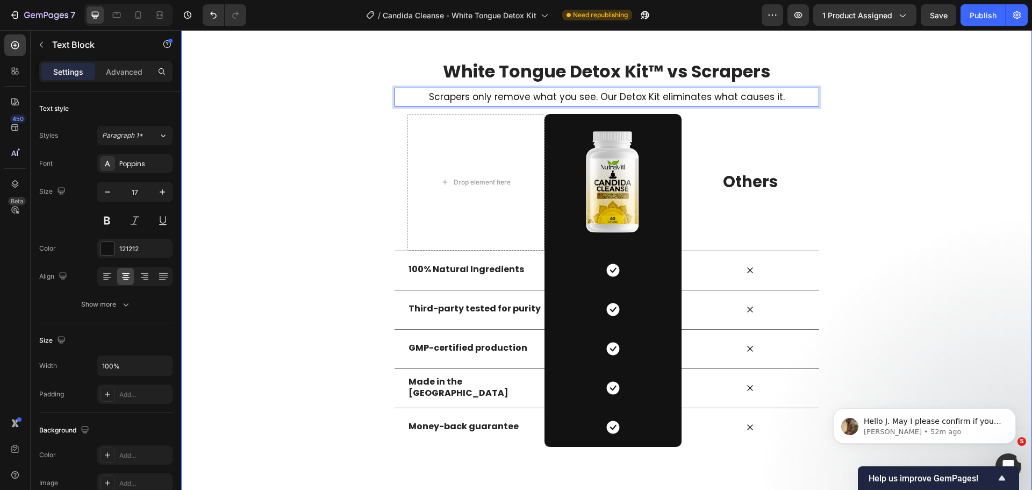
click at [868, 95] on div "White Tongue Detox Kit™ vs Scrapers Heading Ours vs Unregulated Capsules Headin…" at bounding box center [606, 252] width 851 height 387
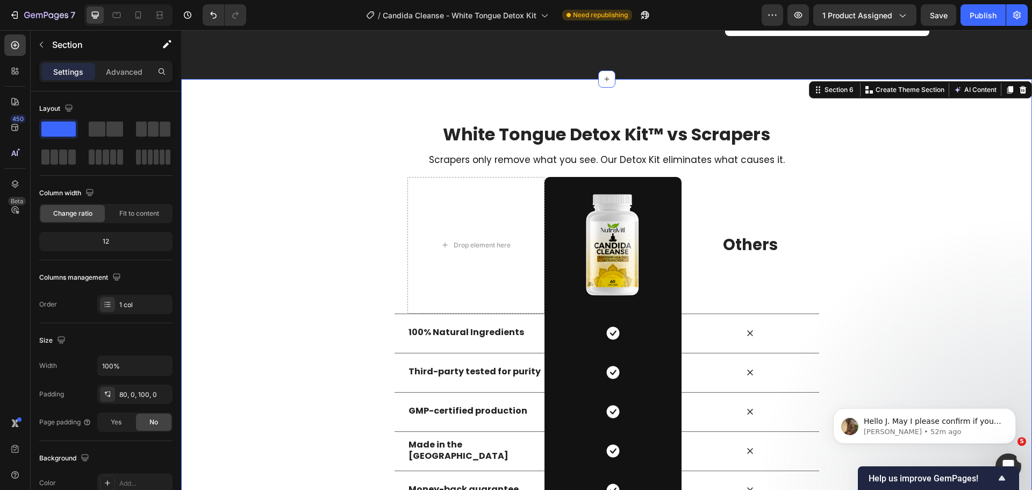
scroll to position [4245, 0]
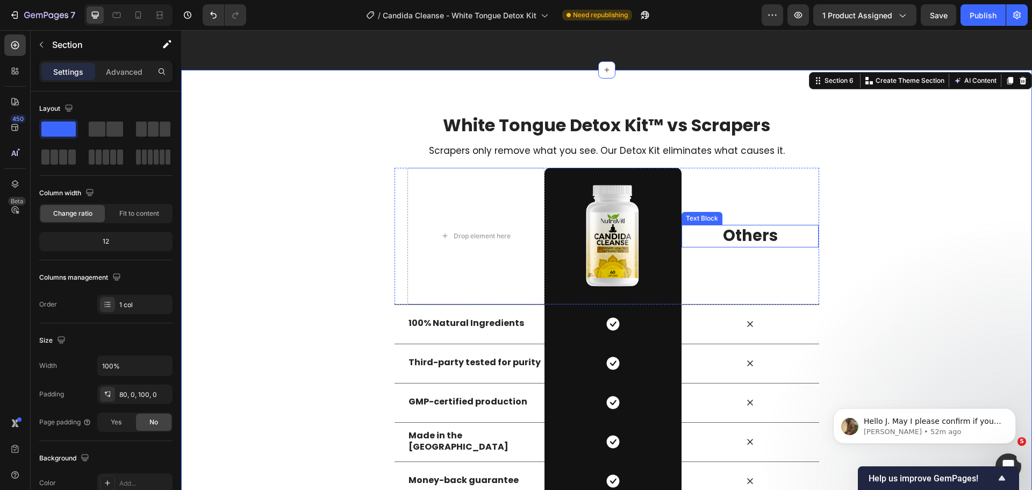
click at [759, 239] on p "Others" at bounding box center [749, 236] width 135 height 20
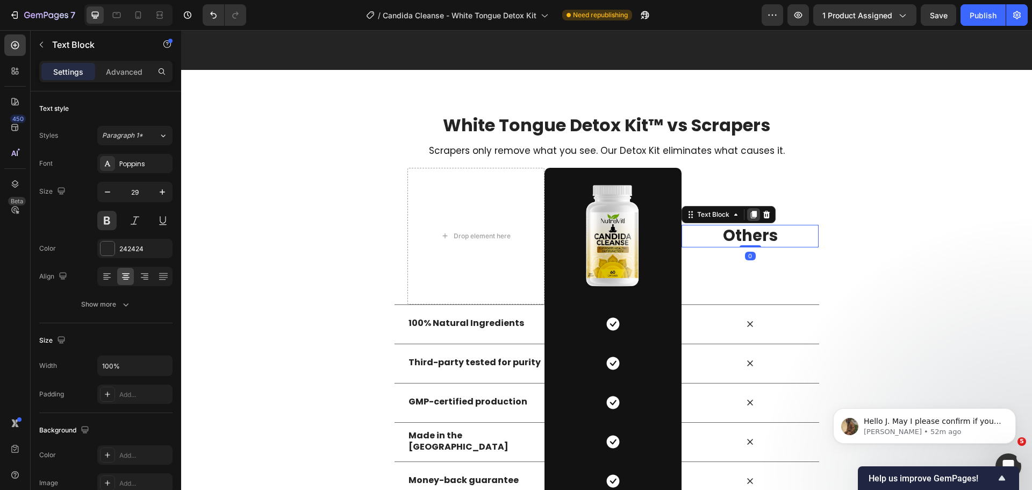
click at [747, 215] on div at bounding box center [753, 214] width 13 height 13
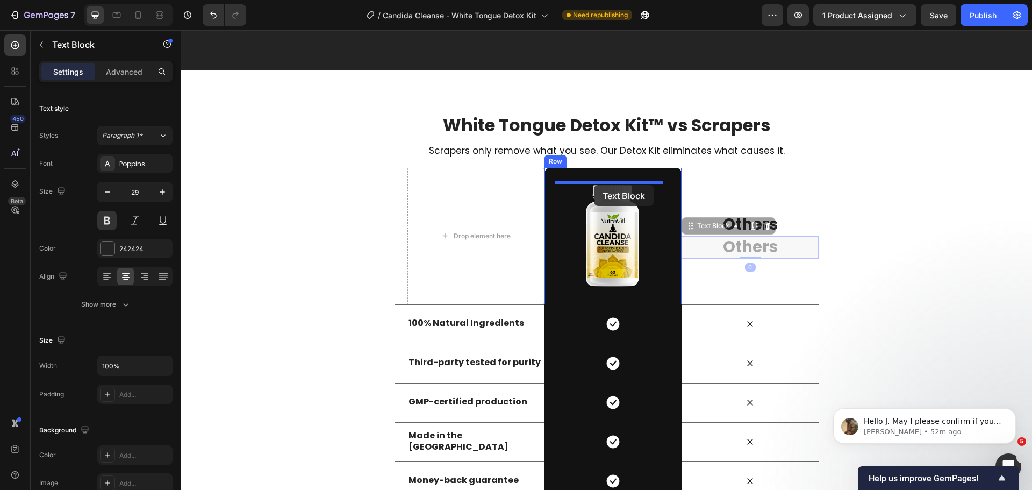
drag, startPoint x: 689, startPoint y: 227, endPoint x: 594, endPoint y: 185, distance: 103.9
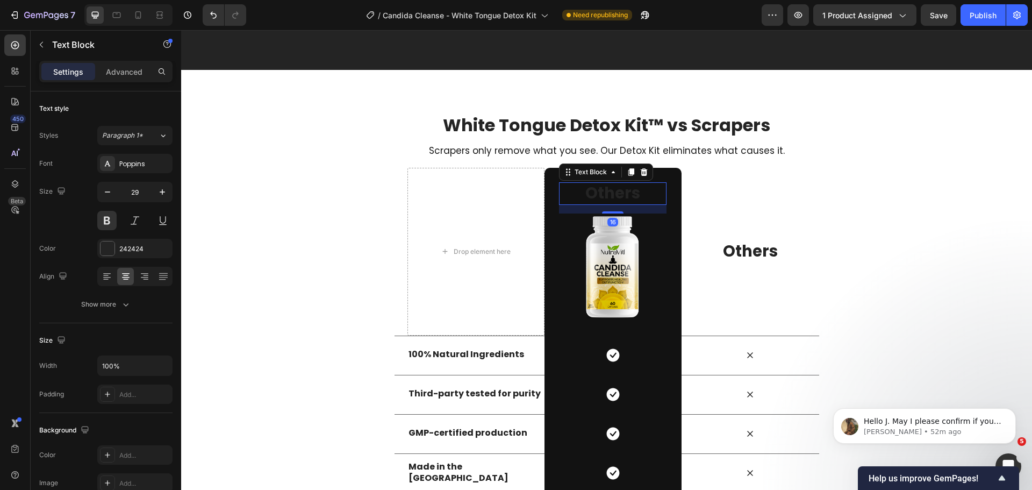
click at [608, 195] on p "Others" at bounding box center [612, 193] width 105 height 20
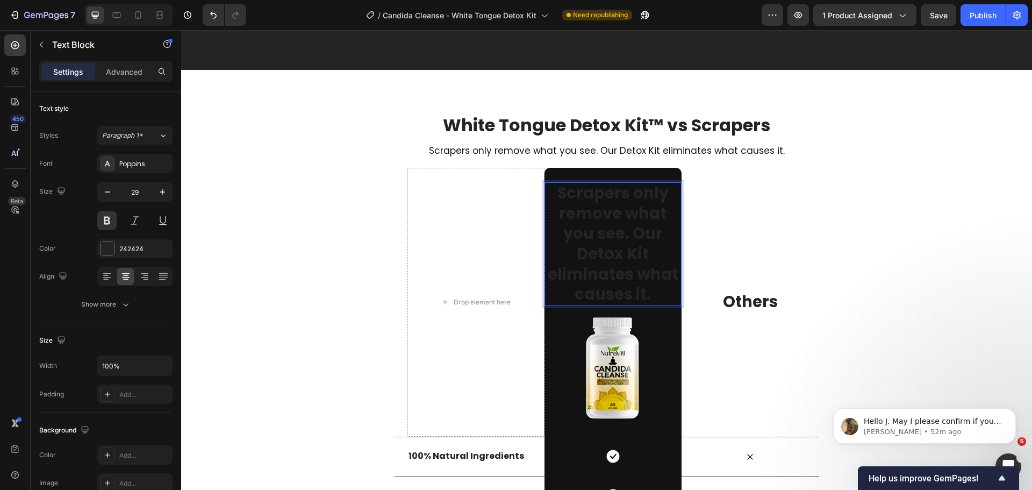
click at [608, 195] on p "Scrapers only remove what you see. Our Detox Kit eliminates what causes it." at bounding box center [612, 243] width 135 height 121
click at [618, 254] on p "Scrapers only remove what you see. Our Detox Kit eliminates what causes it." at bounding box center [612, 243] width 135 height 121
click at [569, 254] on p "Scrapers only remove what you see. Our Detox Kit eliminates what causes it." at bounding box center [612, 243] width 135 height 121
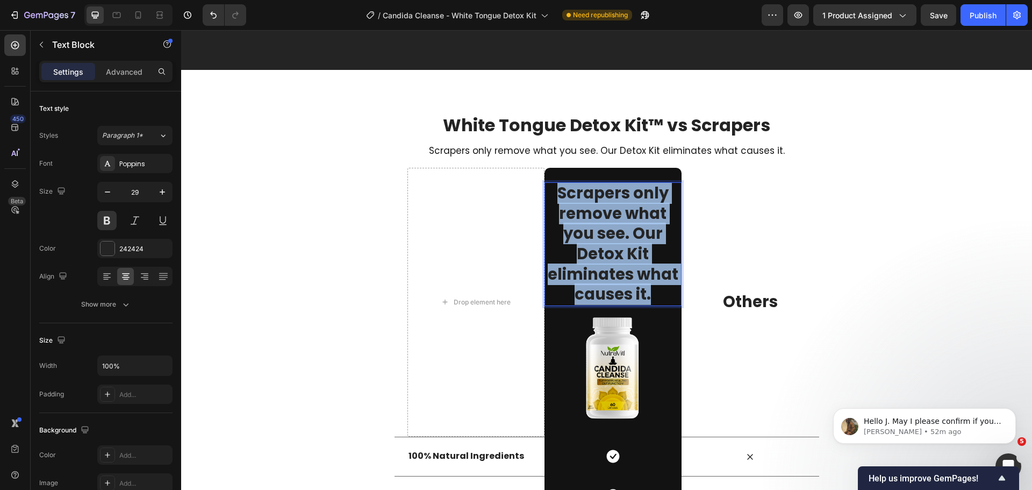
drag, startPoint x: 647, startPoint y: 298, endPoint x: 545, endPoint y: 195, distance: 145.2
click at [545, 195] on p "Scrapers only remove what you see. Our Detox Kit eliminates what causes it." at bounding box center [612, 243] width 135 height 121
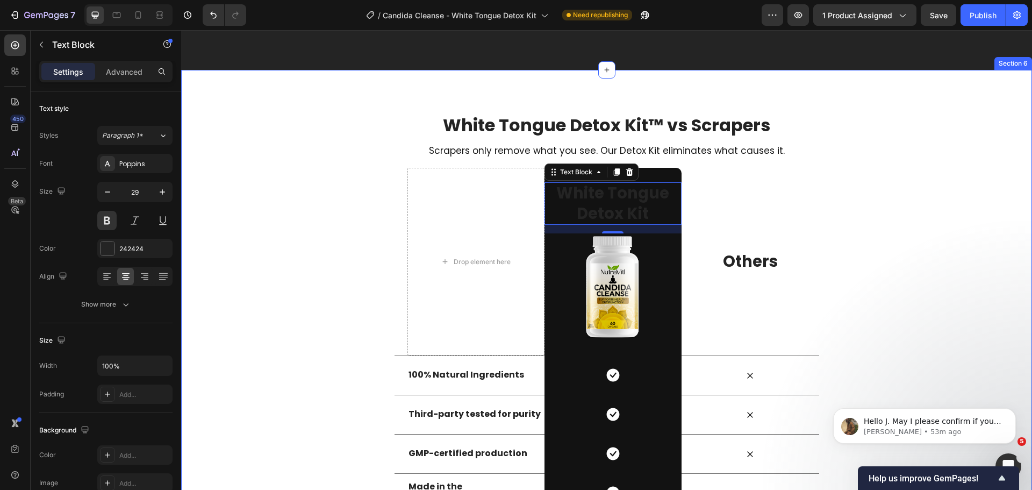
click at [977, 196] on div "White Tongue Detox Kit™ vs Scrapers Heading Ours vs Unregulated Capsules Headin…" at bounding box center [606, 332] width 851 height 439
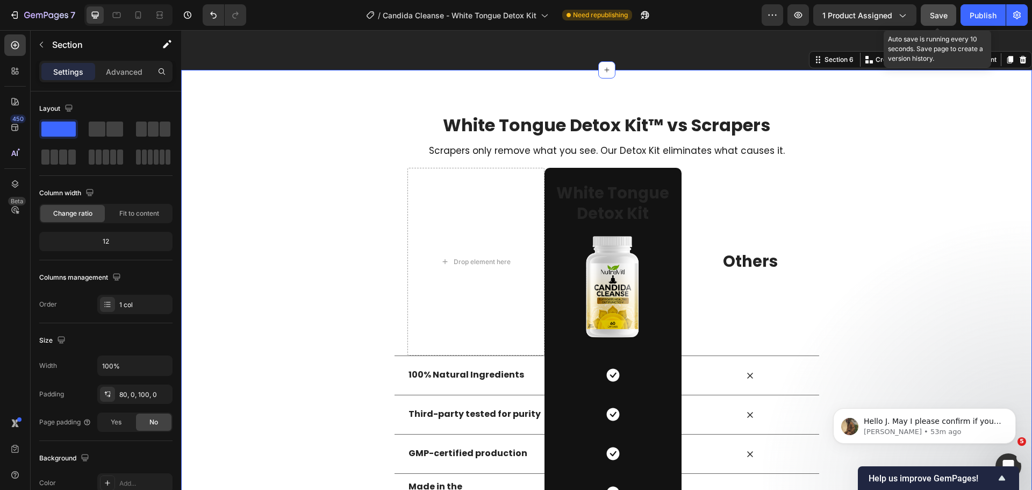
click at [948, 10] on button "Save" at bounding box center [937, 14] width 35 height 21
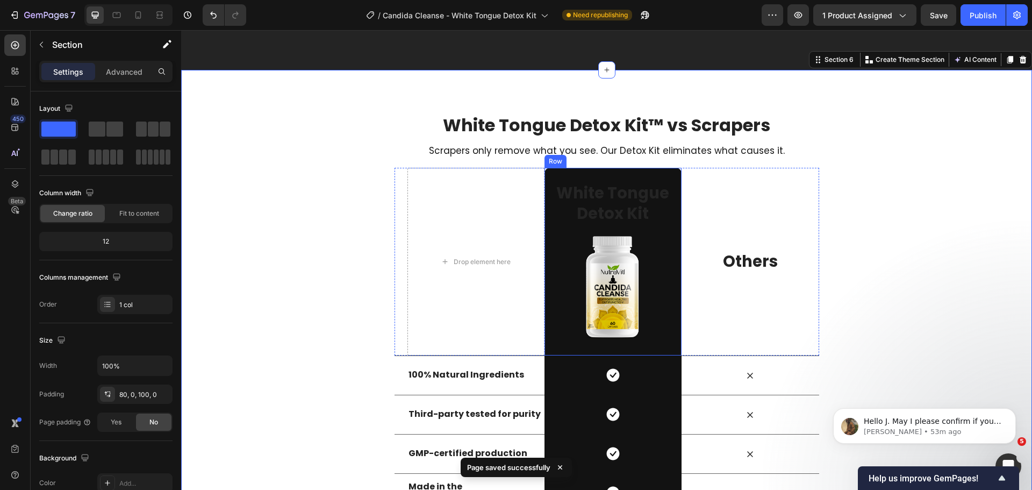
click at [615, 200] on p "White Tongue Detox Kit" at bounding box center [612, 203] width 135 height 40
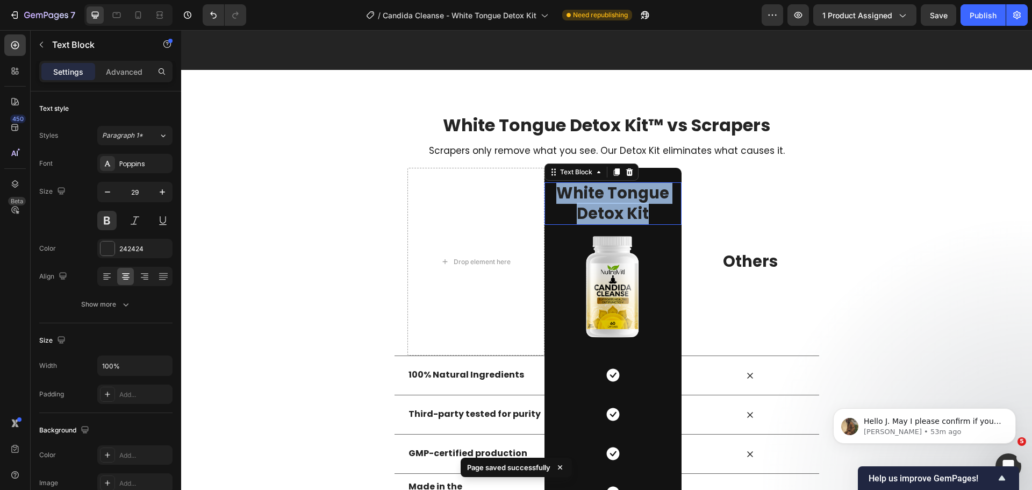
click at [615, 200] on p "White Tongue Detox Kit" at bounding box center [612, 203] width 135 height 40
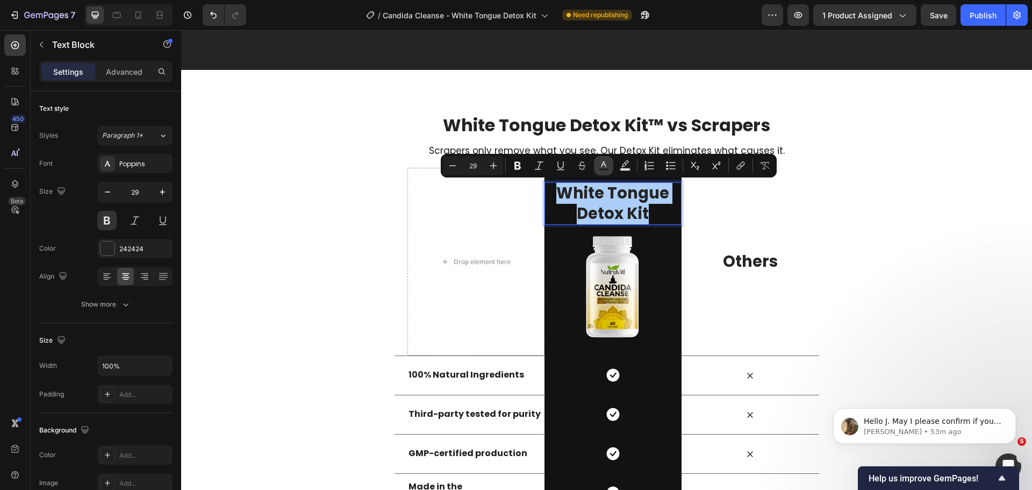
click at [598, 161] on button "Text Color" at bounding box center [603, 165] width 19 height 19
type input "242424"
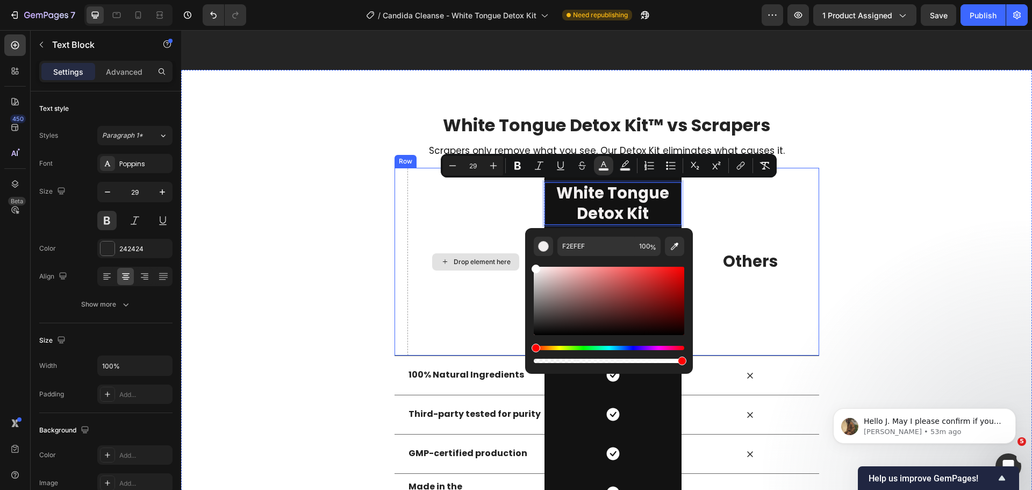
type input "FFFFFF"
drag, startPoint x: 715, startPoint y: 355, endPoint x: 520, endPoint y: 260, distance: 217.0
click at [984, 231] on div "White Tongue Detox Kit™ vs Scrapers Heading Ours vs Unregulated Capsules Headin…" at bounding box center [606, 332] width 851 height 439
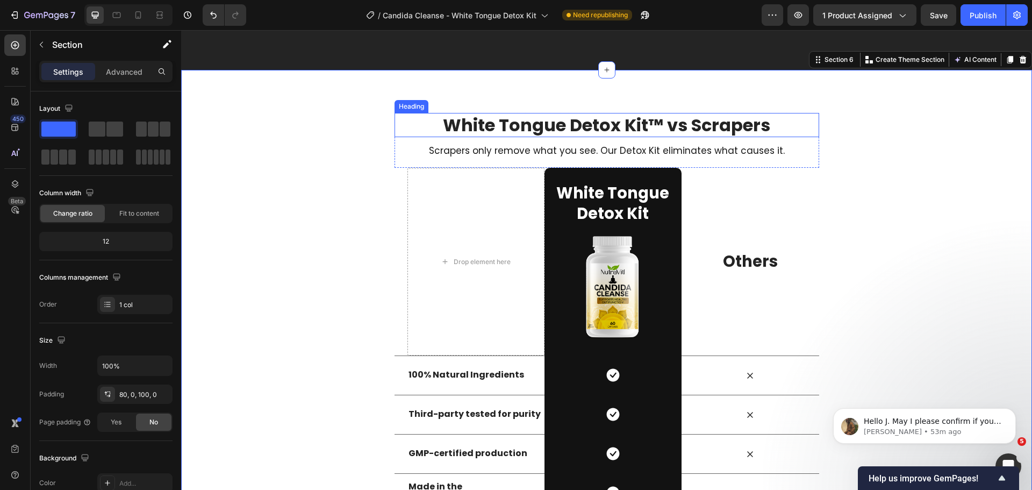
click at [656, 123] on p "White Tongue Detox Kit™ vs Scrapers" at bounding box center [606, 125] width 422 height 23
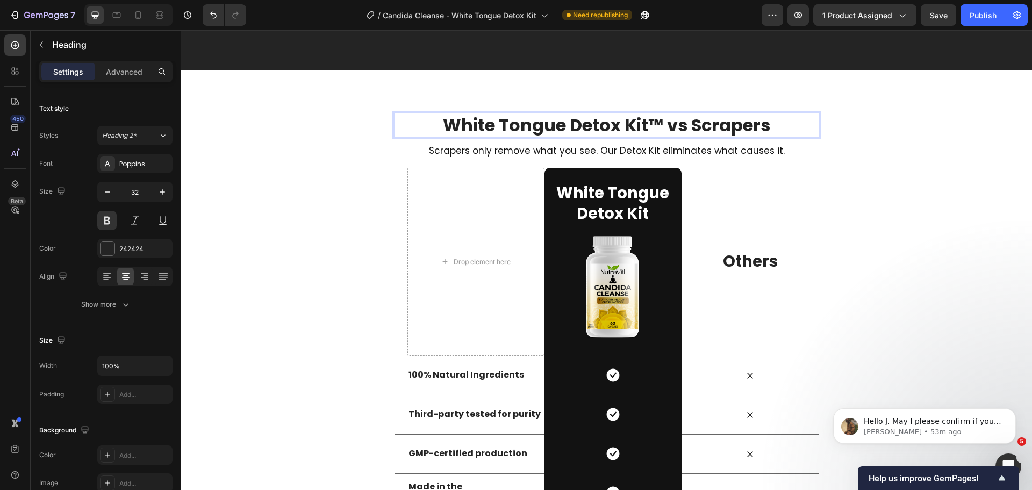
click at [656, 123] on p "White Tongue Detox Kit™ vs Scrapers" at bounding box center [606, 125] width 422 height 23
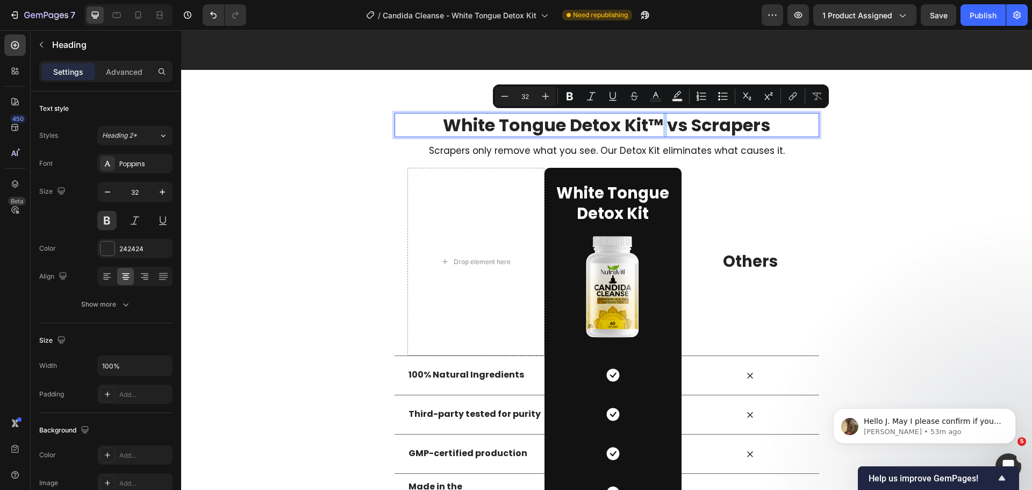
click at [649, 123] on p "White Tongue Detox Kit™ vs Scrapers" at bounding box center [606, 125] width 422 height 23
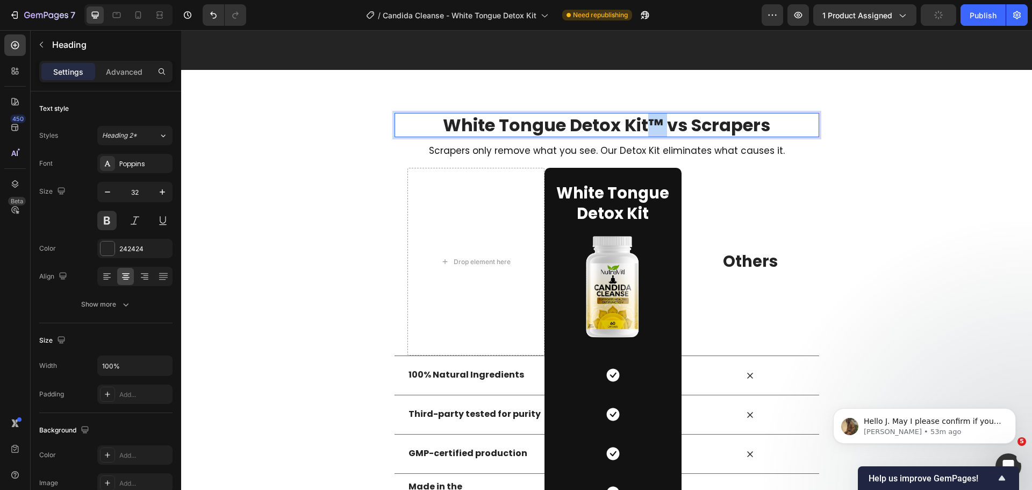
click at [649, 123] on p "White Tongue Detox Kit™ vs Scrapers" at bounding box center [606, 125] width 422 height 23
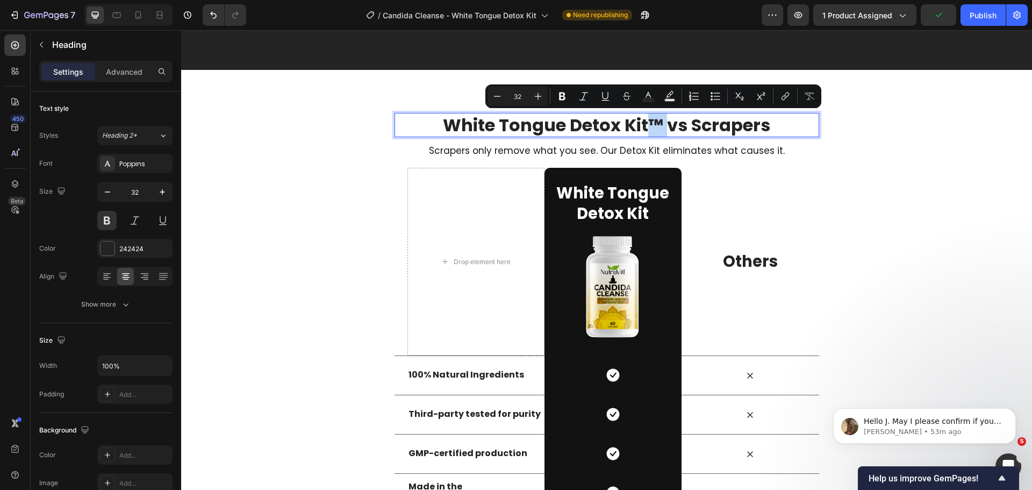
copy p "™"
click at [630, 207] on span "White Tongue Detox Kit" at bounding box center [612, 203] width 113 height 42
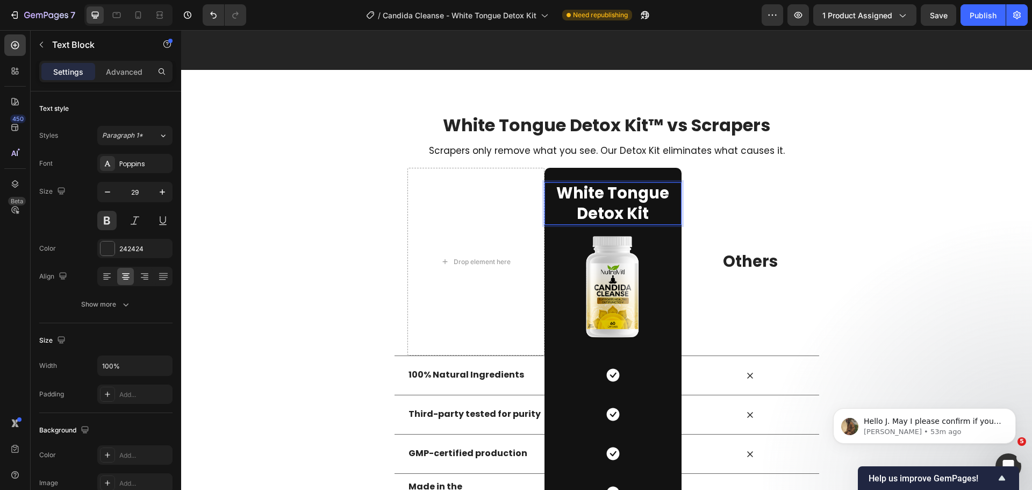
click at [645, 211] on p "White Tongue Detox Kit" at bounding box center [612, 203] width 135 height 40
click at [745, 262] on p "Others" at bounding box center [749, 261] width 135 height 20
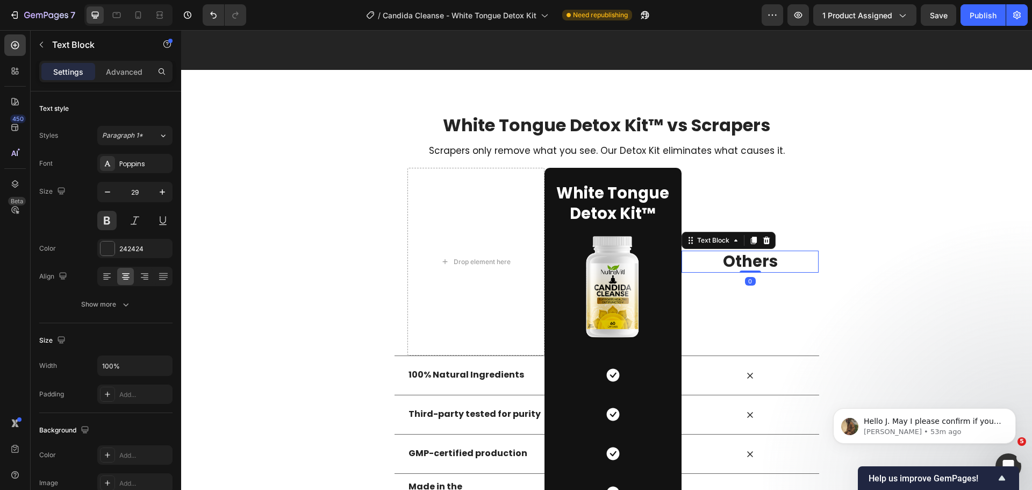
click at [745, 262] on p "Others" at bounding box center [749, 261] width 135 height 20
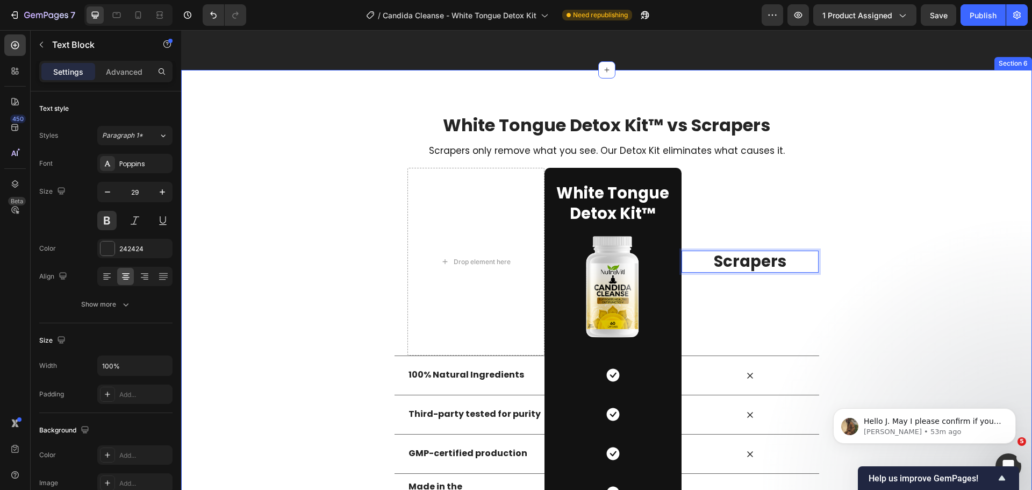
click at [912, 254] on div "White Tongue Detox Kit™ vs Scrapers Heading Ours vs Unregulated Capsules Headin…" at bounding box center [606, 332] width 851 height 439
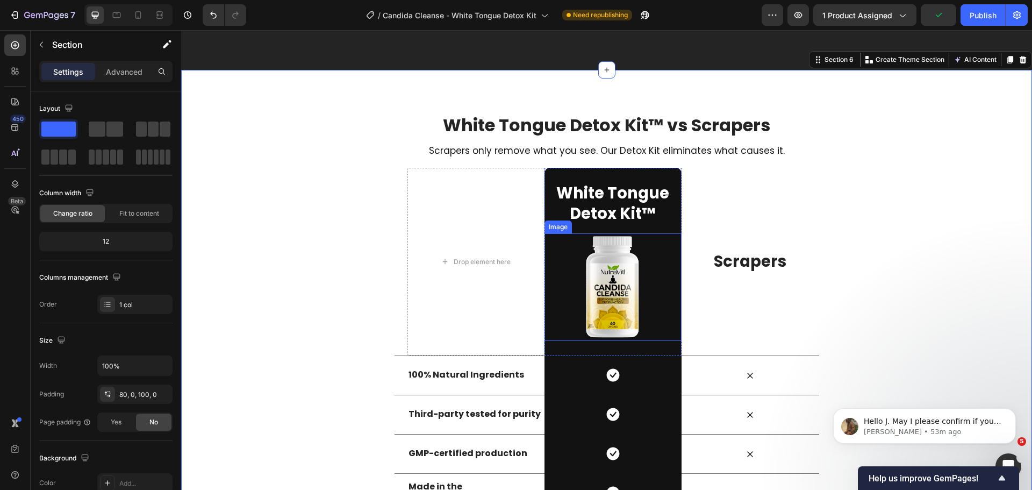
click at [612, 275] on img at bounding box center [612, 286] width 107 height 107
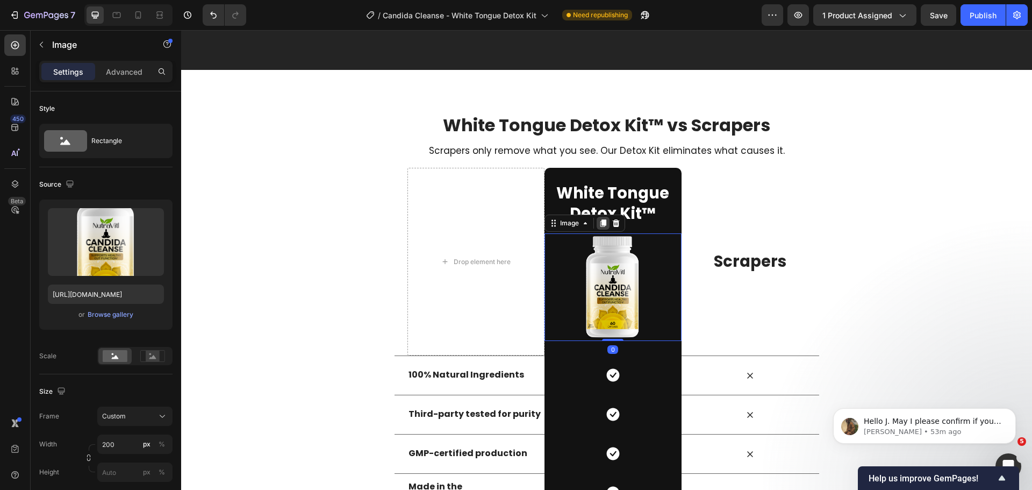
click at [600, 221] on icon at bounding box center [603, 223] width 6 height 8
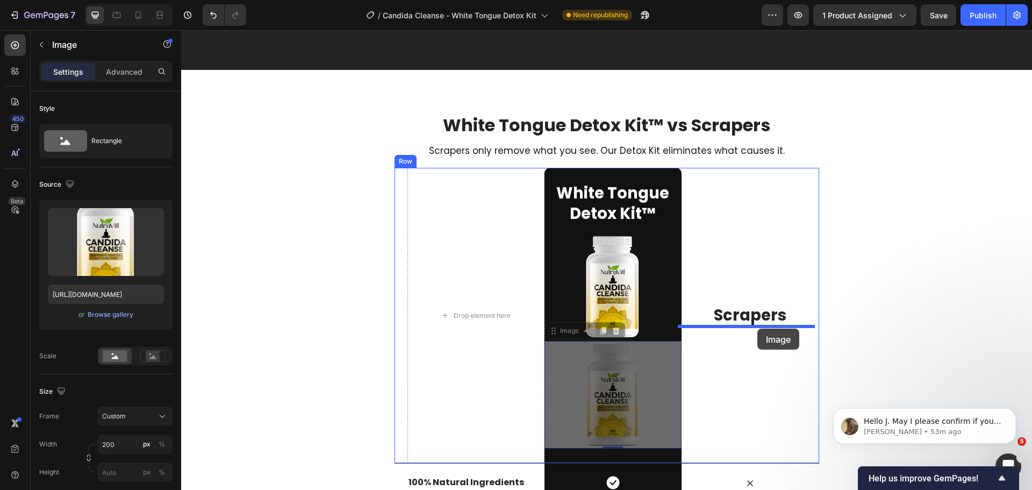
drag, startPoint x: 548, startPoint y: 335, endPoint x: 757, endPoint y: 328, distance: 209.7
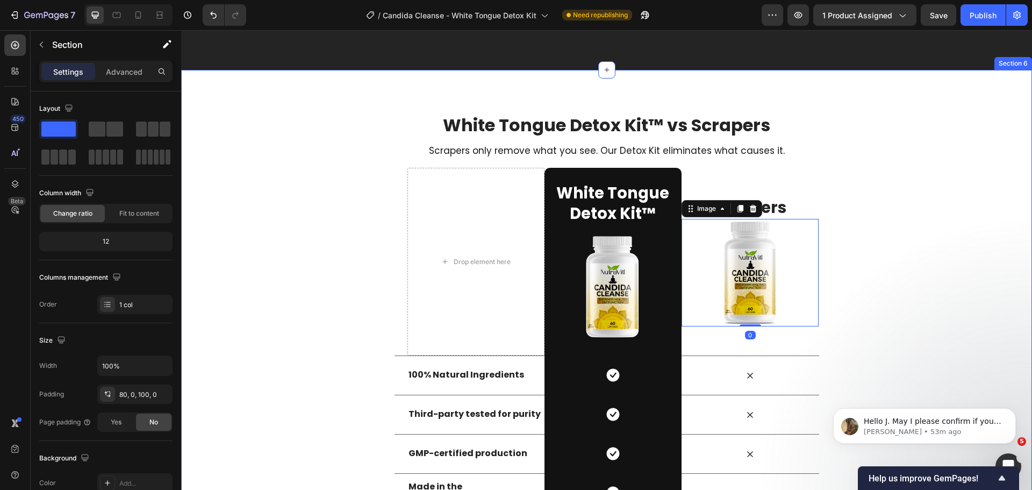
click at [910, 316] on div "White Tongue Detox Kit™ vs Scrapers Heading Ours vs Unregulated Capsules Headin…" at bounding box center [606, 332] width 851 height 439
click at [773, 299] on img at bounding box center [749, 272] width 107 height 107
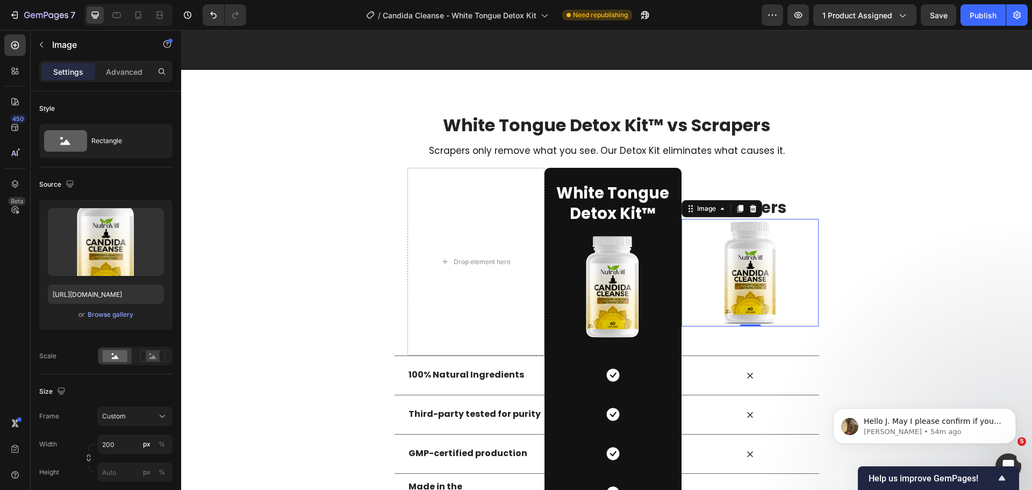
click at [754, 272] on img at bounding box center [749, 272] width 107 height 107
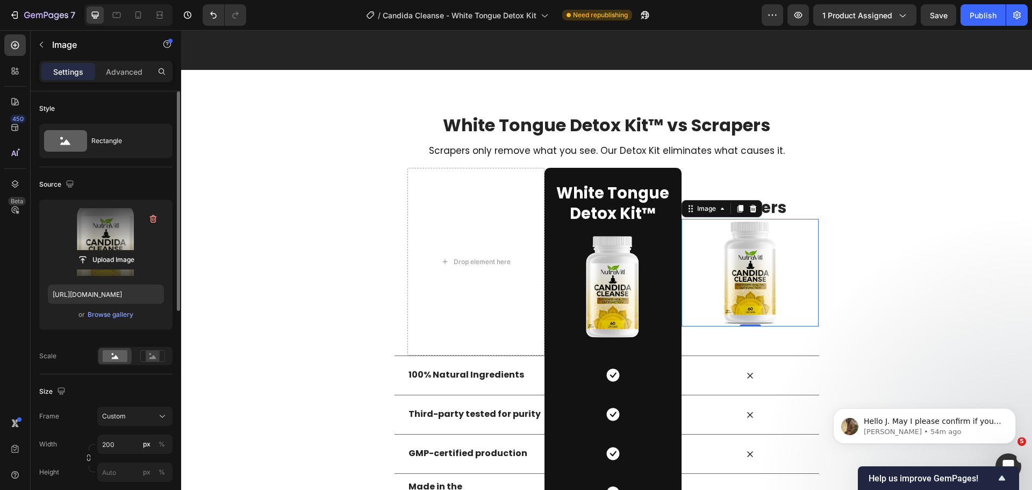
click at [78, 248] on label at bounding box center [106, 242] width 116 height 68
click at [78, 250] on input "file" at bounding box center [106, 259] width 74 height 18
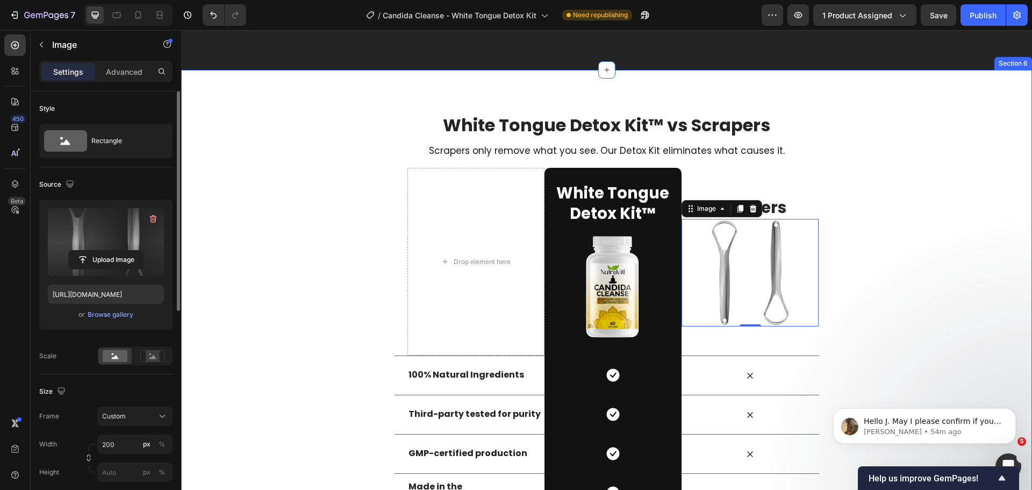
click at [879, 283] on div "White Tongue Detox Kit™ vs Scrapers Heading Ours vs Unregulated Capsules Headin…" at bounding box center [606, 332] width 851 height 439
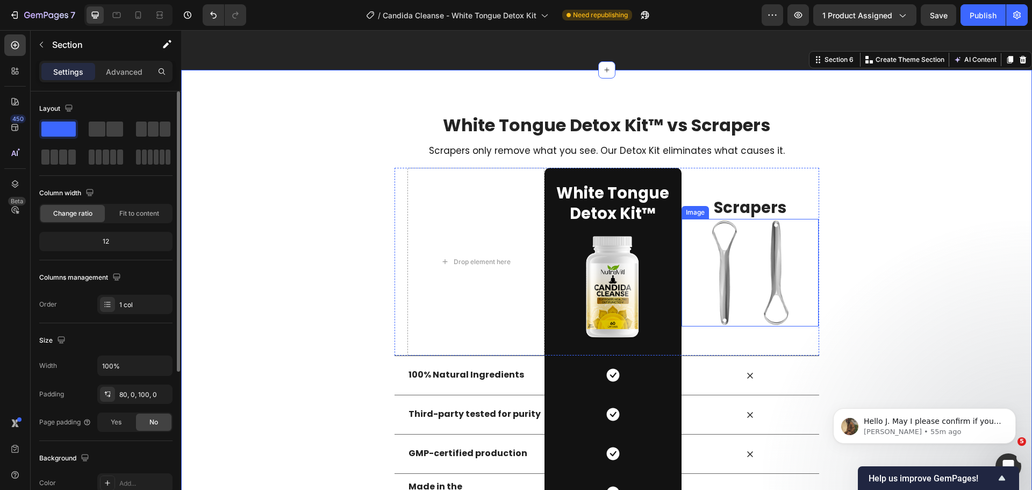
click at [774, 278] on img at bounding box center [749, 272] width 107 height 107
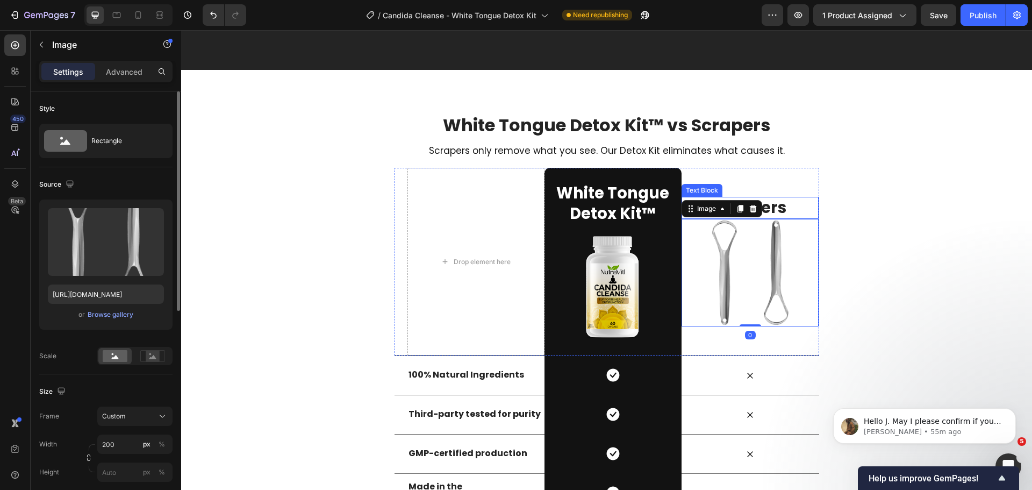
click at [773, 207] on p "Scrapers" at bounding box center [749, 208] width 135 height 20
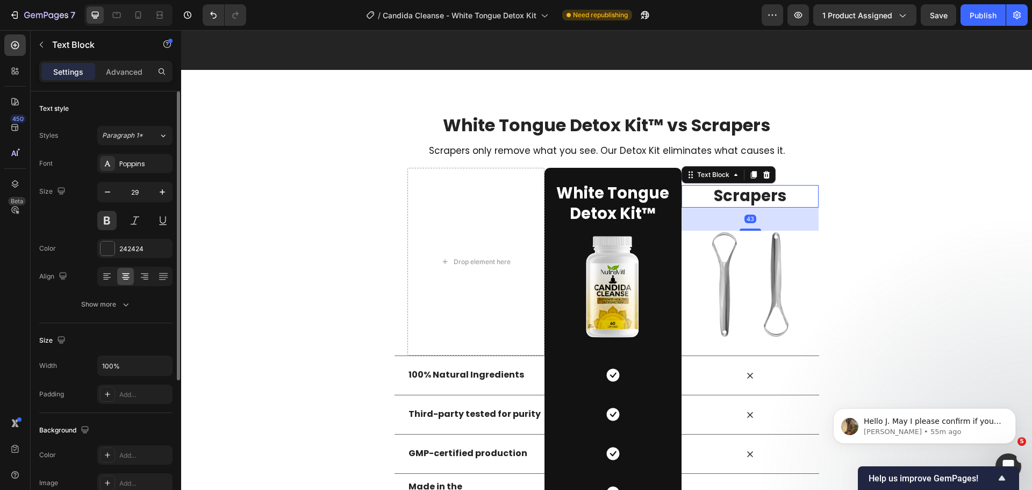
drag, startPoint x: 751, startPoint y: 218, endPoint x: 747, endPoint y: 241, distance: 23.4
click at [747, 241] on div "Scrapers Text Block 43 Image" at bounding box center [749, 262] width 137 height 188
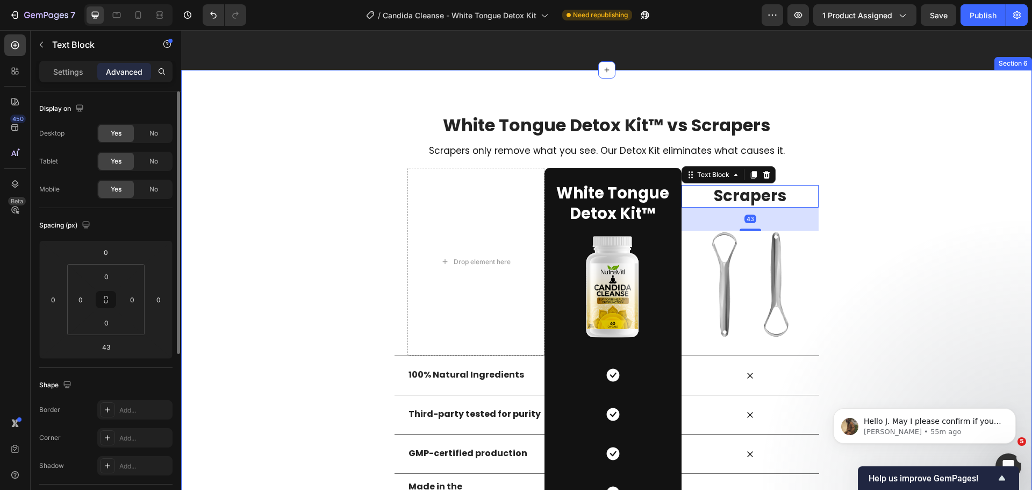
click at [908, 238] on div "White Tongue Detox Kit™ vs Scrapers Heading Ours vs Unregulated Capsules Headin…" at bounding box center [606, 332] width 851 height 439
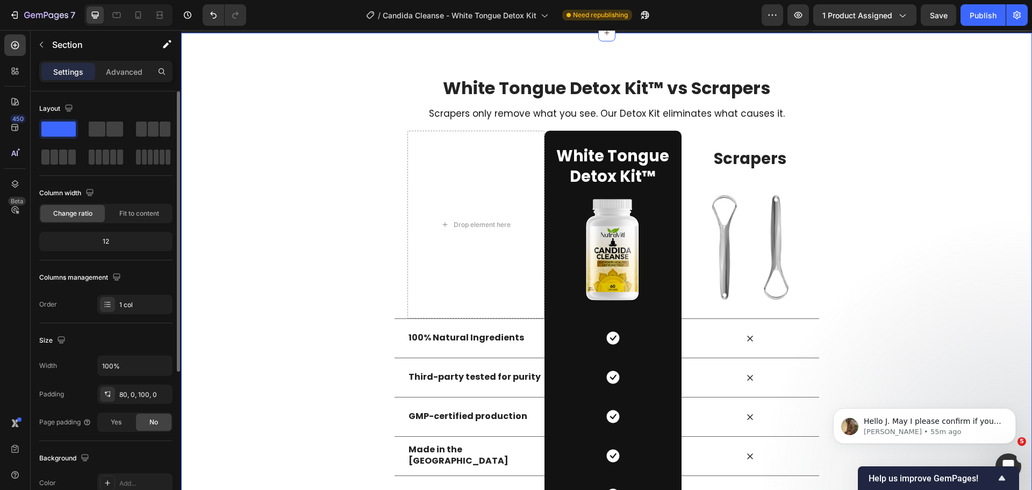
scroll to position [4406, 0]
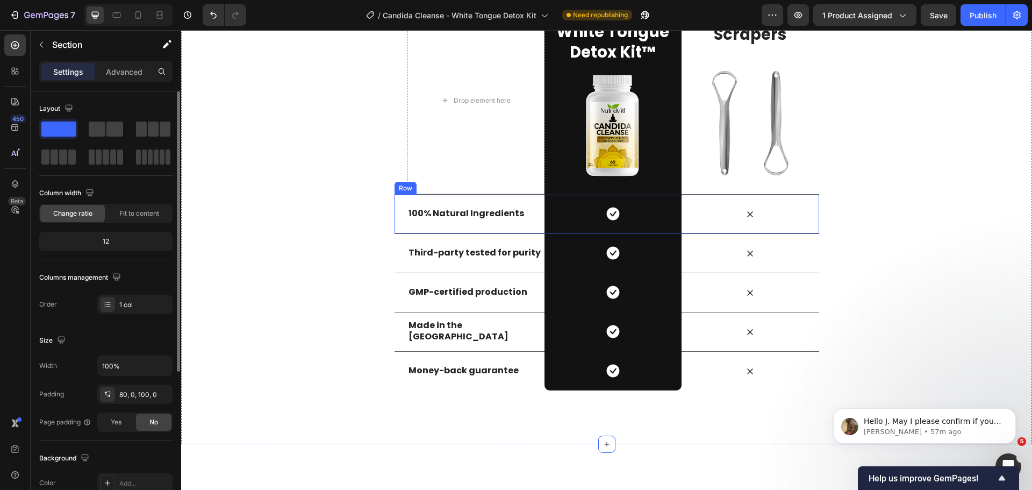
click at [434, 214] on p "100% Natural Ingredients" at bounding box center [475, 213] width 135 height 11
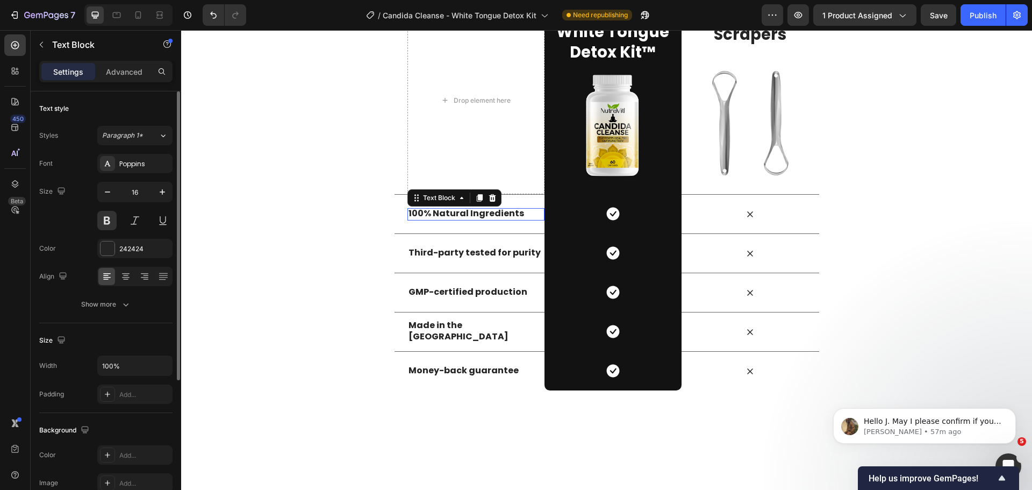
click at [434, 214] on p "100% Natural Ingredients" at bounding box center [475, 213] width 135 height 11
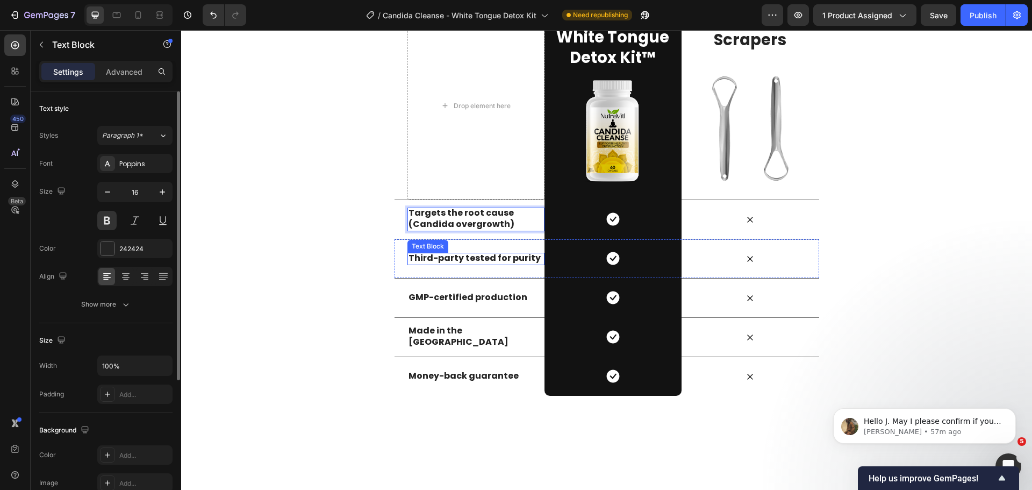
click at [485, 258] on p "Third-party tested for purity" at bounding box center [475, 258] width 135 height 11
click at [469, 260] on p "Third-party tested for purity" at bounding box center [475, 258] width 135 height 11
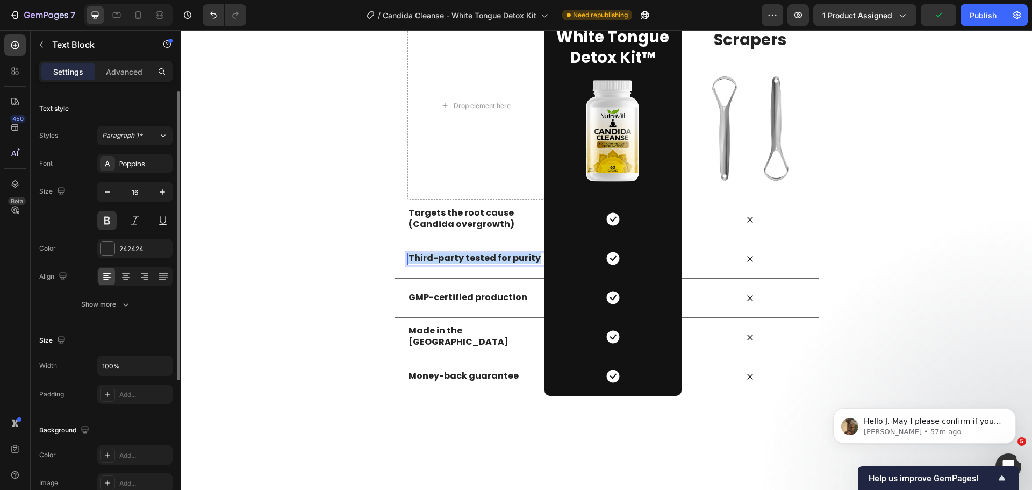
click at [469, 260] on p "Third-party tested for purity" at bounding box center [475, 258] width 135 height 11
click at [484, 300] on strong "GMP-certified production" at bounding box center [467, 297] width 119 height 12
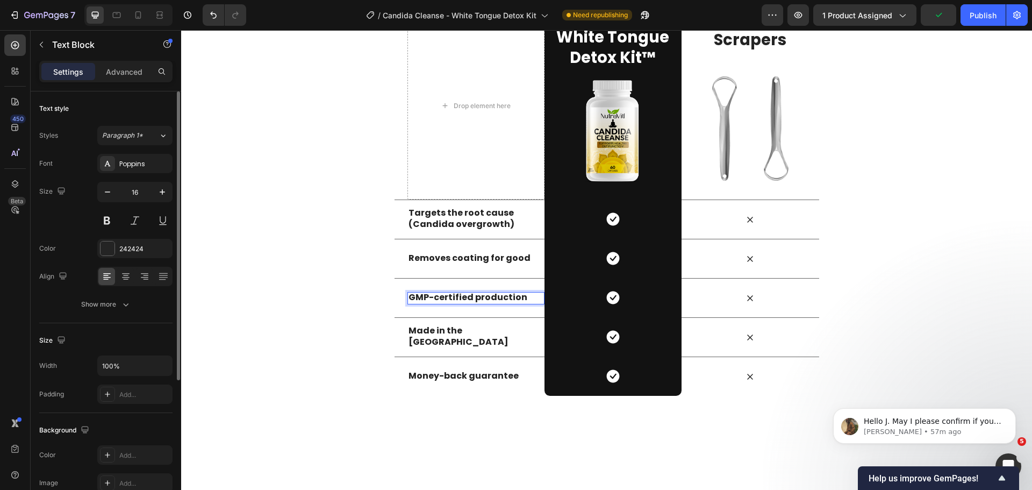
click at [434, 300] on strong "GMP-certified production" at bounding box center [467, 297] width 119 height 12
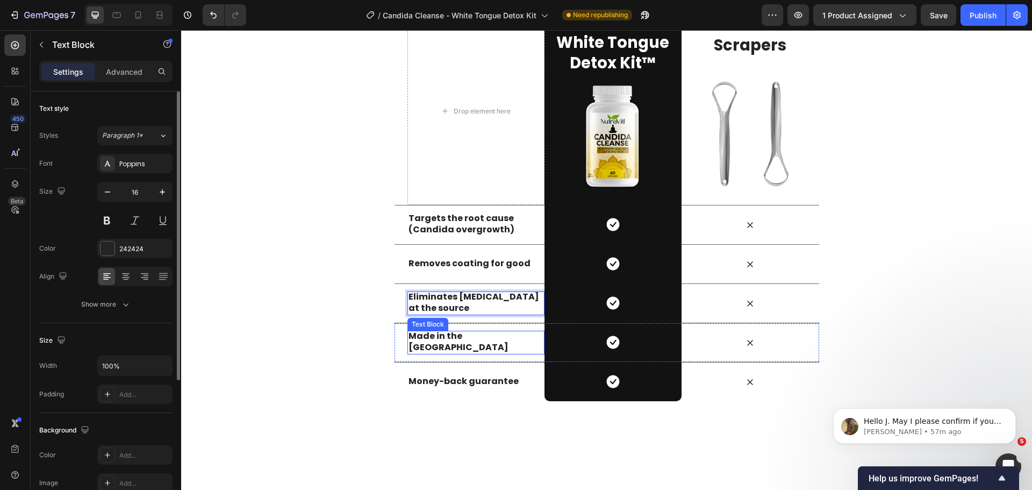
click at [428, 344] on p "Made in the USA" at bounding box center [475, 341] width 135 height 23
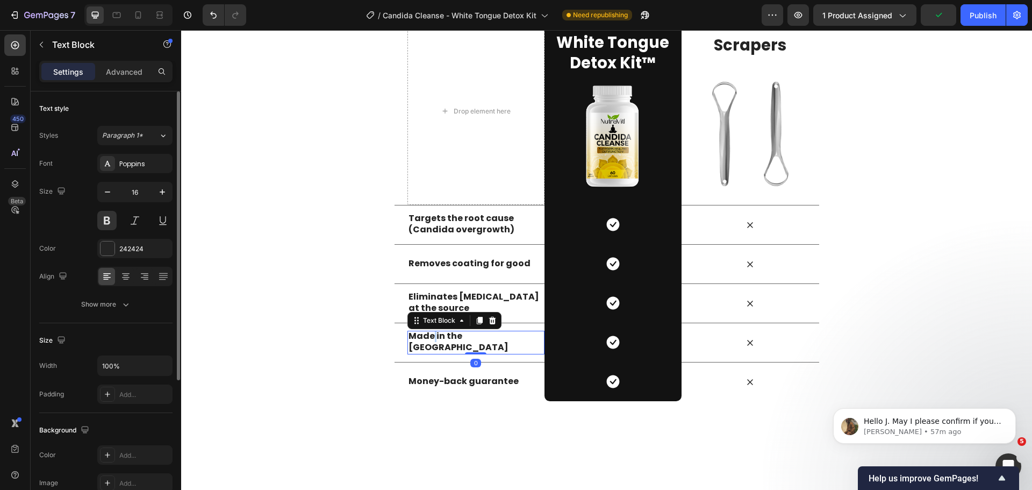
click at [428, 344] on p "Made in the USA" at bounding box center [475, 341] width 135 height 23
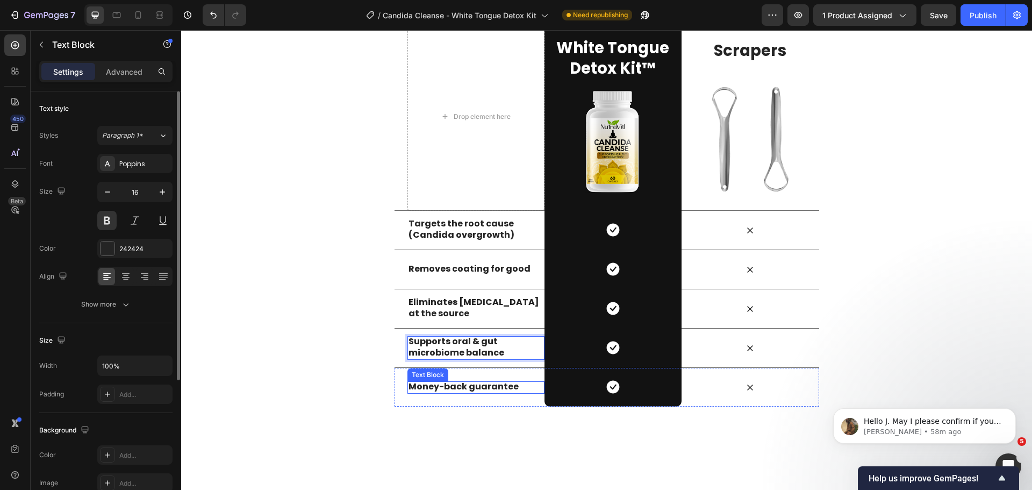
click at [452, 390] on strong "Money-back guarantee" at bounding box center [463, 386] width 110 height 12
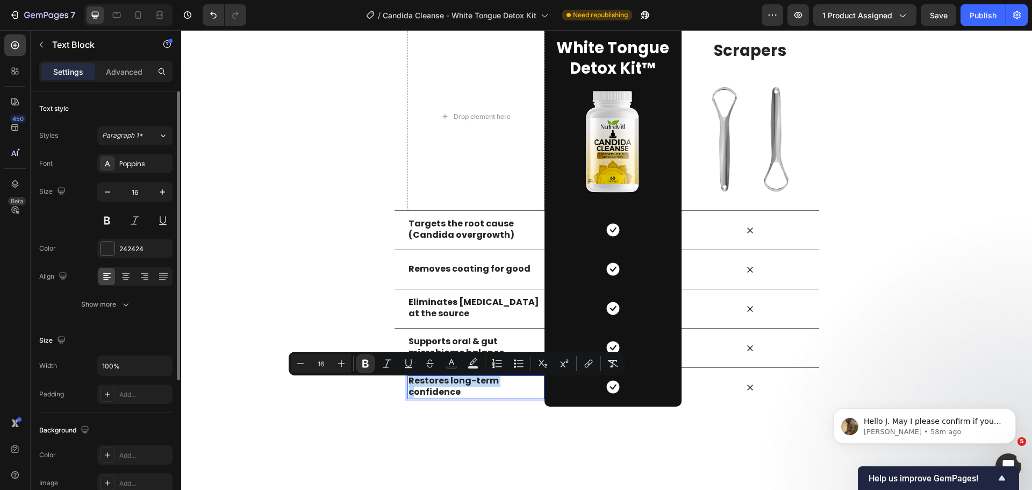
scroll to position [4385, 0]
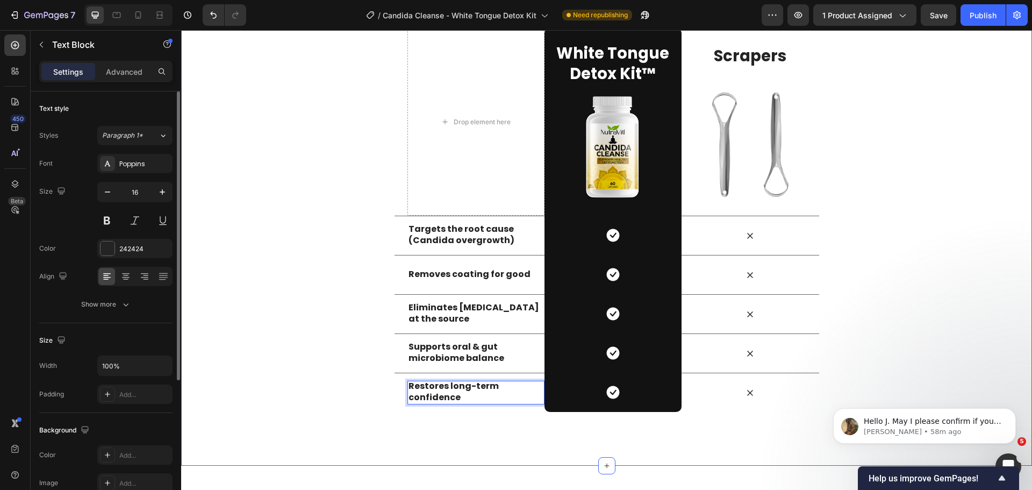
click at [919, 306] on div "White Tongue Detox Kit™ vs Scrapers Heading Ours vs Unregulated Capsules Headin…" at bounding box center [606, 192] width 851 height 439
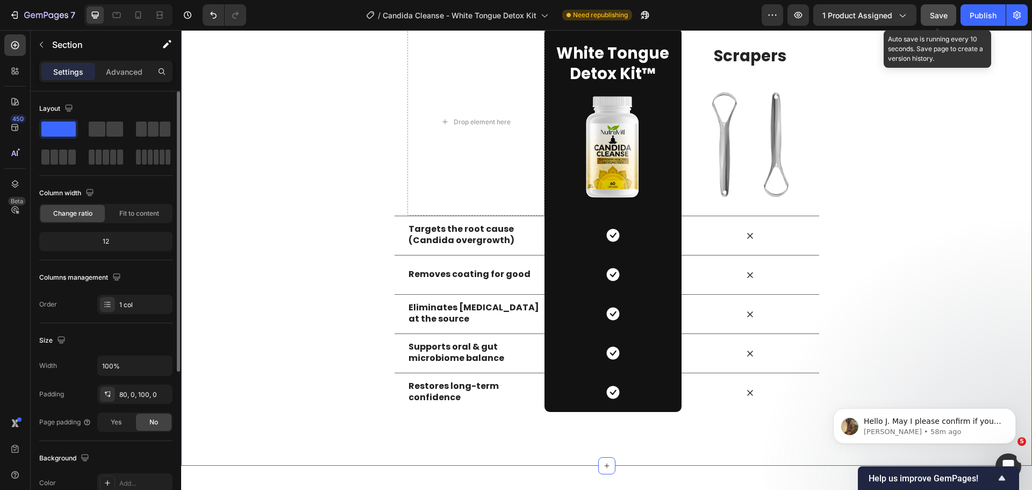
click at [940, 17] on span "Save" at bounding box center [939, 15] width 18 height 9
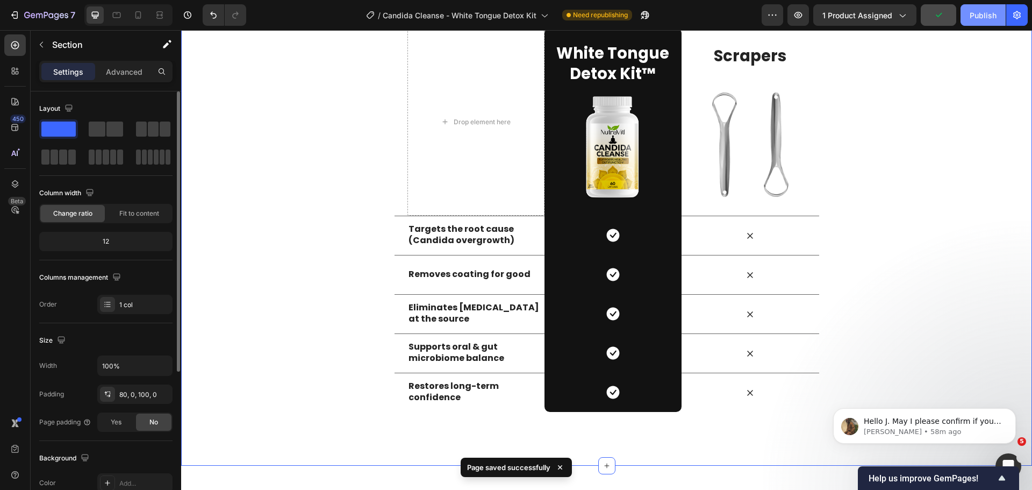
click at [974, 19] on div "Publish" at bounding box center [982, 15] width 27 height 11
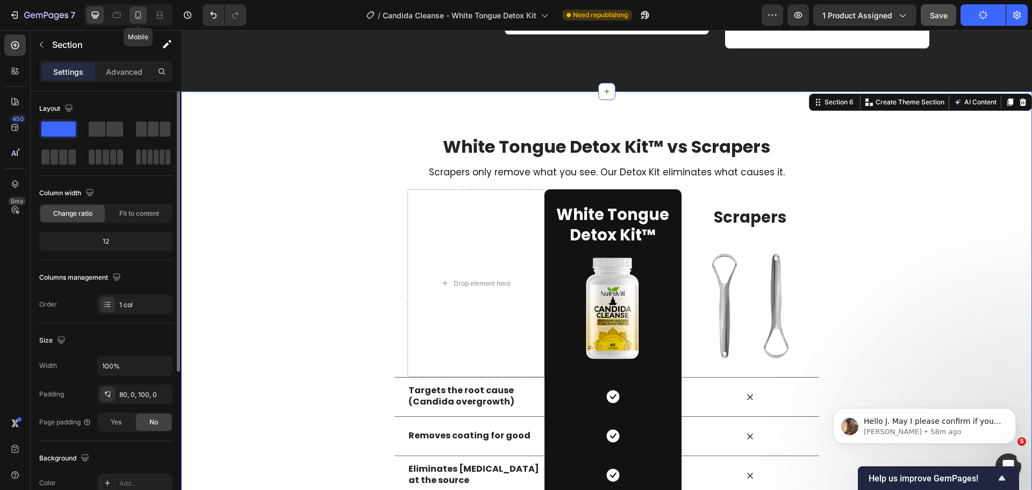
click at [137, 19] on icon at bounding box center [138, 15] width 6 height 8
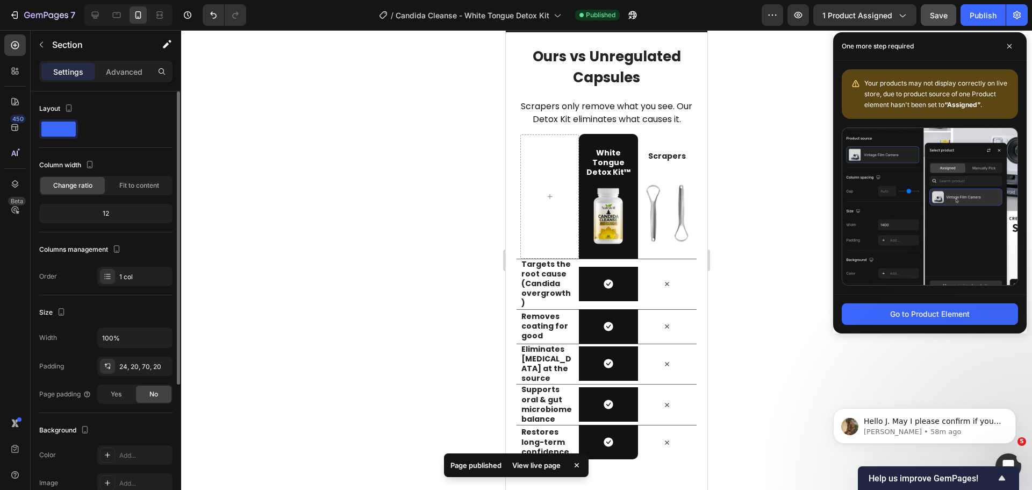
scroll to position [5020, 0]
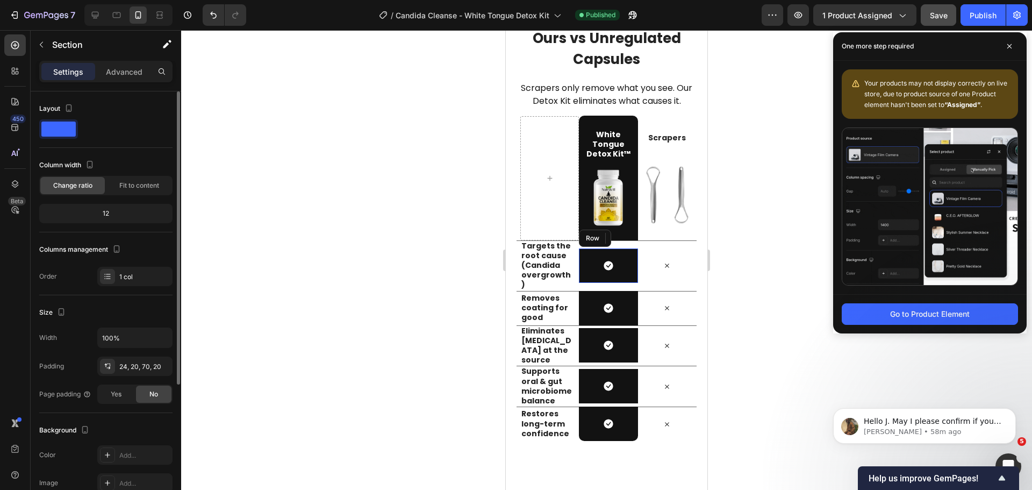
click at [588, 248] on div "Icon Row" at bounding box center [608, 265] width 59 height 34
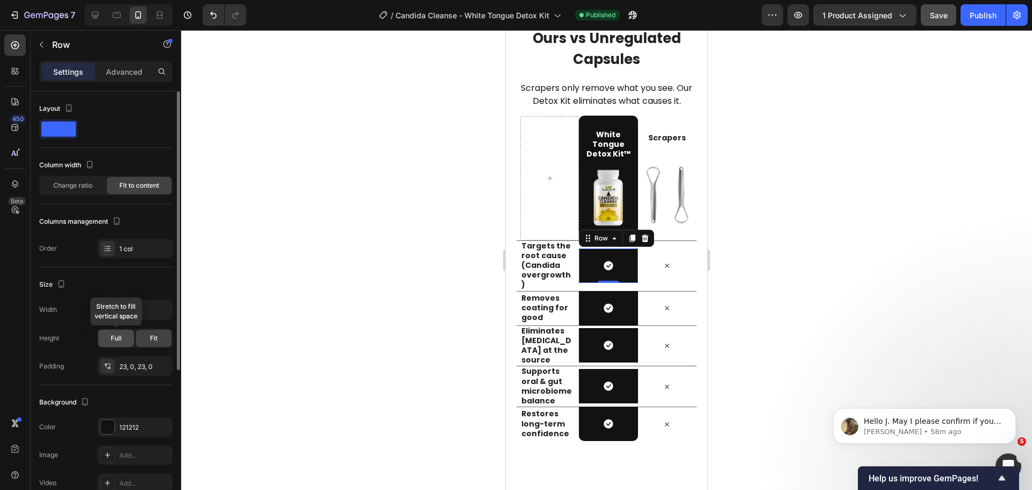
click at [116, 340] on span "Full" at bounding box center [116, 338] width 11 height 10
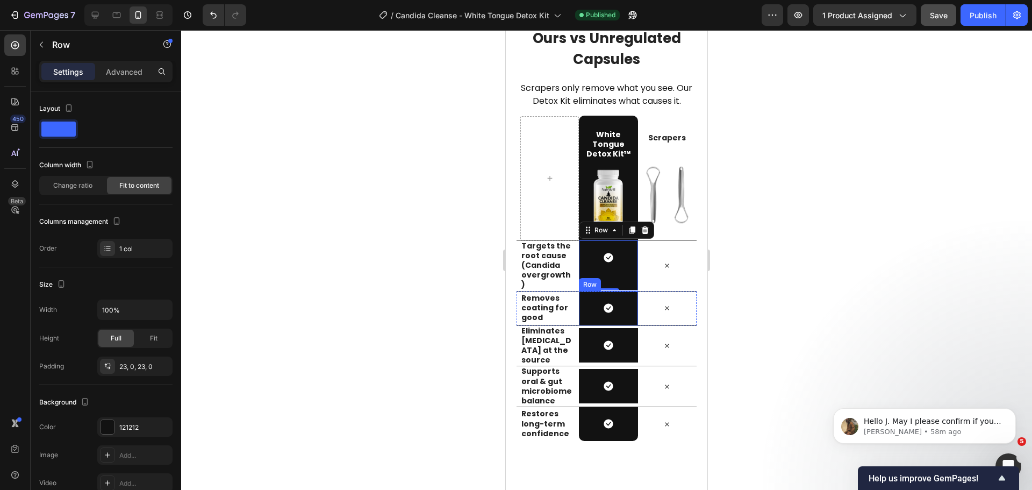
click at [586, 291] on div "Icon Row" at bounding box center [608, 308] width 59 height 34
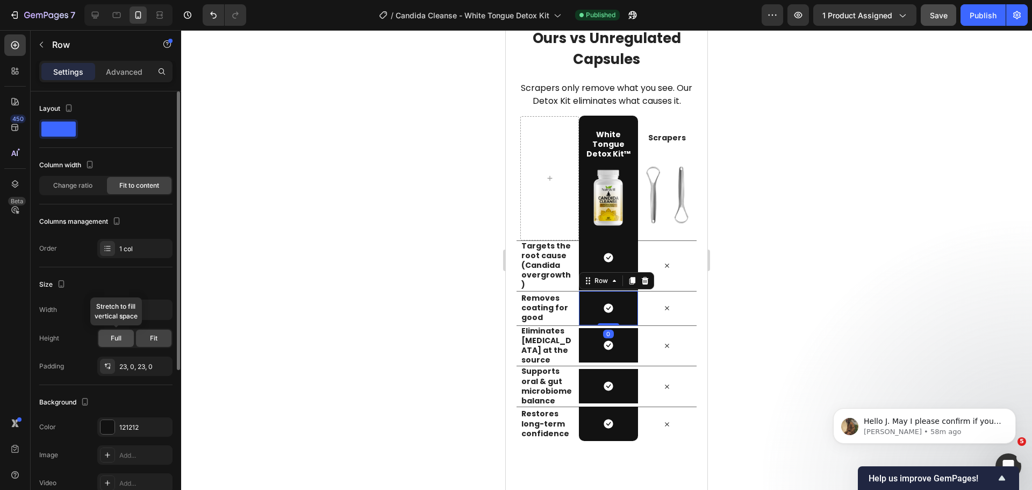
click at [115, 341] on span "Full" at bounding box center [116, 338] width 11 height 10
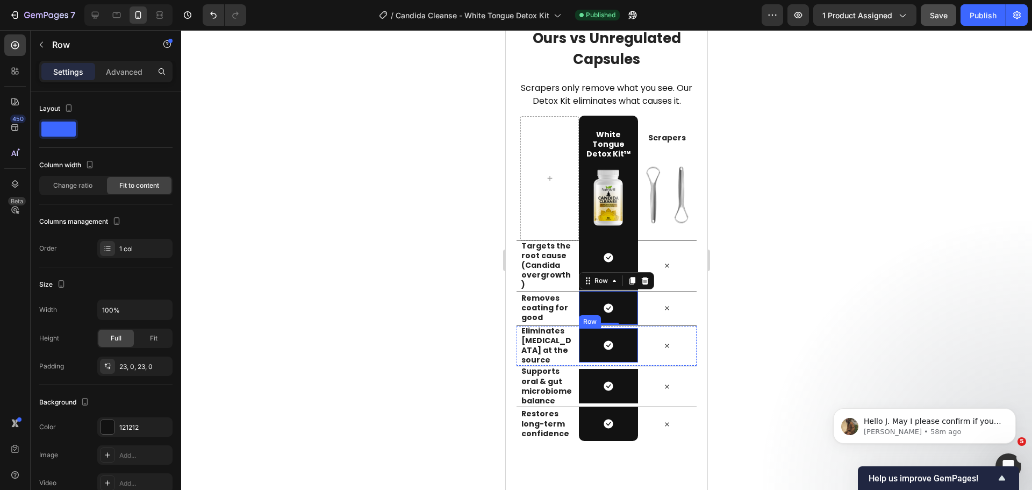
click at [591, 328] on div "Icon Row" at bounding box center [608, 345] width 59 height 34
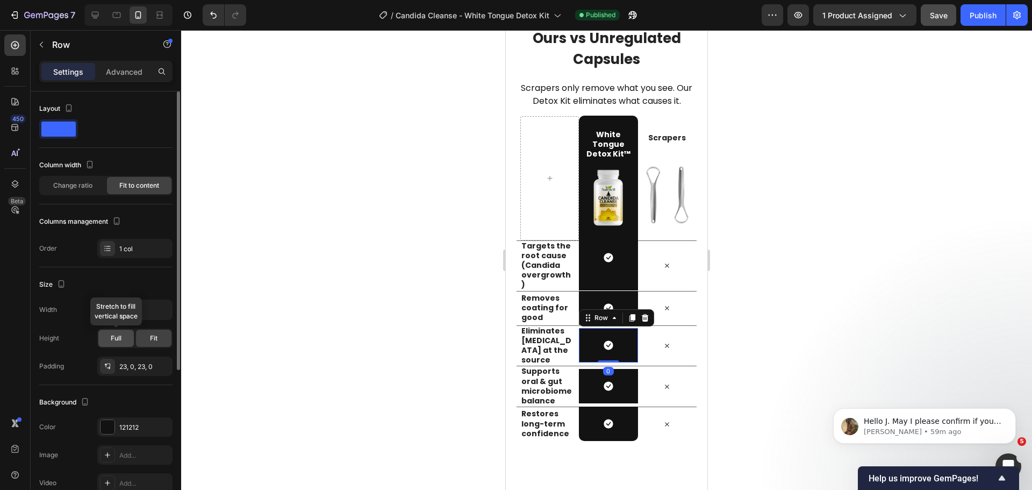
click at [116, 338] on span "Full" at bounding box center [116, 338] width 11 height 10
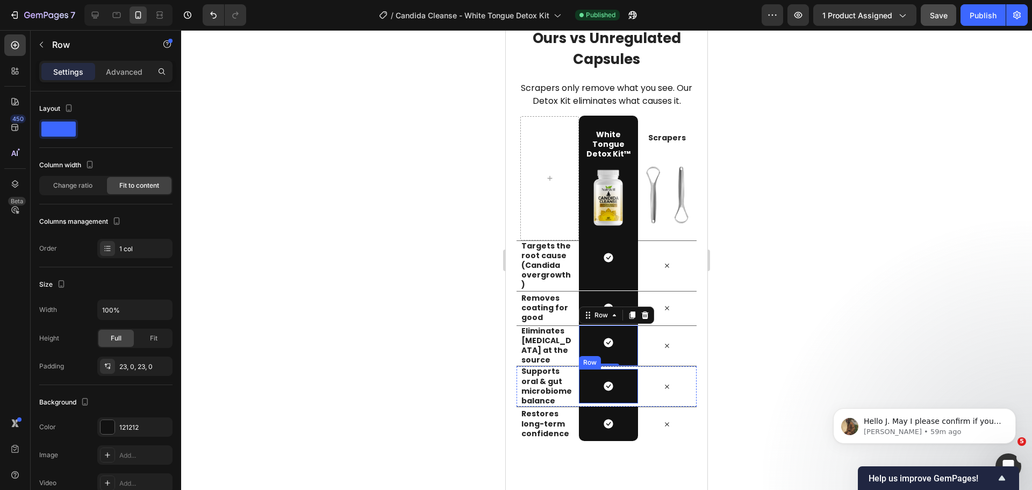
click at [589, 369] on div "Icon Row" at bounding box center [608, 386] width 59 height 34
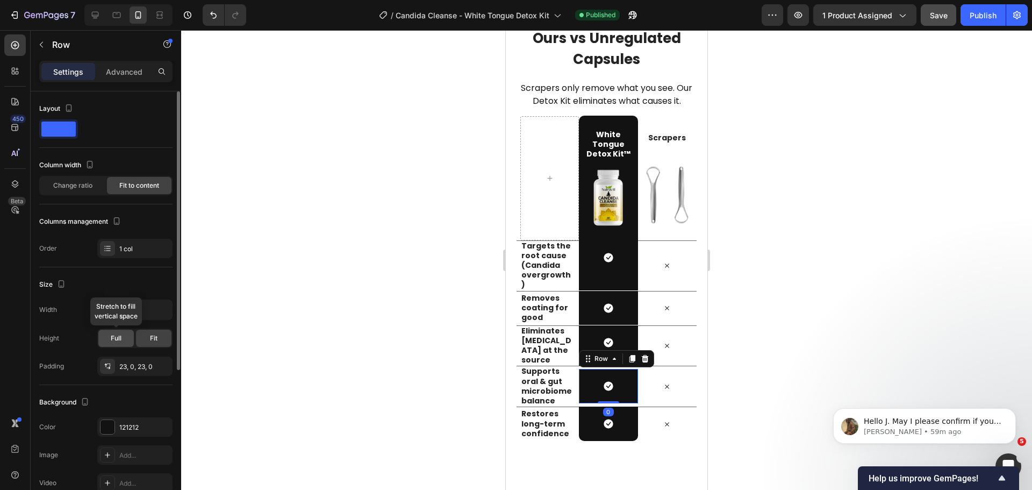
click at [118, 342] on span "Full" at bounding box center [116, 338] width 11 height 10
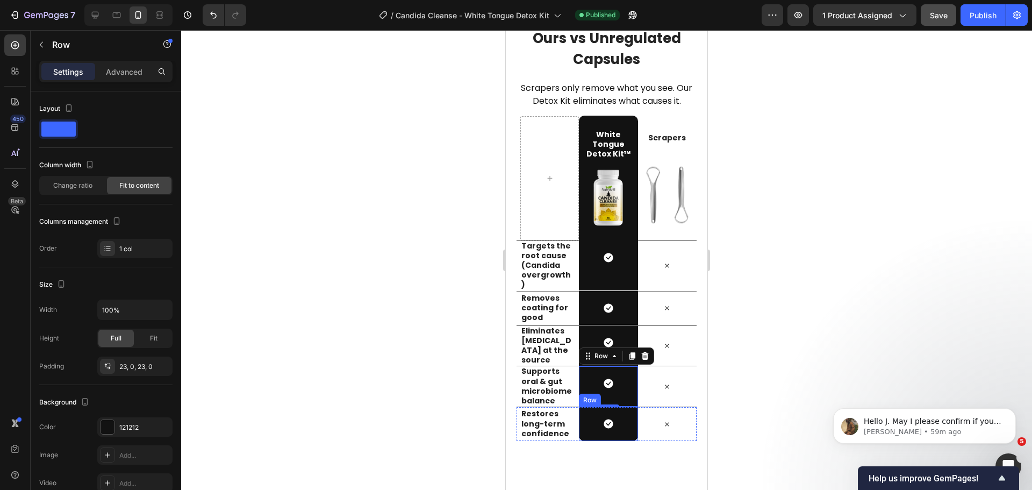
click at [588, 407] on div "Icon Row" at bounding box center [608, 423] width 59 height 34
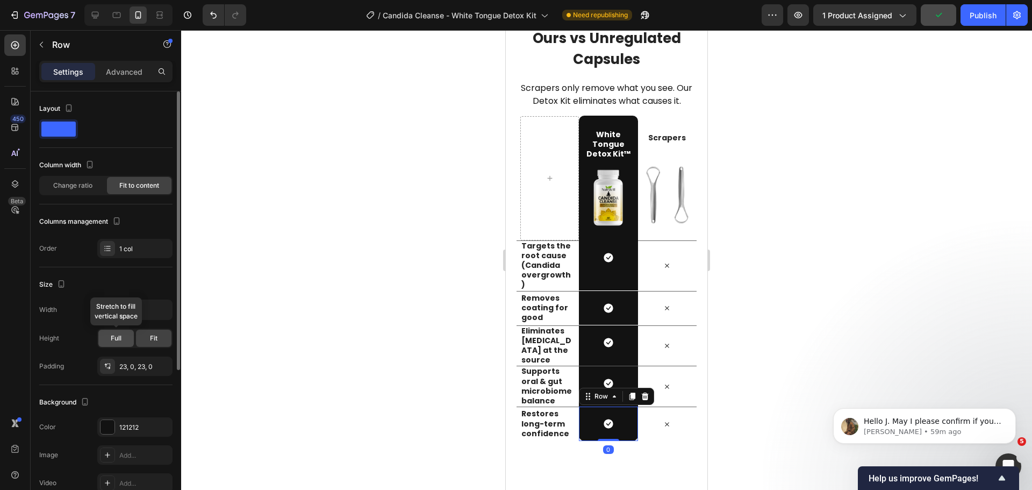
click at [114, 337] on span "Full" at bounding box center [116, 338] width 11 height 10
click at [769, 269] on div at bounding box center [606, 259] width 851 height 459
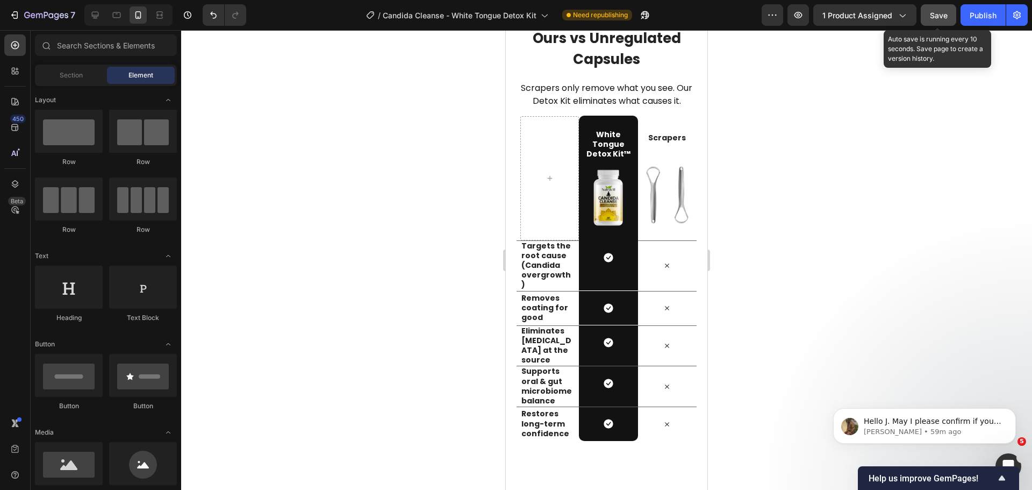
click at [940, 19] on span "Save" at bounding box center [939, 15] width 18 height 9
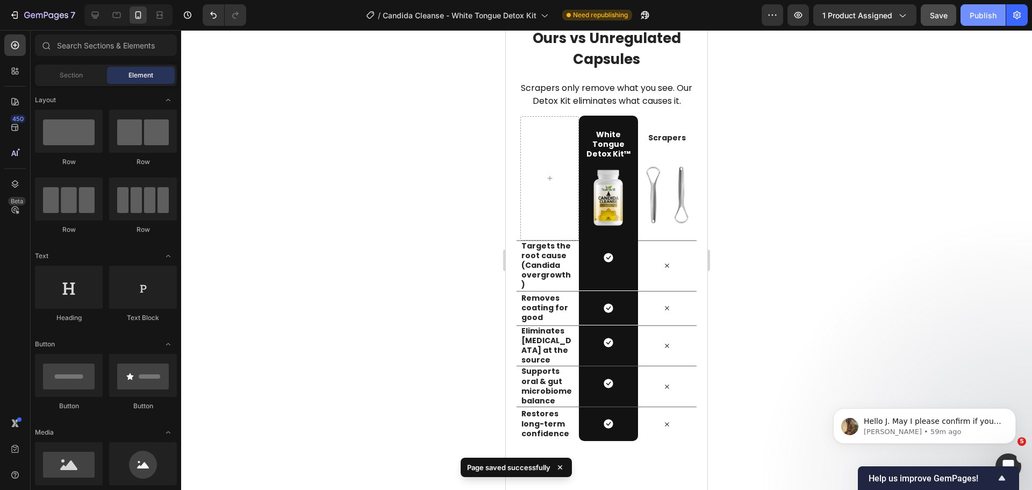
click at [969, 18] on div "Publish" at bounding box center [982, 15] width 27 height 11
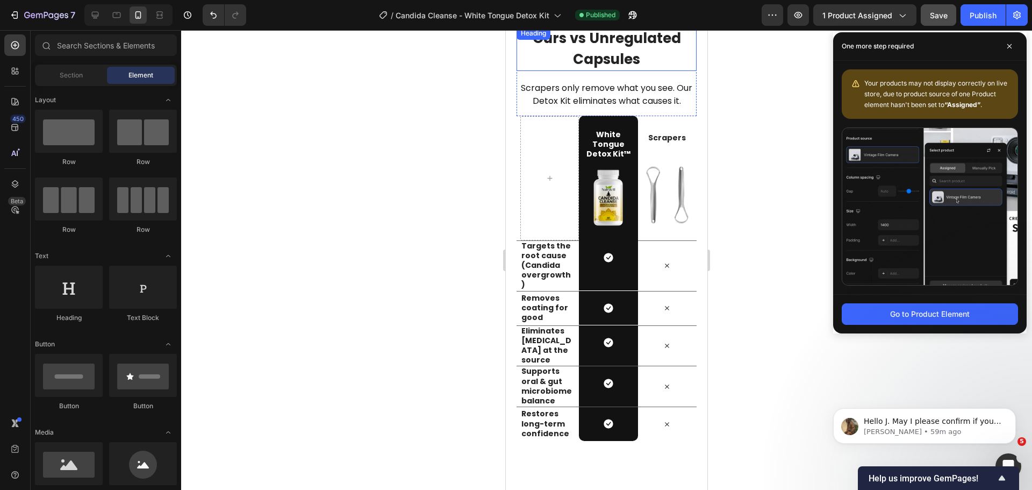
scroll to position [4967, 0]
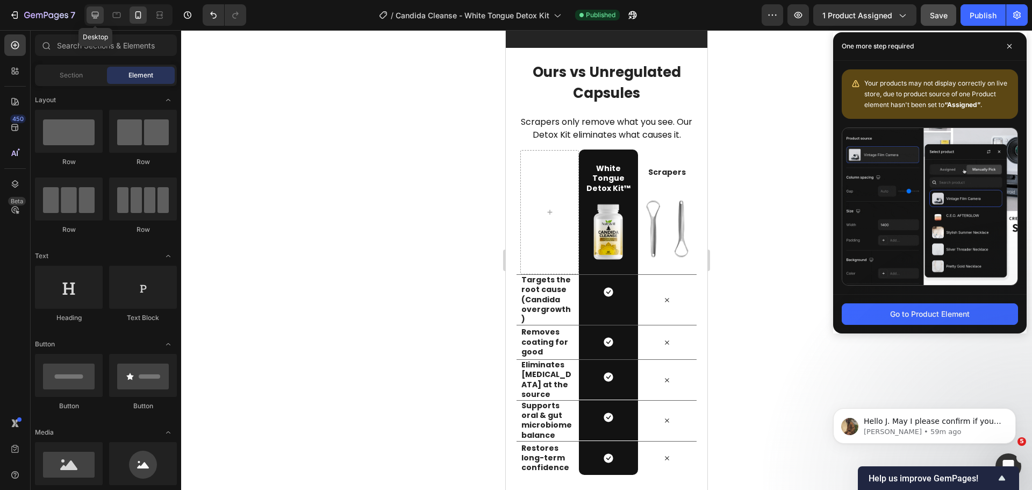
click at [96, 12] on icon at bounding box center [95, 15] width 7 height 7
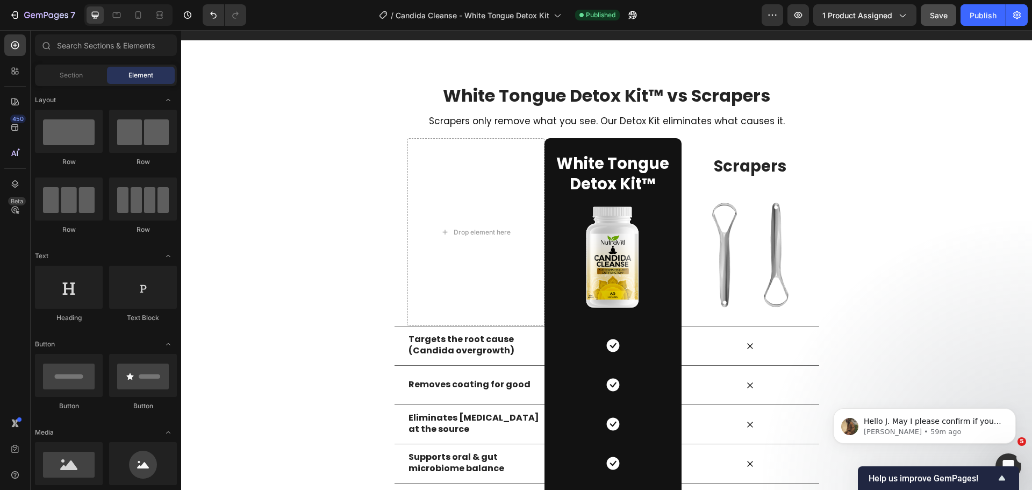
scroll to position [4161, 0]
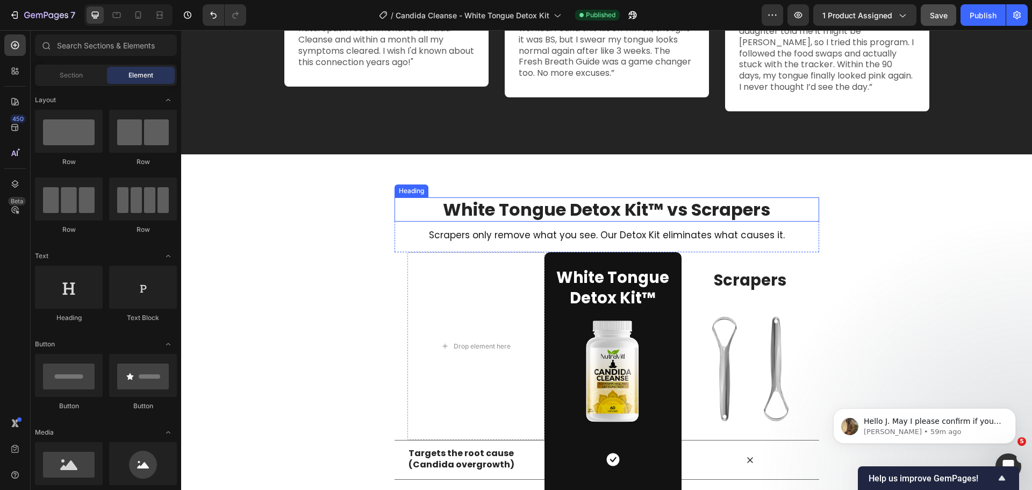
click at [624, 211] on h2 "White Tongue Detox Kit™ vs Scrapers" at bounding box center [606, 209] width 424 height 25
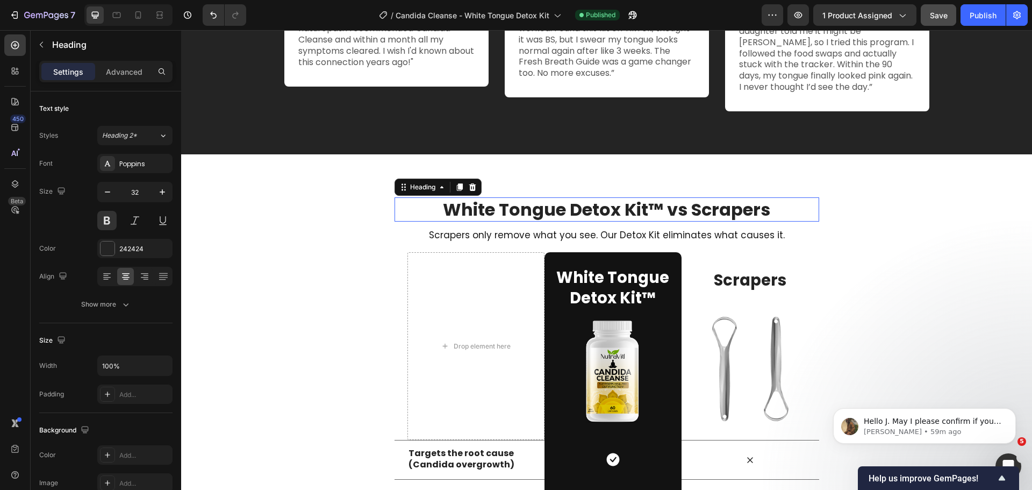
click at [624, 211] on h2 "White Tongue Detox Kit™ vs Scrapers" at bounding box center [606, 209] width 424 height 25
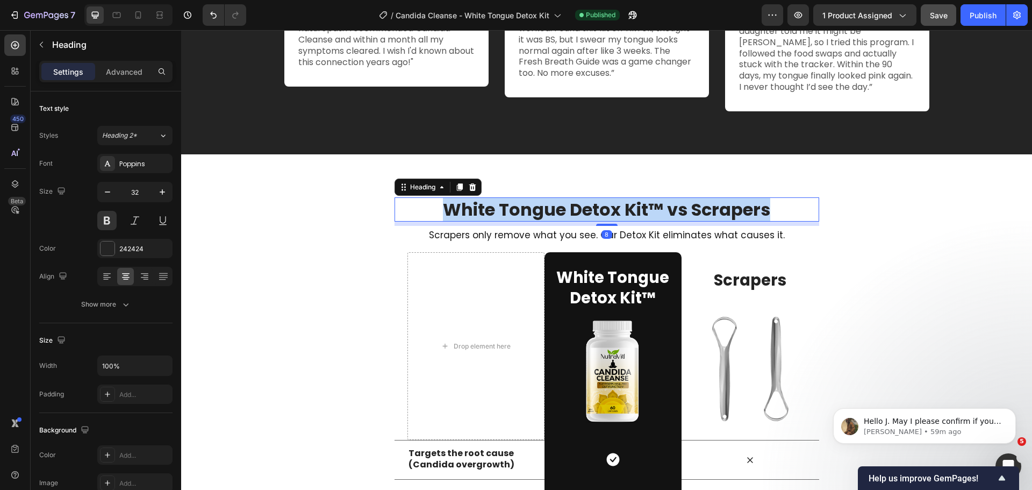
click at [624, 211] on p "White Tongue Detox Kit™ vs Scrapers" at bounding box center [606, 209] width 422 height 23
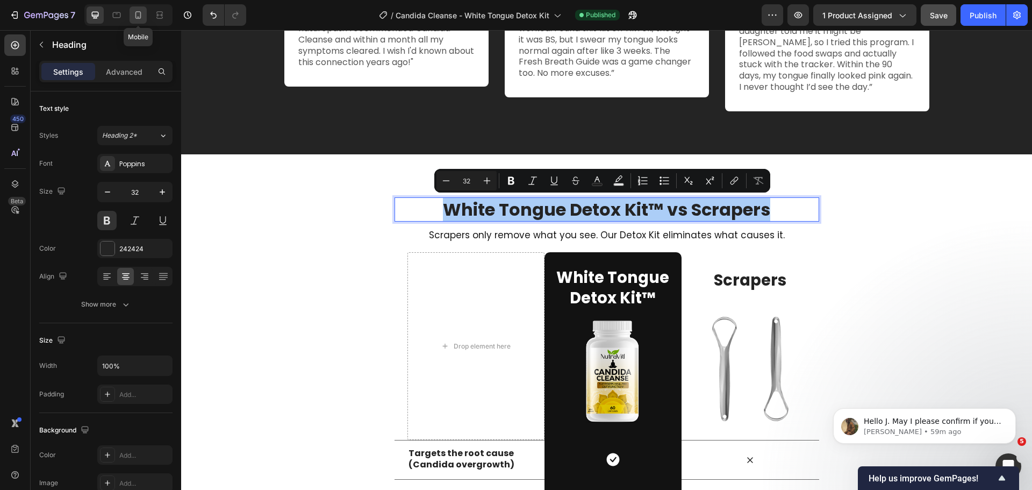
click at [134, 16] on icon at bounding box center [138, 15] width 11 height 11
type input "35"
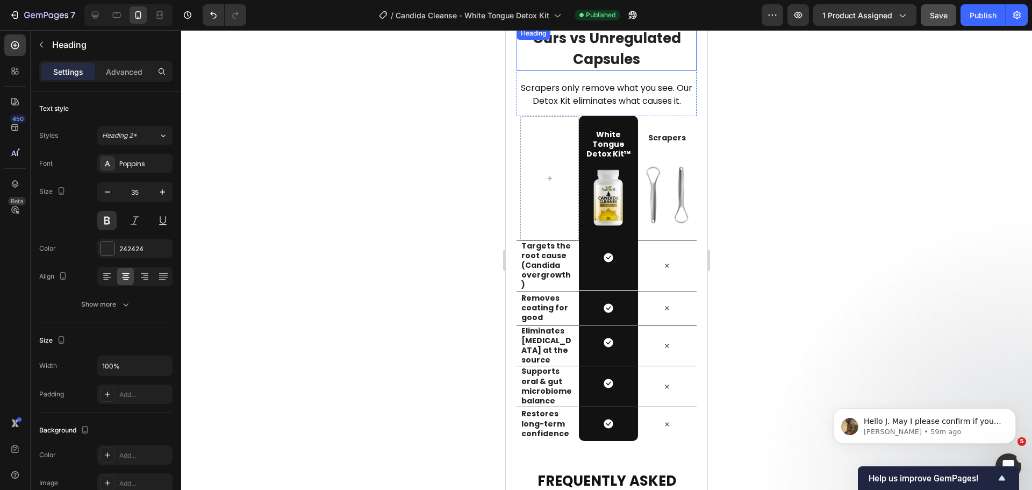
scroll to position [4967, 0]
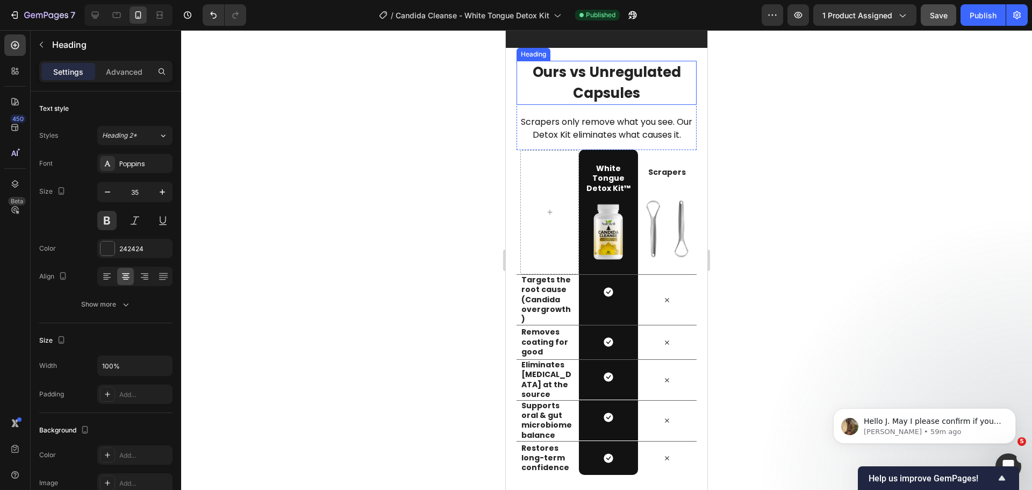
click at [605, 102] on h2 "Ours vs Unregulated Capsules" at bounding box center [606, 83] width 180 height 44
click at [757, 106] on div at bounding box center [606, 259] width 851 height 459
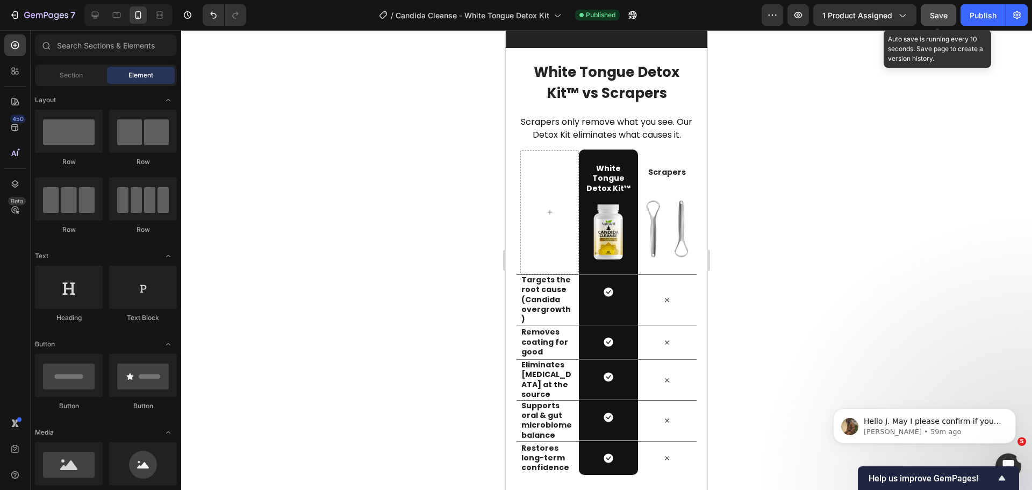
click at [938, 15] on span "Save" at bounding box center [939, 15] width 18 height 9
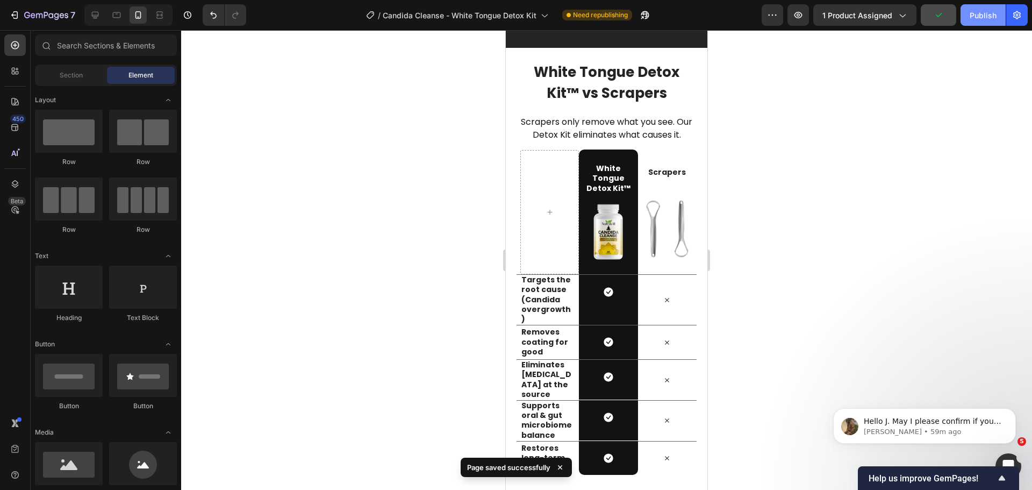
click at [978, 13] on div "Publish" at bounding box center [982, 15] width 27 height 11
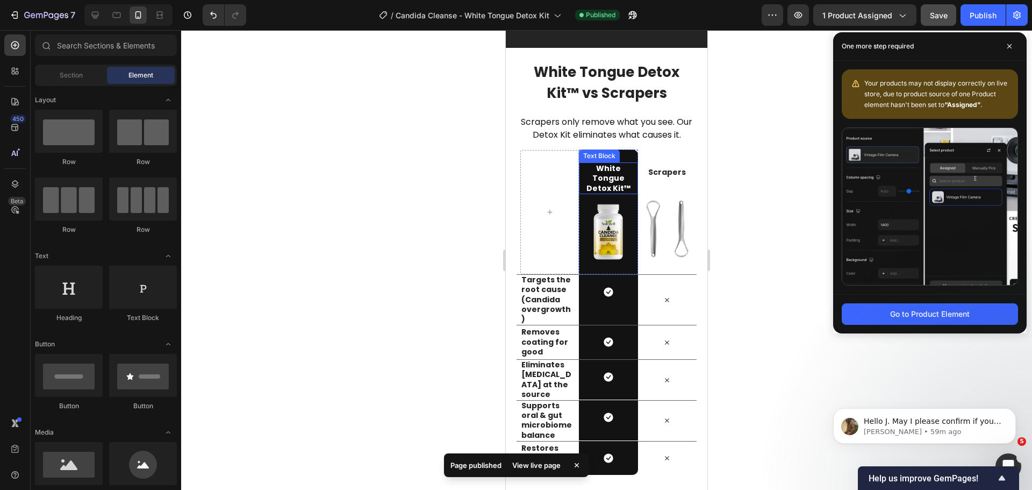
click at [603, 188] on span "White Tongue Detox Kit™" at bounding box center [608, 178] width 44 height 30
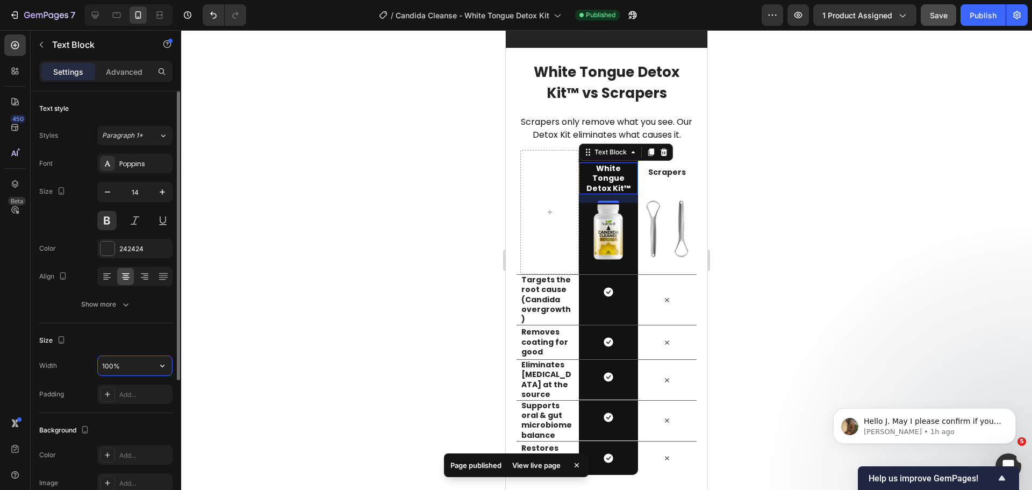
click at [128, 361] on input "100%" at bounding box center [135, 365] width 74 height 19
click at [160, 362] on icon "button" at bounding box center [162, 365] width 11 height 11
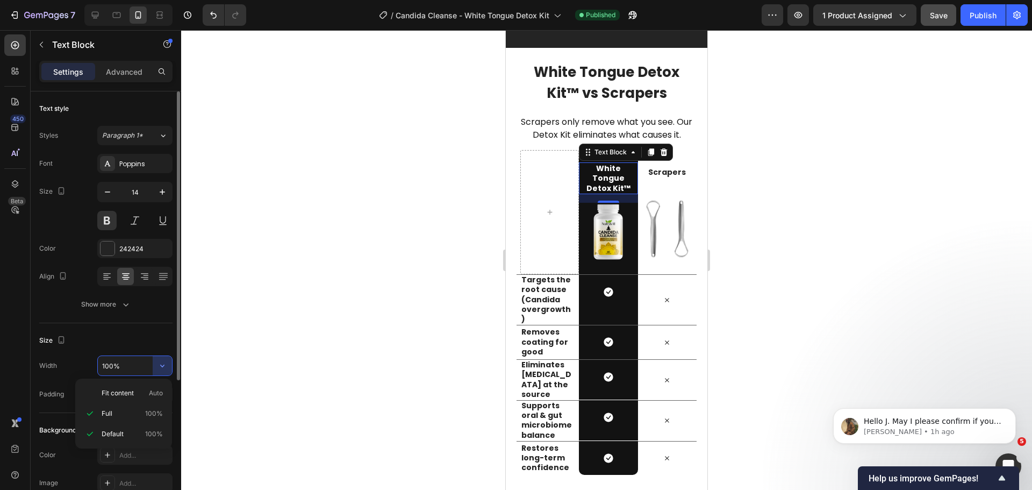
click at [133, 367] on input "100%" at bounding box center [135, 365] width 74 height 19
click at [161, 366] on icon "button" at bounding box center [162, 365] width 4 height 3
click at [142, 403] on div "Full 100%" at bounding box center [124, 413] width 88 height 20
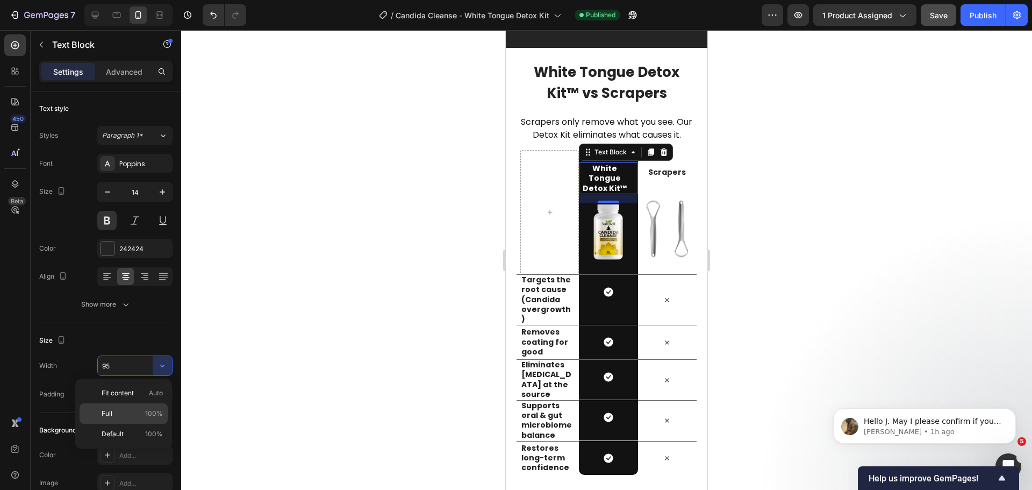
type input "100%"
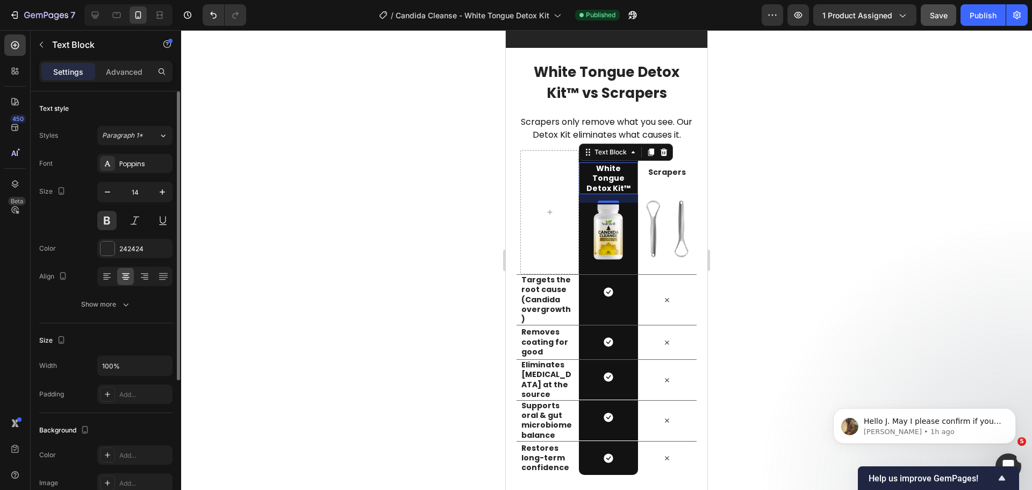
click at [156, 348] on div "Size" at bounding box center [105, 340] width 133 height 17
click at [796, 267] on div at bounding box center [606, 259] width 851 height 459
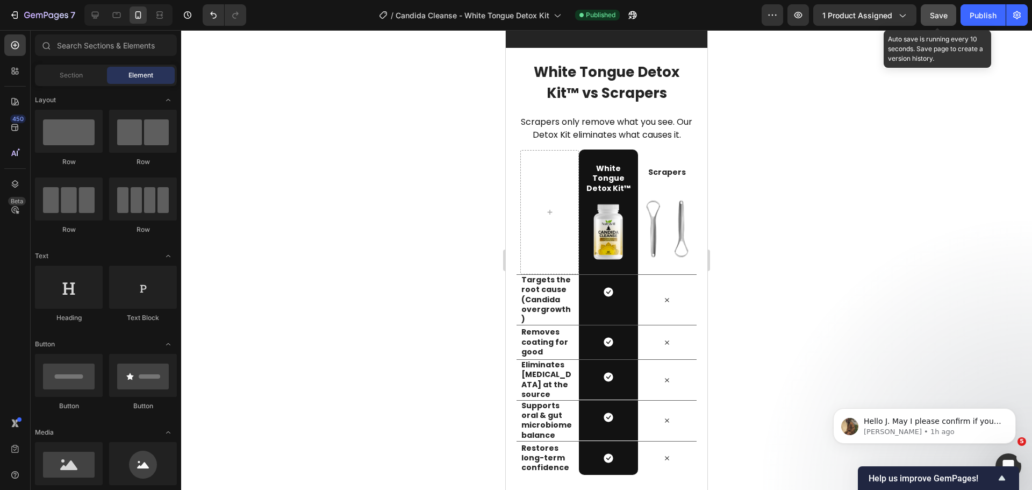
click at [946, 18] on span "Save" at bounding box center [939, 15] width 18 height 9
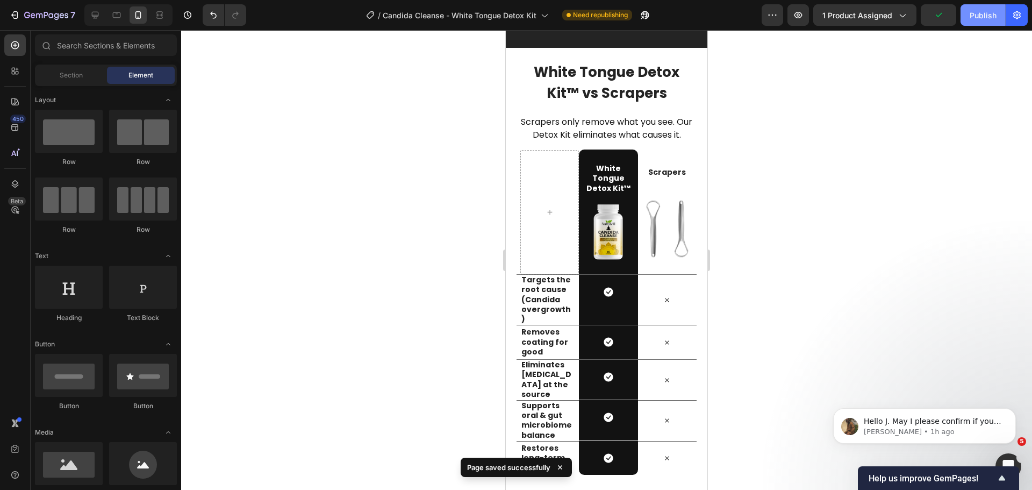
click at [973, 17] on div "Publish" at bounding box center [982, 15] width 27 height 11
click at [627, 103] on span "White Tongue Detox Kit™ vs Scrapers" at bounding box center [607, 82] width 146 height 40
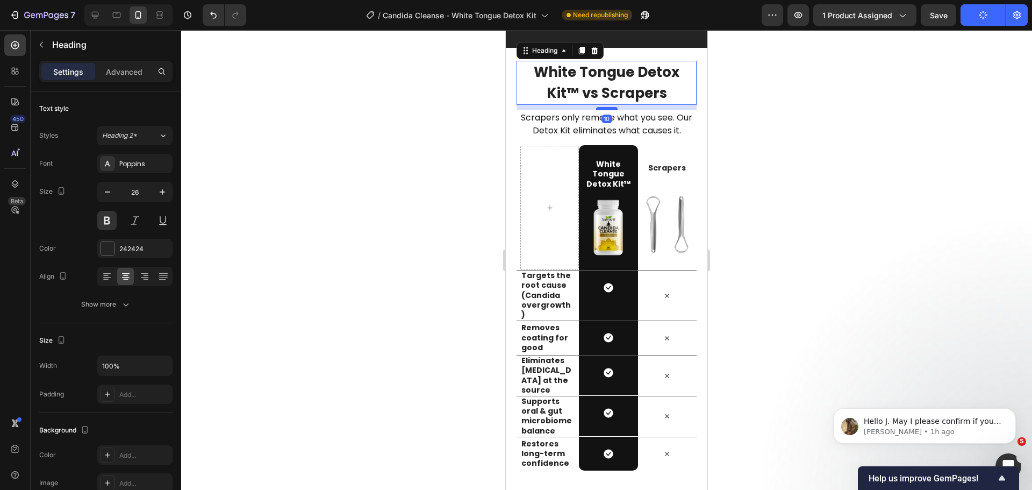
click at [610, 110] on div at bounding box center [606, 108] width 21 height 3
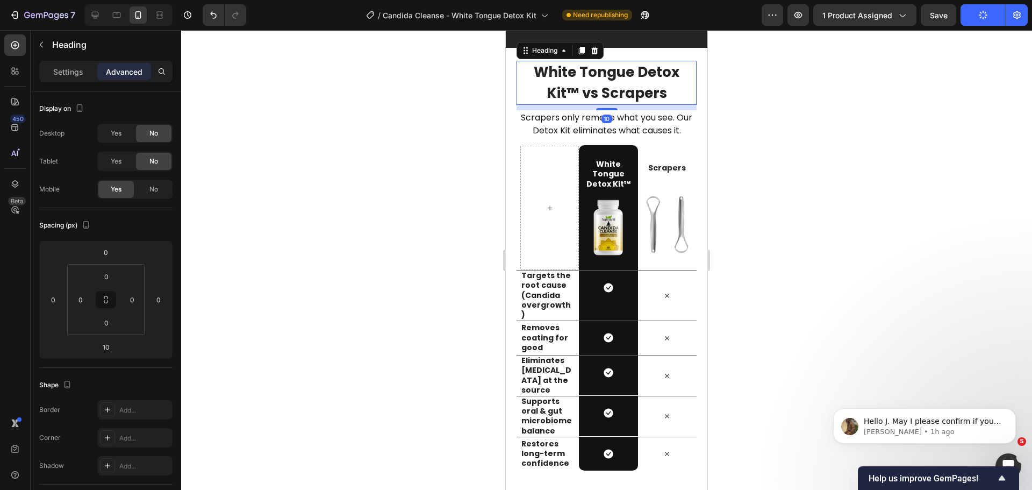
click at [873, 122] on div at bounding box center [606, 259] width 851 height 459
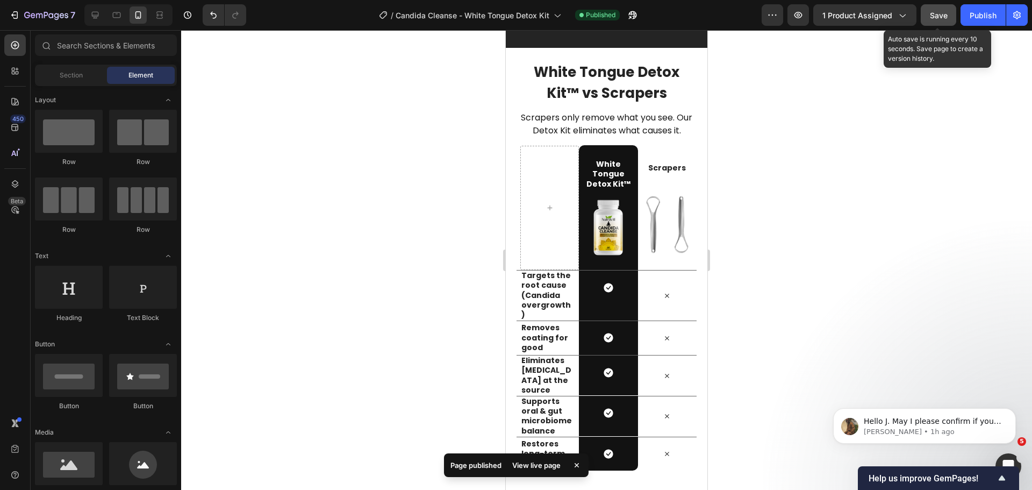
click at [938, 16] on span "Save" at bounding box center [939, 15] width 18 height 9
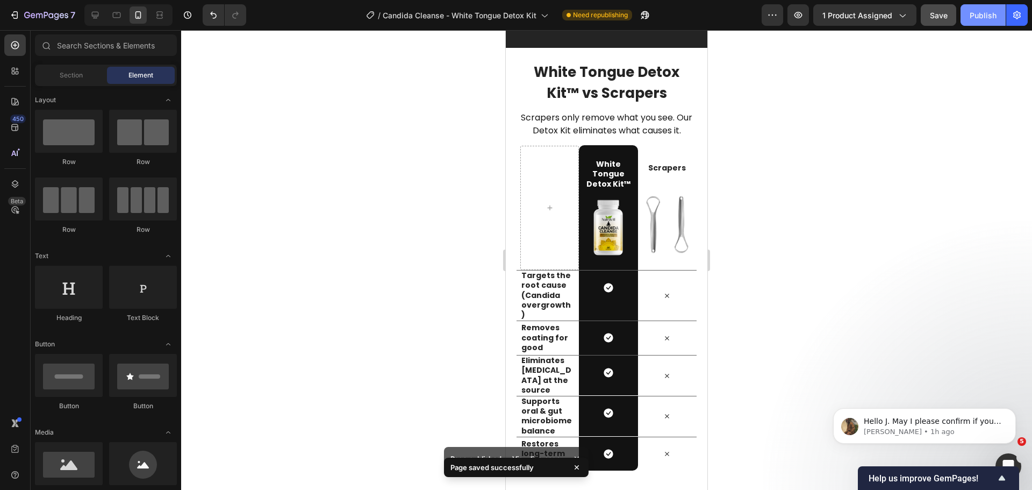
click at [981, 16] on div "Publish" at bounding box center [982, 15] width 27 height 11
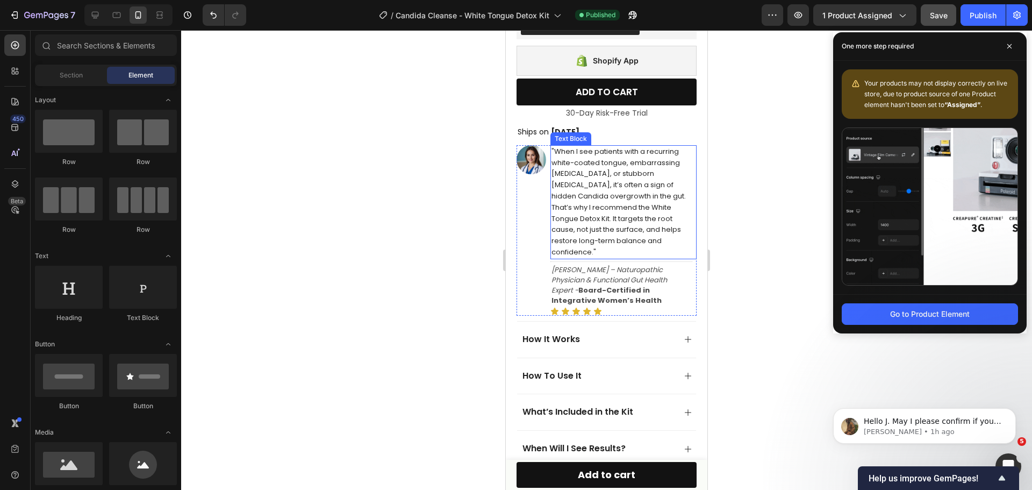
scroll to position [479, 0]
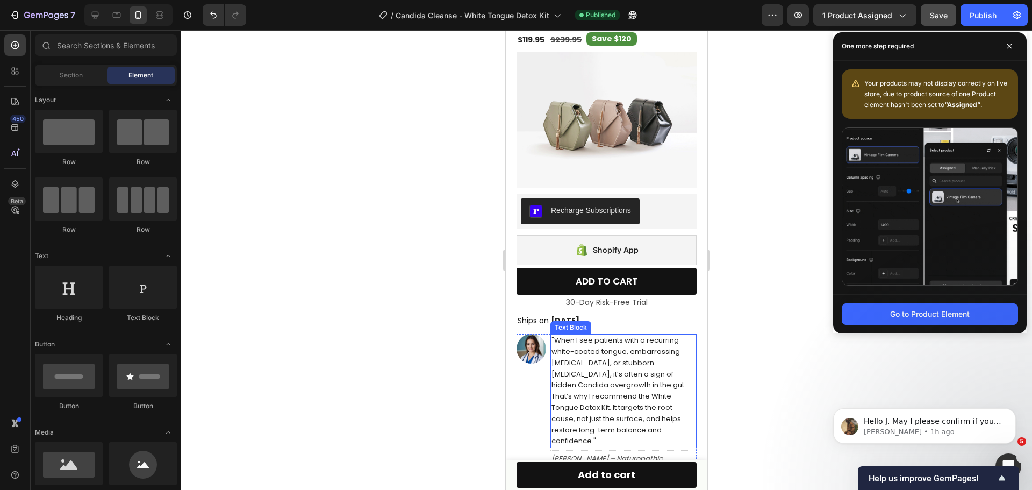
click at [623, 348] on span ""When I see patients with a recurring white-coated tongue, embarrassing [MEDICA…" at bounding box center [618, 390] width 134 height 111
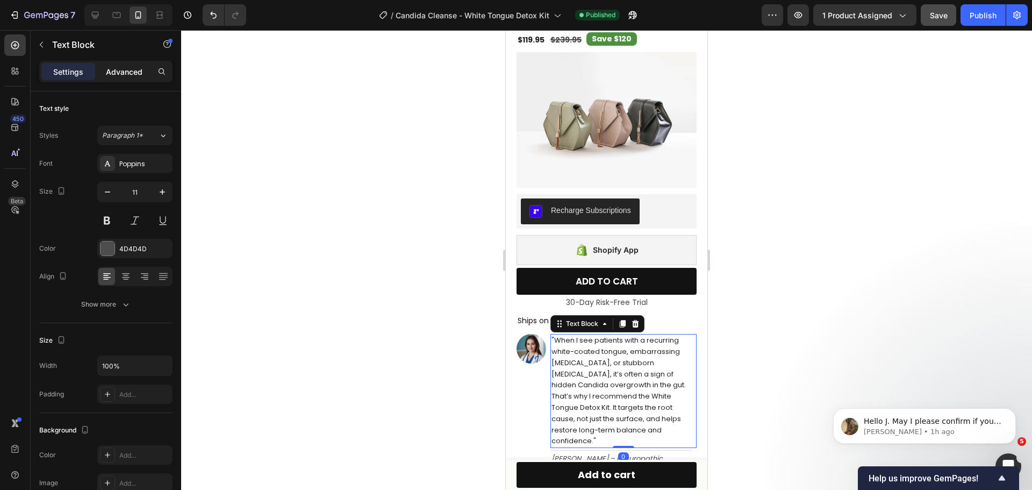
click at [120, 75] on p "Advanced" at bounding box center [124, 71] width 37 height 11
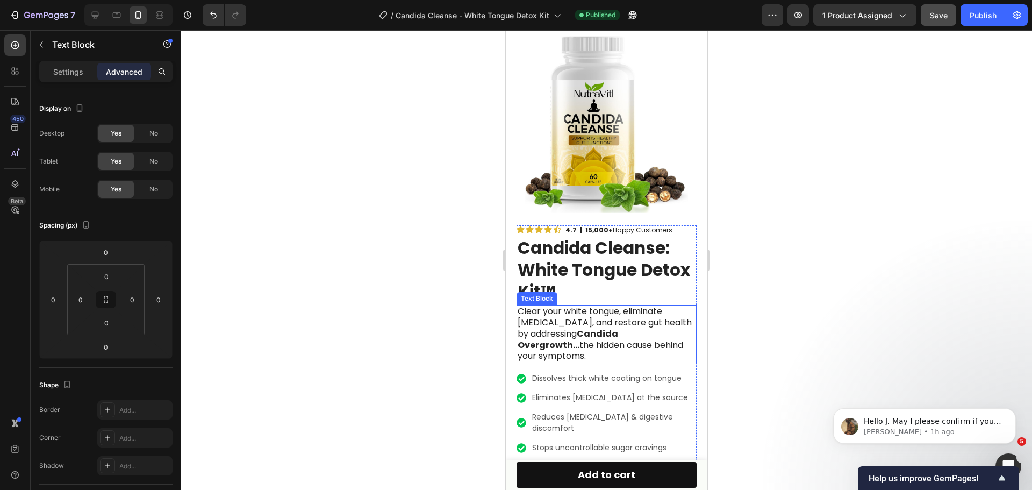
scroll to position [54, 0]
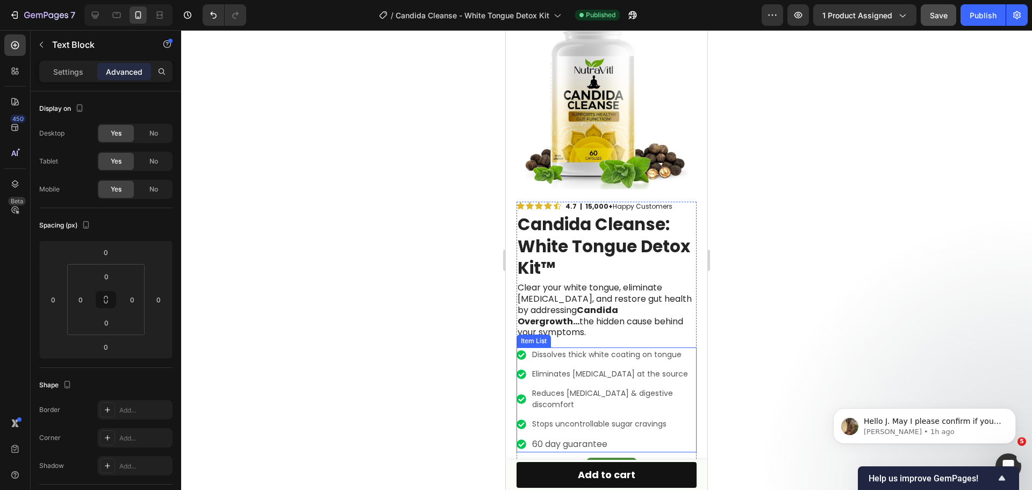
click at [584, 437] on span "60 day guarantee" at bounding box center [569, 443] width 75 height 12
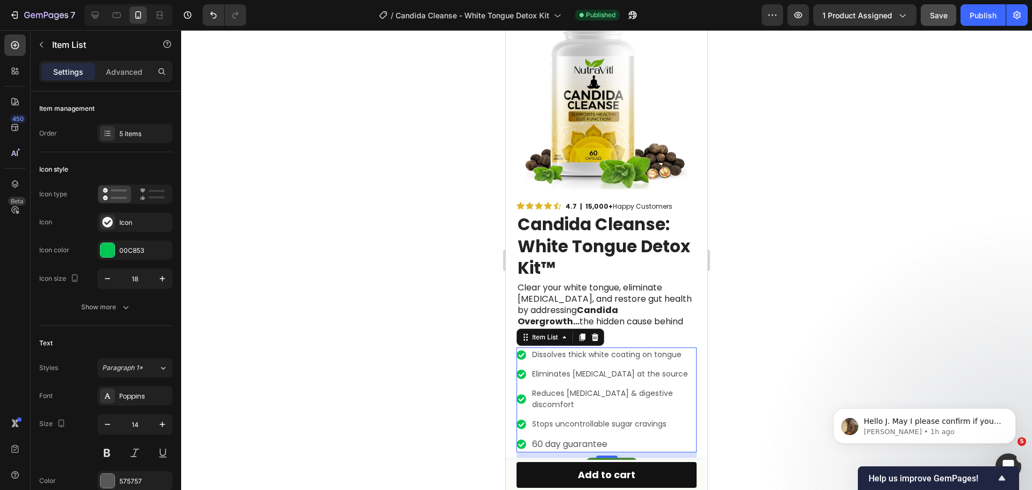
click at [592, 418] on p "Stops uncontrollable sugar cravings" at bounding box center [613, 423] width 163 height 11
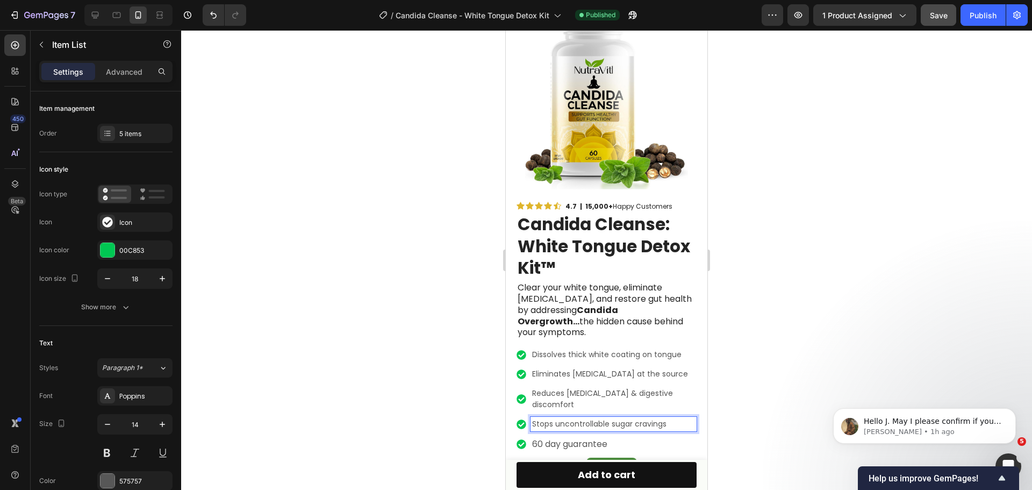
click at [601, 418] on p "Stops uncontrollable sugar cravings" at bounding box center [613, 423] width 163 height 11
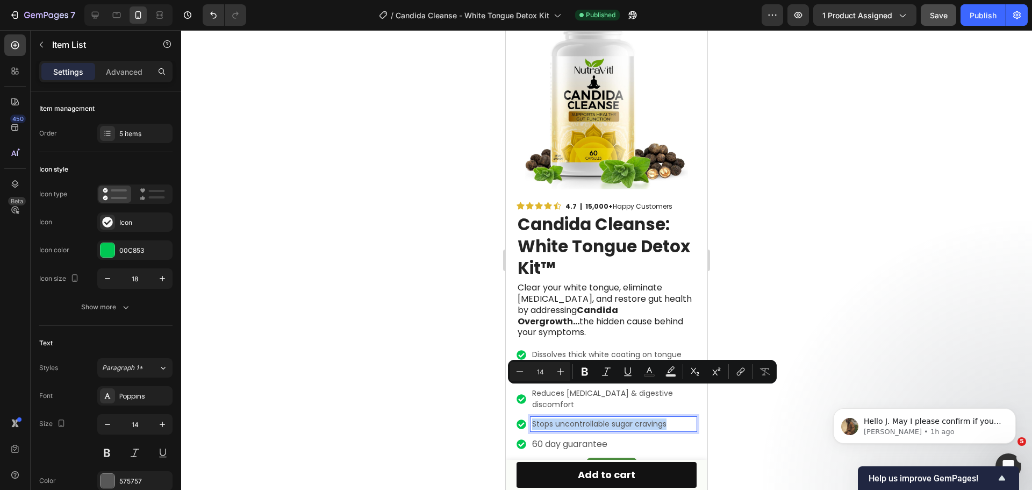
type input "16"
click at [573, 437] on span "60 day guarantee" at bounding box center [569, 443] width 75 height 12
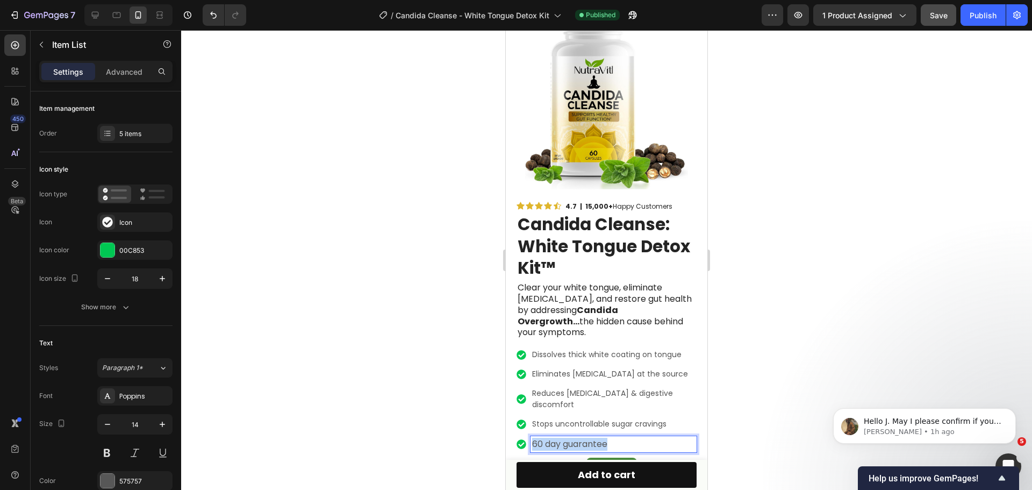
click at [573, 437] on span "60 day guarantee" at bounding box center [569, 443] width 75 height 12
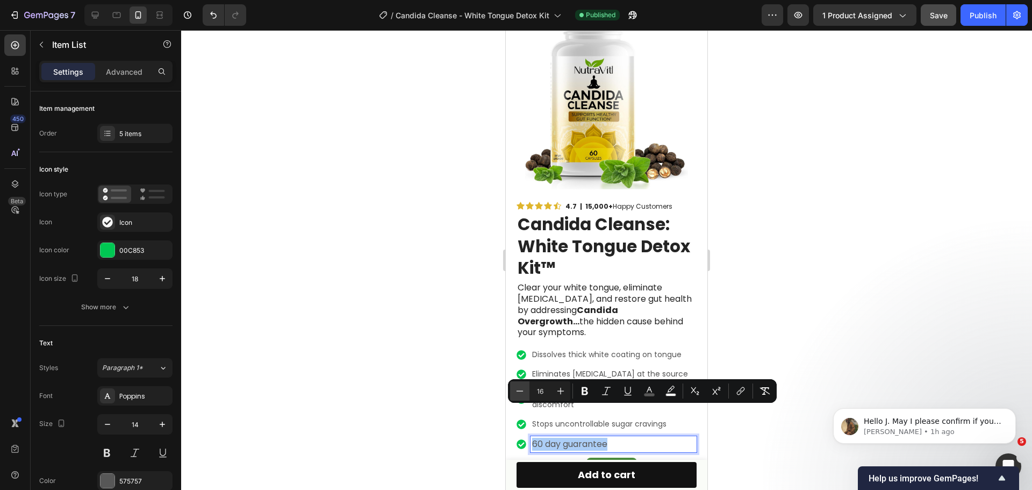
click at [516, 391] on icon "Editor contextual toolbar" at bounding box center [519, 390] width 11 height 11
type input "14"
click at [851, 314] on div at bounding box center [606, 259] width 851 height 459
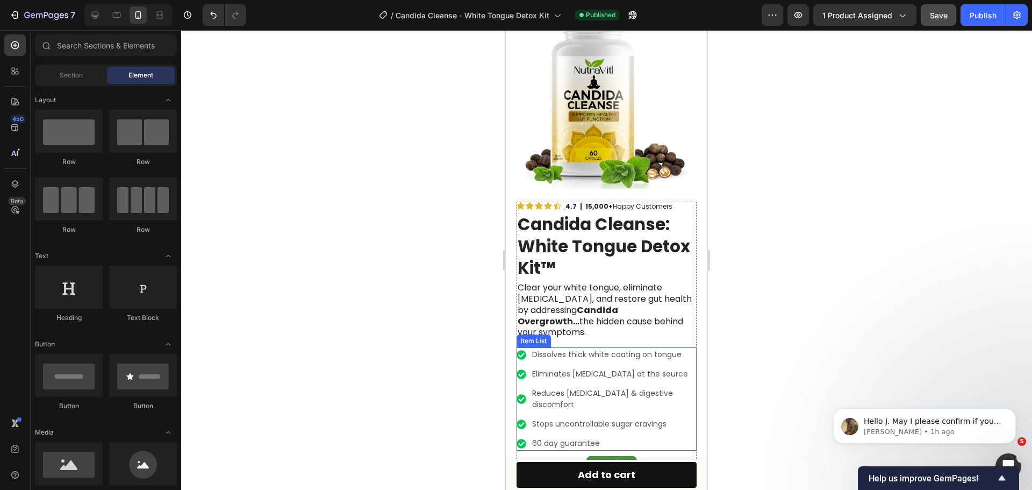
scroll to position [107, 0]
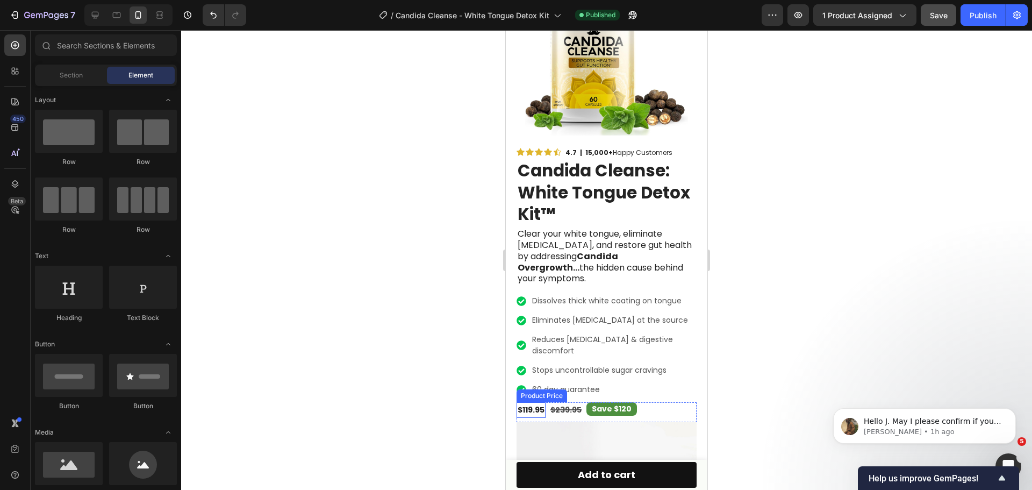
click at [535, 402] on div "$119.95" at bounding box center [530, 410] width 29 height 16
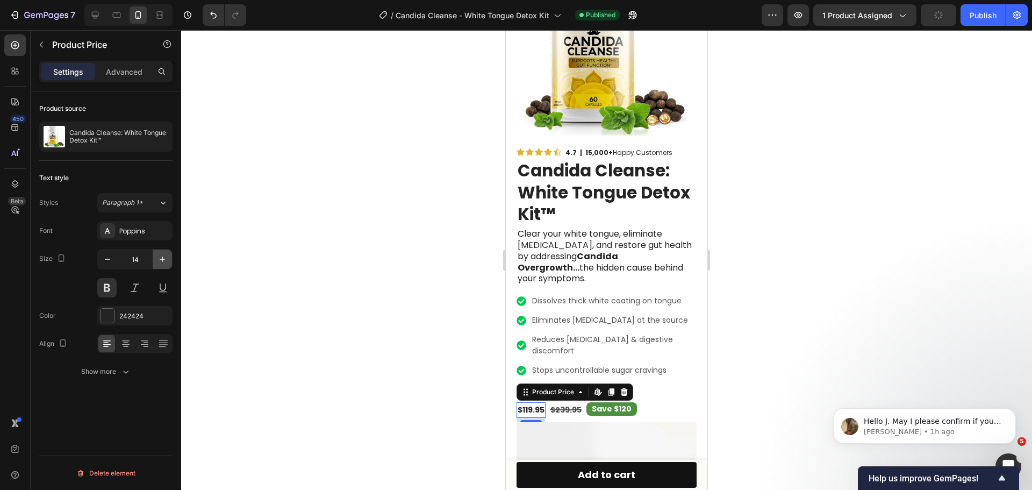
click at [167, 262] on icon "button" at bounding box center [162, 259] width 11 height 11
type input "18"
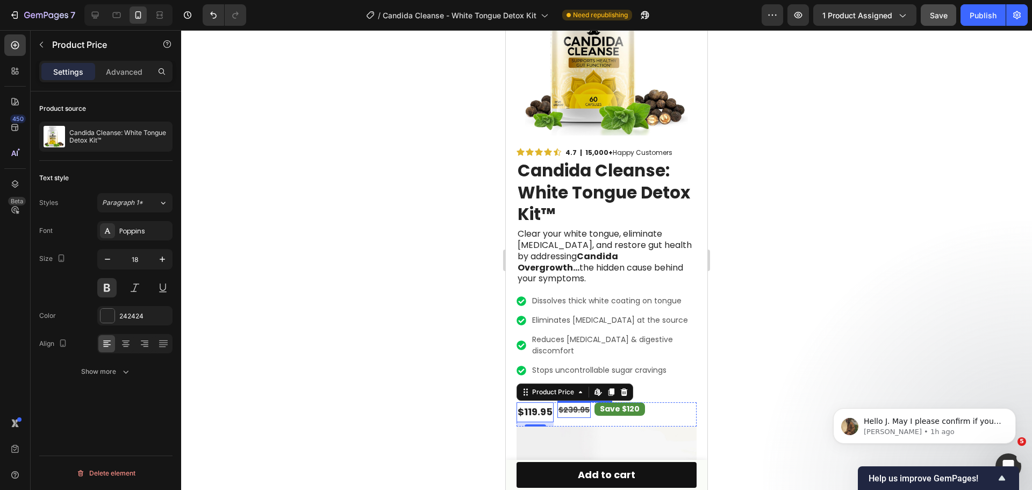
click at [570, 402] on div "$239.95" at bounding box center [573, 410] width 33 height 16
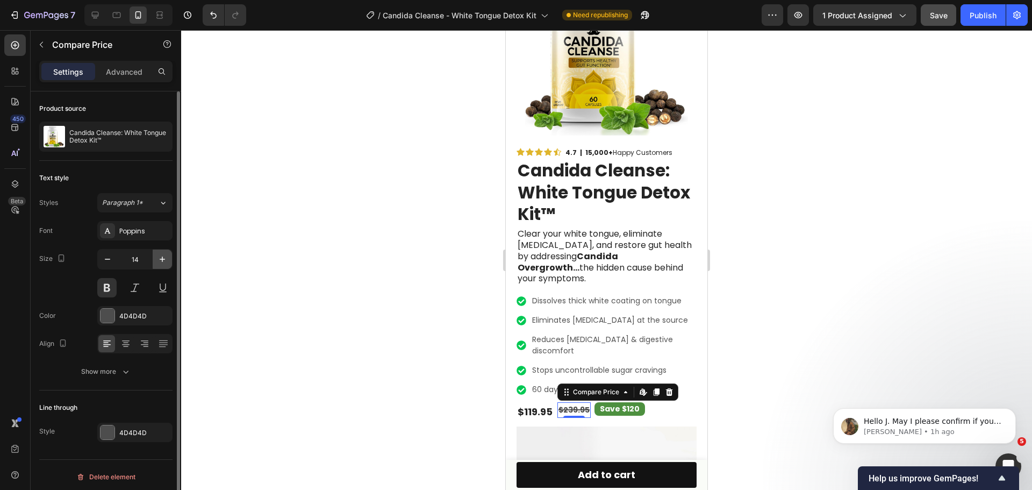
click at [162, 262] on icon "button" at bounding box center [162, 259] width 11 height 11
click at [162, 262] on icon "button" at bounding box center [162, 258] width 5 height 5
click at [162, 262] on icon "button" at bounding box center [162, 259] width 11 height 11
type input "18"
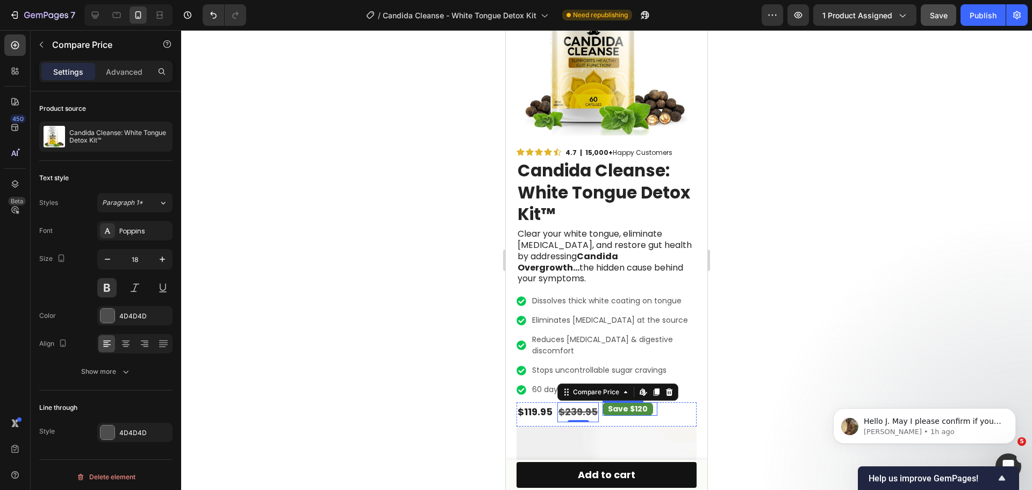
click at [626, 402] on p "Save $120" at bounding box center [628, 408] width 40 height 13
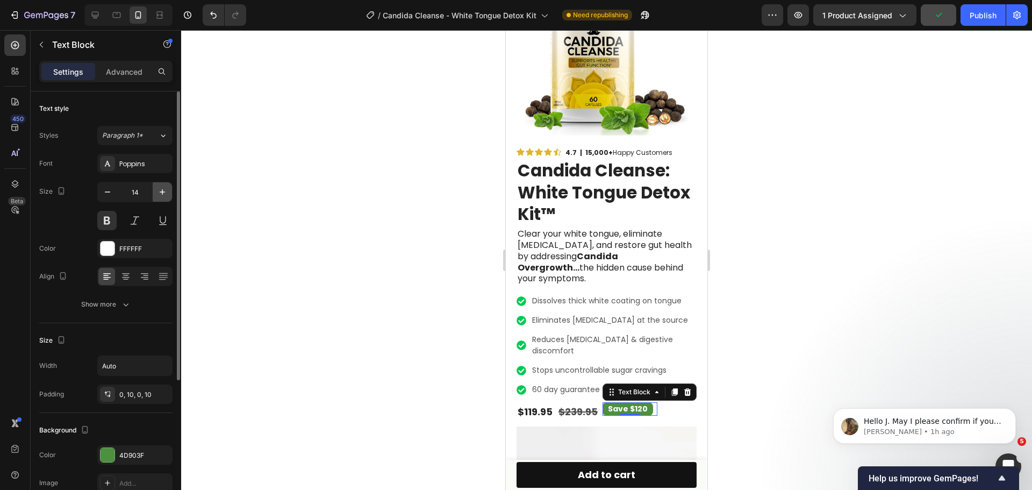
click at [162, 193] on icon "button" at bounding box center [162, 191] width 11 height 11
type input "18"
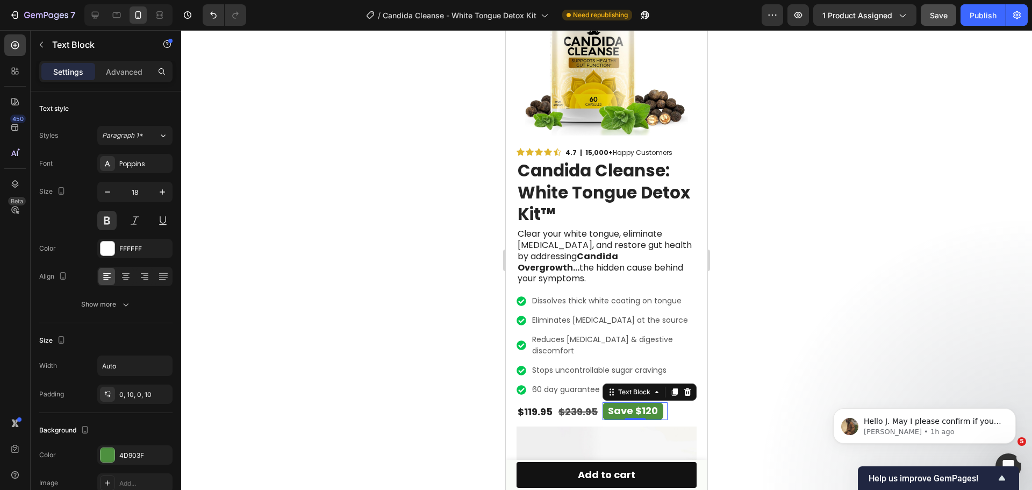
click at [864, 326] on div at bounding box center [606, 259] width 851 height 459
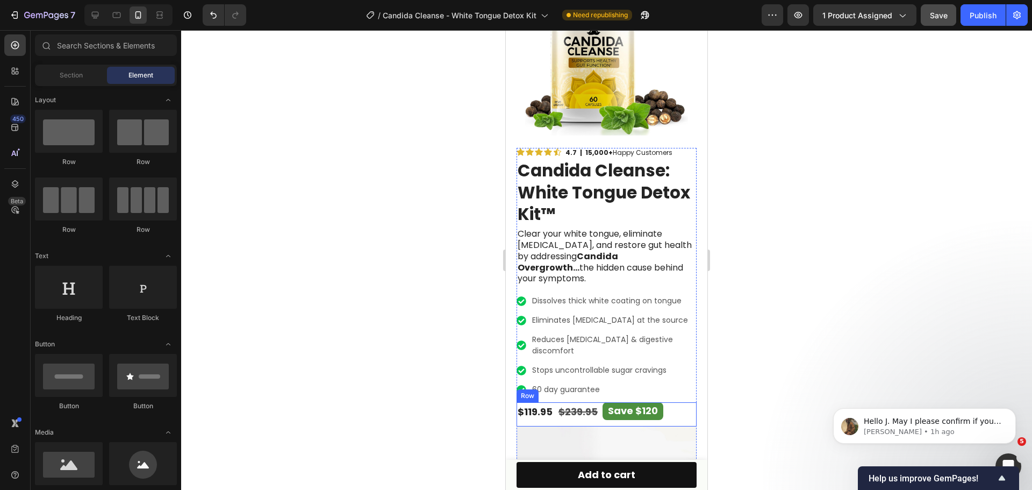
click at [675, 402] on div "$119.95 Product Price Product Price $239.95 Compare Price Compare Price Save $1…" at bounding box center [606, 414] width 180 height 24
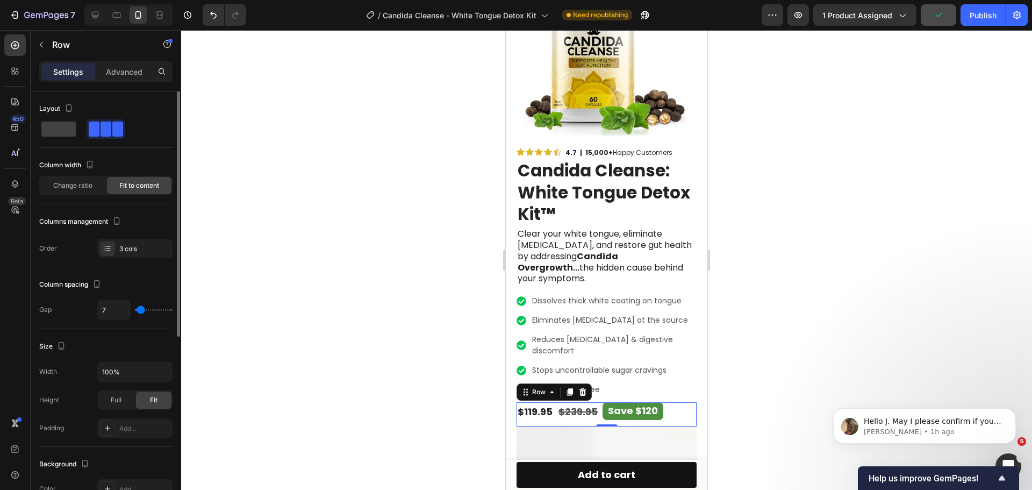
type input "11"
type input "7"
type input "4"
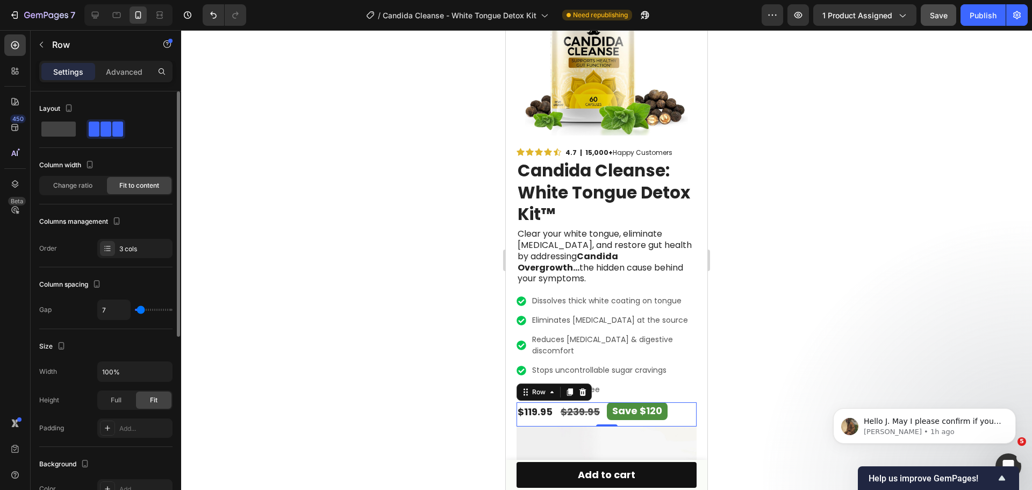
type input "4"
type input "0"
type input "2"
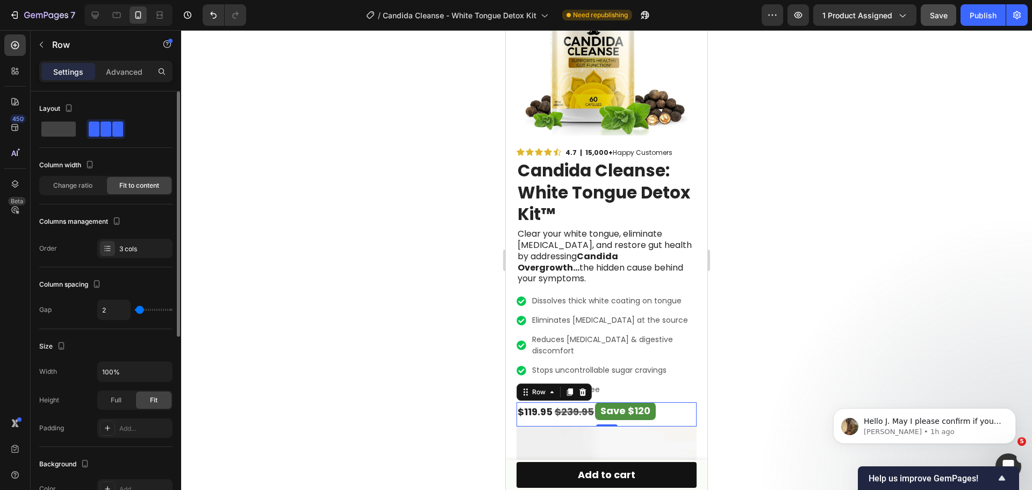
type input "4"
click at [140, 308] on input "range" at bounding box center [154, 309] width 38 height 2
click at [756, 329] on div at bounding box center [606, 259] width 851 height 459
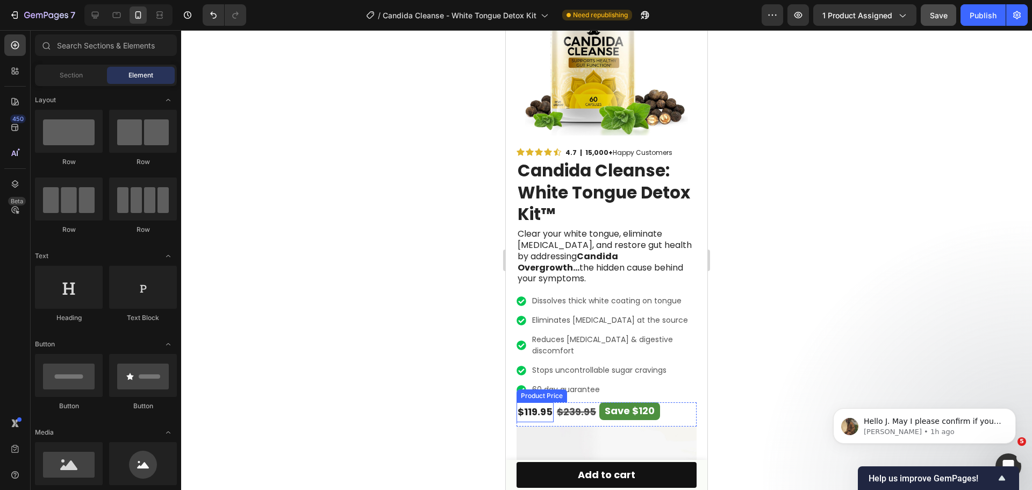
click at [543, 402] on div "$119.95" at bounding box center [534, 411] width 37 height 19
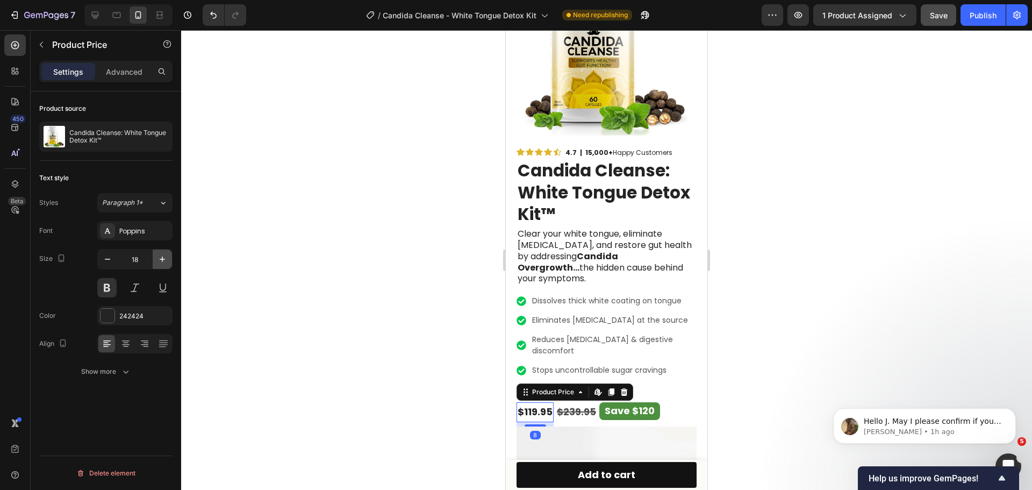
click at [167, 263] on icon "button" at bounding box center [162, 259] width 11 height 11
type input "19"
click at [729, 324] on div at bounding box center [606, 259] width 851 height 459
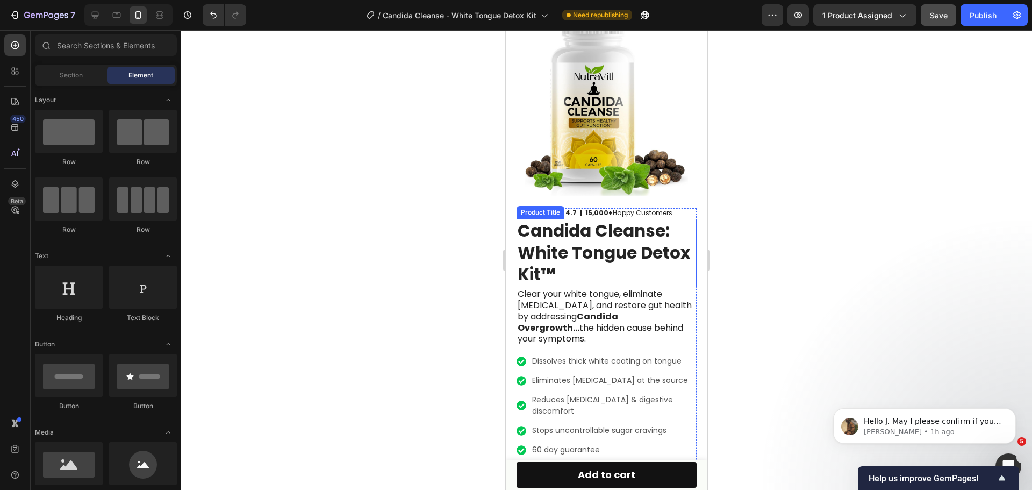
scroll to position [54, 0]
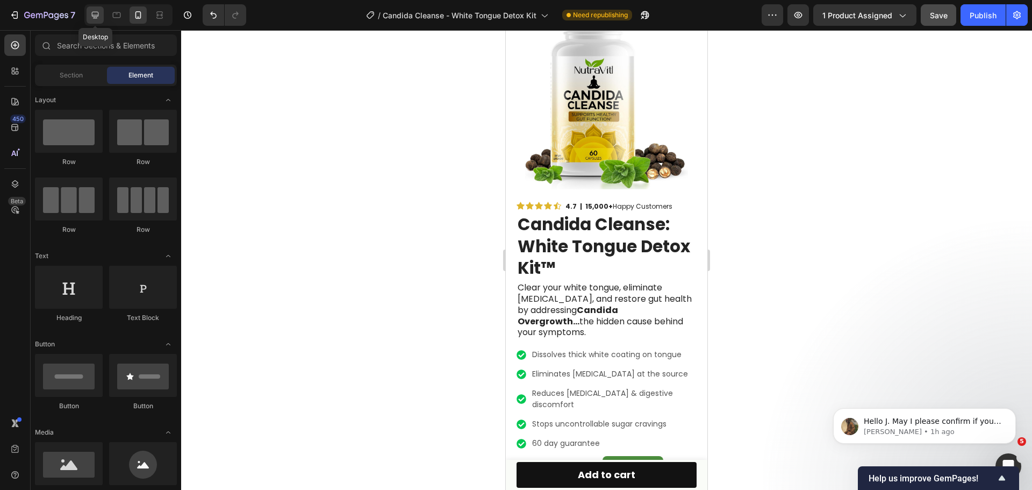
click at [93, 18] on icon at bounding box center [95, 15] width 11 height 11
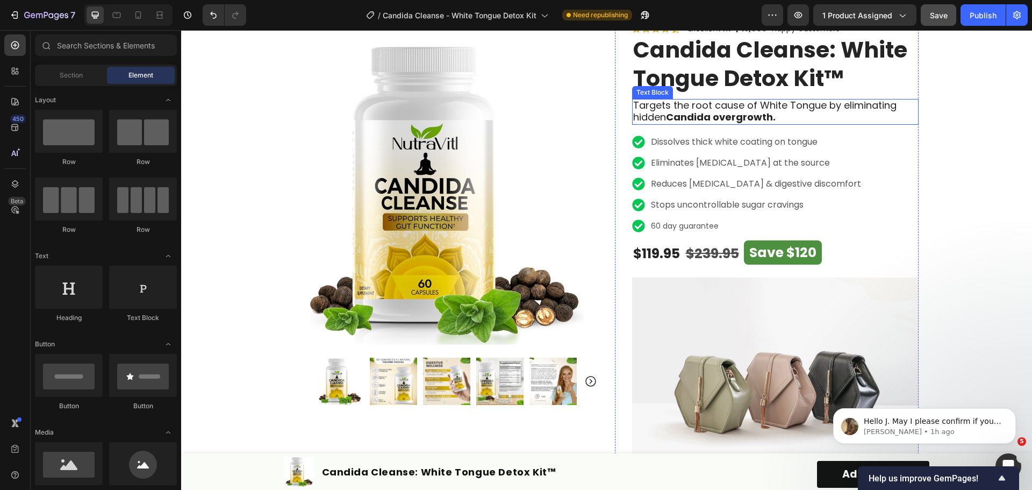
click at [766, 111] on strong "Candida overgrowth." at bounding box center [721, 116] width 110 height 13
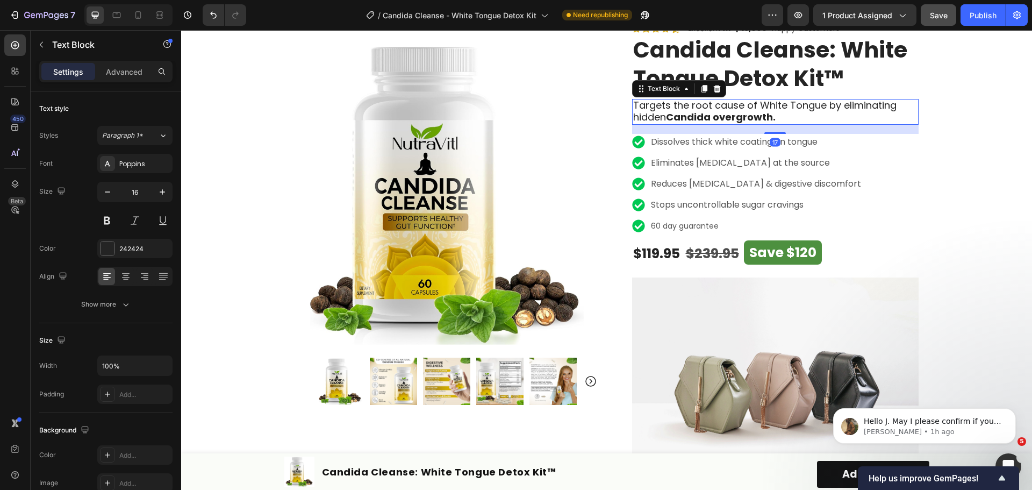
click at [766, 111] on strong "Candida overgrowth." at bounding box center [721, 116] width 110 height 13
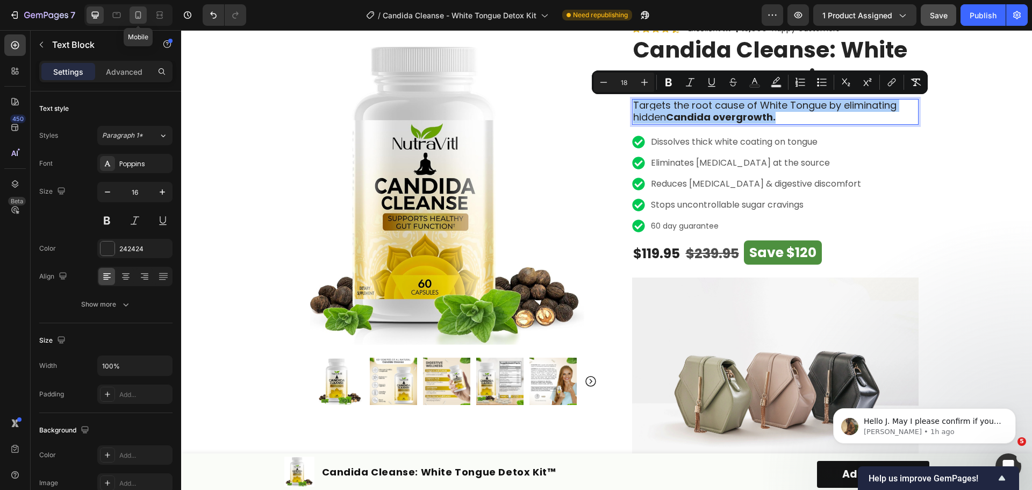
click at [131, 13] on div at bounding box center [137, 14] width 17 height 17
type input "14"
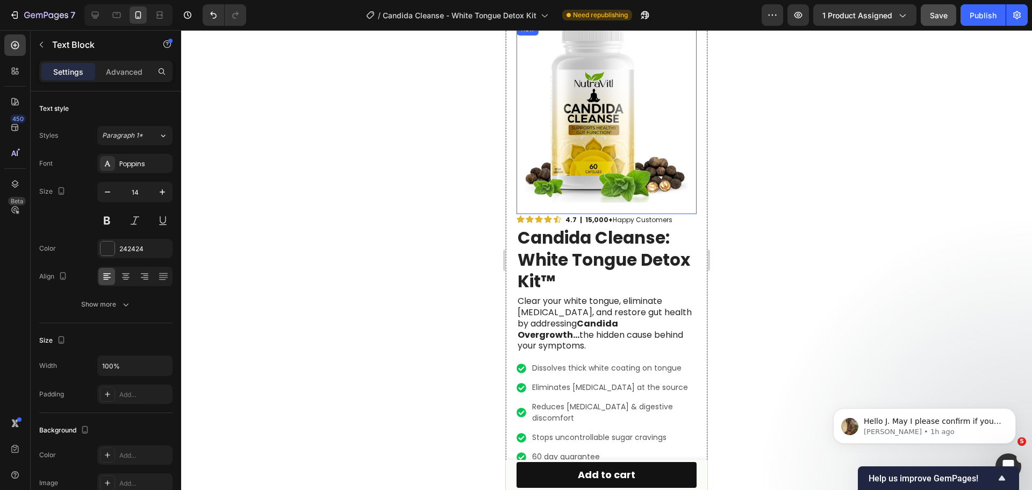
scroll to position [16, 0]
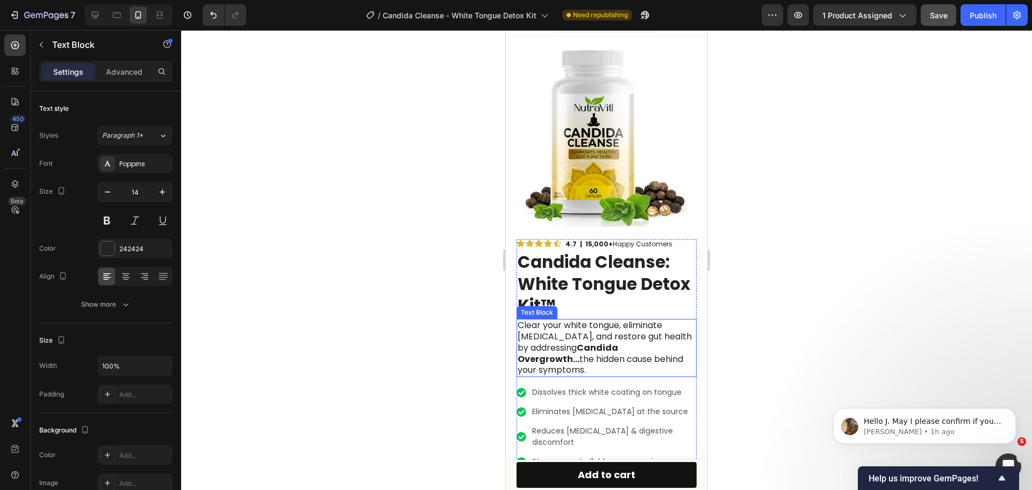
click at [636, 321] on span "Clear your white tongue, eliminate bad breath, and restore gut health by addres…" at bounding box center [604, 347] width 174 height 57
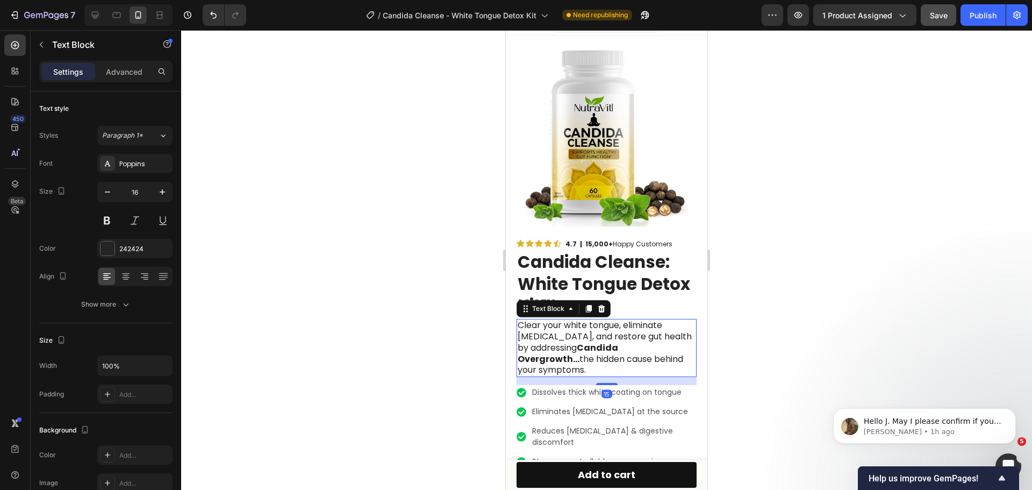
click at [636, 321] on span "Clear your white tongue, eliminate bad breath, and restore gut health by addres…" at bounding box center [604, 347] width 174 height 57
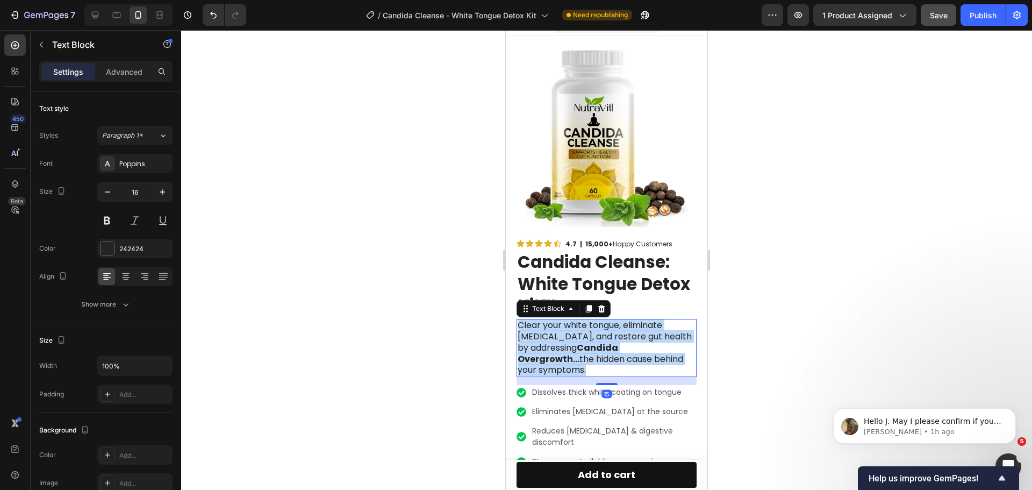
click at [636, 321] on span "Clear your white tongue, eliminate bad breath, and restore gut health by addres…" at bounding box center [604, 347] width 174 height 57
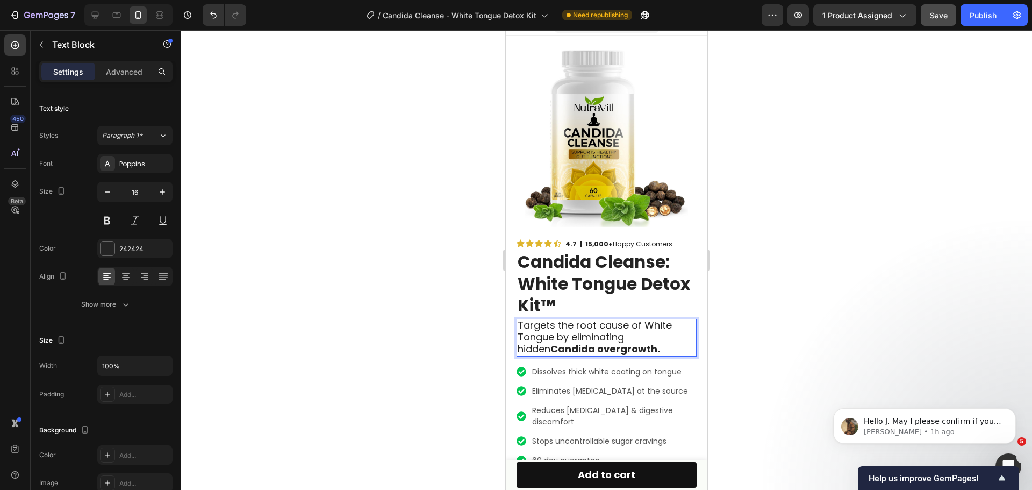
click at [788, 329] on div at bounding box center [606, 259] width 851 height 459
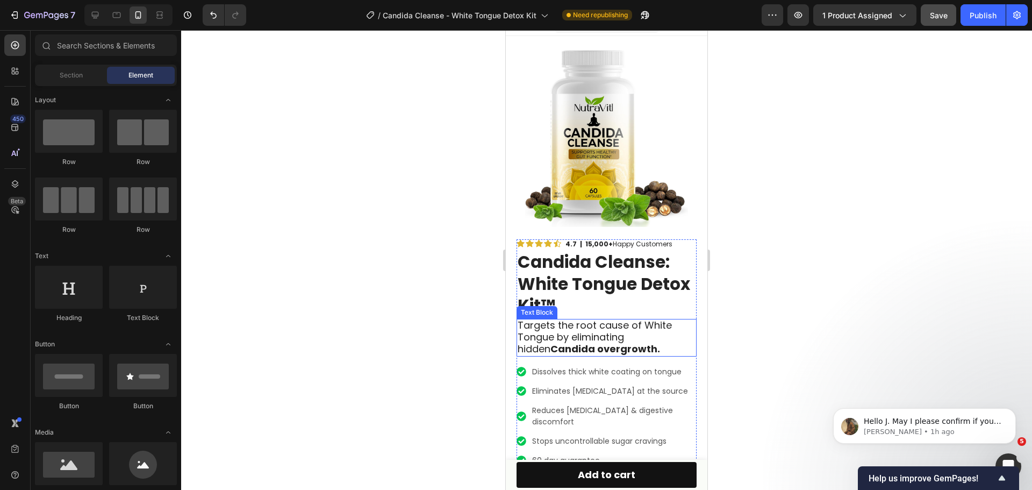
click at [655, 329] on span "Targets the root cause of White Tongue by eliminating hidden Candida overgrowth." at bounding box center [594, 336] width 154 height 37
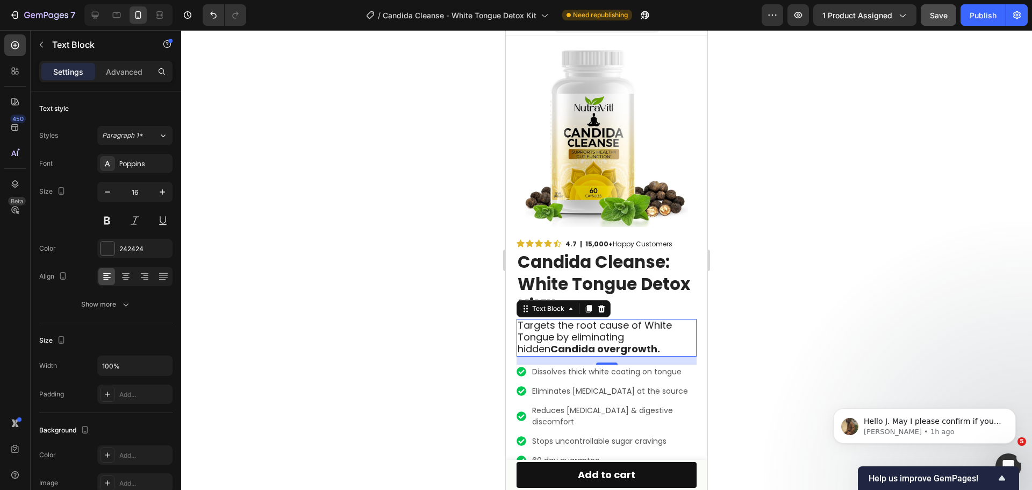
click at [613, 329] on span "Targets the root cause of White Tongue by eliminating hidden Candida overgrowth." at bounding box center [594, 336] width 154 height 37
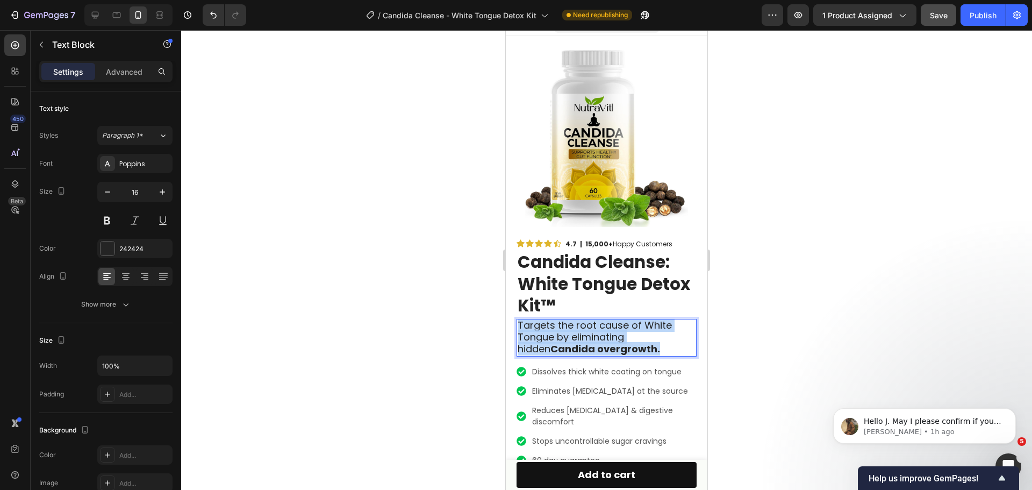
click at [613, 329] on span "Targets the root cause of White Tongue by eliminating hidden Candida overgrowth." at bounding box center [594, 336] width 154 height 37
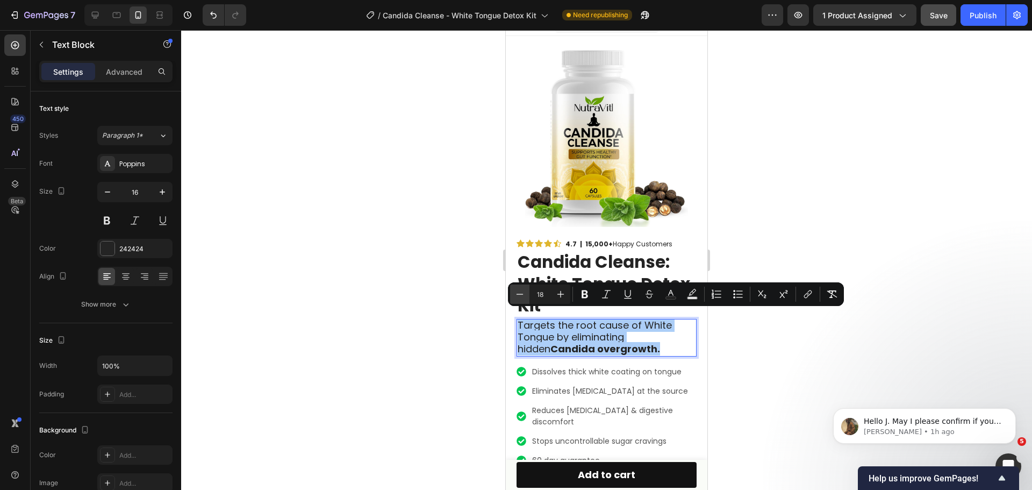
click at [520, 293] on icon "Editor contextual toolbar" at bounding box center [519, 294] width 11 height 11
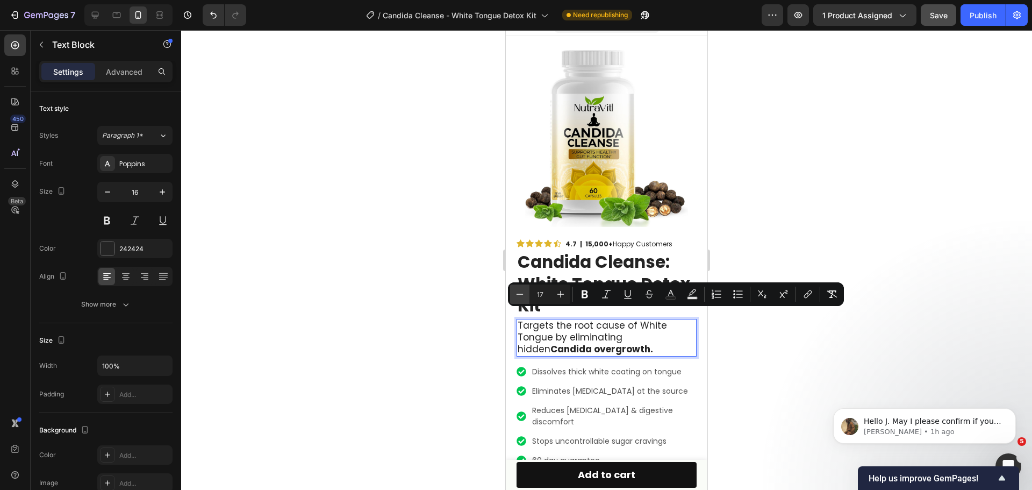
click at [520, 293] on icon "Editor contextual toolbar" at bounding box center [519, 294] width 11 height 11
type input "16"
click at [806, 363] on div at bounding box center [606, 259] width 851 height 459
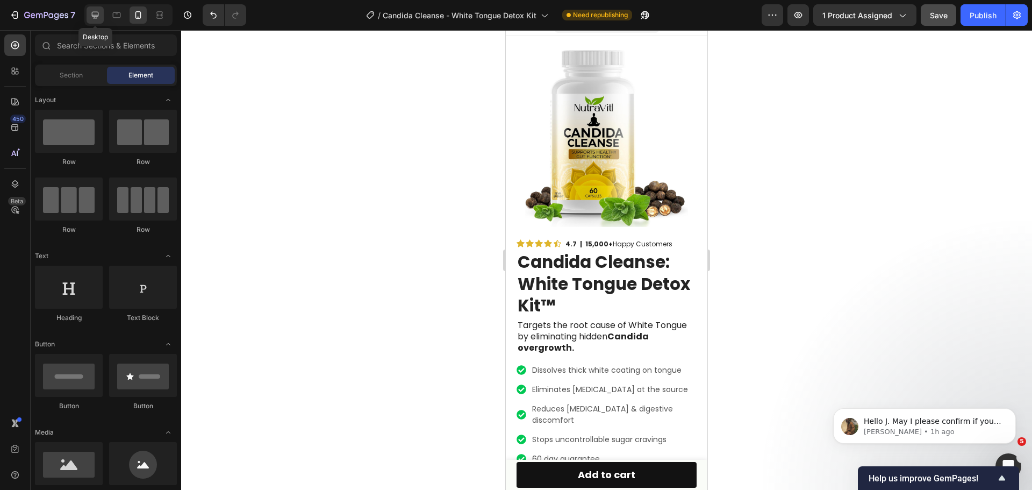
click at [91, 16] on icon at bounding box center [95, 15] width 11 height 11
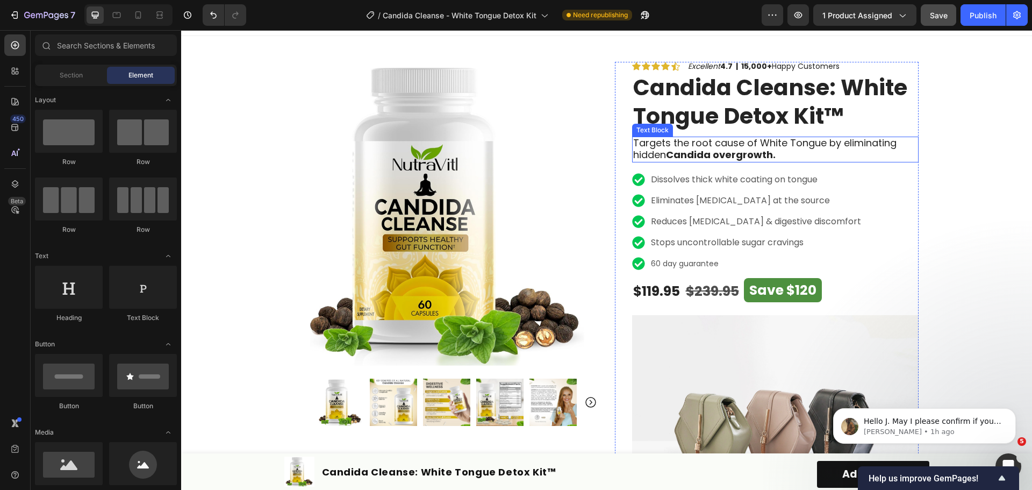
click at [747, 153] on strong "Candida overgrowth." at bounding box center [721, 154] width 110 height 13
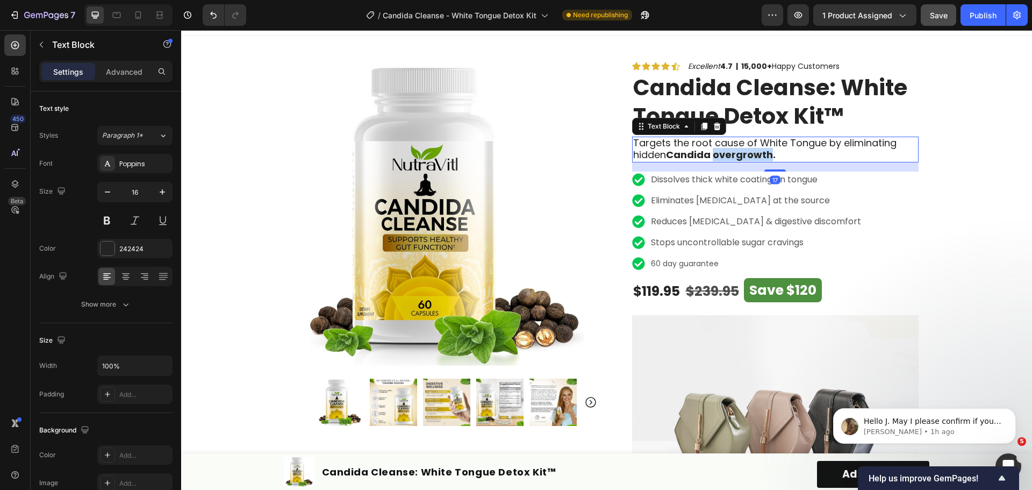
click at [747, 153] on strong "Candida overgrowth." at bounding box center [721, 154] width 110 height 13
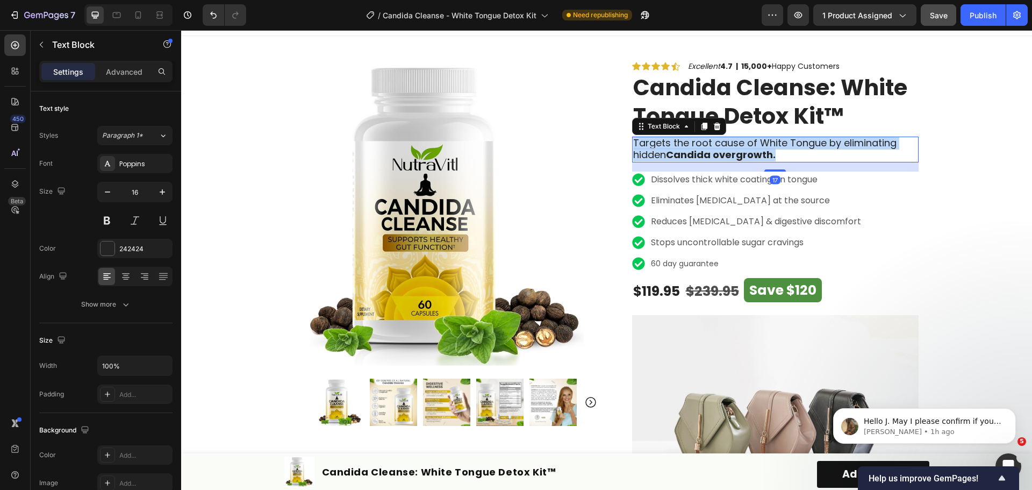
click at [747, 153] on strong "Candida overgrowth." at bounding box center [721, 154] width 110 height 13
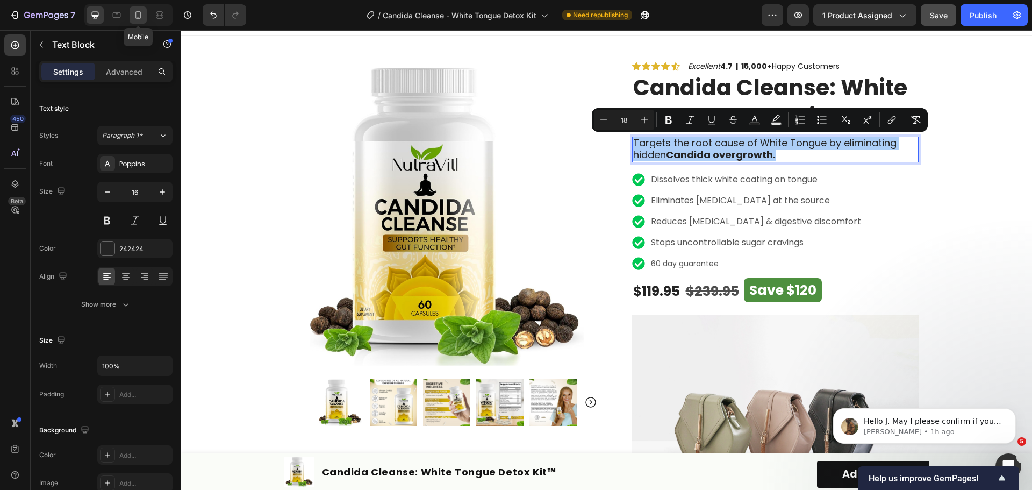
click at [137, 14] on icon at bounding box center [138, 15] width 11 height 11
type input "14"
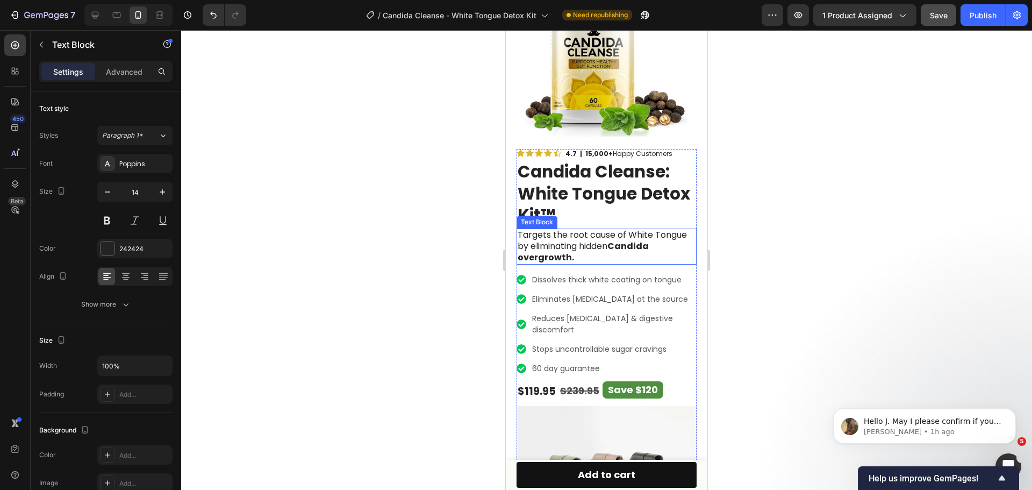
scroll to position [107, 0]
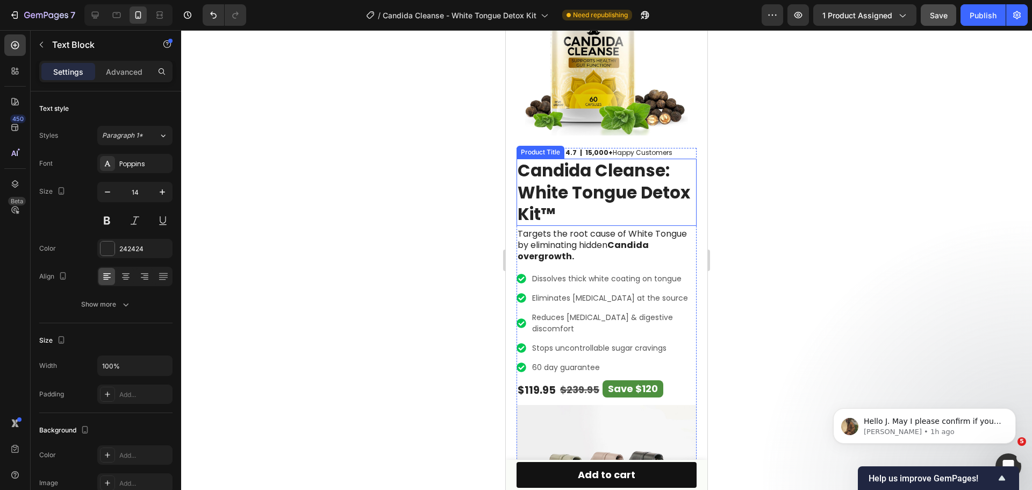
click at [613, 183] on h1 "Candida Cleanse: White Tongue Detox Kit™" at bounding box center [606, 192] width 180 height 67
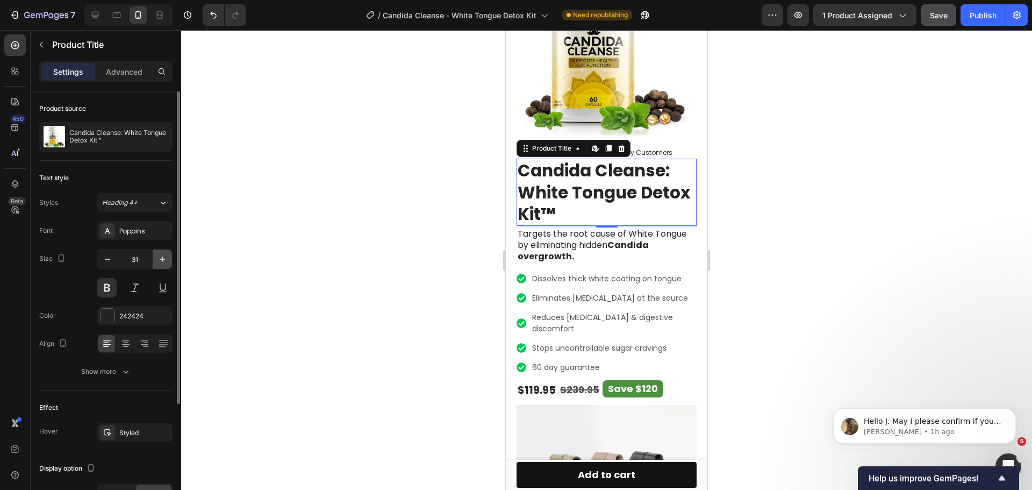
click at [160, 259] on icon "button" at bounding box center [162, 258] width 5 height 5
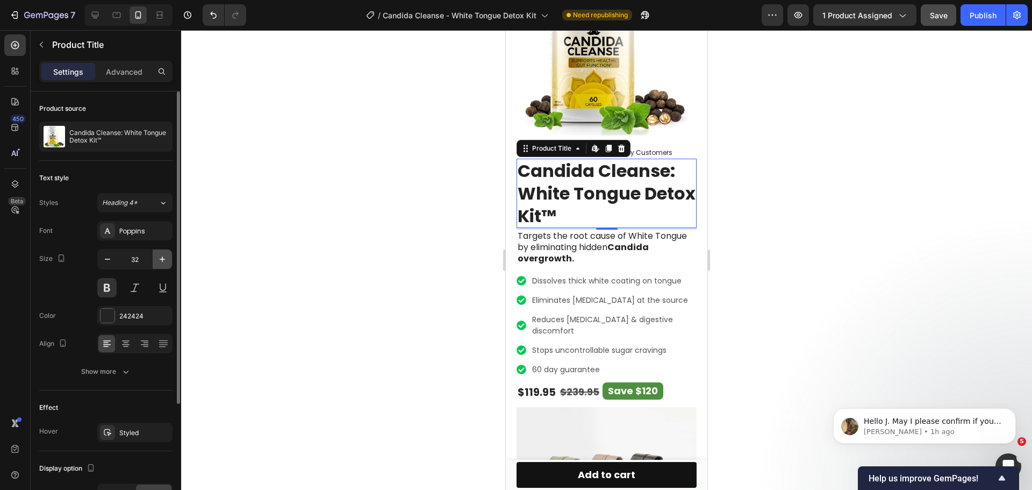
click at [160, 259] on icon "button" at bounding box center [162, 258] width 5 height 5
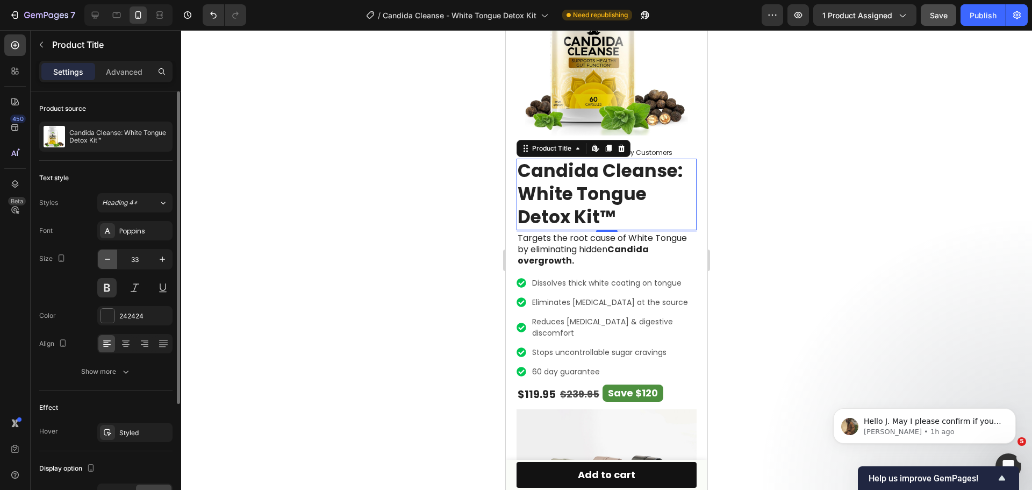
click at [106, 258] on icon "button" at bounding box center [107, 259] width 11 height 11
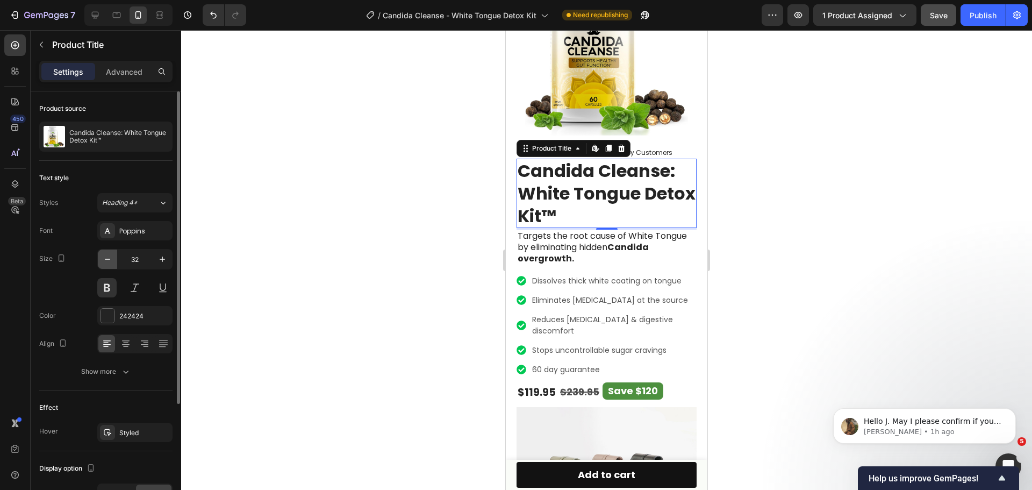
click at [105, 258] on icon "button" at bounding box center [107, 259] width 11 height 11
type input "31"
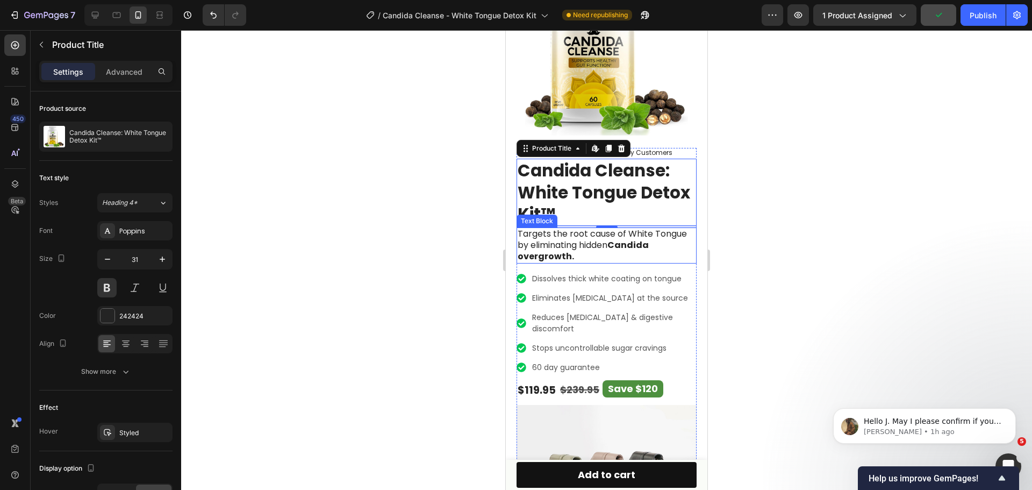
click at [632, 242] on strong "Candida overgrowth." at bounding box center [582, 251] width 131 height 24
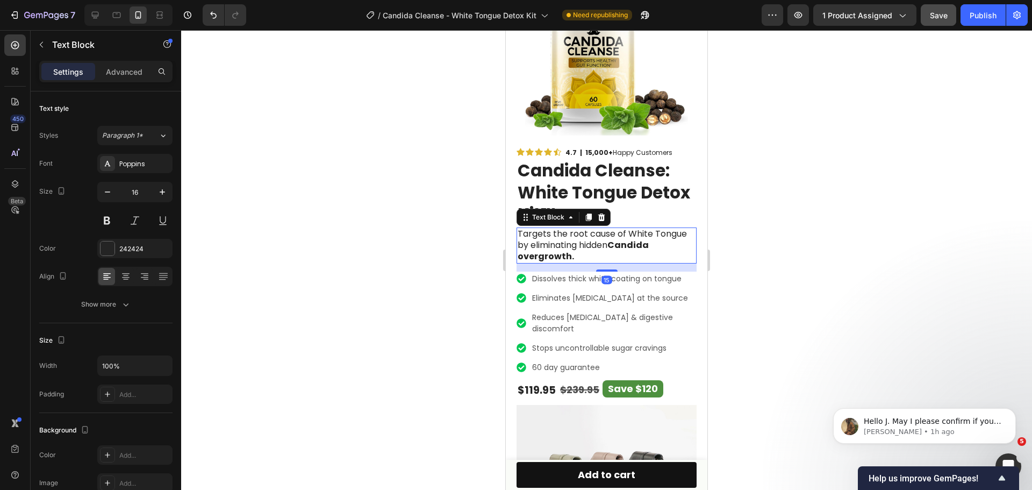
click at [816, 237] on div at bounding box center [606, 259] width 851 height 459
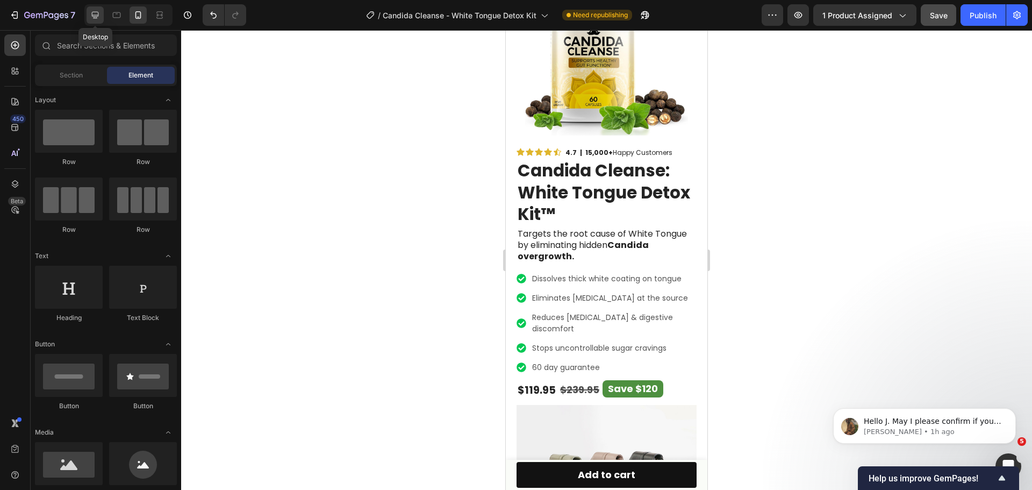
click at [99, 16] on icon at bounding box center [95, 15] width 11 height 11
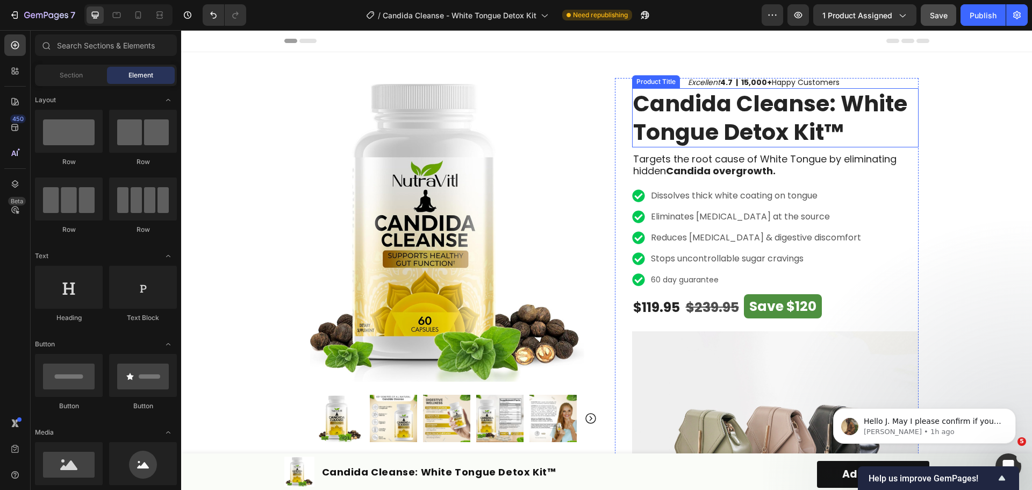
click at [726, 140] on h1 "Candida Cleanse: White Tongue Detox Kit™" at bounding box center [775, 118] width 286 height 60
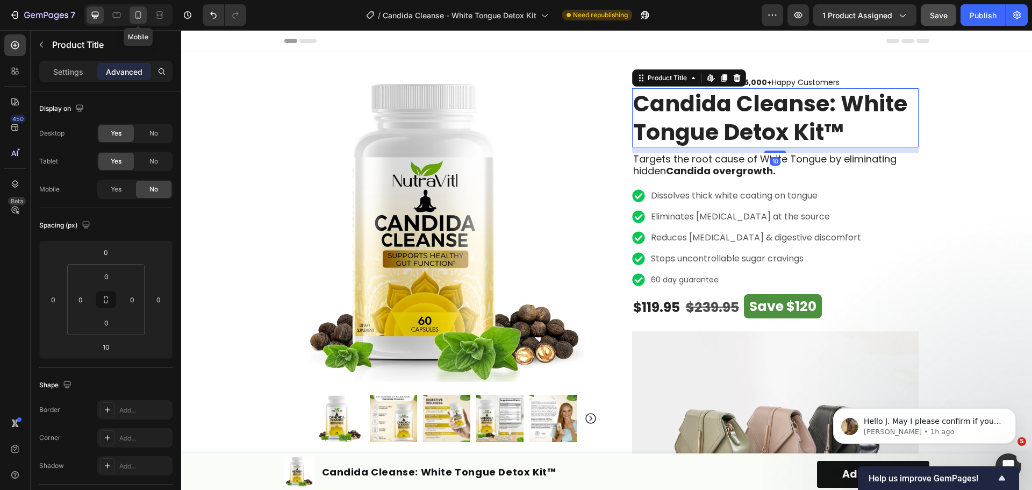
click at [136, 19] on icon at bounding box center [138, 15] width 11 height 11
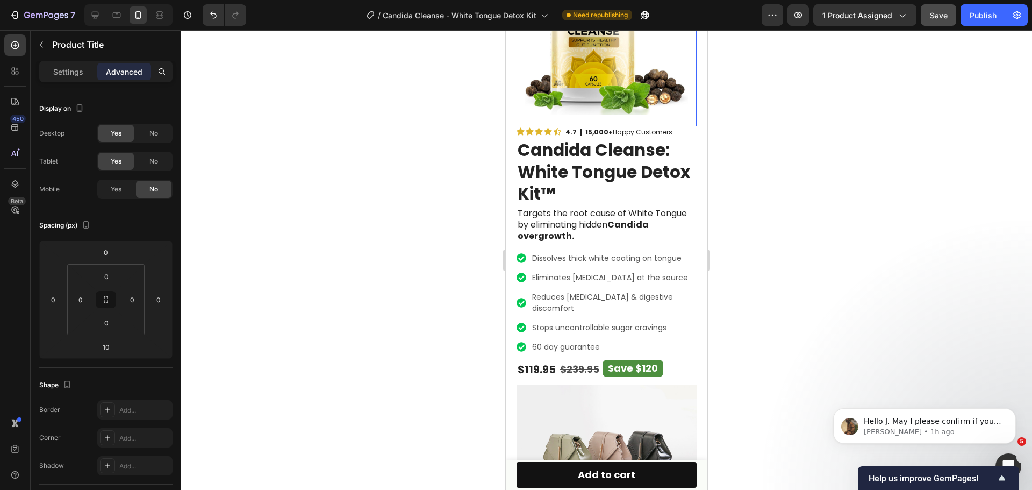
scroll to position [107, 0]
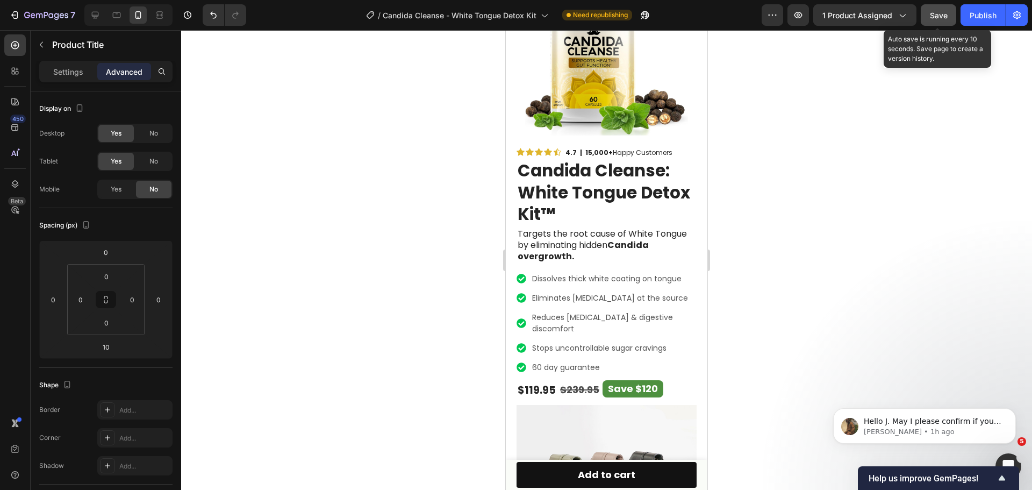
click at [941, 14] on span "Save" at bounding box center [939, 15] width 18 height 9
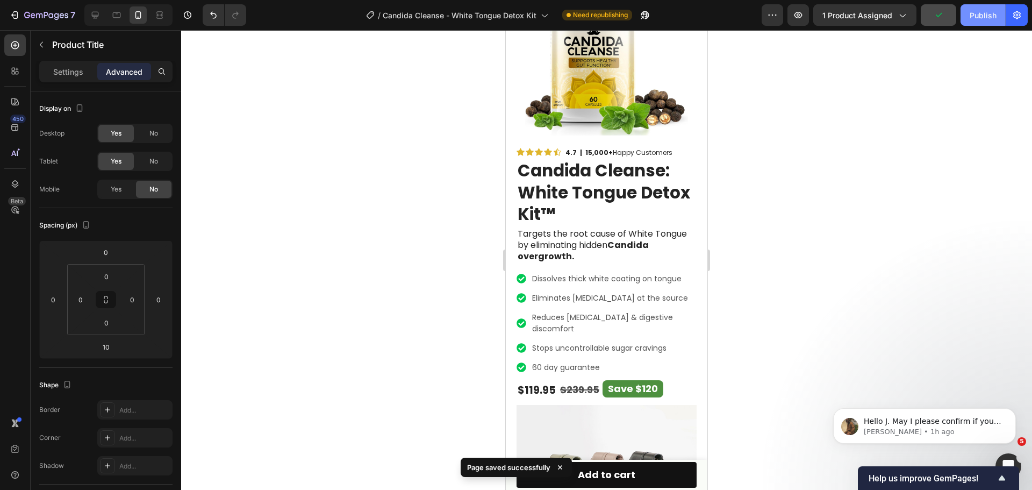
click at [987, 13] on div "Publish" at bounding box center [982, 15] width 27 height 11
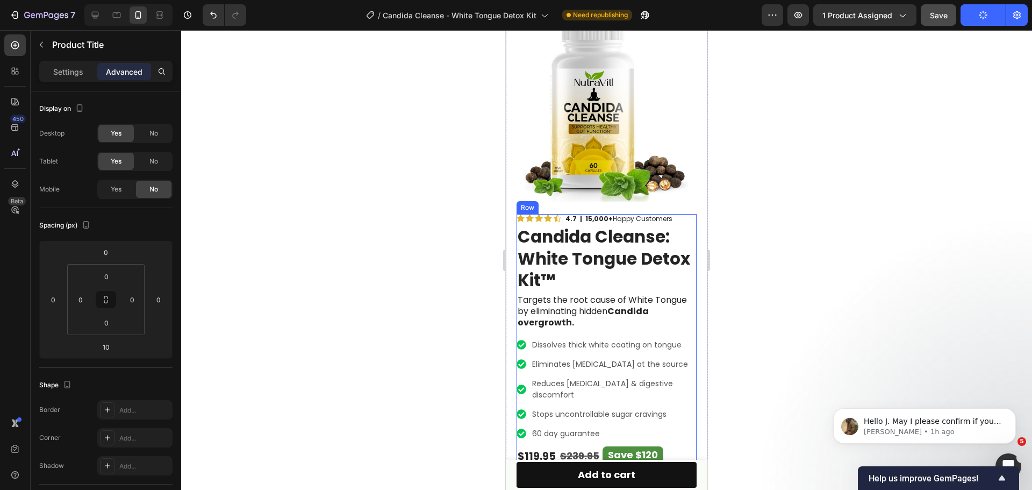
scroll to position [54, 0]
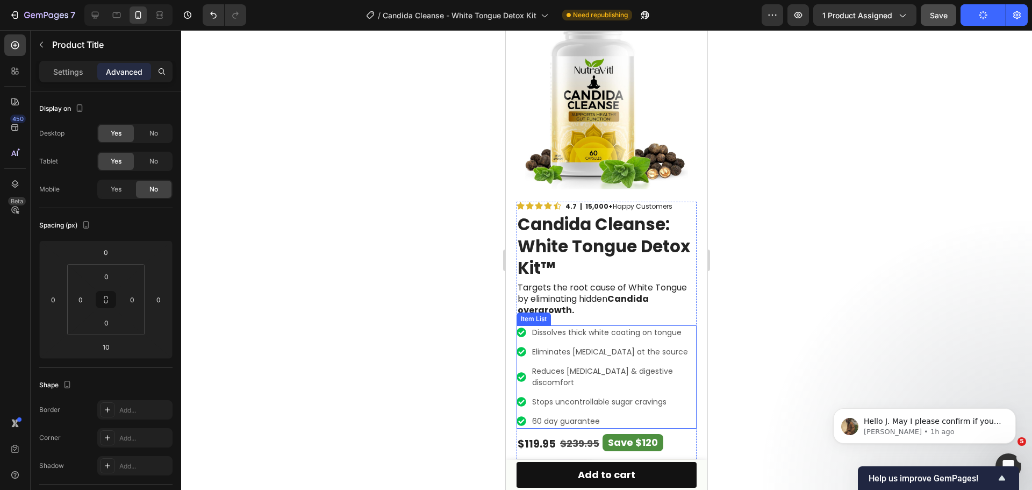
click at [686, 350] on div "Eliminates [MEDICAL_DATA] at the source" at bounding box center [613, 351] width 166 height 15
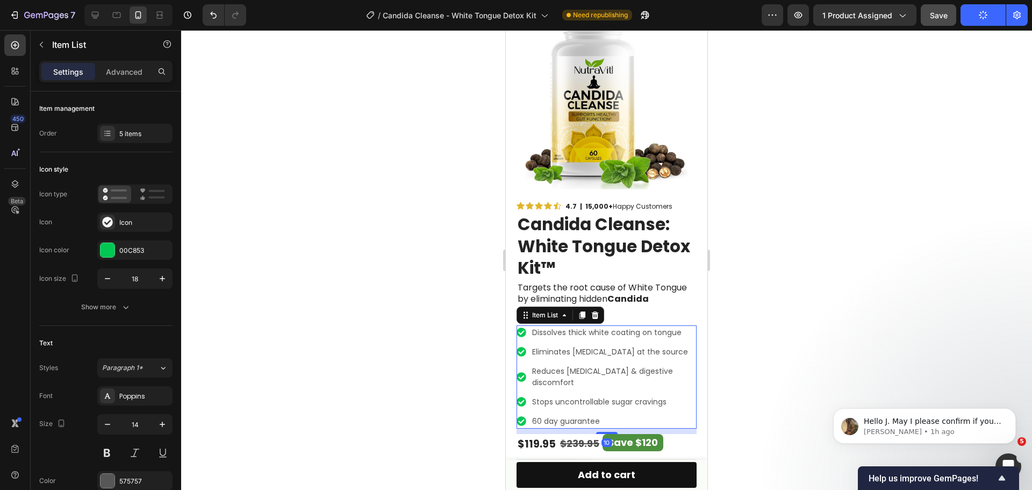
click at [686, 354] on div "Dissolves thick white coating on tongue Eliminates bad breath at the source Red…" at bounding box center [606, 376] width 180 height 103
click at [783, 333] on div at bounding box center [606, 259] width 851 height 459
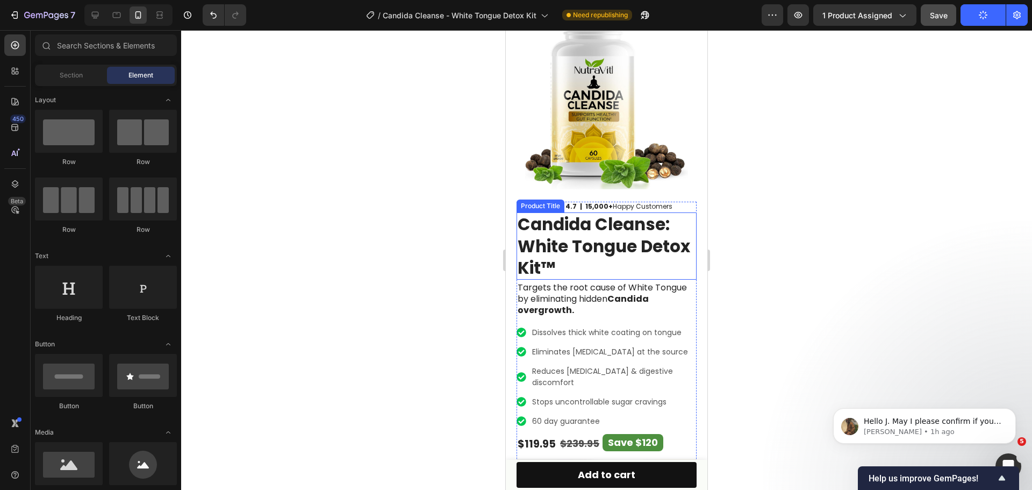
click at [649, 257] on h1 "Candida Cleanse: White Tongue Detox Kit™" at bounding box center [606, 245] width 180 height 67
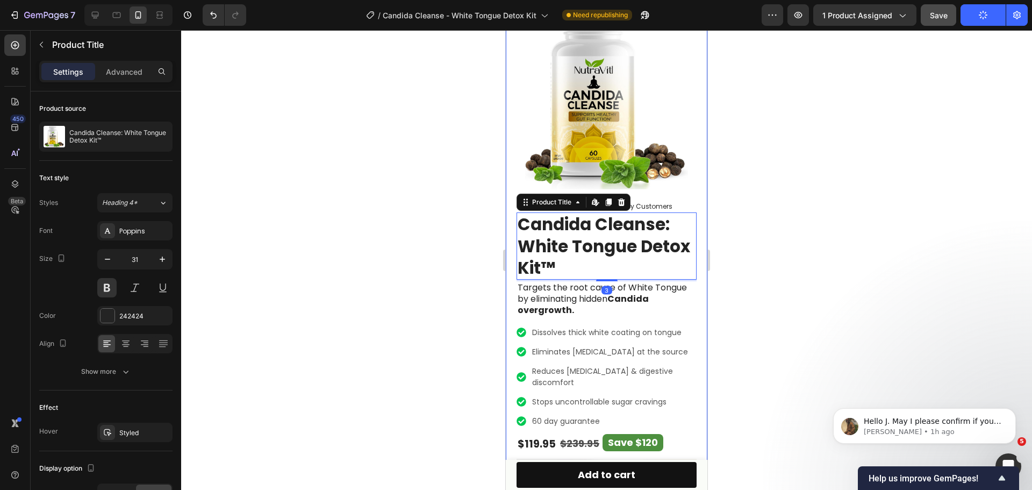
click at [769, 282] on div at bounding box center [606, 259] width 851 height 459
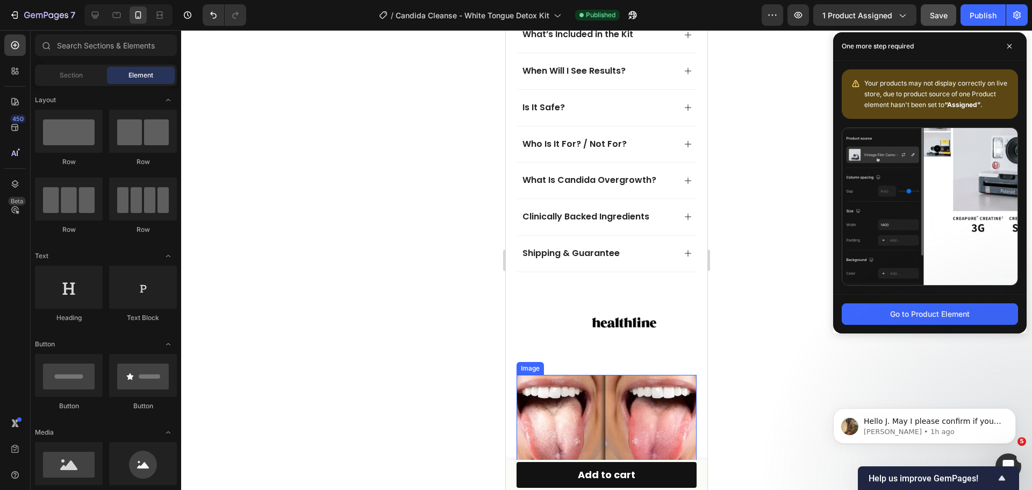
scroll to position [1019, 0]
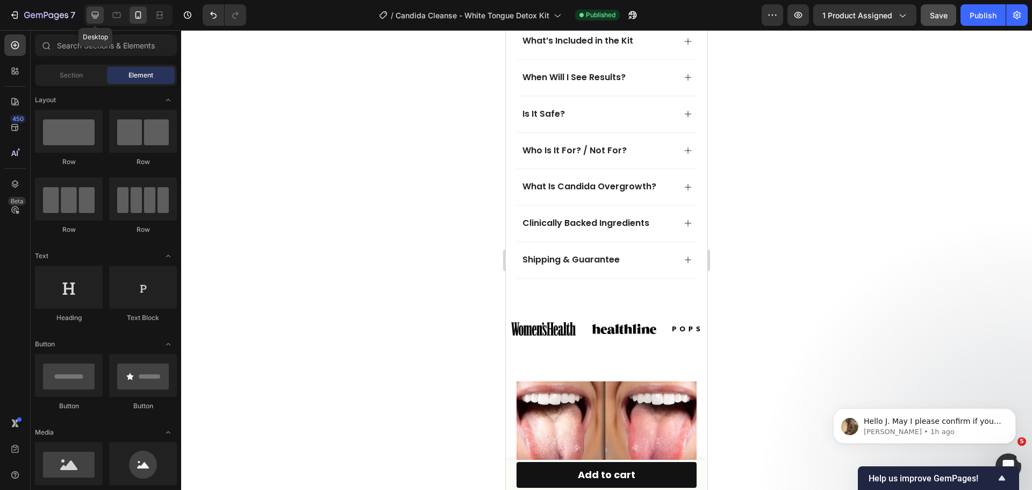
click at [98, 11] on icon at bounding box center [95, 15] width 11 height 11
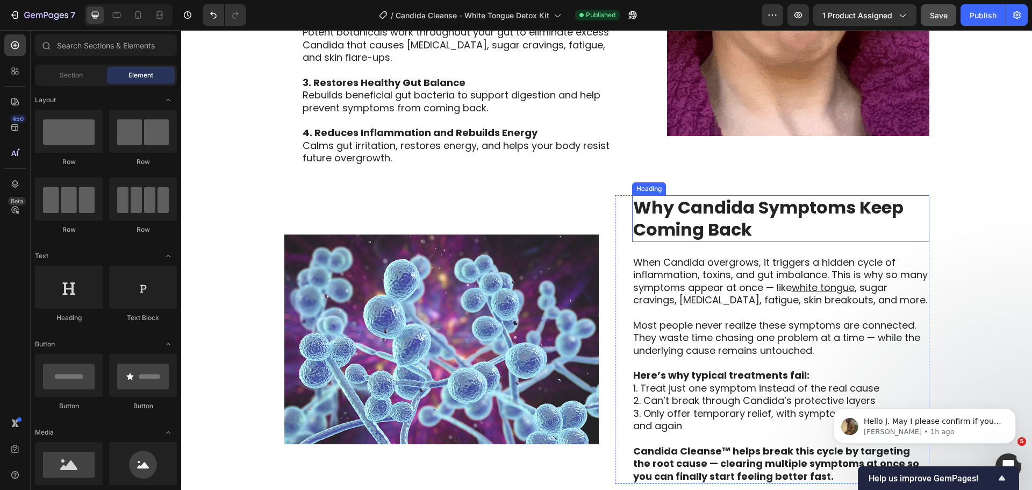
scroll to position [1895, 0]
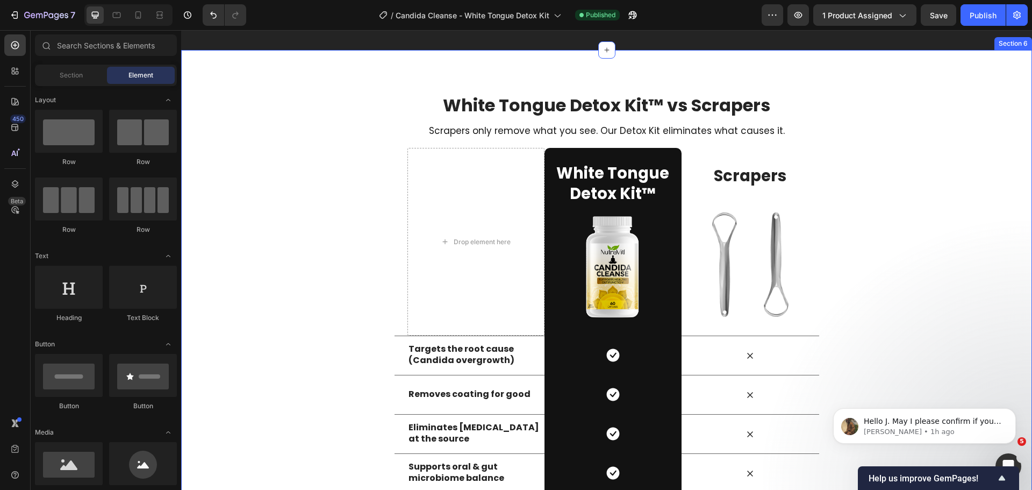
scroll to position [4259, 0]
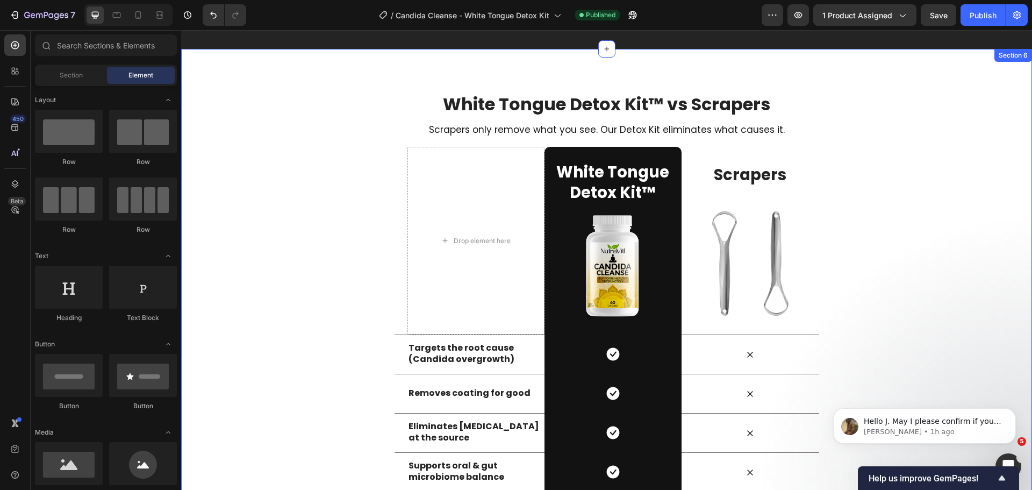
click at [963, 100] on div "White Tongue Detox Kit™ vs Scrapers Heading White Tongue Detox Kit™ vs Scrapers…" at bounding box center [606, 311] width 851 height 439
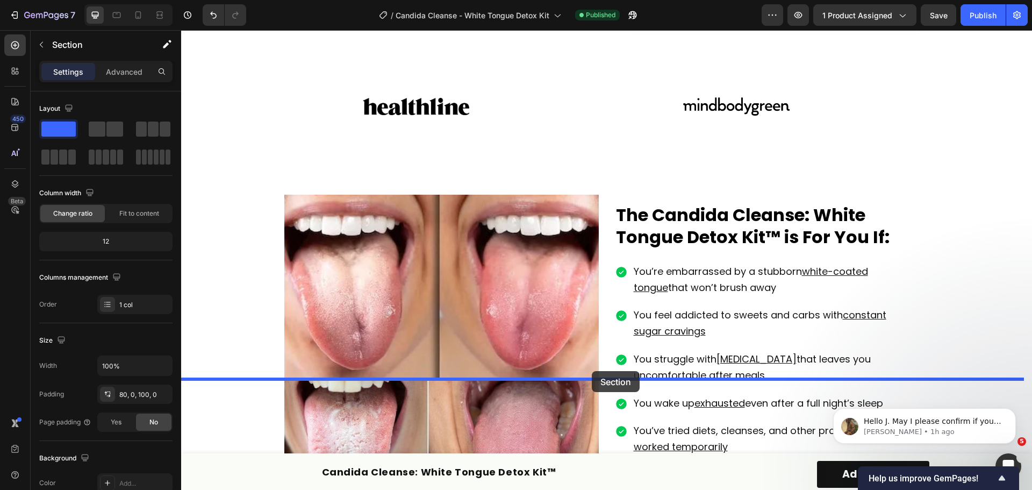
scroll to position [947, 0]
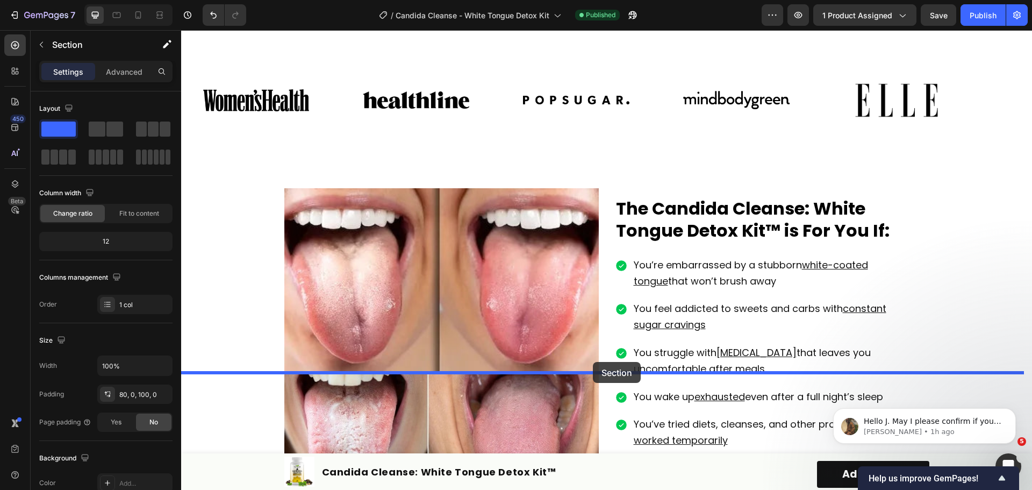
drag, startPoint x: 810, startPoint y: 178, endPoint x: 593, endPoint y: 362, distance: 284.5
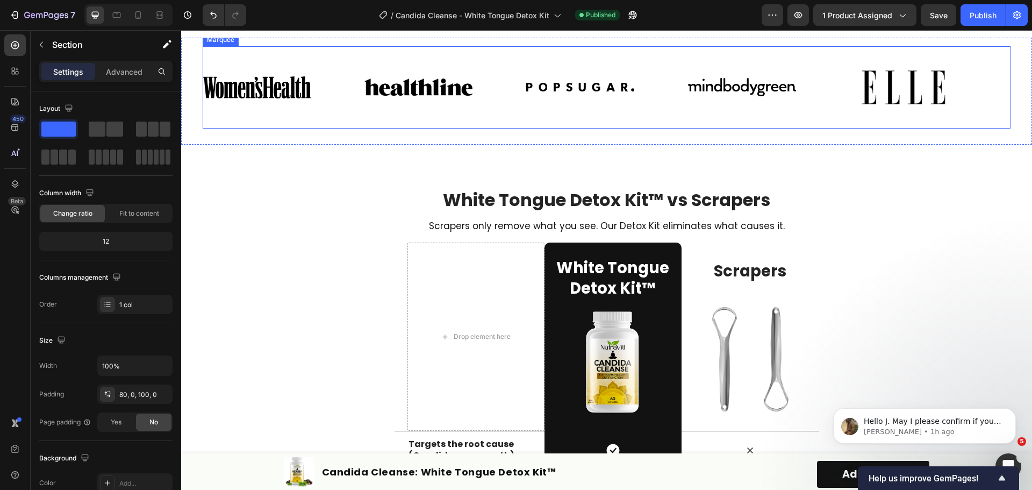
scroll to position [1128, 0]
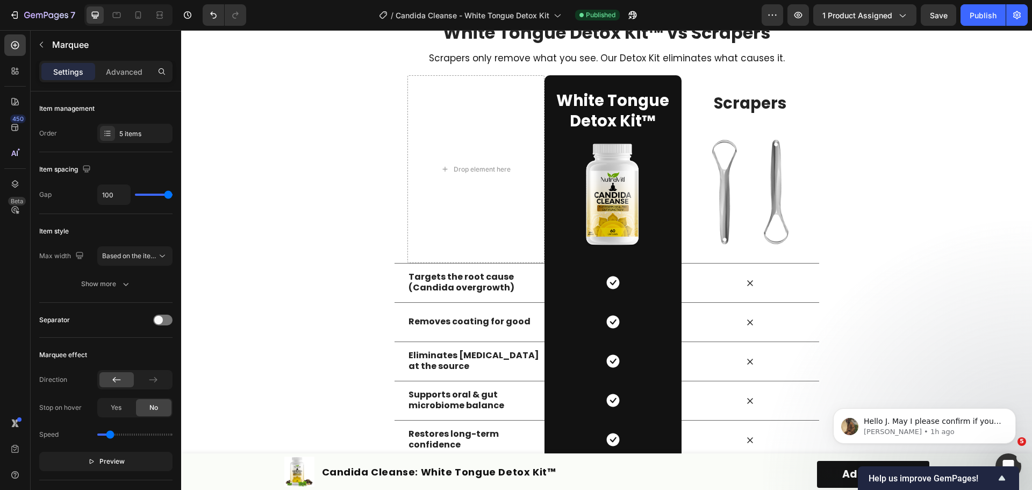
click at [619, 208] on div "White Tongue Detox Kit™ vs Scrapers Heading White Tongue Detox Kit™ vs Scrapers…" at bounding box center [606, 245] width 851 height 536
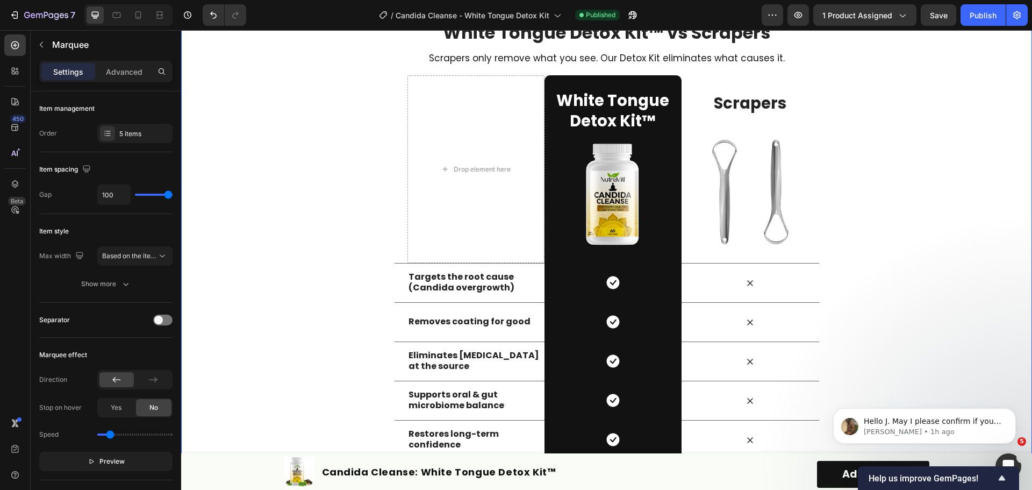
click at [611, 217] on div "White Tongue Detox Kit™ vs Scrapers Heading White Tongue Detox Kit™ vs Scrapers…" at bounding box center [606, 245] width 851 height 536
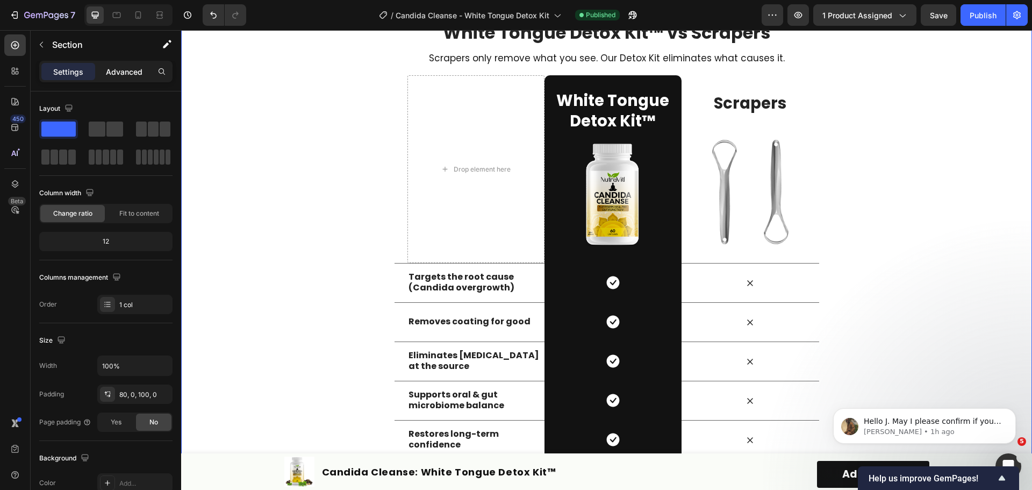
click at [123, 76] on p "Advanced" at bounding box center [124, 71] width 37 height 11
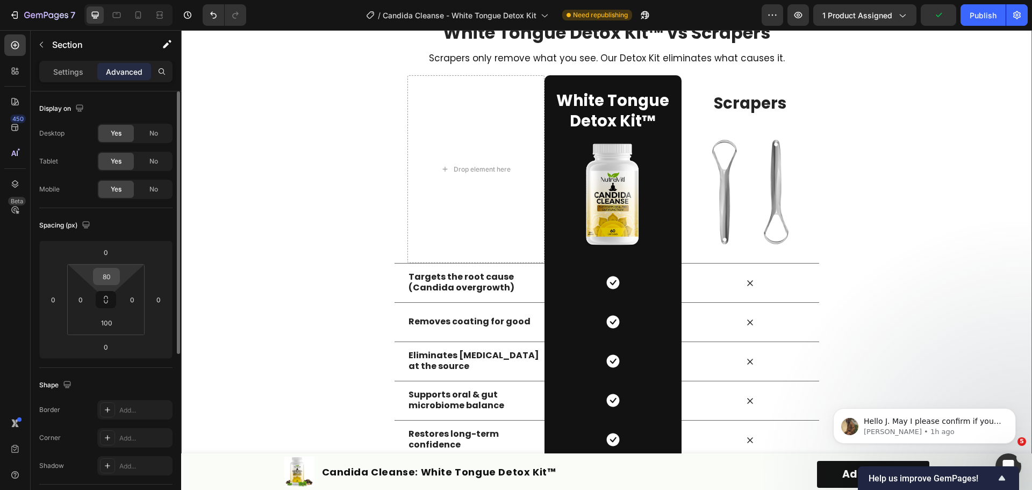
click at [113, 277] on input "80" at bounding box center [106, 276] width 21 height 16
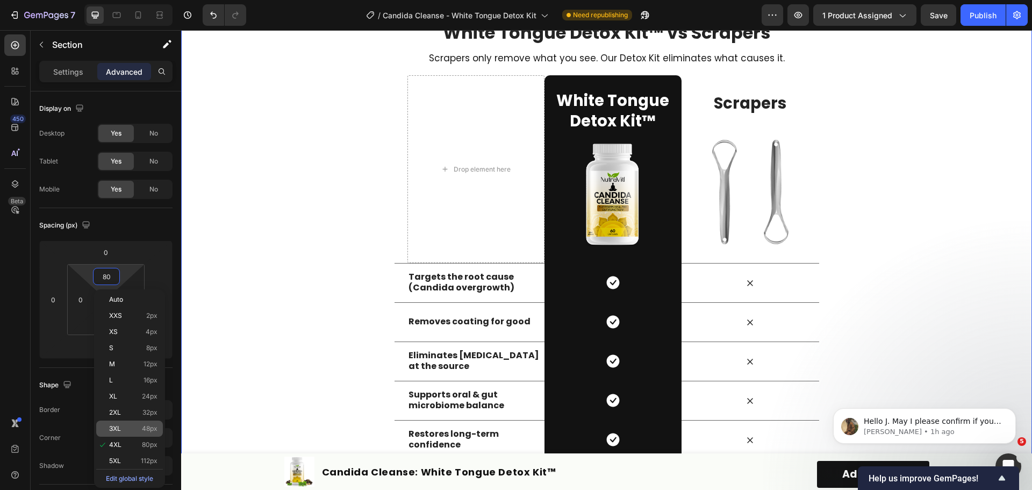
click at [154, 427] on span "48px" at bounding box center [150, 428] width 16 height 8
type input "48"
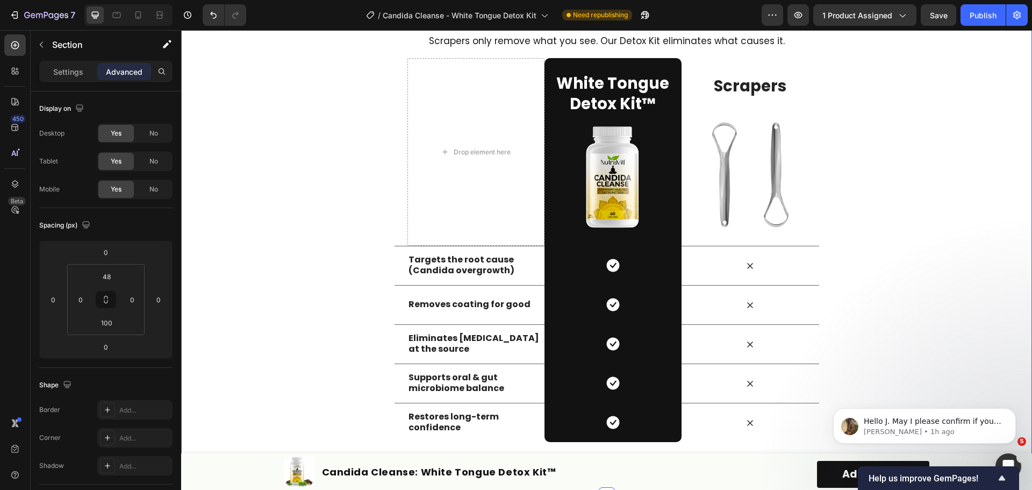
click at [357, 289] on div "White Tongue Detox Kit™ vs Scrapers Heading White Tongue Detox Kit™ vs Scrapers…" at bounding box center [606, 222] width 851 height 439
click at [936, 15] on span "Save" at bounding box center [939, 15] width 18 height 9
click at [982, 13] on div "Publish" at bounding box center [982, 15] width 27 height 11
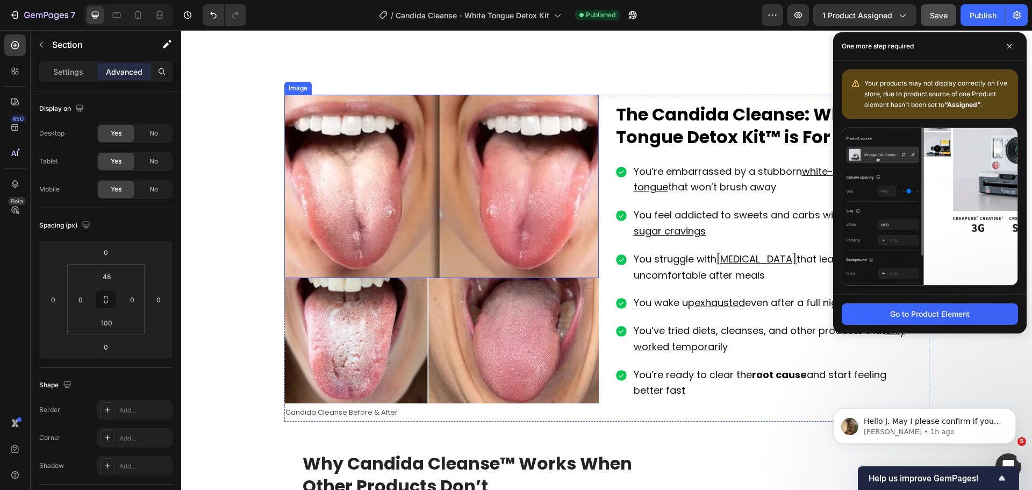
scroll to position [1666, 0]
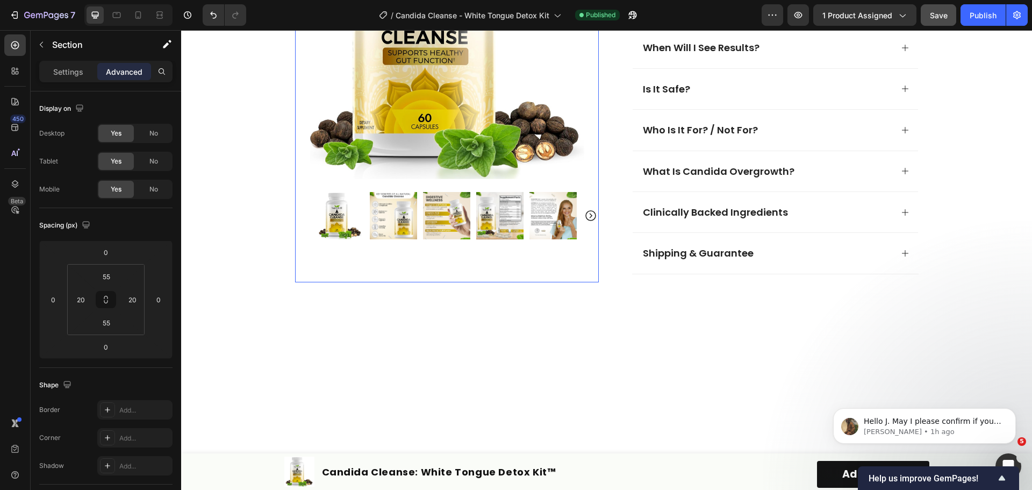
scroll to position [537, 0]
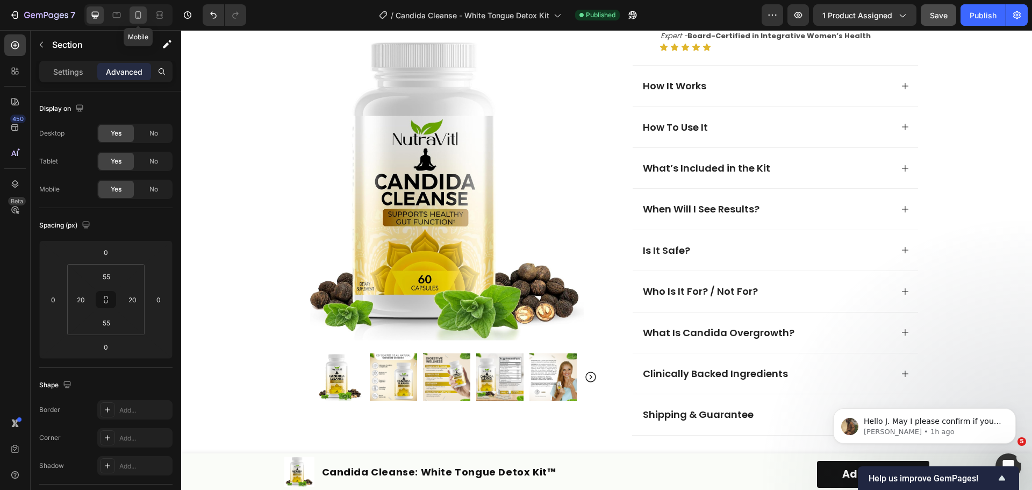
click at [138, 13] on icon at bounding box center [138, 15] width 11 height 11
type input "12"
type input "24"
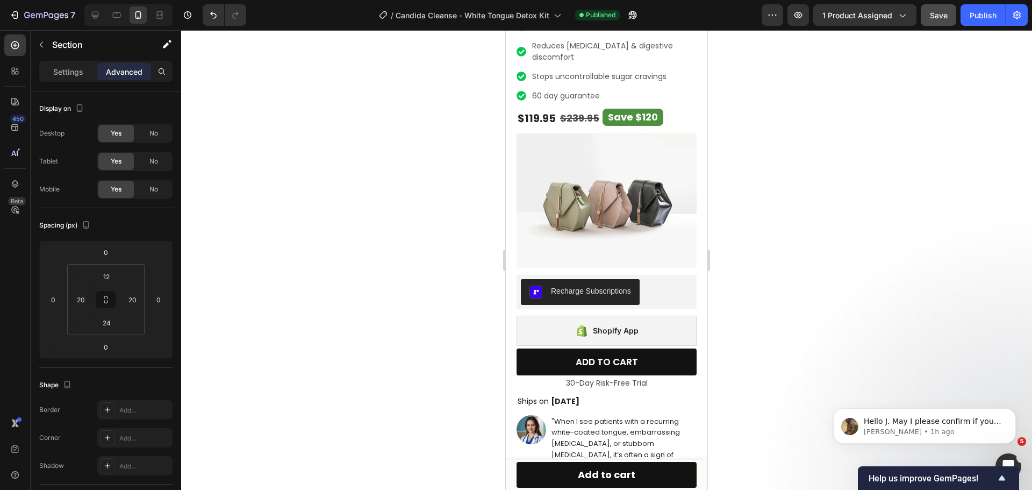
scroll to position [321, 0]
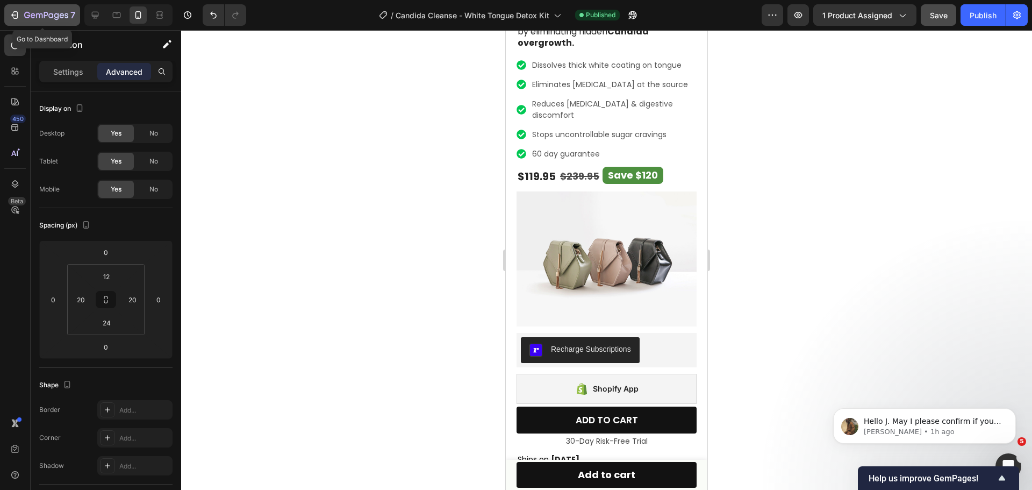
click at [28, 17] on icon "button" at bounding box center [27, 15] width 6 height 6
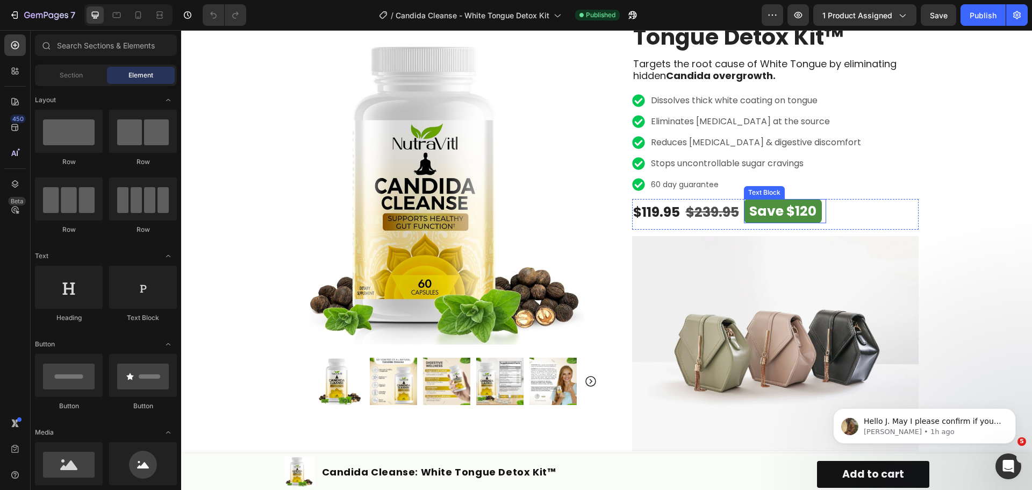
scroll to position [107, 0]
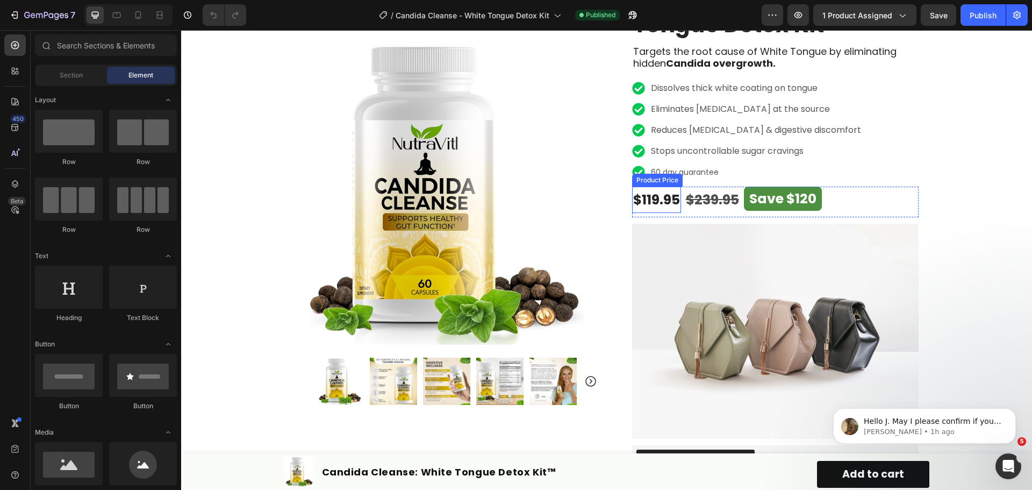
click at [654, 198] on div "$119.95" at bounding box center [656, 199] width 49 height 26
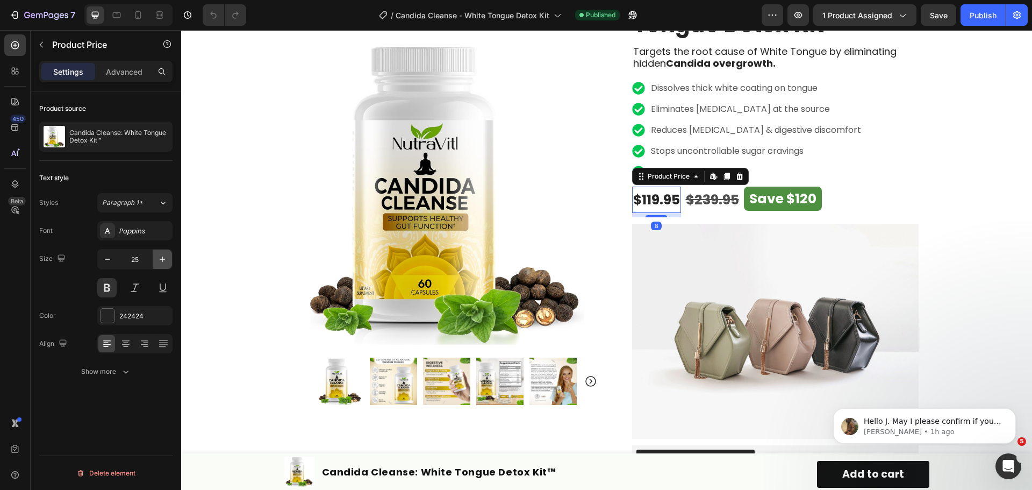
click at [162, 264] on icon "button" at bounding box center [162, 259] width 11 height 11
type input "27"
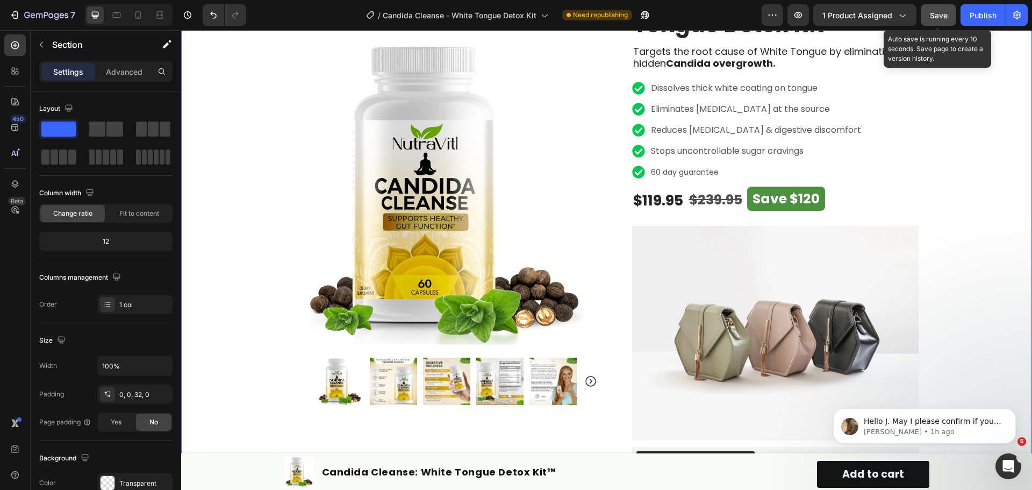
click at [948, 19] on button "Save" at bounding box center [937, 14] width 35 height 21
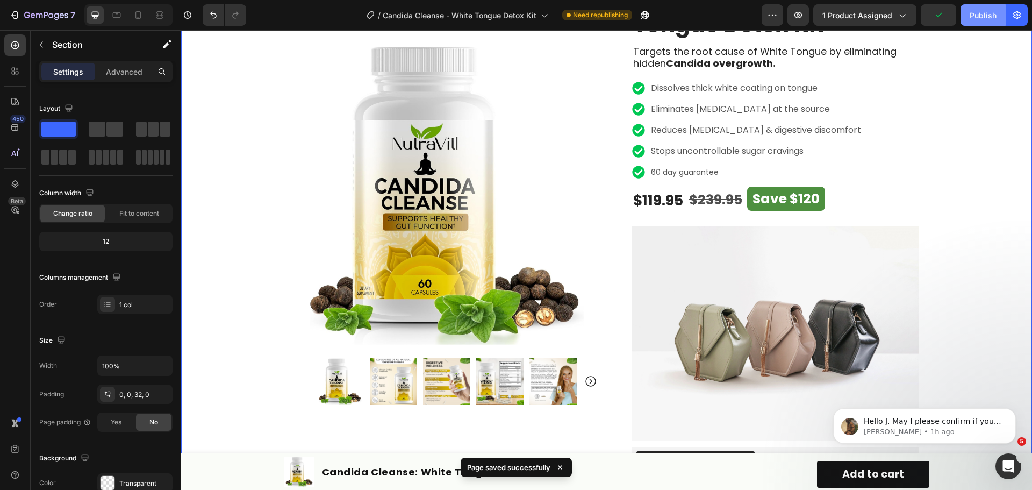
click at [984, 15] on div "Publish" at bounding box center [982, 15] width 27 height 11
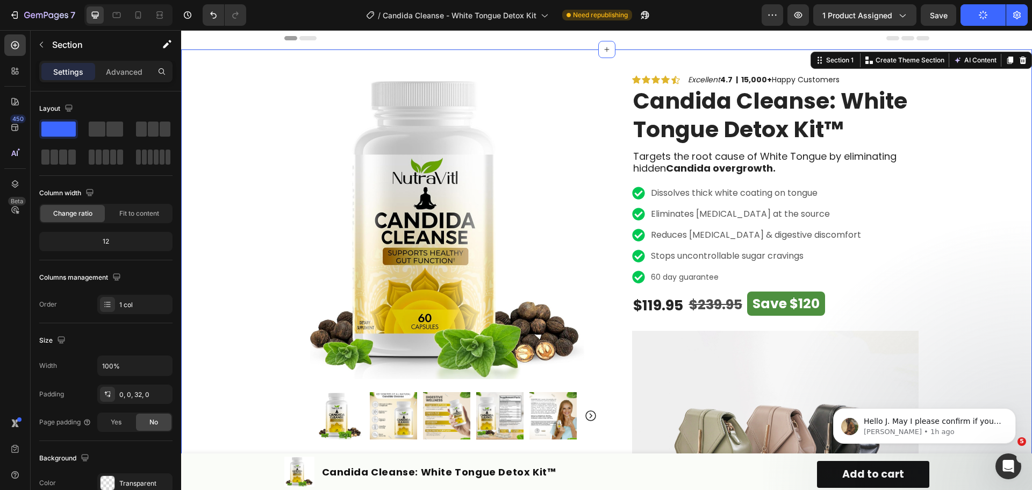
scroll to position [0, 0]
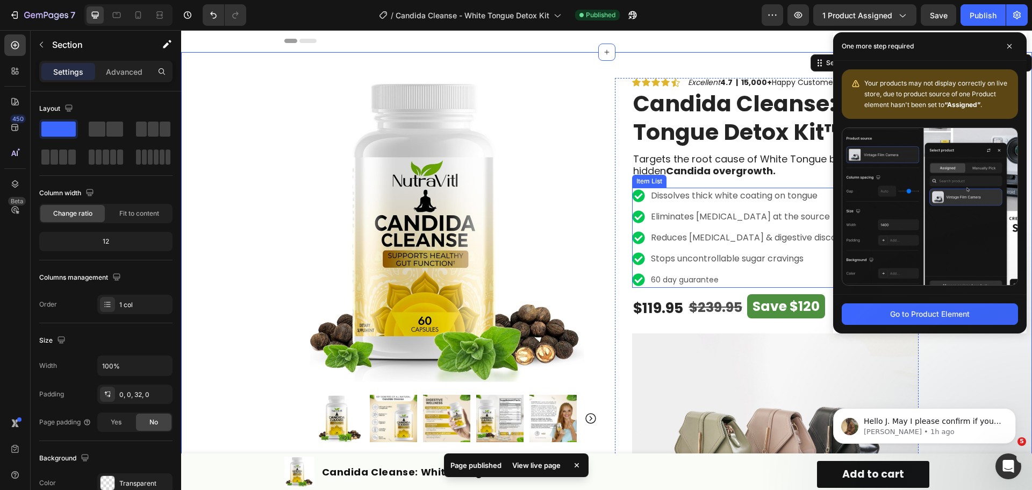
click at [736, 282] on p "60 day guarantee" at bounding box center [756, 279] width 210 height 13
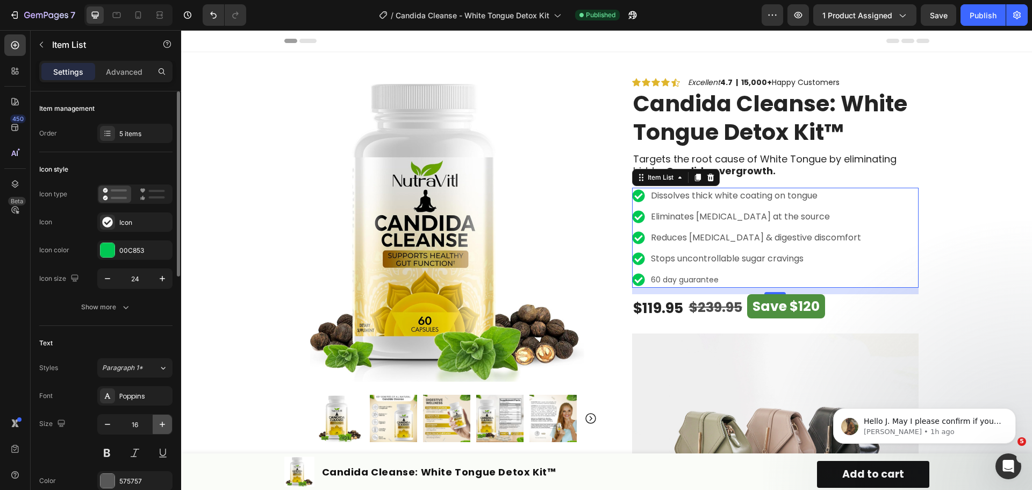
click at [158, 423] on icon "button" at bounding box center [162, 424] width 11 height 11
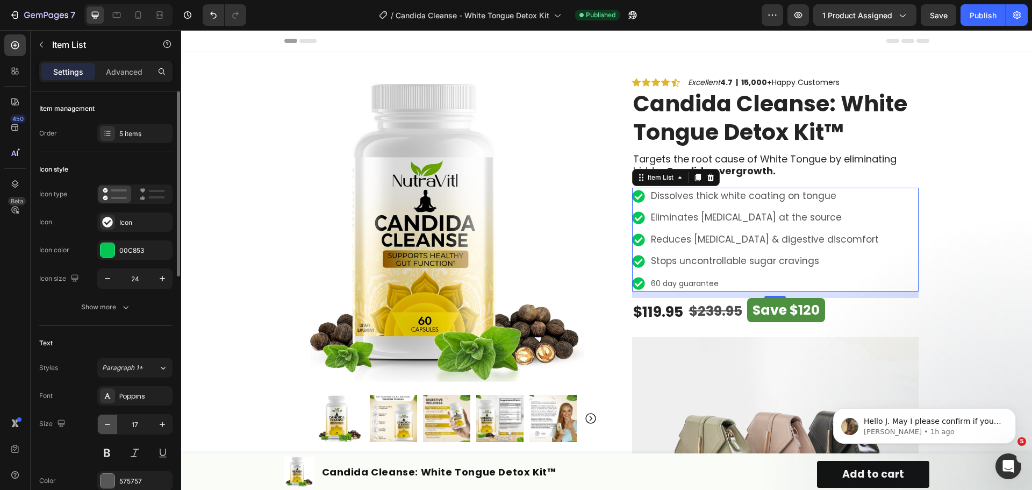
click at [106, 424] on icon "button" at bounding box center [107, 423] width 5 height 1
type input "16"
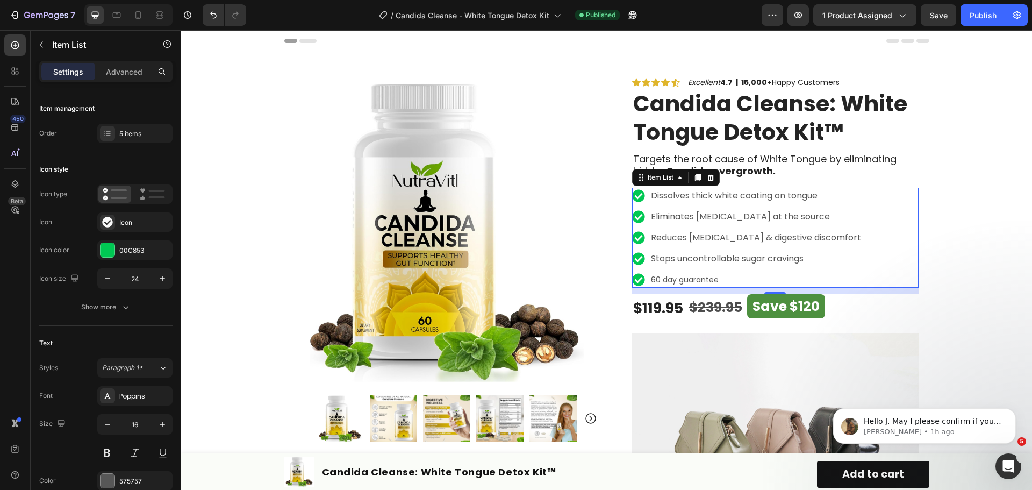
click at [716, 278] on p "60 day guarantee" at bounding box center [756, 279] width 210 height 13
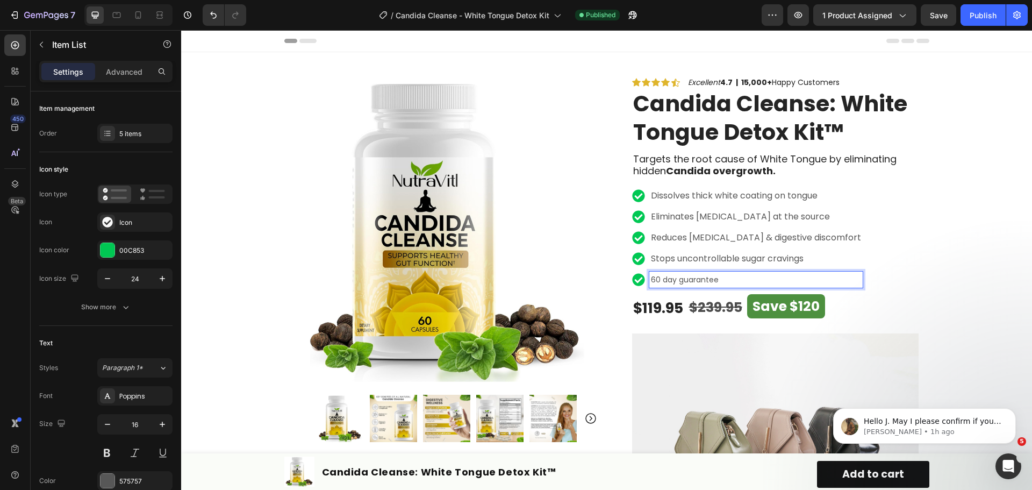
click at [722, 277] on p "60 day guarantee" at bounding box center [756, 279] width 210 height 13
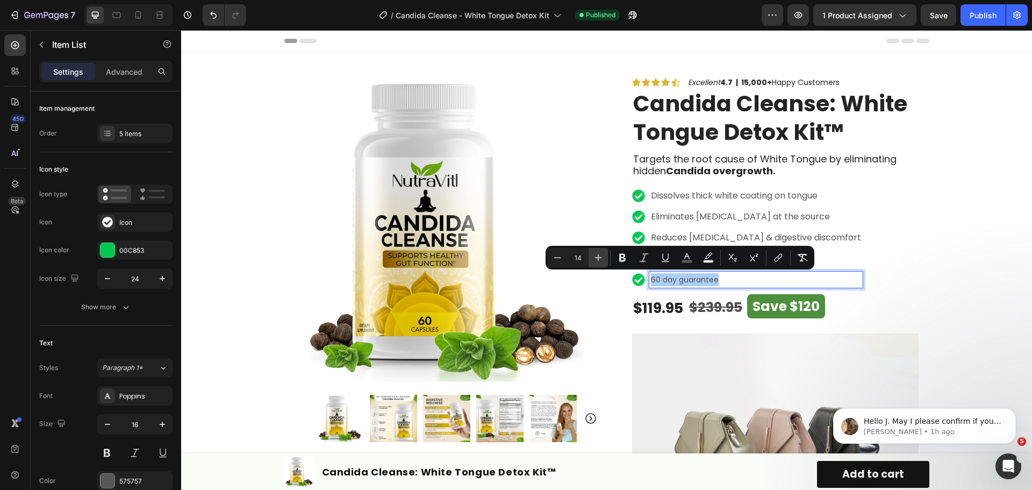
click at [593, 262] on icon "Editor contextual toolbar" at bounding box center [598, 257] width 11 height 11
type input "16"
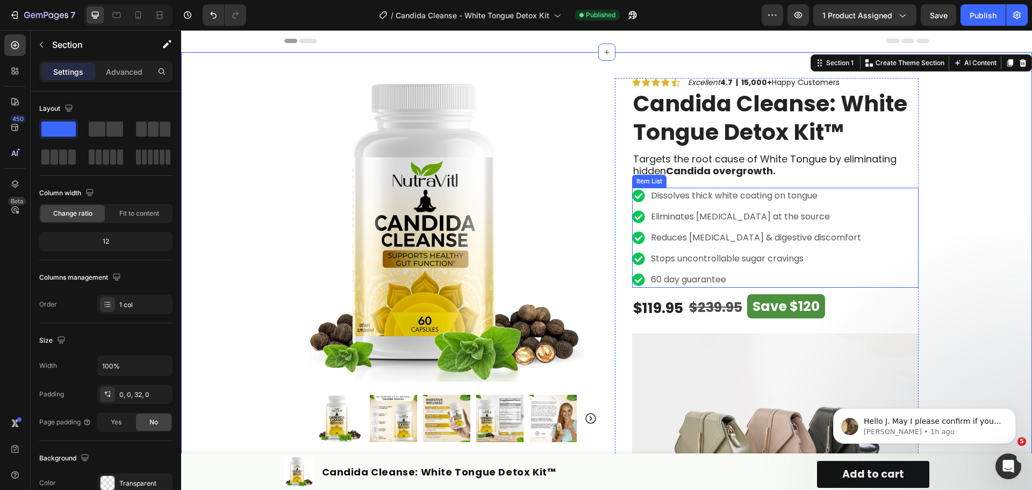
click at [752, 277] on p "60 day guarantee" at bounding box center [756, 279] width 210 height 13
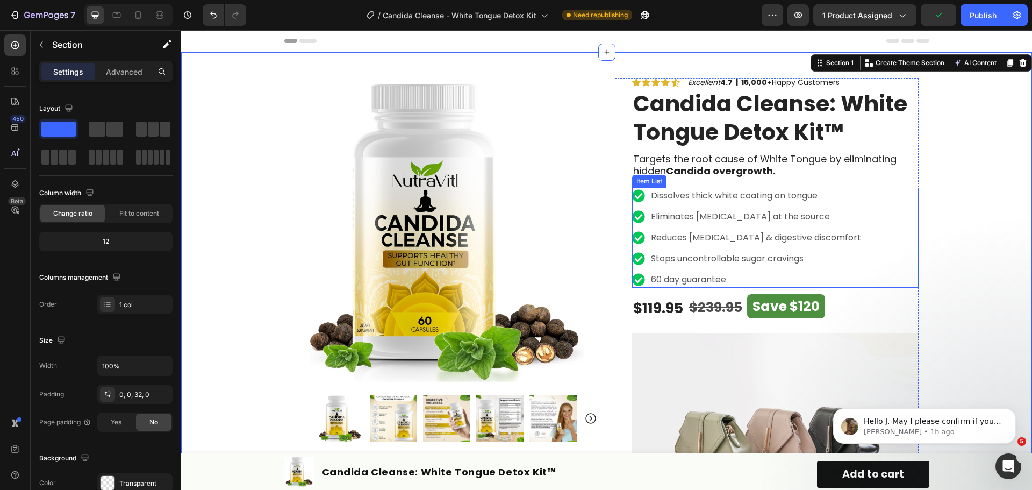
click at [760, 255] on p "Stops uncontrollable sugar cravings" at bounding box center [756, 258] width 210 height 13
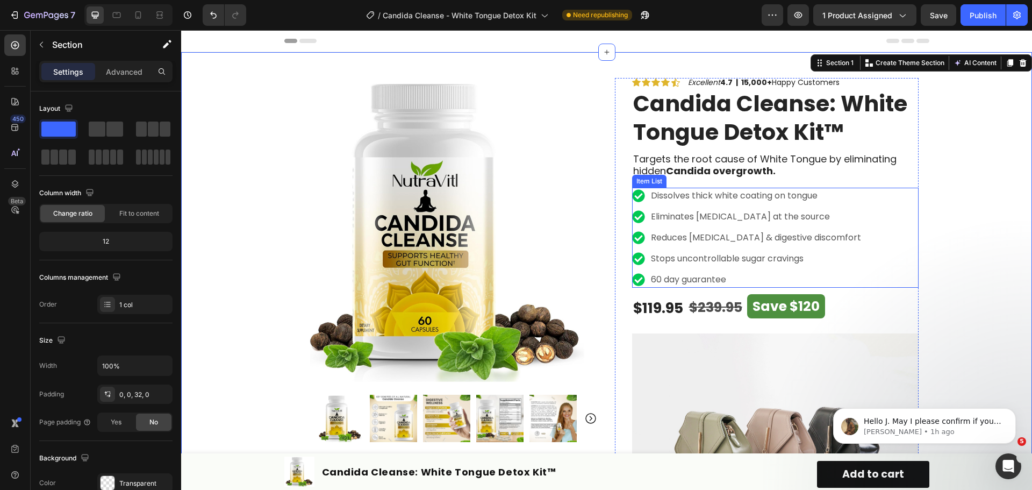
click at [725, 277] on p "60 day guarantee" at bounding box center [756, 279] width 210 height 13
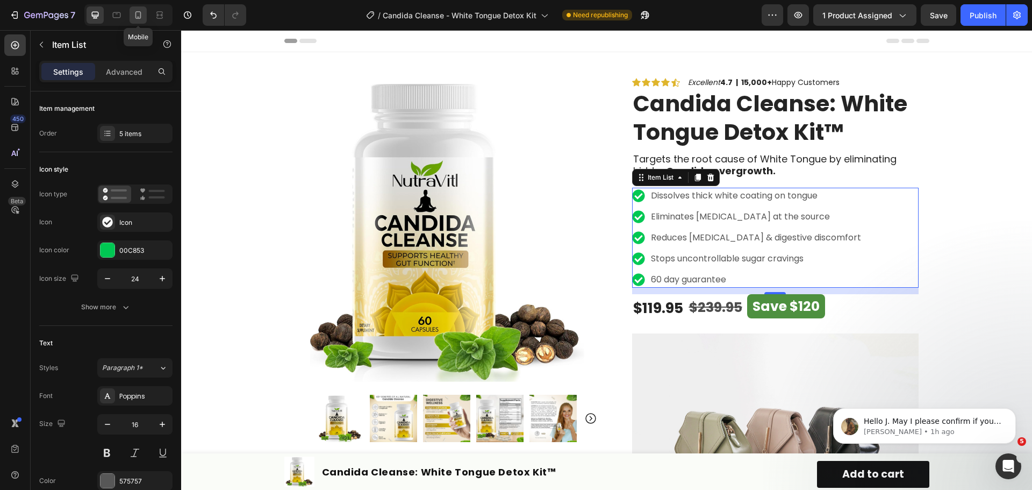
click at [132, 15] on div at bounding box center [137, 14] width 17 height 17
type input "18"
type input "14"
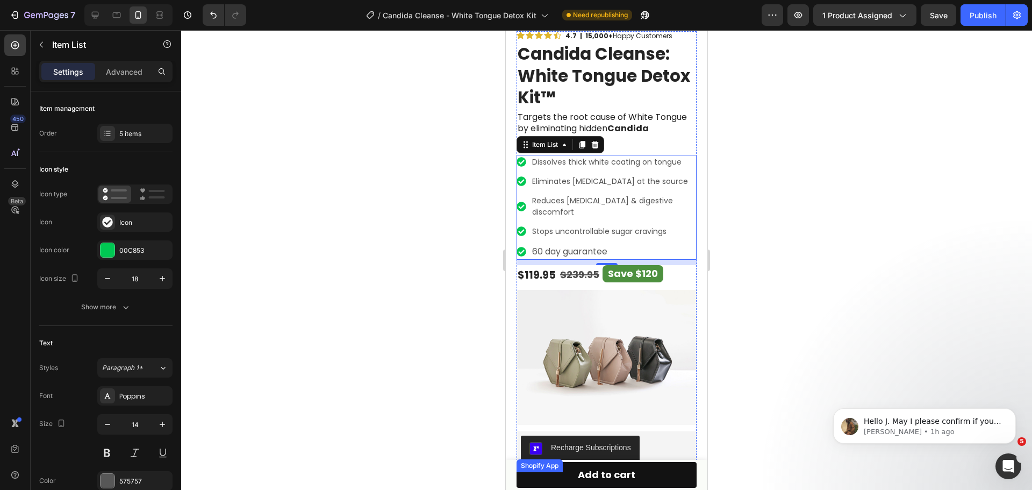
scroll to position [221, 0]
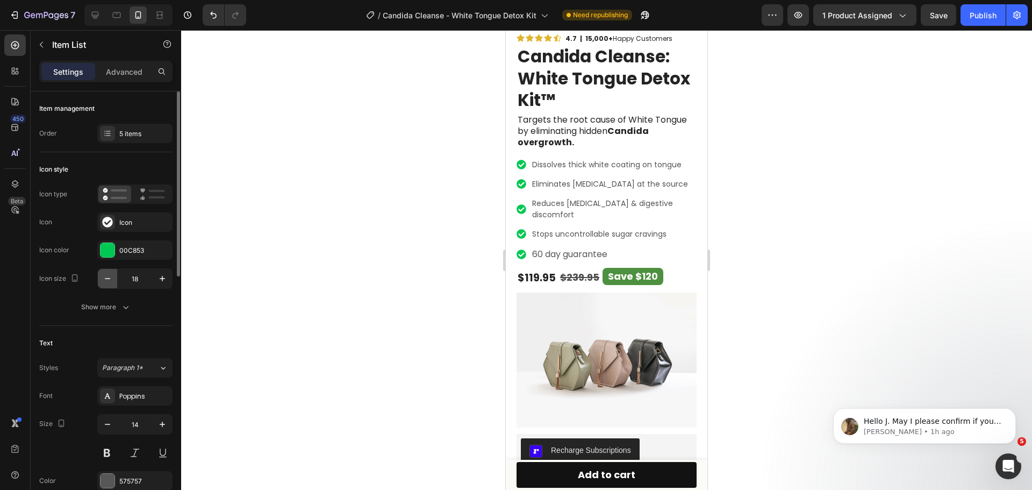
click at [106, 271] on button "button" at bounding box center [107, 278] width 19 height 19
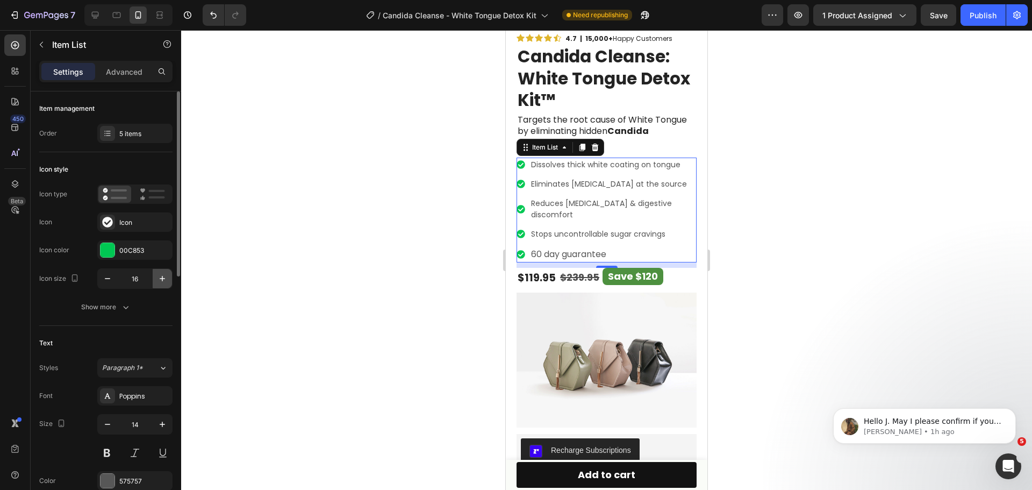
click at [156, 283] on button "button" at bounding box center [162, 278] width 19 height 19
type input "18"
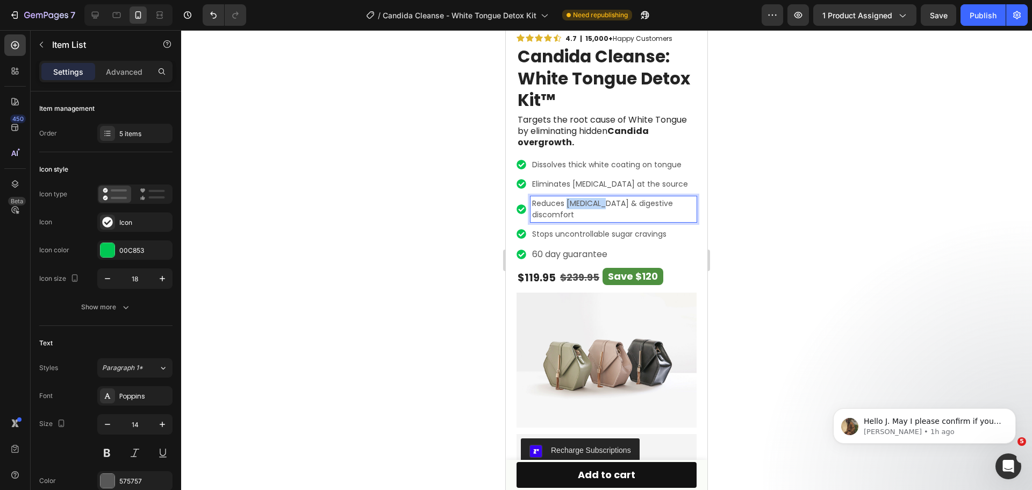
click at [584, 198] on p "Reduces [MEDICAL_DATA] & digestive discomfort" at bounding box center [613, 209] width 163 height 23
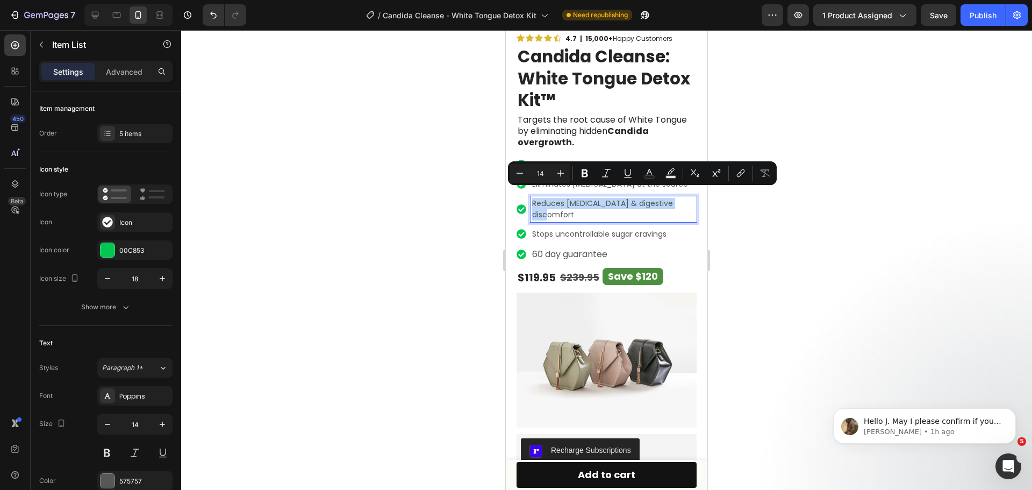
type input "16"
click at [570, 248] on span "60 day guarantee" at bounding box center [569, 254] width 75 height 12
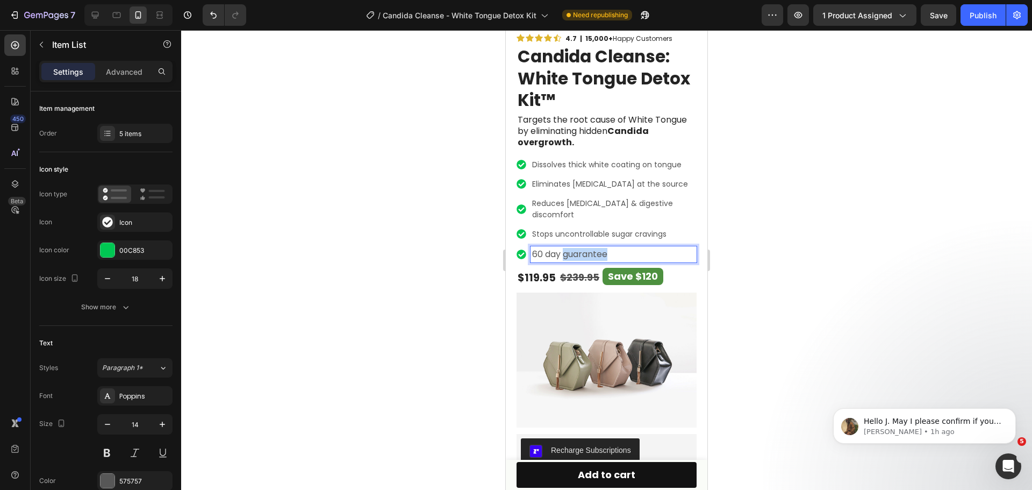
click at [570, 248] on span "60 day guarantee" at bounding box center [569, 254] width 75 height 12
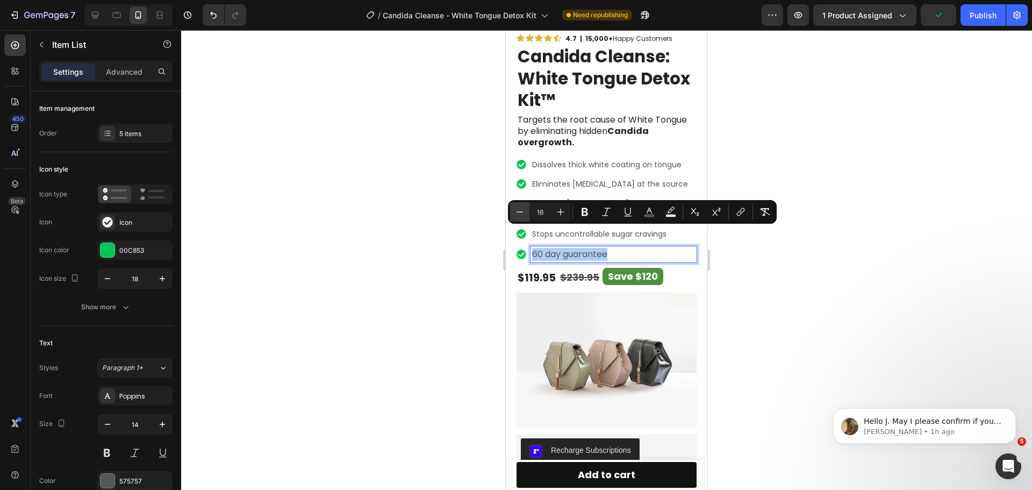
click at [522, 214] on icon "Editor contextual toolbar" at bounding box center [519, 211] width 11 height 11
type input "14"
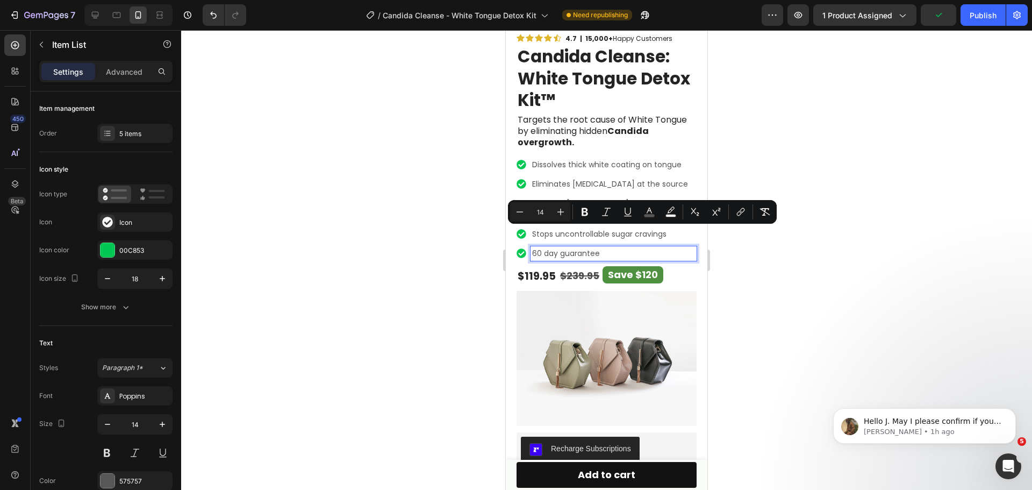
click at [649, 248] on p "60 day guarantee" at bounding box center [613, 253] width 163 height 11
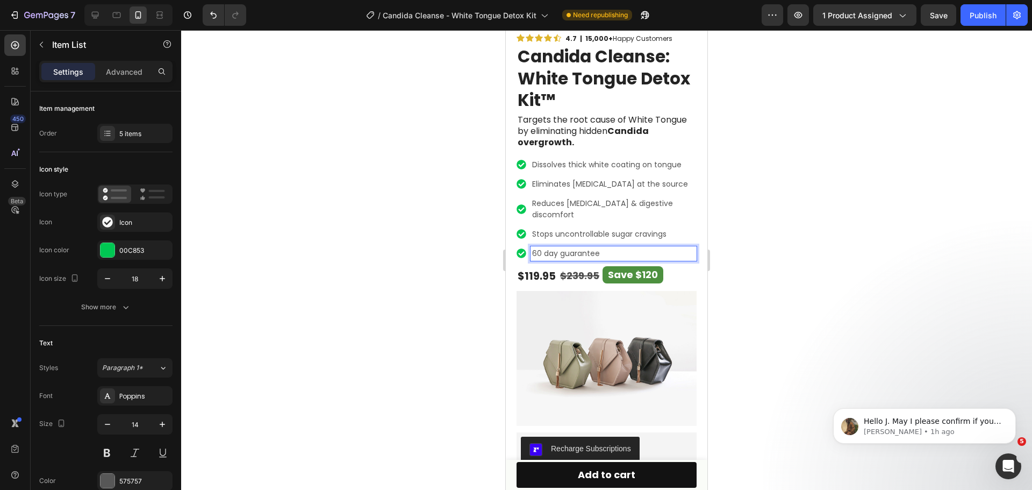
click at [658, 196] on div "Reduces [MEDICAL_DATA] & digestive discomfort" at bounding box center [613, 209] width 166 height 26
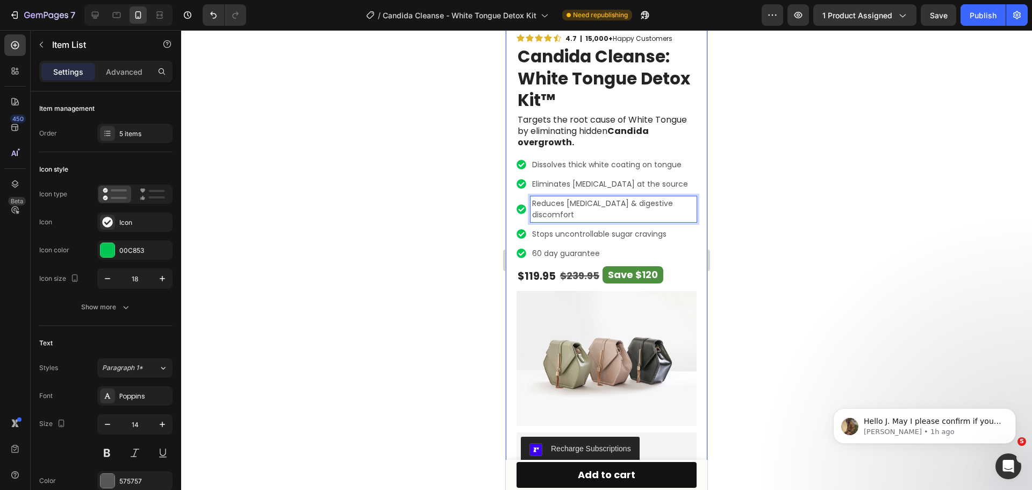
click at [774, 196] on div at bounding box center [606, 259] width 851 height 459
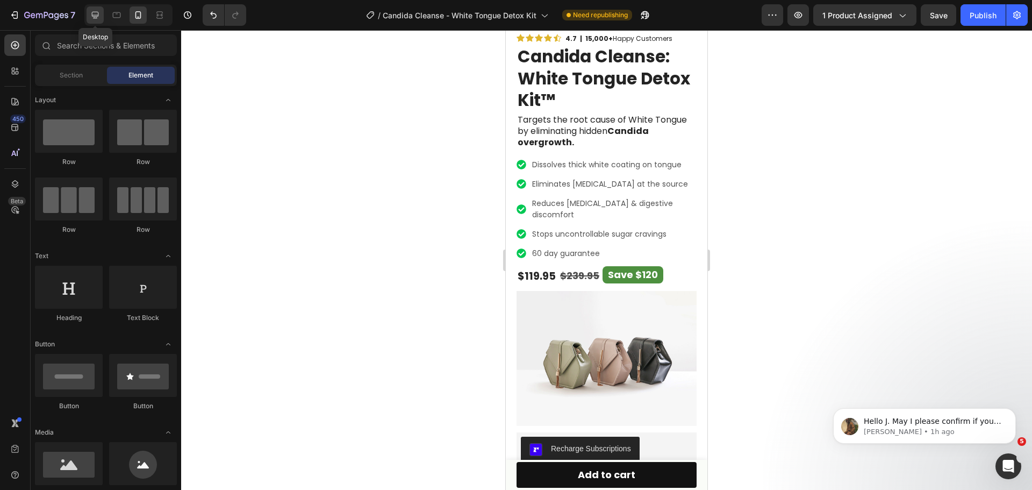
click at [97, 11] on icon at bounding box center [95, 15] width 11 height 11
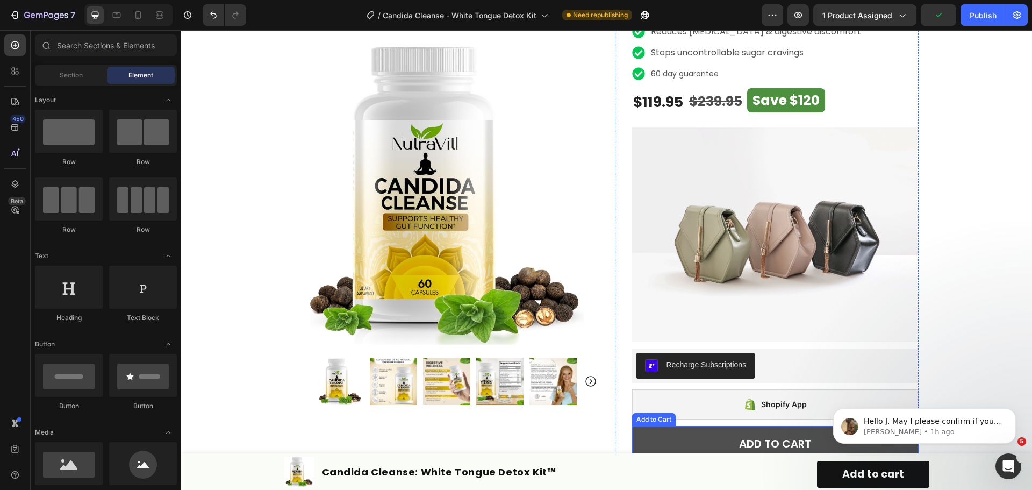
scroll to position [45, 0]
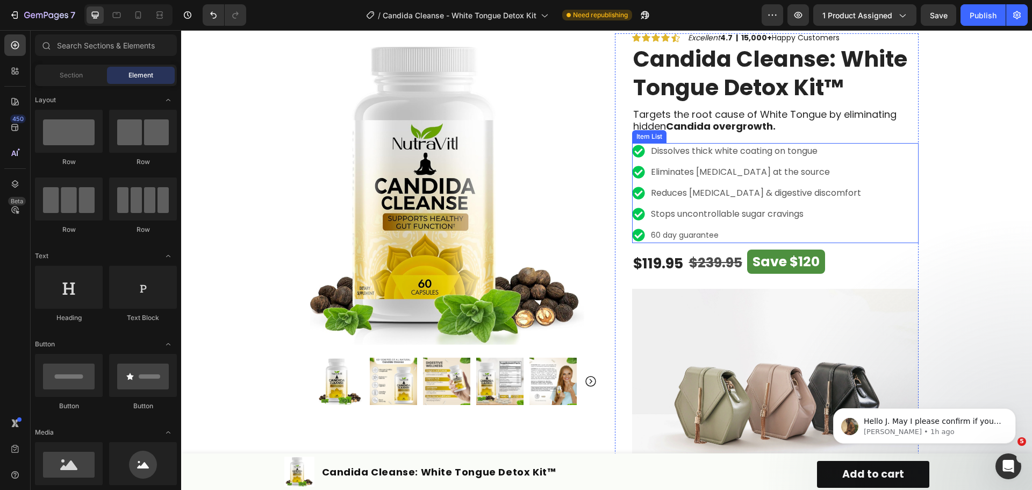
click at [735, 215] on p "Stops uncontrollable sugar cravings" at bounding box center [756, 213] width 210 height 13
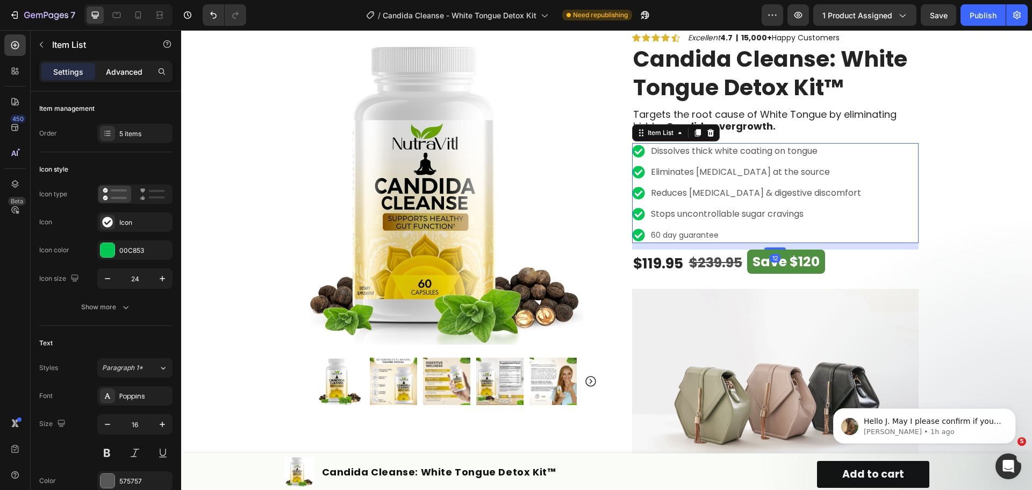
click at [122, 77] on p "Advanced" at bounding box center [124, 71] width 37 height 11
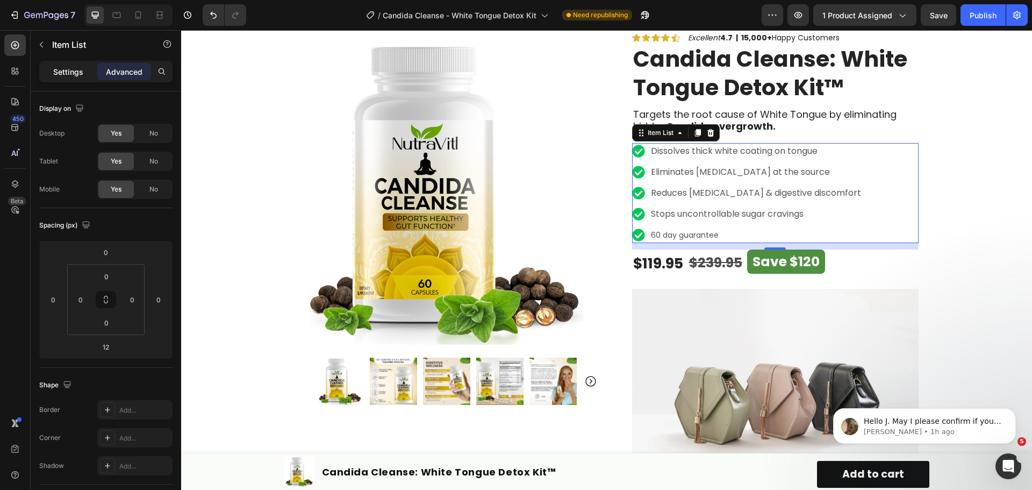
click at [59, 71] on p "Settings" at bounding box center [68, 71] width 30 height 11
type input "8"
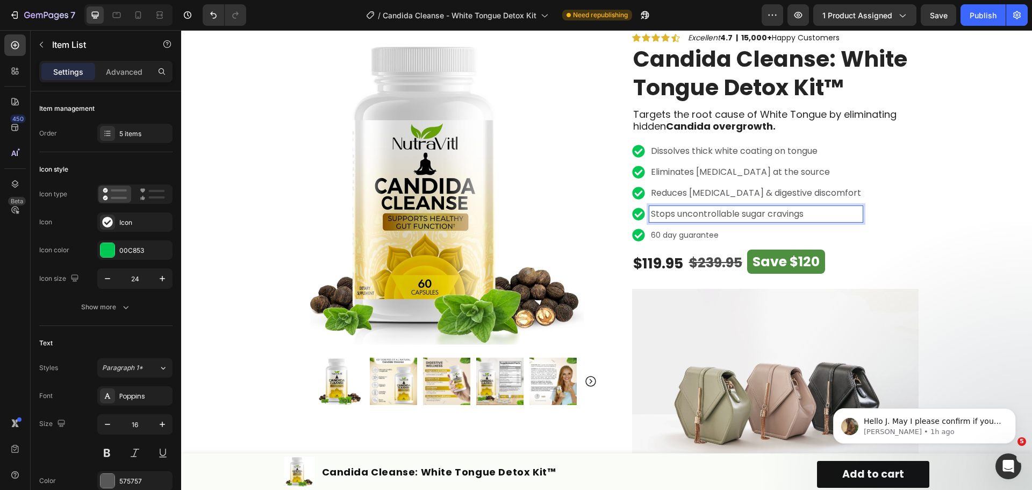
click at [769, 217] on p "Stops uncontrollable sugar cravings" at bounding box center [756, 213] width 210 height 13
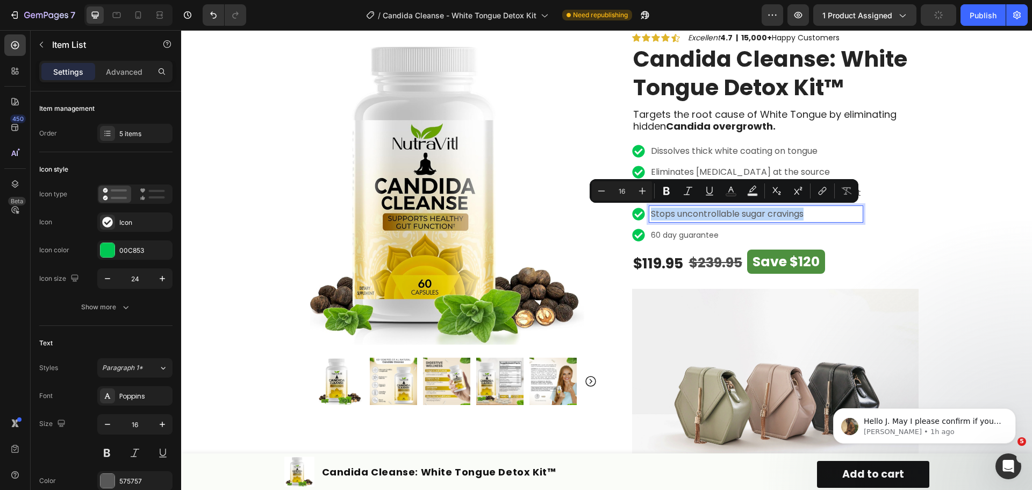
type input "14"
click at [697, 232] on span "60 day guarantee" at bounding box center [685, 234] width 68 height 11
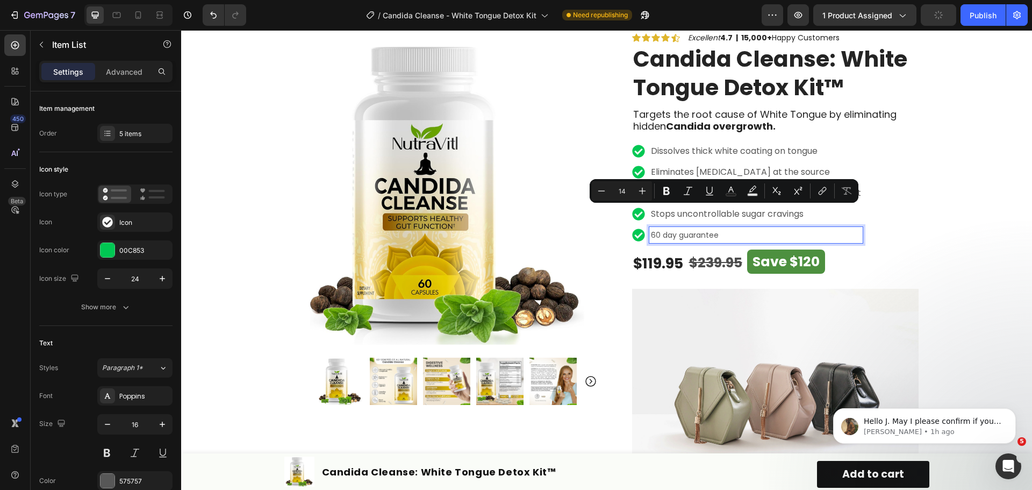
click at [697, 232] on span "60 day guarantee" at bounding box center [685, 234] width 68 height 11
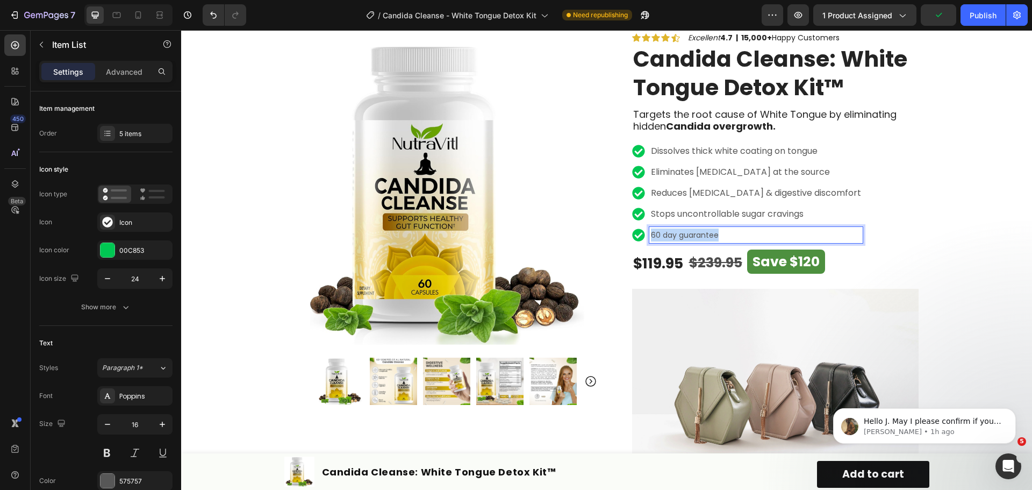
click at [697, 232] on span "60 day guarantee" at bounding box center [685, 234] width 68 height 11
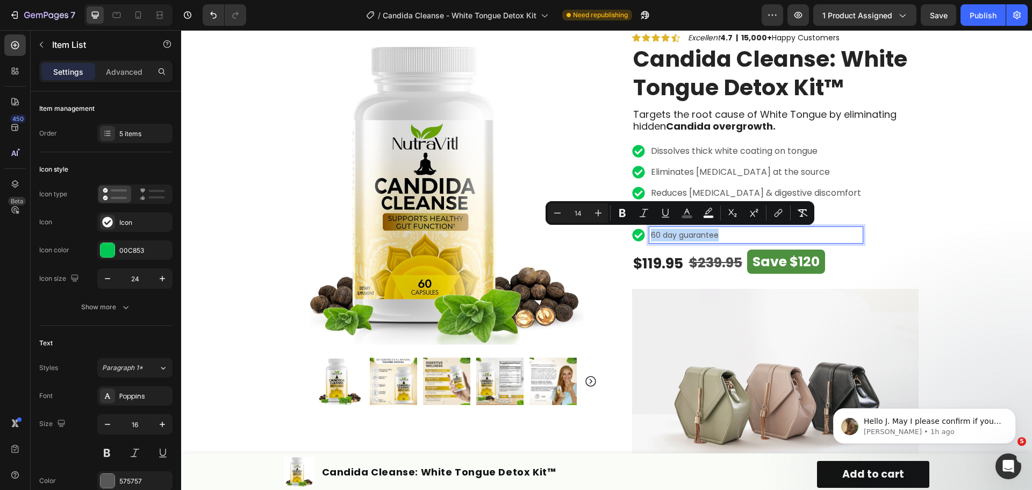
click at [719, 235] on p "60 day guarantee" at bounding box center [756, 234] width 210 height 13
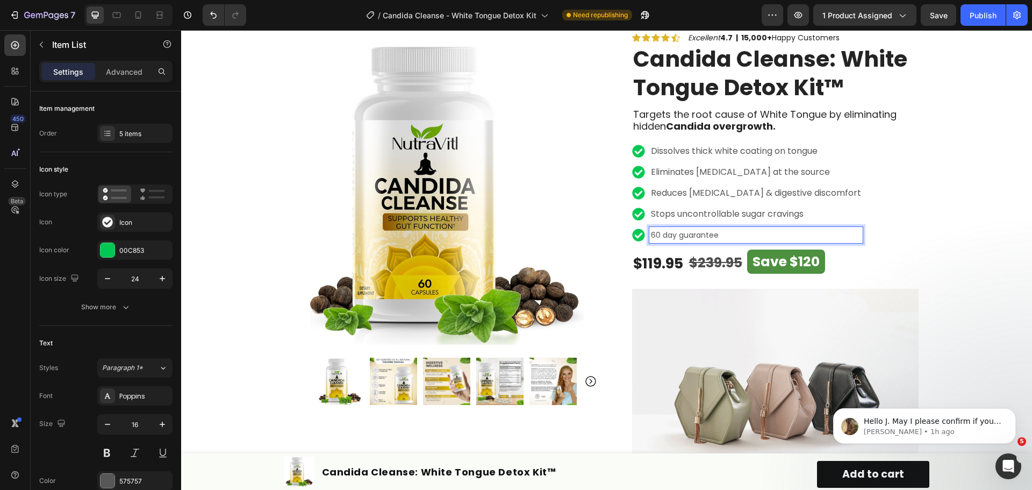
click at [719, 235] on p "60 day guarantee" at bounding box center [756, 234] width 210 height 13
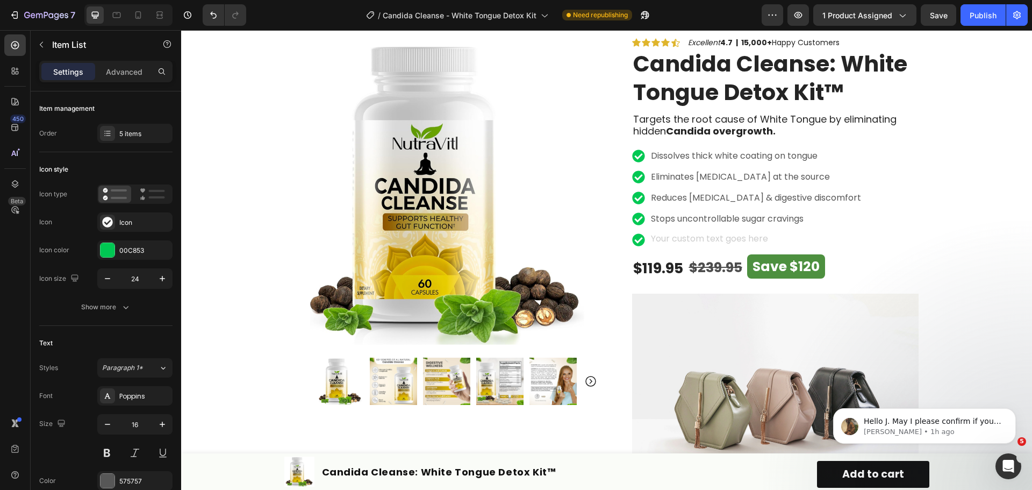
click at [836, 195] on div "Dissolves thick white coating on tongue Eliminates bad breath at the source Red…" at bounding box center [775, 198] width 286 height 100
click at [749, 236] on p "Rich Text Editor. Editing area: main" at bounding box center [756, 239] width 210 height 13
click at [744, 234] on p "60 day guarantee" at bounding box center [756, 239] width 210 height 13
click at [144, 134] on div "5 items" at bounding box center [144, 134] width 51 height 10
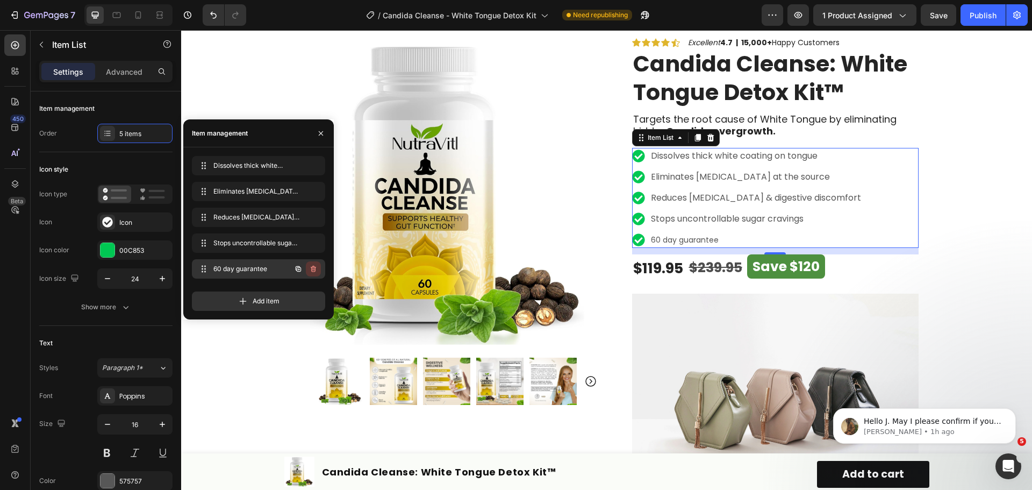
click at [318, 267] on button "button" at bounding box center [313, 268] width 15 height 15
click at [313, 267] on div "Delete" at bounding box center [306, 269] width 20 height 10
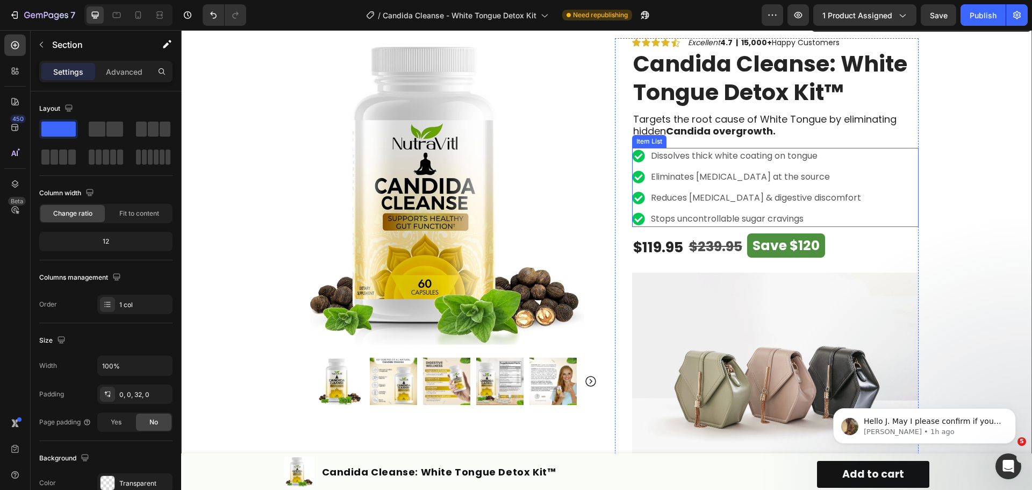
click at [846, 203] on div "Dissolves thick white coating on tongue Eliminates bad breath at the source Red…" at bounding box center [775, 187] width 286 height 79
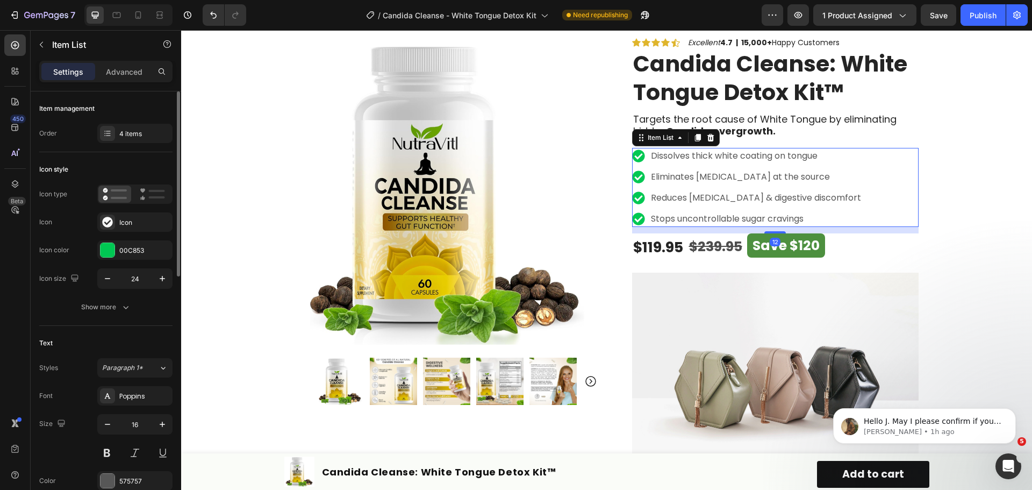
click at [123, 121] on div "Item management Order 4 items" at bounding box center [105, 121] width 133 height 61
click at [122, 131] on div "4 items" at bounding box center [144, 134] width 51 height 10
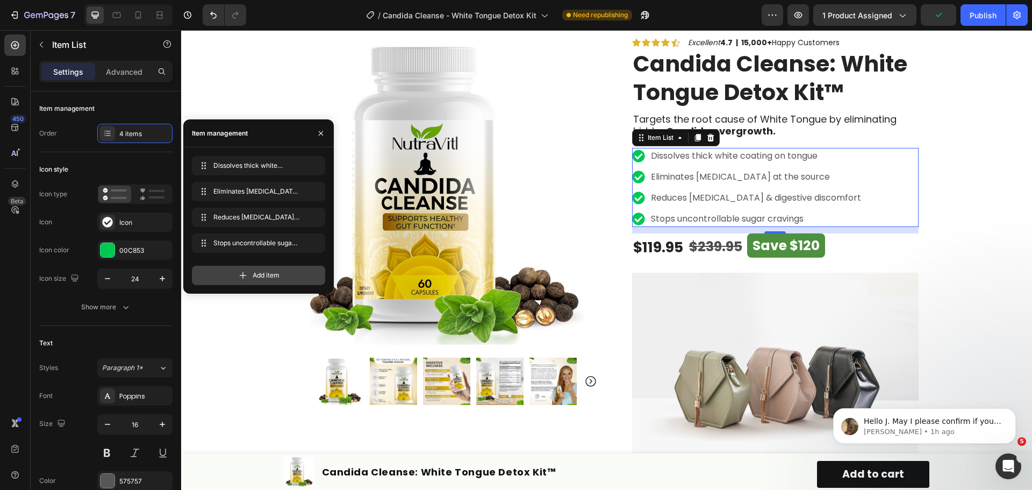
click at [265, 273] on span "Add item" at bounding box center [266, 275] width 27 height 10
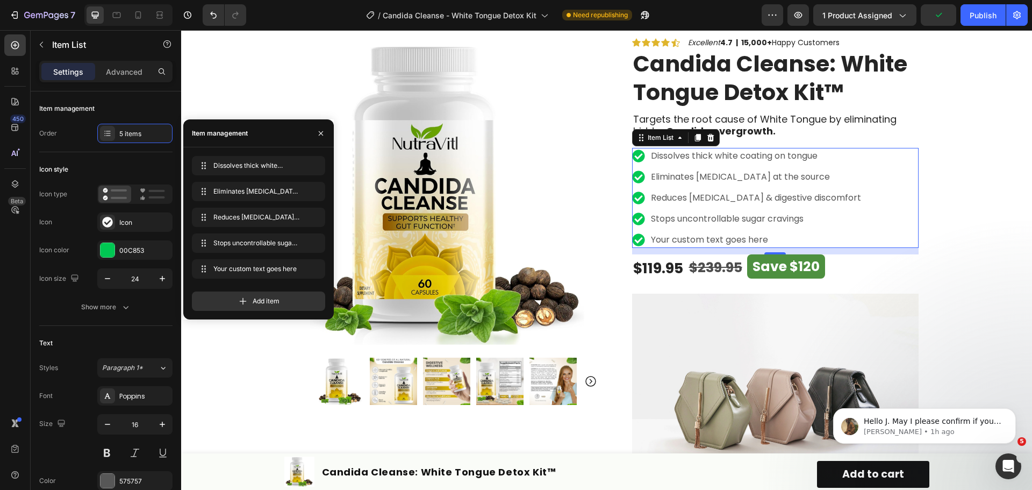
click at [694, 239] on div "Your custom text goes here" at bounding box center [755, 240] width 213 height 16
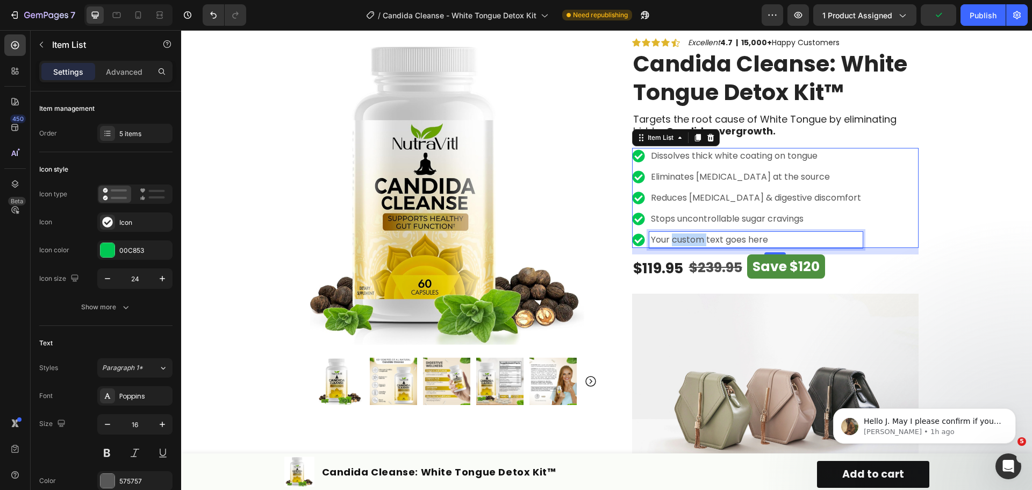
click at [694, 239] on p "Your custom text goes here" at bounding box center [756, 239] width 210 height 13
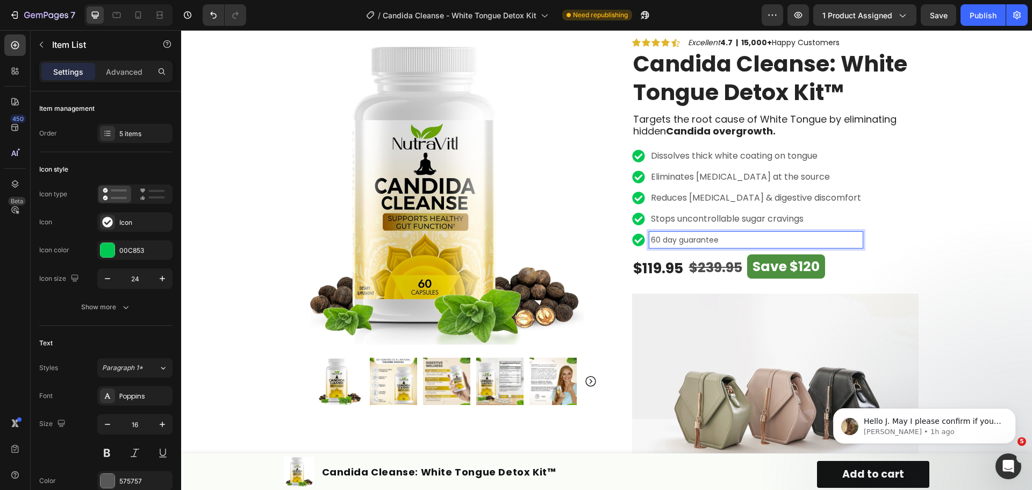
click at [723, 239] on p "60 day guarantee" at bounding box center [756, 239] width 210 height 13
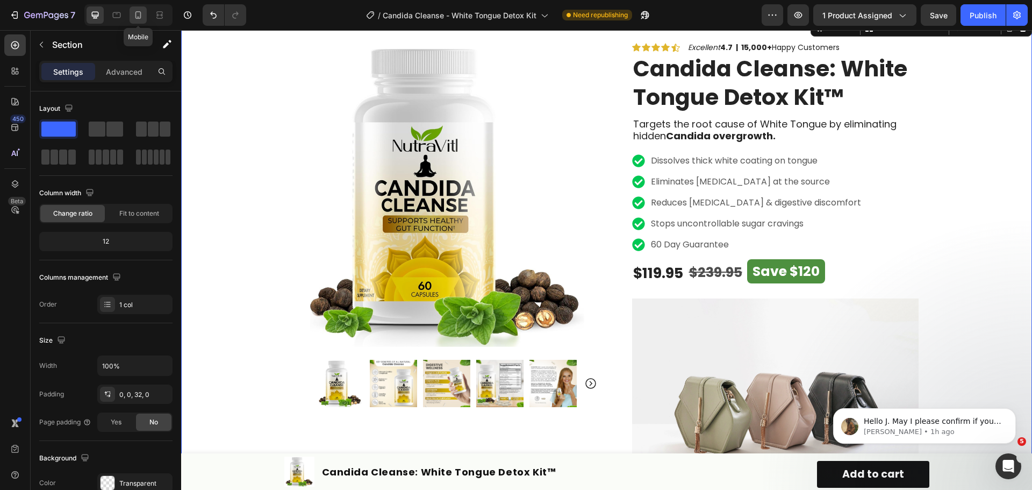
click at [142, 10] on icon at bounding box center [138, 15] width 11 height 11
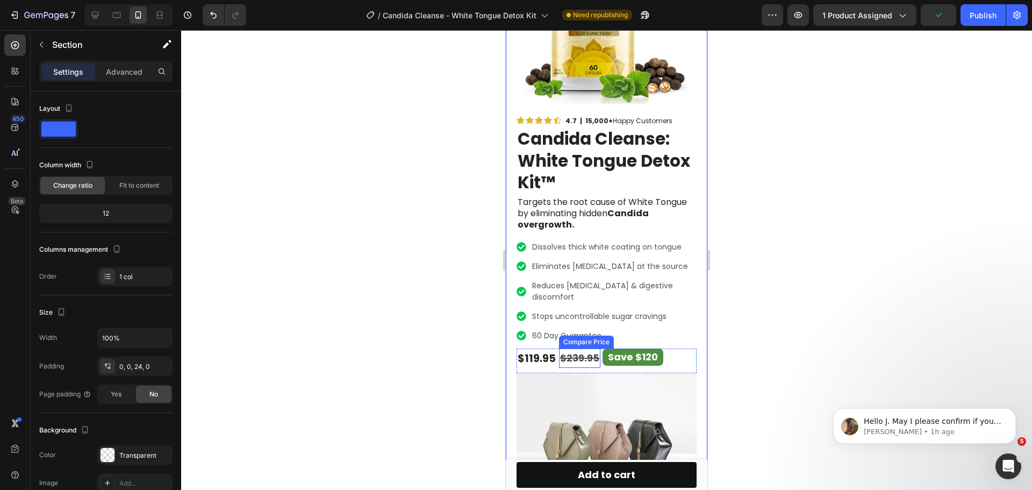
scroll to position [161, 0]
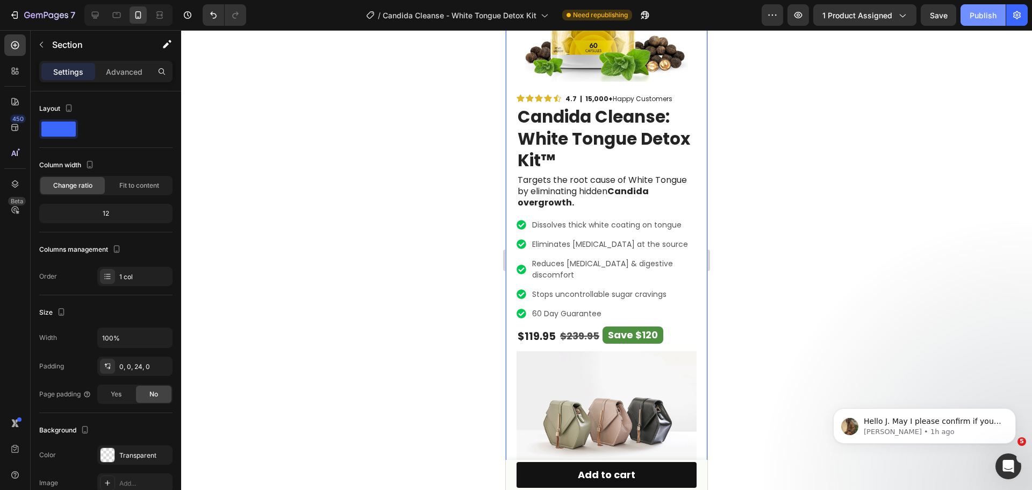
click at [976, 12] on div "Publish" at bounding box center [982, 15] width 27 height 11
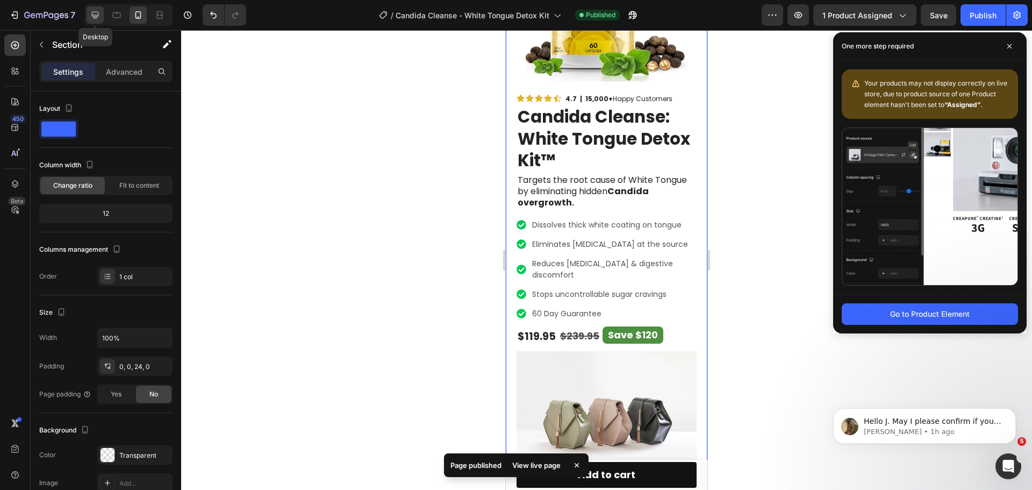
click at [91, 12] on icon at bounding box center [95, 15] width 11 height 11
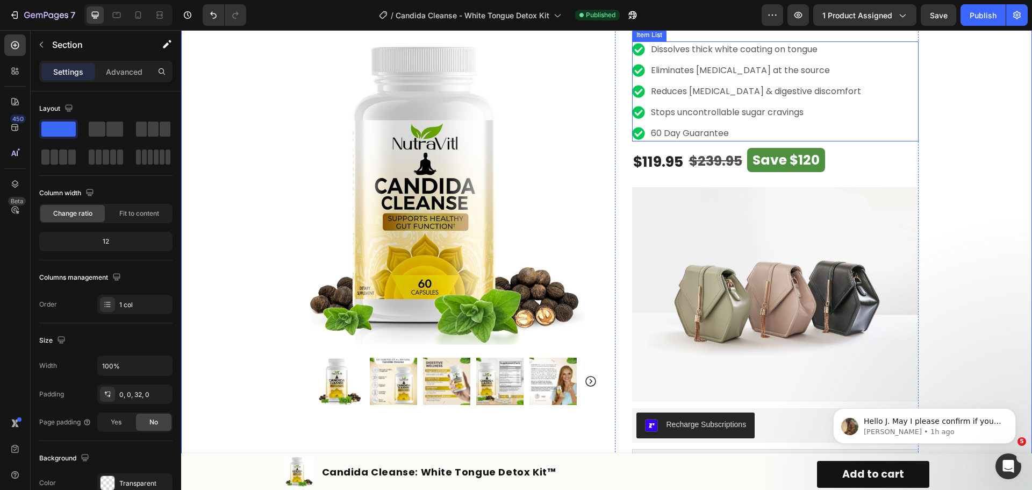
scroll to position [322, 0]
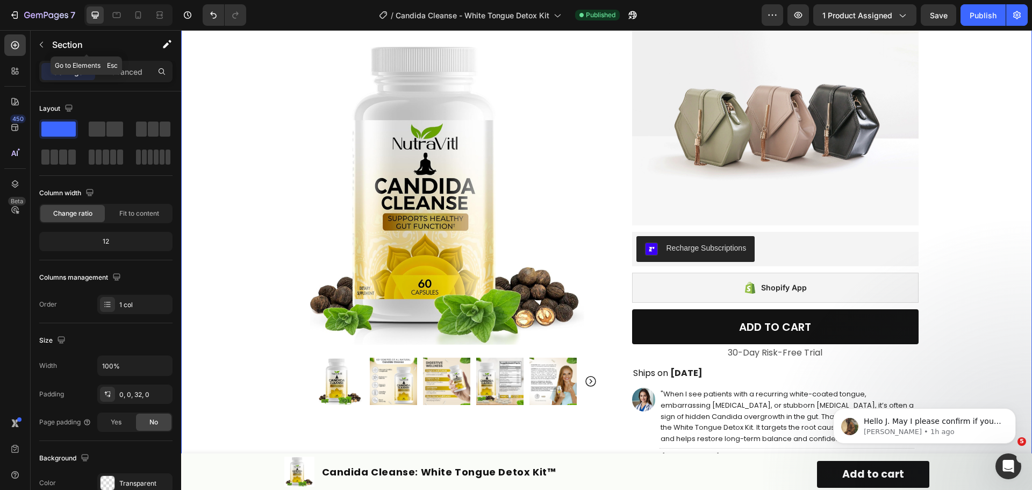
click at [36, 43] on button "button" at bounding box center [41, 44] width 17 height 17
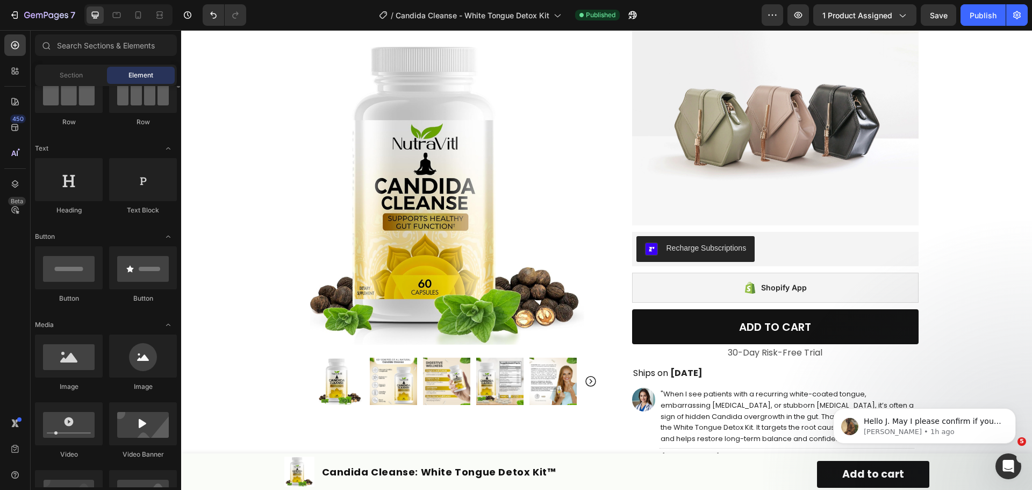
scroll to position [0, 0]
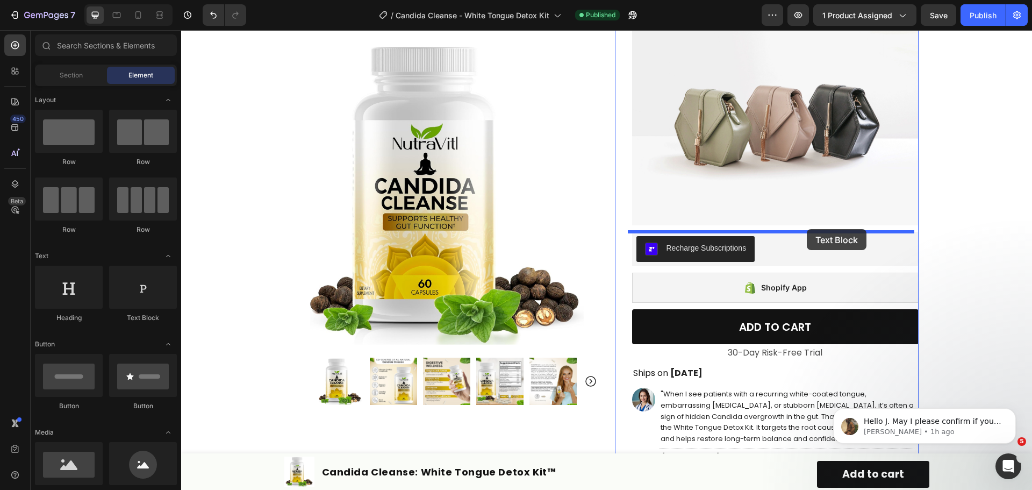
drag, startPoint x: 310, startPoint y: 325, endPoint x: 807, endPoint y: 229, distance: 506.3
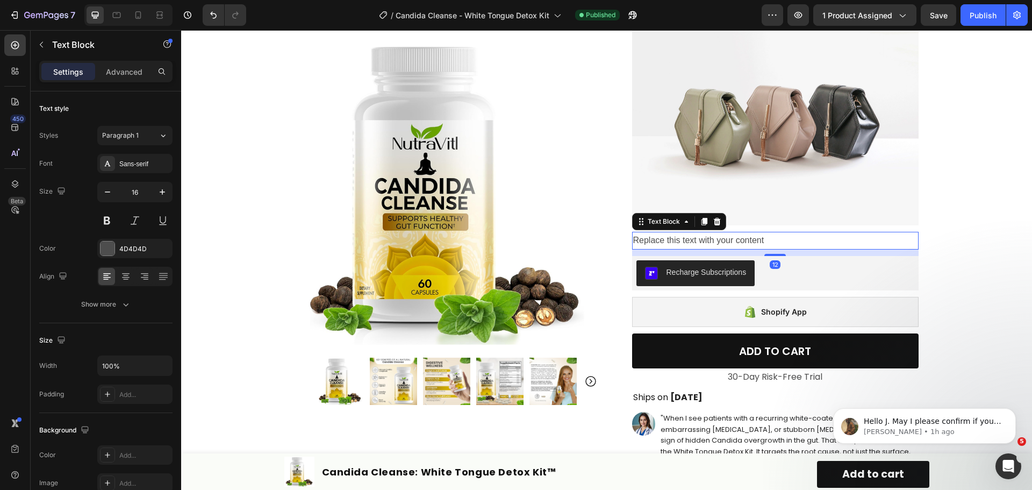
click at [804, 236] on div "Replace this text with your content" at bounding box center [775, 241] width 286 height 18
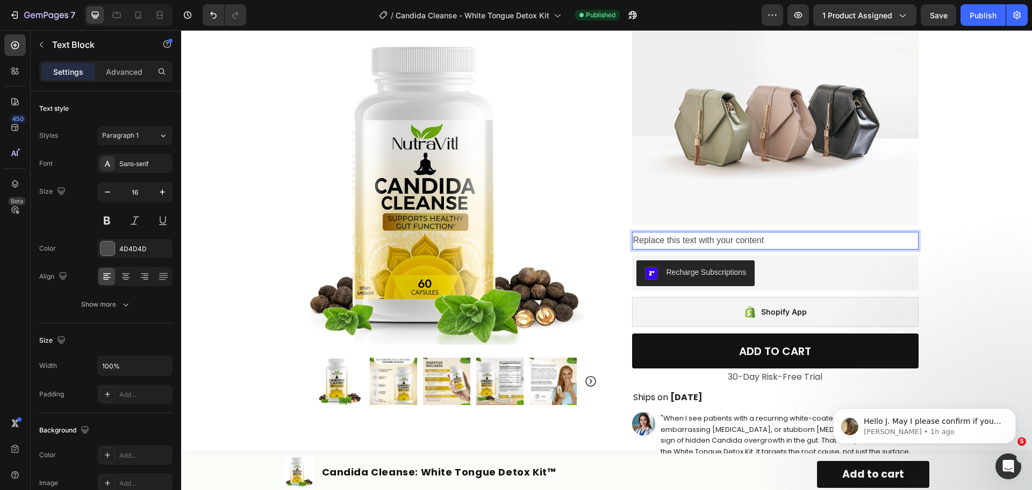
click at [804, 236] on p "Replace this text with your content" at bounding box center [775, 241] width 284 height 16
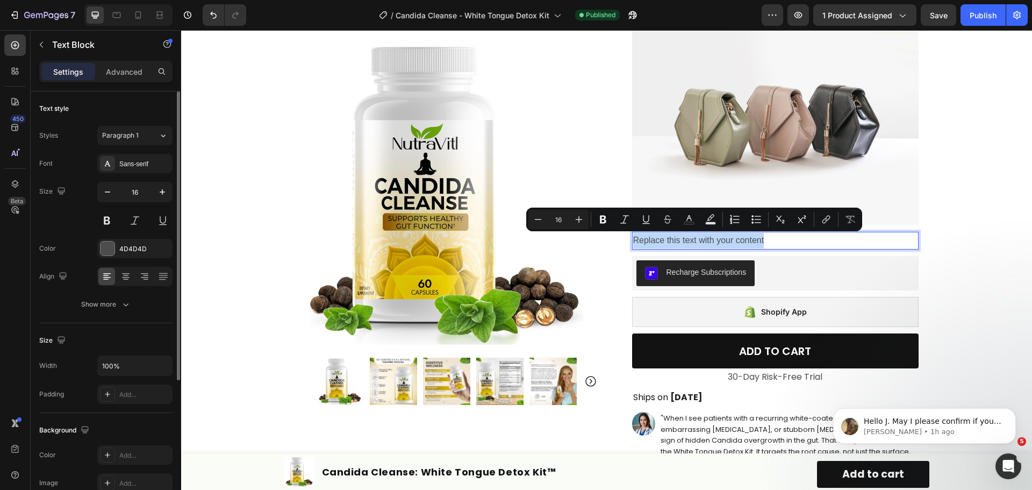
scroll to position [107, 0]
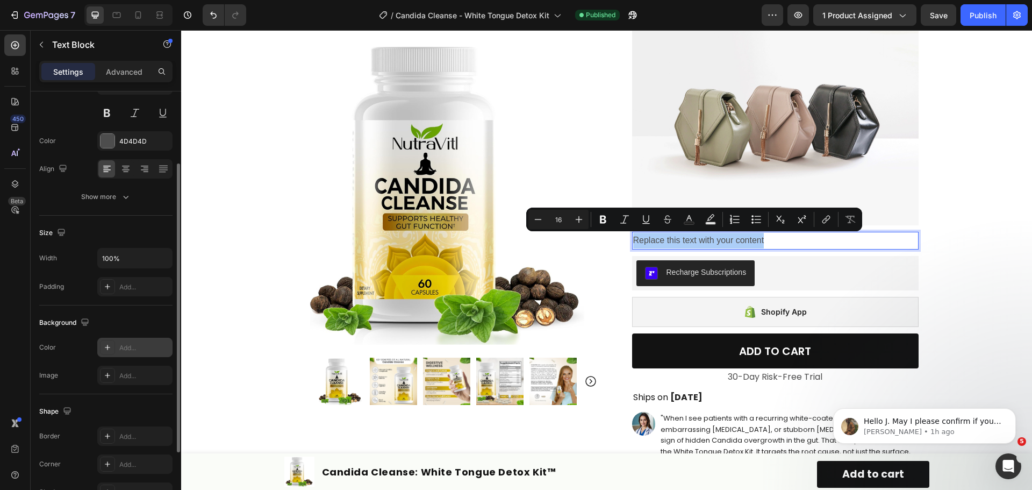
click at [127, 349] on div "Add..." at bounding box center [144, 348] width 51 height 10
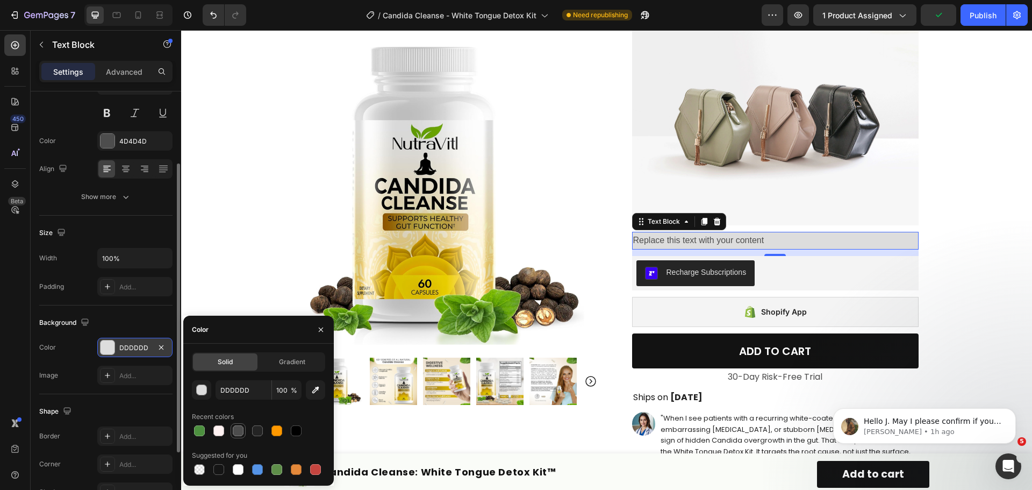
click at [236, 429] on div at bounding box center [238, 430] width 11 height 11
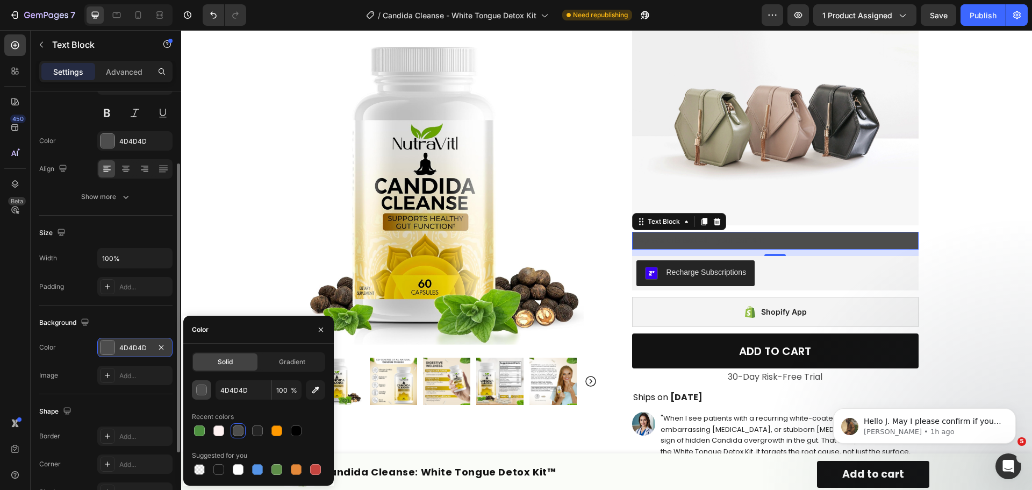
click at [199, 398] on button "button" at bounding box center [201, 389] width 19 height 19
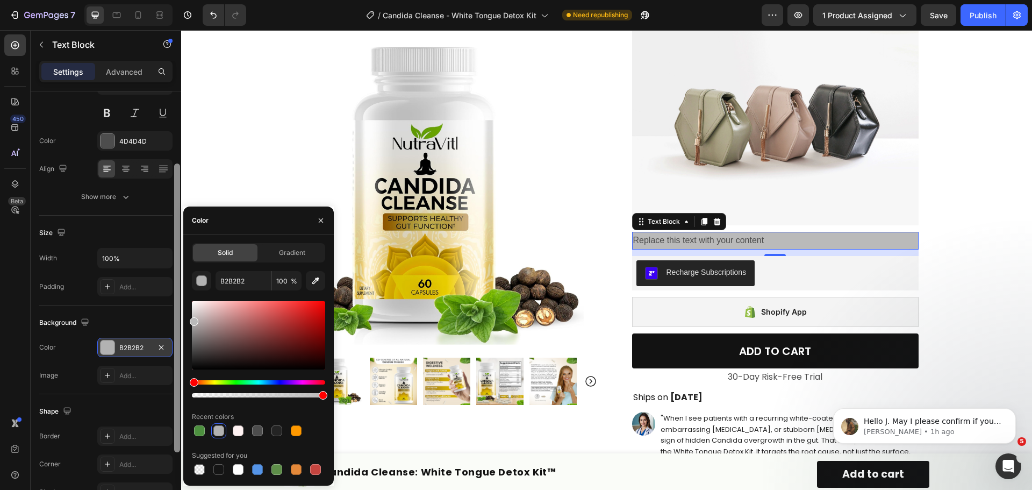
drag, startPoint x: 195, startPoint y: 351, endPoint x: 174, endPoint y: 319, distance: 38.0
click at [174, 319] on div "450 Beta Sections(18) Elements(84) Section Element Hero Section Product Detail …" at bounding box center [90, 259] width 181 height 459
type input "BABABA"
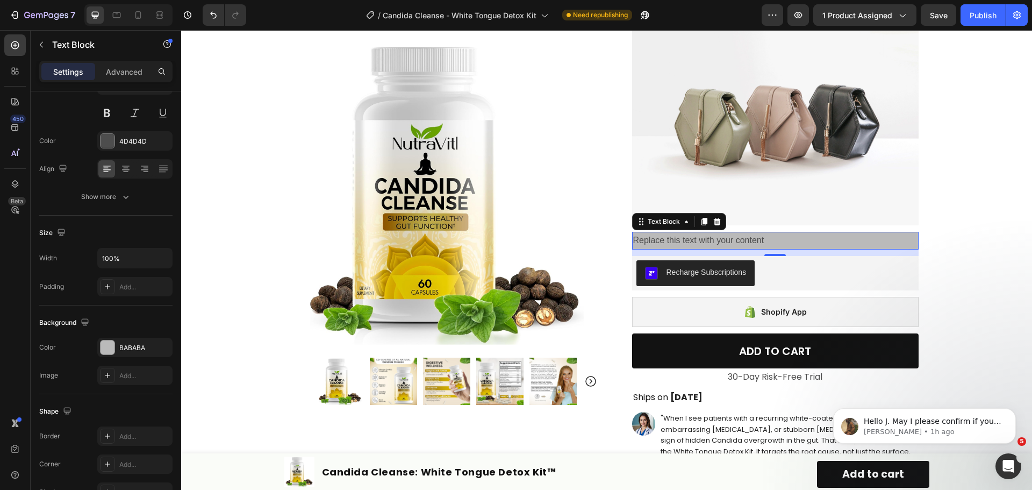
click at [57, 363] on div "The changes might be hidden by the video. Color BABABA Image Add..." at bounding box center [105, 360] width 133 height 47
click at [132, 432] on div "Add..." at bounding box center [144, 436] width 51 height 10
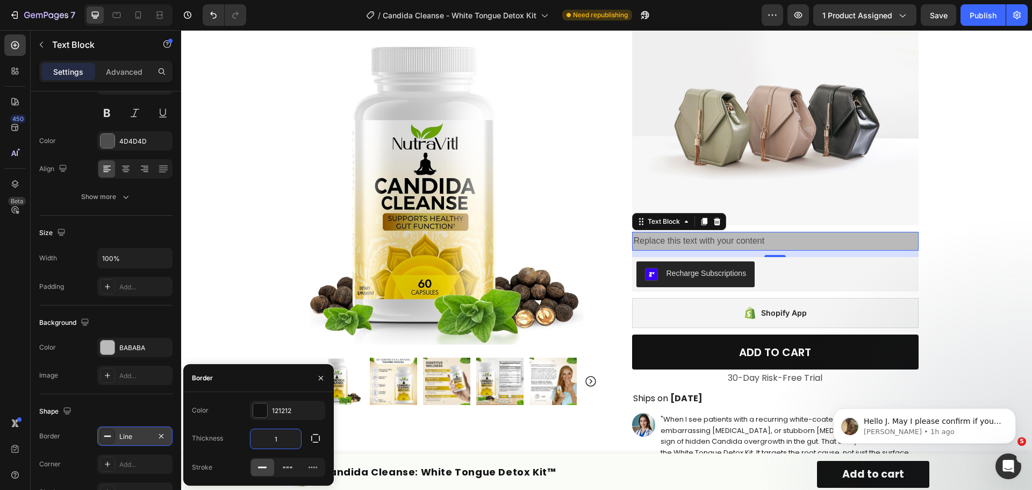
click at [293, 433] on input "1" at bounding box center [275, 438] width 51 height 19
click at [281, 411] on div "121212" at bounding box center [287, 411] width 31 height 10
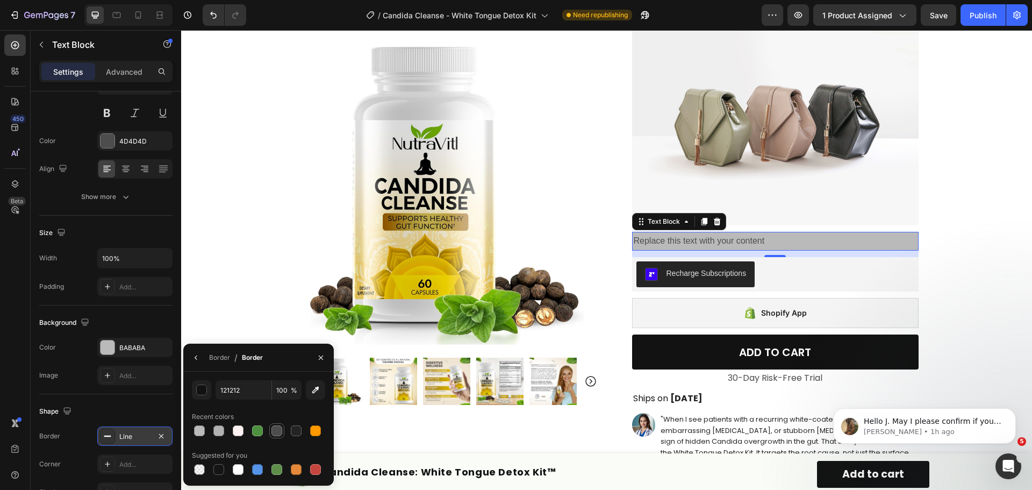
click at [282, 431] on div at bounding box center [276, 430] width 13 height 13
type input "4D4D4D"
click at [318, 359] on icon "button" at bounding box center [320, 357] width 9 height 9
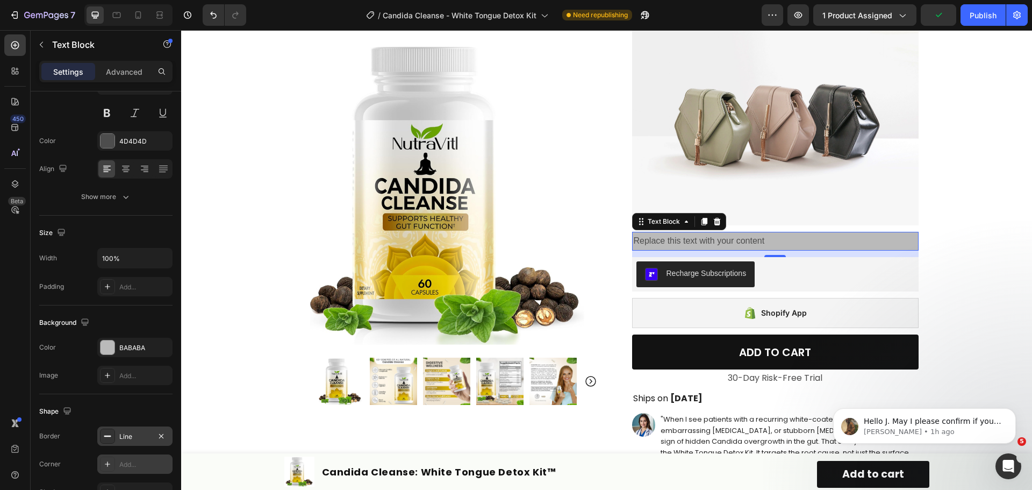
click at [133, 456] on div "Add..." at bounding box center [134, 463] width 75 height 19
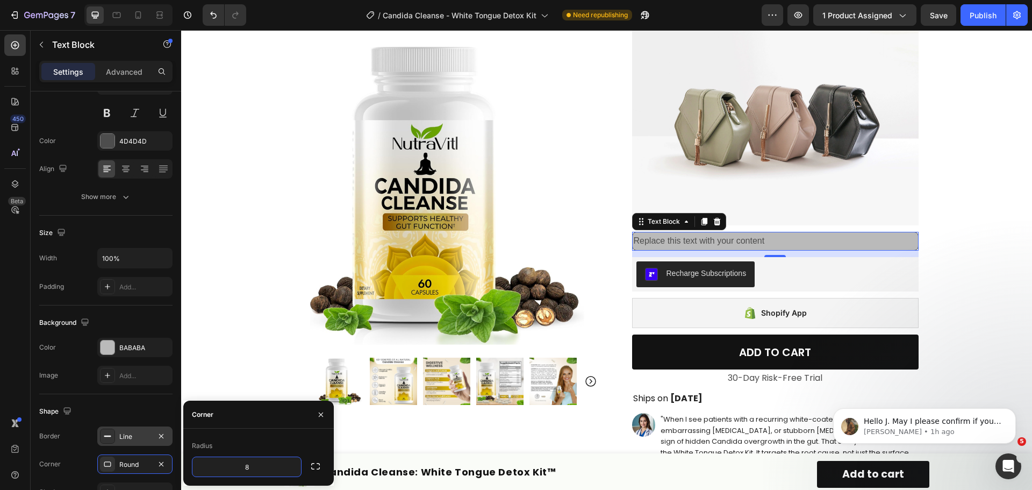
click at [160, 407] on div "Shape" at bounding box center [105, 410] width 133 height 17
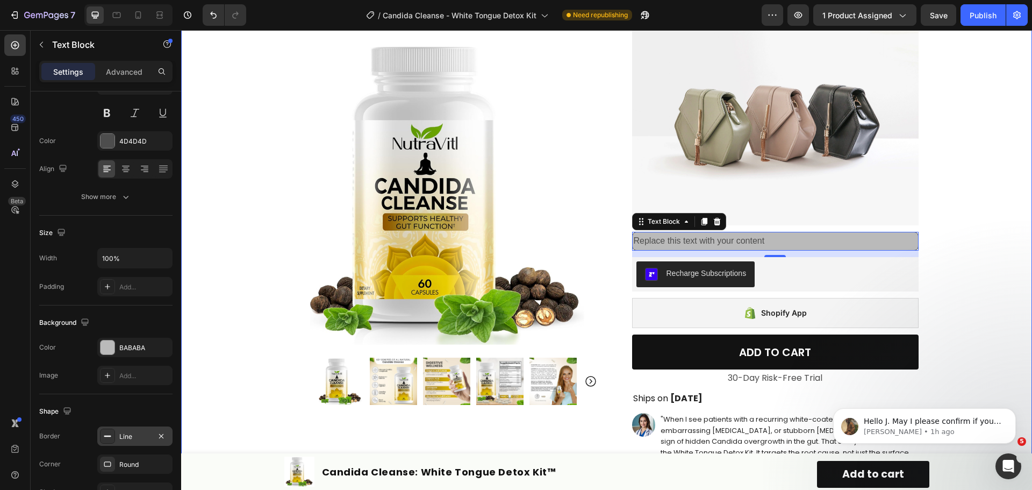
click at [958, 277] on div "Product Images Row Icon Icon Icon Icon Icon Icon List Excellent 4.7 | 15,000+ H…" at bounding box center [606, 315] width 851 height 1170
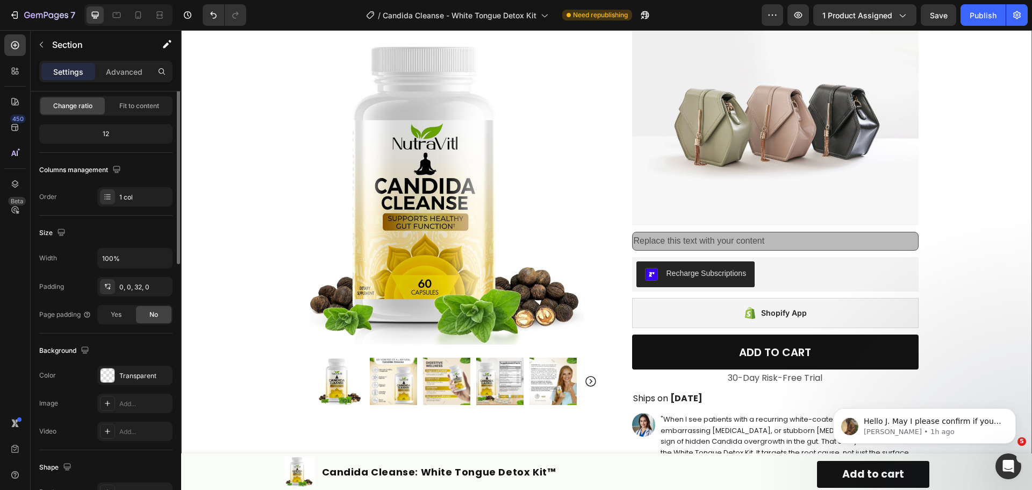
scroll to position [0, 0]
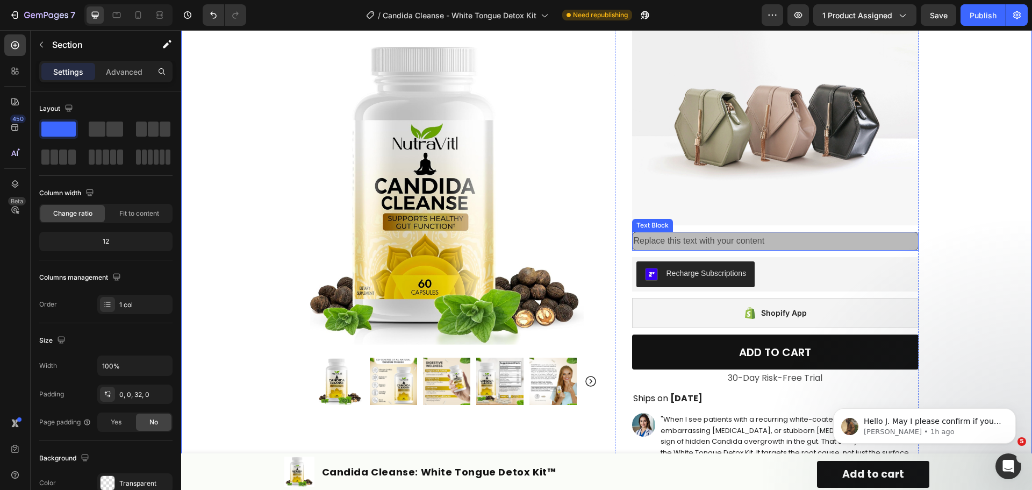
click at [772, 238] on p "Replace this text with your content" at bounding box center [775, 241] width 283 height 16
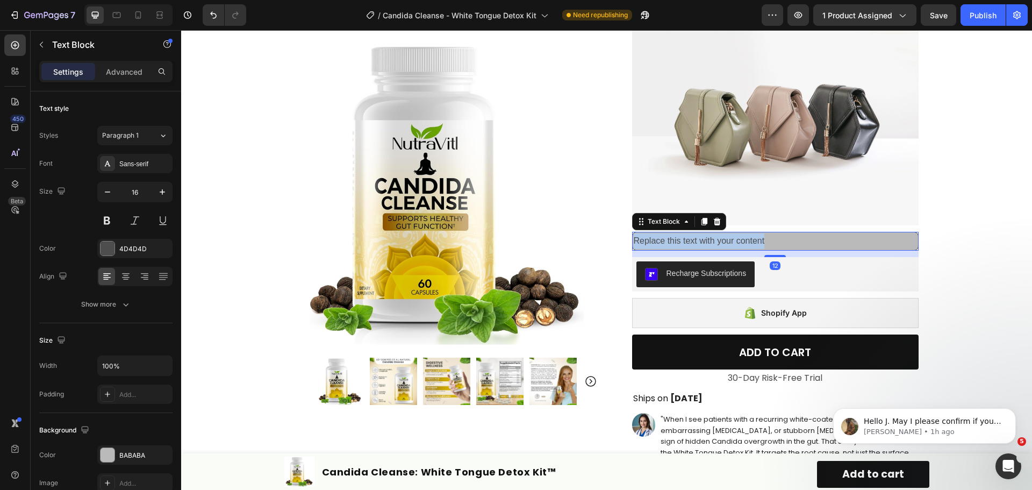
click at [772, 238] on p "Replace this text with your content" at bounding box center [775, 241] width 283 height 16
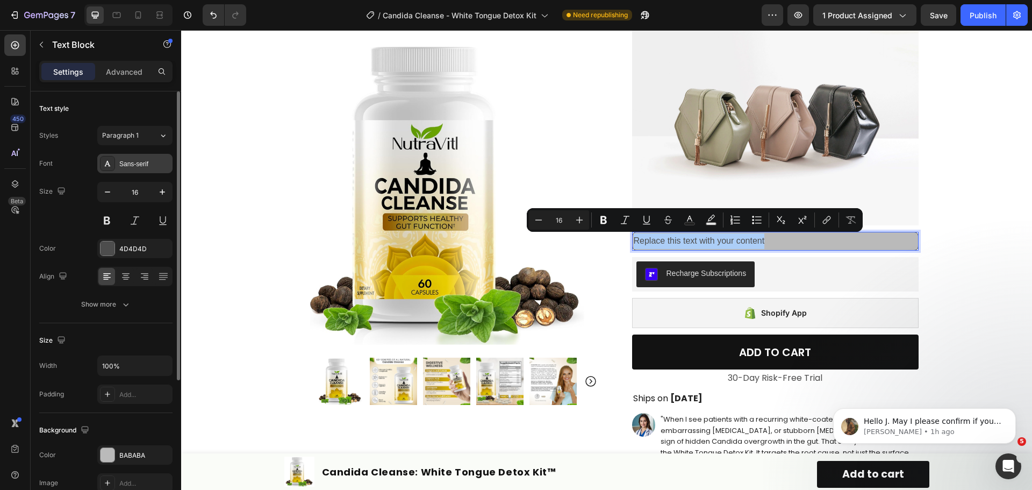
click at [131, 171] on div "Sans-serif" at bounding box center [134, 163] width 75 height 19
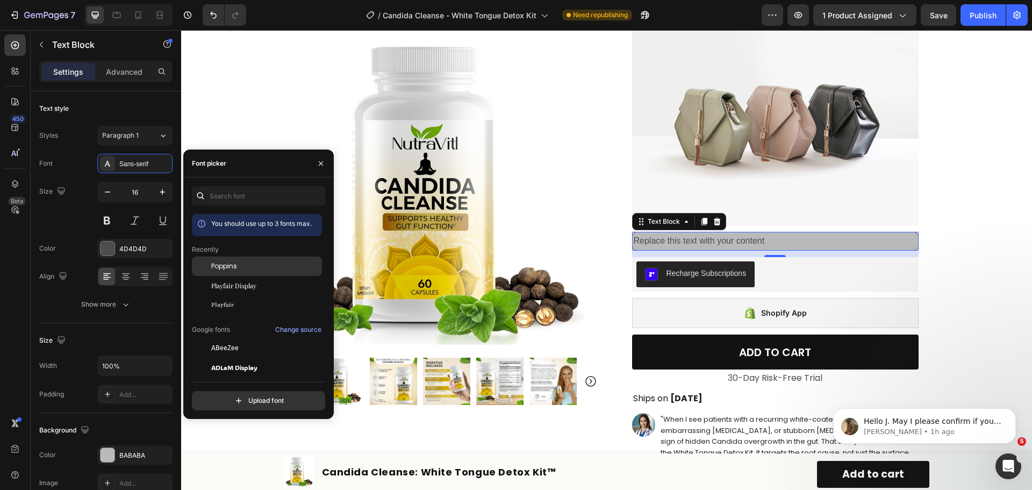
click at [218, 269] on span "Poppins" at bounding box center [224, 266] width 26 height 10
click at [122, 244] on div "4D4D4D" at bounding box center [134, 249] width 31 height 10
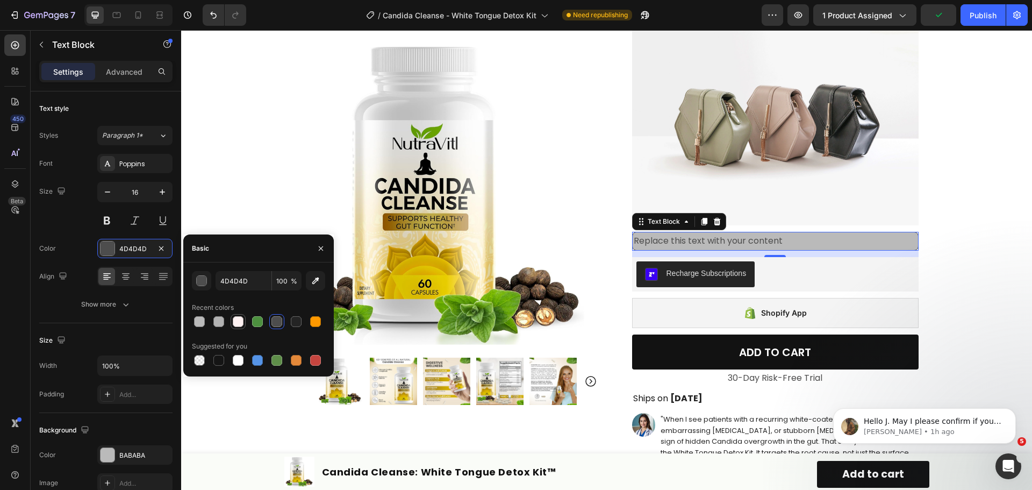
click at [237, 319] on div at bounding box center [238, 321] width 11 height 11
type input "FFF2F2"
click at [960, 264] on div "Product Images Row Icon Icon Icon Icon Icon Icon List Excellent 4.7 | 15,000+ H…" at bounding box center [606, 315] width 851 height 1170
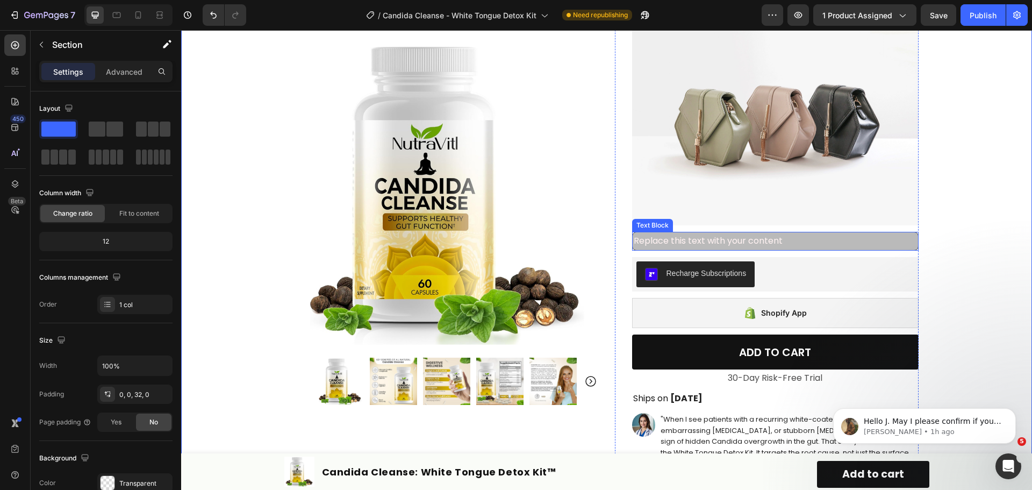
click at [797, 241] on p "Replace this text with your content" at bounding box center [775, 241] width 283 height 16
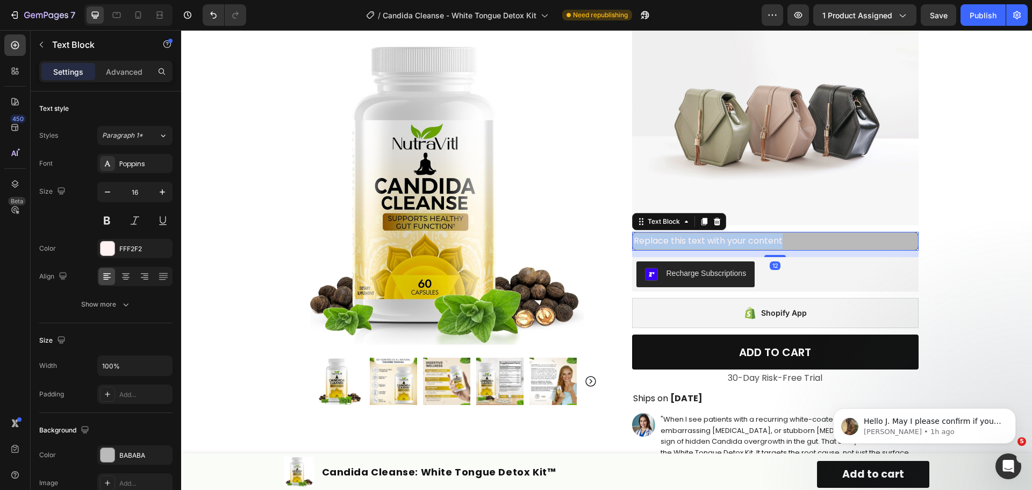
click at [797, 241] on p "Replace this text with your content" at bounding box center [775, 241] width 283 height 16
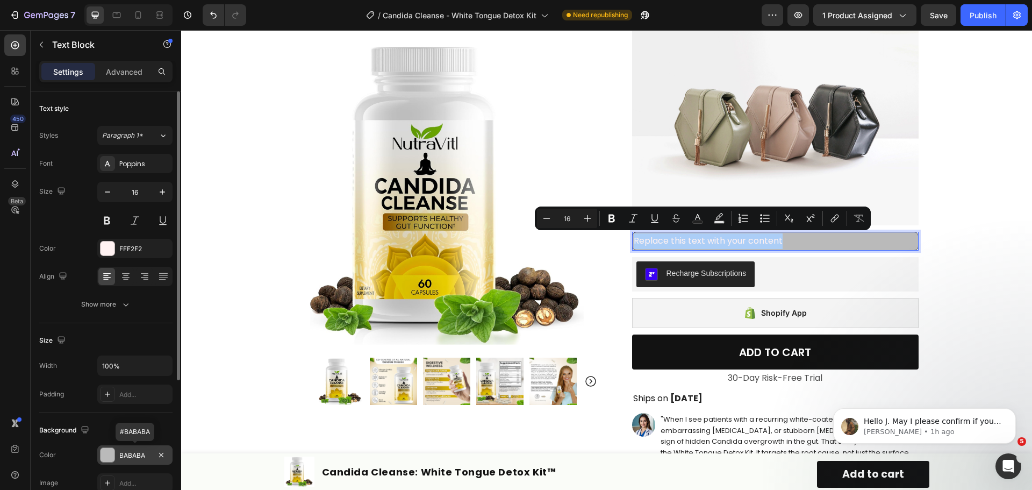
click at [140, 454] on div "BABABA" at bounding box center [134, 455] width 31 height 10
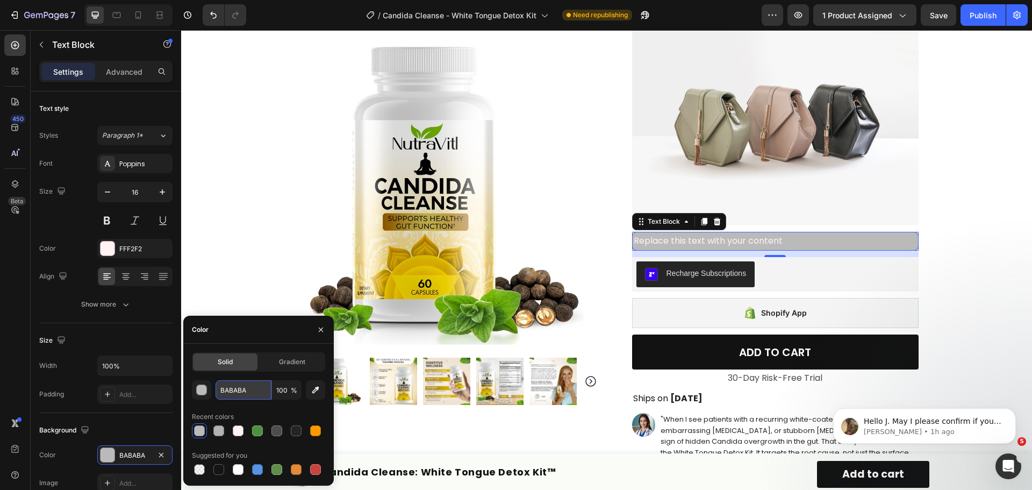
click at [242, 386] on input "BABABA" at bounding box center [243, 389] width 56 height 19
paste input "#F3FDF7"
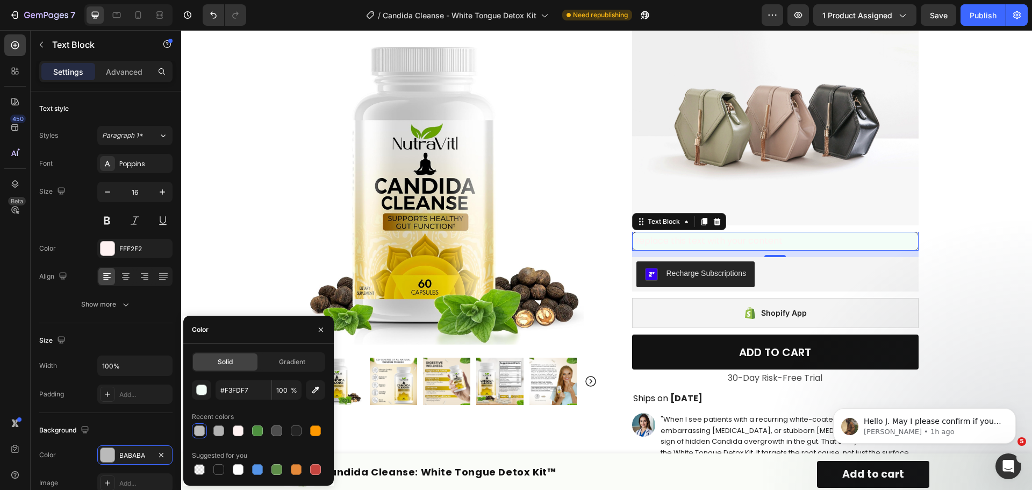
click at [240, 407] on div "#F3FDF7 100 % Recent colors Suggested for you" at bounding box center [258, 428] width 133 height 97
type input "F3FDF7"
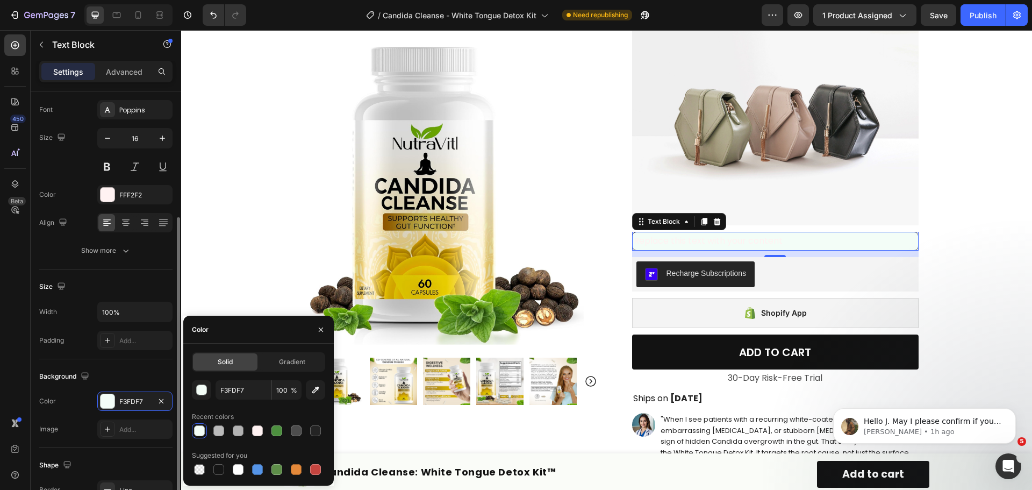
scroll to position [107, 0]
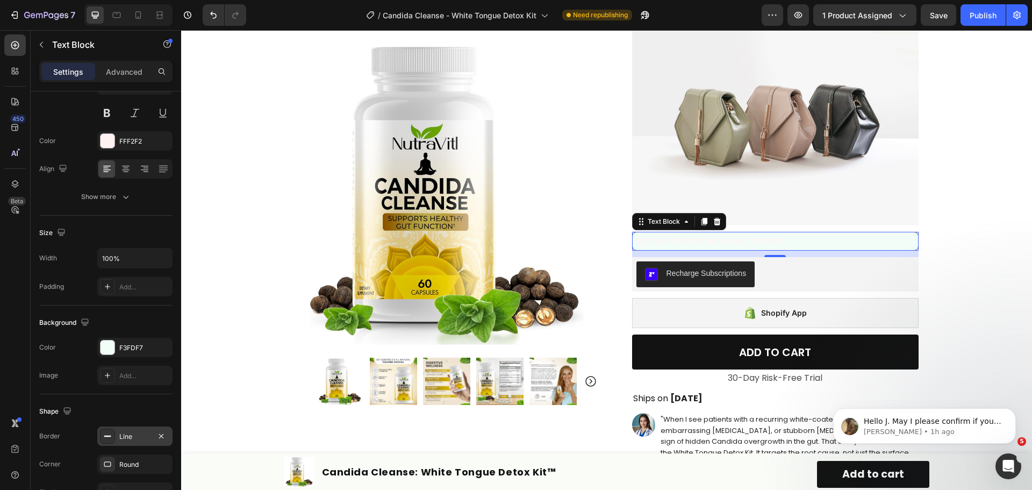
click at [142, 438] on div "Line" at bounding box center [134, 436] width 31 height 10
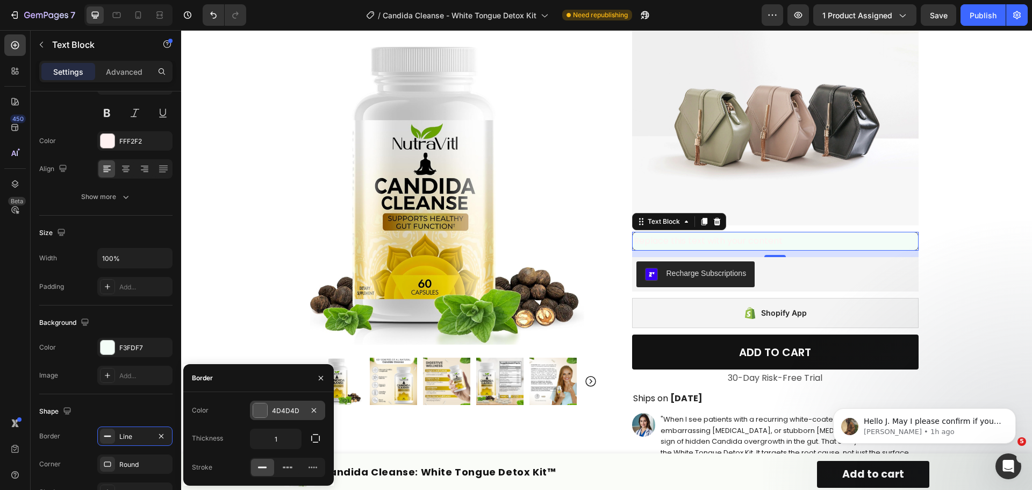
click at [277, 409] on div "4D4D4D" at bounding box center [287, 411] width 31 height 10
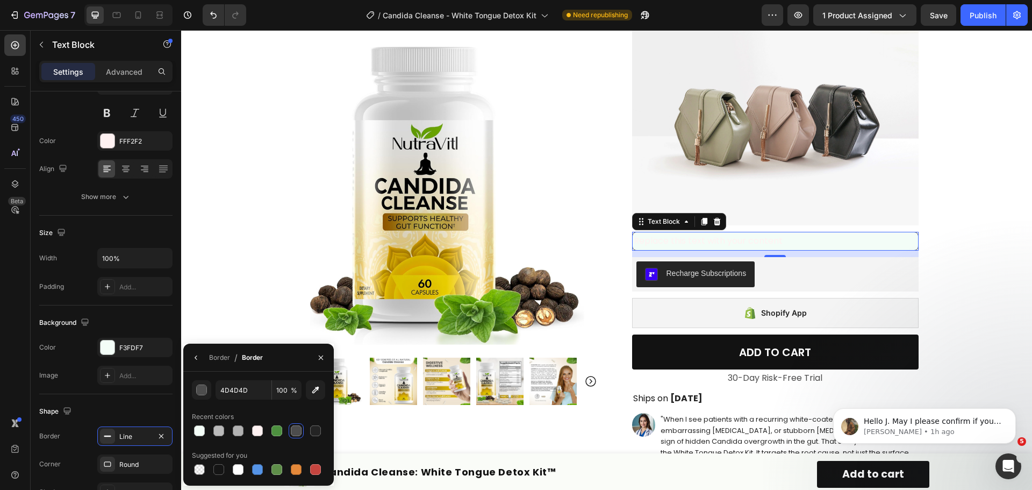
click at [277, 409] on div "Recent colors" at bounding box center [258, 416] width 133 height 17
click at [241, 387] on input "4D4D4D" at bounding box center [243, 389] width 56 height 19
paste input "E5E7EB"
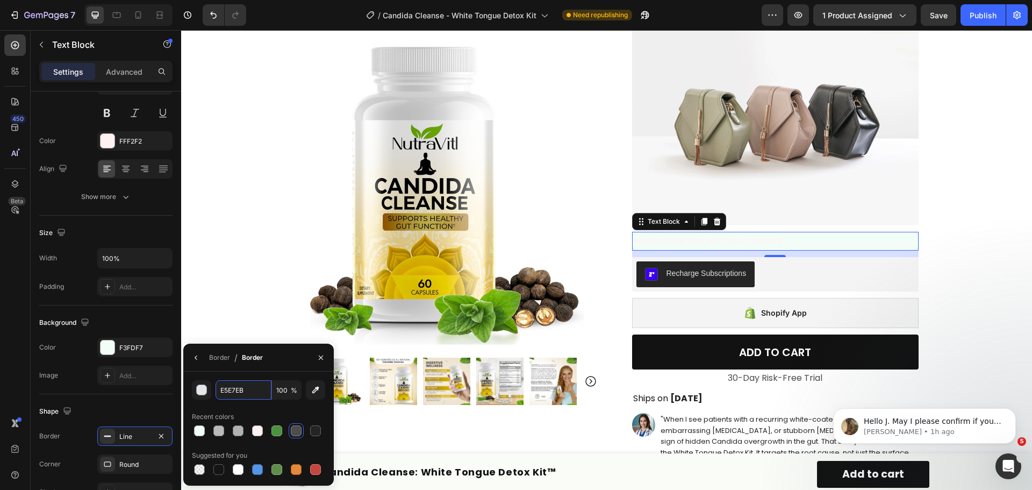
type input "E5E7EB"
click at [238, 404] on div "E5E7EB 100 % Recent colors Suggested for you" at bounding box center [258, 428] width 133 height 97
click at [243, 402] on div "E5E7EB 100 % Recent colors Suggested for you" at bounding box center [258, 428] width 133 height 97
click at [284, 278] on div "Product Images Row Icon Icon Icon Icon Icon Icon List Excellent 4.7 | 15,000+ H…" at bounding box center [606, 315] width 645 height 1170
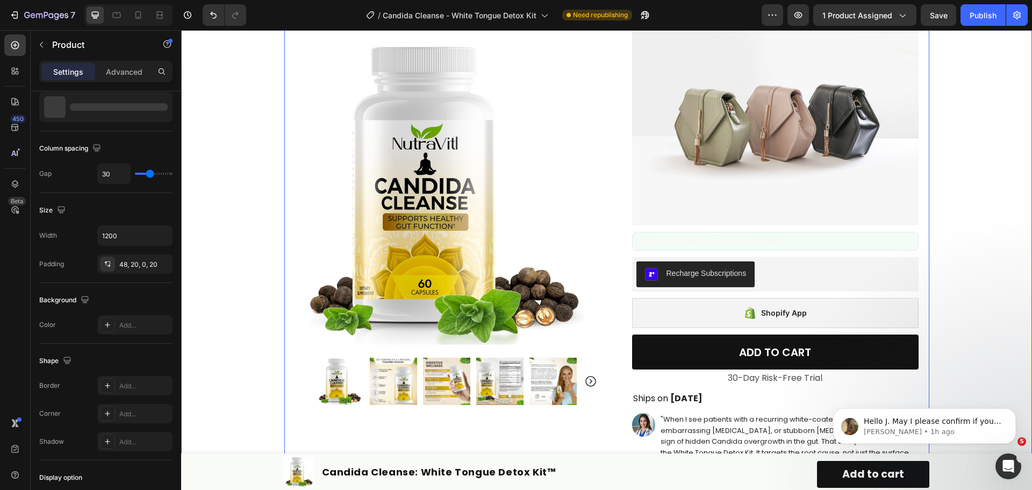
scroll to position [0, 0]
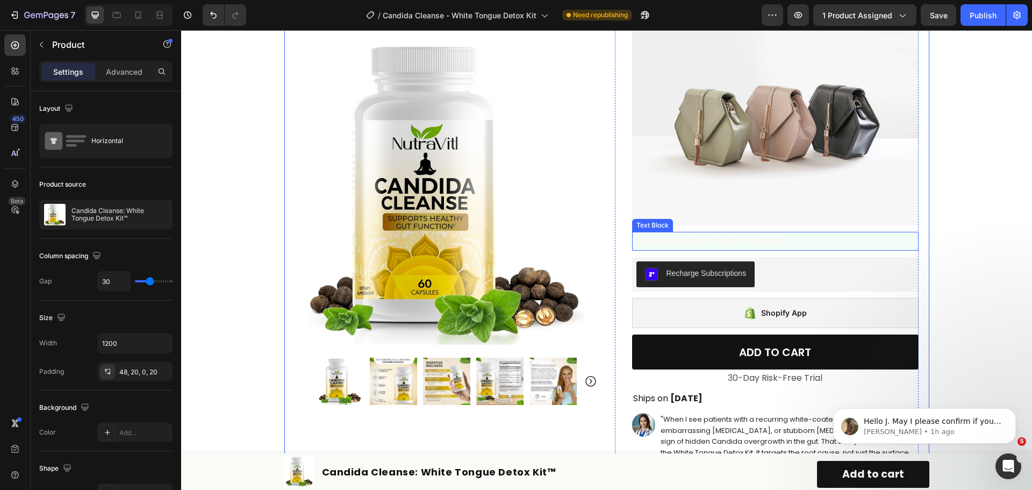
click at [891, 243] on p "Replace this text with your content" at bounding box center [775, 241] width 283 height 16
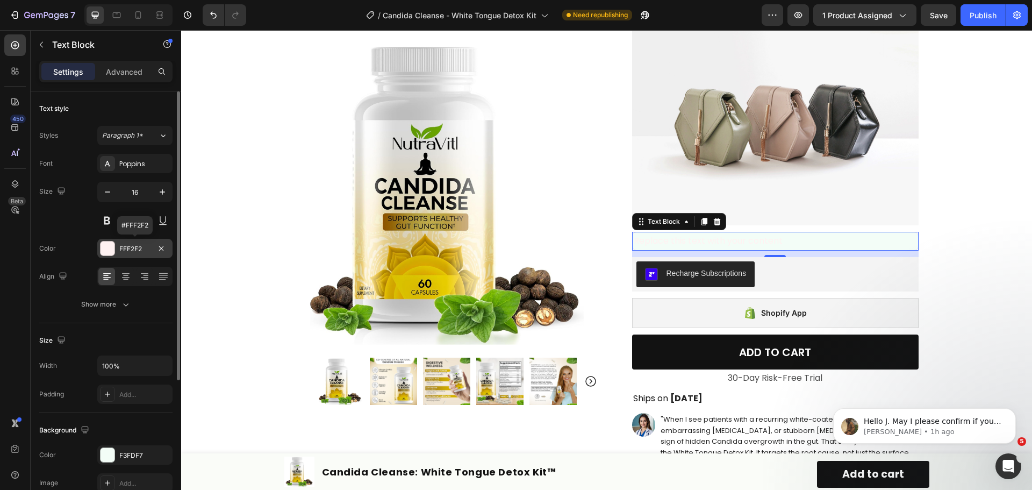
click at [134, 247] on div "FFF2F2" at bounding box center [134, 249] width 31 height 10
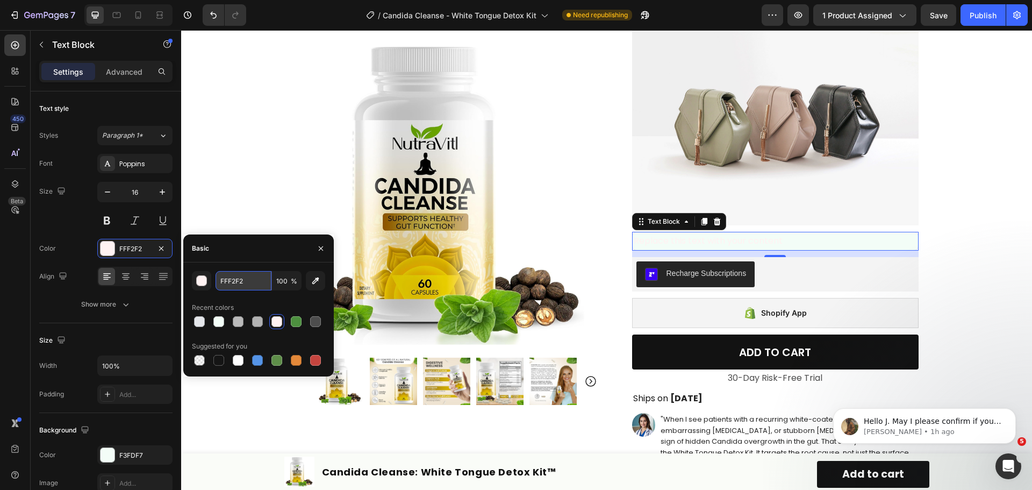
click at [246, 284] on input "FFF2F2" at bounding box center [243, 280] width 56 height 19
paste input "111827"
type input "111827"
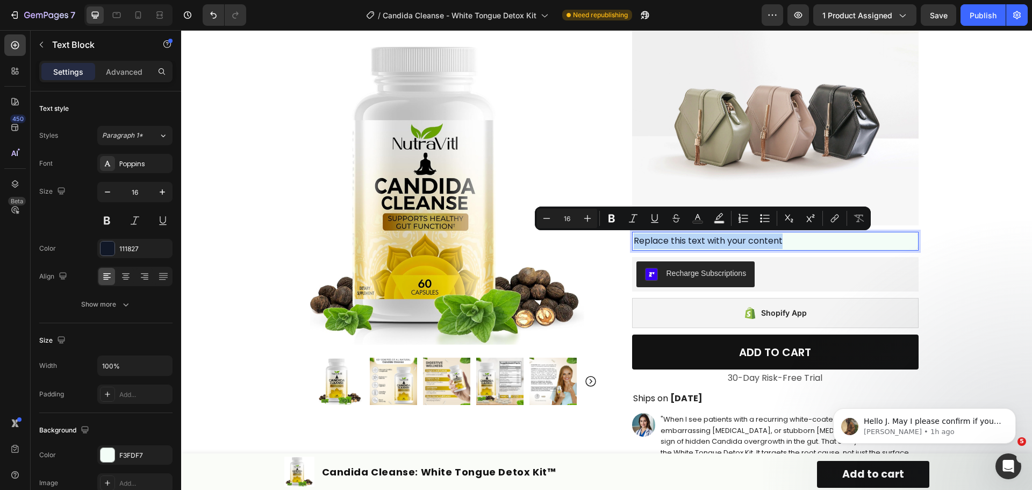
click at [728, 244] on p "Replace this text with your content" at bounding box center [775, 241] width 283 height 16
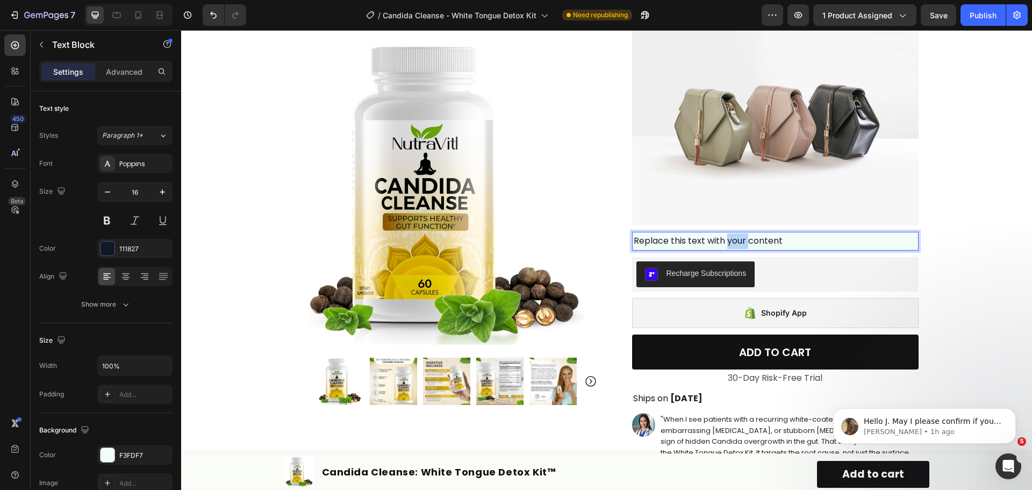
click at [728, 244] on p "Replace this text with your content" at bounding box center [775, 241] width 283 height 16
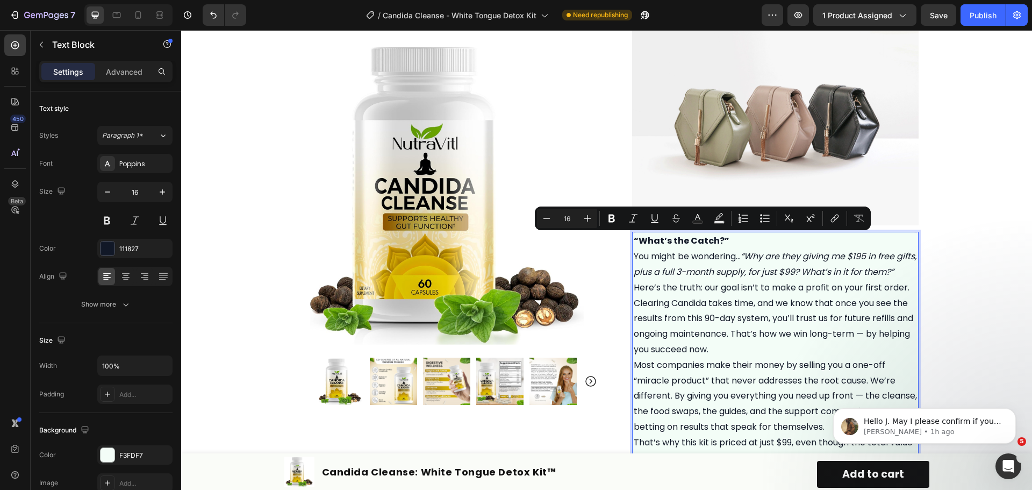
scroll to position [338, 0]
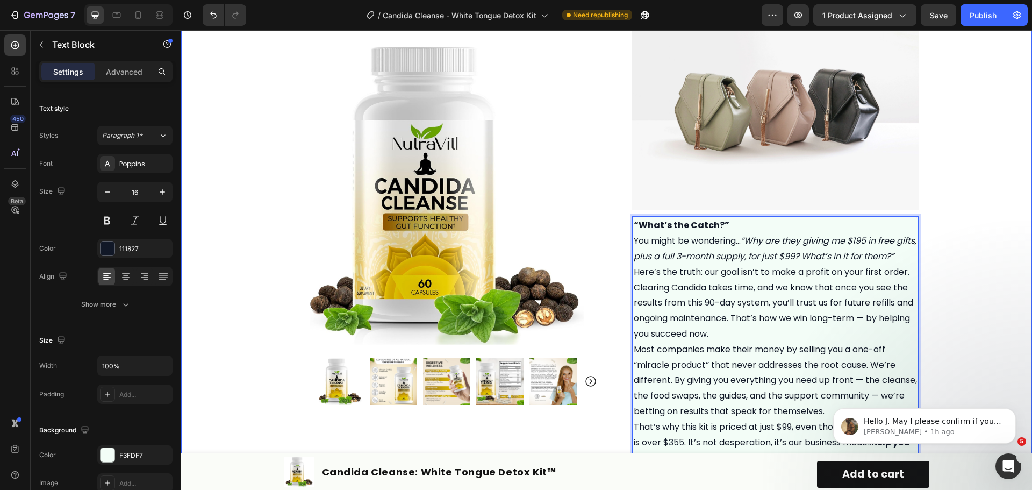
click at [944, 238] on div "Product Images Row Icon Icon Icon Icon Icon Icon List Excellent 4.7 | 15,000+ H…" at bounding box center [606, 415] width 851 height 1402
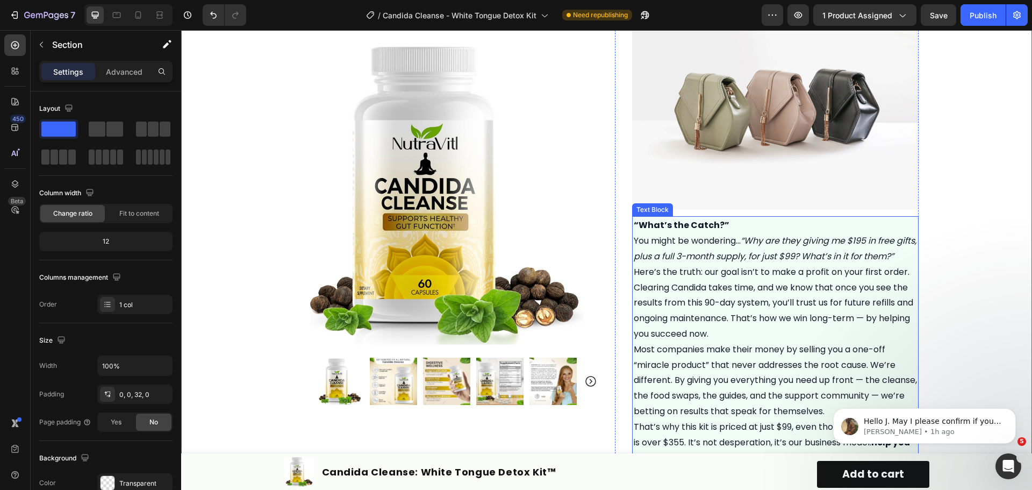
scroll to position [499, 0]
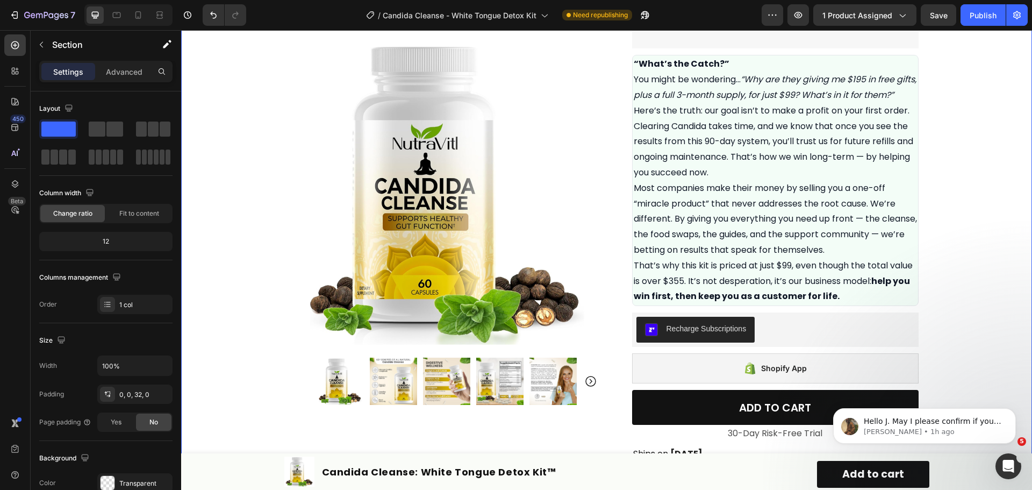
click at [985, 254] on div "Product Images Row Icon Icon Icon Icon Icon Icon List Excellent 4.7 | 15,000+ H…" at bounding box center [606, 254] width 851 height 1402
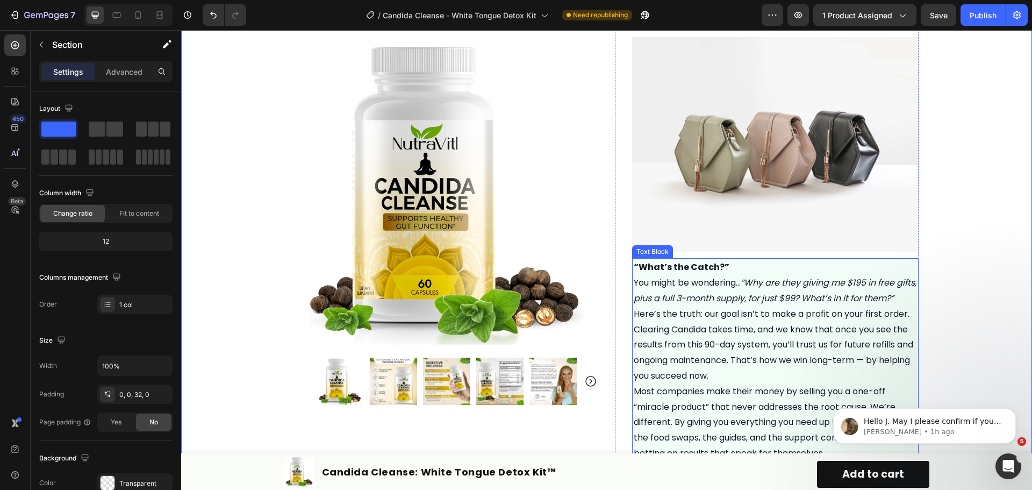
scroll to position [338, 0]
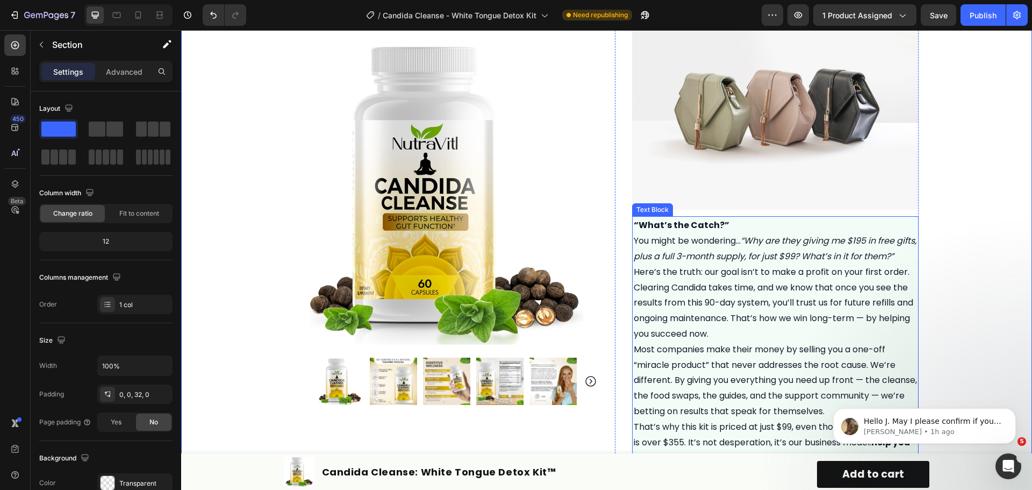
click at [700, 262] on p "You might be wondering… “Why are they giving me $195 in free gifts, plus a full…" at bounding box center [775, 248] width 283 height 31
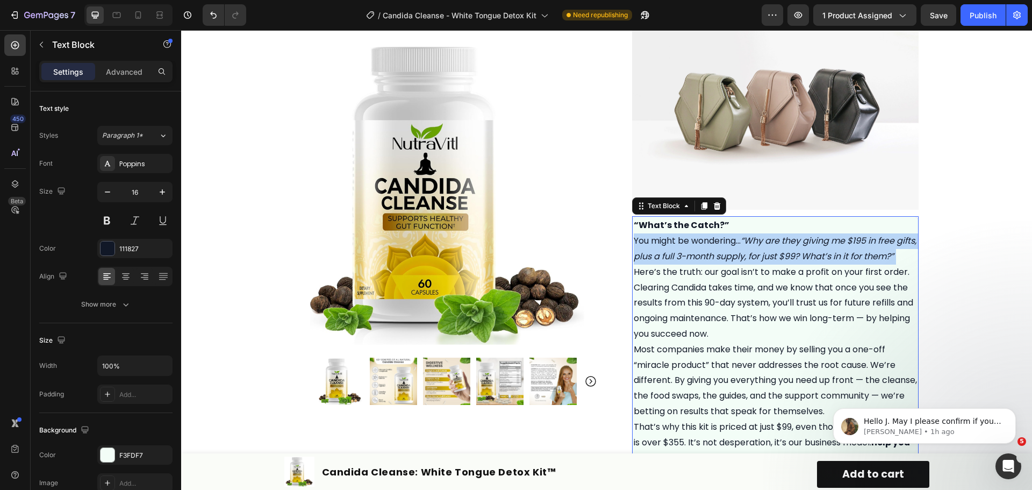
click at [700, 262] on p "You might be wondering… “Why are they giving me $195 in free gifts, plus a full…" at bounding box center [775, 248] width 283 height 31
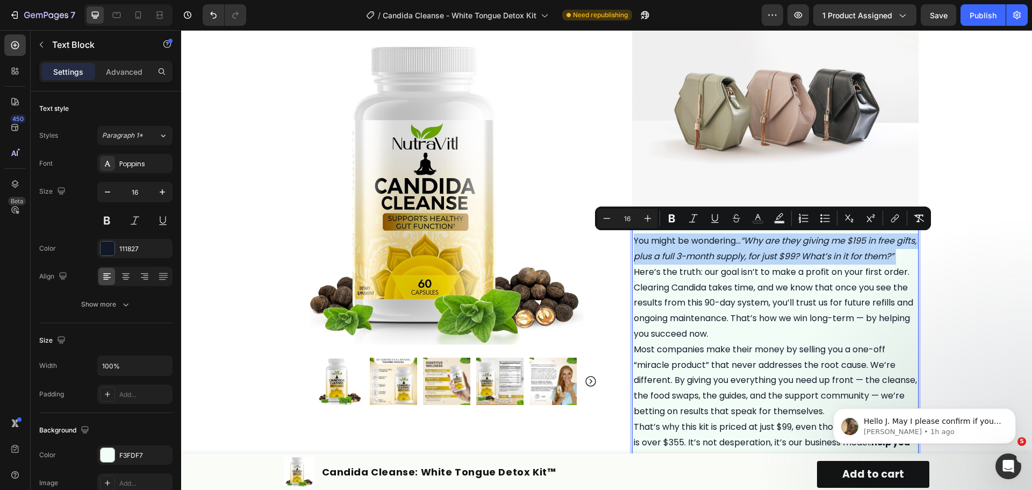
click at [641, 255] on icon "“Why are they giving me $195 in free gifts, plus a full 3-month supply, for jus…" at bounding box center [775, 248] width 283 height 28
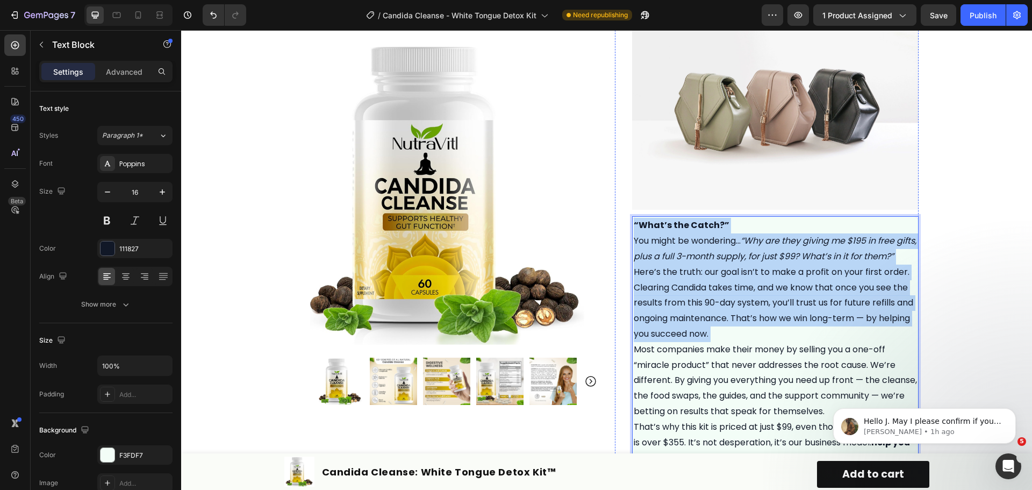
scroll to position [553, 0]
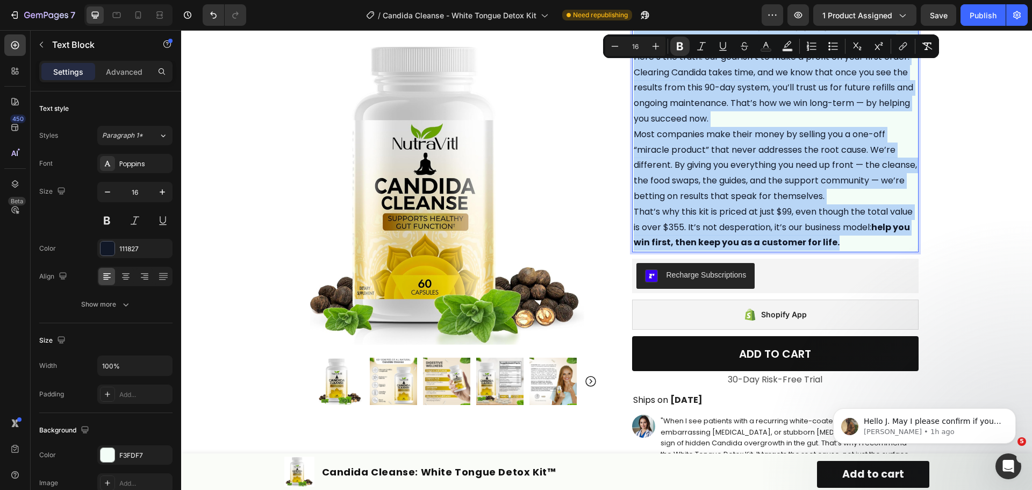
drag, startPoint x: 629, startPoint y: 226, endPoint x: 848, endPoint y: 260, distance: 221.9
click at [848, 252] on div "“What’s the Catch?” You might be wondering… “Why are they giving me $195 in fre…" at bounding box center [775, 126] width 286 height 251
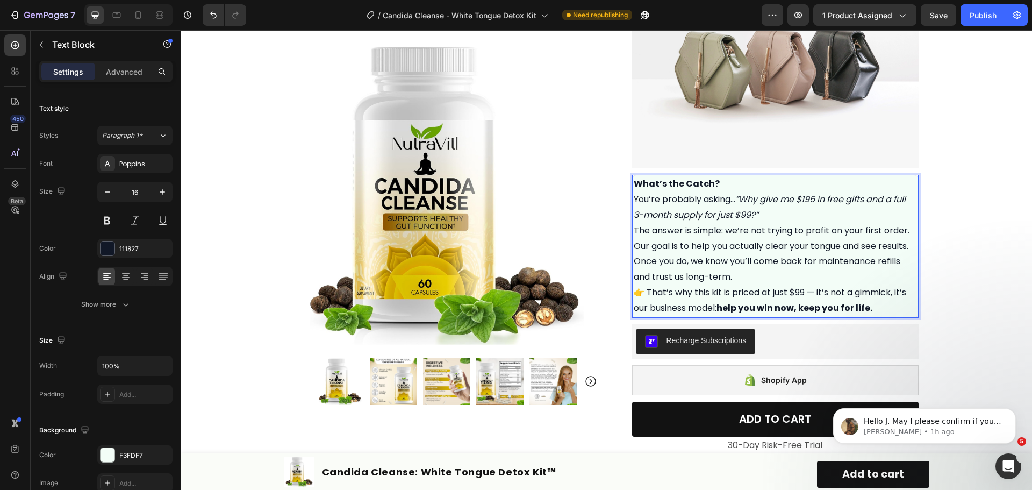
scroll to position [338, 0]
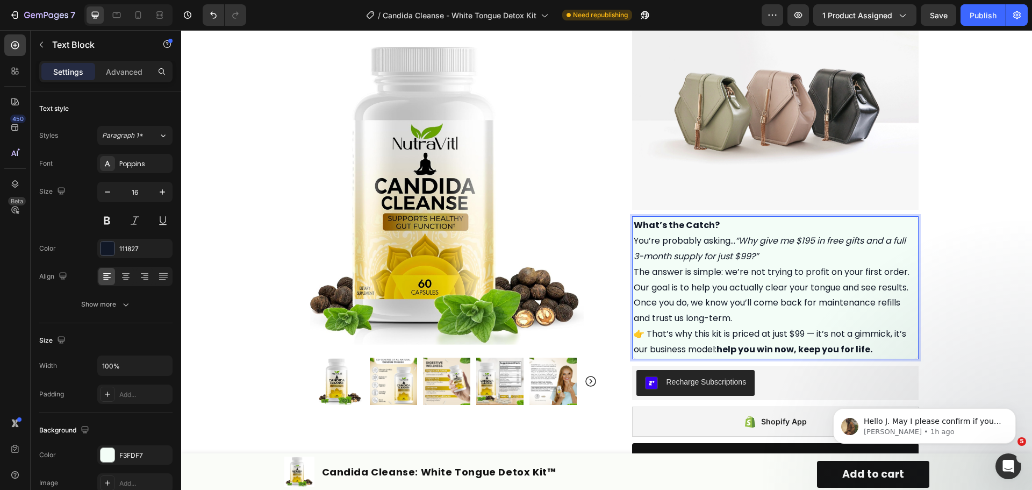
click at [696, 222] on strong "What’s the Catch?" at bounding box center [677, 225] width 86 height 12
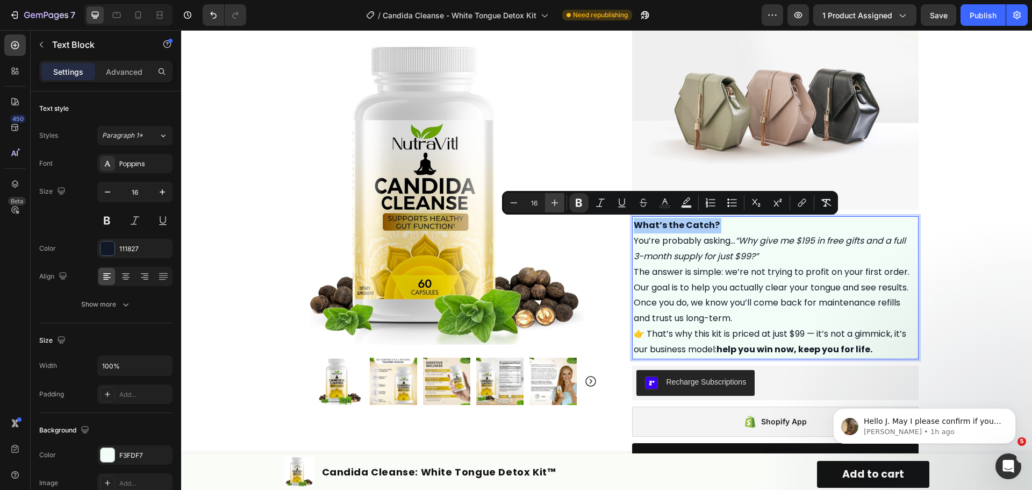
click at [558, 198] on icon "Editor contextual toolbar" at bounding box center [554, 202] width 11 height 11
type input "20"
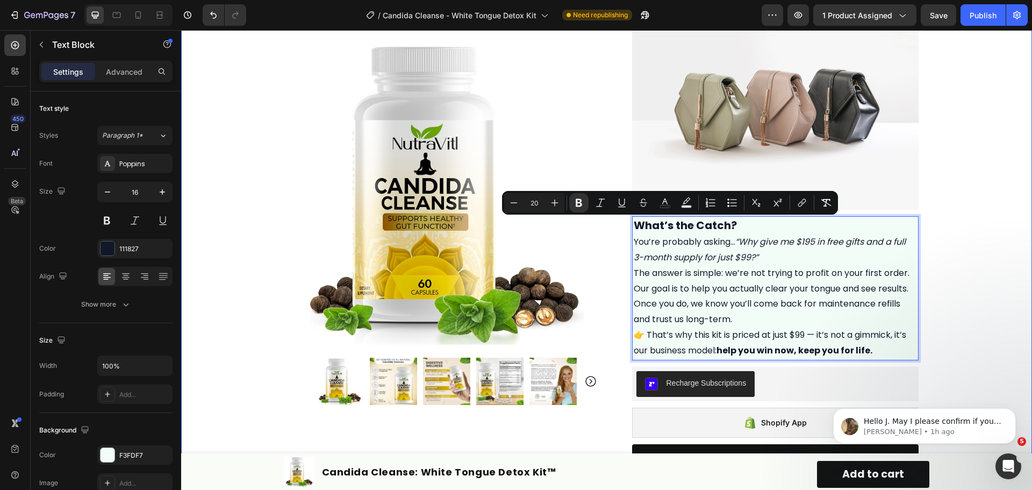
click at [998, 276] on div "Product Images Row Icon Icon Icon Icon Icon Icon List Excellent 4.7 | 15,000+ H…" at bounding box center [606, 361] width 851 height 1295
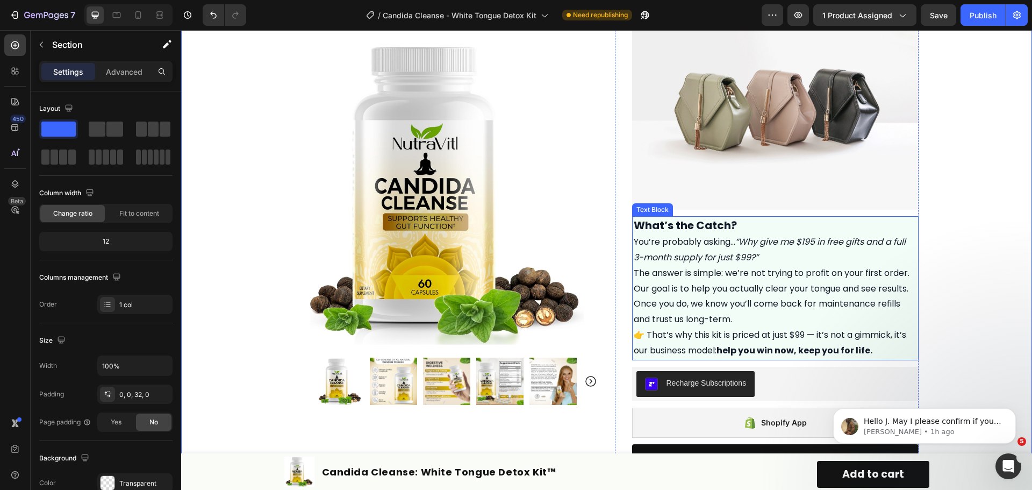
click at [816, 225] on p "What’s the Catch?" at bounding box center [775, 226] width 283 height 17
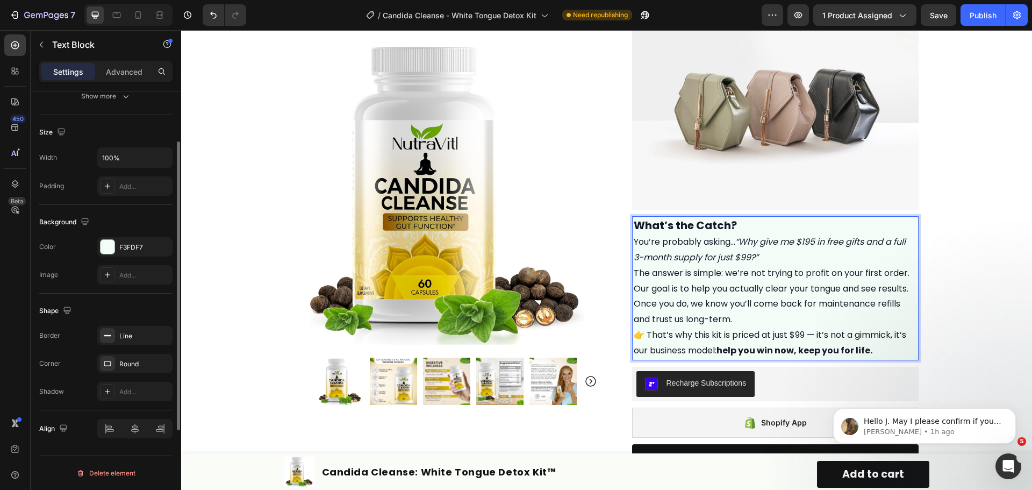
scroll to position [0, 0]
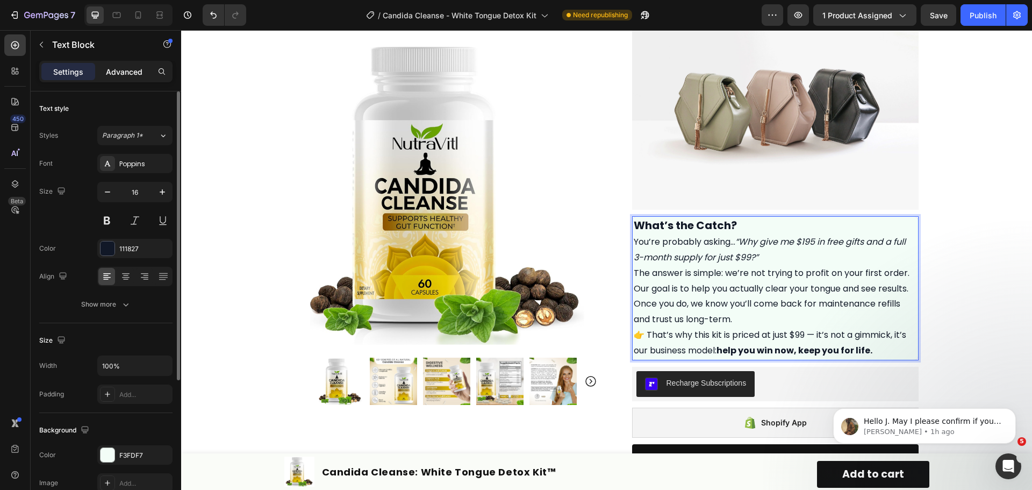
click at [119, 78] on div "Advanced" at bounding box center [124, 71] width 54 height 17
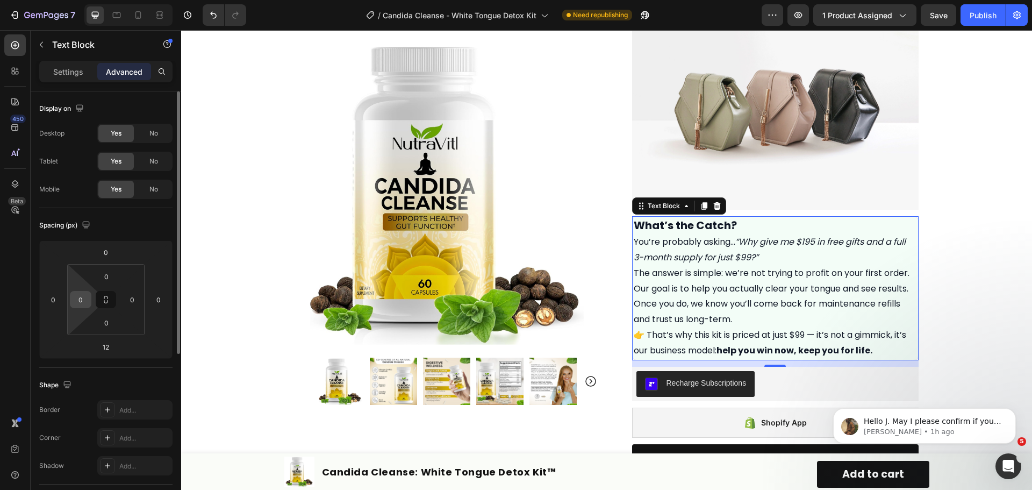
click at [85, 298] on input "0" at bounding box center [81, 299] width 16 height 16
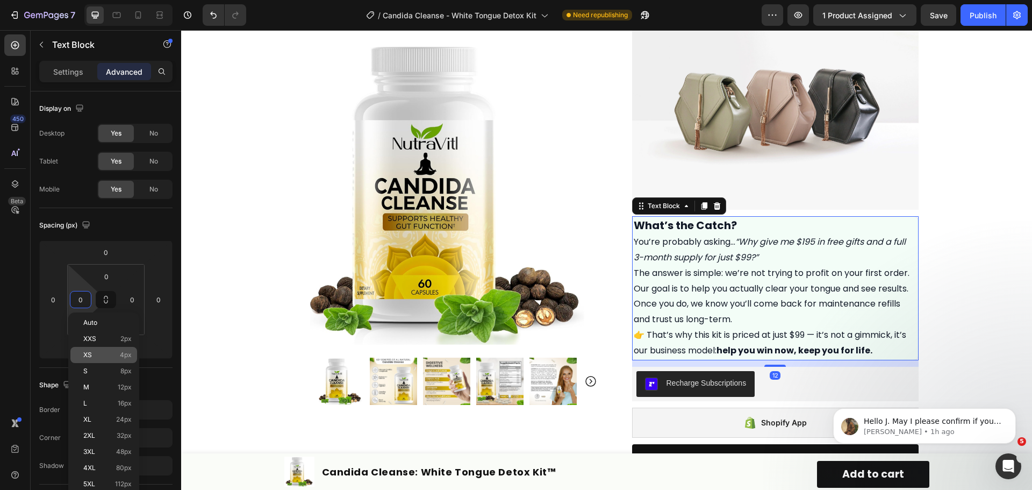
click at [105, 356] on p "XS 4px" at bounding box center [107, 355] width 48 height 8
type input "4"
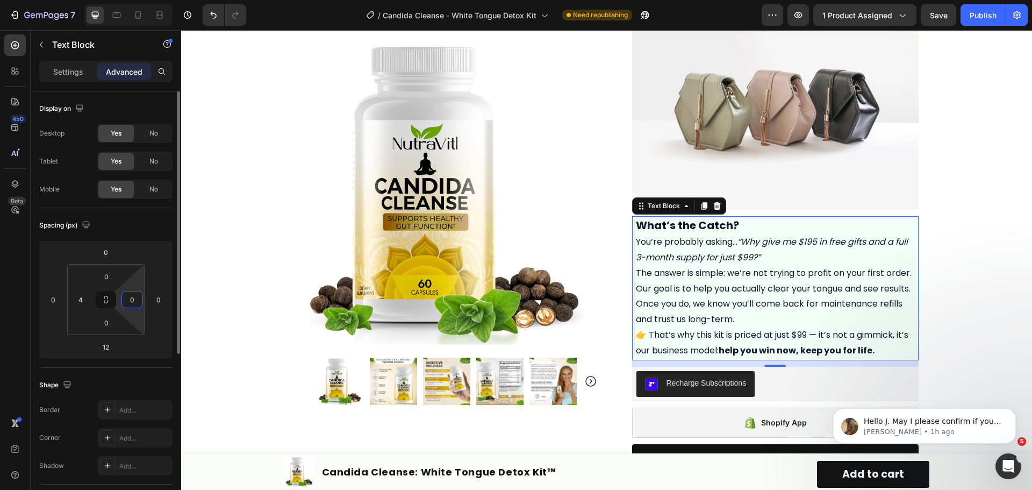
click at [134, 300] on input "0" at bounding box center [132, 299] width 16 height 16
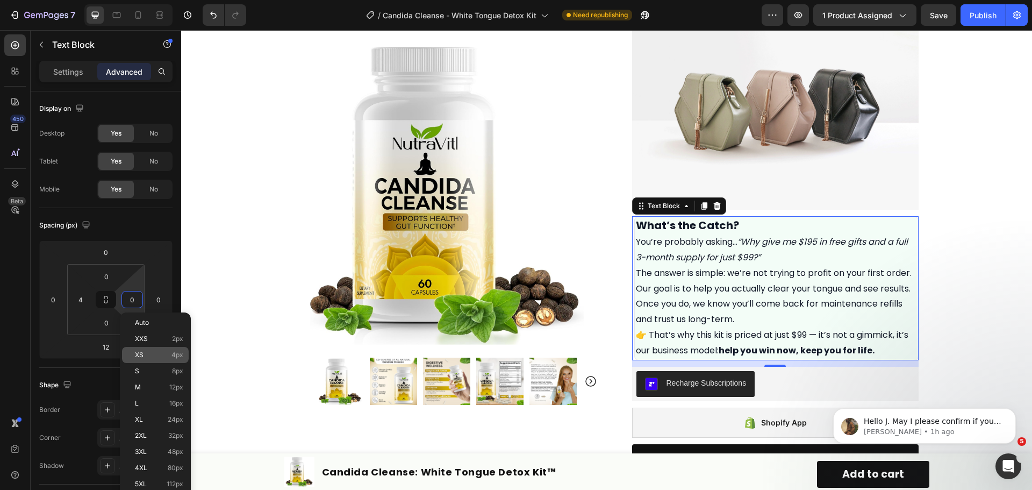
click at [159, 357] on p "XS 4px" at bounding box center [159, 355] width 48 height 8
type input "4"
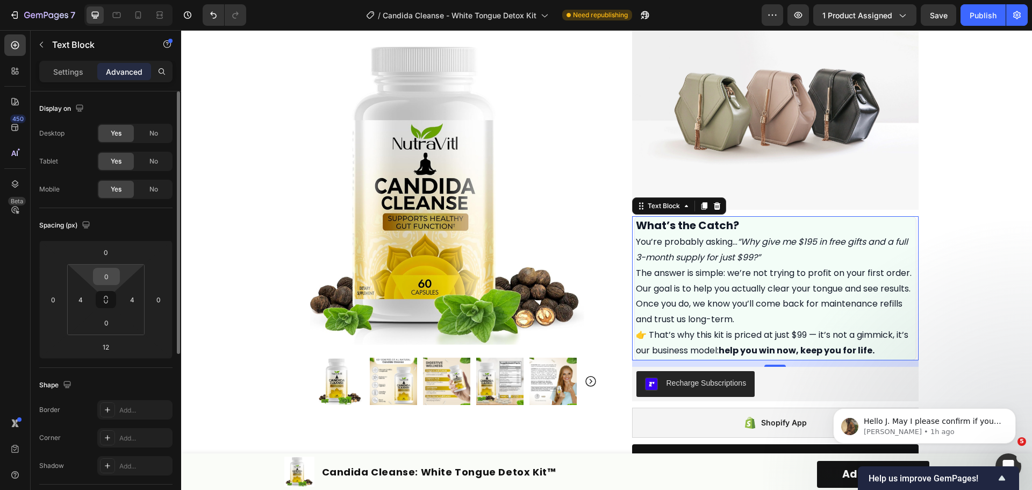
click at [114, 276] on input "0" at bounding box center [106, 276] width 21 height 16
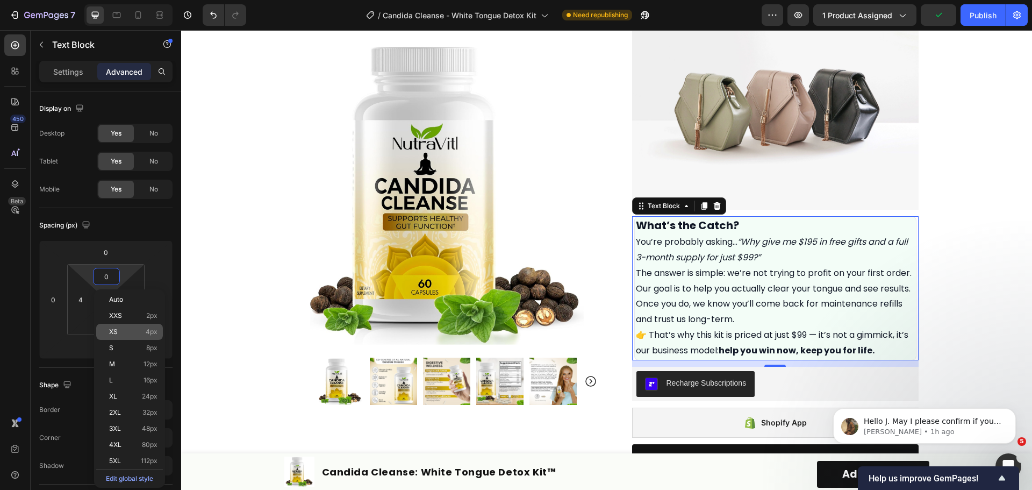
click at [139, 333] on p "XS 4px" at bounding box center [133, 332] width 48 height 8
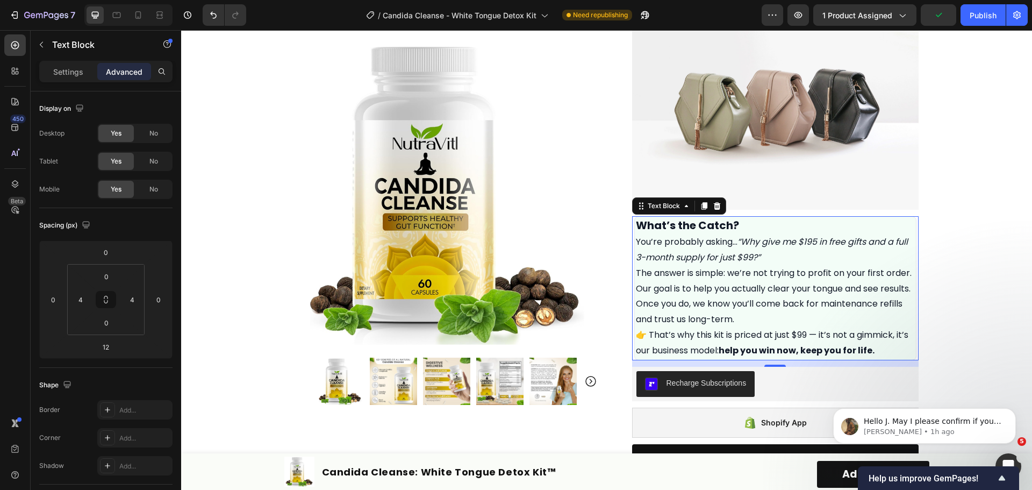
type input "4"
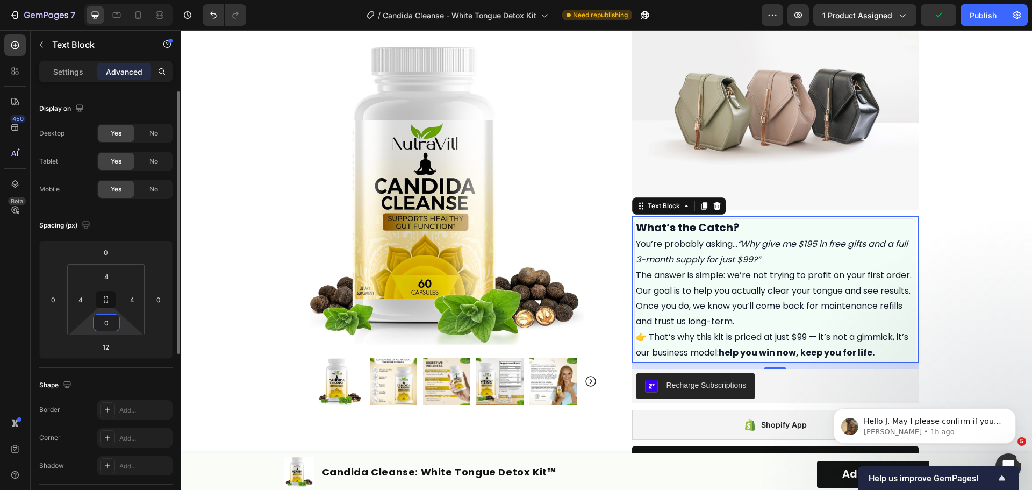
click at [104, 321] on input "0" at bounding box center [106, 322] width 21 height 16
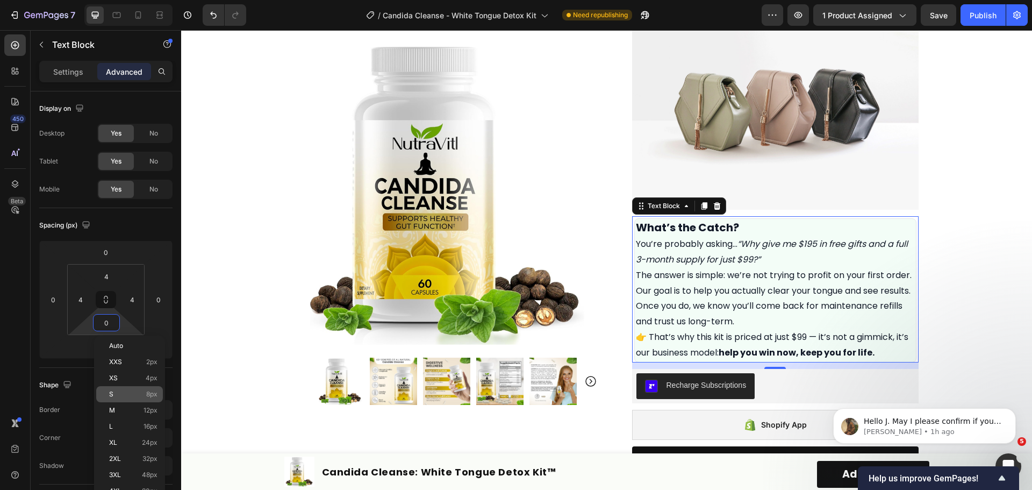
click at [143, 394] on p "S 8px" at bounding box center [133, 394] width 48 height 8
type input "8"
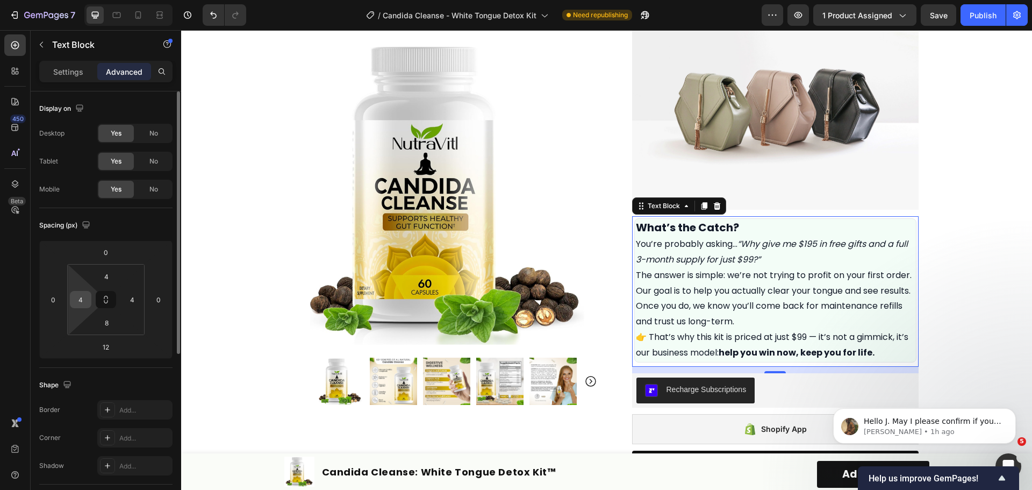
click at [83, 297] on input "4" at bounding box center [81, 299] width 16 height 16
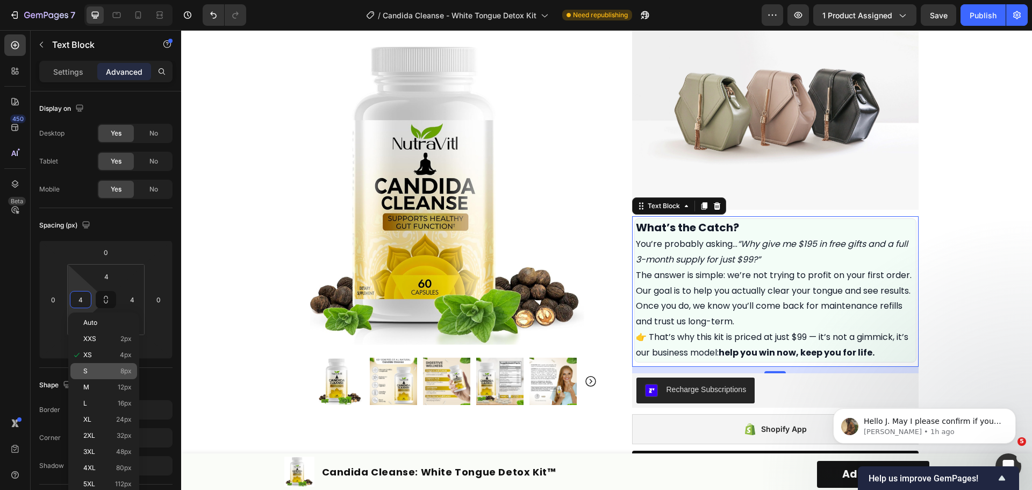
click at [123, 373] on span "8px" at bounding box center [125, 371] width 11 height 8
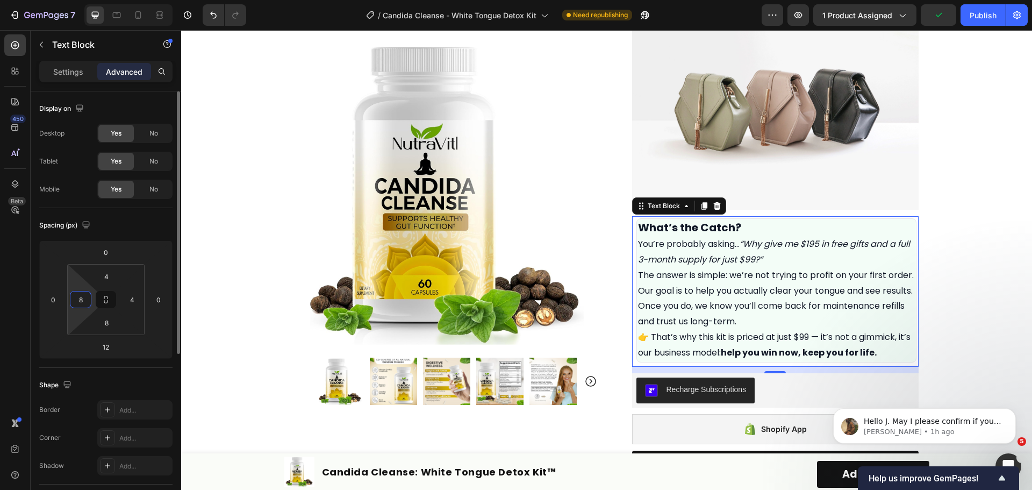
click at [82, 303] on input "8" at bounding box center [81, 299] width 16 height 16
type input "0"
click at [109, 280] on input "4" at bounding box center [106, 276] width 21 height 16
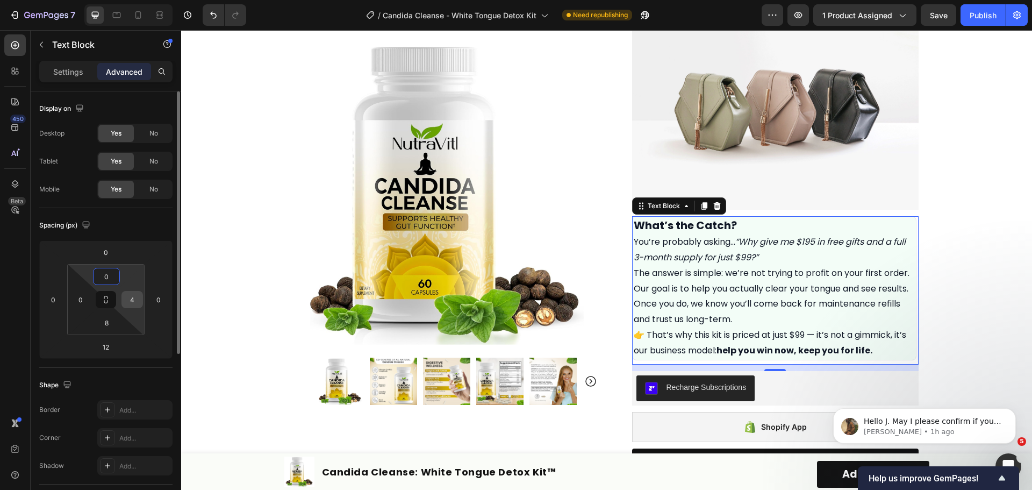
type input "0"
click at [135, 301] on input "4" at bounding box center [132, 299] width 16 height 16
type input "0"
click at [105, 320] on input "8" at bounding box center [106, 322] width 21 height 16
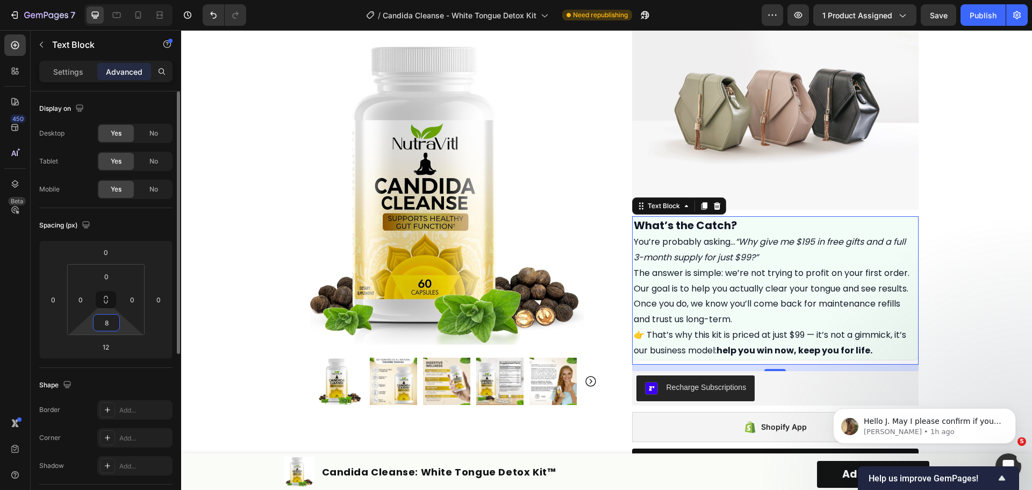
click at [105, 320] on input "8" at bounding box center [106, 322] width 21 height 16
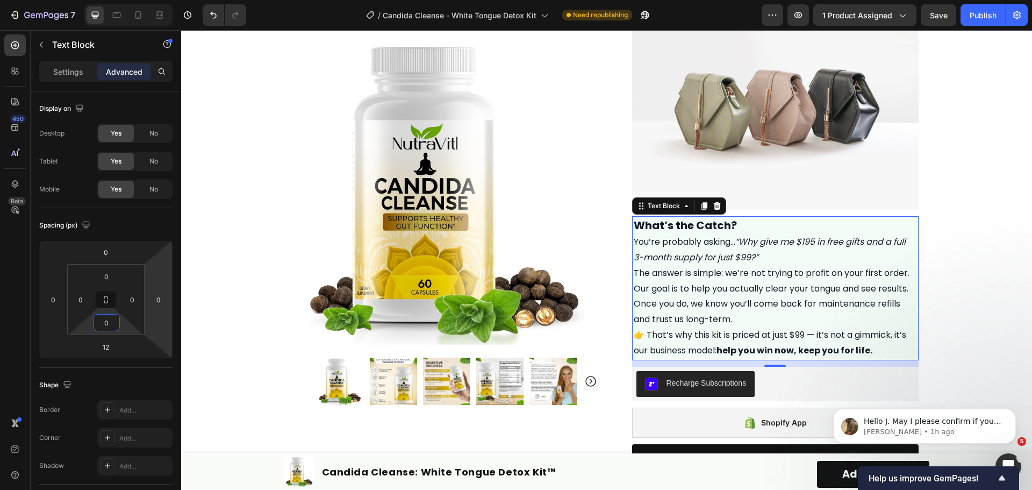
type input "0"
click at [960, 274] on div "Product Images Row Icon Icon Icon Icon Icon Icon List Excellent 4.7 | 15,000+ H…" at bounding box center [606, 361] width 851 height 1295
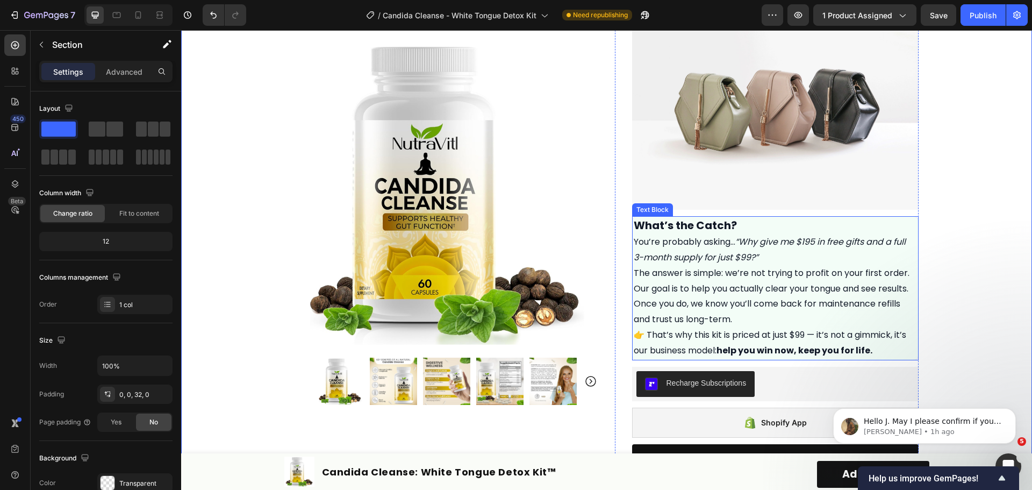
click at [819, 225] on p "What’s the Catch?" at bounding box center [775, 226] width 283 height 17
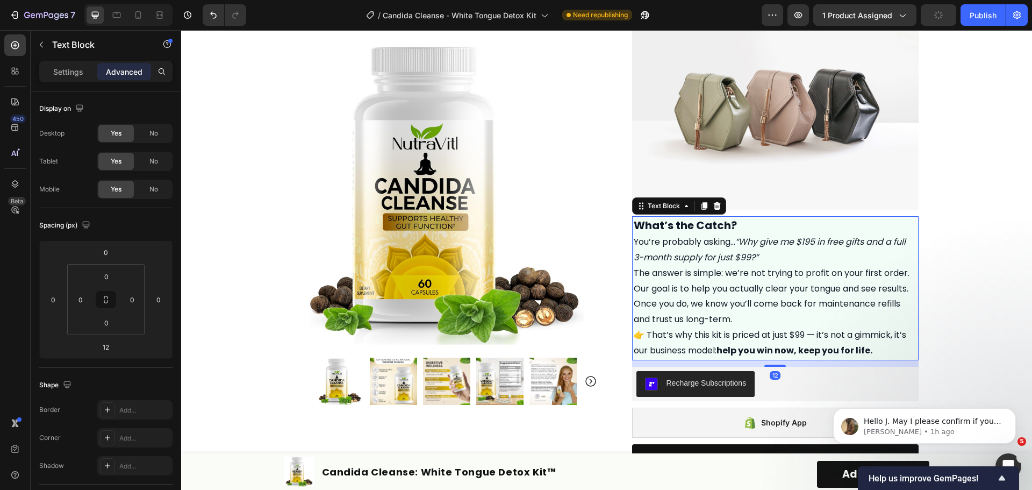
click at [808, 263] on p "You’re probably asking… “Why give me $195 in free gifts and a full 3-month supp…" at bounding box center [775, 249] width 283 height 31
click at [838, 315] on p "The answer is simple: we’re not trying to profit on your first order. Our goal …" at bounding box center [775, 296] width 283 height 62
click at [883, 352] on p "👉 That’s why this kit is priced at just $99 — it’s not a gimmick, it’s our busi…" at bounding box center [775, 342] width 283 height 31
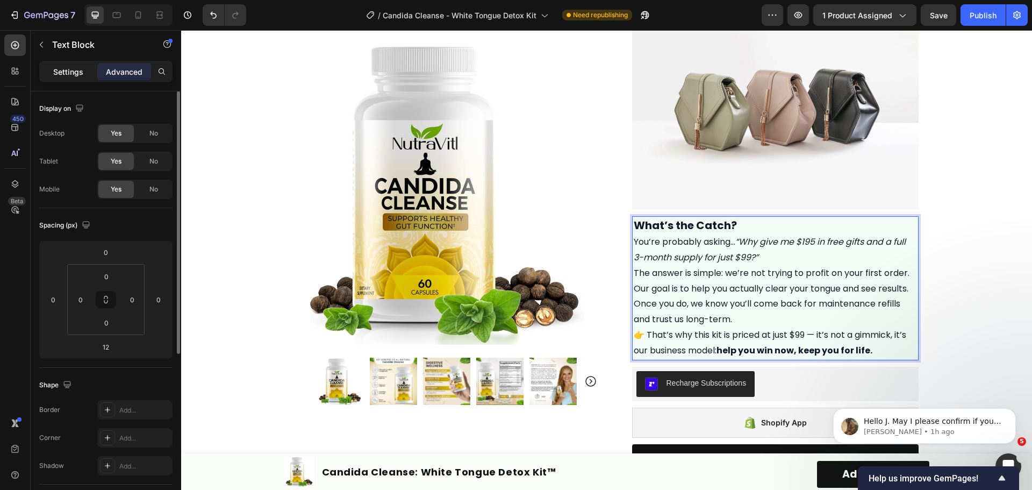
click at [56, 75] on p "Settings" at bounding box center [68, 71] width 30 height 11
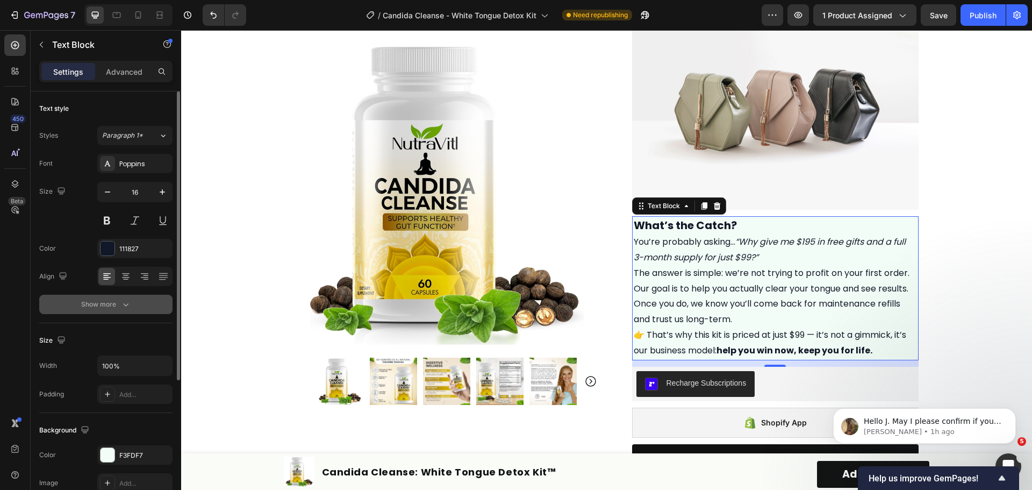
click at [131, 311] on button "Show more" at bounding box center [105, 303] width 133 height 19
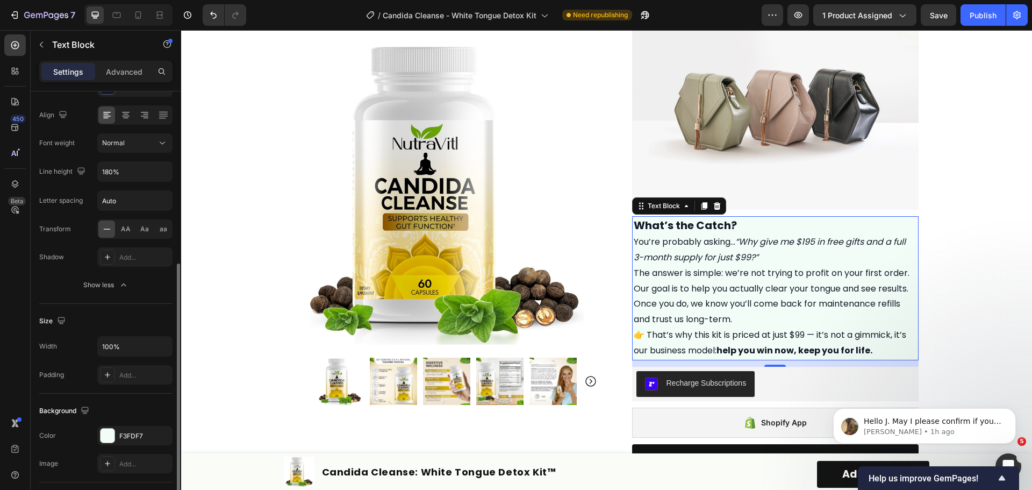
scroll to position [215, 0]
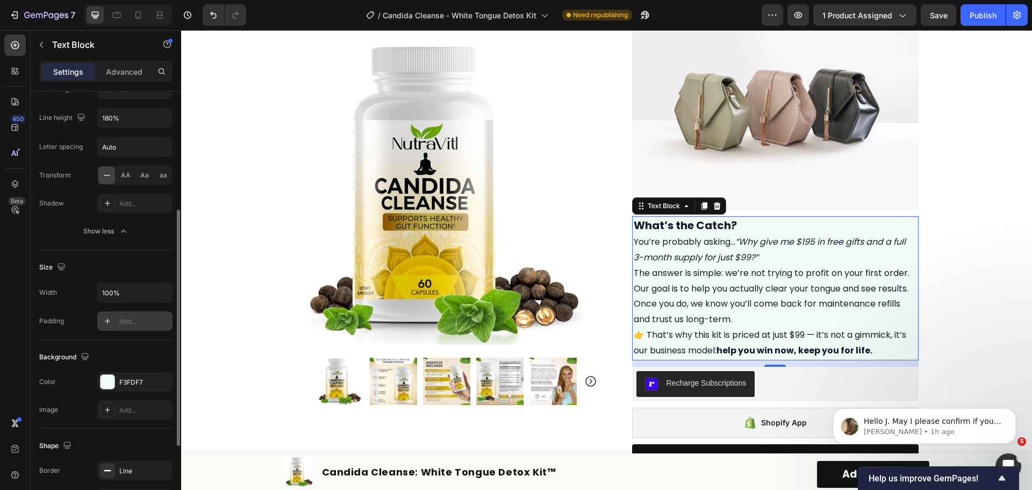
click at [128, 318] on div "Add..." at bounding box center [144, 321] width 51 height 10
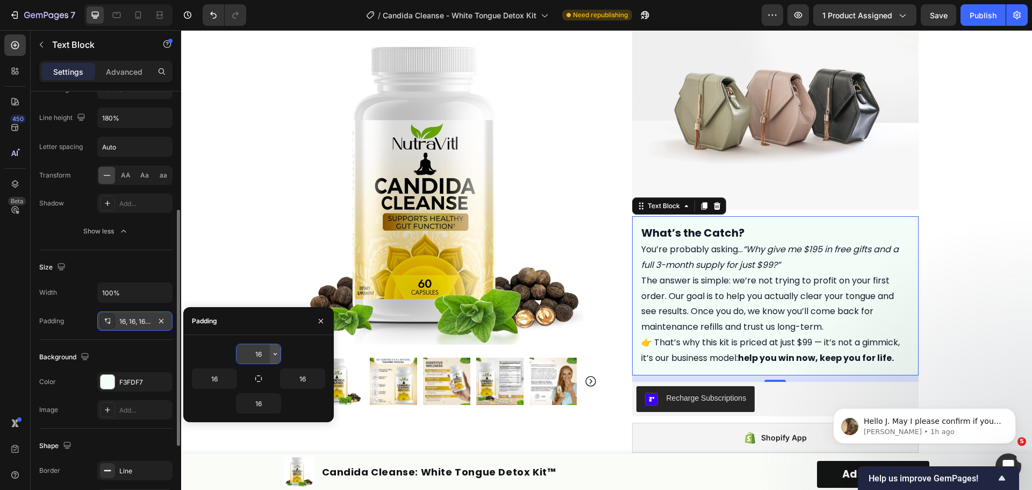
click at [271, 354] on icon "button" at bounding box center [275, 353] width 9 height 9
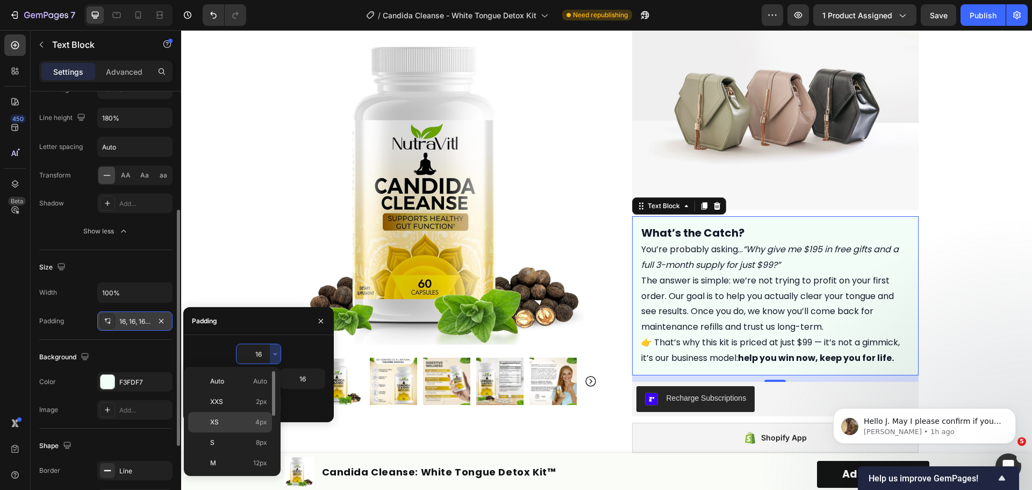
click at [232, 420] on p "XS 4px" at bounding box center [238, 422] width 57 height 10
type input "4"
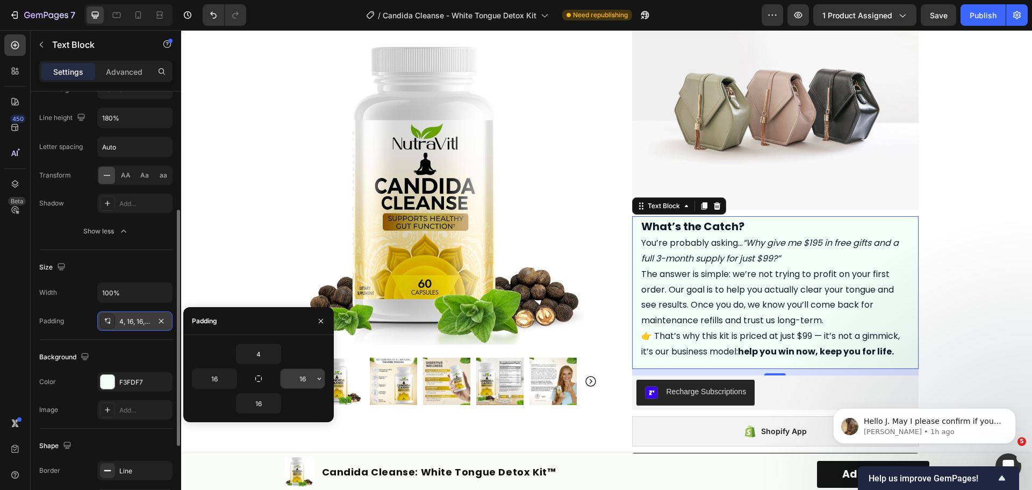
click at [304, 379] on input "16" at bounding box center [302, 378] width 44 height 19
click at [319, 378] on icon "button" at bounding box center [319, 378] width 3 height 2
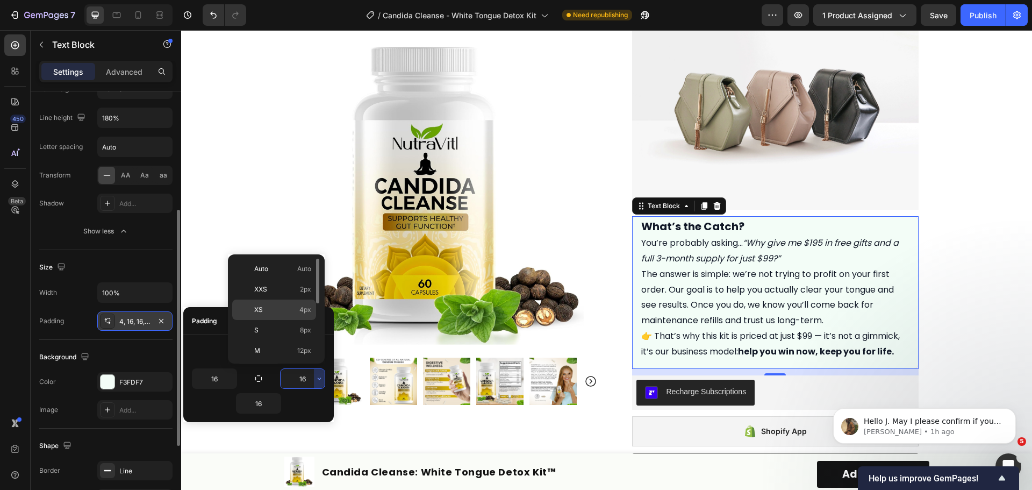
click at [269, 310] on p "XS 4px" at bounding box center [282, 310] width 57 height 10
type input "4"
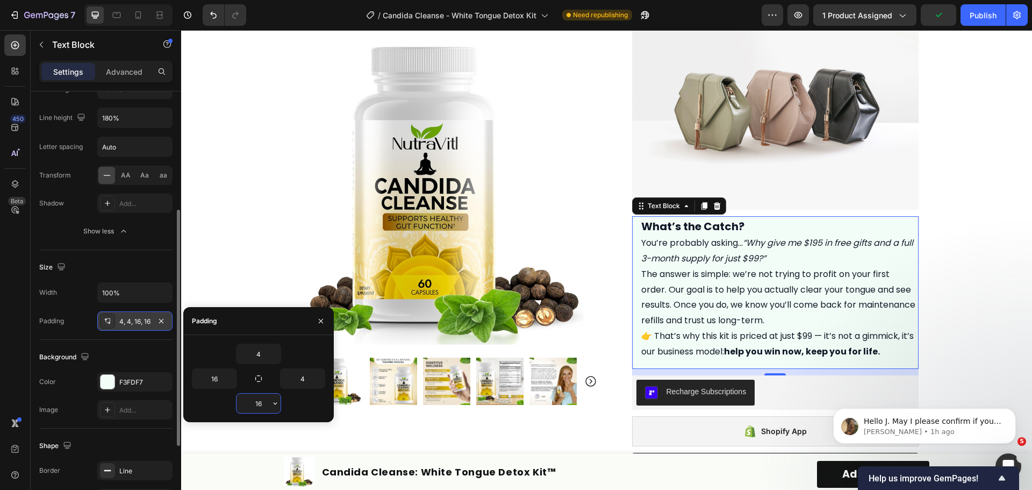
click at [254, 402] on input "16" at bounding box center [258, 402] width 44 height 19
click at [275, 403] on icon "button" at bounding box center [275, 403] width 9 height 9
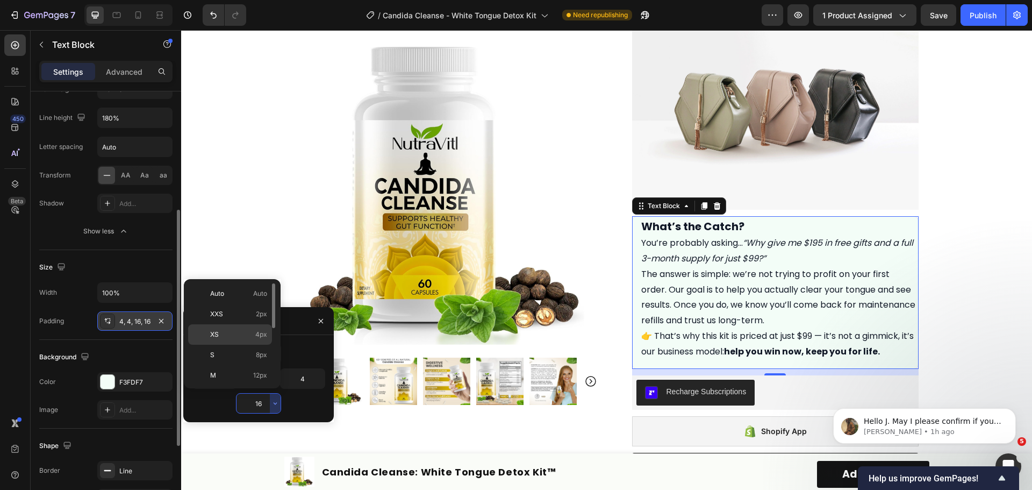
click at [231, 334] on p "XS 4px" at bounding box center [238, 334] width 57 height 10
type input "4"
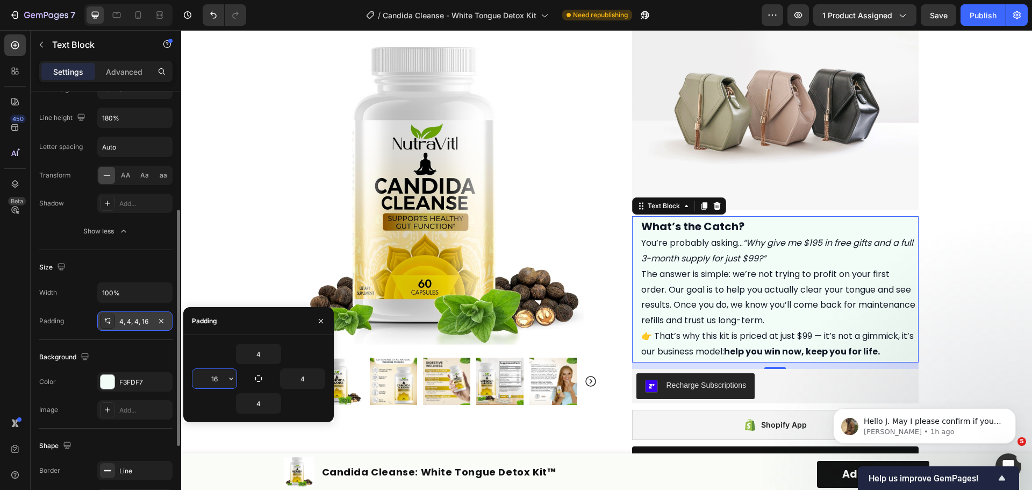
click at [216, 383] on input "16" at bounding box center [214, 378] width 44 height 19
click at [232, 379] on icon "button" at bounding box center [231, 378] width 9 height 9
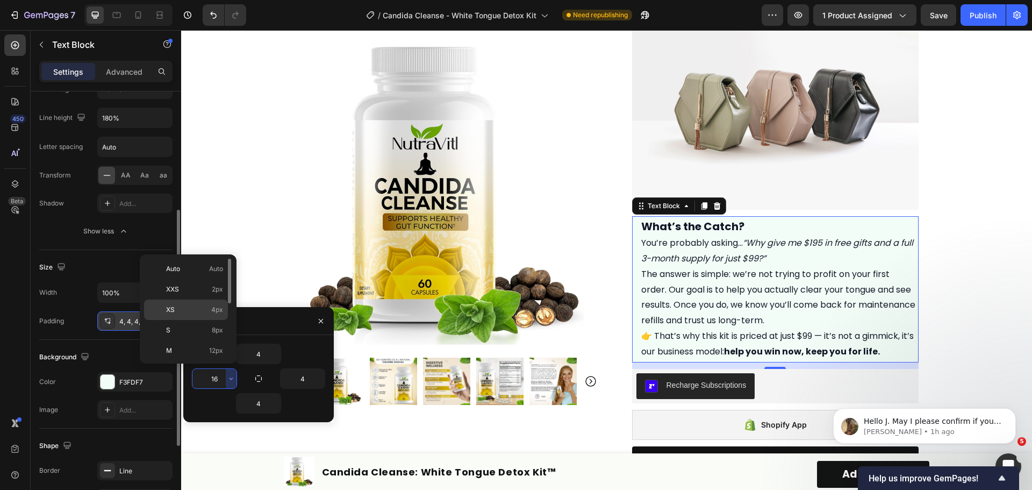
click at [199, 310] on p "XS 4px" at bounding box center [194, 310] width 57 height 10
type input "4"
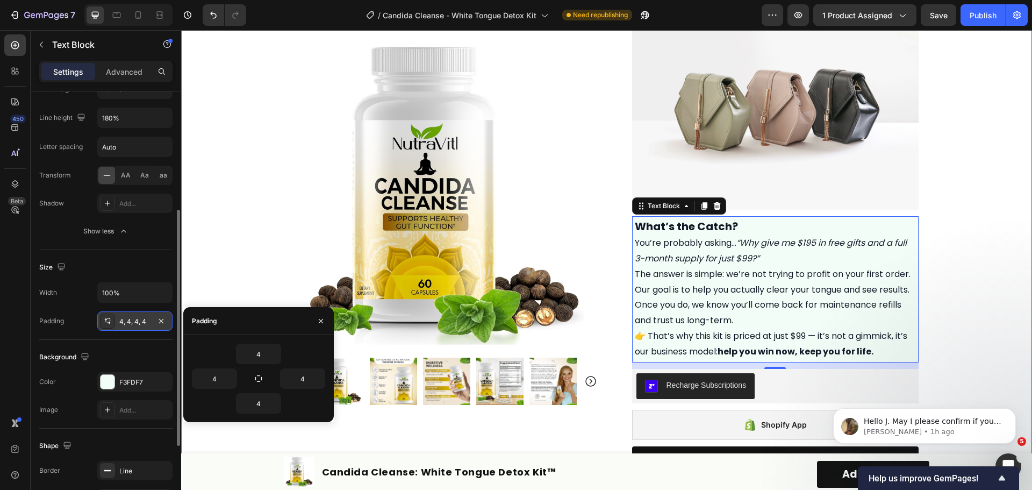
click at [934, 276] on div "Product Images Row Icon Icon Icon Icon Icon Icon List Excellent 4.7 | 15,000+ H…" at bounding box center [606, 362] width 851 height 1297
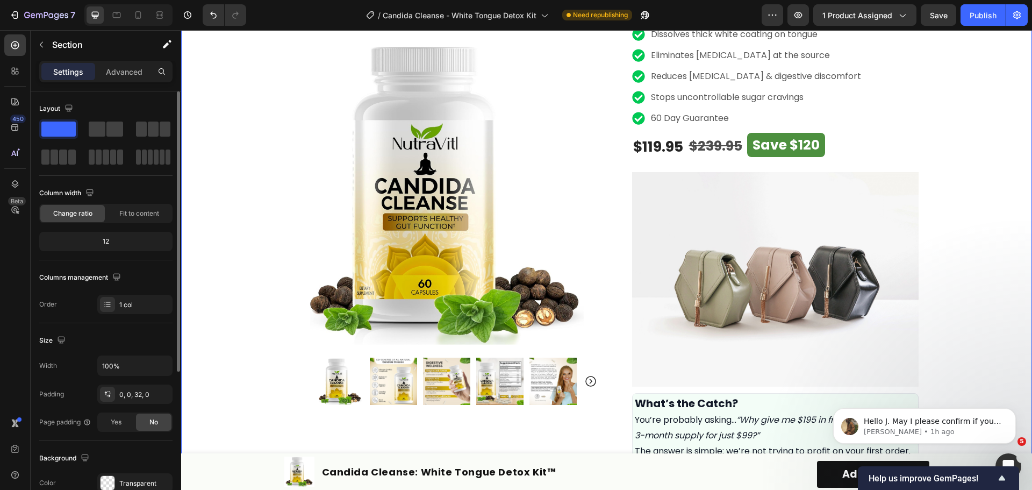
scroll to position [376, 0]
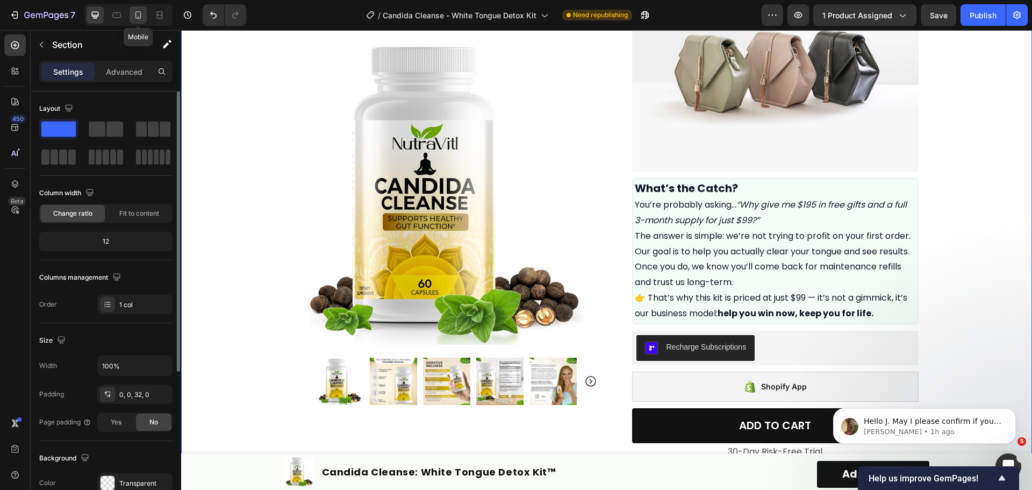
click at [143, 12] on icon at bounding box center [138, 15] width 11 height 11
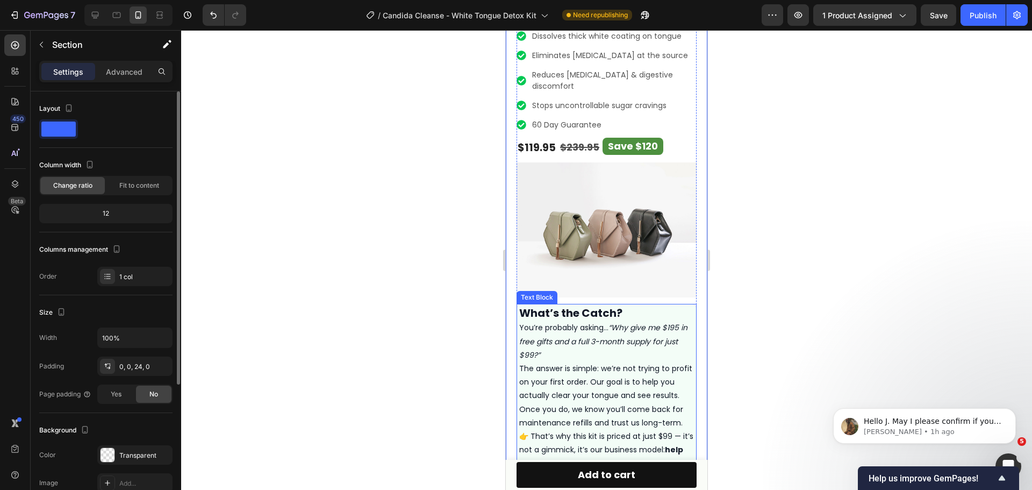
scroll to position [376, 0]
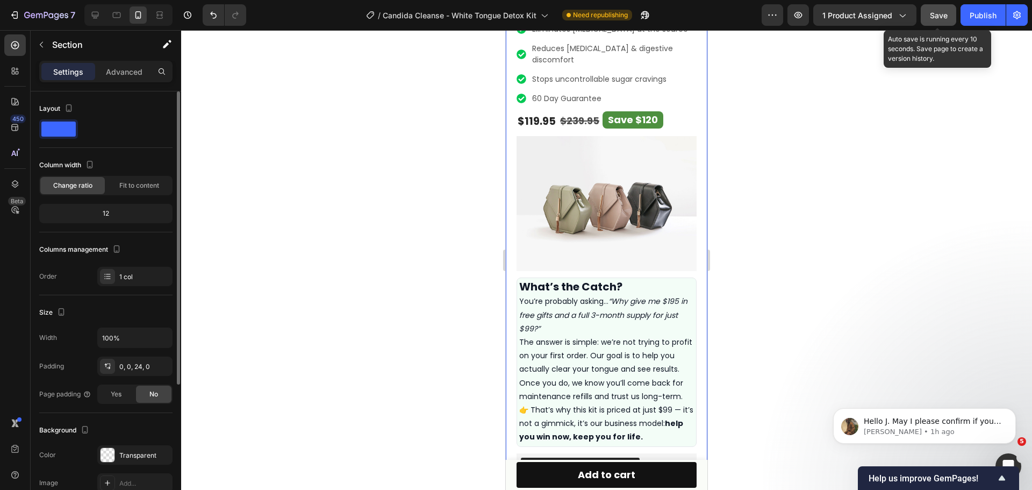
click at [940, 13] on span "Save" at bounding box center [939, 15] width 18 height 9
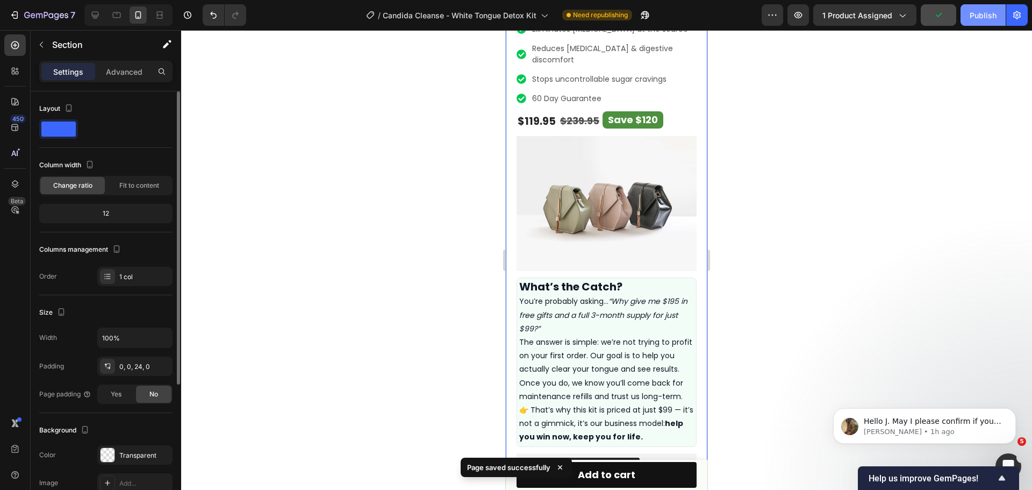
click at [992, 17] on div "Publish" at bounding box center [982, 15] width 27 height 11
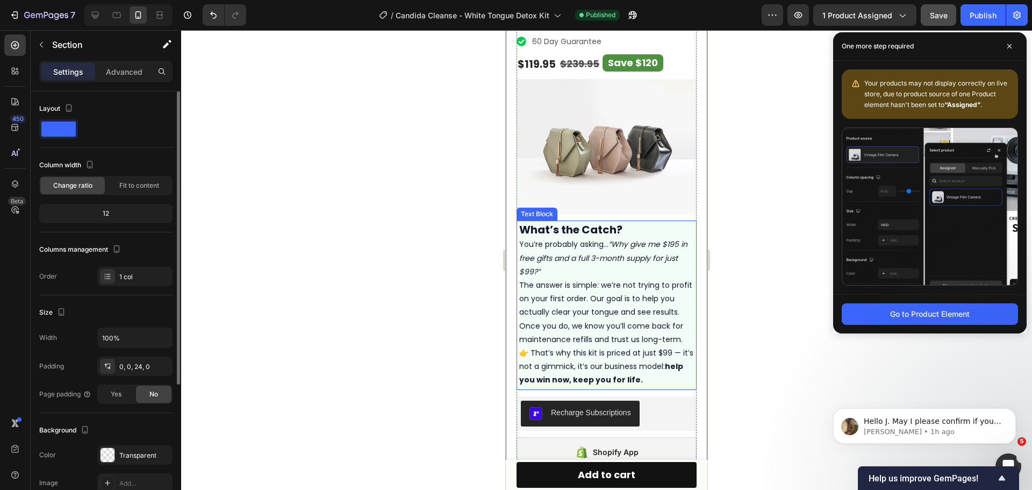
scroll to position [484, 0]
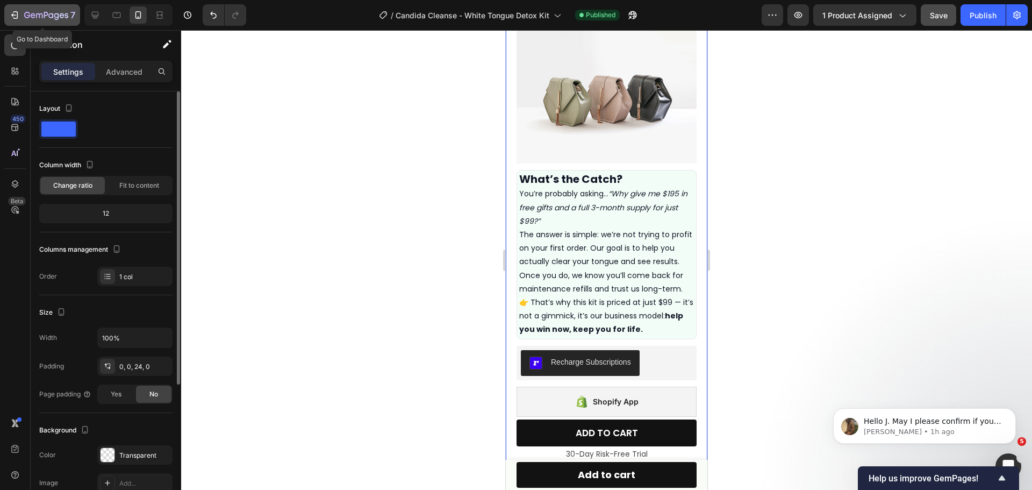
click at [19, 16] on icon "button" at bounding box center [14, 15] width 11 height 11
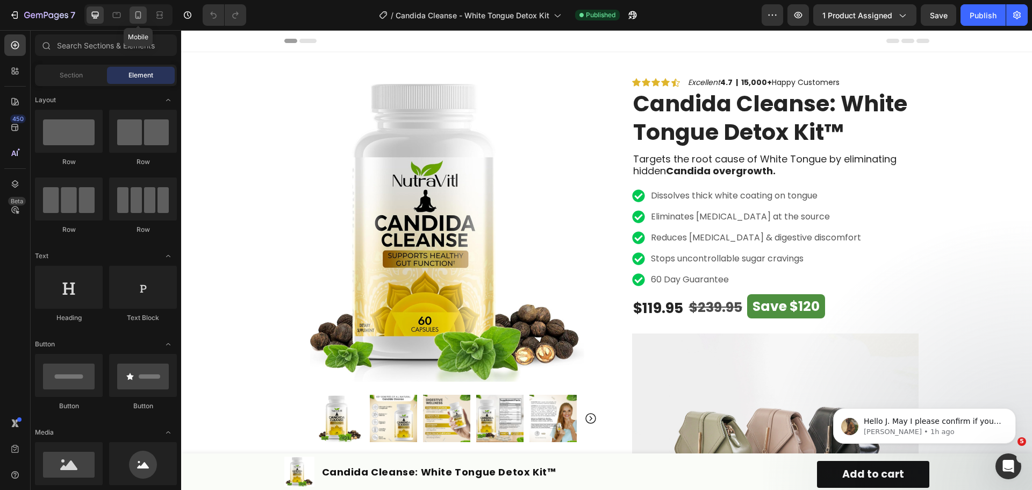
click at [139, 12] on icon at bounding box center [138, 15] width 11 height 11
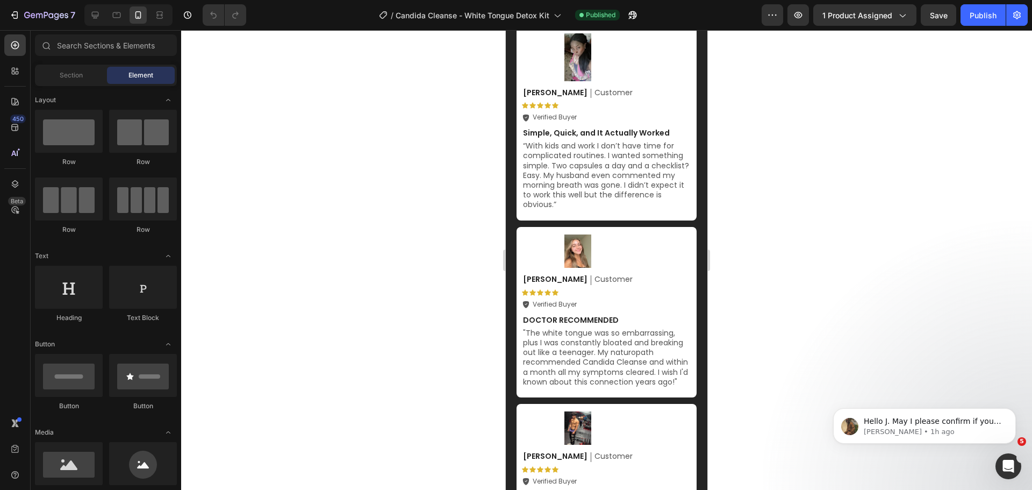
scroll to position [5937, 0]
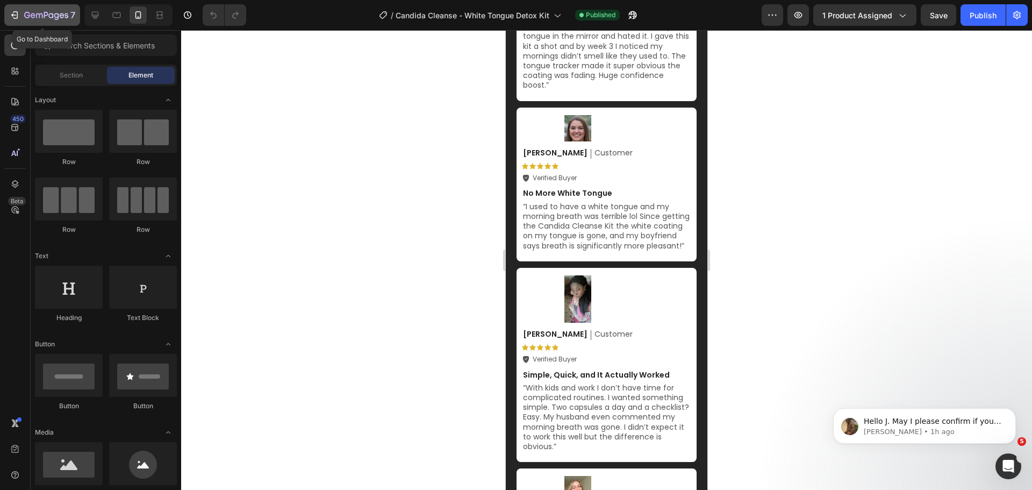
click at [18, 14] on icon "button" at bounding box center [15, 15] width 5 height 8
